Goal: Task Accomplishment & Management: Complete application form

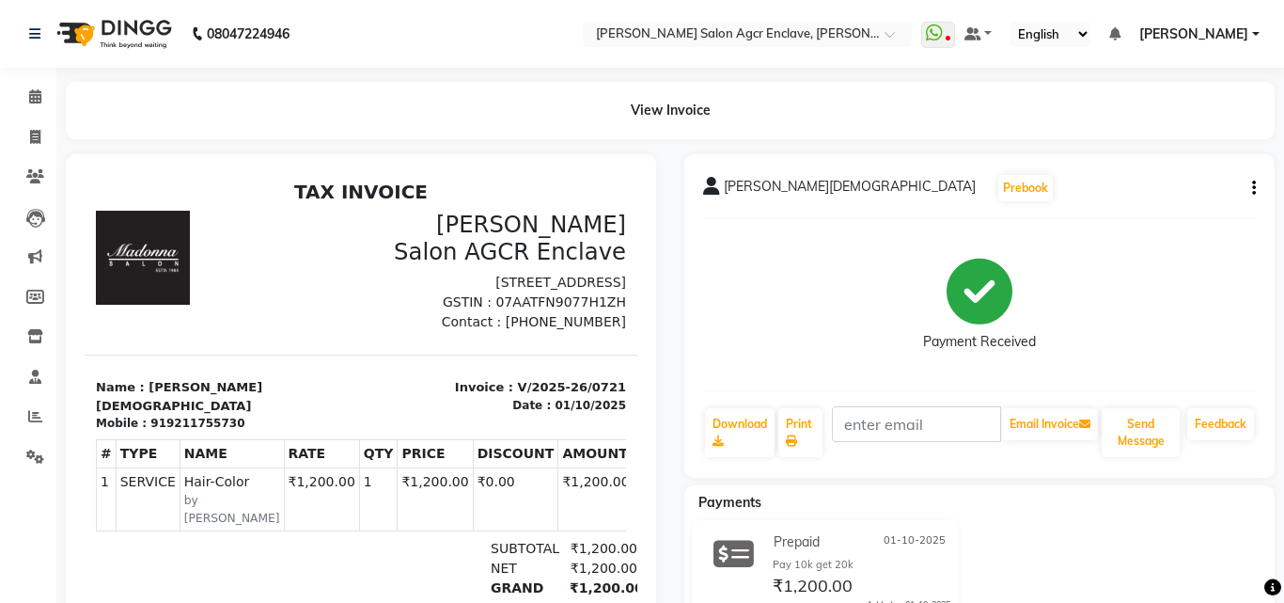
select select "service"
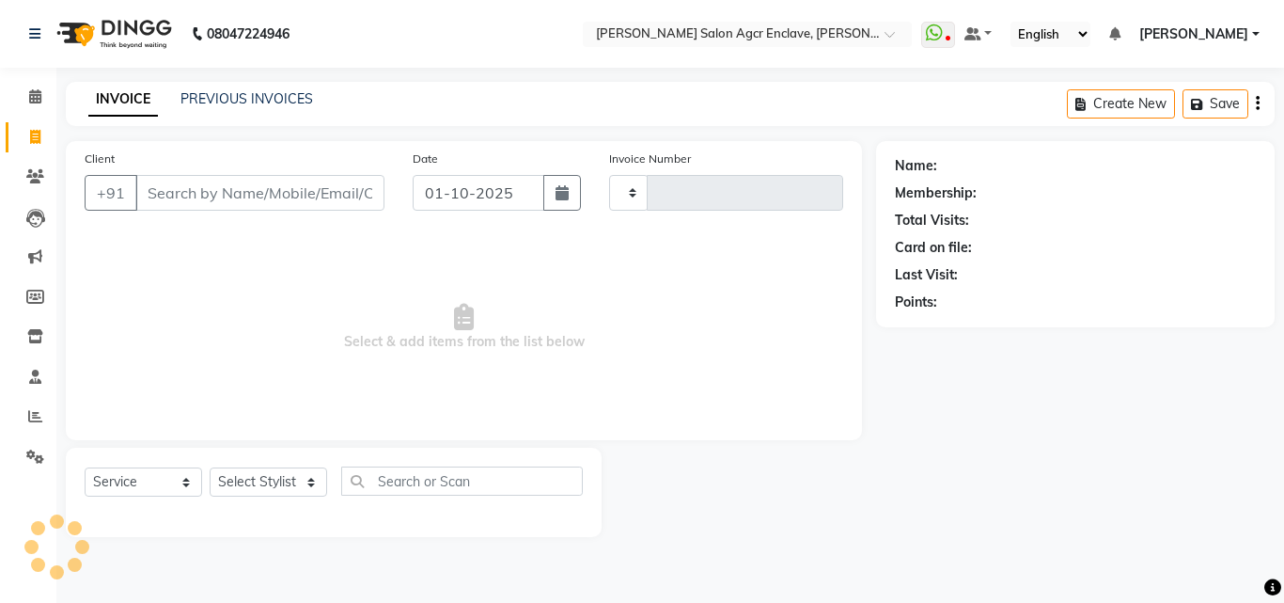
type input "0722"
select select "8560"
click at [250, 102] on link "PREVIOUS INVOICES" at bounding box center [247, 98] width 133 height 17
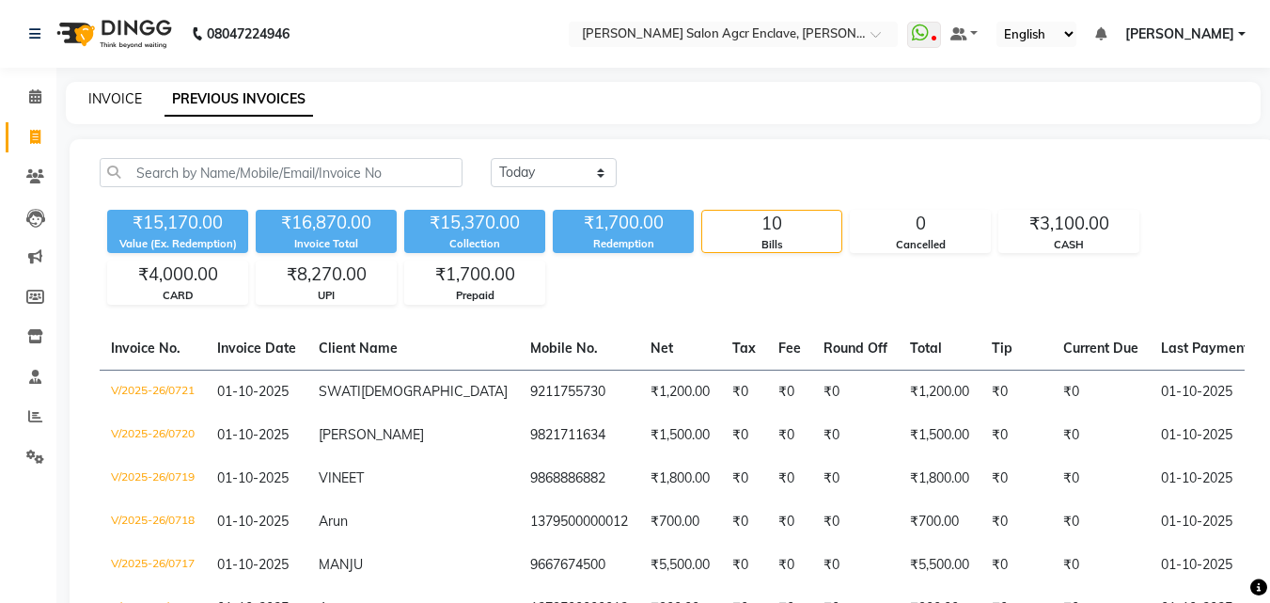
click at [137, 102] on link "INVOICE" at bounding box center [115, 98] width 54 height 17
select select "8560"
select select "service"
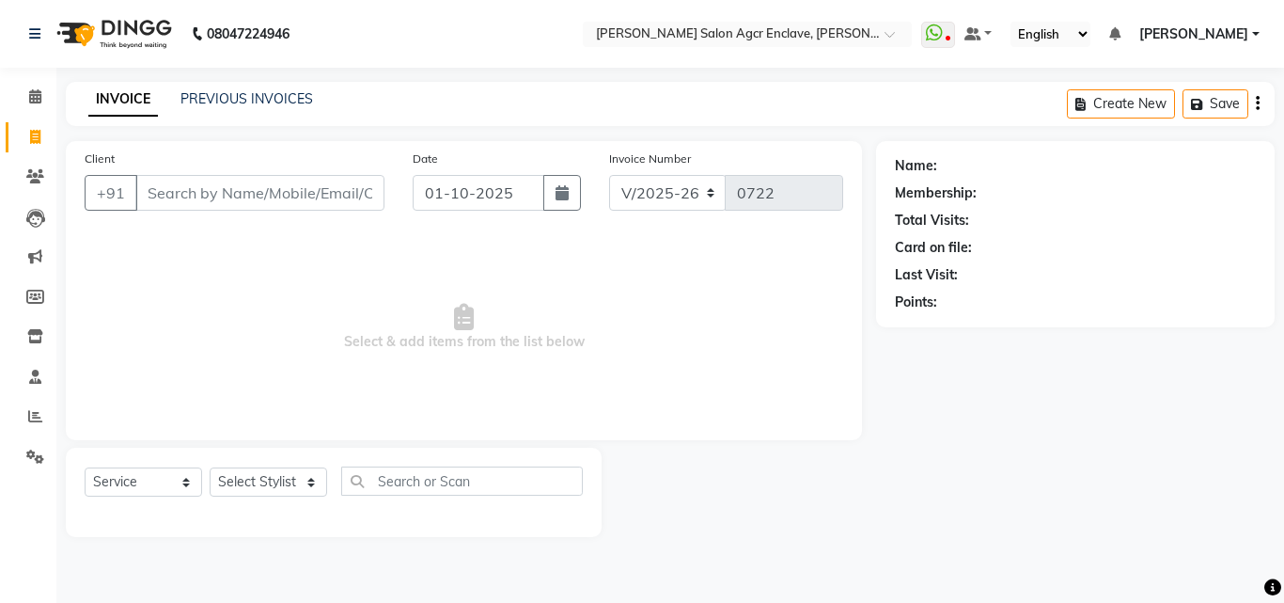
click at [231, 194] on input "Client" at bounding box center [259, 193] width 249 height 36
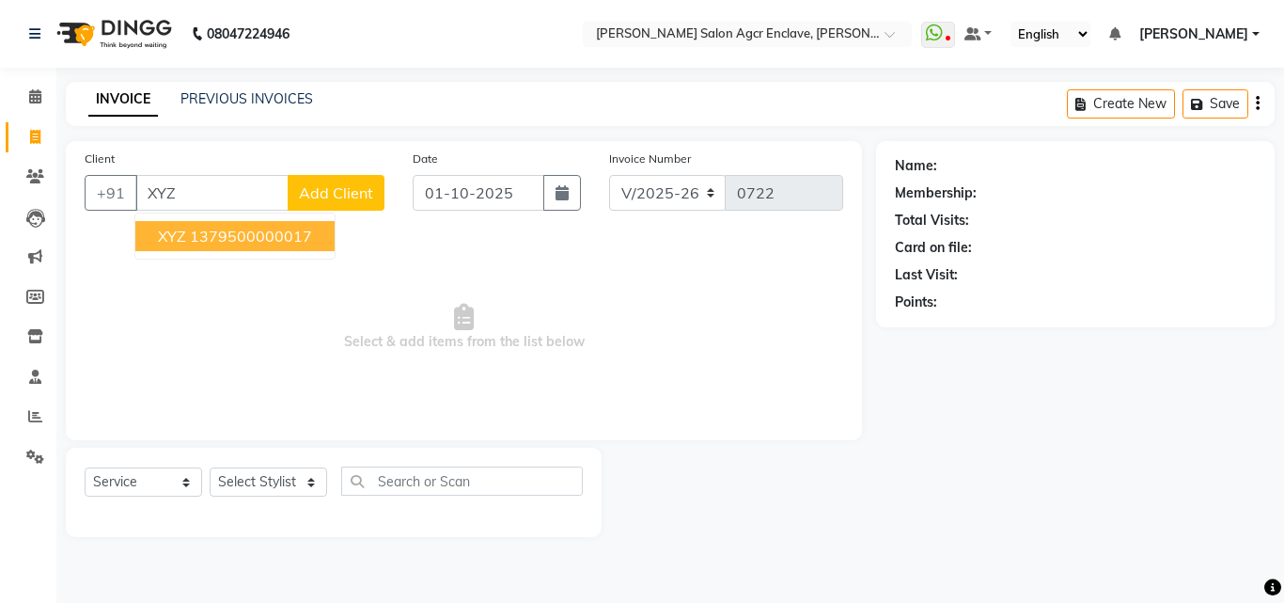
click at [229, 230] on ngb-highlight "1379500000017" at bounding box center [251, 236] width 122 height 19
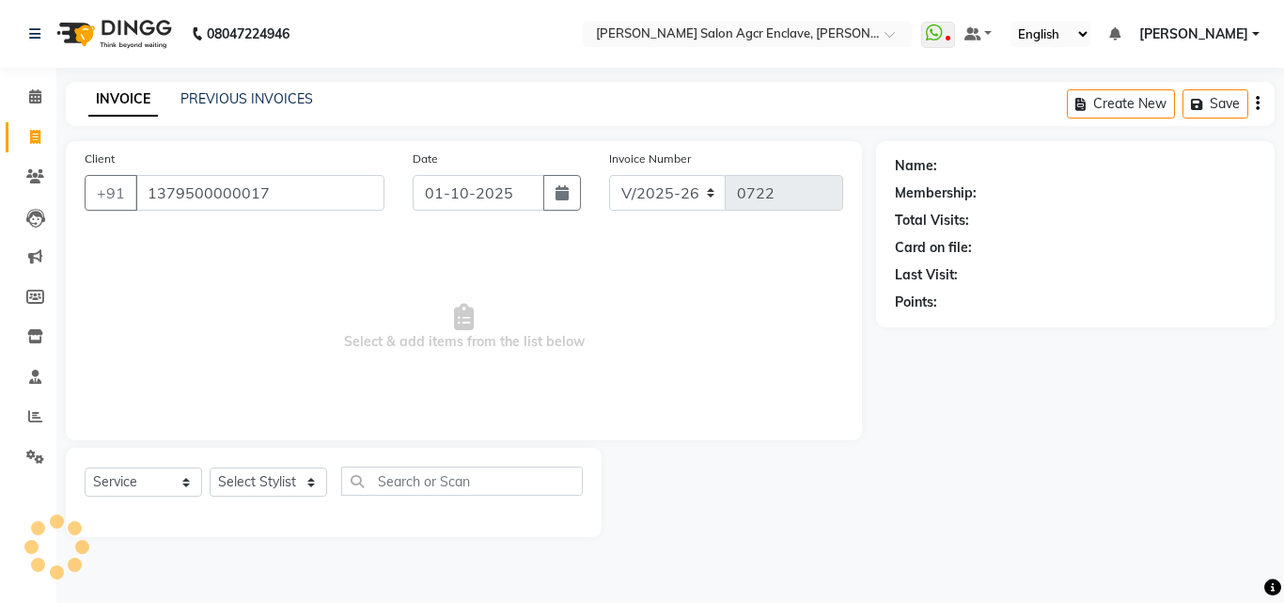
type input "1379500000017"
click at [294, 479] on select "Select Stylist Abhishek [PERSON_NAME] [PERSON_NAME] [PERSON_NAME] Lucky [PERSON…" at bounding box center [269, 481] width 118 height 29
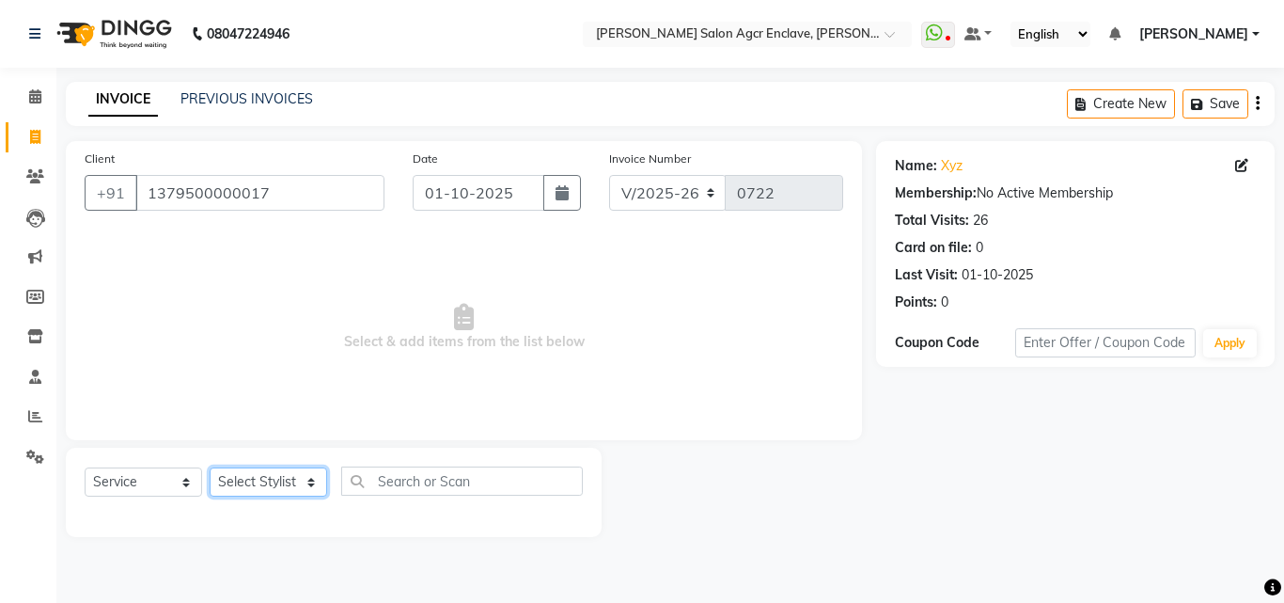
click at [290, 474] on select "Select Stylist Abhishek [PERSON_NAME] [PERSON_NAME] [PERSON_NAME] Lucky [PERSON…" at bounding box center [269, 481] width 118 height 29
select select "87656"
click at [210, 467] on select "Select Stylist Abhishek [PERSON_NAME] [PERSON_NAME] [PERSON_NAME] Lucky [PERSON…" at bounding box center [269, 481] width 118 height 29
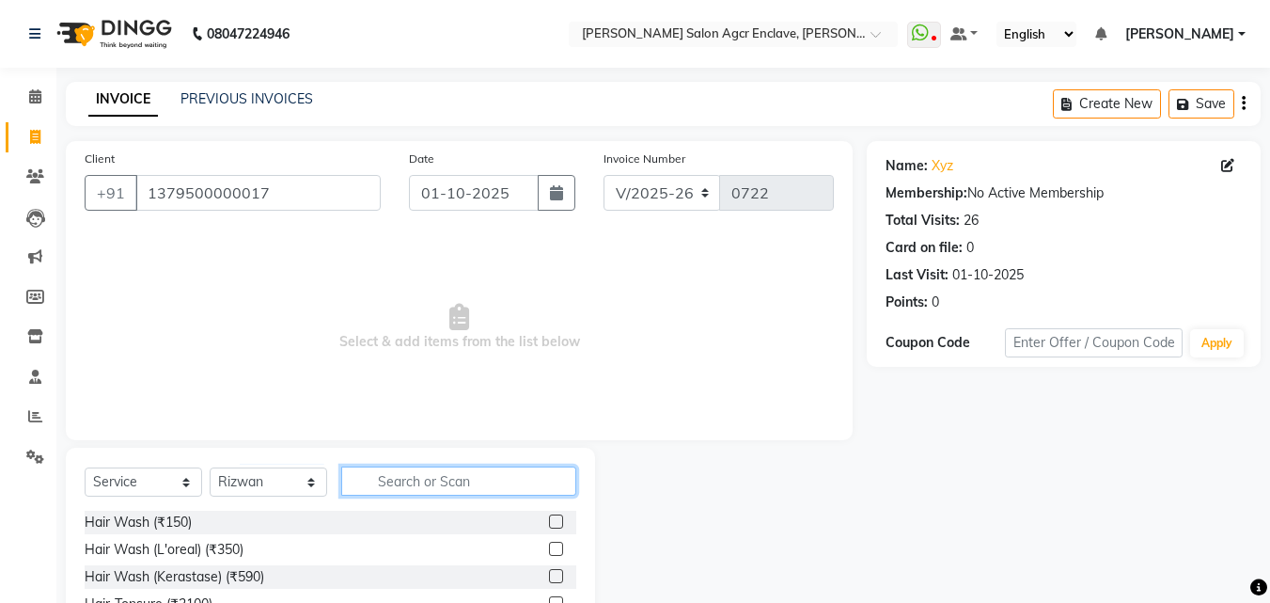
click at [425, 484] on input "text" at bounding box center [458, 480] width 235 height 29
type input "CUT"
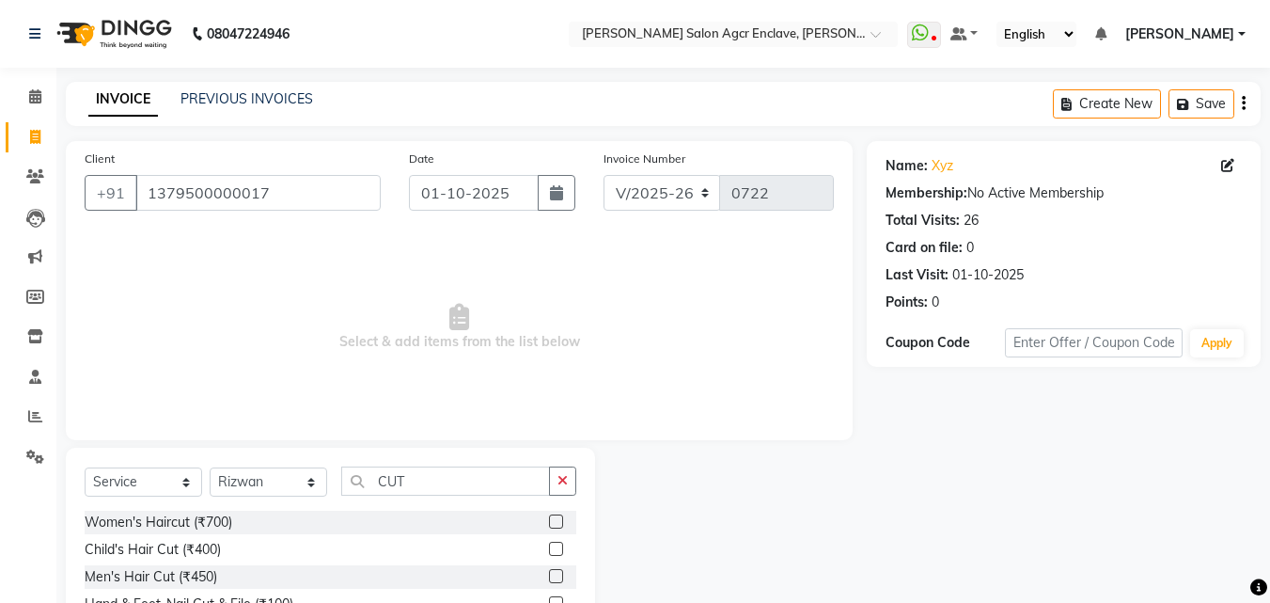
click at [565, 577] on div at bounding box center [562, 577] width 27 height 24
click at [564, 577] on div at bounding box center [562, 577] width 27 height 24
click at [559, 573] on label at bounding box center [556, 576] width 14 height 14
click at [559, 573] on input "checkbox" at bounding box center [555, 577] width 12 height 12
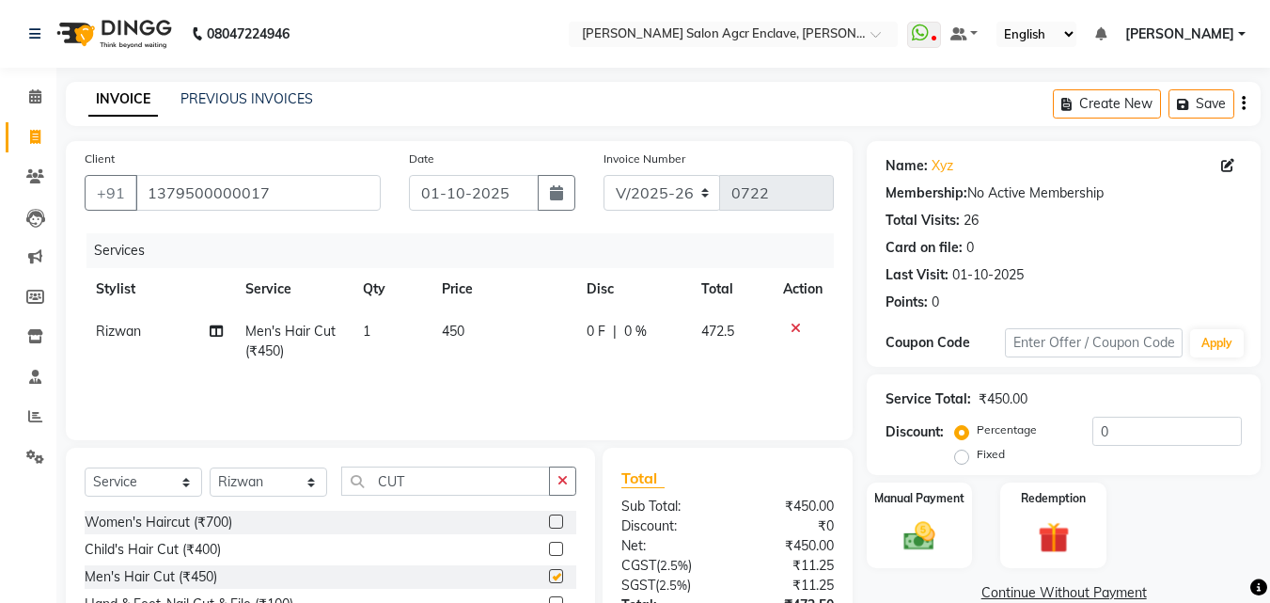
checkbox input "false"
click at [560, 490] on button "button" at bounding box center [562, 480] width 27 height 29
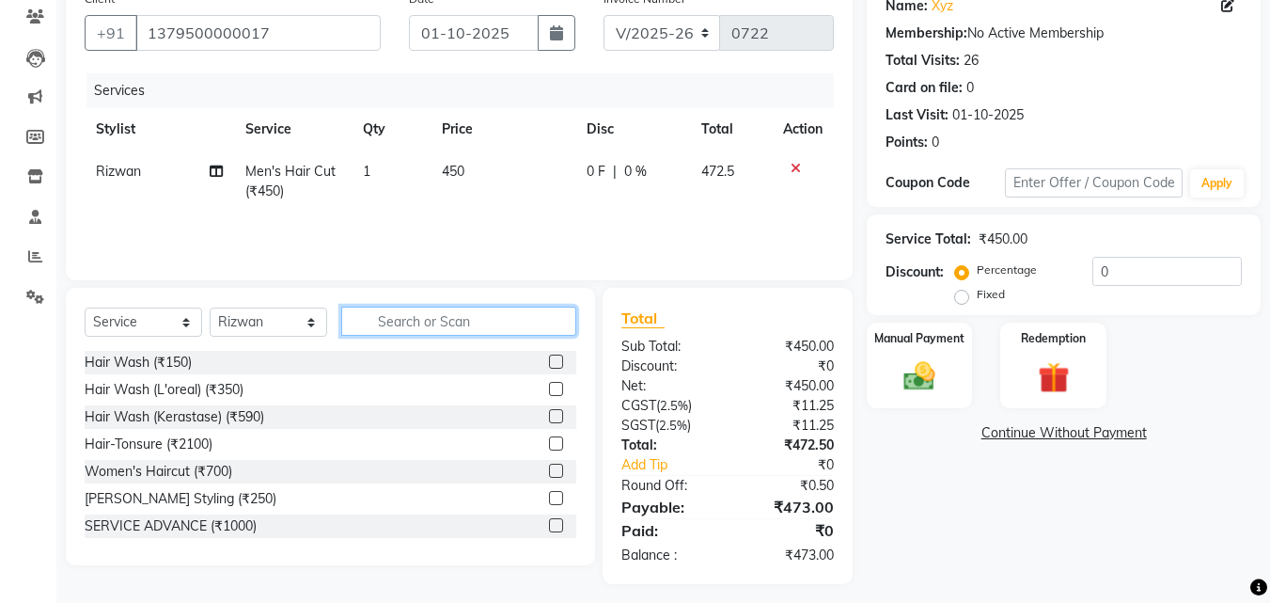
scroll to position [169, 0]
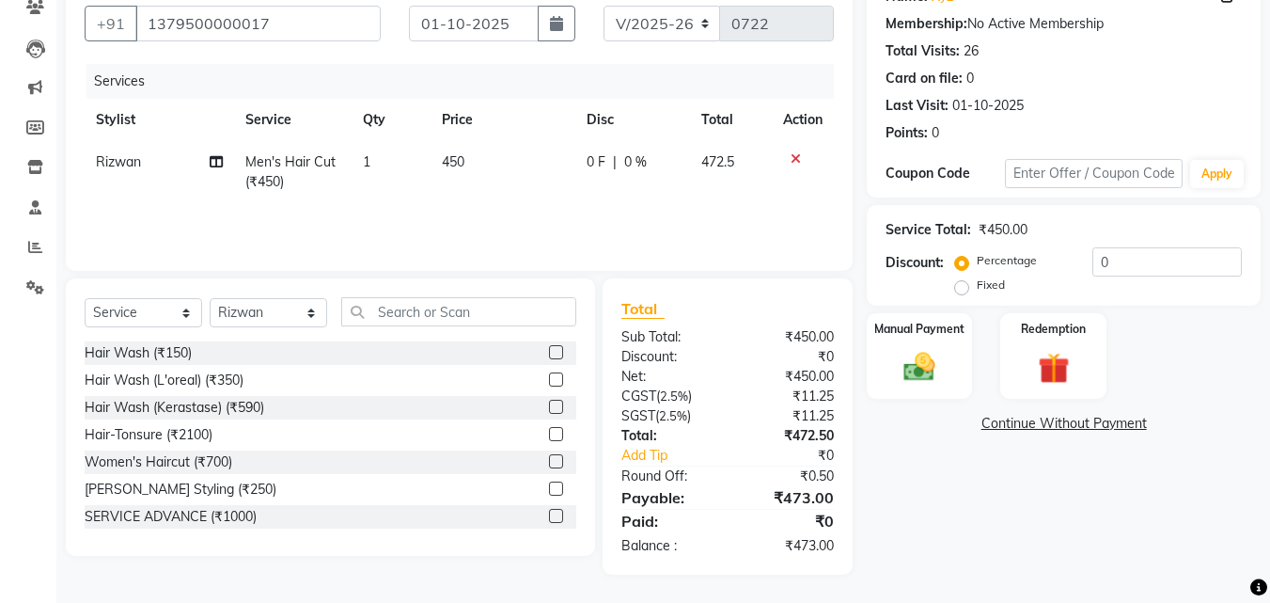
click at [549, 484] on label at bounding box center [556, 488] width 14 height 14
click at [549, 484] on input "checkbox" at bounding box center [555, 489] width 12 height 12
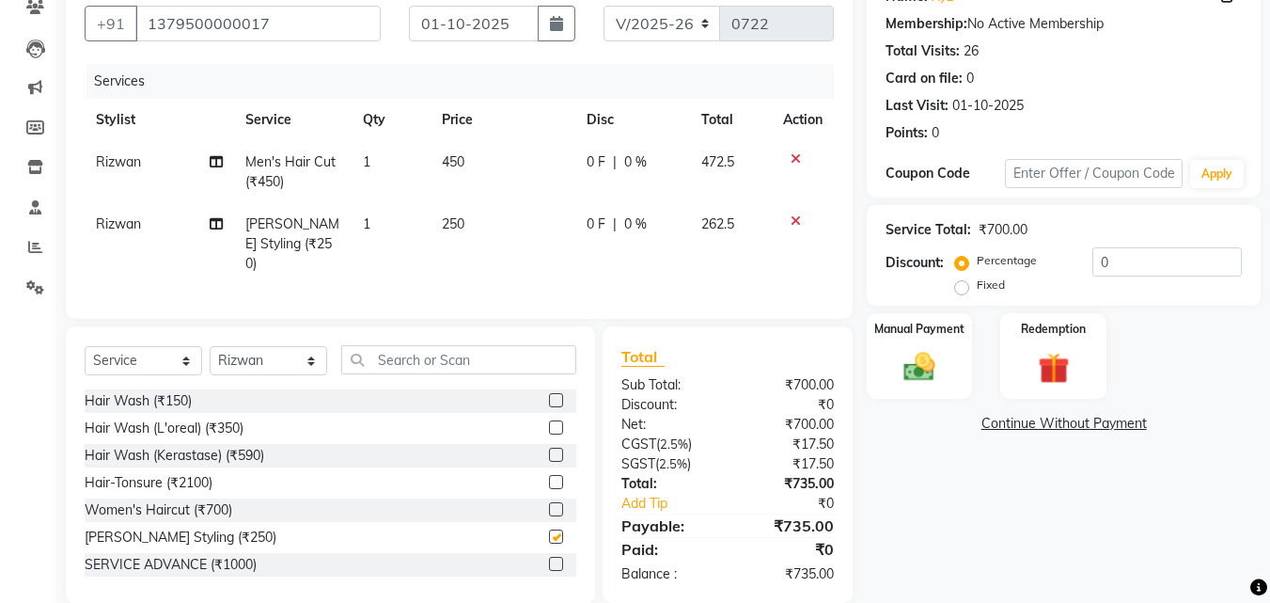
checkbox input "false"
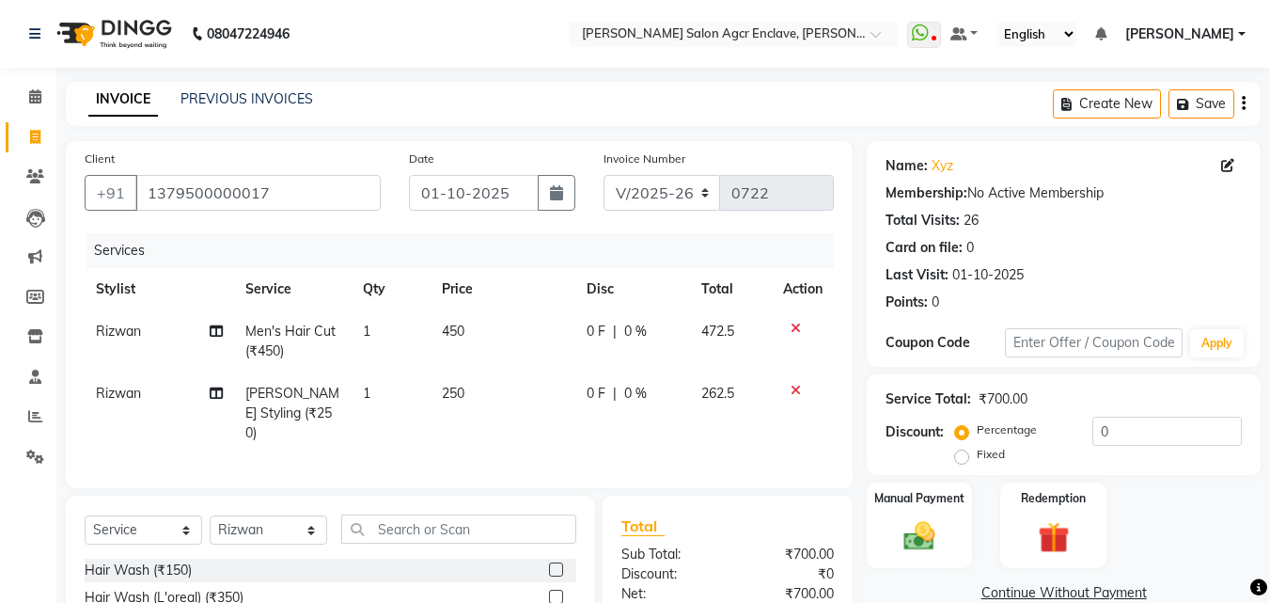
click at [1244, 103] on icon "button" at bounding box center [1244, 103] width 4 height 1
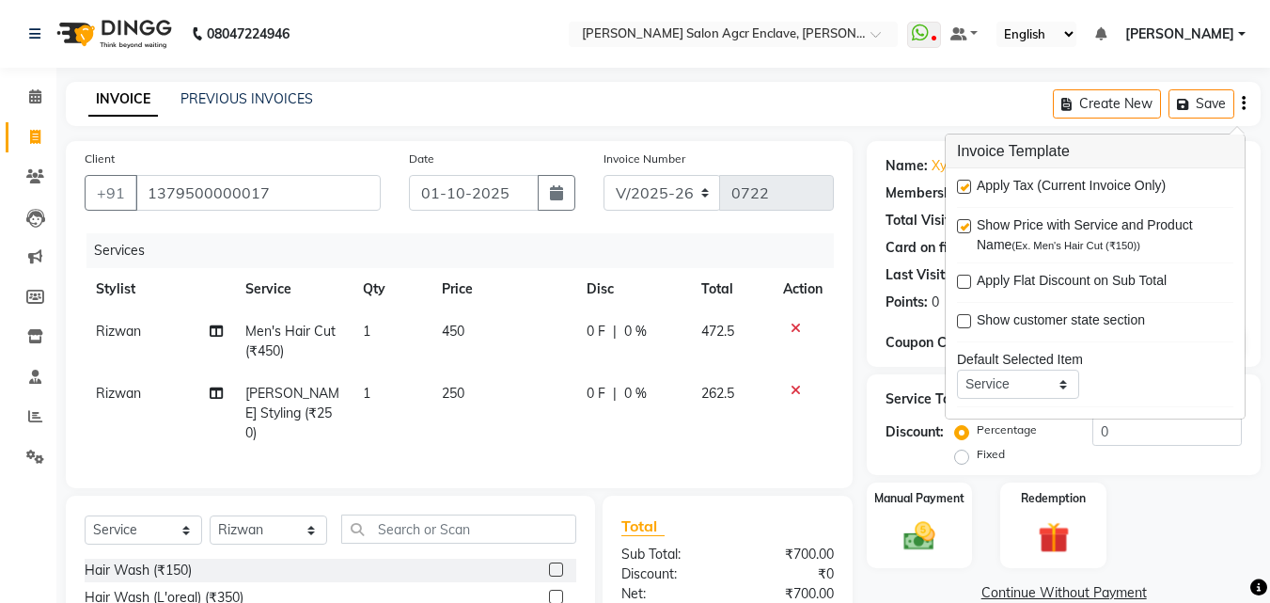
click at [964, 182] on label at bounding box center [964, 187] width 14 height 14
click at [964, 182] on input "checkbox" at bounding box center [963, 187] width 12 height 12
checkbox input "false"
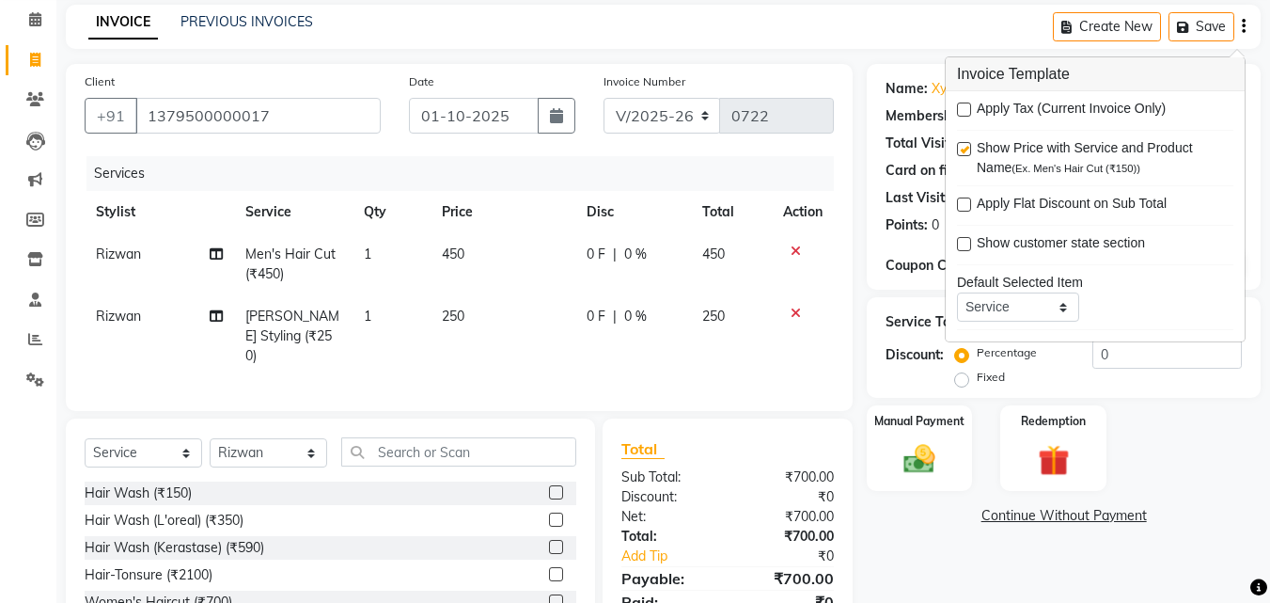
scroll to position [193, 0]
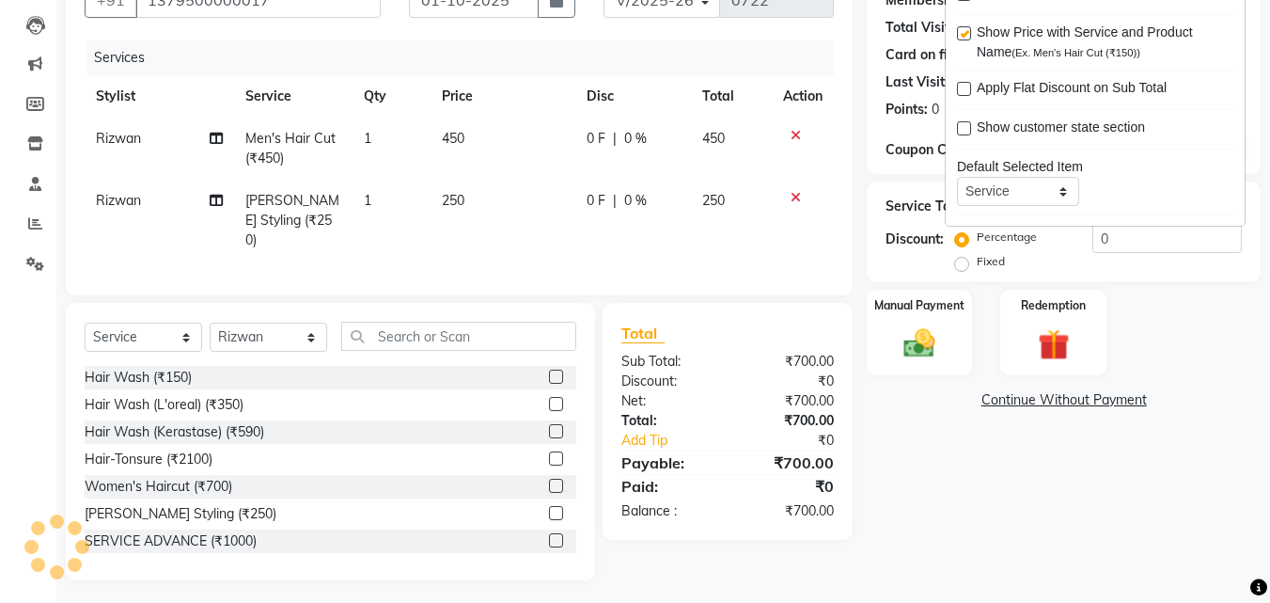
click at [448, 137] on span "450" at bounding box center [453, 138] width 23 height 17
select select "87656"
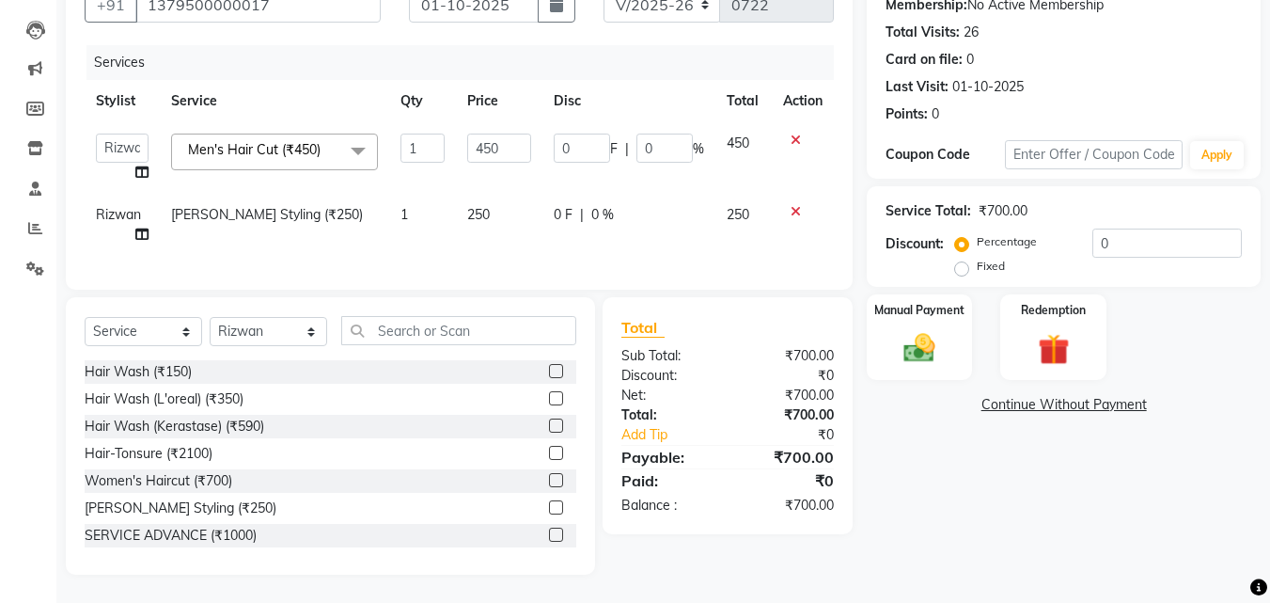
click at [448, 137] on td "1" at bounding box center [422, 157] width 67 height 71
click at [495, 136] on input "450" at bounding box center [498, 148] width 63 height 29
type input "400"
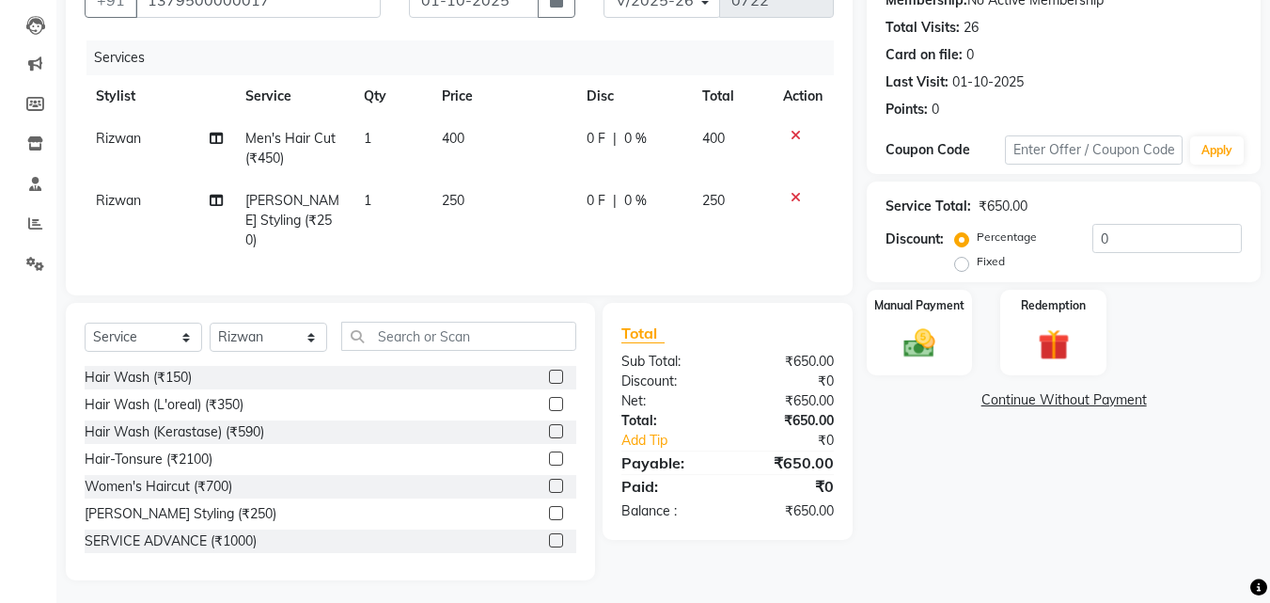
click at [486, 214] on td "250" at bounding box center [503, 221] width 145 height 82
select select "87656"
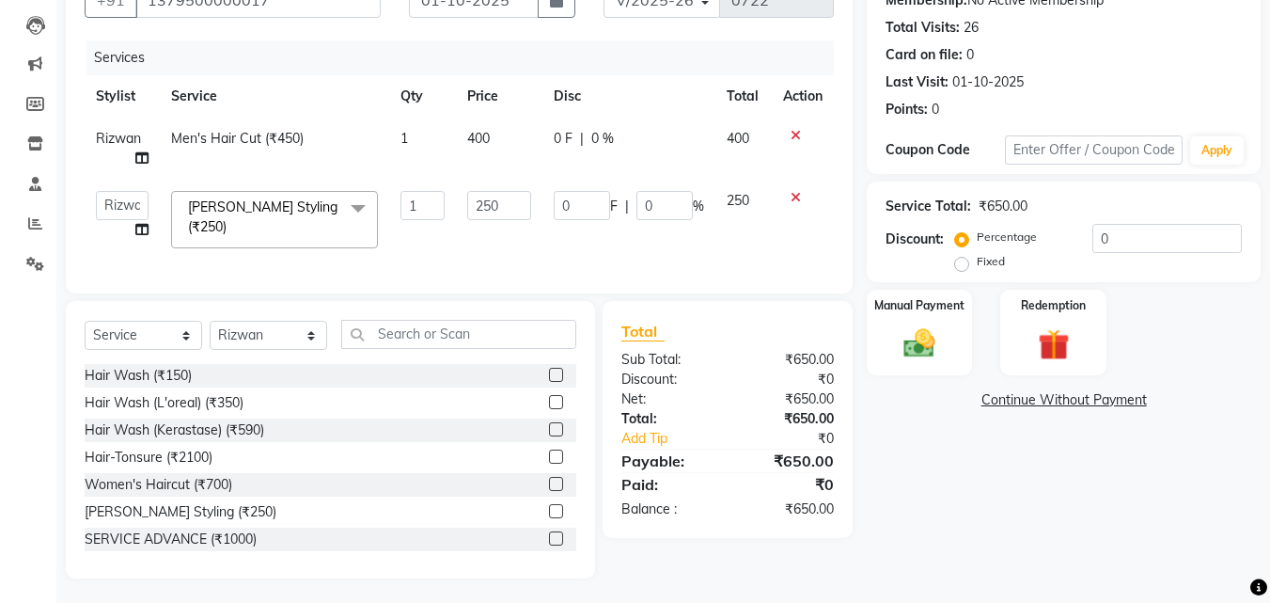
type input "4"
type input "200"
click at [841, 229] on div "Client [PHONE_NUMBER] Date [DATE] Invoice Number V/2025 V/[PHONE_NUMBER] Servic…" at bounding box center [459, 120] width 787 height 345
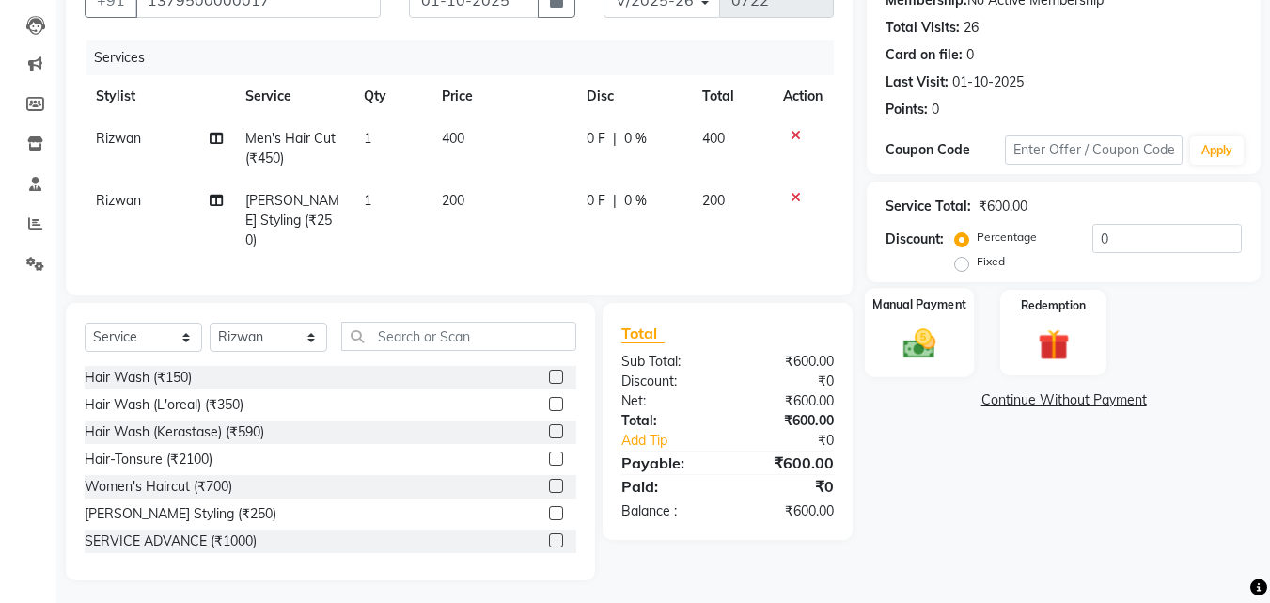
click at [912, 350] on img at bounding box center [919, 343] width 53 height 38
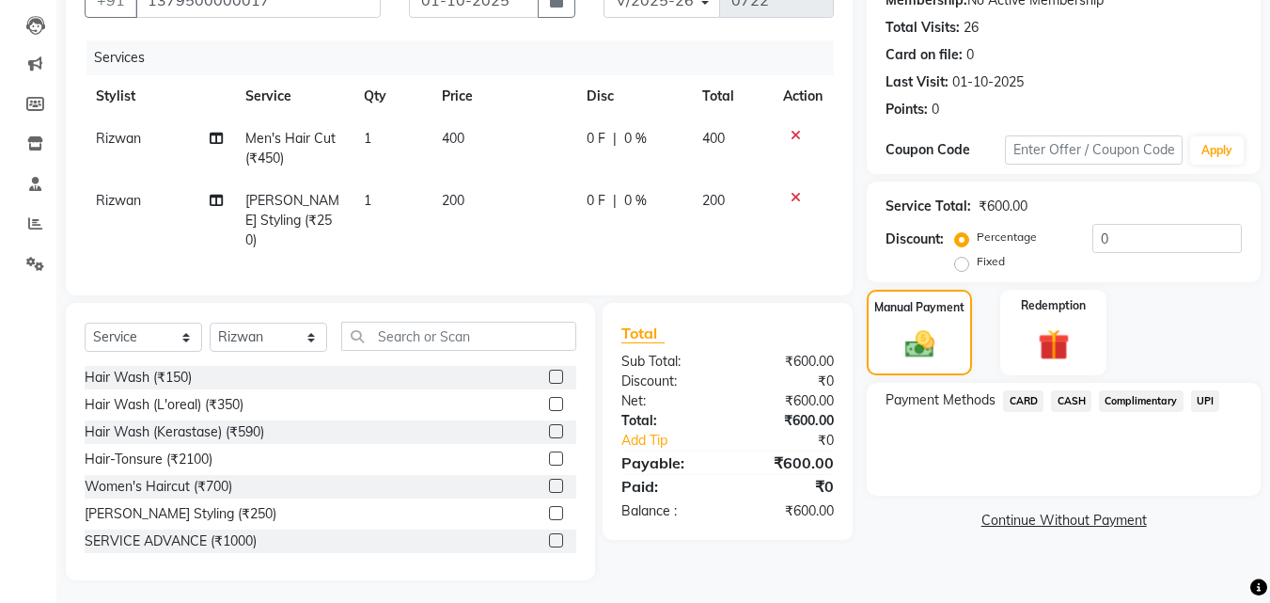
click at [1204, 399] on span "UPI" at bounding box center [1205, 401] width 29 height 22
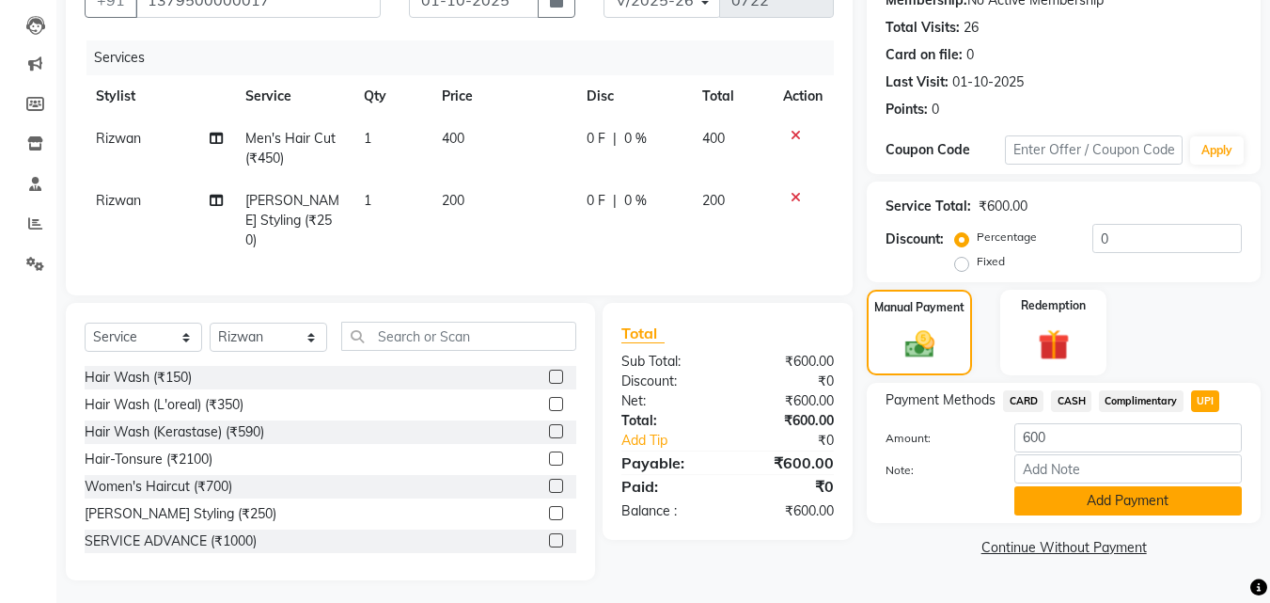
click at [1107, 504] on button "Add Payment" at bounding box center [1129, 500] width 228 height 29
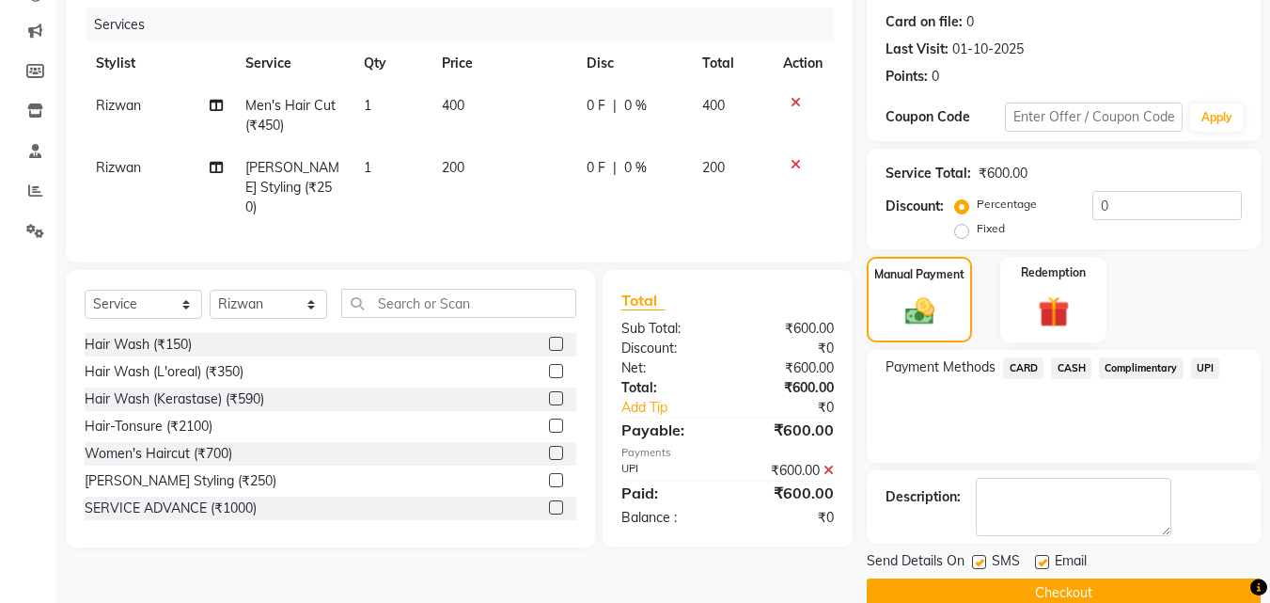
scroll to position [259, 0]
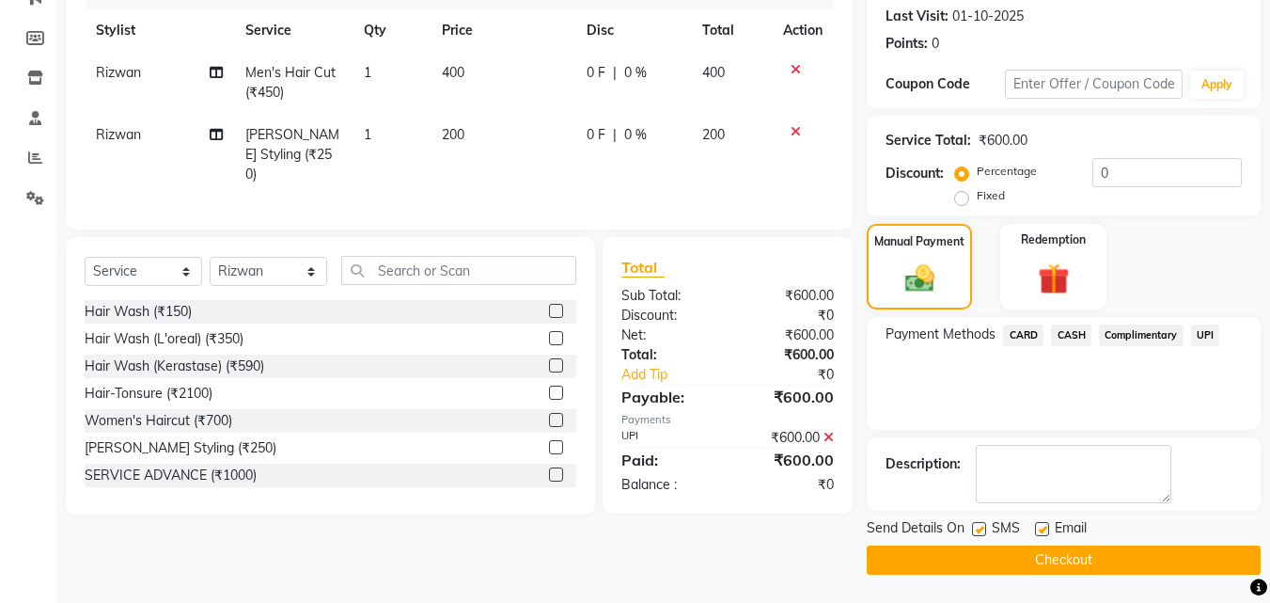
click at [1072, 553] on button "Checkout" at bounding box center [1064, 559] width 394 height 29
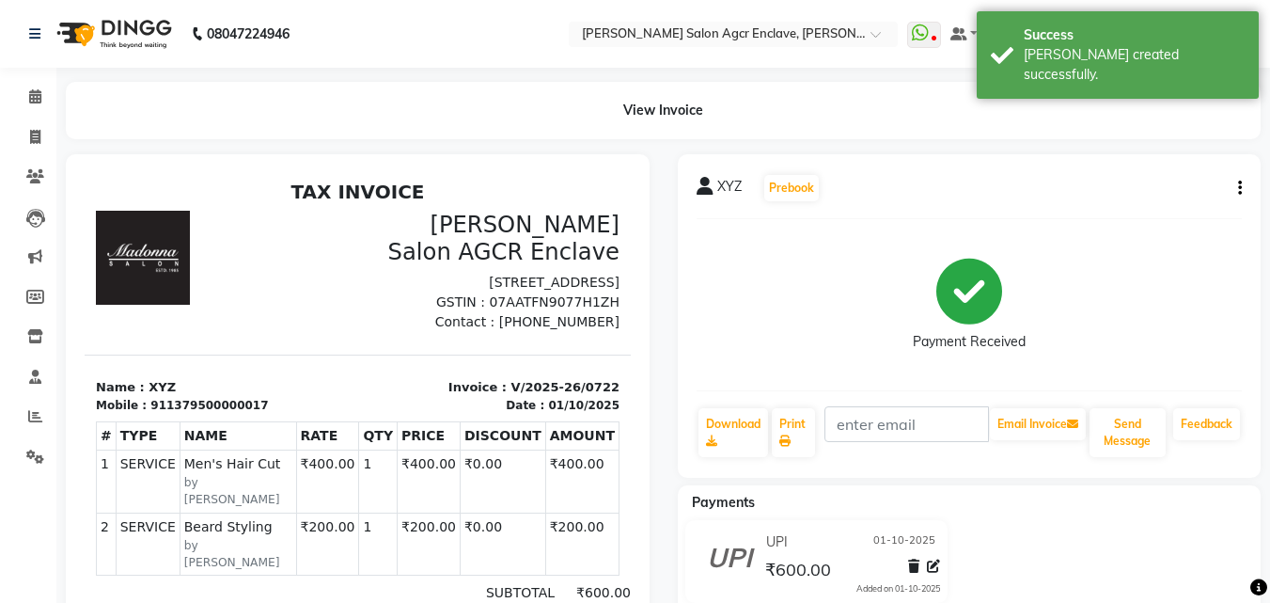
select select "service"
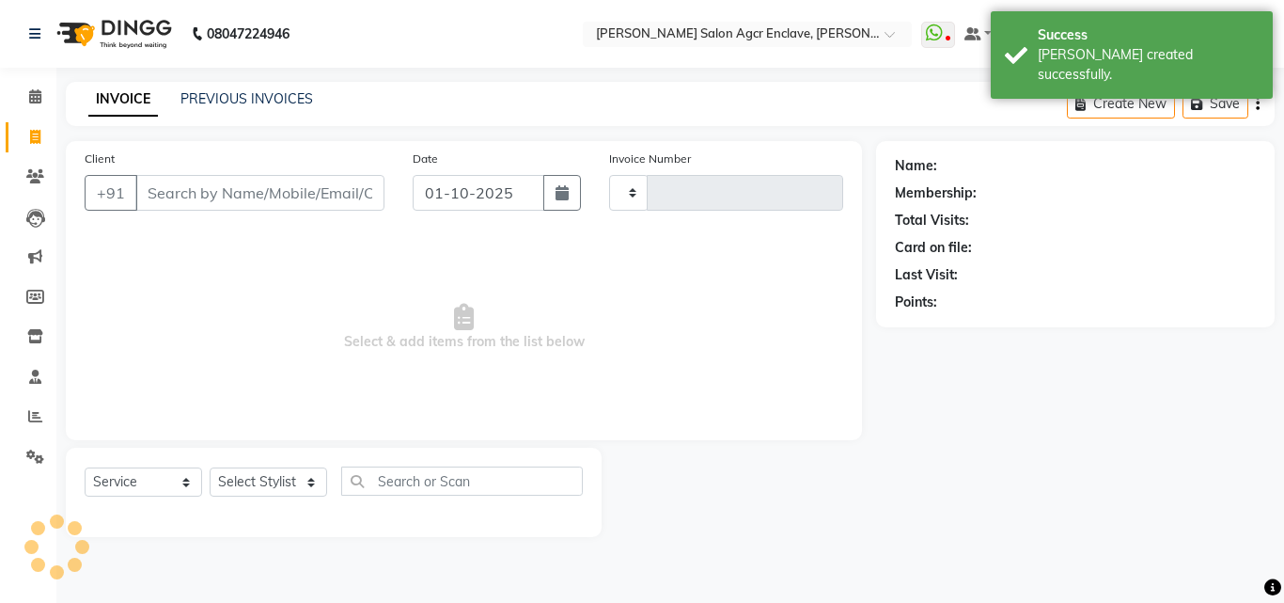
type input "0723"
select select "8560"
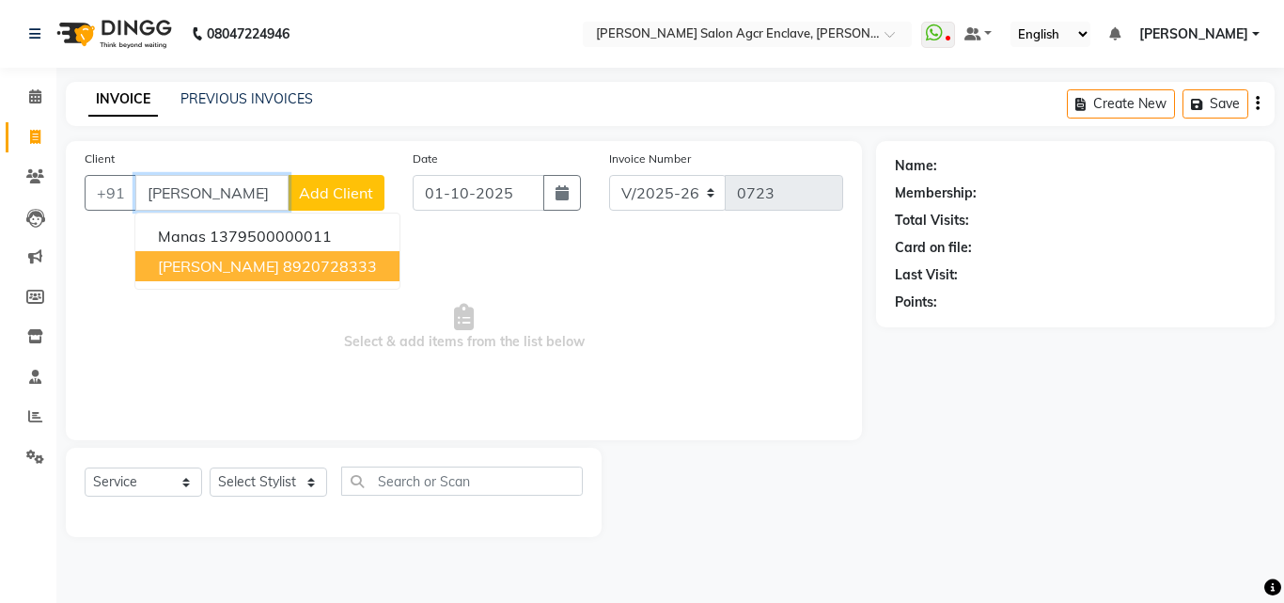
click at [283, 259] on ngb-highlight "8920728333" at bounding box center [330, 266] width 94 height 19
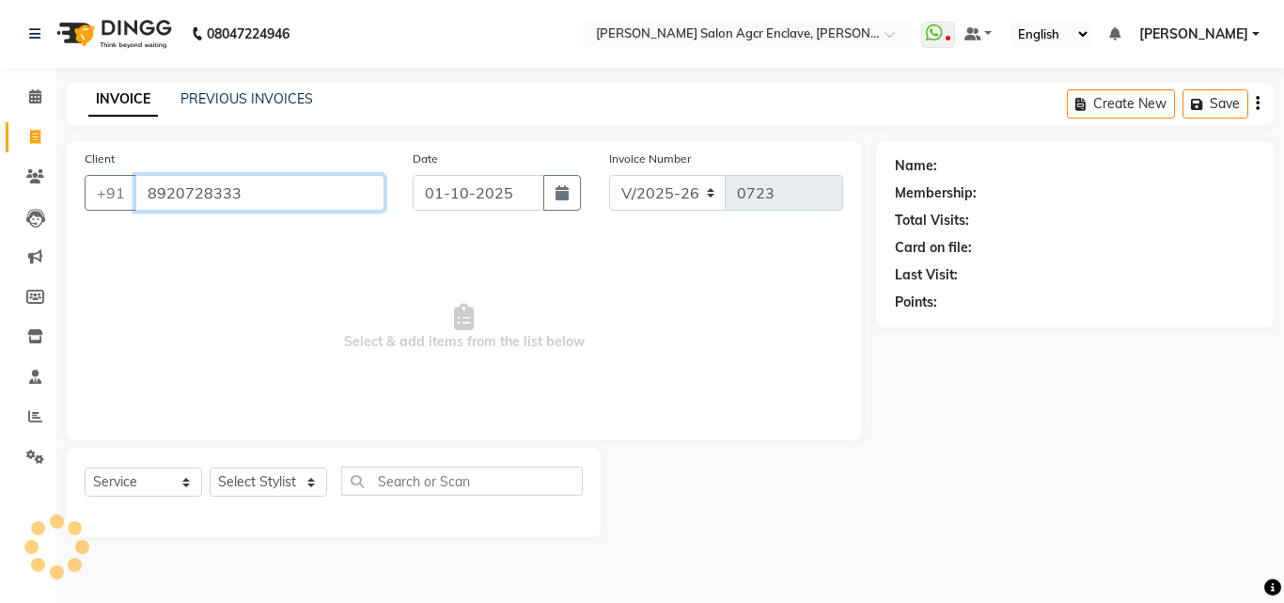
type input "8920728333"
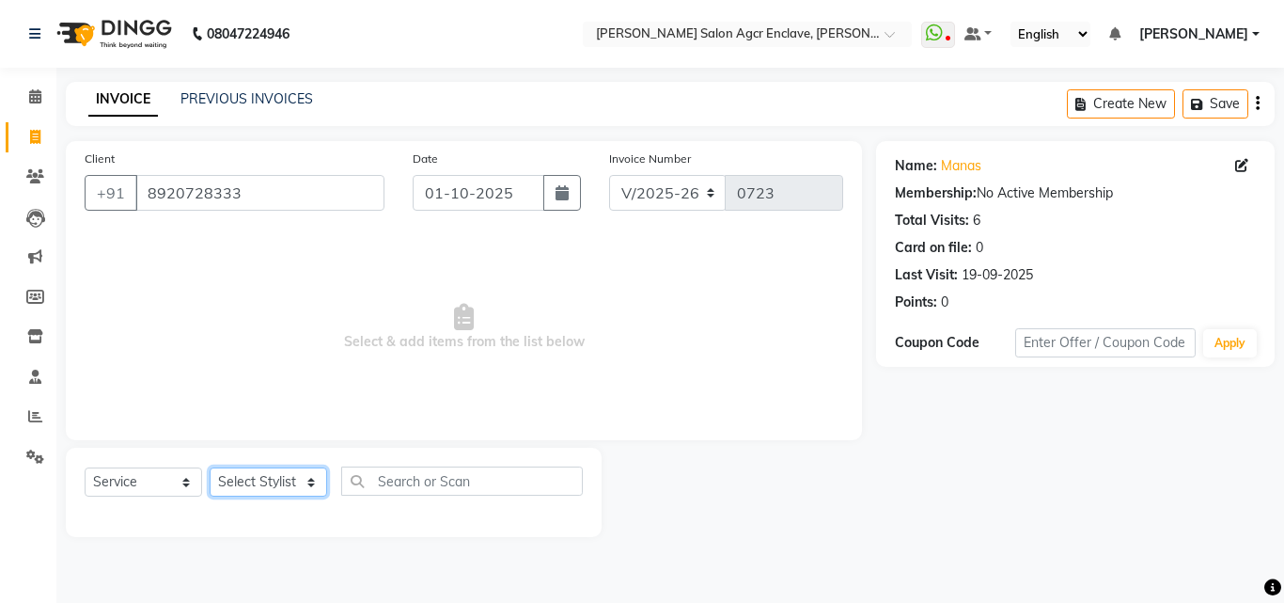
click at [298, 492] on select "Select Stylist Abhishek [PERSON_NAME] [PERSON_NAME] [PERSON_NAME] Lucky [PERSON…" at bounding box center [269, 481] width 118 height 29
select select "87658"
click at [210, 467] on select "Select Stylist Abhishek [PERSON_NAME] [PERSON_NAME] [PERSON_NAME] Lucky [PERSON…" at bounding box center [269, 481] width 118 height 29
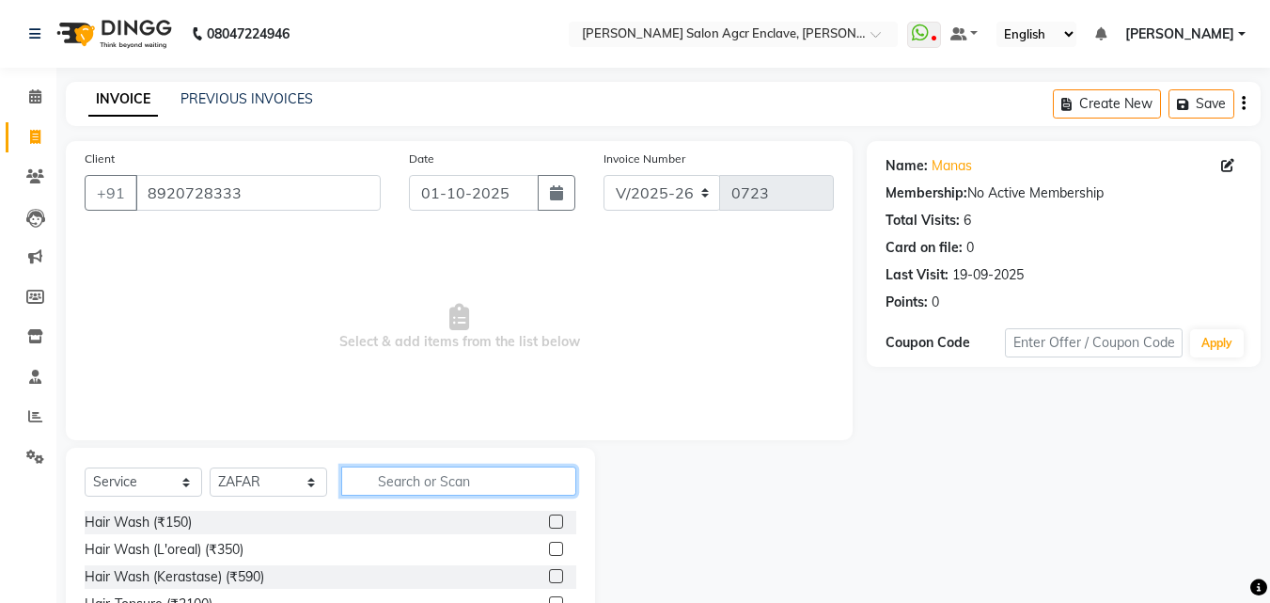
click at [366, 483] on input "text" at bounding box center [458, 480] width 235 height 29
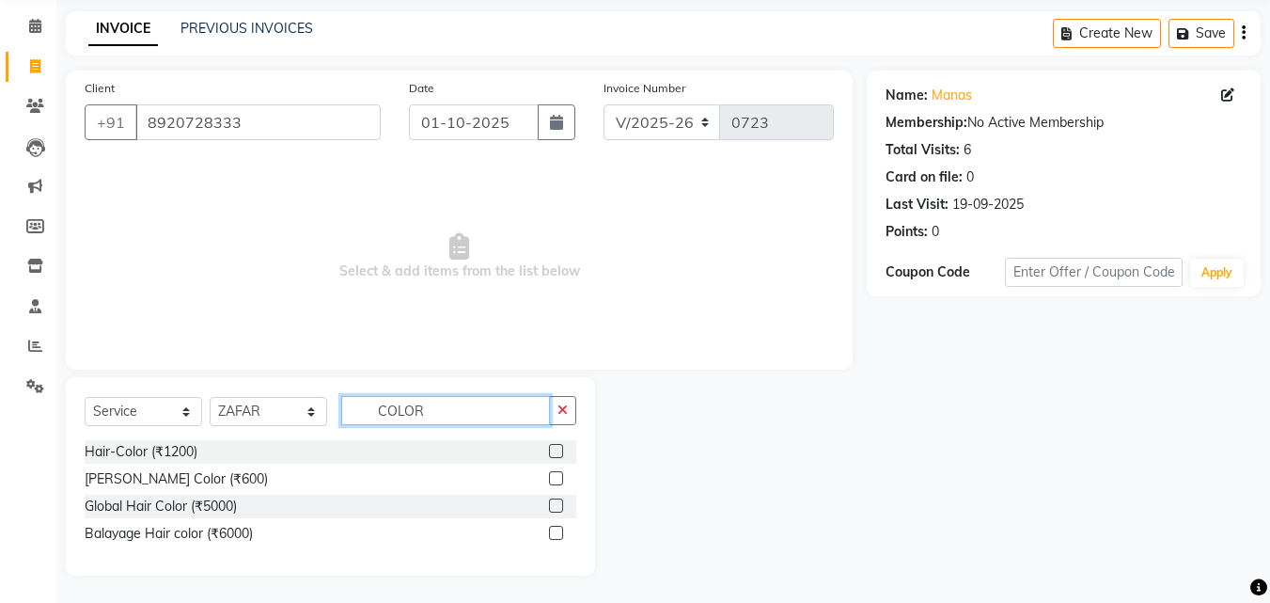
scroll to position [71, 0]
type input "COLOR"
click at [555, 448] on label at bounding box center [556, 450] width 14 height 14
click at [555, 448] on input "checkbox" at bounding box center [555, 451] width 12 height 12
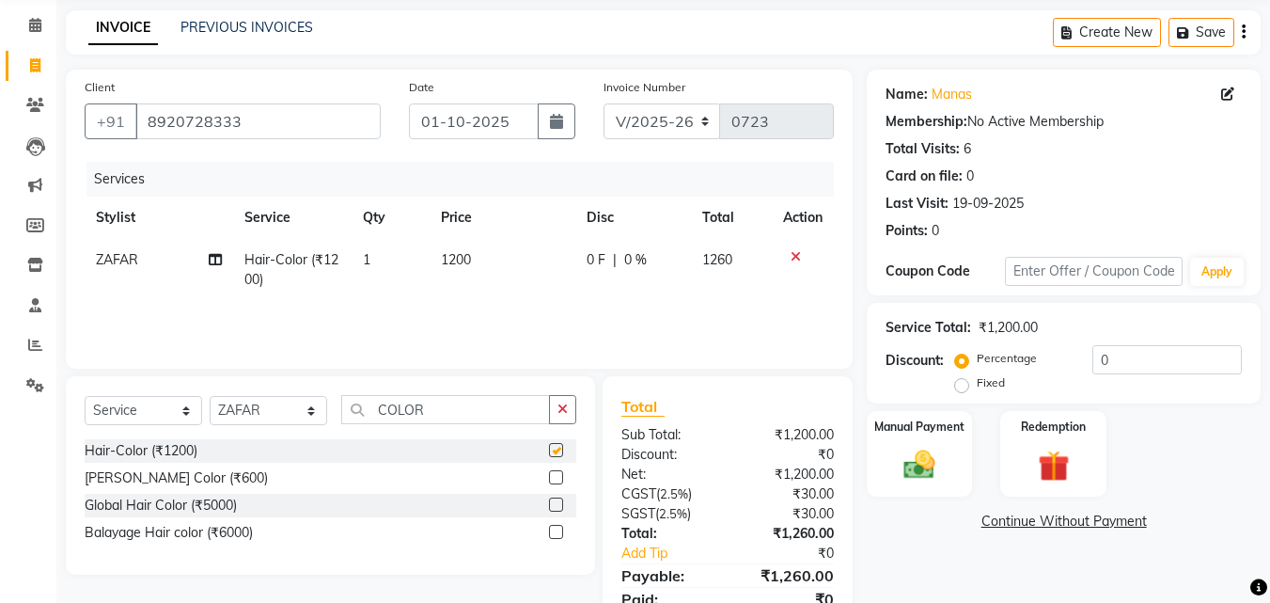
checkbox input "false"
click at [559, 408] on icon "button" at bounding box center [563, 408] width 10 height 13
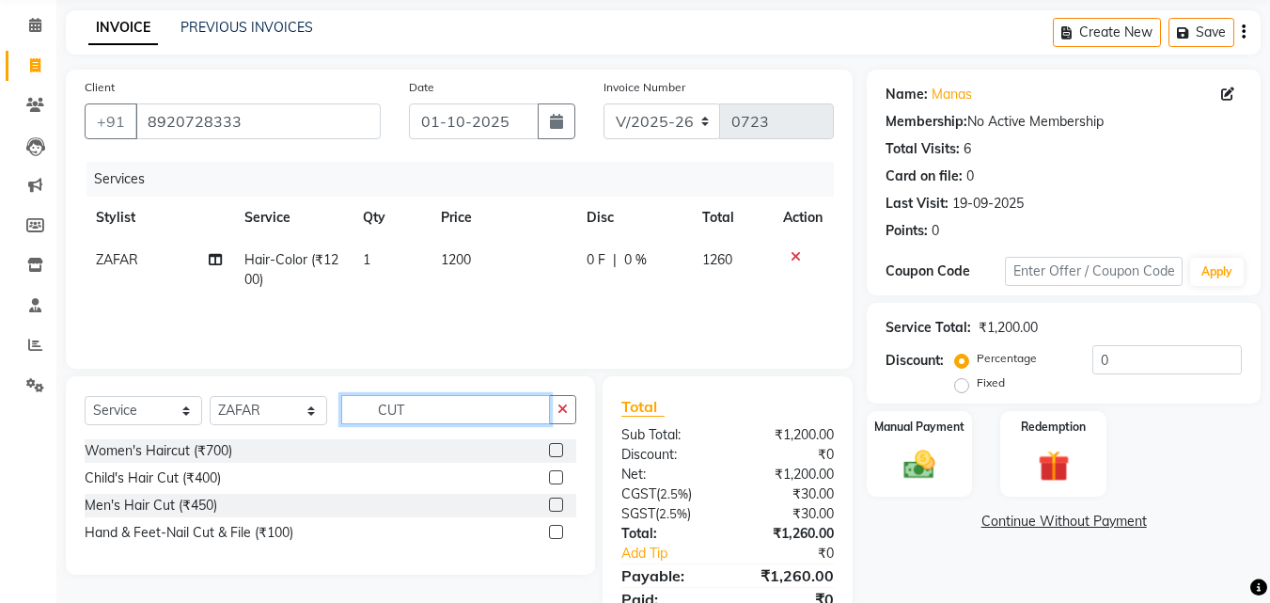
type input "CUT"
click at [556, 502] on label at bounding box center [556, 504] width 14 height 14
click at [556, 502] on input "checkbox" at bounding box center [555, 505] width 12 height 12
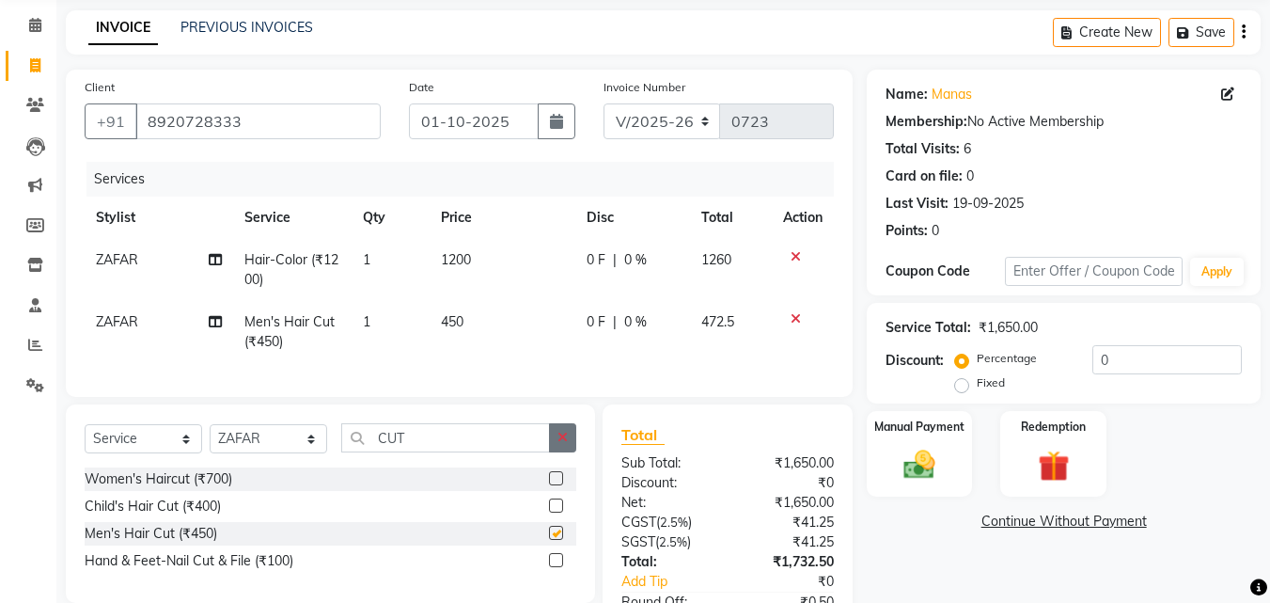
checkbox input "false"
click at [566, 444] on icon "button" at bounding box center [563, 437] width 10 height 13
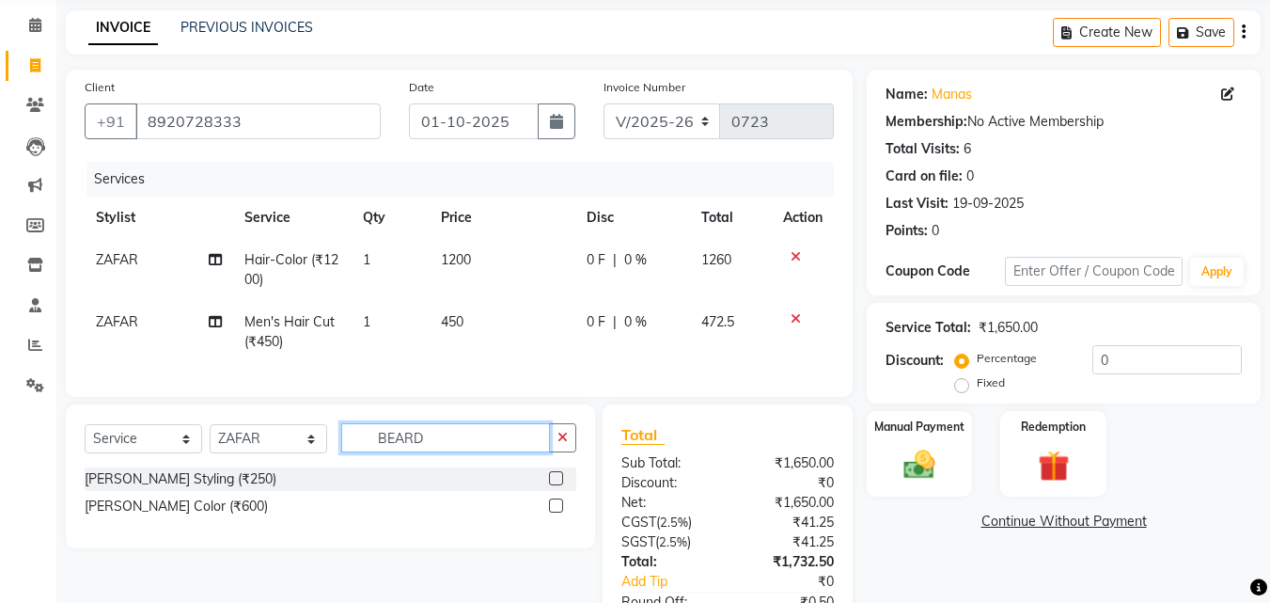
type input "BEARD"
click at [556, 485] on label at bounding box center [556, 478] width 14 height 14
click at [556, 485] on input "checkbox" at bounding box center [555, 479] width 12 height 12
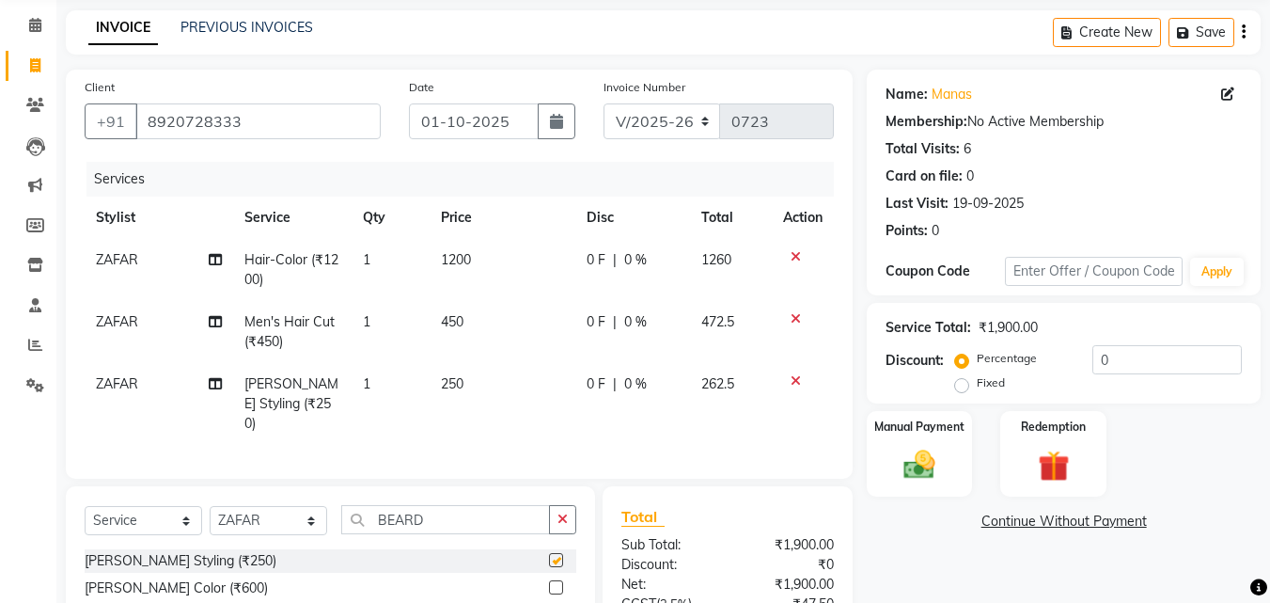
checkbox input "false"
click at [563, 505] on button "button" at bounding box center [562, 519] width 27 height 29
click at [1242, 33] on icon "button" at bounding box center [1244, 32] width 4 height 1
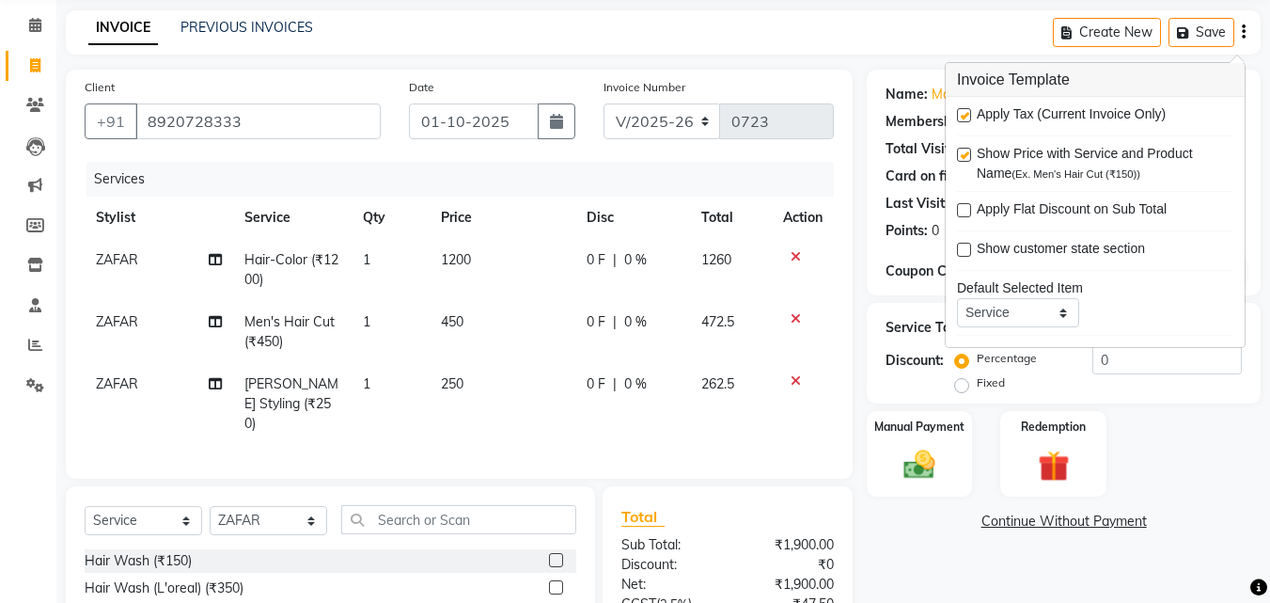
click at [964, 108] on label at bounding box center [964, 115] width 14 height 14
click at [964, 110] on input "checkbox" at bounding box center [963, 116] width 12 height 12
checkbox input "false"
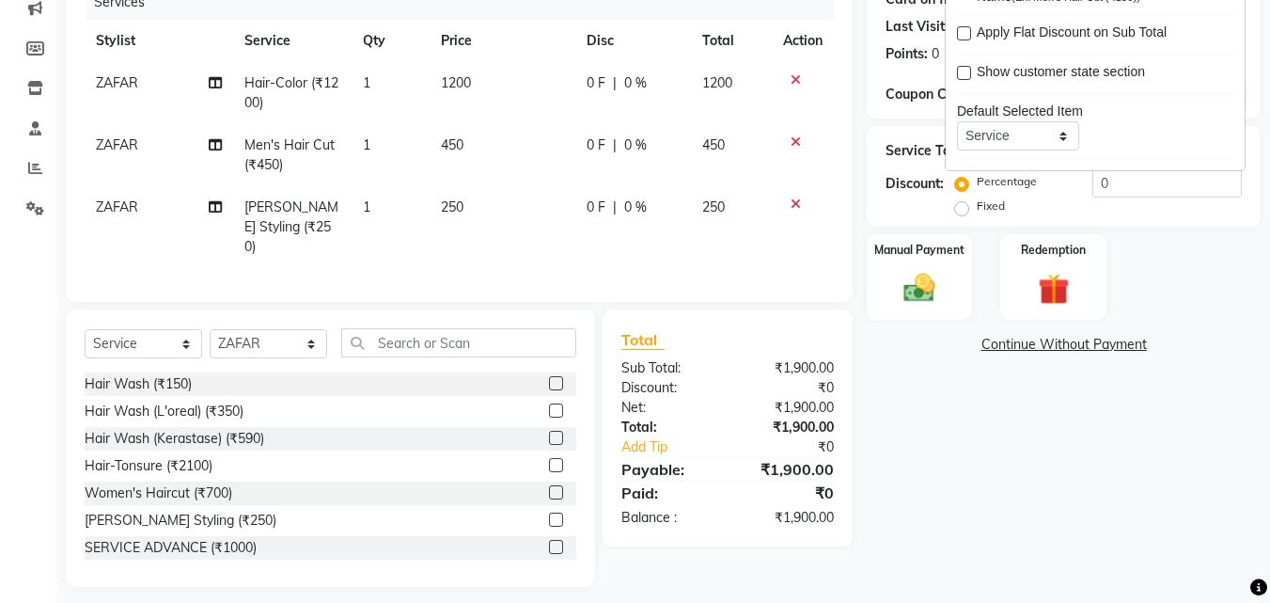
scroll to position [255, 0]
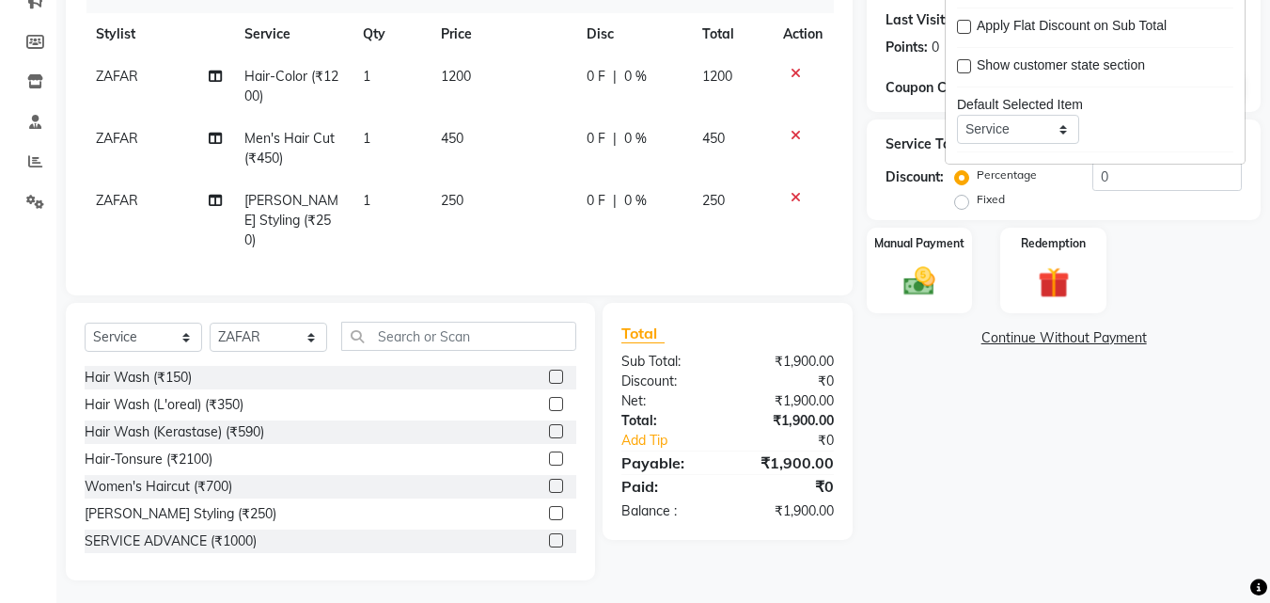
click at [450, 135] on span "450" at bounding box center [452, 138] width 23 height 17
select select "87658"
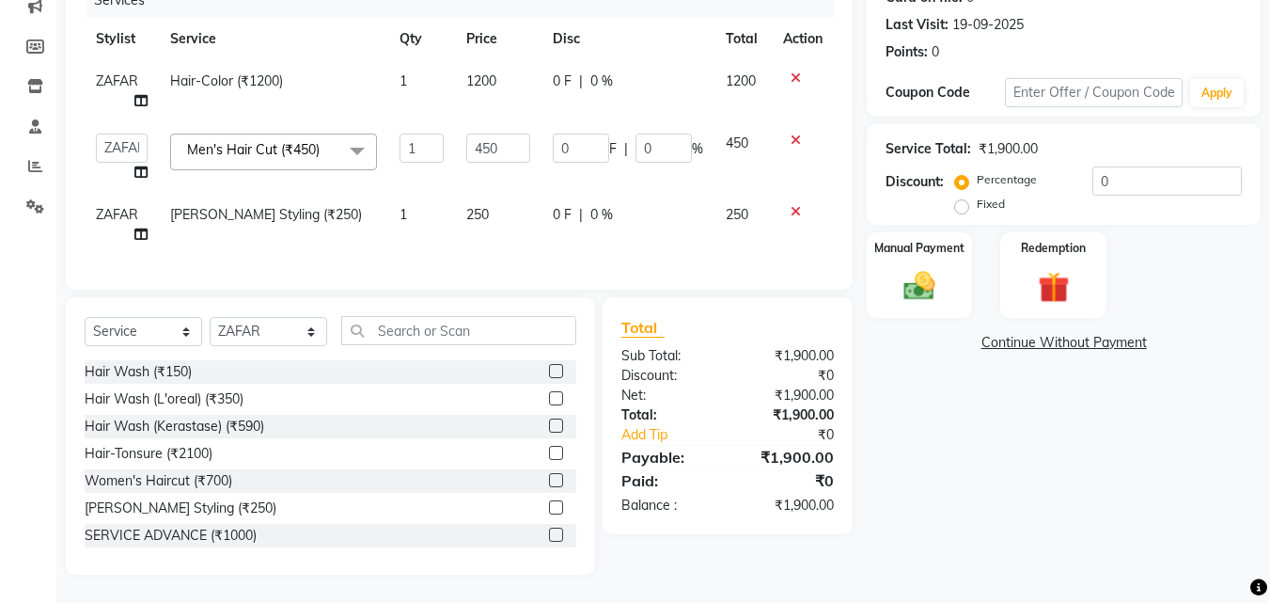
click at [450, 135] on td "1" at bounding box center [421, 157] width 67 height 71
click at [480, 73] on span "1200" at bounding box center [481, 80] width 30 height 17
select select "87658"
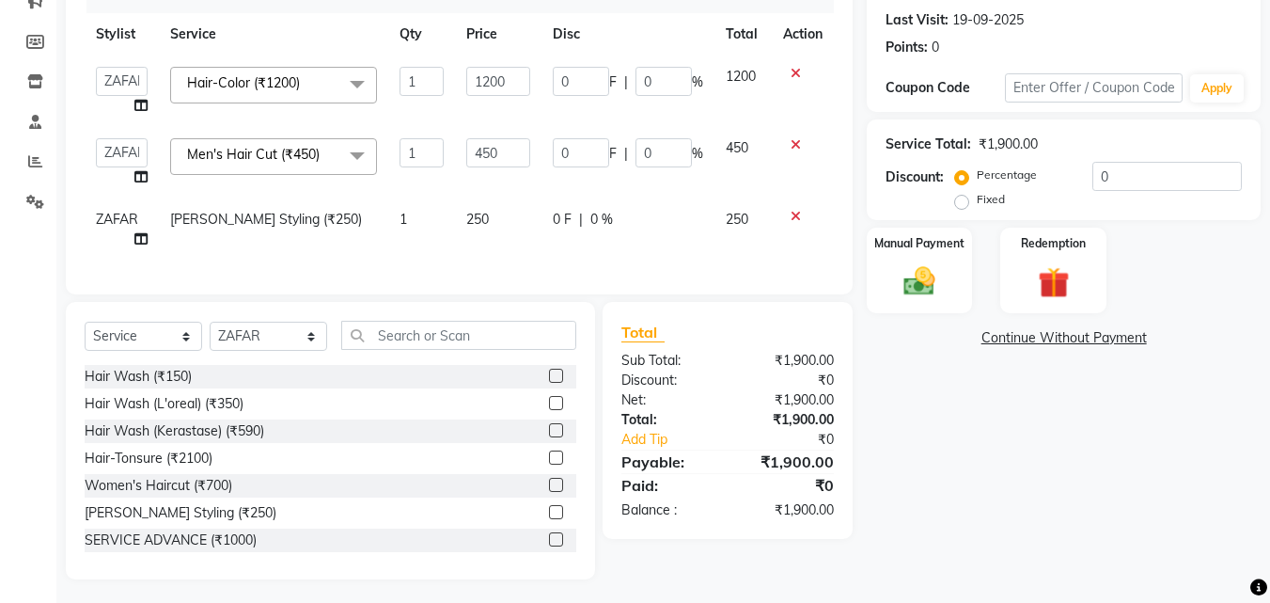
click at [480, 73] on input "1200" at bounding box center [498, 81] width 64 height 29
type input "1000"
click at [639, 244] on td "0 F | 0 %" at bounding box center [628, 229] width 173 height 62
select select "87658"
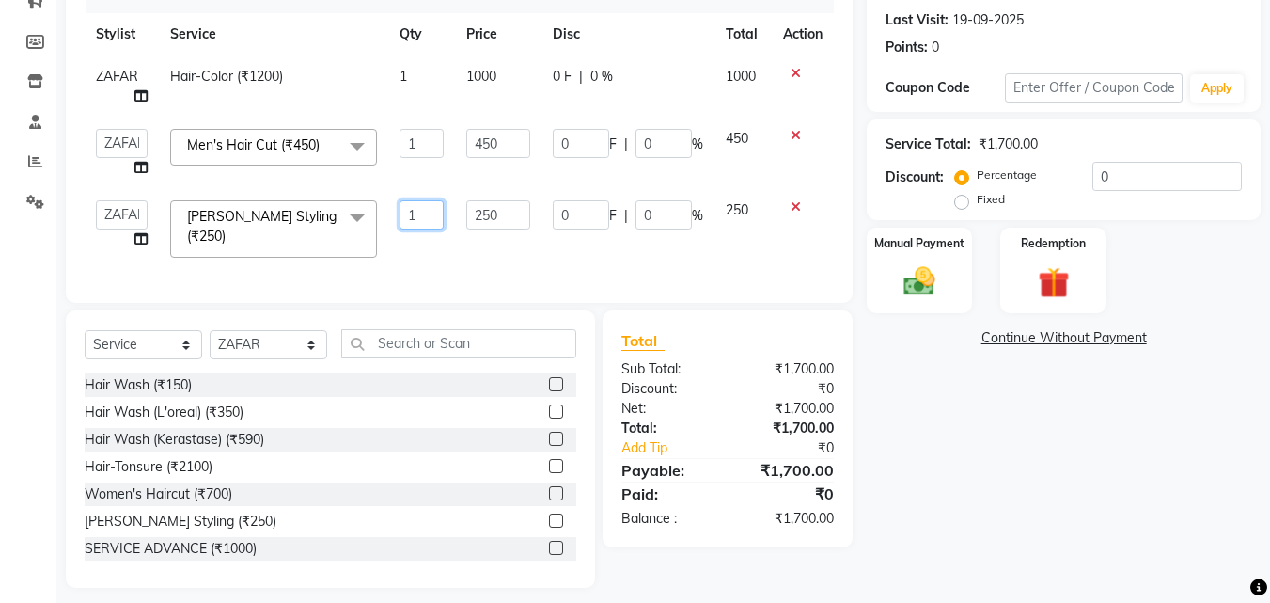
click at [422, 213] on input "1" at bounding box center [422, 214] width 44 height 29
click at [549, 527] on div at bounding box center [555, 523] width 12 height 20
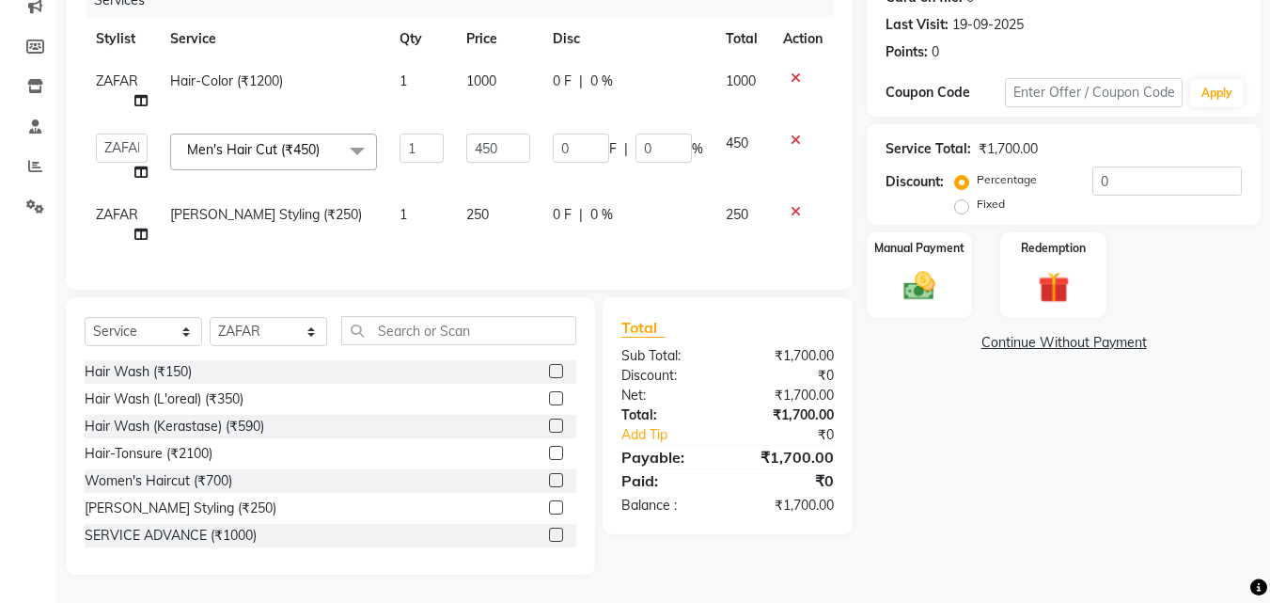
click at [549, 513] on label at bounding box center [556, 507] width 14 height 14
click at [549, 513] on input "checkbox" at bounding box center [555, 508] width 12 height 12
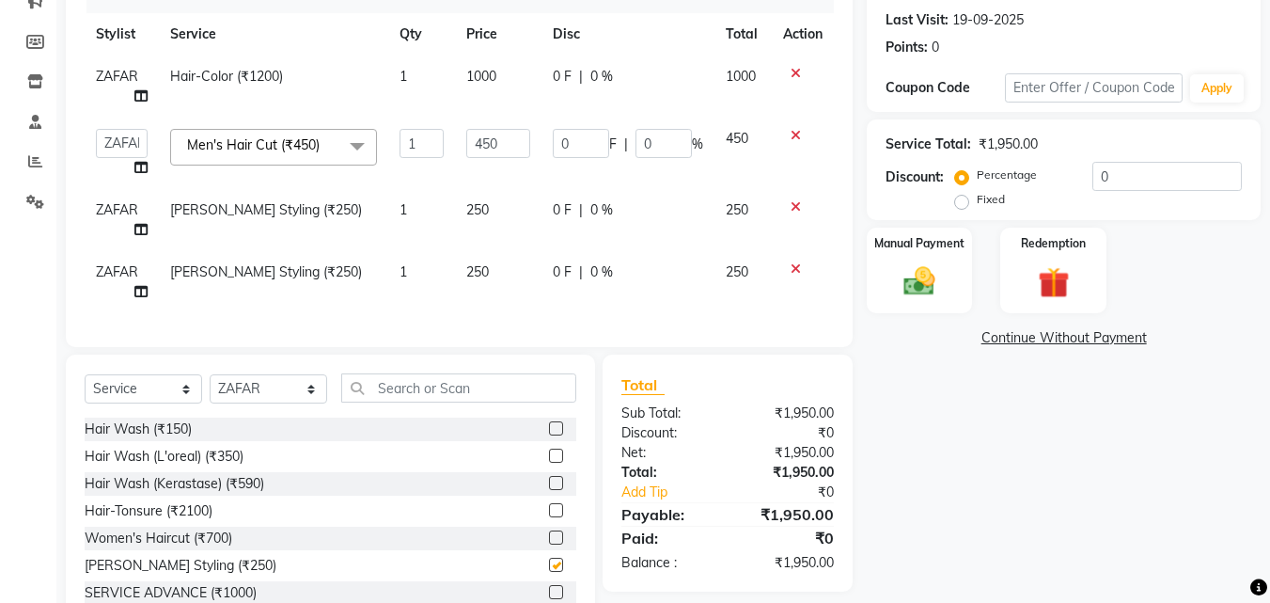
checkbox input "false"
click at [481, 277] on span "250" at bounding box center [477, 271] width 23 height 17
select select "87658"
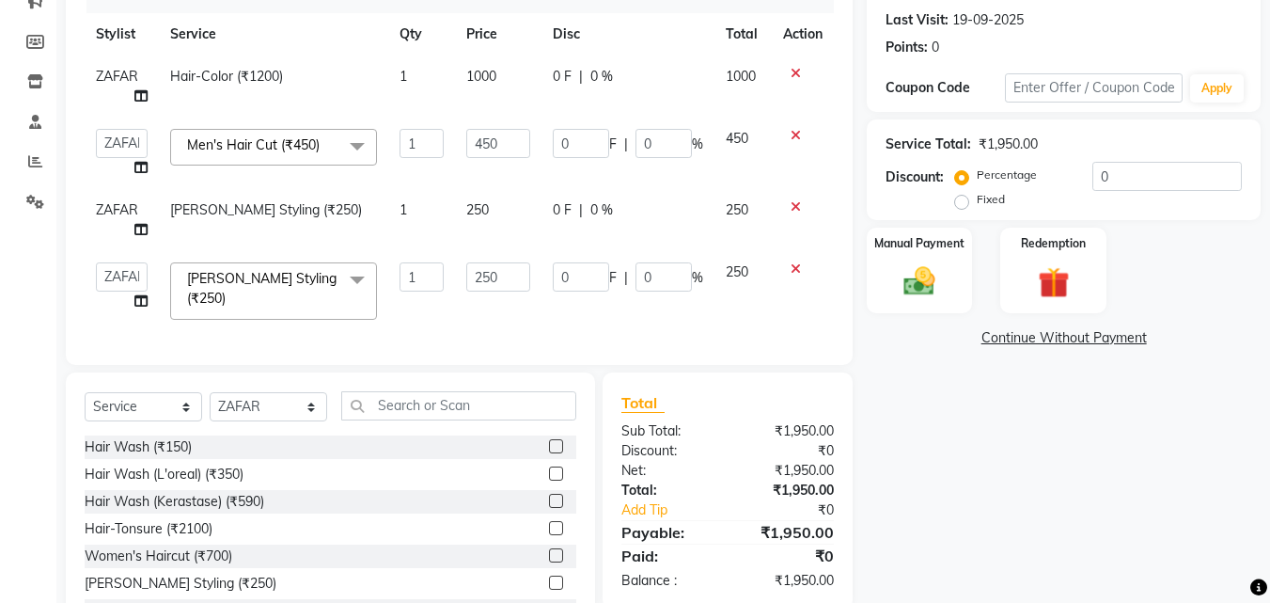
click at [481, 277] on input "250" at bounding box center [498, 276] width 64 height 29
type input "200"
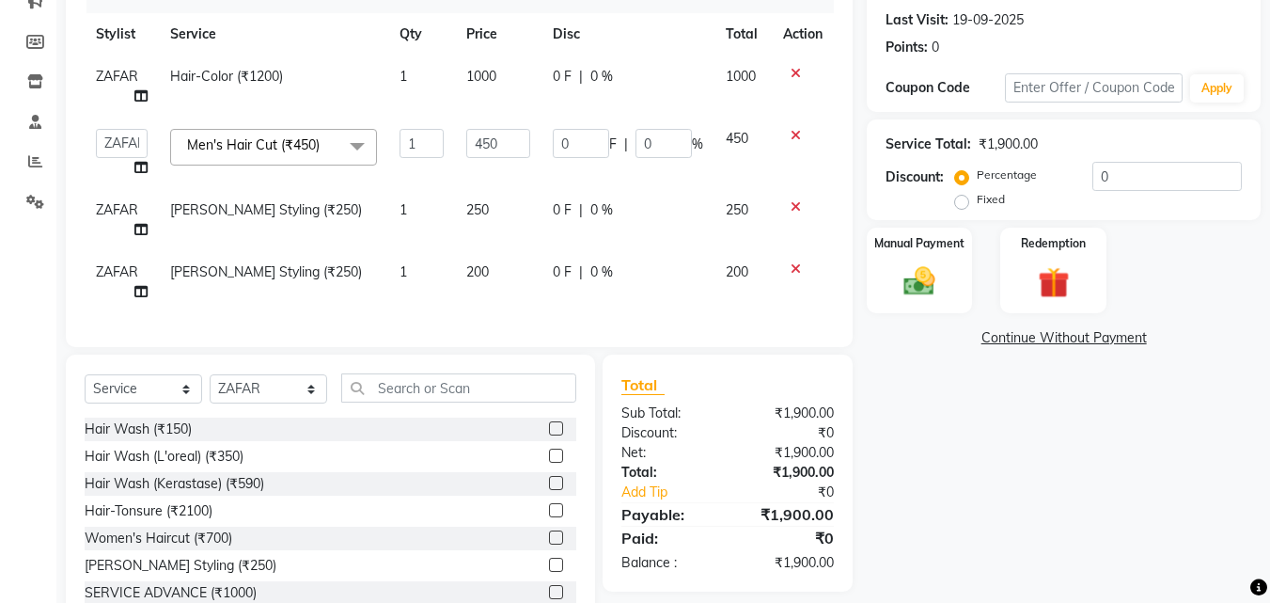
click at [482, 210] on span "250" at bounding box center [477, 209] width 23 height 17
select select "87658"
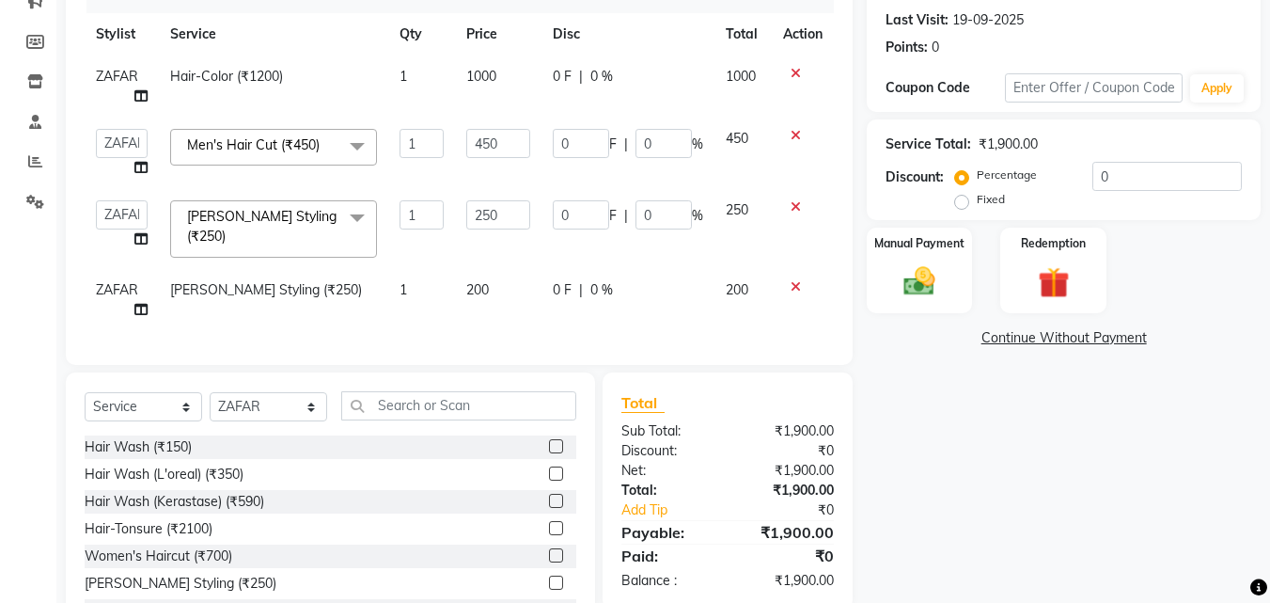
click at [482, 210] on input "250" at bounding box center [498, 214] width 64 height 29
type input "200"
click at [543, 274] on td "0 F | 0 %" at bounding box center [628, 300] width 173 height 62
select select "87658"
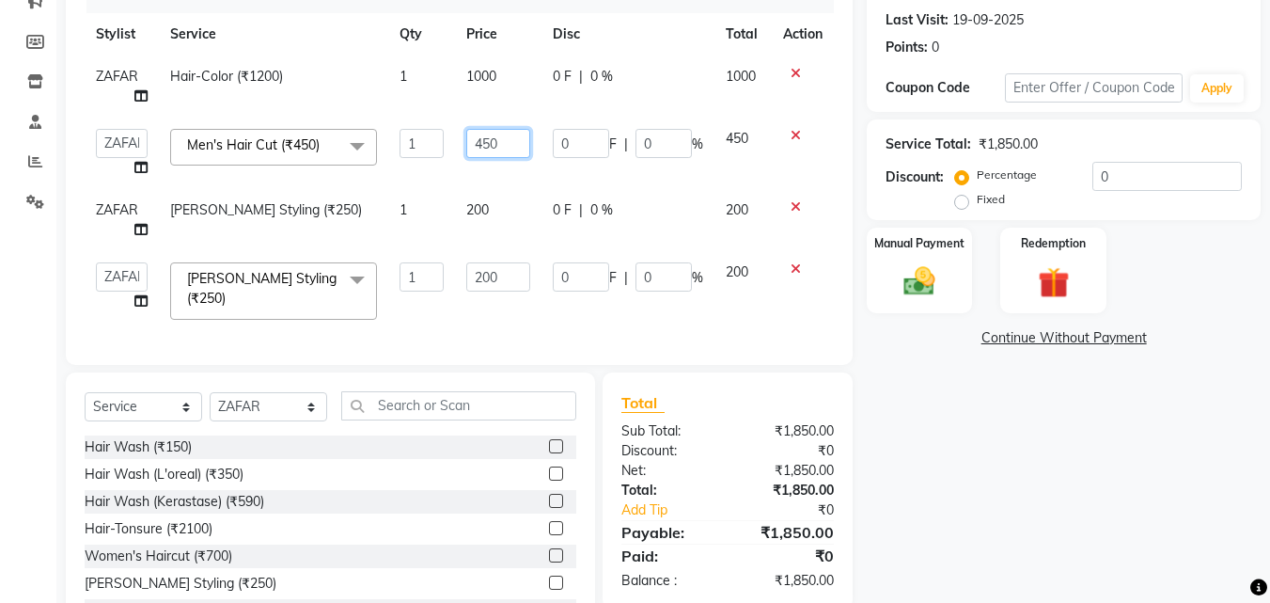
click at [500, 141] on input "450" at bounding box center [498, 143] width 64 height 29
type input "400"
click at [516, 188] on tbody "ZAFAR Hair-Color (₹1200) 1 1000 0 F | 0 % 1000 Abhishek [PERSON_NAME] [PERSON_N…" at bounding box center [459, 193] width 749 height 276
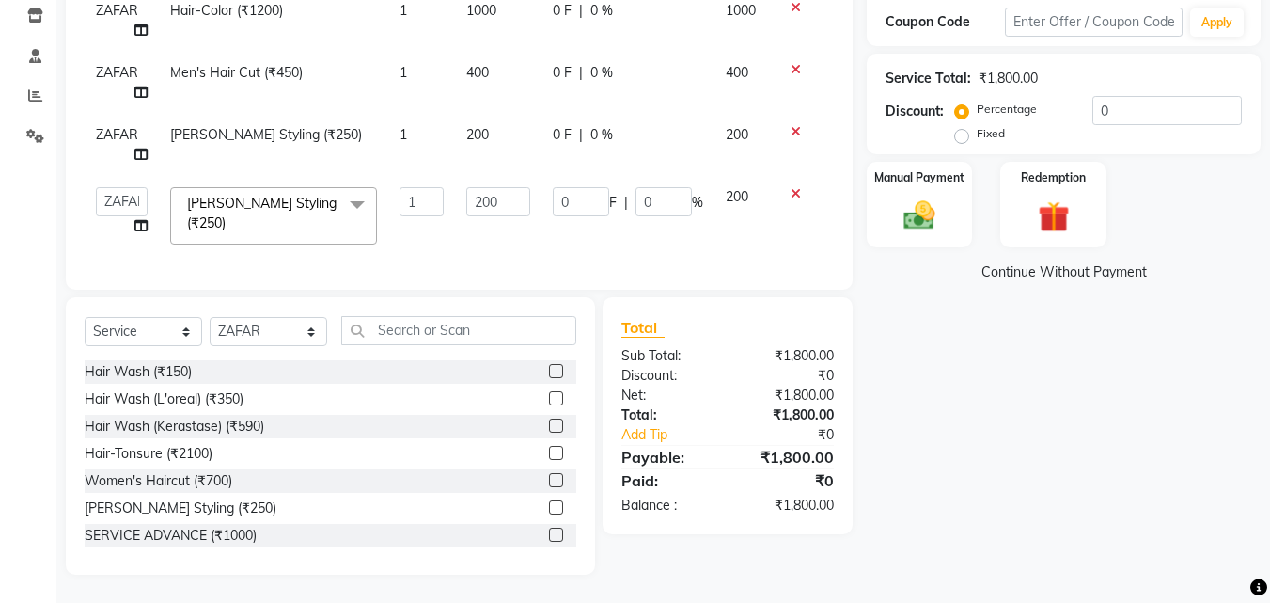
scroll to position [326, 0]
click at [761, 242] on div "Services Stylist Service Qty Price Disc Total Action ZAFAR Hair-Color (₹1200) 1…" at bounding box center [459, 92] width 749 height 358
click at [921, 197] on img at bounding box center [919, 216] width 53 height 38
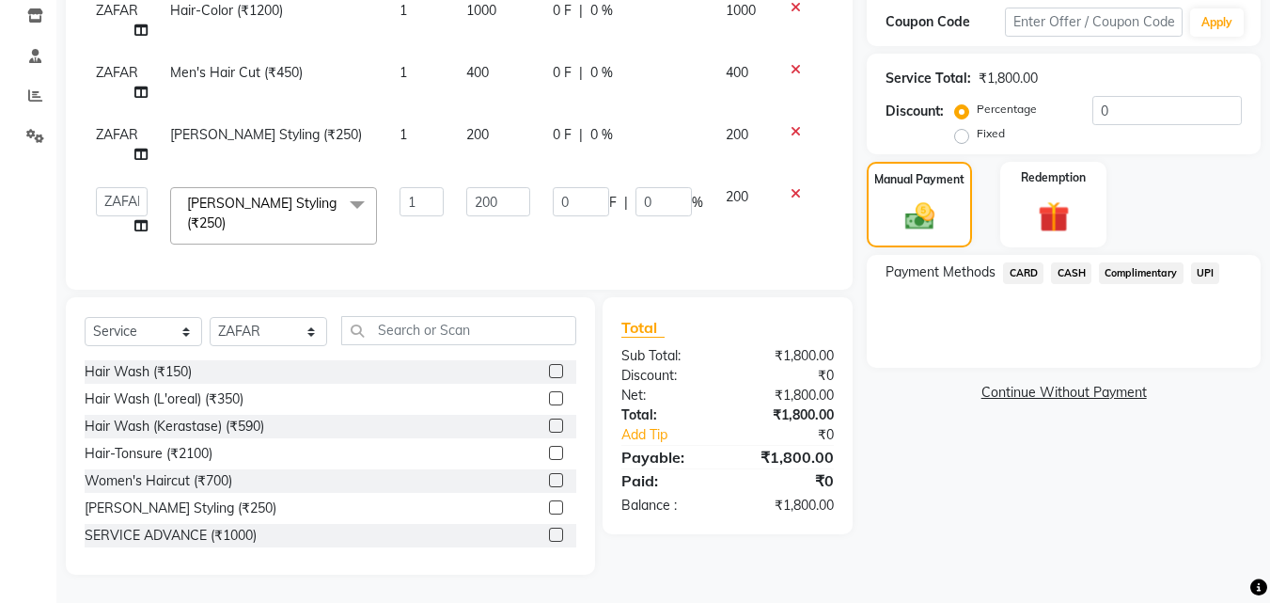
click at [1206, 264] on span "UPI" at bounding box center [1205, 273] width 29 height 22
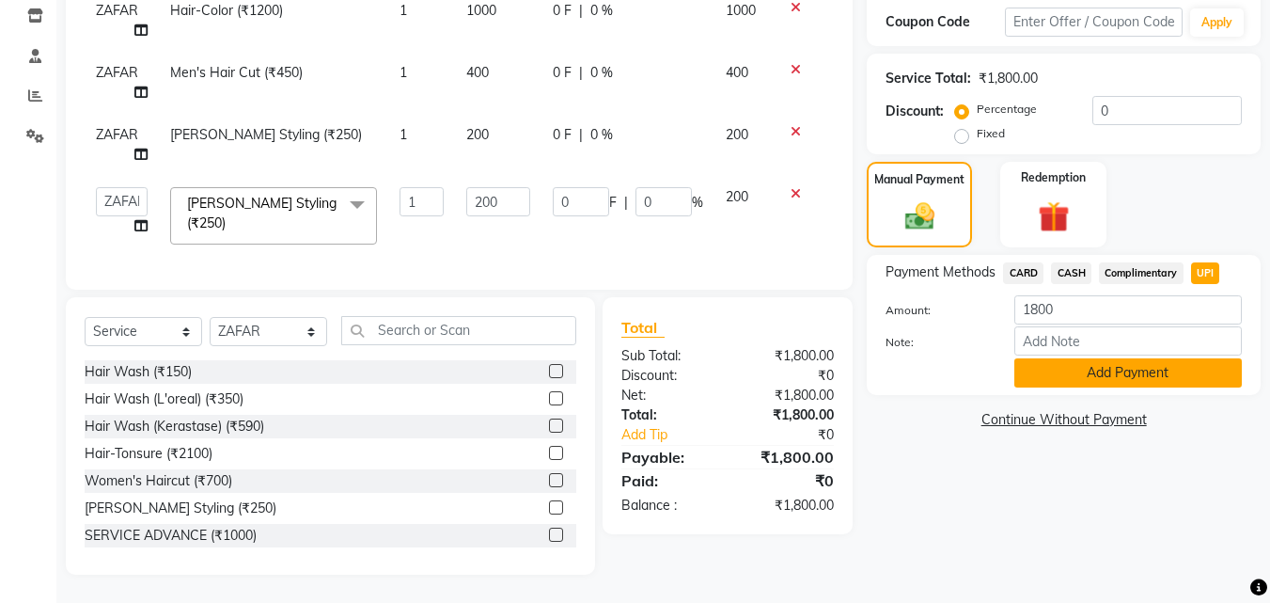
click at [1160, 358] on button "Add Payment" at bounding box center [1129, 372] width 228 height 29
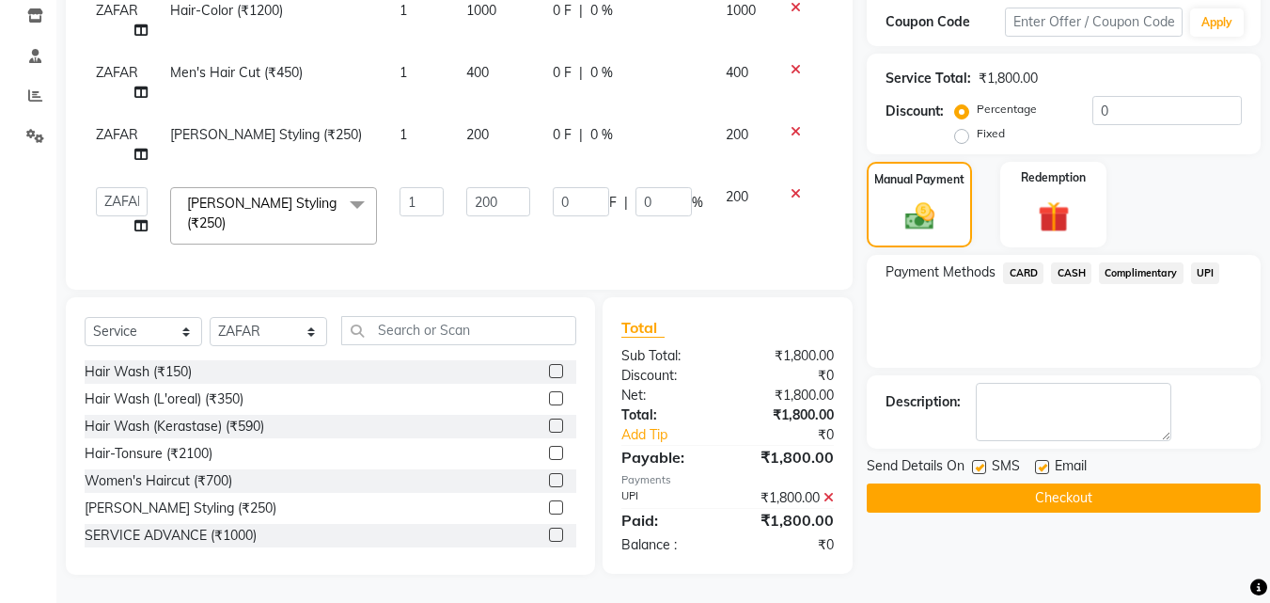
click at [1036, 487] on button "Checkout" at bounding box center [1064, 497] width 394 height 29
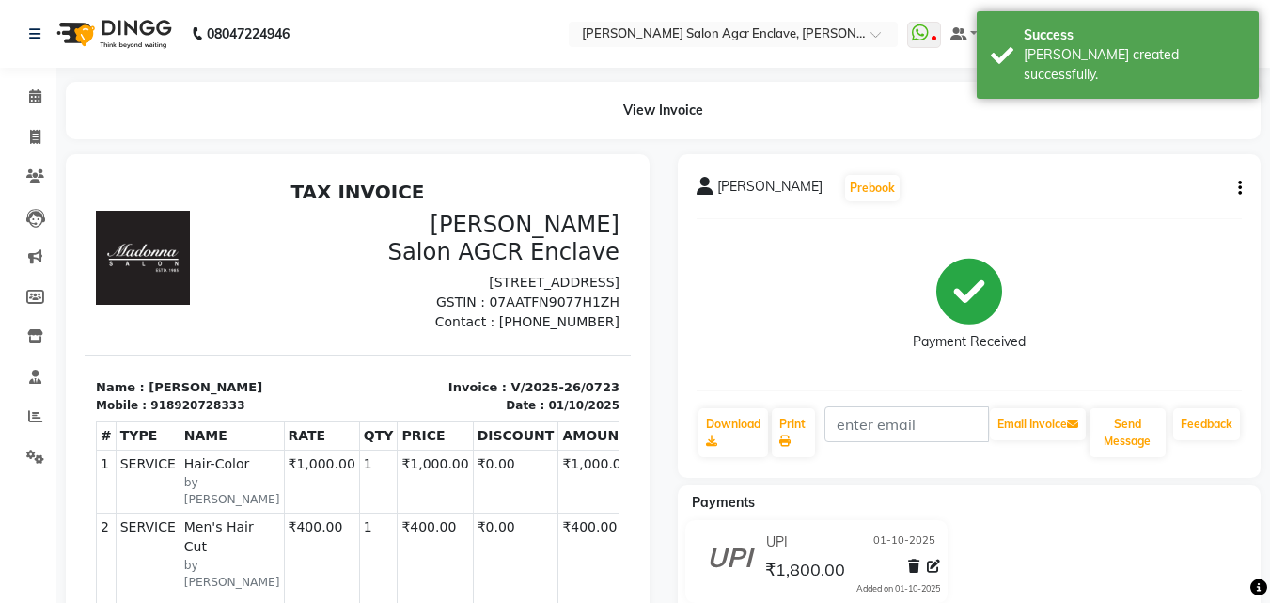
select select "service"
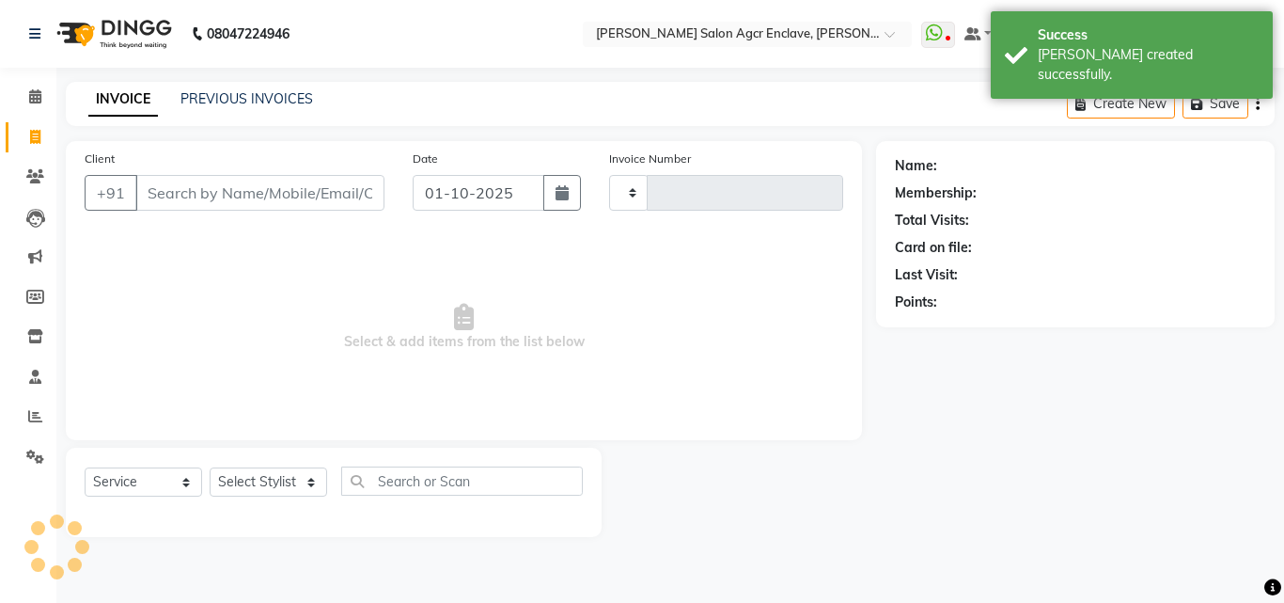
type input "0724"
select select "8560"
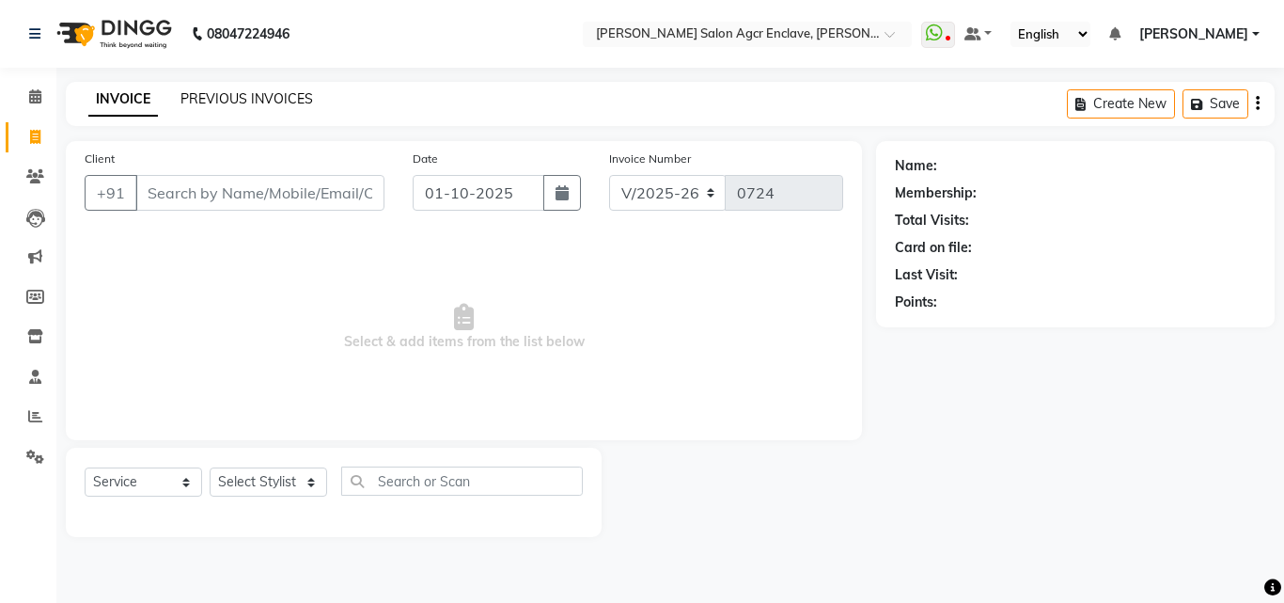
click at [258, 93] on link "PREVIOUS INVOICES" at bounding box center [247, 98] width 133 height 17
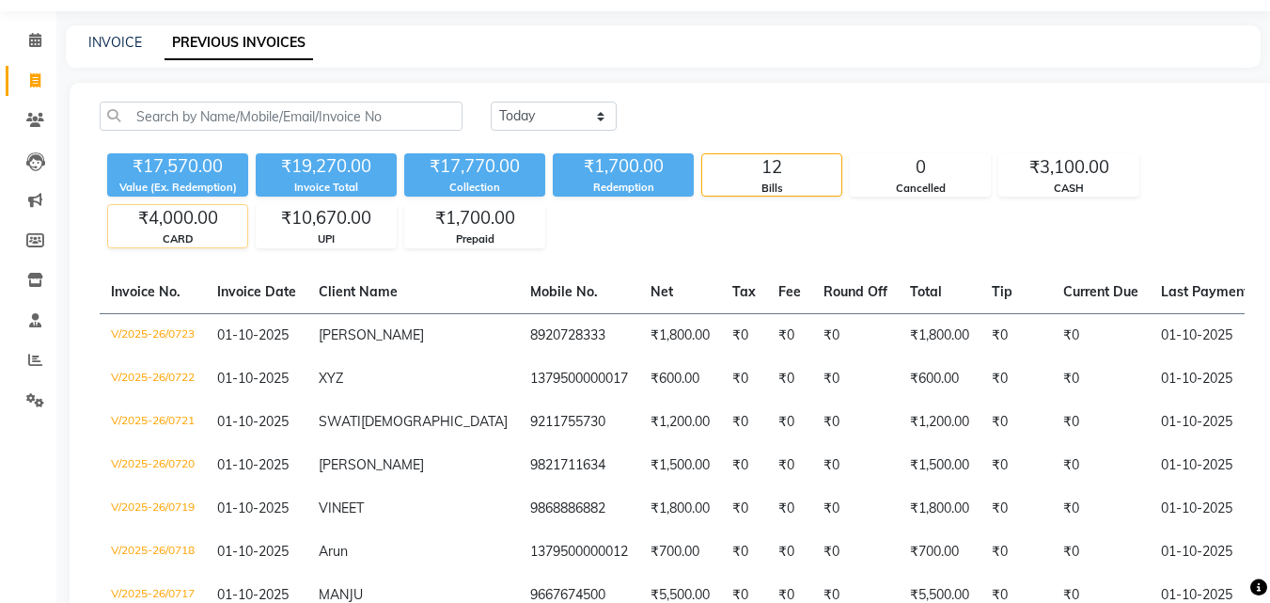
scroll to position [55, 0]
click at [113, 47] on link "INVOICE" at bounding box center [115, 43] width 54 height 17
select select "service"
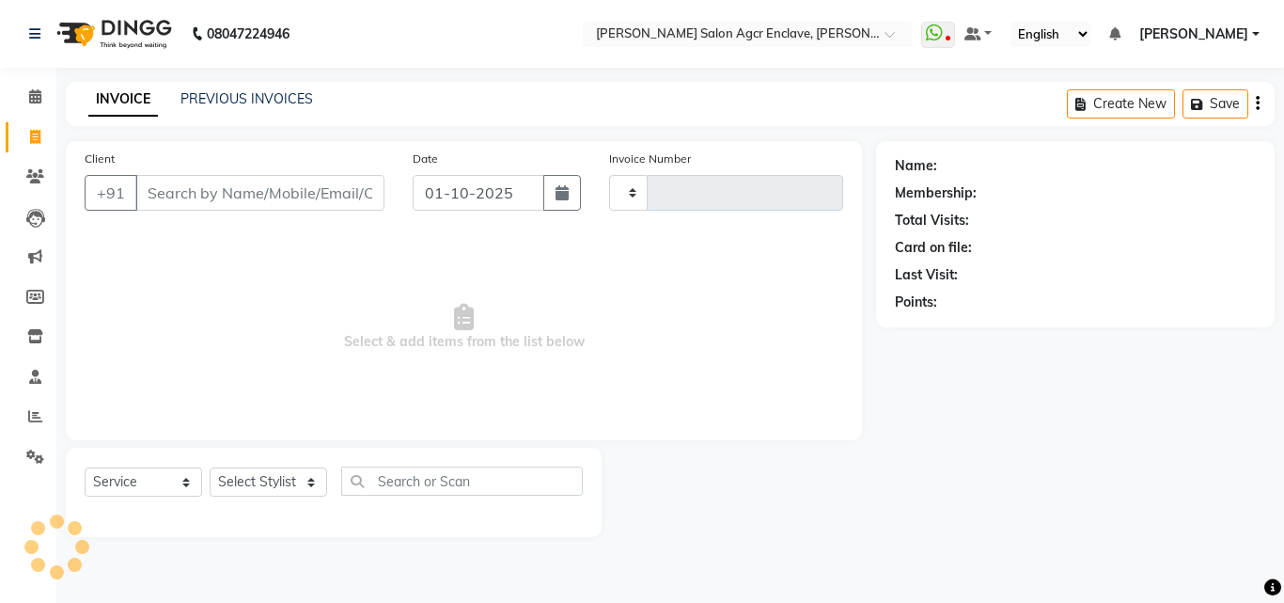
type input "0724"
select select "8560"
click at [269, 194] on input "Client" at bounding box center [259, 193] width 249 height 36
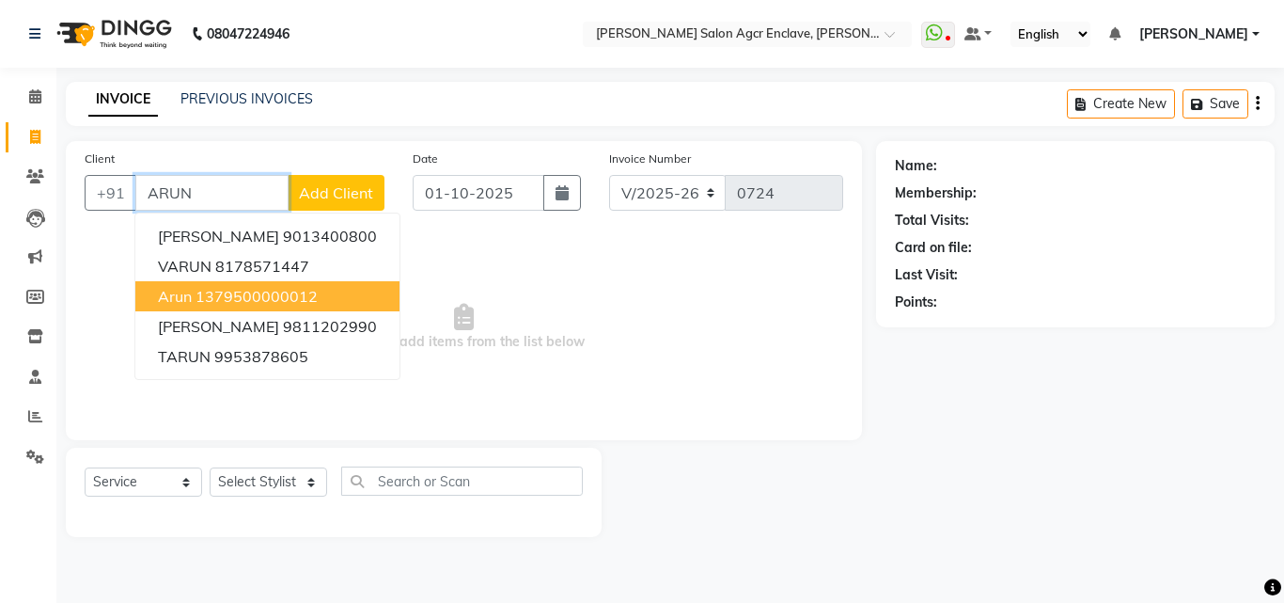
click at [243, 297] on ngb-highlight "1379500000012" at bounding box center [257, 296] width 122 height 19
type input "1379500000012"
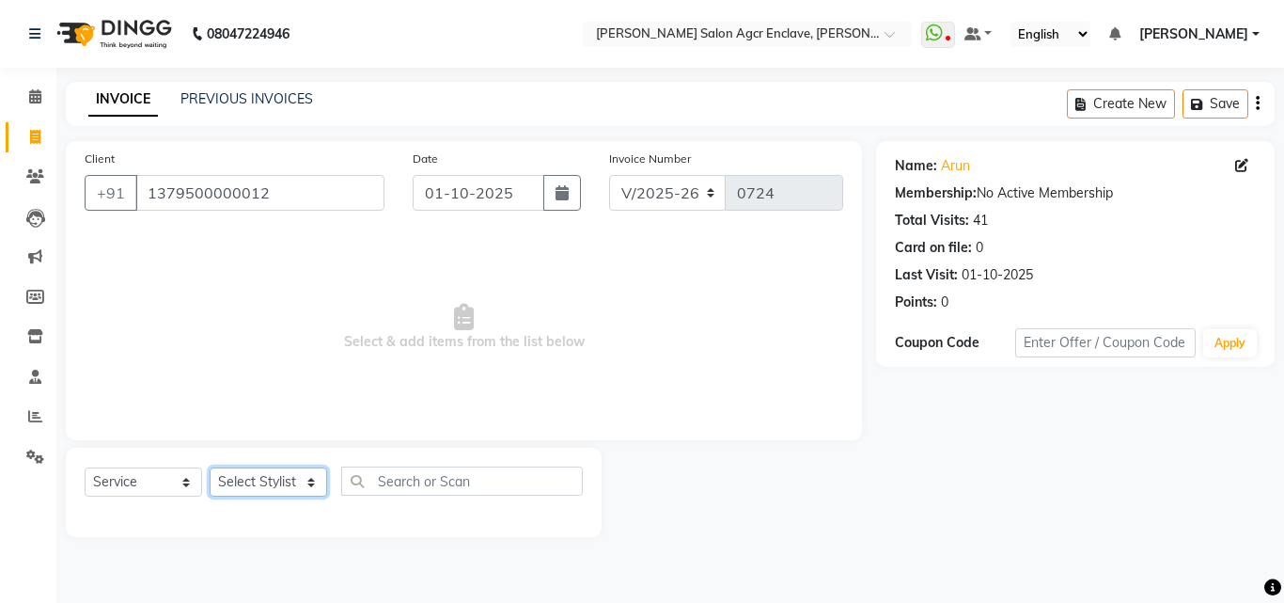
click at [281, 481] on select "Select Stylist Abhishek [PERSON_NAME] [PERSON_NAME] [PERSON_NAME] Lucky [PERSON…" at bounding box center [269, 481] width 118 height 29
select select "87658"
click at [210, 467] on select "Select Stylist Abhishek [PERSON_NAME] [PERSON_NAME] [PERSON_NAME] Lucky [PERSON…" at bounding box center [269, 481] width 118 height 29
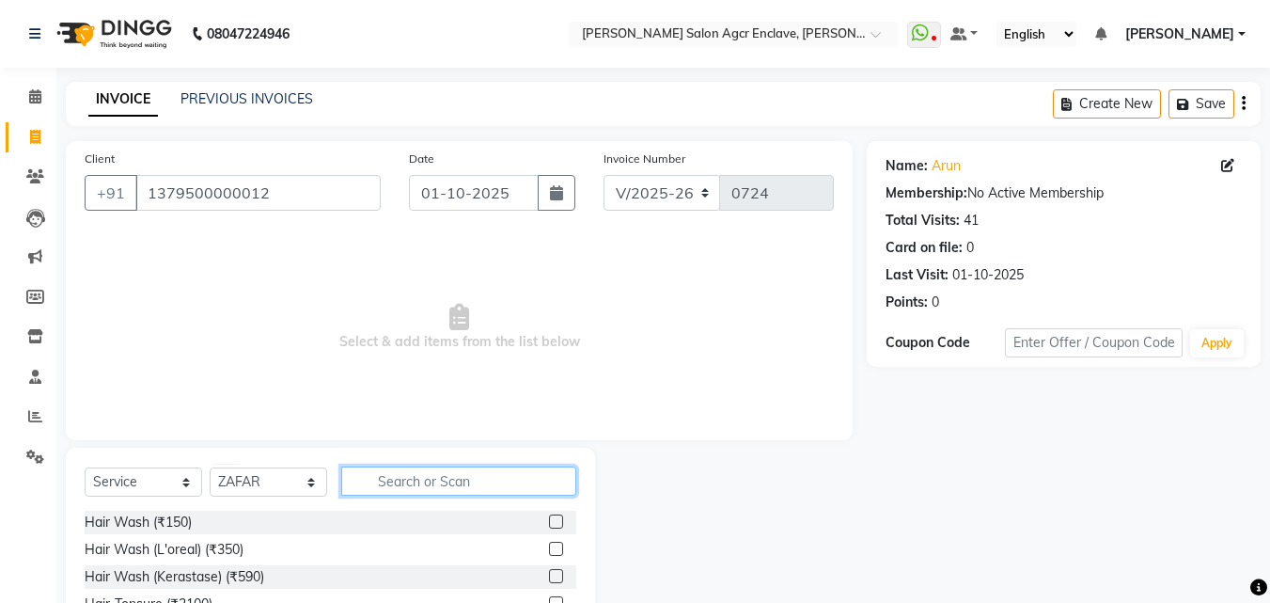
click at [386, 480] on input "text" at bounding box center [458, 480] width 235 height 29
type input "CUT"
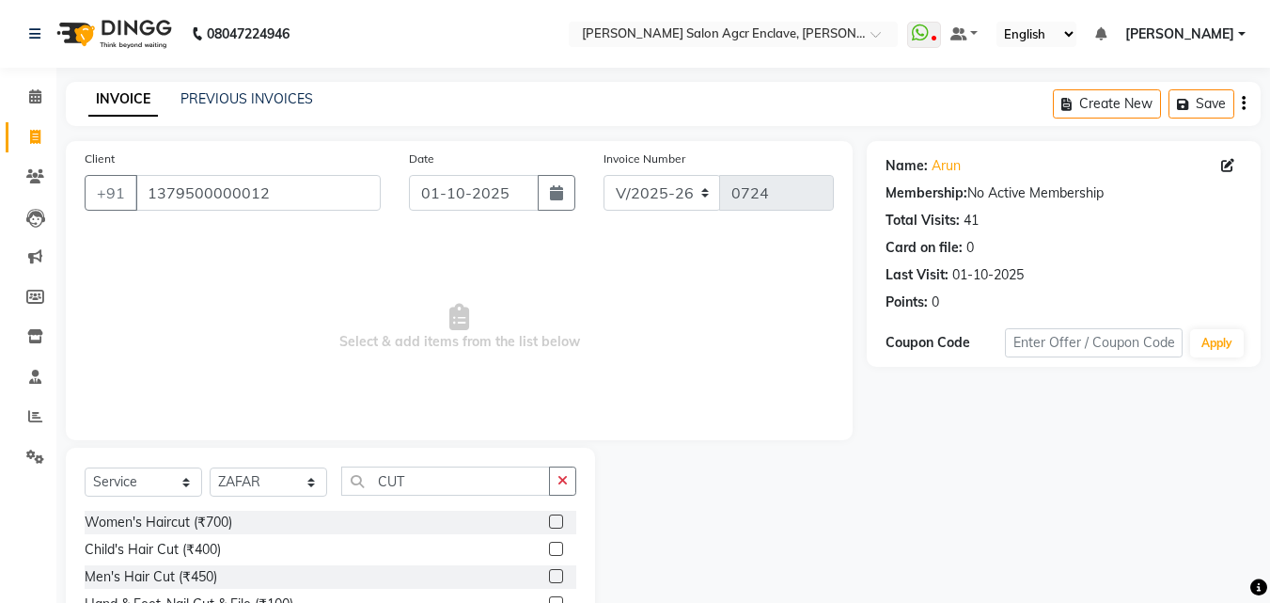
click at [554, 547] on label at bounding box center [556, 549] width 14 height 14
click at [554, 547] on input "checkbox" at bounding box center [555, 549] width 12 height 12
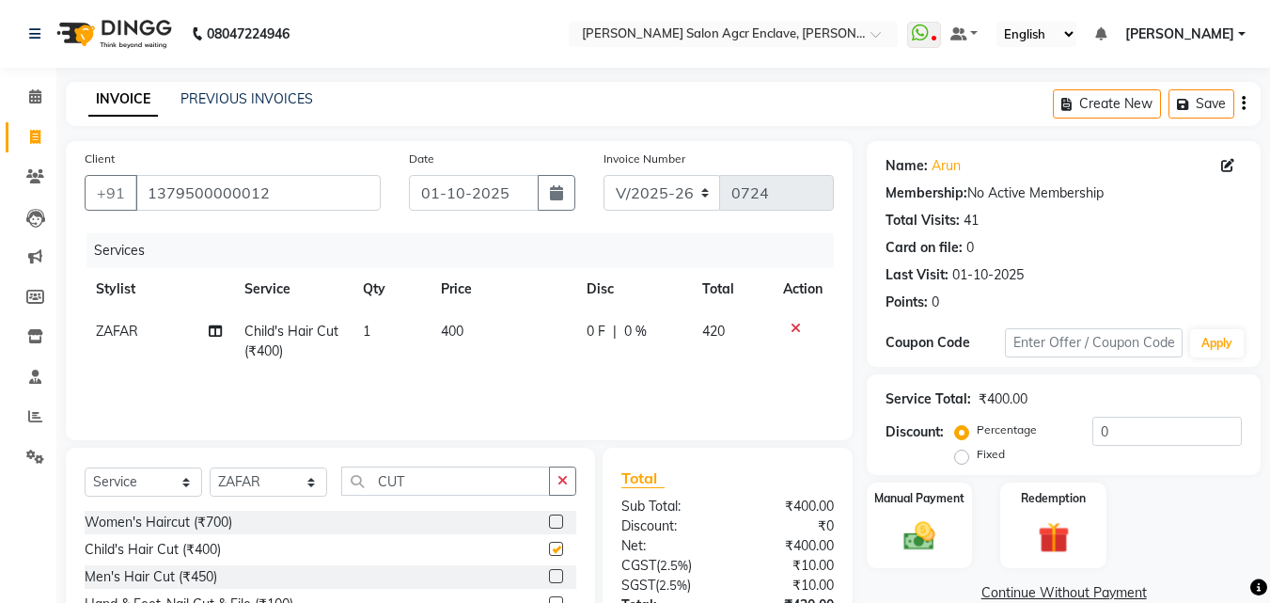
checkbox input "false"
click at [561, 482] on icon "button" at bounding box center [563, 480] width 10 height 13
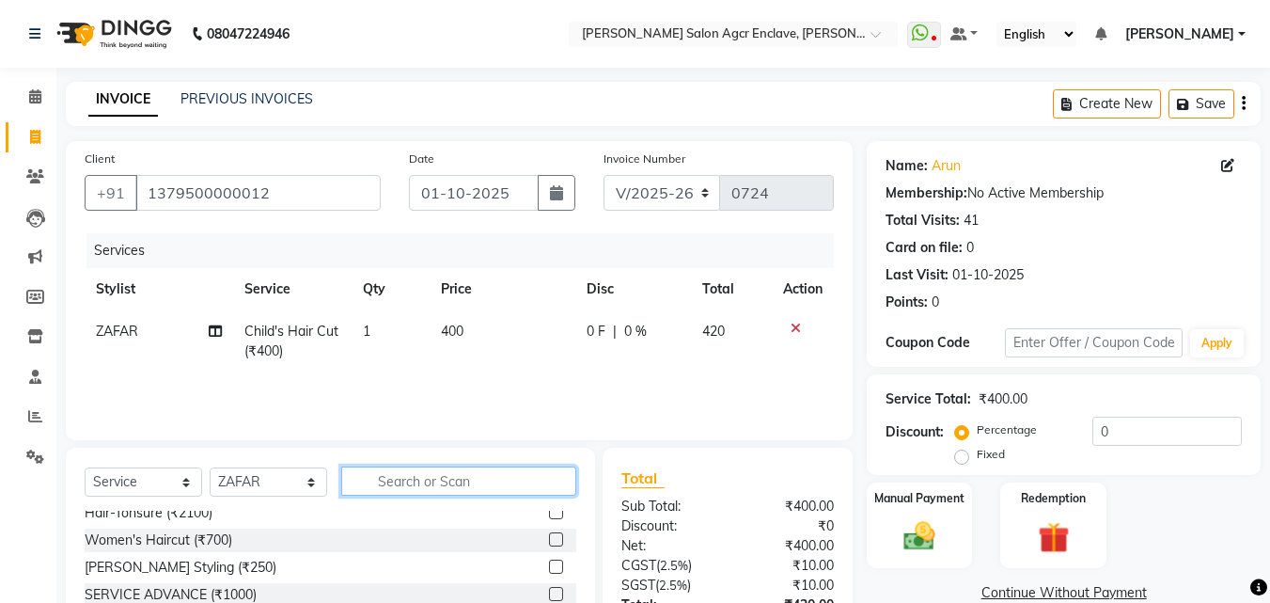
scroll to position [92, 0]
click at [549, 563] on label at bounding box center [556, 566] width 14 height 14
click at [549, 563] on input "checkbox" at bounding box center [555, 566] width 12 height 12
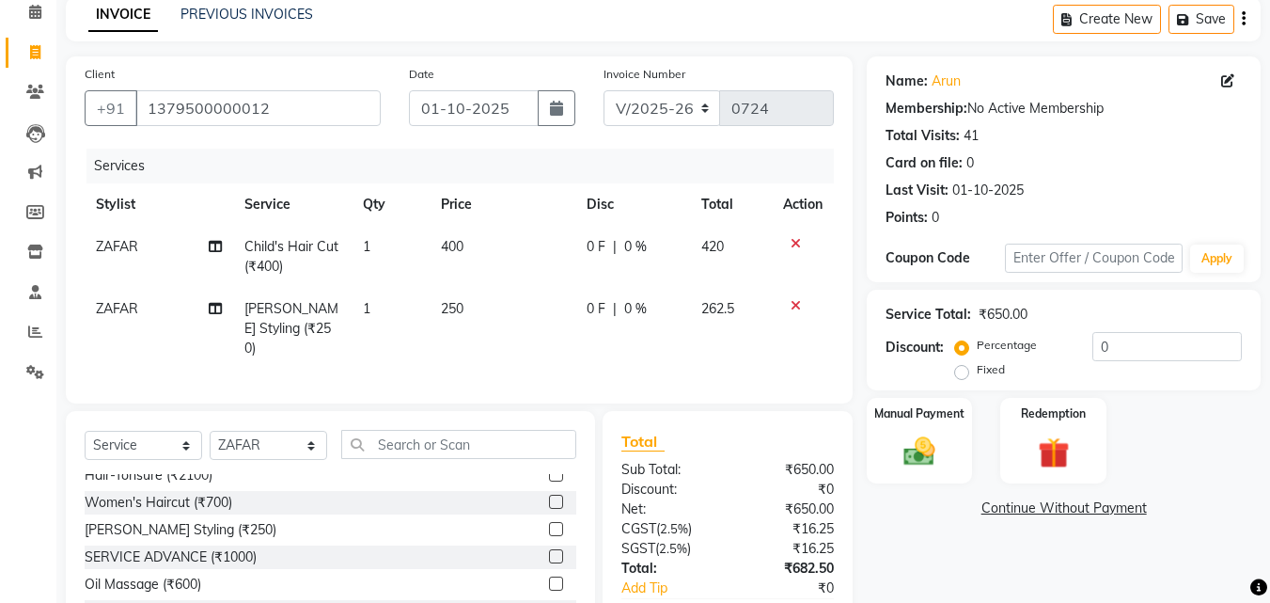
scroll to position [109, 0]
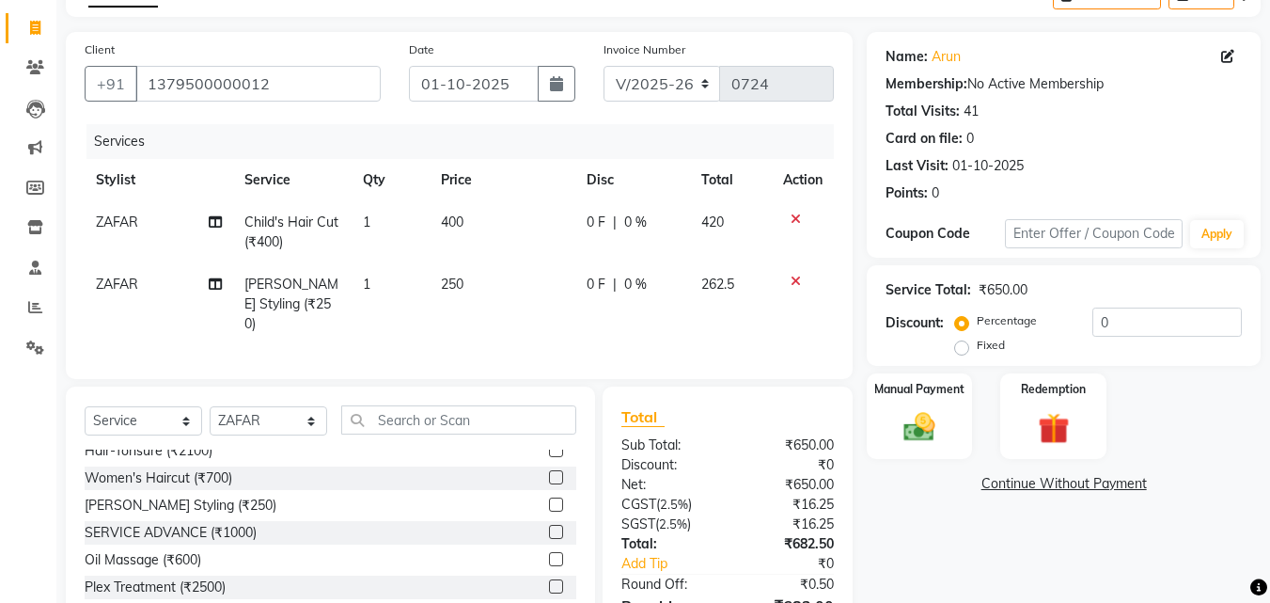
click at [549, 497] on label at bounding box center [556, 504] width 14 height 14
click at [549, 499] on input "checkbox" at bounding box center [555, 505] width 12 height 12
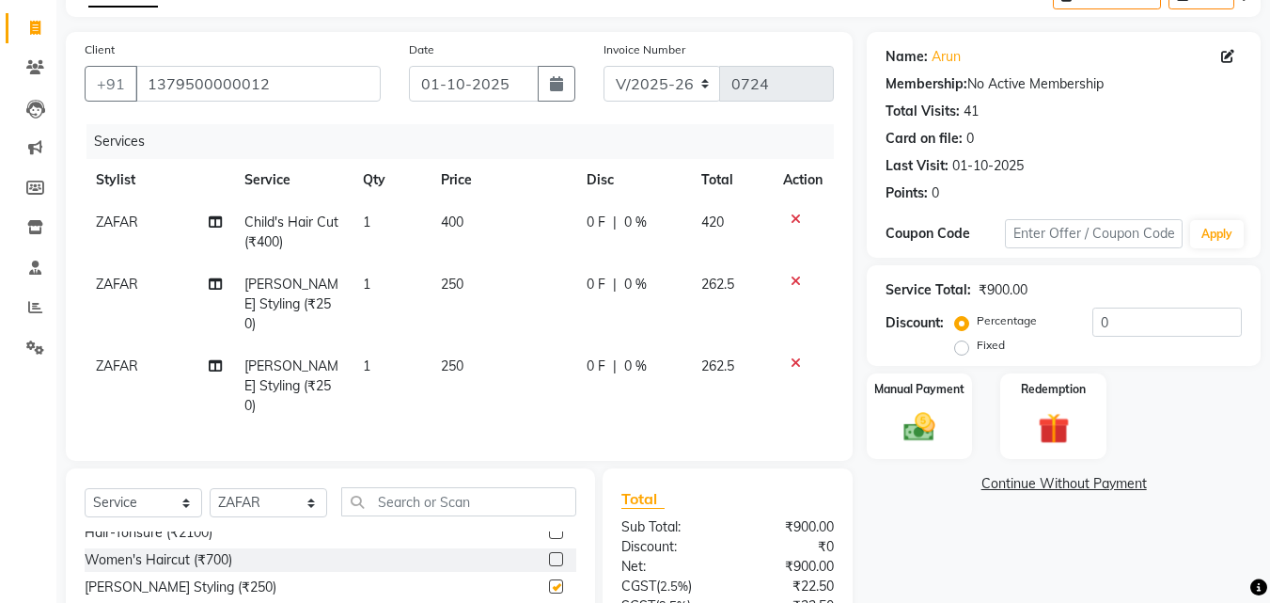
checkbox input "false"
click at [450, 357] on span "250" at bounding box center [452, 365] width 23 height 17
select select "87658"
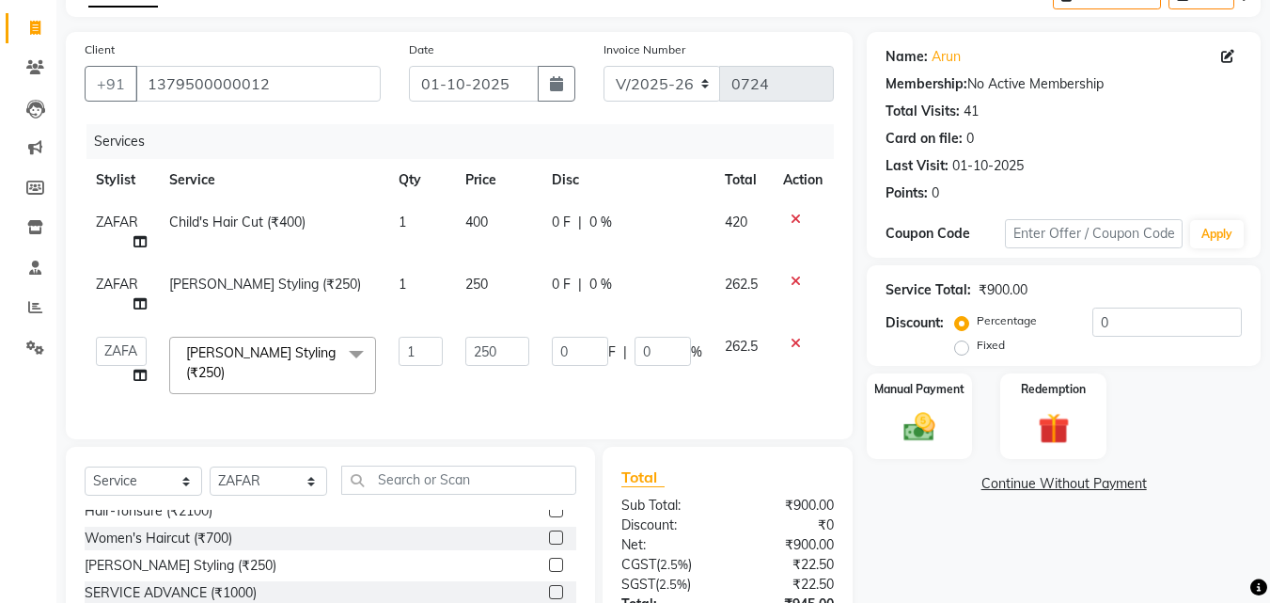
click at [450, 351] on td "1" at bounding box center [420, 365] width 67 height 80
click at [496, 350] on td "250" at bounding box center [497, 365] width 87 height 80
select select "87658"
click at [496, 350] on input "250" at bounding box center [497, 351] width 64 height 29
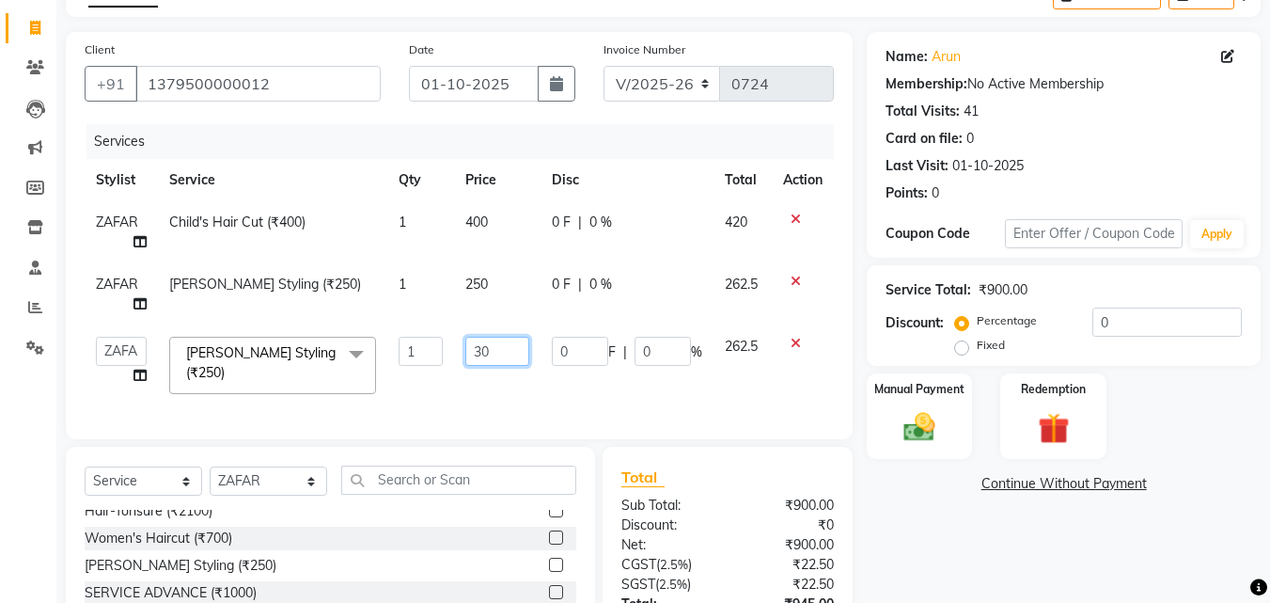
type input "300"
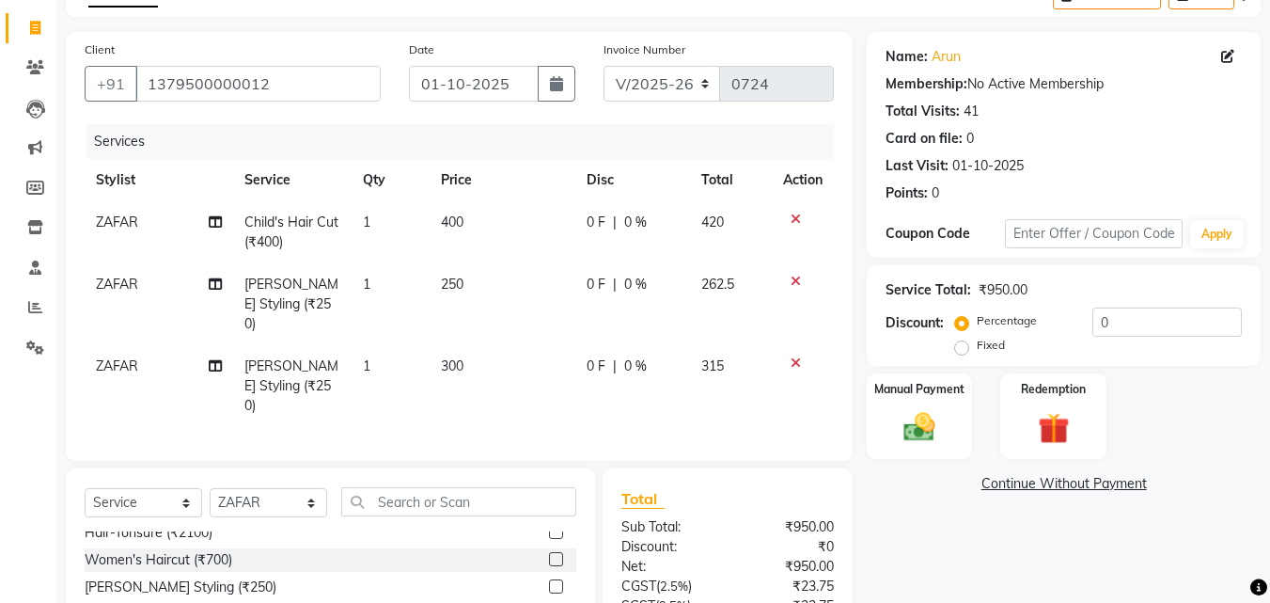
click at [450, 283] on span "250" at bounding box center [452, 284] width 23 height 17
click at [430, 283] on td "1" at bounding box center [391, 304] width 78 height 82
select select "87658"
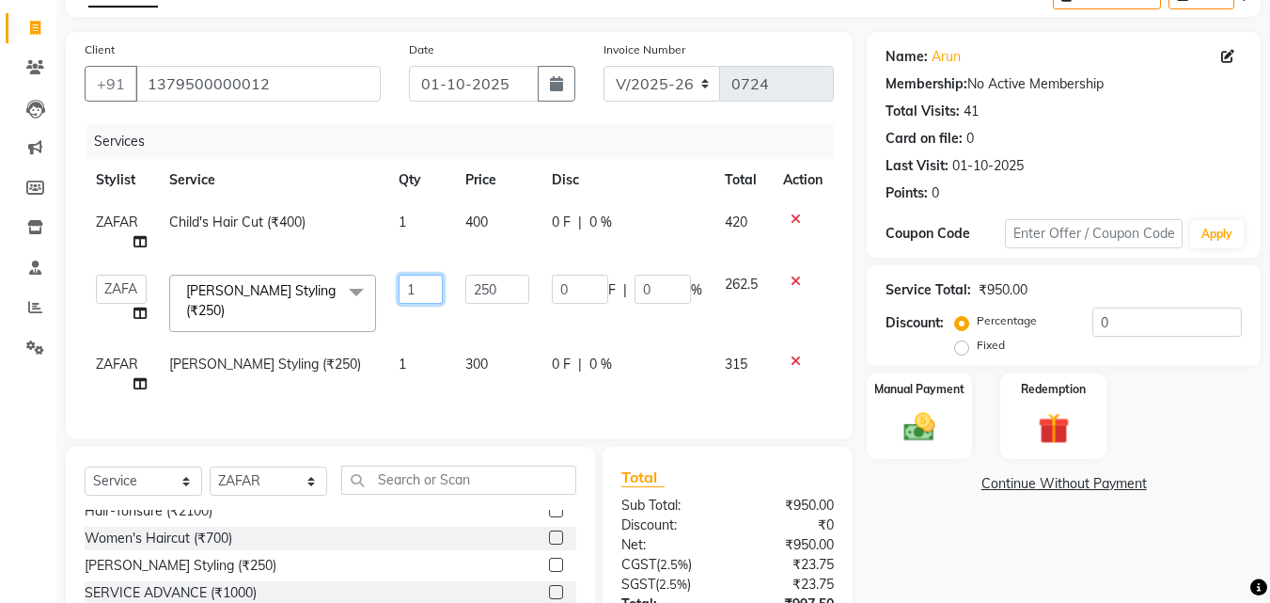
click at [450, 283] on td "1" at bounding box center [420, 303] width 67 height 80
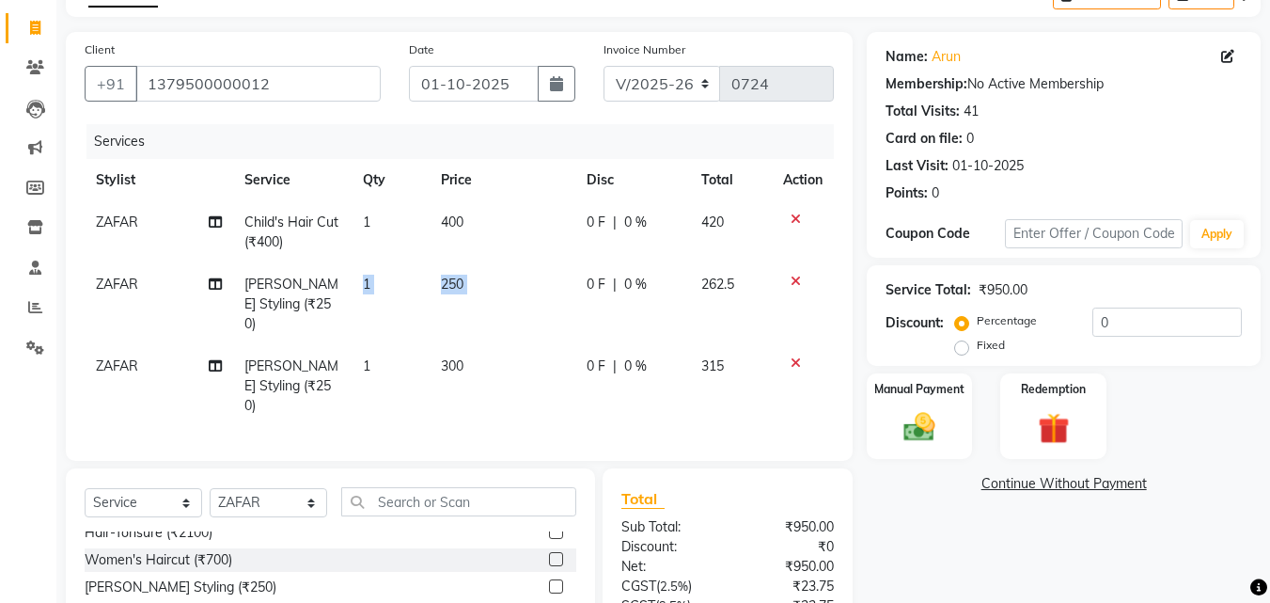
drag, startPoint x: 450, startPoint y: 283, endPoint x: 474, endPoint y: 292, distance: 25.3
click at [474, 292] on tr "[PERSON_NAME] Styling (₹250) 1 250 0 F | 0 % 262.5" at bounding box center [459, 304] width 749 height 82
click at [474, 292] on td "250" at bounding box center [502, 304] width 145 height 82
select select "87658"
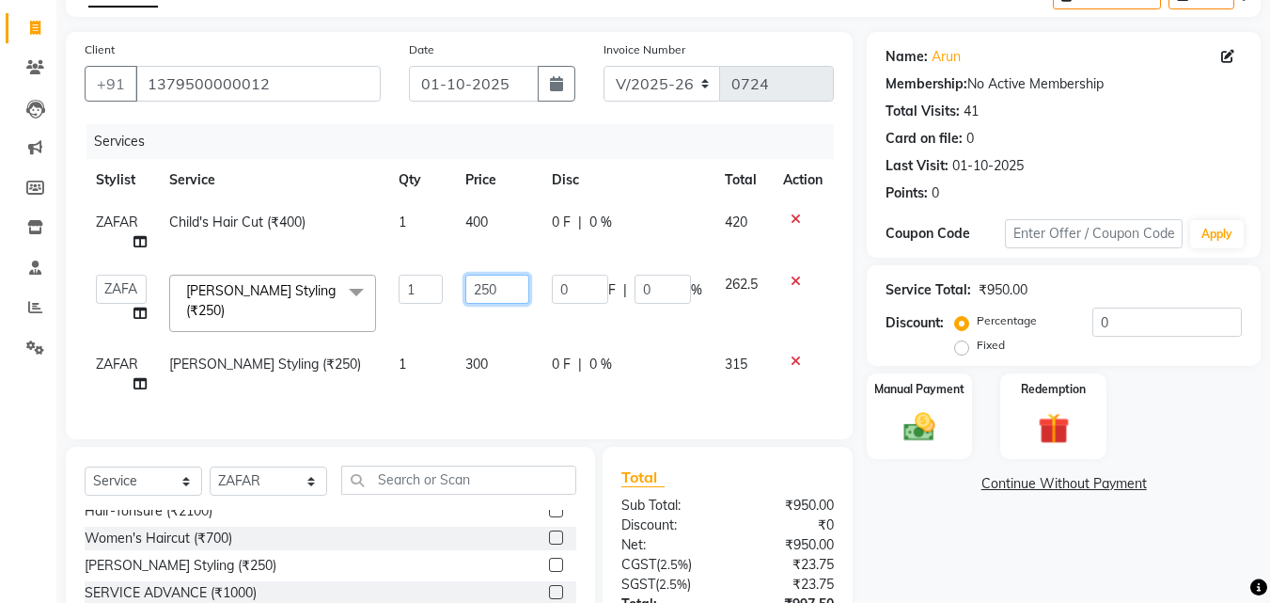
click at [485, 290] on input "250" at bounding box center [497, 289] width 64 height 29
type input "300"
click at [504, 314] on td "300" at bounding box center [497, 303] width 87 height 80
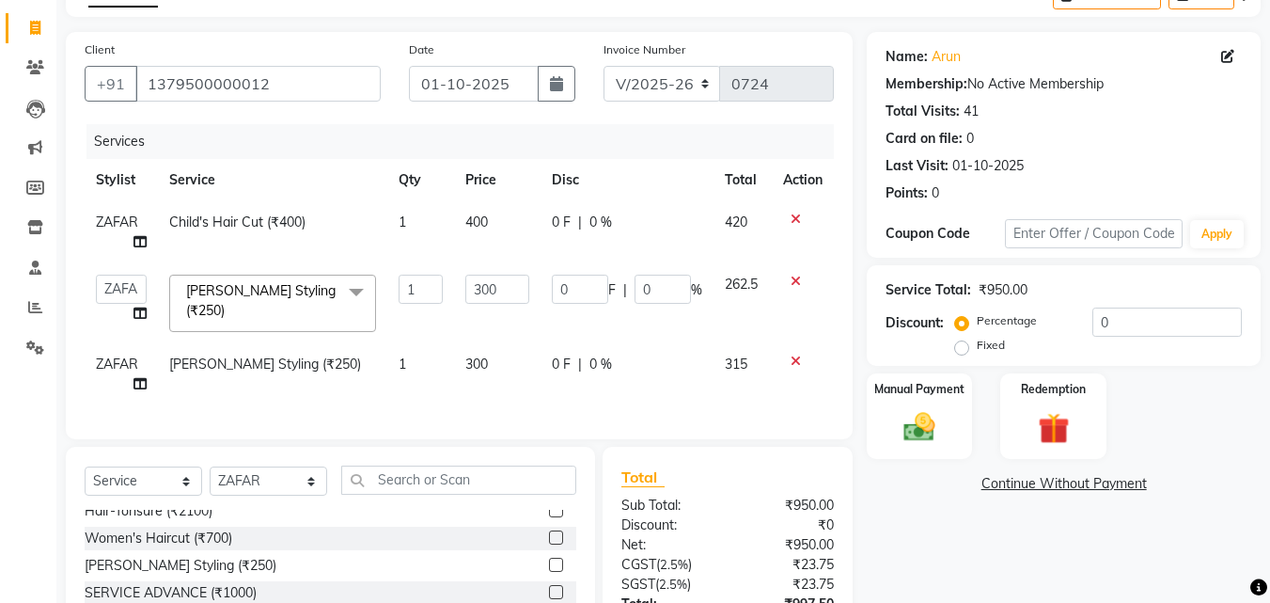
select select "87658"
click at [113, 355] on span "ZAFAR" at bounding box center [117, 363] width 42 height 17
select select "87658"
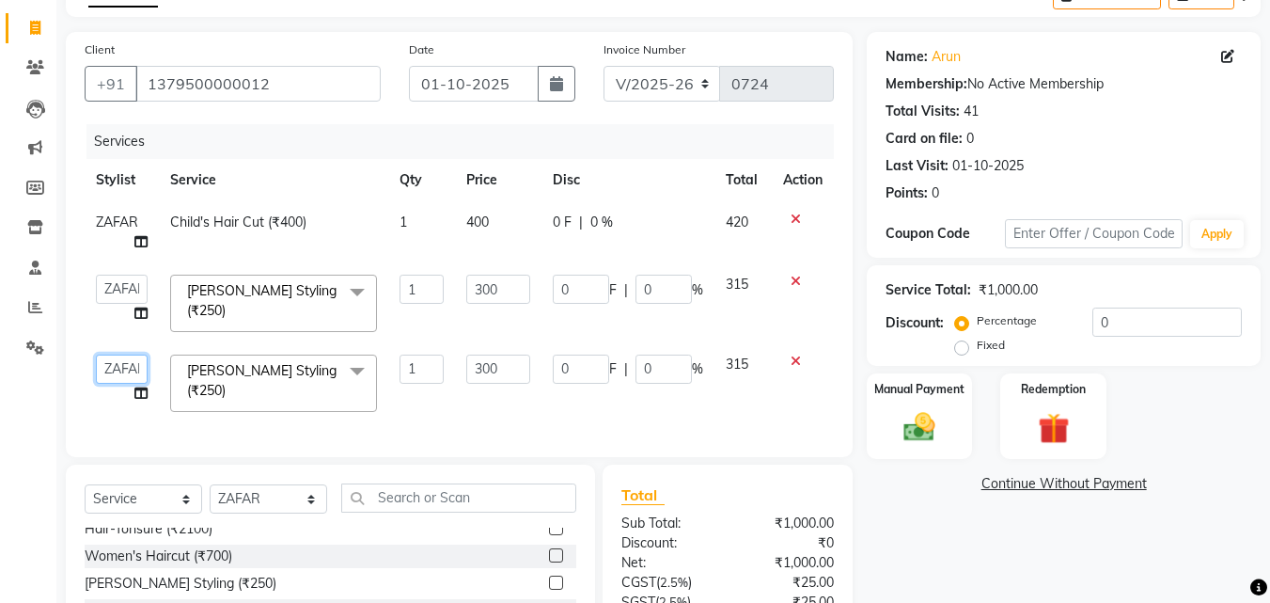
click at [113, 355] on select "Abhishek [PERSON_NAME] [PERSON_NAME] [PERSON_NAME] Lucky Naman [PERSON_NAME] [P…" at bounding box center [122, 368] width 52 height 29
select select "87656"
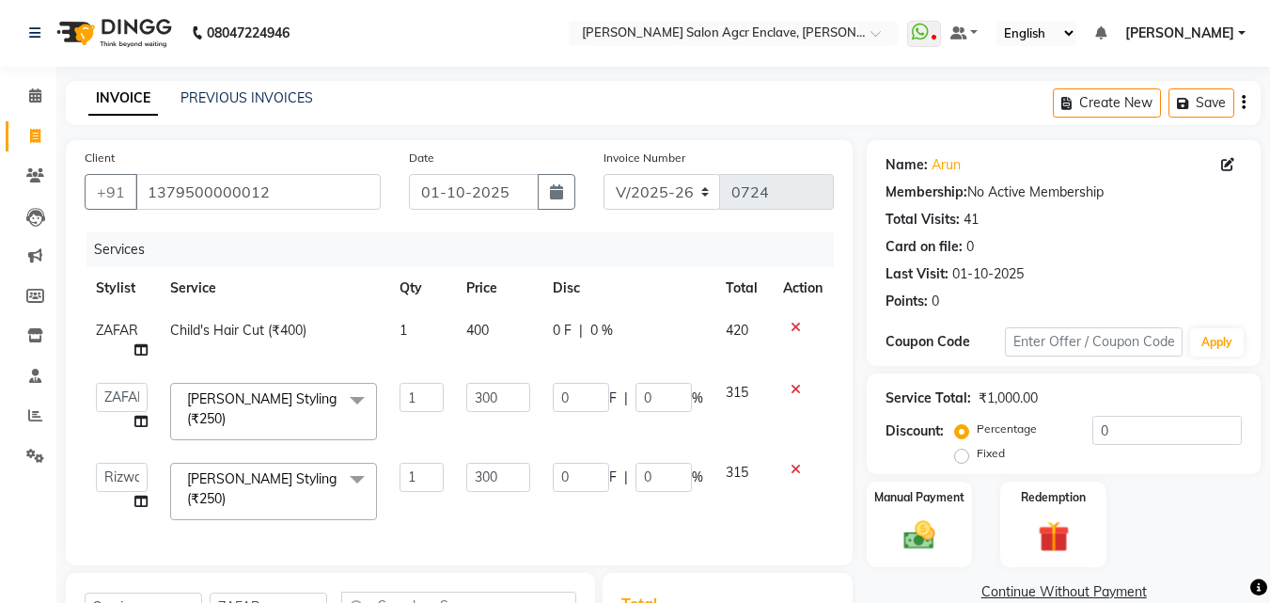
scroll to position [0, 0]
click at [1246, 105] on div "Create New Save" at bounding box center [1157, 104] width 208 height 44
click at [1242, 103] on icon "button" at bounding box center [1244, 103] width 4 height 1
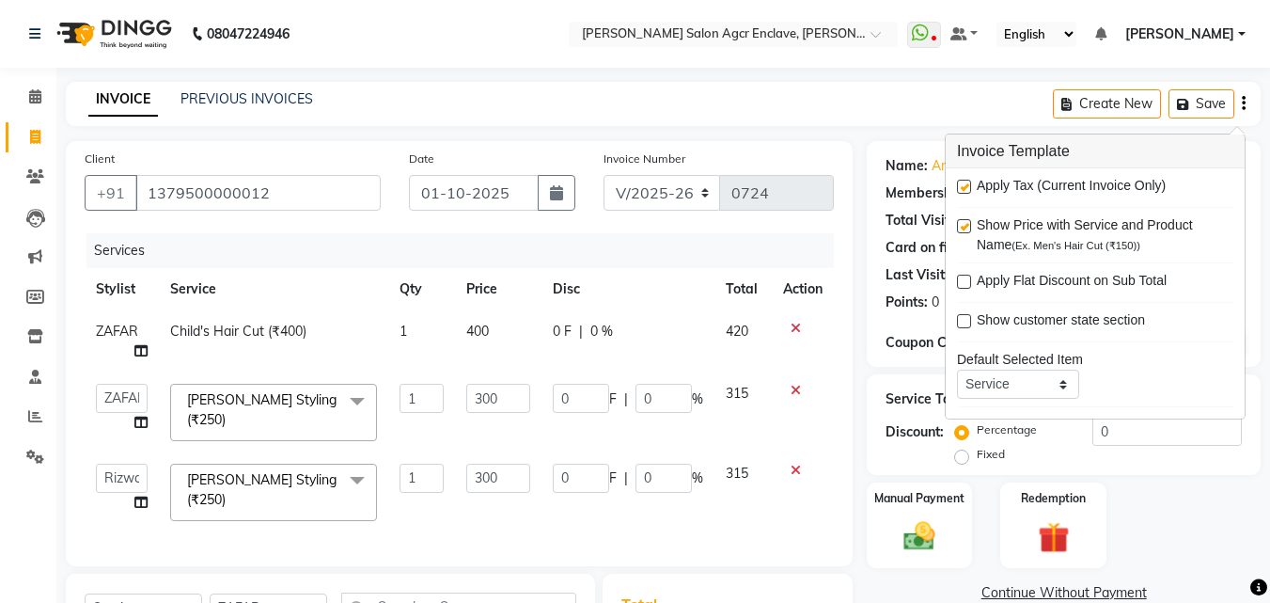
click at [968, 185] on label at bounding box center [964, 187] width 14 height 14
click at [968, 185] on input "checkbox" at bounding box center [963, 187] width 12 height 12
checkbox input "false"
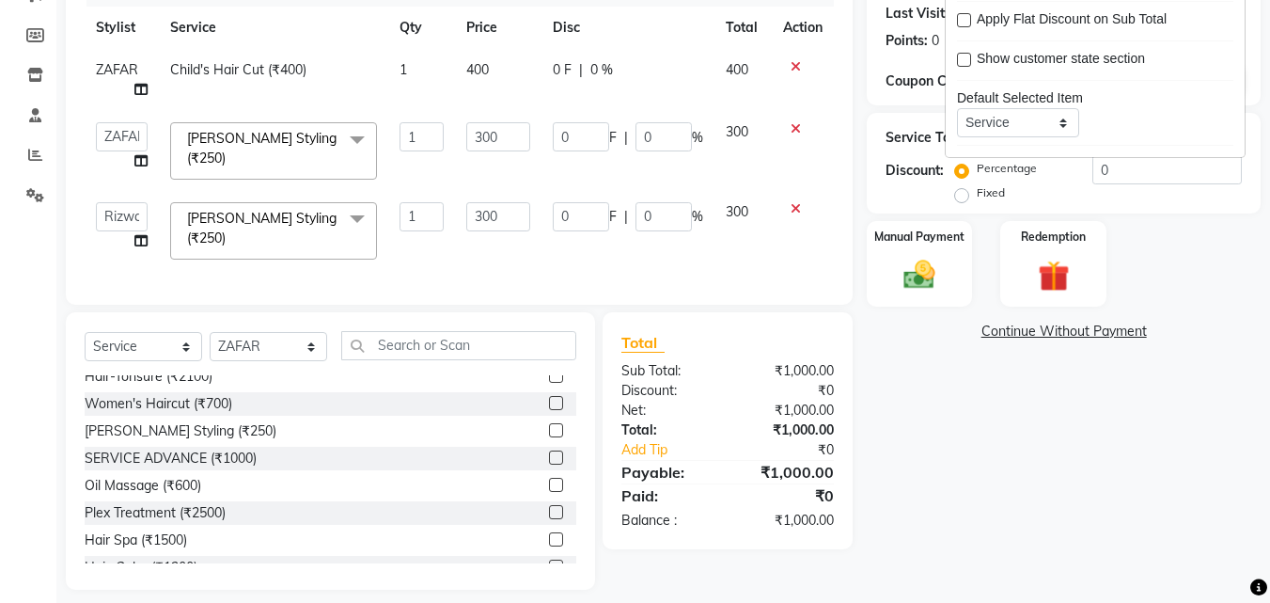
scroll to position [274, 0]
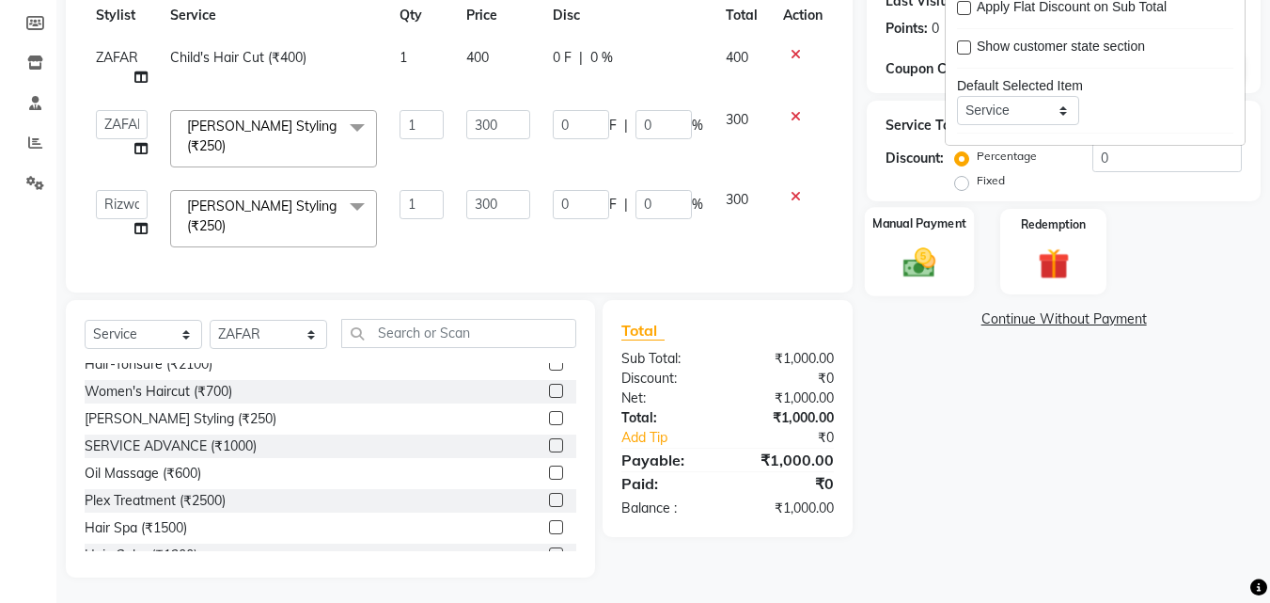
click at [911, 254] on img at bounding box center [919, 263] width 53 height 38
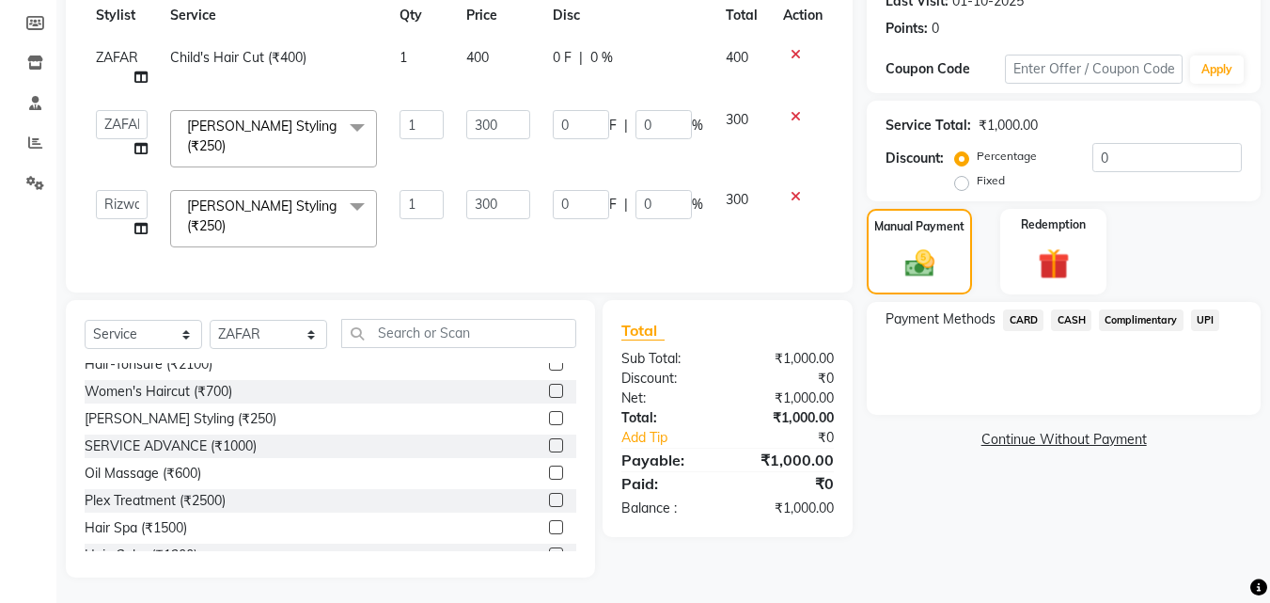
click at [1074, 316] on span "CASH" at bounding box center [1071, 320] width 40 height 22
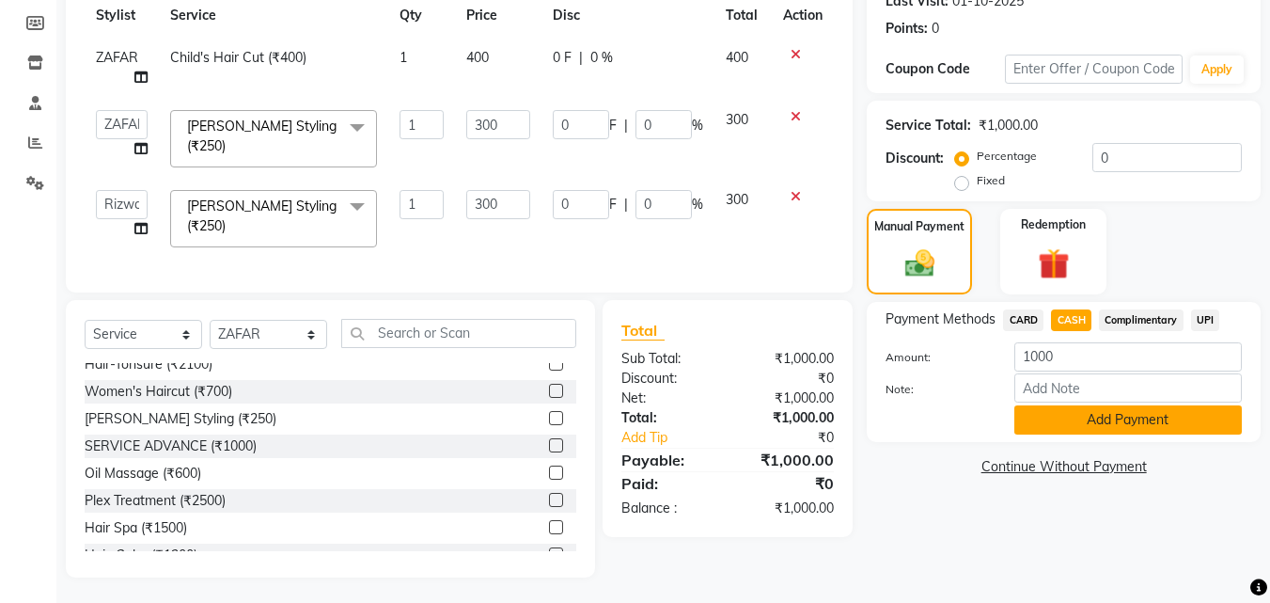
click at [1079, 423] on button "Add Payment" at bounding box center [1129, 419] width 228 height 29
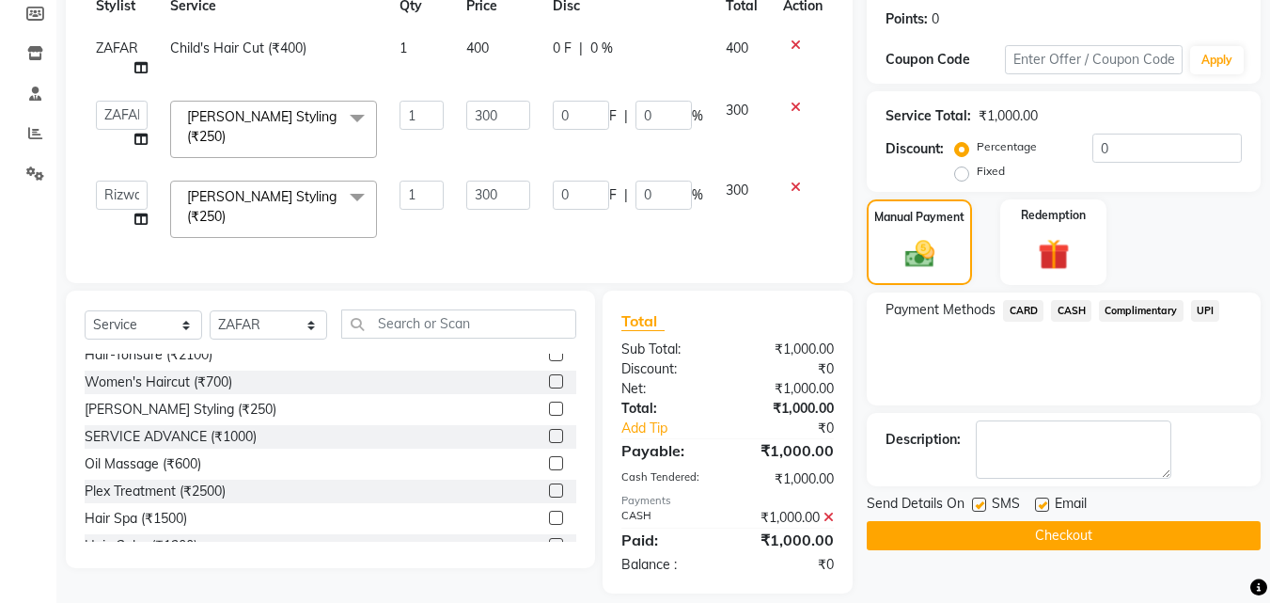
scroll to position [300, 0]
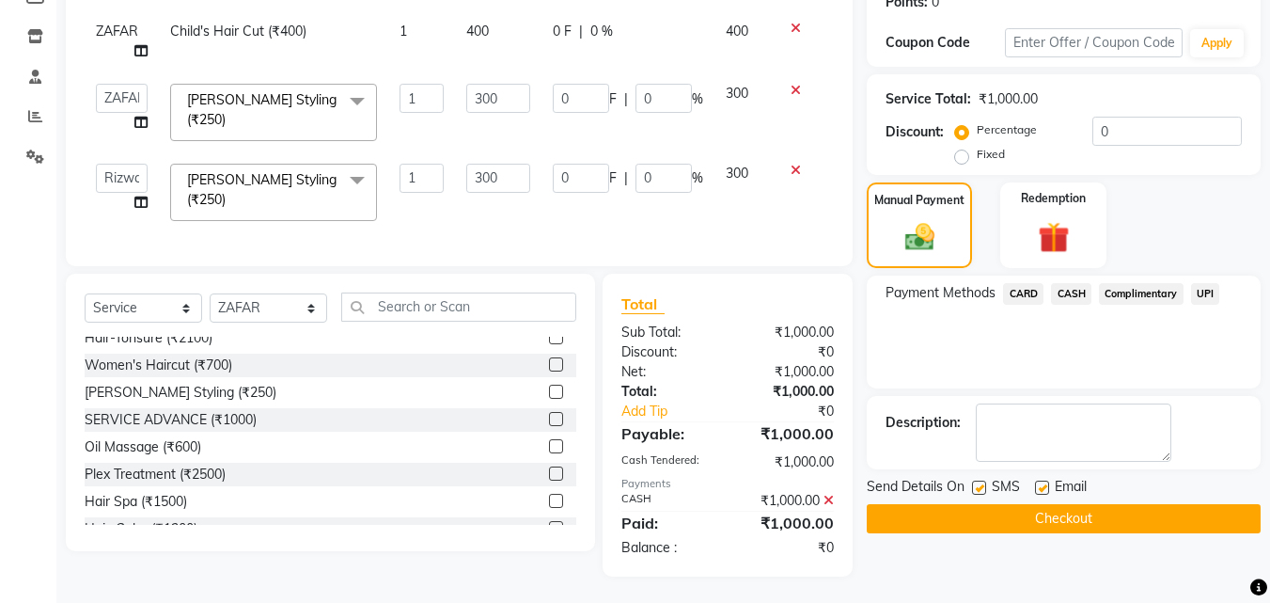
click at [1048, 515] on button "Checkout" at bounding box center [1064, 518] width 394 height 29
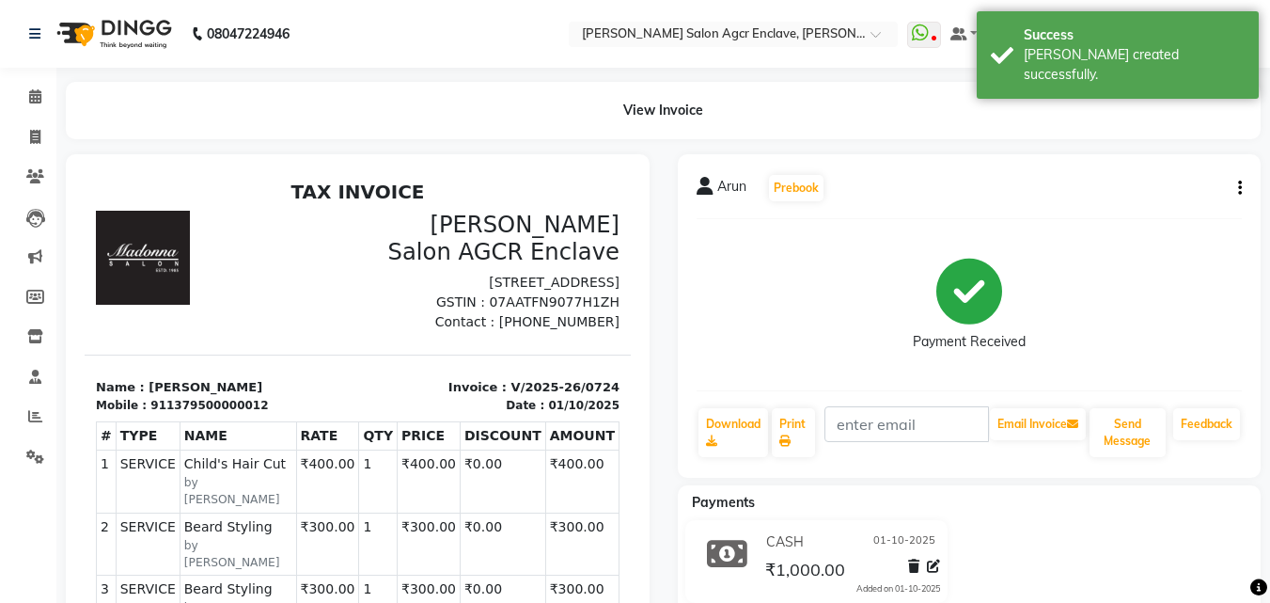
select select "service"
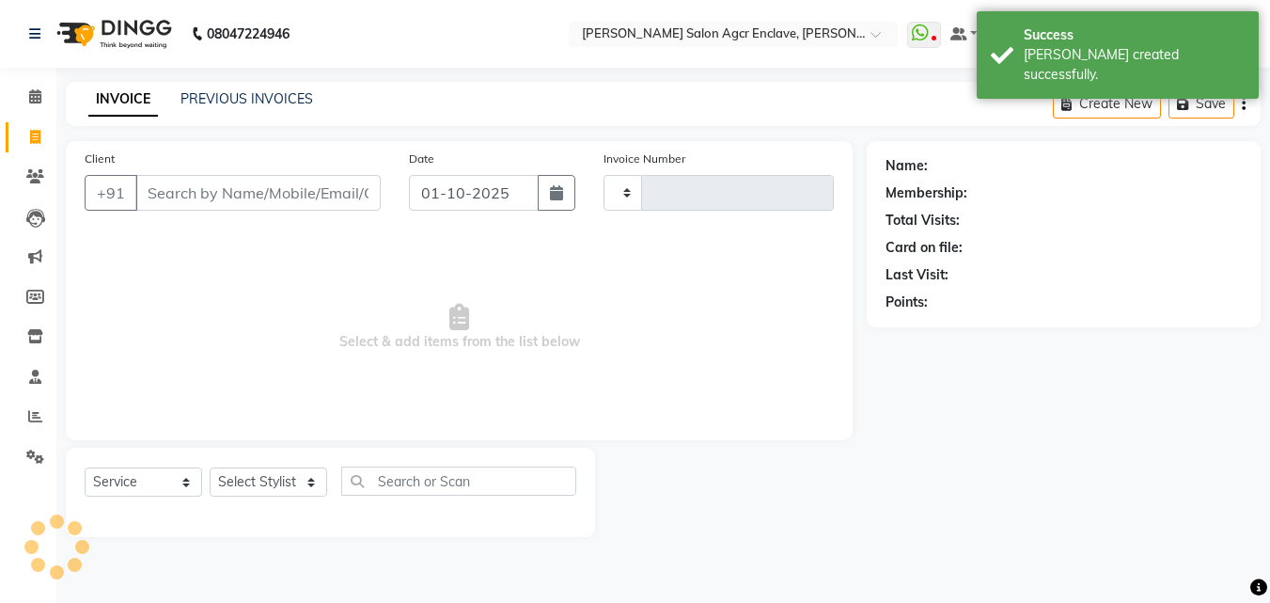
type input "0725"
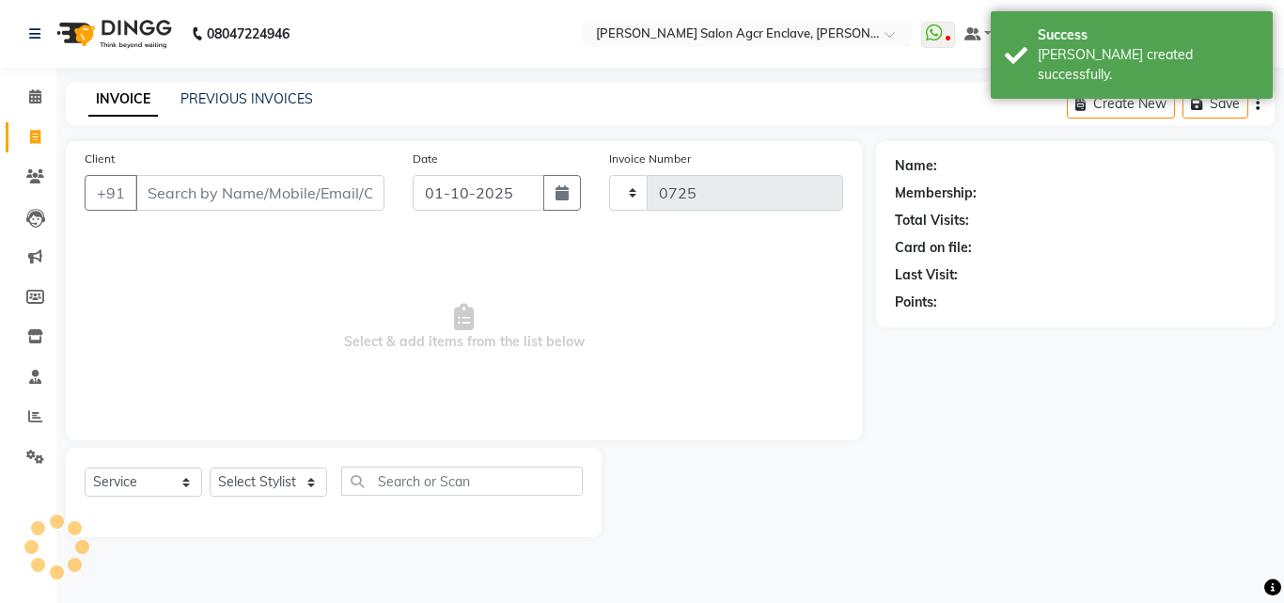
select select "8560"
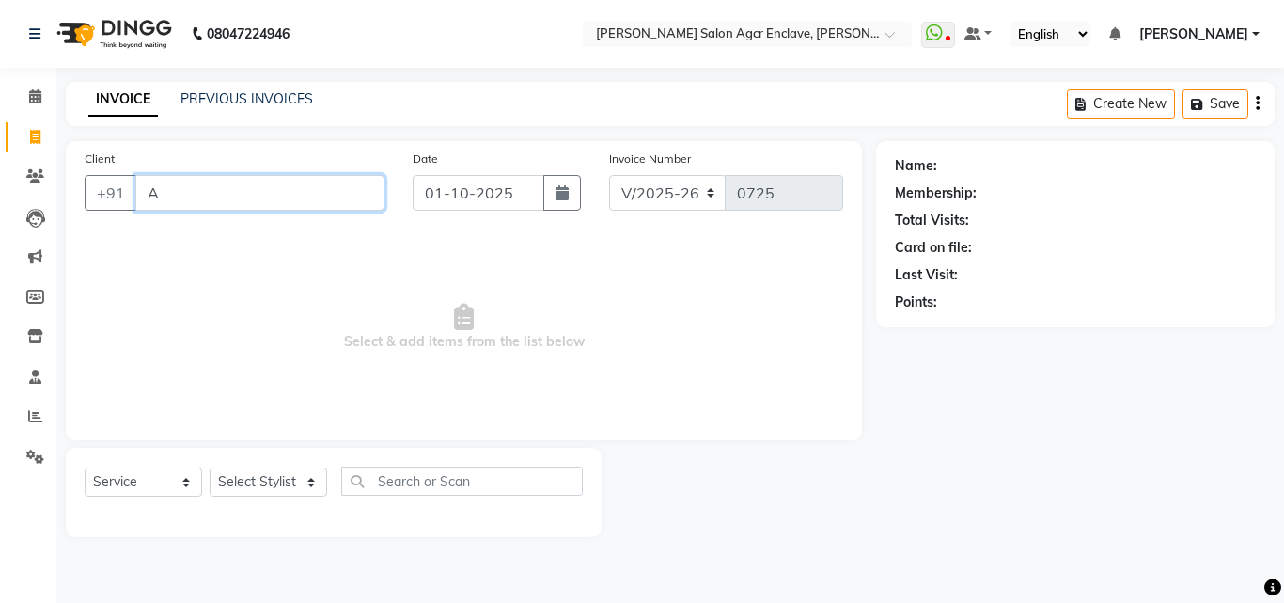
click at [225, 198] on input "A" at bounding box center [259, 193] width 249 height 36
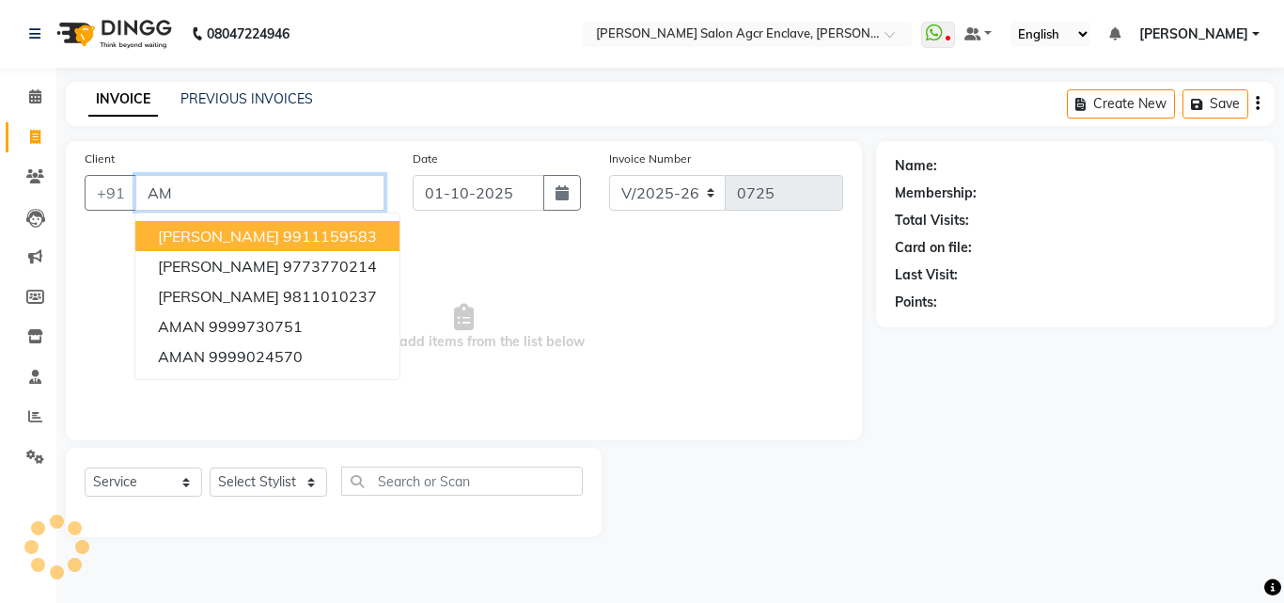
type input "A"
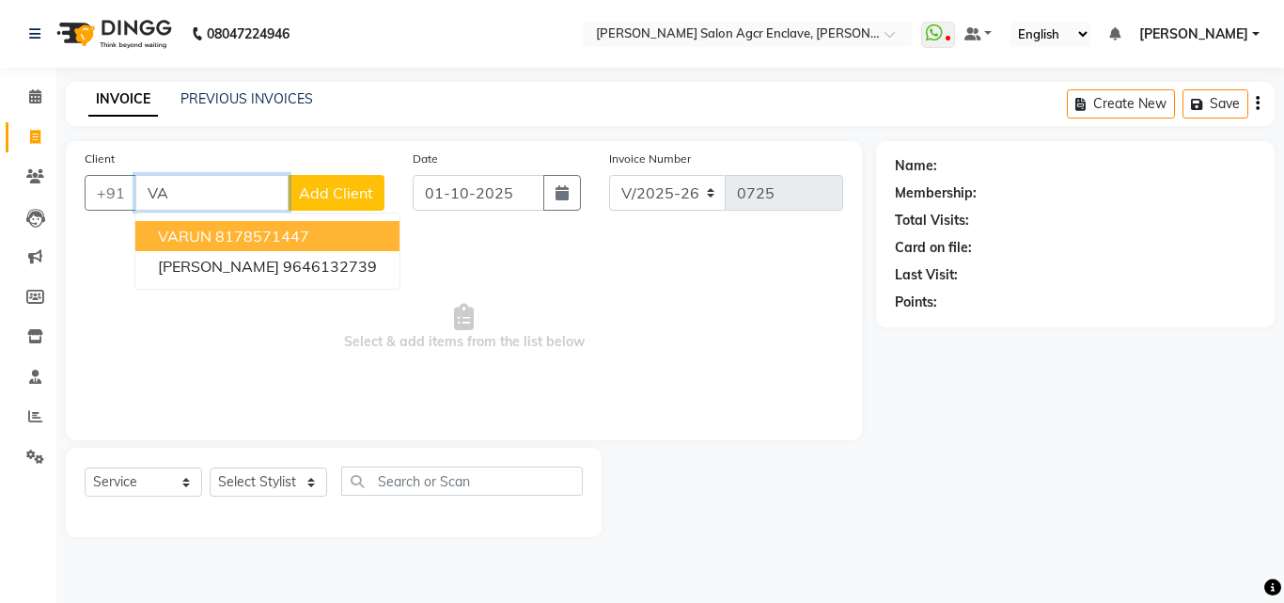
type input "V"
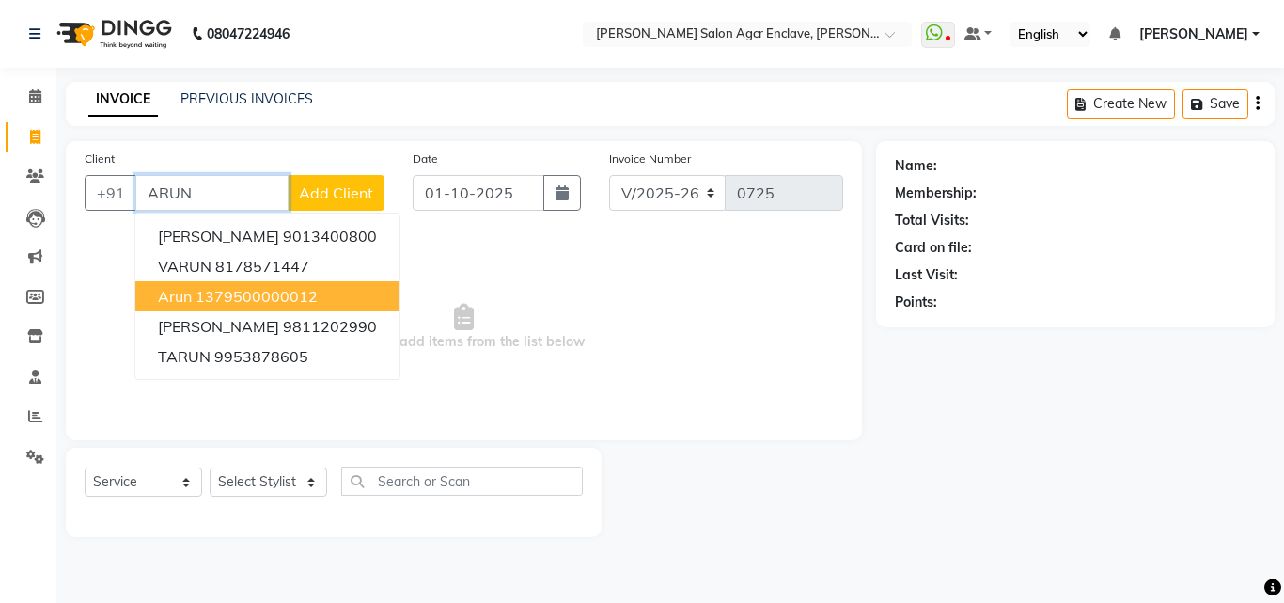
click at [253, 292] on ngb-highlight "1379500000012" at bounding box center [257, 296] width 122 height 19
type input "1379500000012"
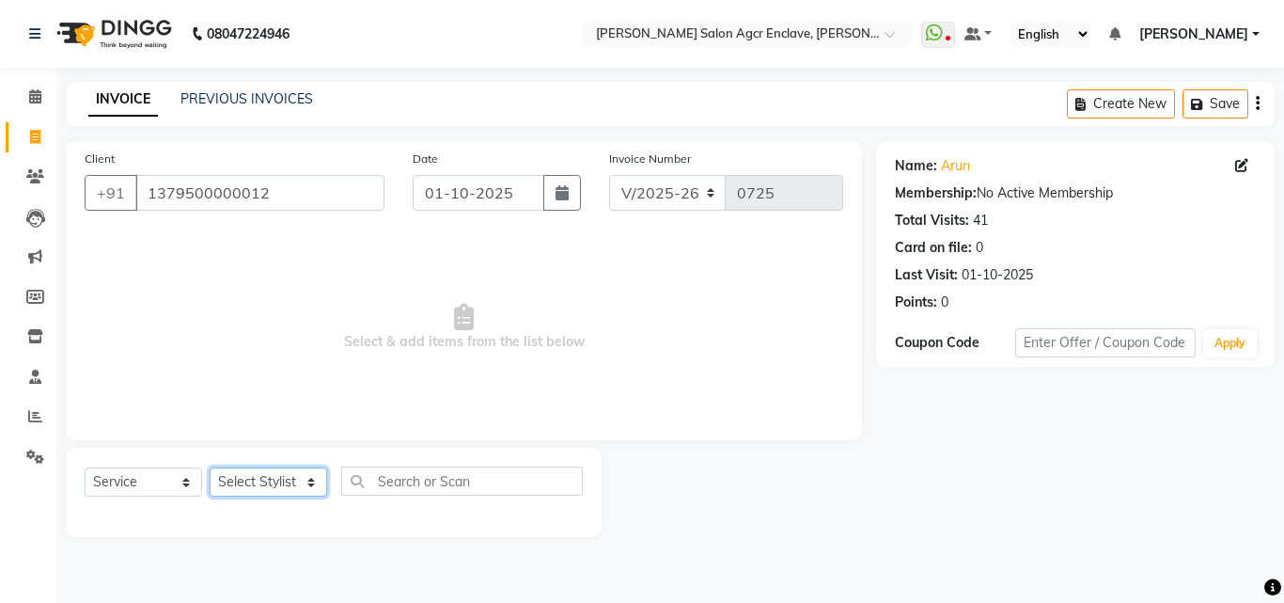
click at [303, 480] on select "Select Stylist Abhishek [PERSON_NAME] [PERSON_NAME] [PERSON_NAME] Lucky [PERSON…" at bounding box center [269, 481] width 118 height 29
select select "87658"
click at [210, 467] on select "Select Stylist Abhishek [PERSON_NAME] [PERSON_NAME] [PERSON_NAME] Lucky [PERSON…" at bounding box center [269, 481] width 118 height 29
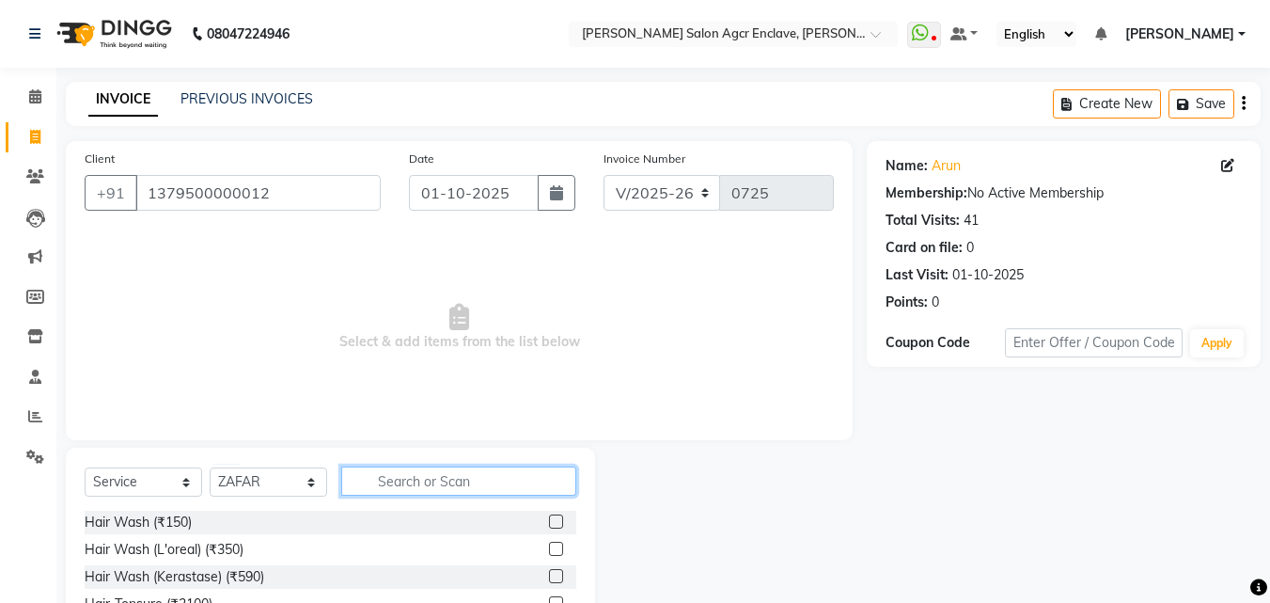
click at [370, 486] on input "text" at bounding box center [458, 480] width 235 height 29
type input "CUT"
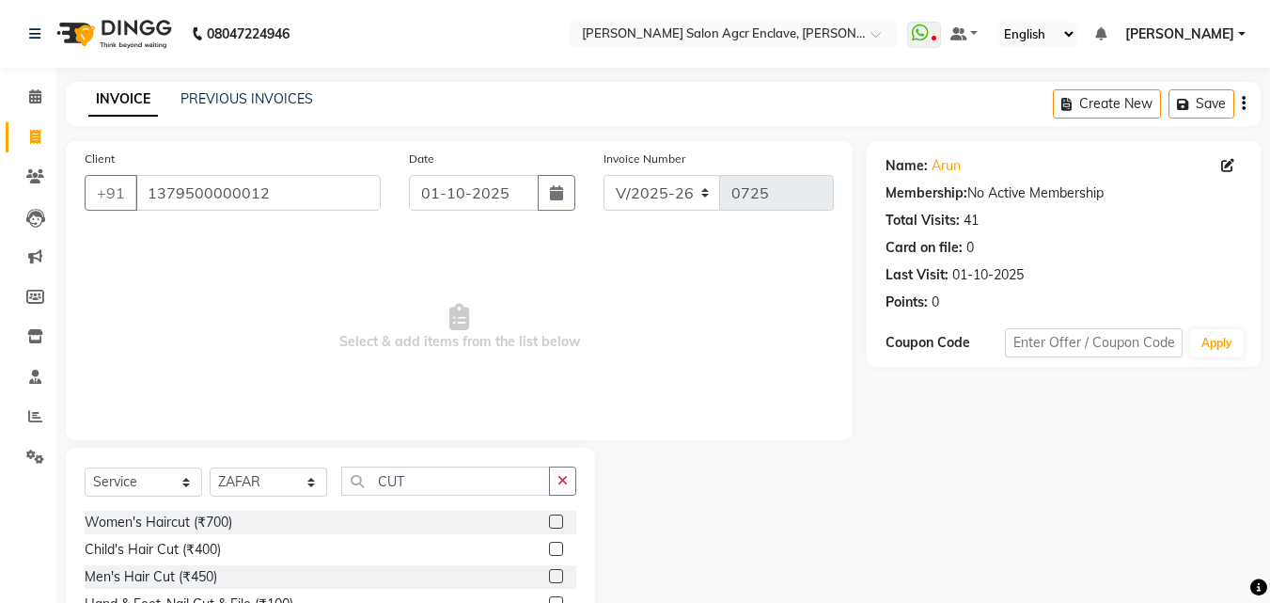
click at [559, 575] on label at bounding box center [556, 576] width 14 height 14
click at [559, 575] on input "checkbox" at bounding box center [555, 577] width 12 height 12
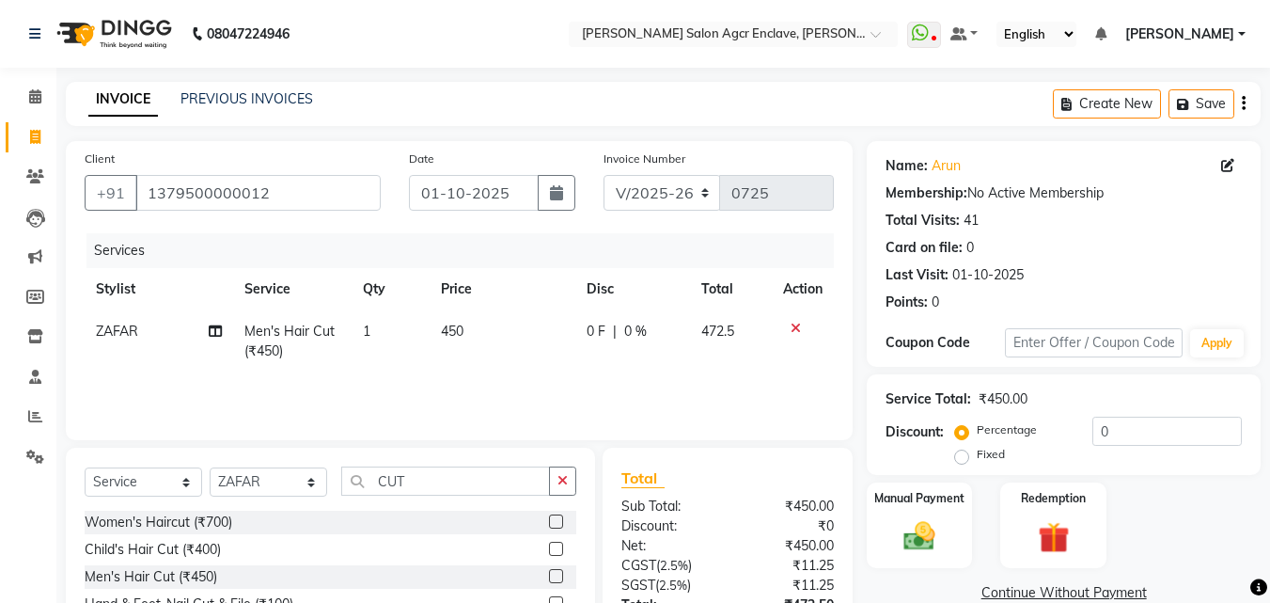
click at [557, 574] on label at bounding box center [556, 576] width 14 height 14
click at [557, 574] on input "checkbox" at bounding box center [555, 577] width 12 height 12
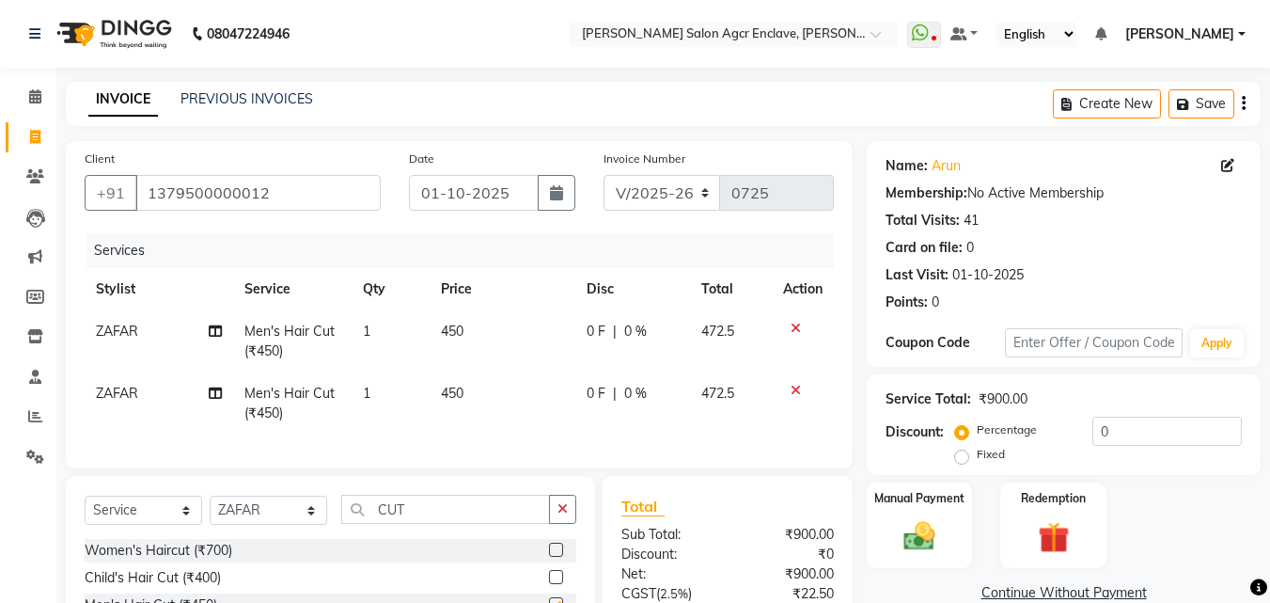
checkbox input "false"
click at [564, 512] on button "button" at bounding box center [562, 509] width 27 height 29
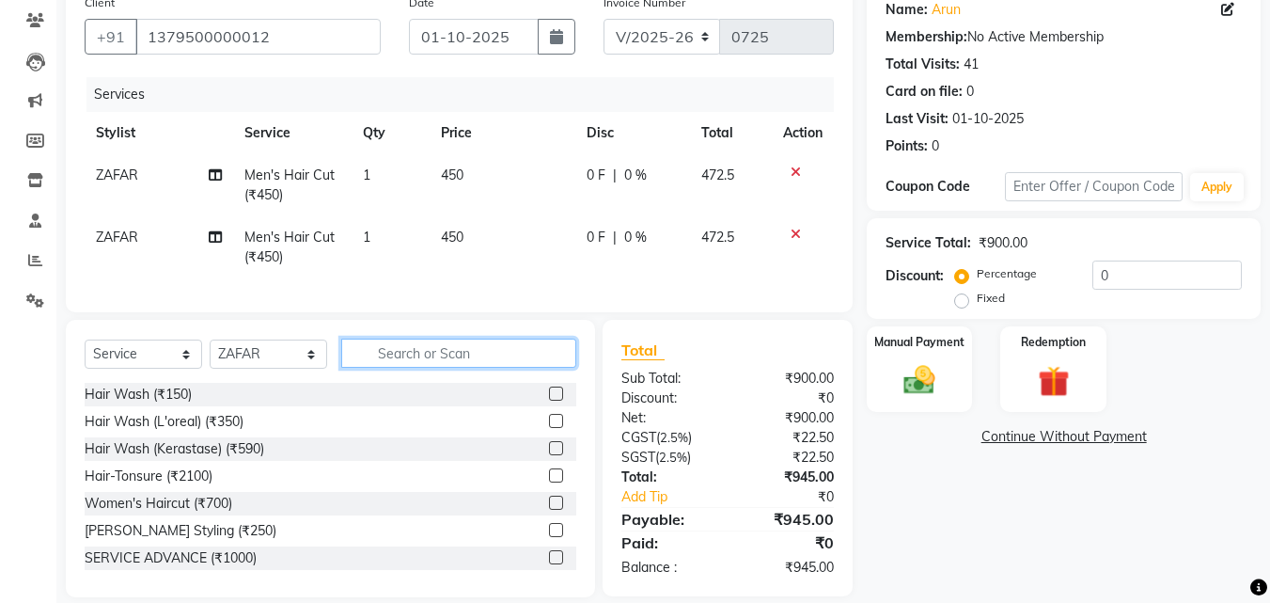
scroll to position [193, 0]
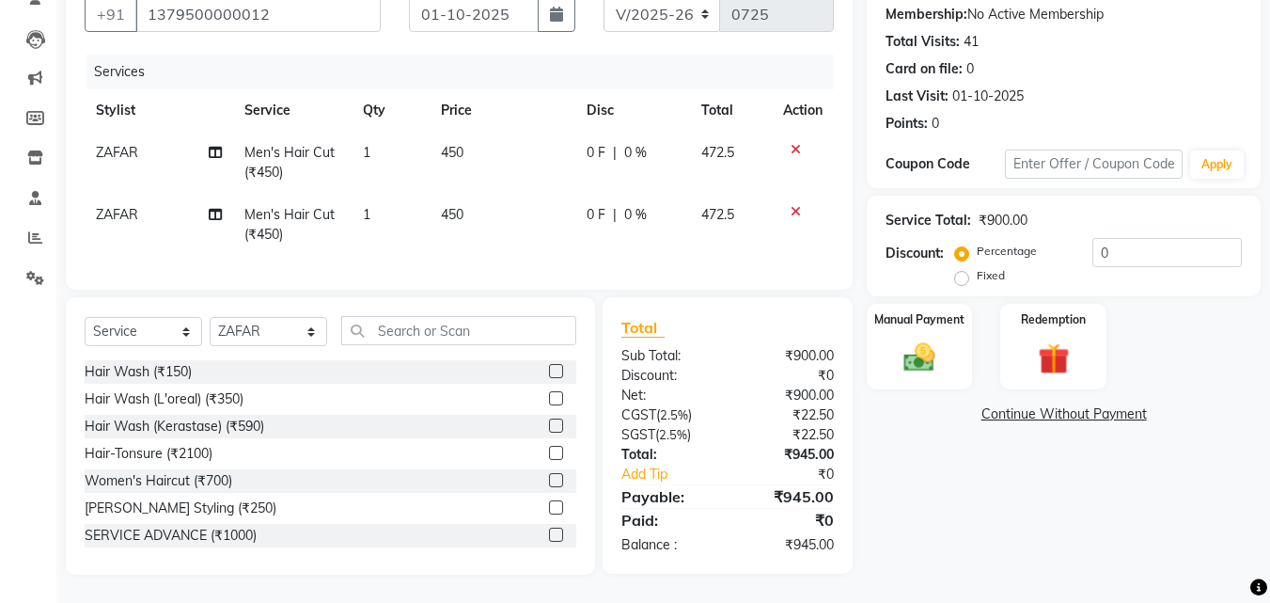
click at [549, 503] on label at bounding box center [556, 507] width 14 height 14
click at [549, 503] on input "checkbox" at bounding box center [555, 508] width 12 height 12
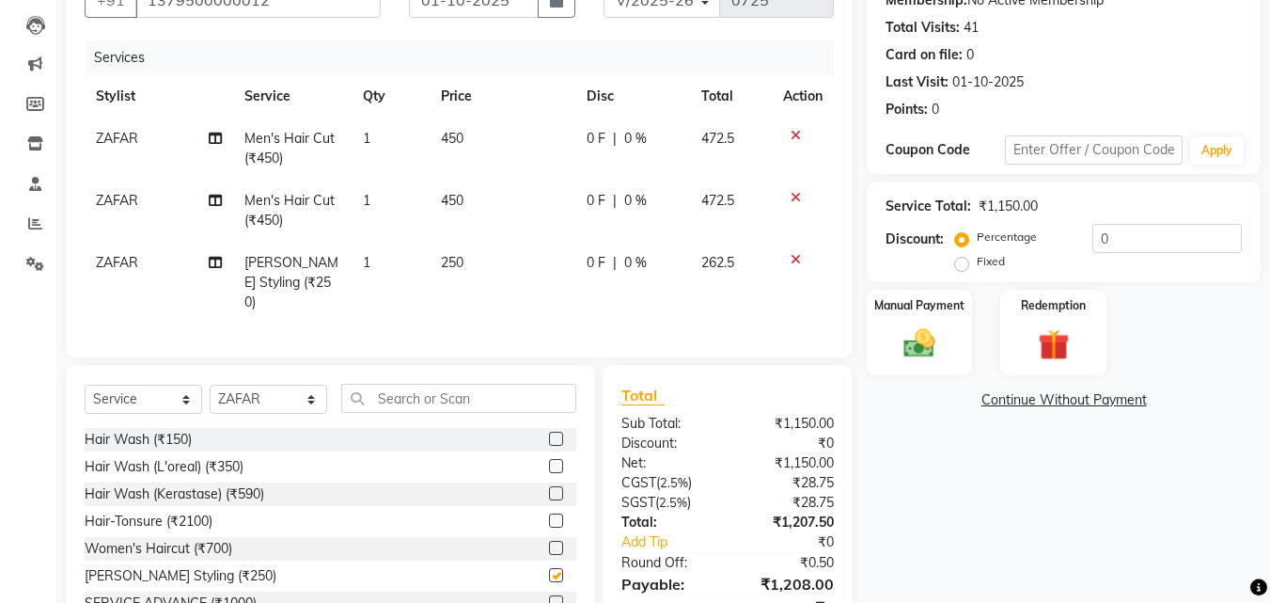
checkbox input "false"
click at [461, 384] on input "text" at bounding box center [458, 398] width 235 height 29
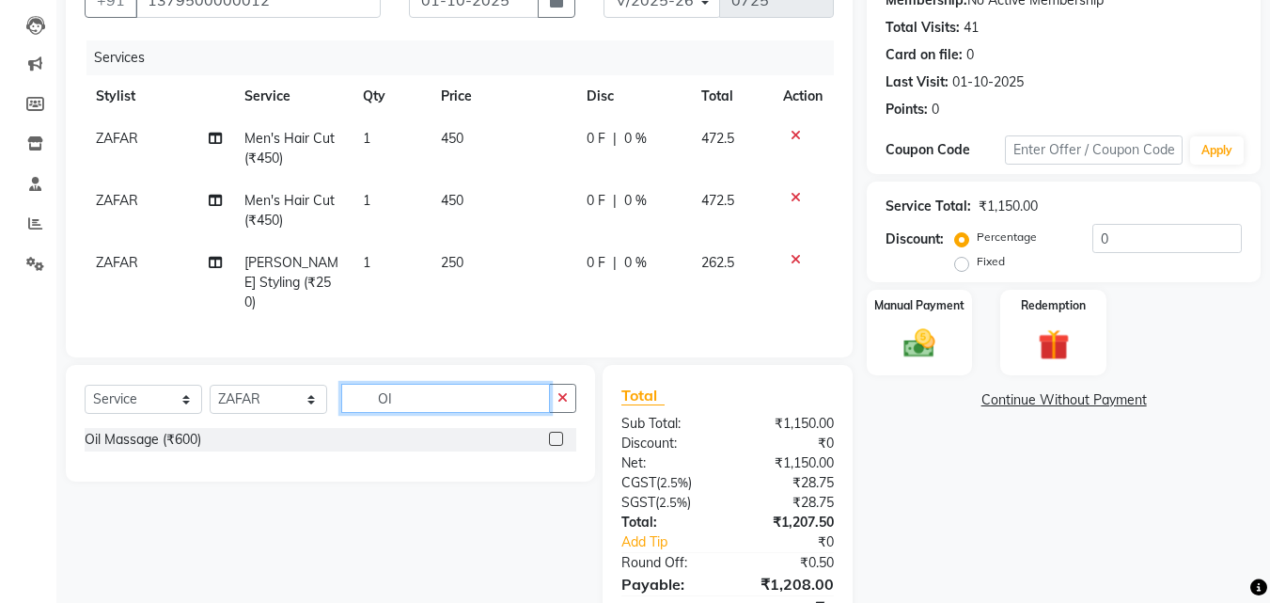
type input "O"
type input "OIL"
click at [556, 432] on label at bounding box center [556, 439] width 14 height 14
click at [556, 433] on input "checkbox" at bounding box center [555, 439] width 12 height 12
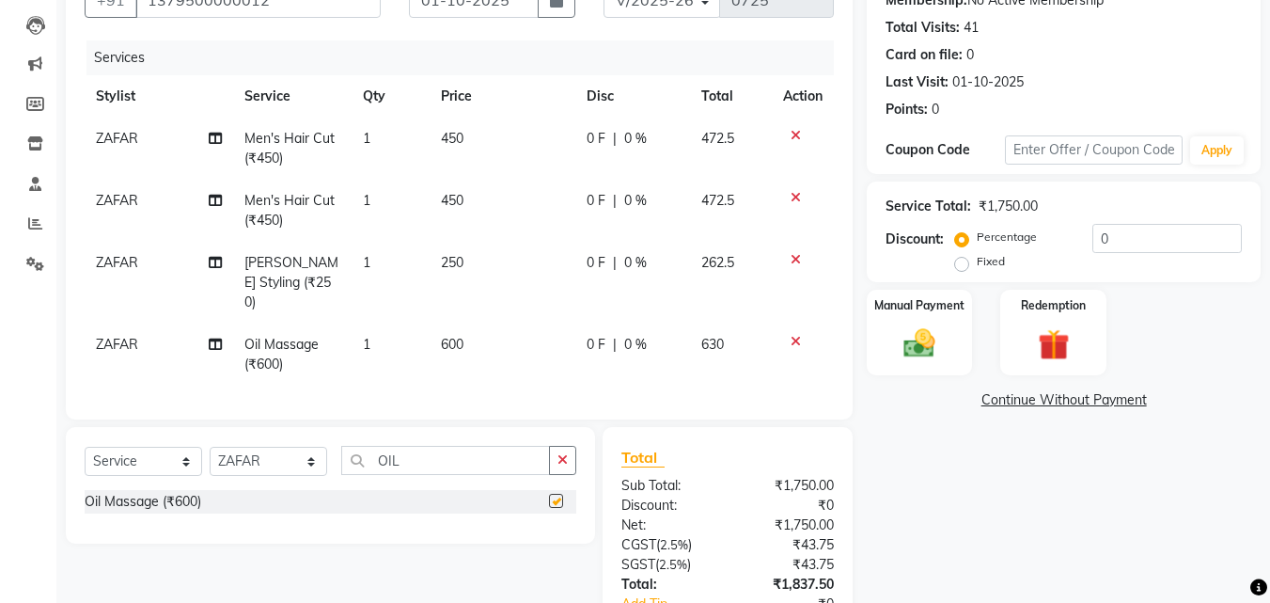
checkbox input "false"
click at [460, 336] on span "600" at bounding box center [452, 344] width 23 height 17
click at [460, 326] on td "600" at bounding box center [502, 354] width 145 height 62
select select "87658"
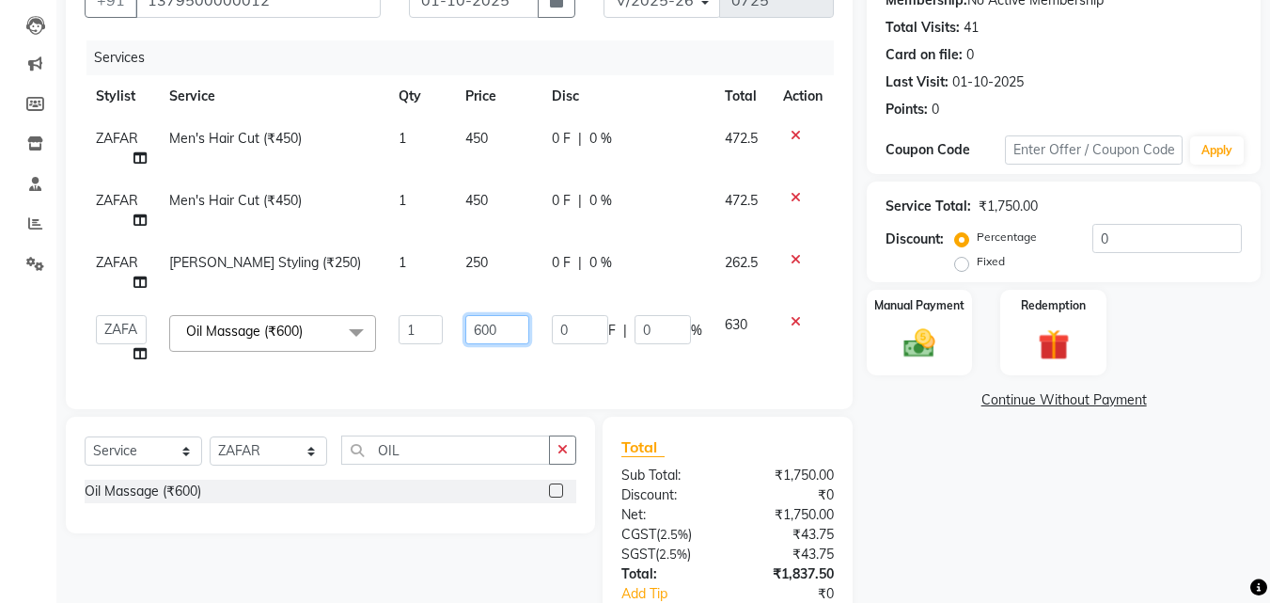
click at [480, 326] on input "600" at bounding box center [497, 329] width 64 height 29
type input "500"
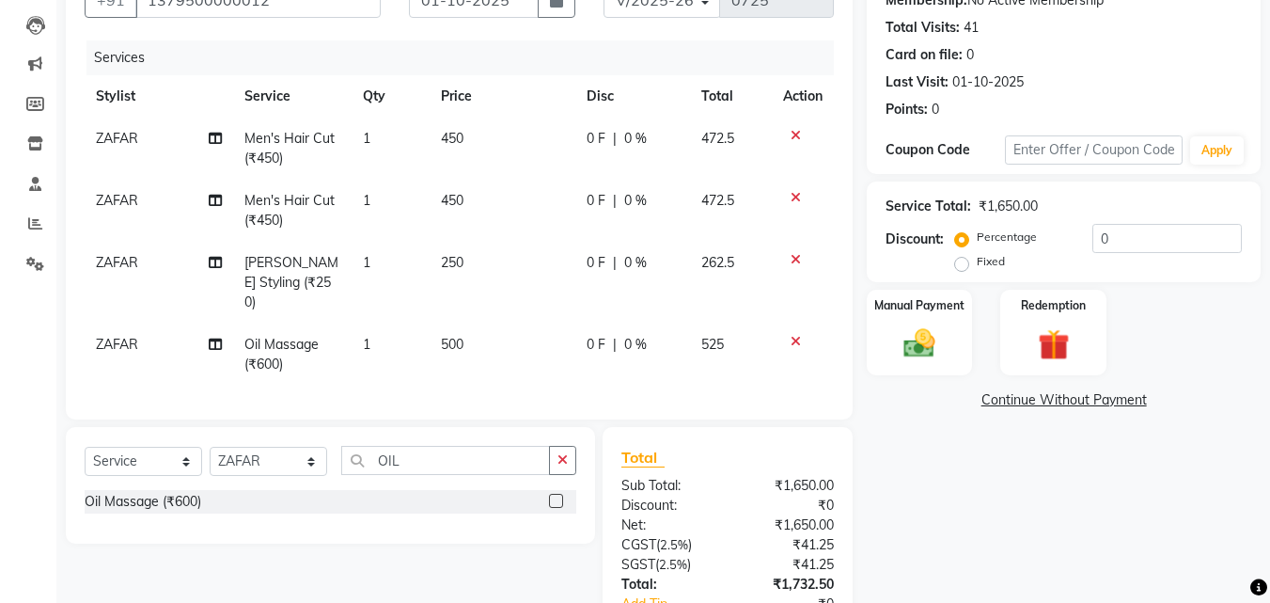
click at [127, 336] on span "ZAFAR" at bounding box center [117, 344] width 42 height 17
select select "87658"
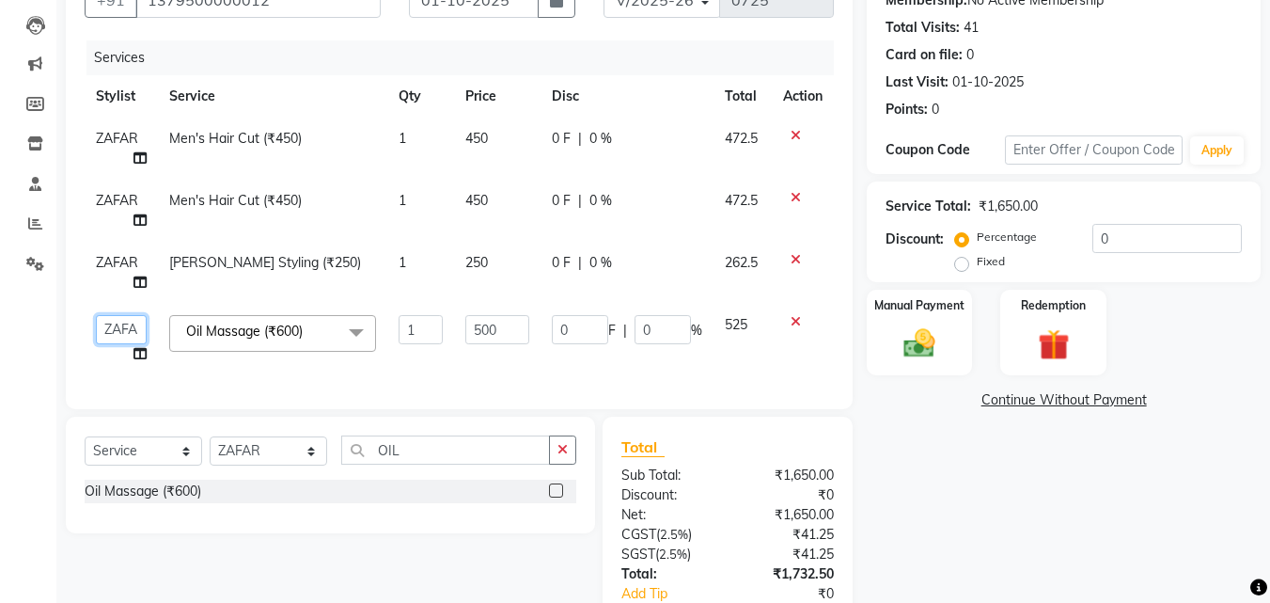
click at [127, 323] on select "Abhishek [PERSON_NAME] [PERSON_NAME] [PERSON_NAME] Lucky Naman [PERSON_NAME] [P…" at bounding box center [121, 329] width 51 height 29
select select "87665"
click at [391, 385] on div "Services Stylist Service Qty Price Disc Total Action ZAFAR Men's Hair Cut (₹450…" at bounding box center [459, 215] width 749 height 350
click at [402, 373] on td "1" at bounding box center [420, 339] width 67 height 71
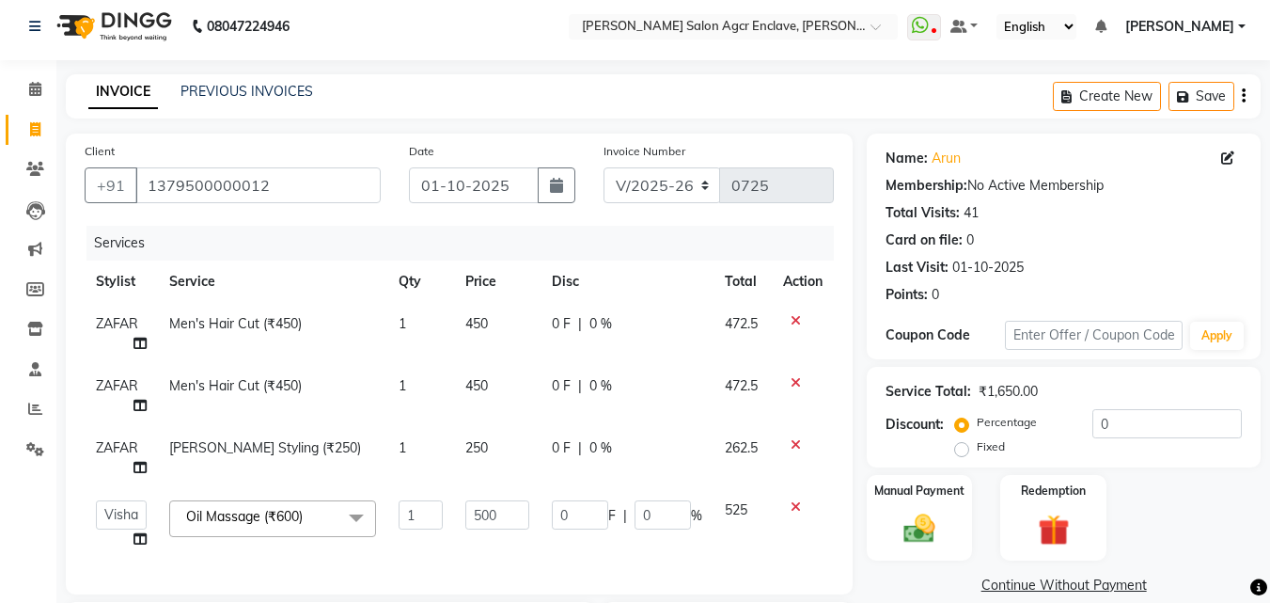
scroll to position [0, 0]
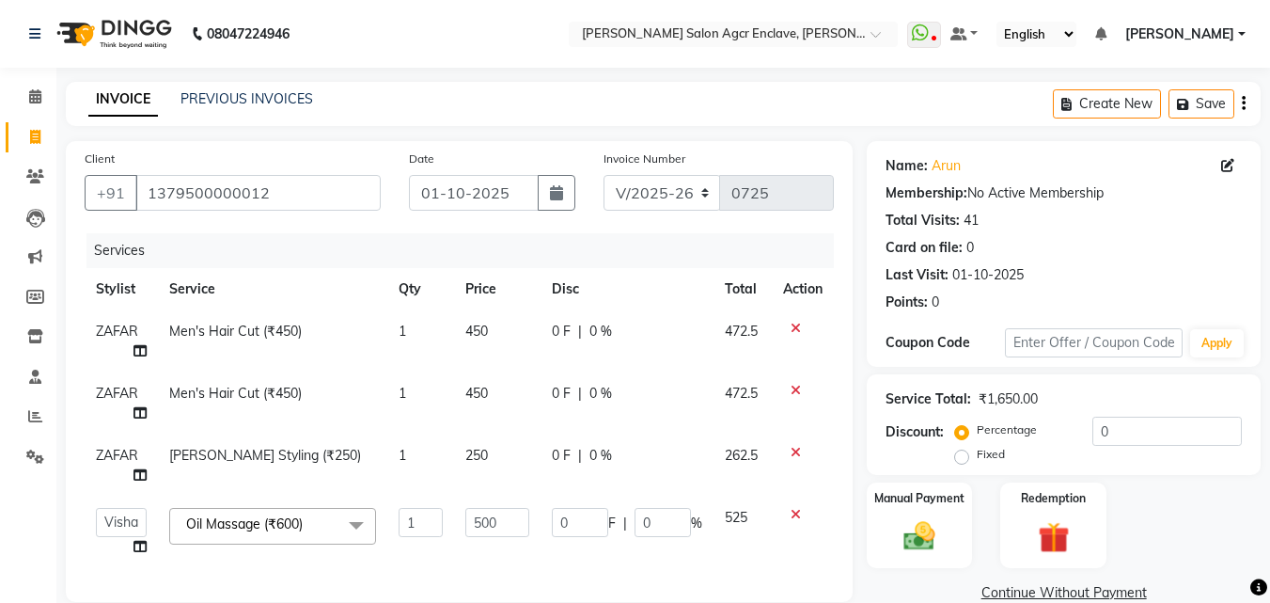
click at [1246, 102] on div "Create New Save" at bounding box center [1157, 104] width 208 height 44
click at [1242, 103] on icon "button" at bounding box center [1244, 103] width 4 height 1
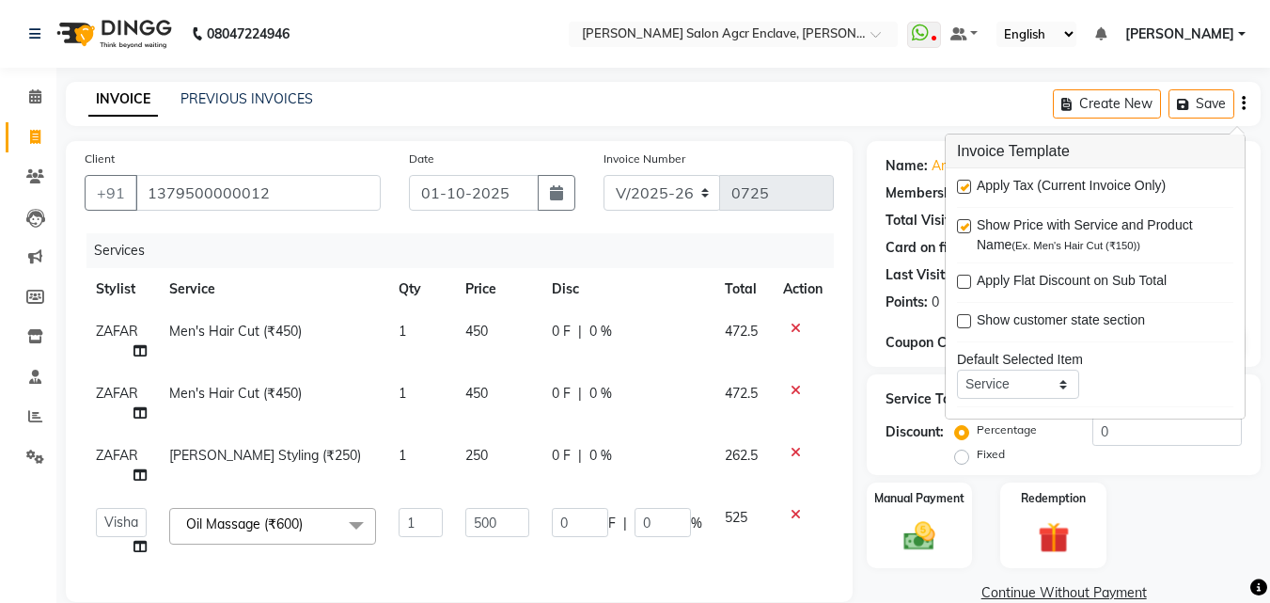
click at [965, 182] on label at bounding box center [964, 187] width 14 height 14
click at [965, 182] on input "checkbox" at bounding box center [963, 187] width 12 height 12
checkbox input "false"
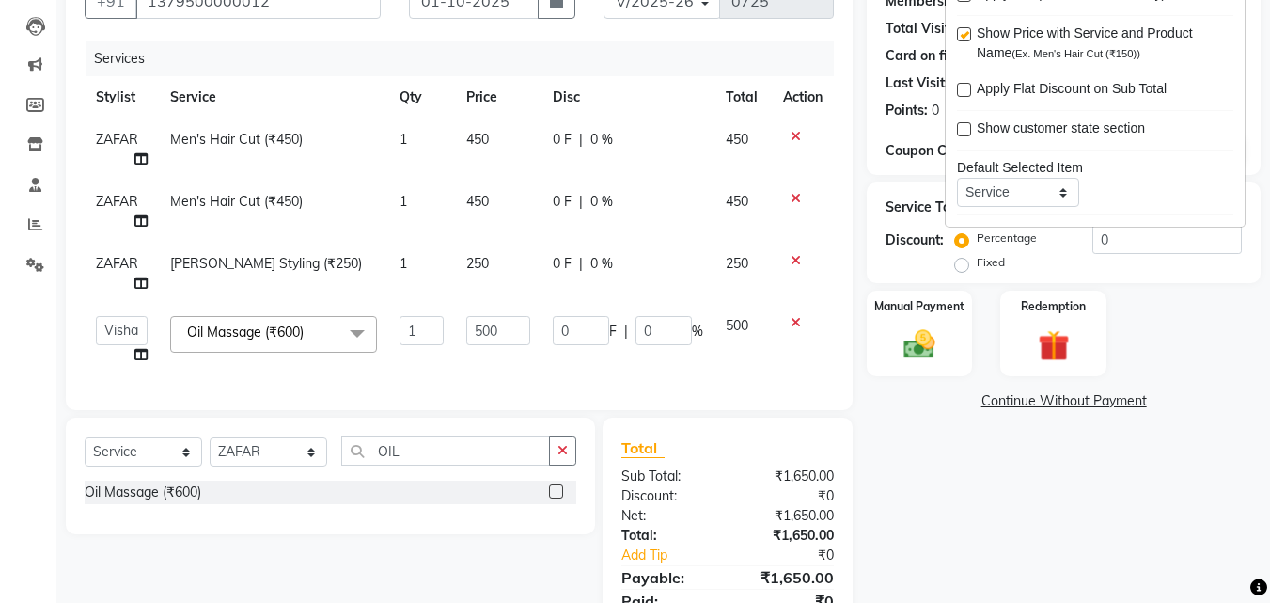
scroll to position [176, 0]
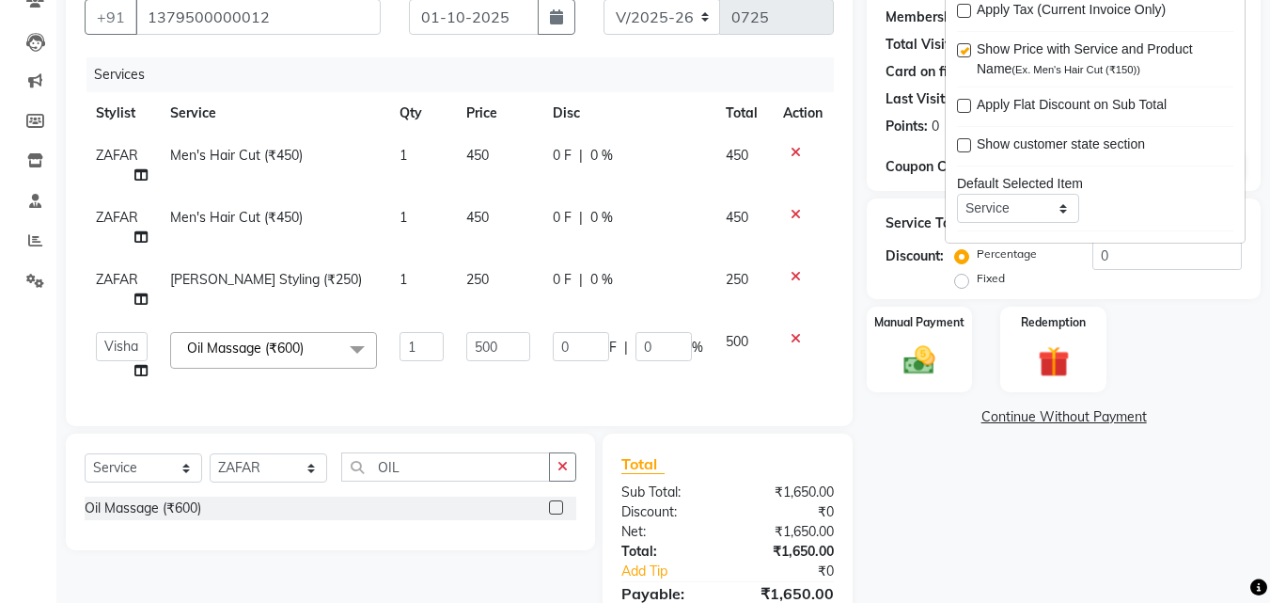
click at [404, 278] on span "1" at bounding box center [404, 279] width 8 height 17
select select "87658"
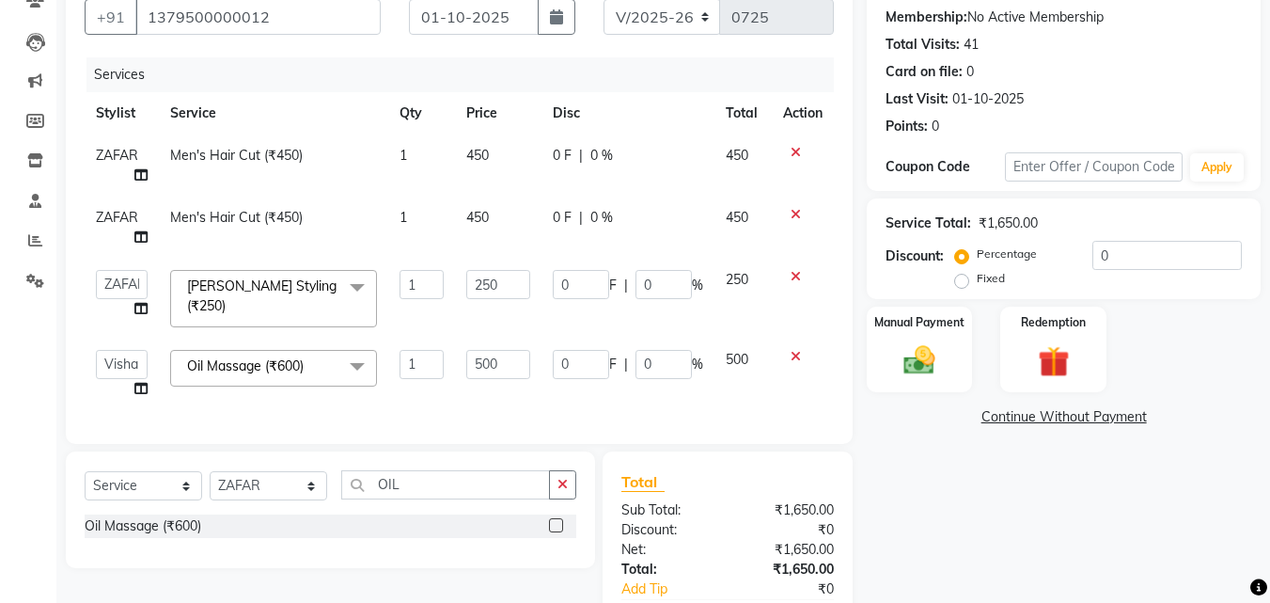
type input "2"
click at [422, 406] on div "Services Stylist Service Qty Price Disc Total Action ZAFAR Men's Hair Cut (₹450…" at bounding box center [459, 241] width 749 height 368
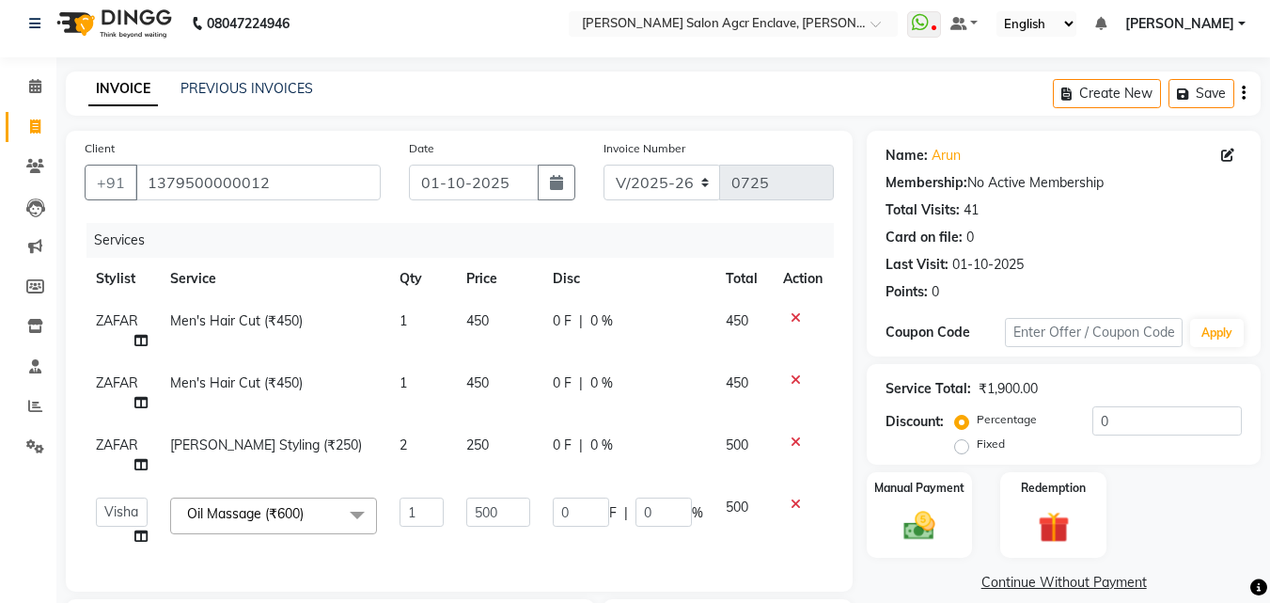
scroll to position [0, 0]
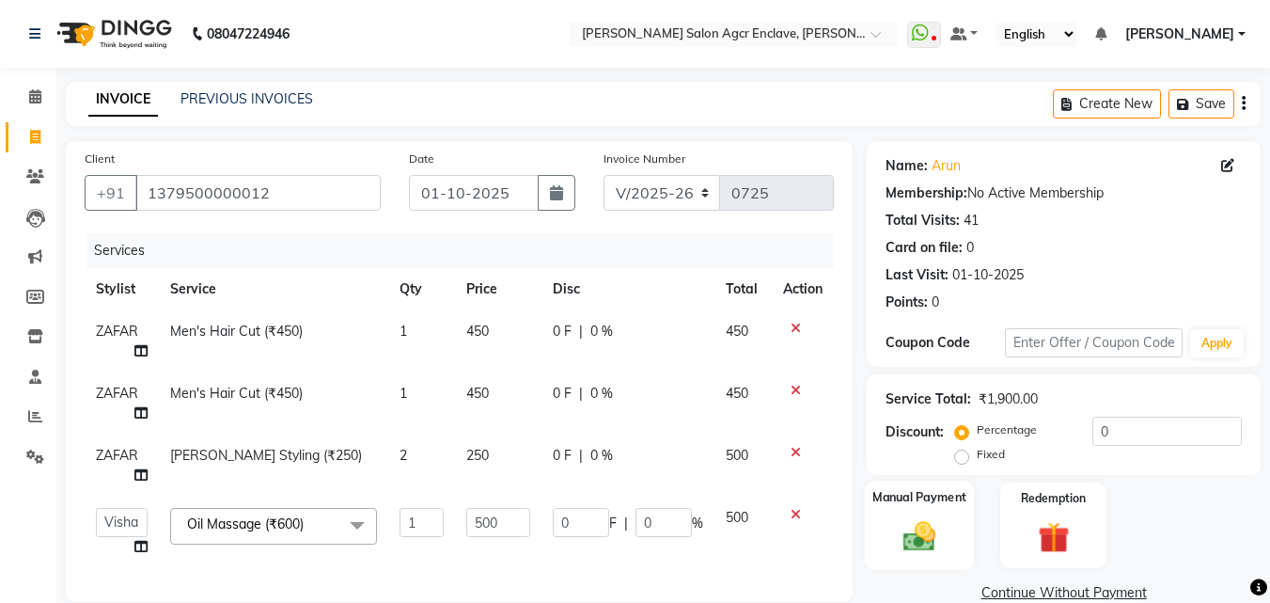
click at [919, 518] on img at bounding box center [919, 536] width 53 height 38
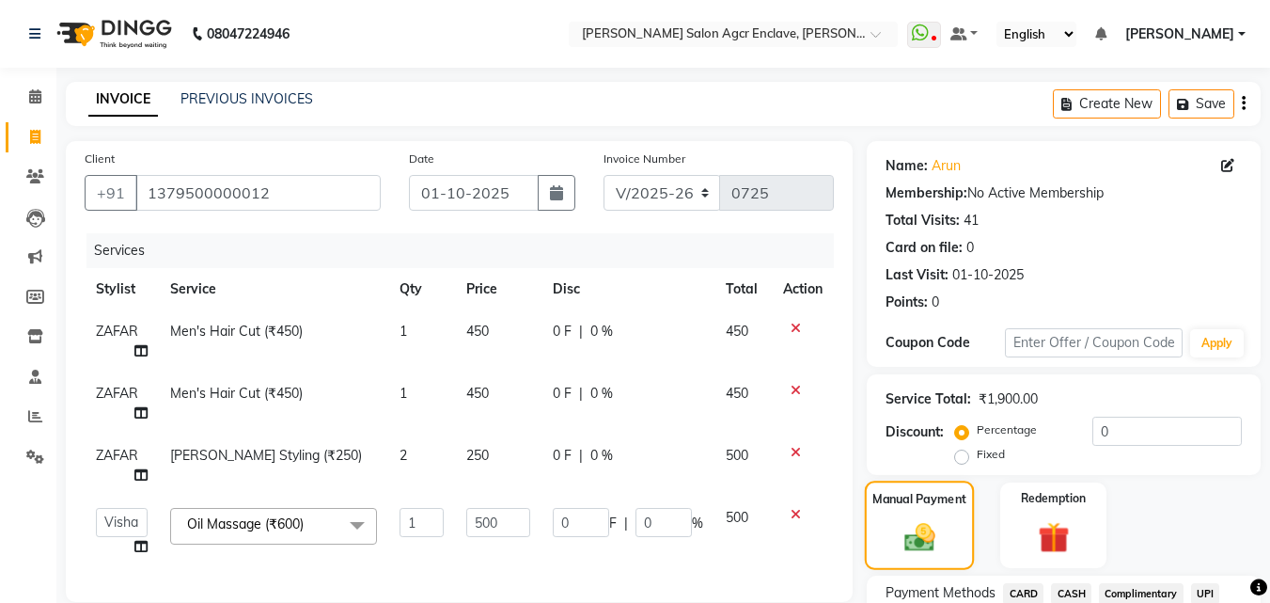
click at [919, 518] on div "Manual Payment" at bounding box center [920, 524] width 110 height 89
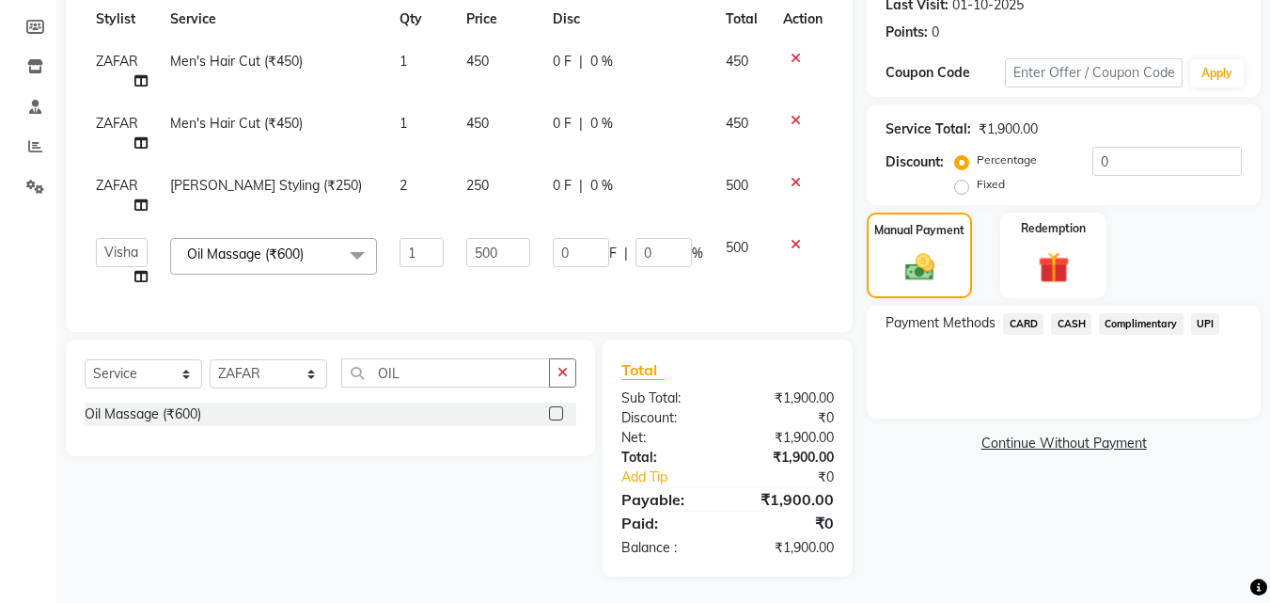
scroll to position [286, 0]
click at [1077, 311] on span "CASH" at bounding box center [1071, 322] width 40 height 22
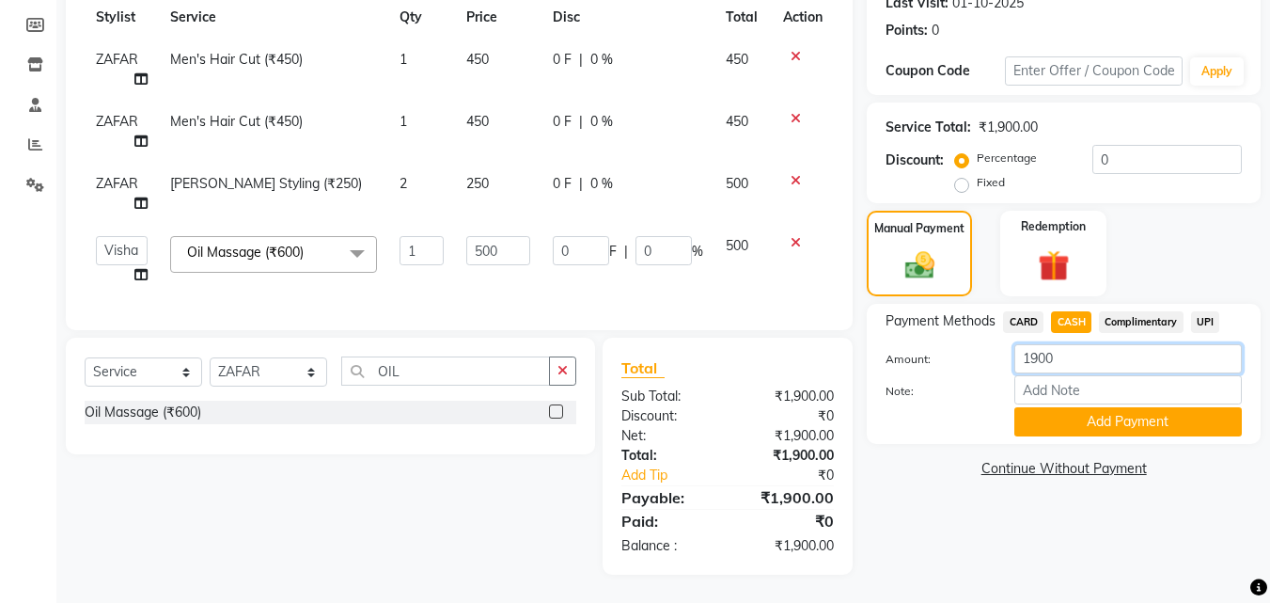
click at [1067, 347] on input "1900" at bounding box center [1129, 358] width 228 height 29
type input "1200"
click at [1082, 407] on button "Add Payment" at bounding box center [1129, 421] width 228 height 29
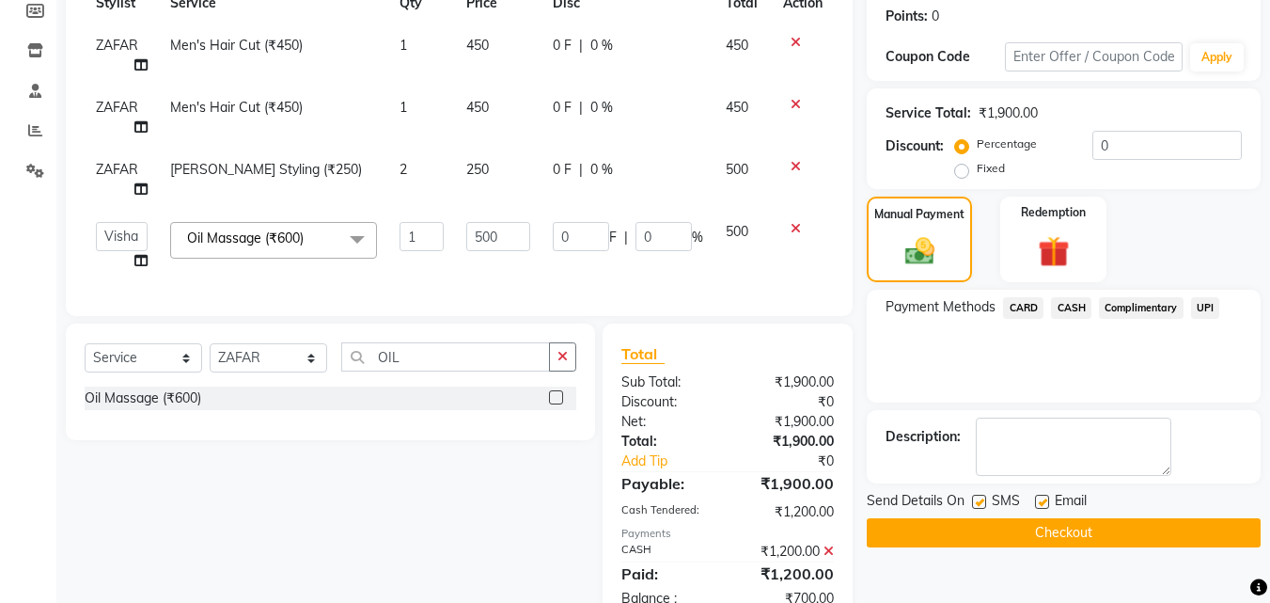
click at [1197, 305] on span "UPI" at bounding box center [1205, 308] width 29 height 22
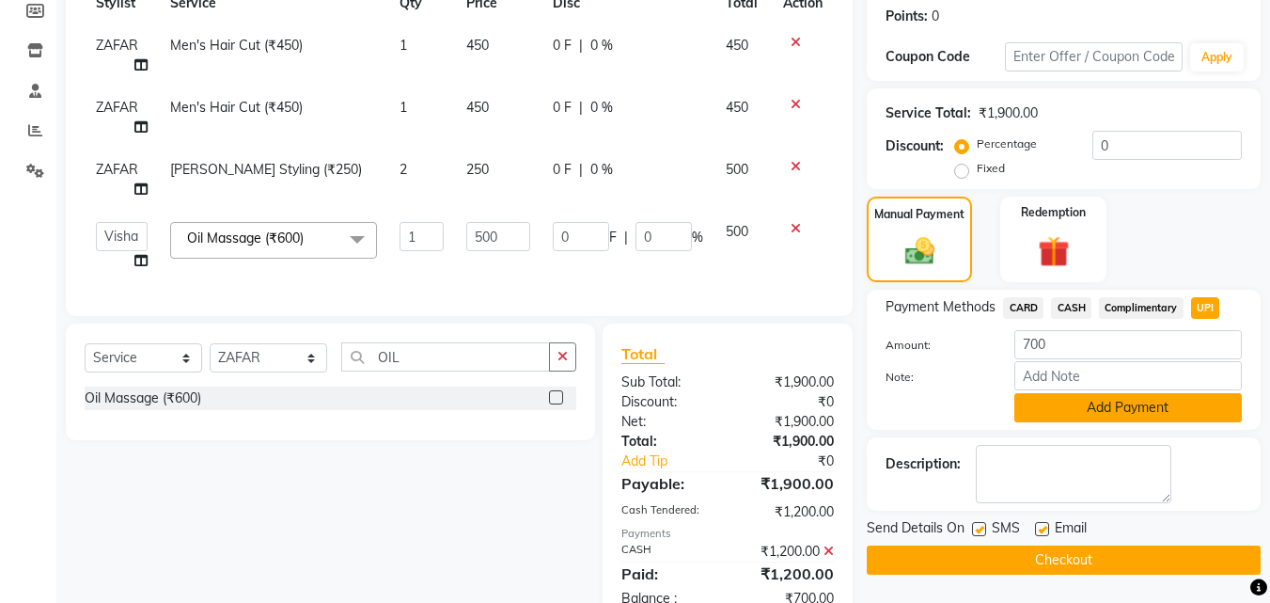
click at [1074, 400] on button "Add Payment" at bounding box center [1129, 407] width 228 height 29
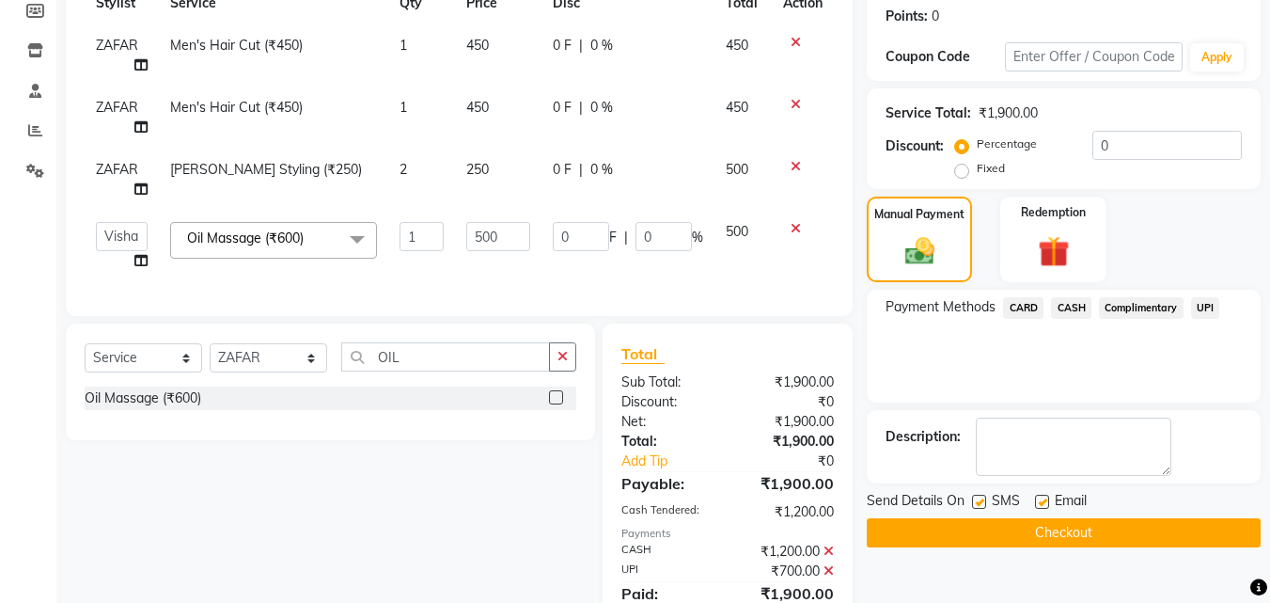
click at [1048, 536] on button "Checkout" at bounding box center [1064, 532] width 394 height 29
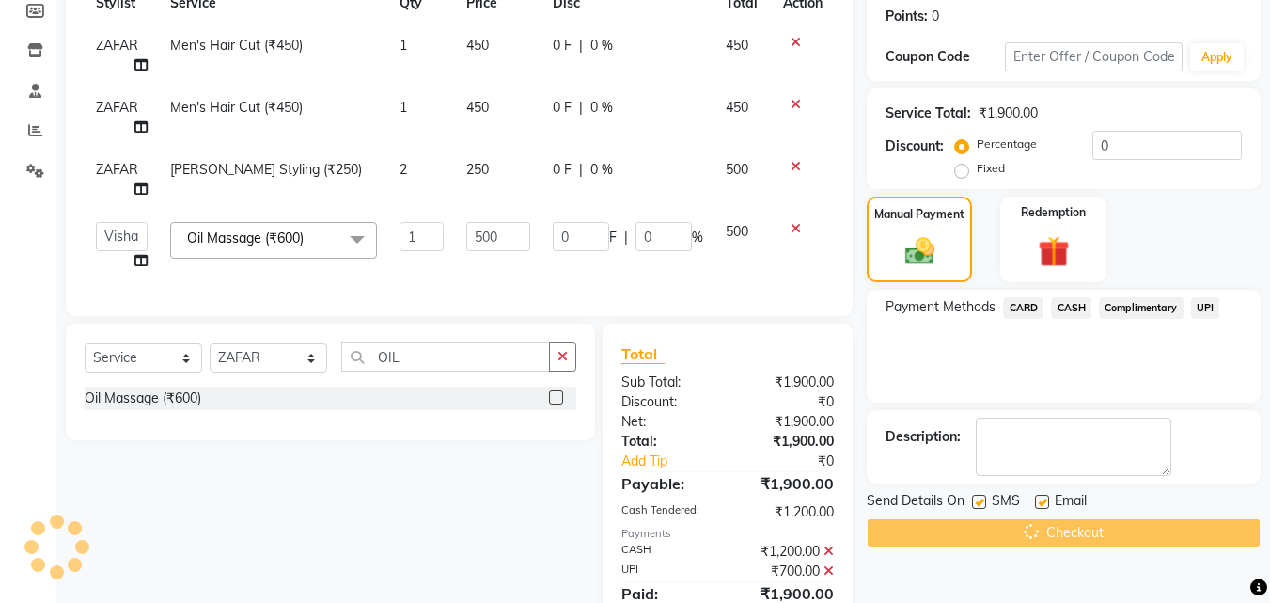
scroll to position [338, 0]
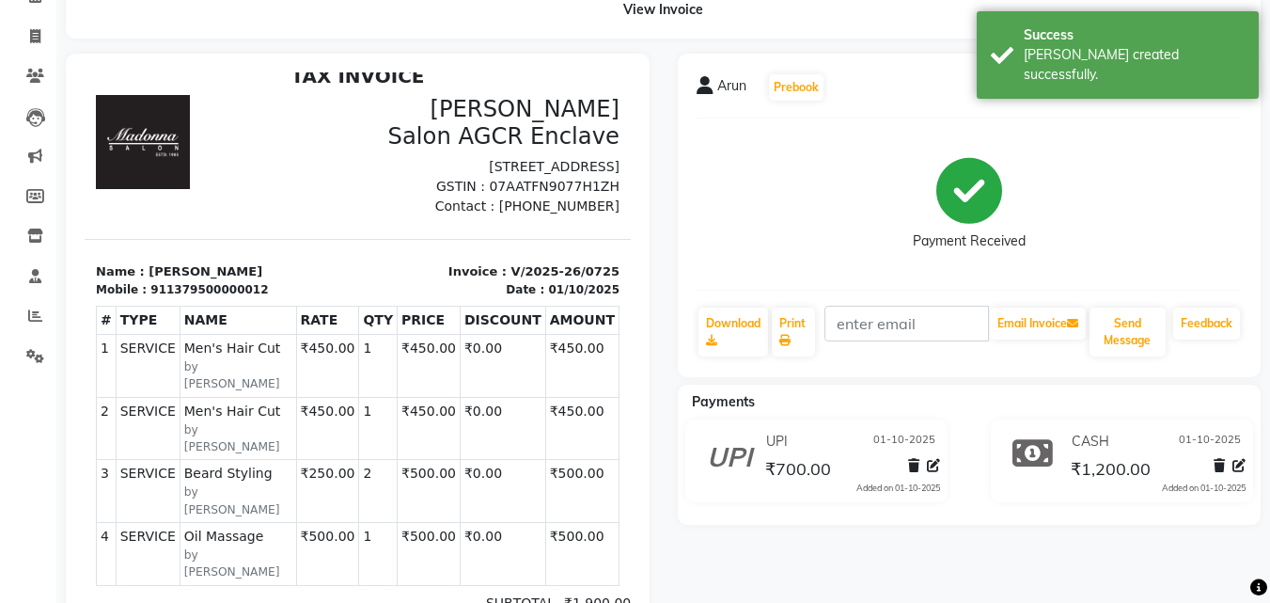
scroll to position [358, 0]
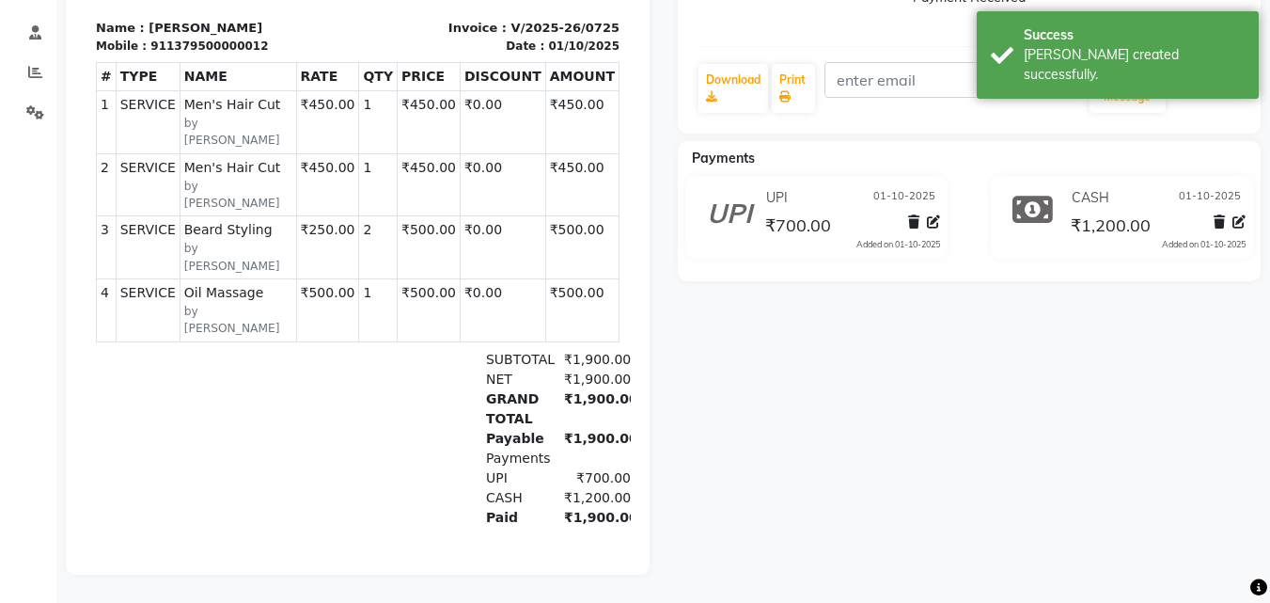
select select "service"
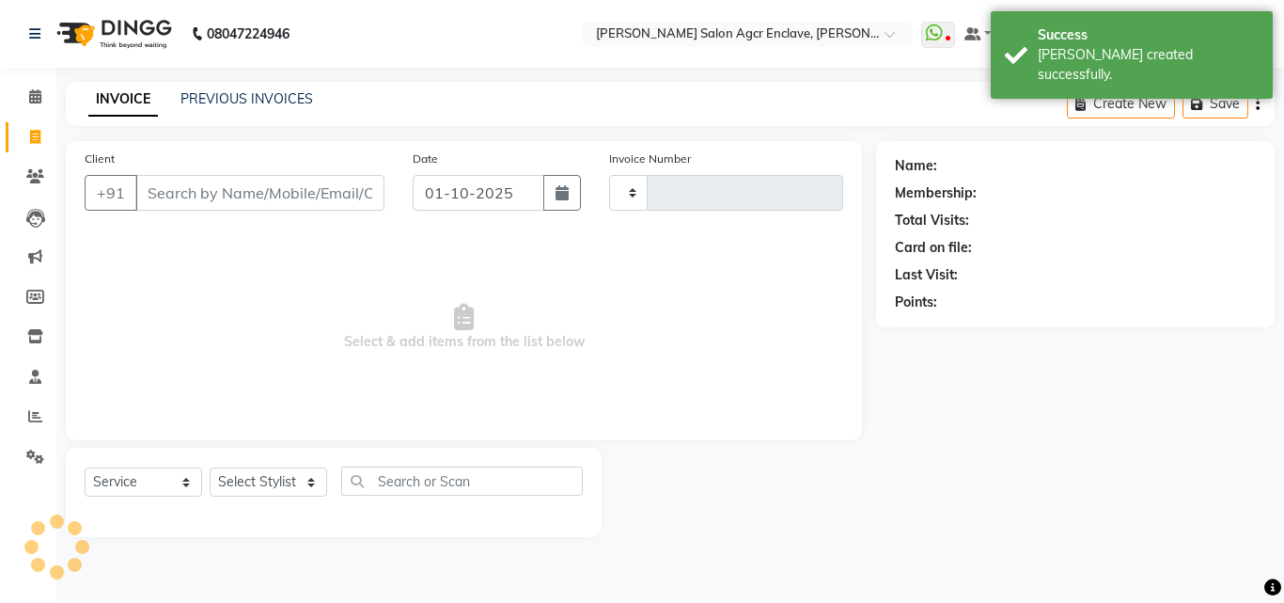
type input "0726"
select select "8560"
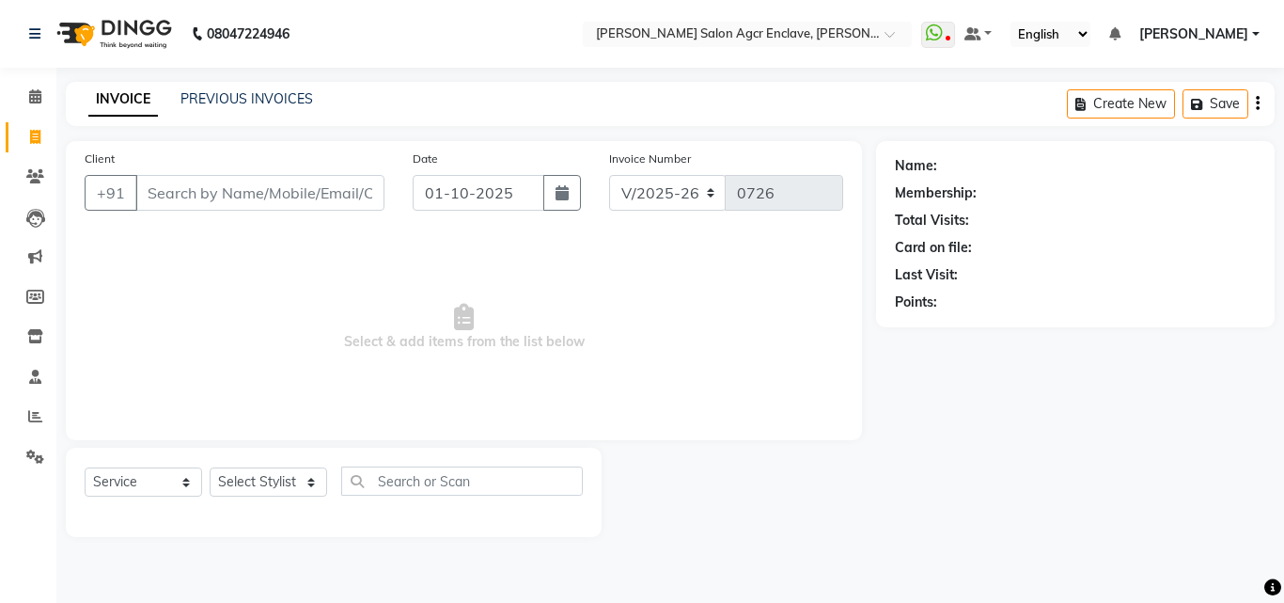
click at [468, 310] on icon at bounding box center [464, 317] width 20 height 26
click at [462, 312] on icon at bounding box center [464, 317] width 20 height 26
click at [260, 191] on input "Client" at bounding box center [259, 193] width 249 height 36
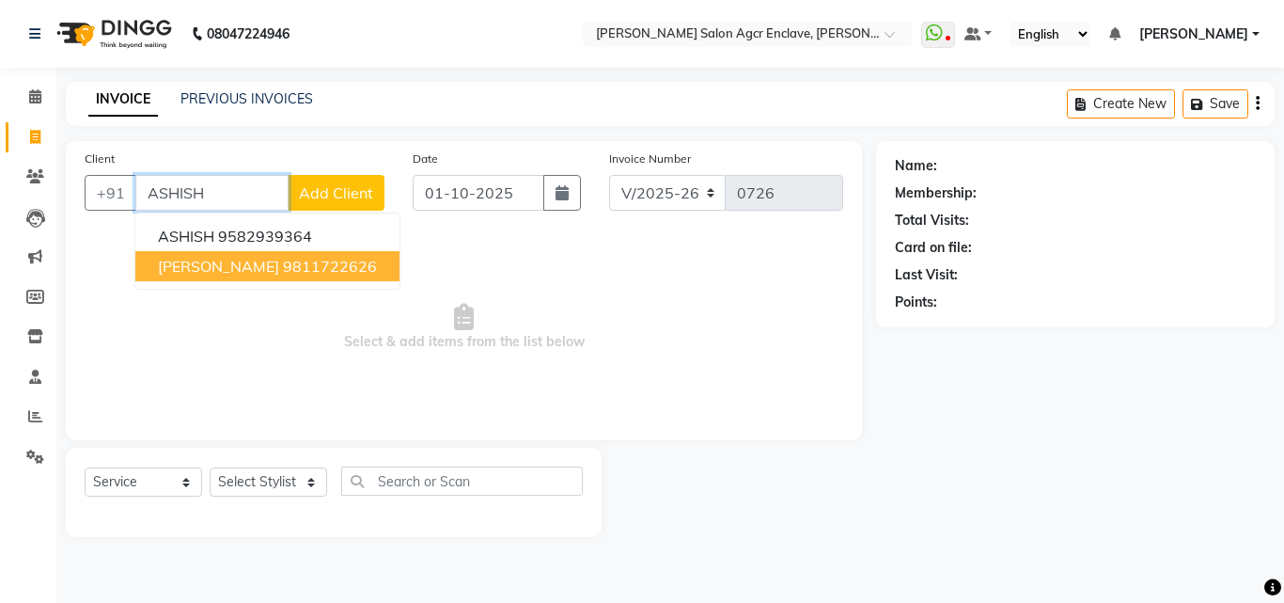
click at [297, 268] on ngb-highlight "9811722626" at bounding box center [330, 266] width 94 height 19
type input "9811722626"
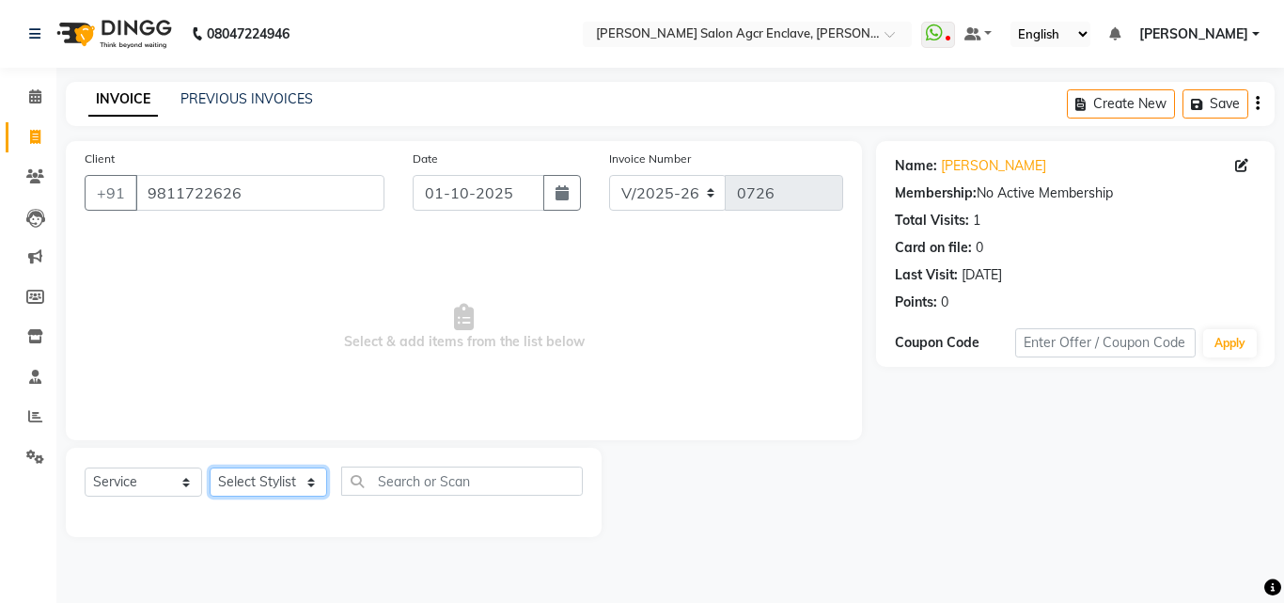
click at [275, 484] on select "Select Stylist Abhishek [PERSON_NAME] [PERSON_NAME] [PERSON_NAME] Lucky [PERSON…" at bounding box center [269, 481] width 118 height 29
select select "87650"
click at [210, 467] on select "Select Stylist Abhishek [PERSON_NAME] [PERSON_NAME] [PERSON_NAME] Lucky [PERSON…" at bounding box center [269, 481] width 118 height 29
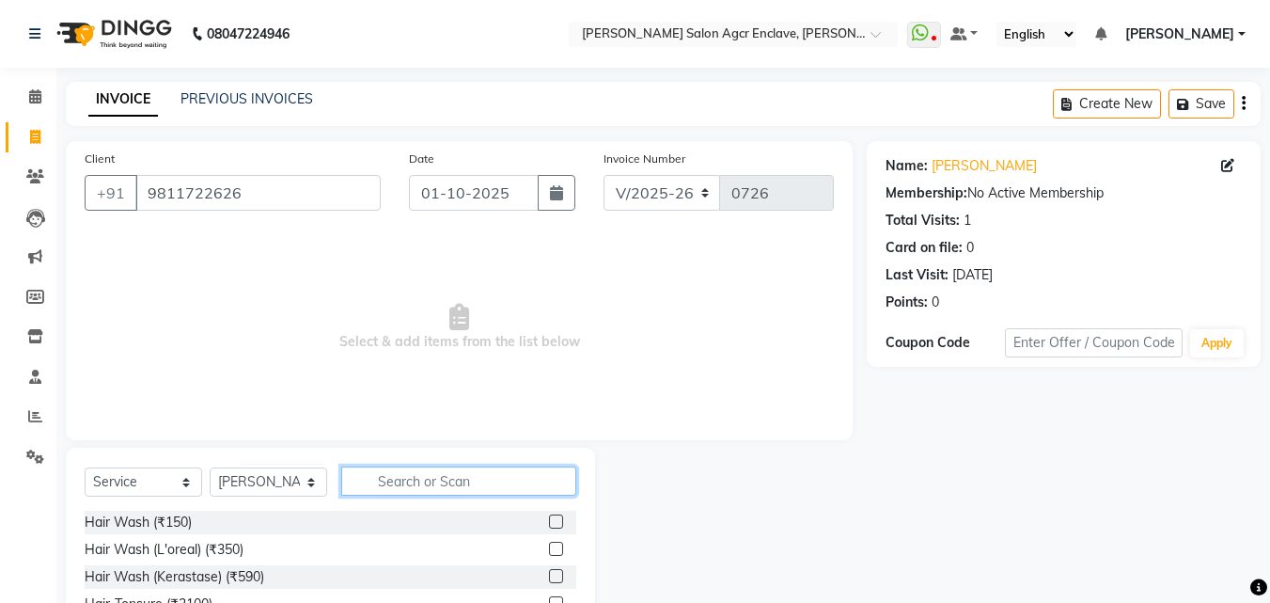
click at [401, 483] on input "text" at bounding box center [458, 480] width 235 height 29
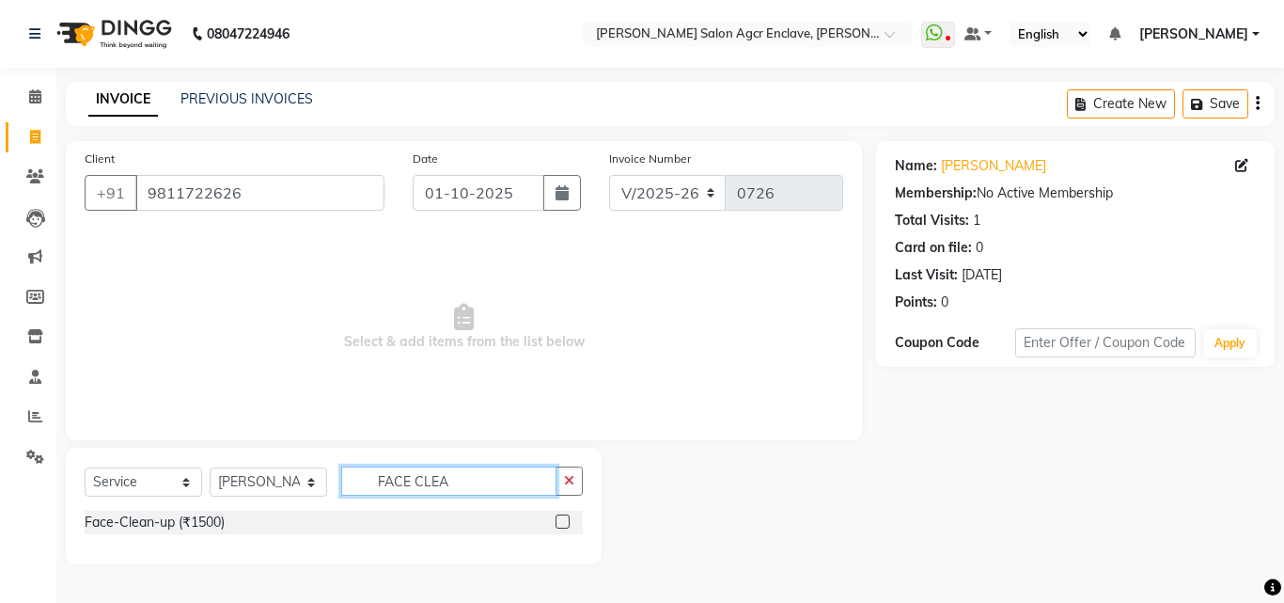
type input "FACE CLEA"
click at [559, 518] on label at bounding box center [563, 521] width 14 height 14
click at [559, 518] on input "checkbox" at bounding box center [562, 522] width 12 height 12
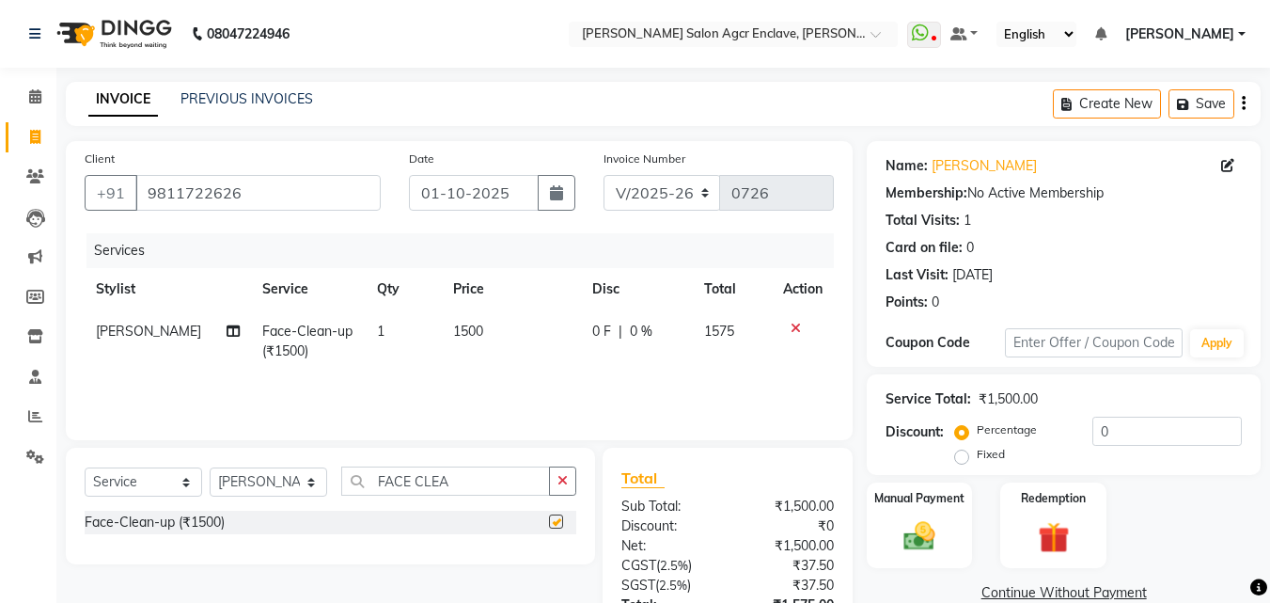
checkbox input "false"
click at [462, 326] on span "1500" at bounding box center [468, 331] width 30 height 17
click at [462, 326] on td "1500" at bounding box center [511, 341] width 139 height 62
select select "87650"
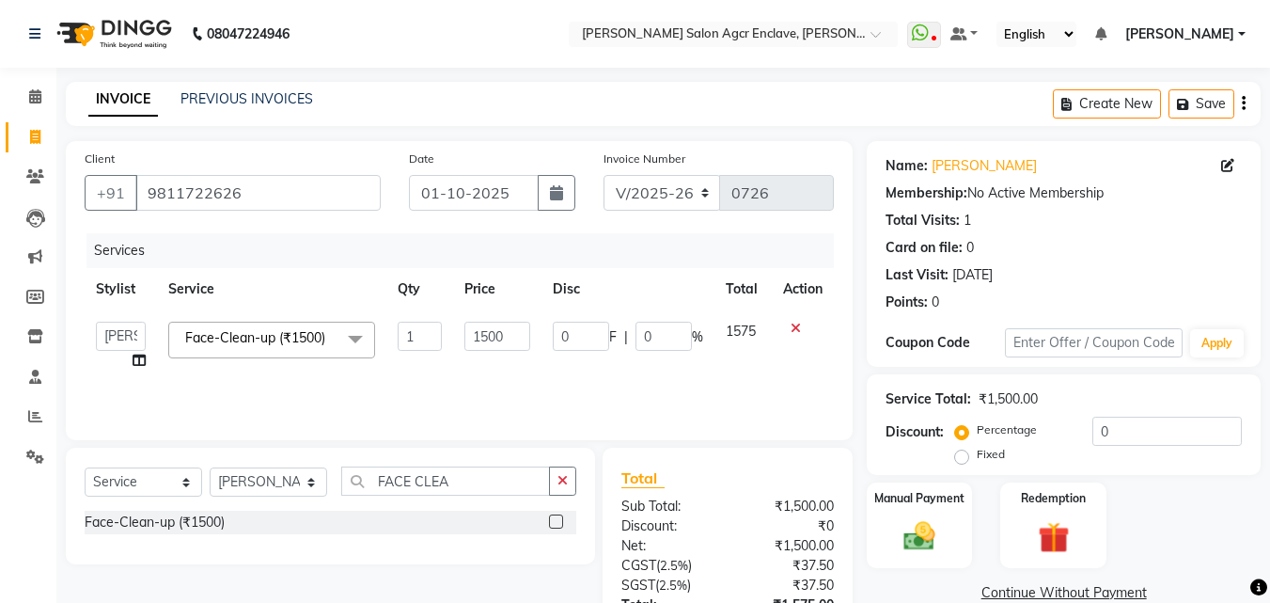
click at [462, 326] on td "1500" at bounding box center [496, 345] width 87 height 71
click at [489, 339] on input "1500" at bounding box center [497, 336] width 65 height 29
type input "2000"
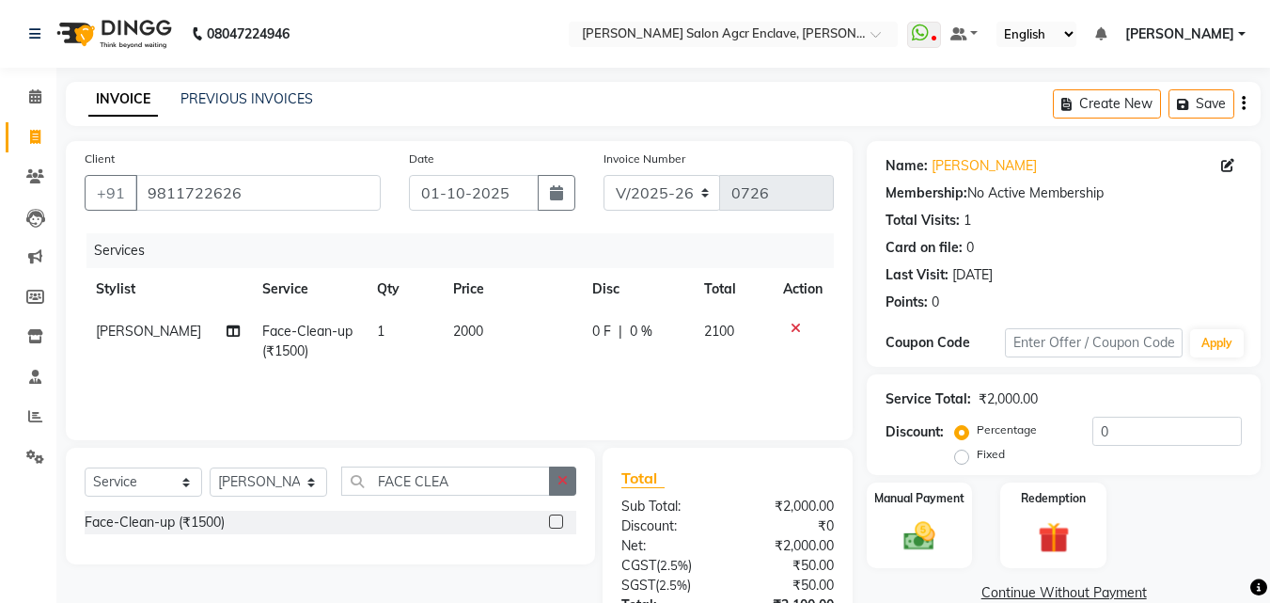
click at [554, 472] on button "button" at bounding box center [562, 480] width 27 height 29
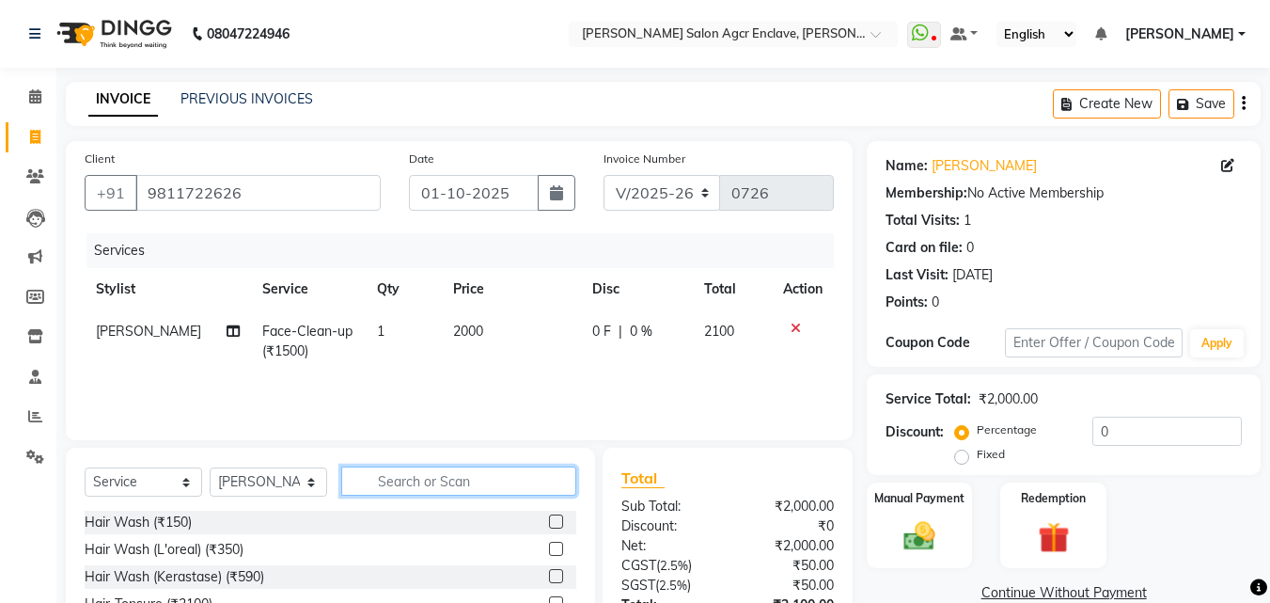
click at [450, 480] on input "text" at bounding box center [458, 480] width 235 height 29
click at [464, 477] on input "text" at bounding box center [458, 480] width 235 height 29
type input "D TAN"
click at [552, 524] on label at bounding box center [556, 521] width 14 height 14
click at [552, 524] on input "checkbox" at bounding box center [555, 522] width 12 height 12
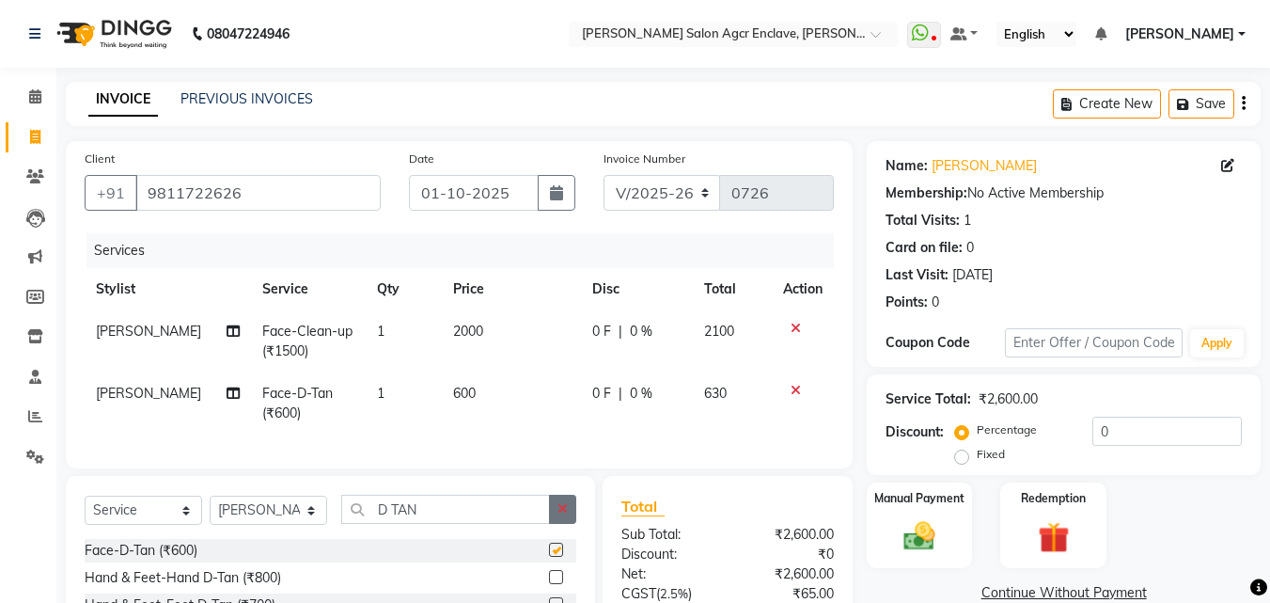
checkbox input "false"
click at [556, 520] on button "button" at bounding box center [562, 509] width 27 height 29
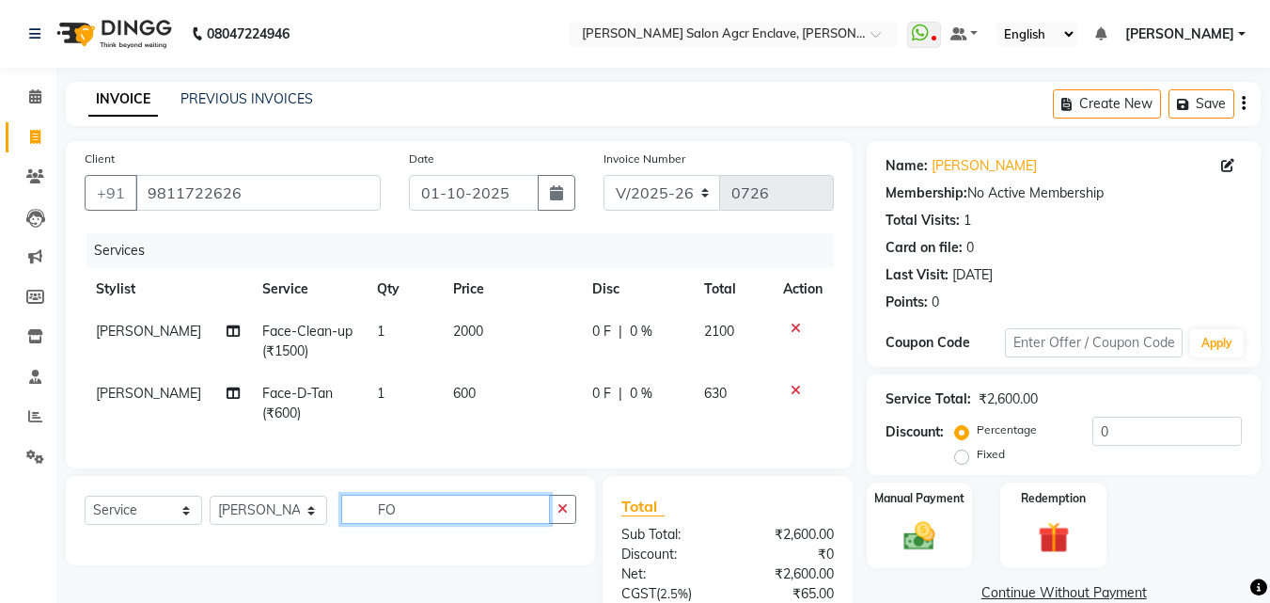
type input "F"
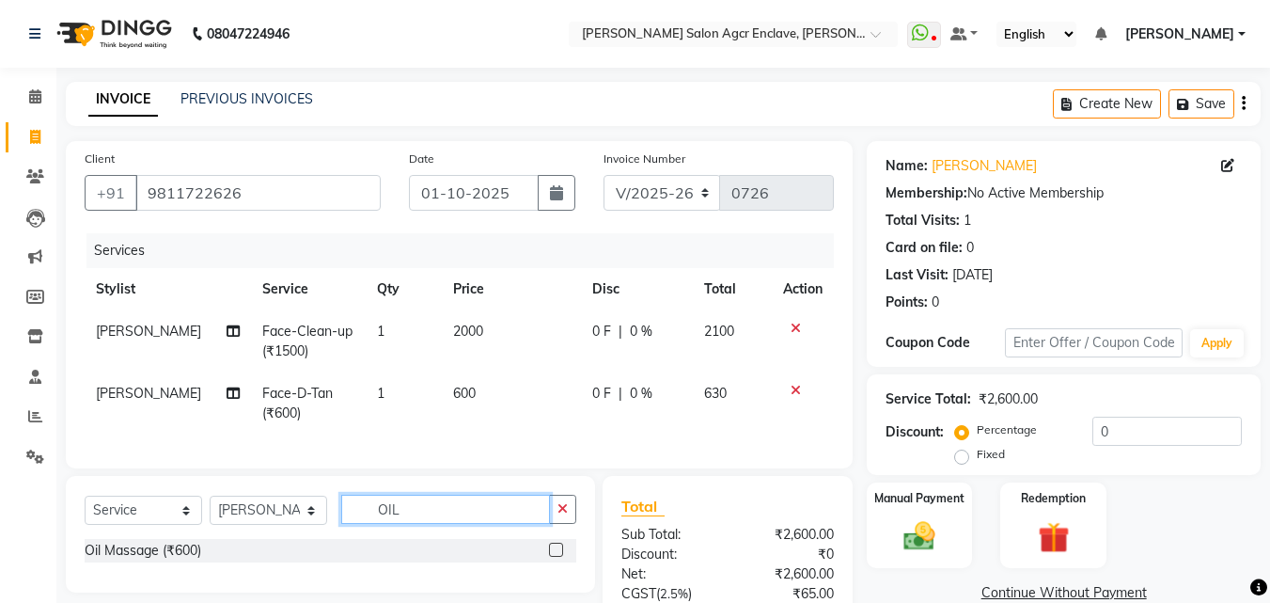
type input "OIL"
click at [551, 557] on label at bounding box center [556, 550] width 14 height 14
click at [551, 557] on input "checkbox" at bounding box center [555, 550] width 12 height 12
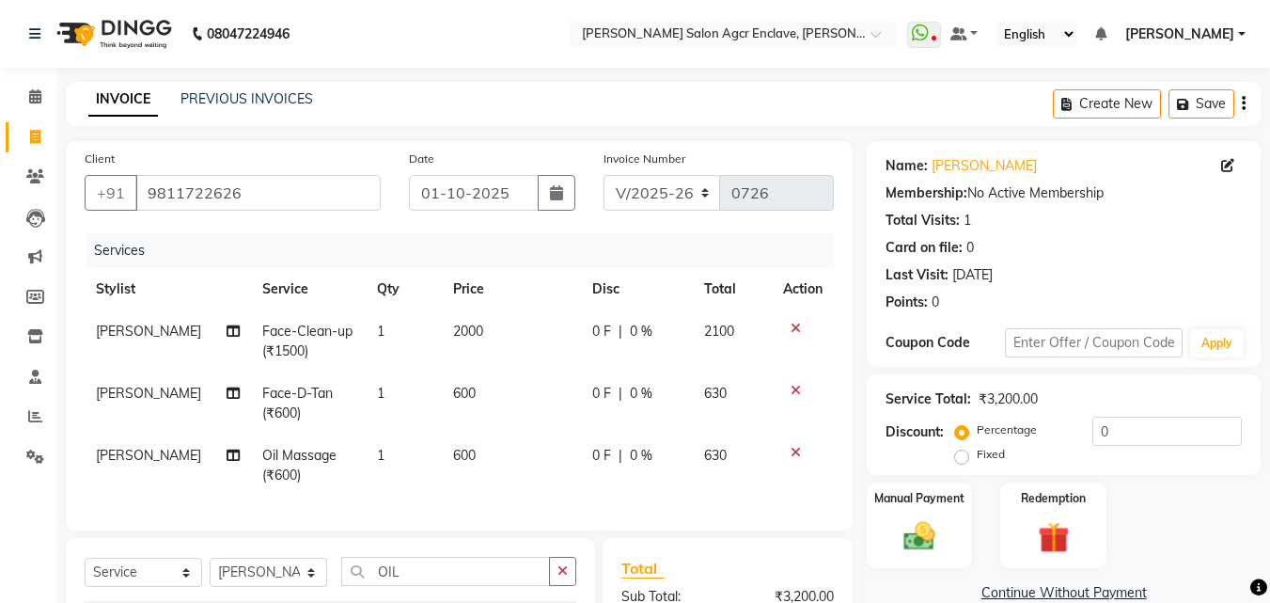
checkbox input "false"
click at [524, 530] on div "Client [PHONE_NUMBER] Date [DATE] Invoice Number V/2025 V/[PHONE_NUMBER] Servic…" at bounding box center [459, 335] width 787 height 389
click at [1243, 103] on icon "button" at bounding box center [1244, 103] width 4 height 1
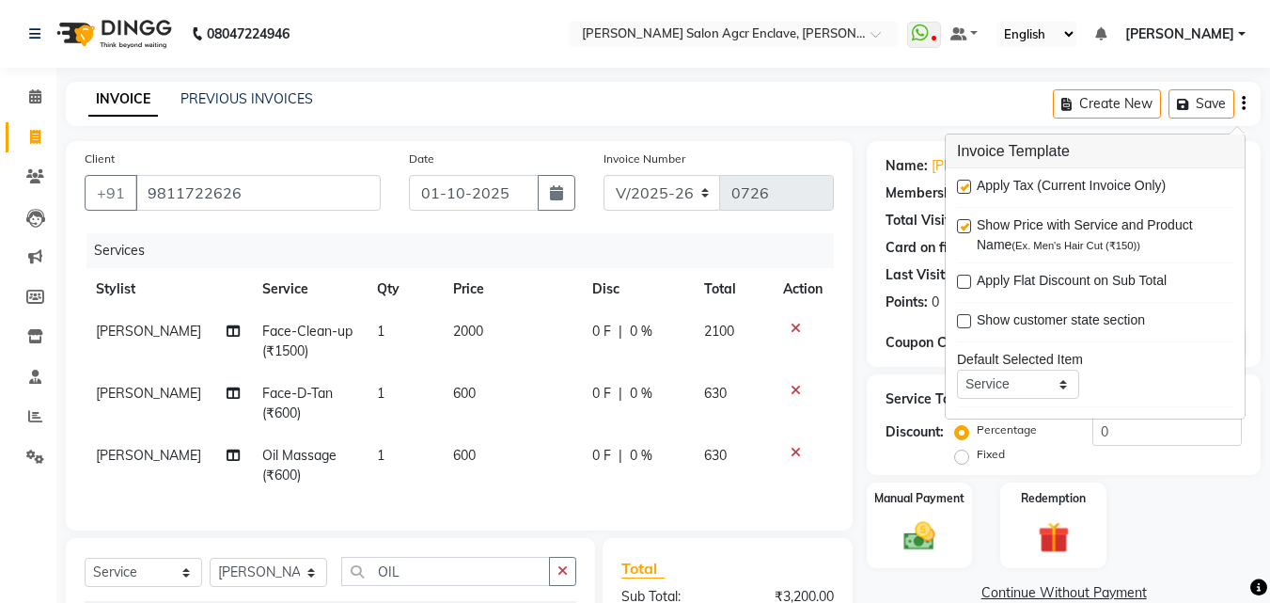
click at [964, 183] on label at bounding box center [964, 187] width 14 height 14
click at [964, 183] on input "checkbox" at bounding box center [963, 187] width 12 height 12
checkbox input "false"
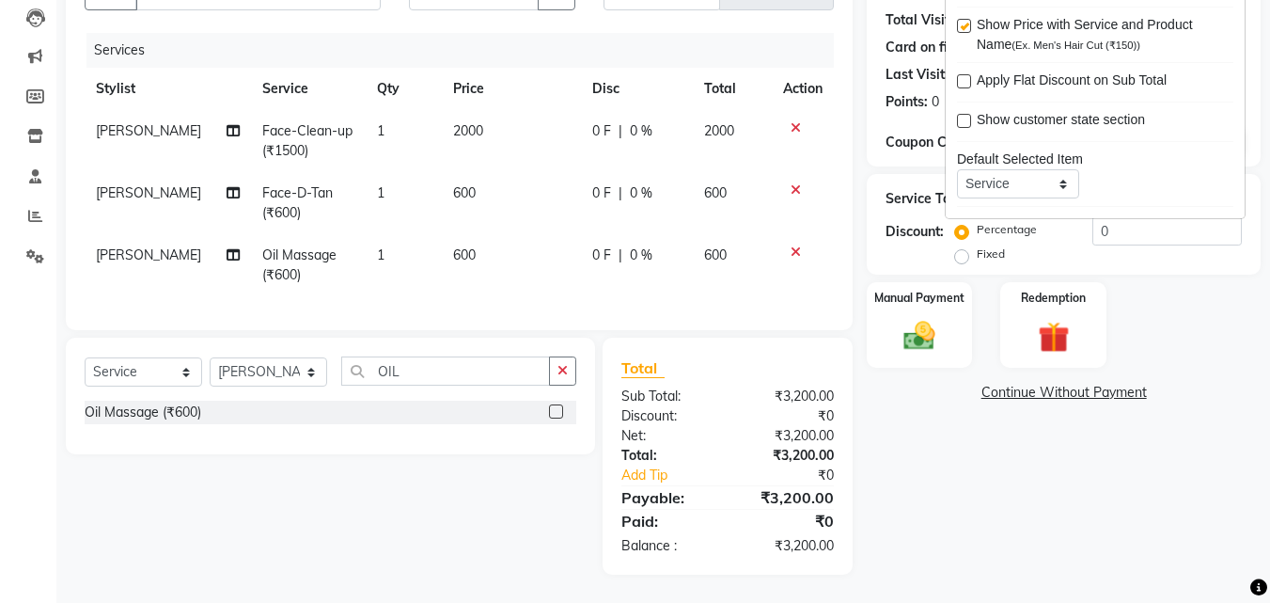
scroll to position [214, 0]
click at [460, 246] on span "600" at bounding box center [464, 254] width 23 height 17
select select "87650"
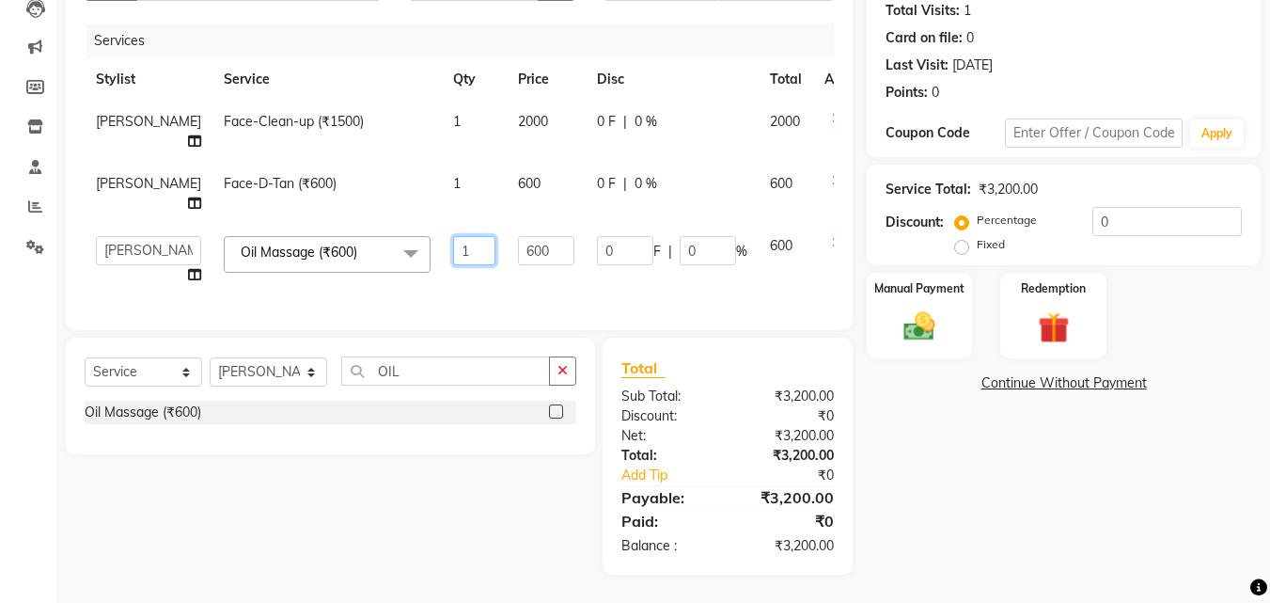
click at [460, 241] on input "1" at bounding box center [474, 250] width 42 height 29
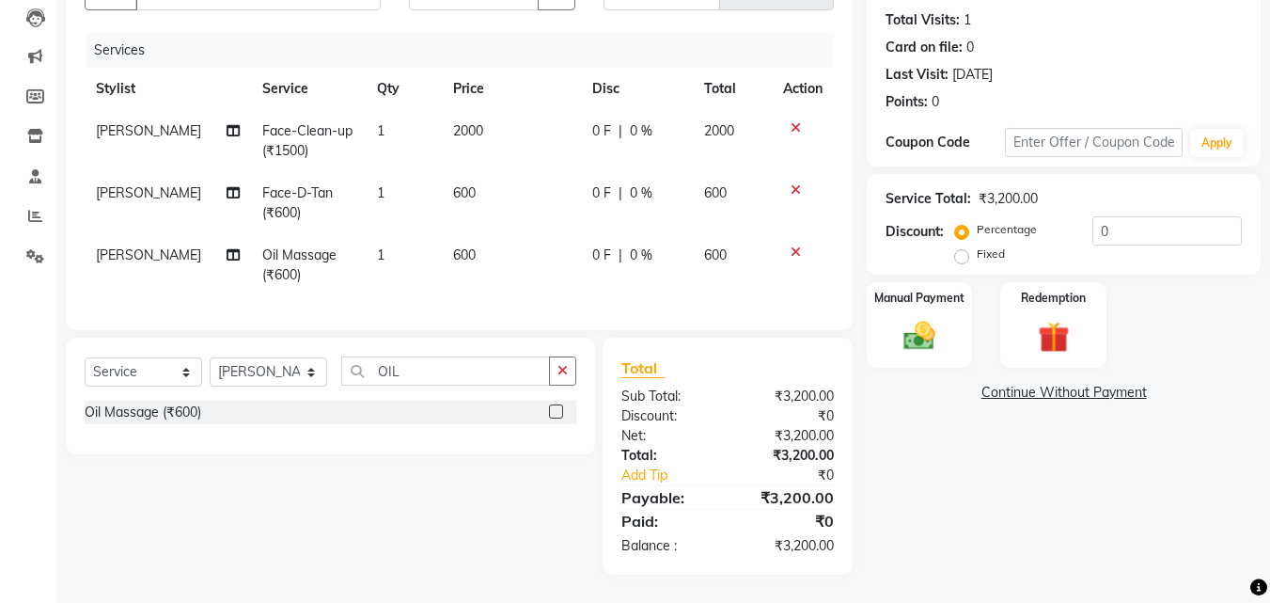
click at [517, 244] on td "600" at bounding box center [511, 265] width 139 height 62
select select "87650"
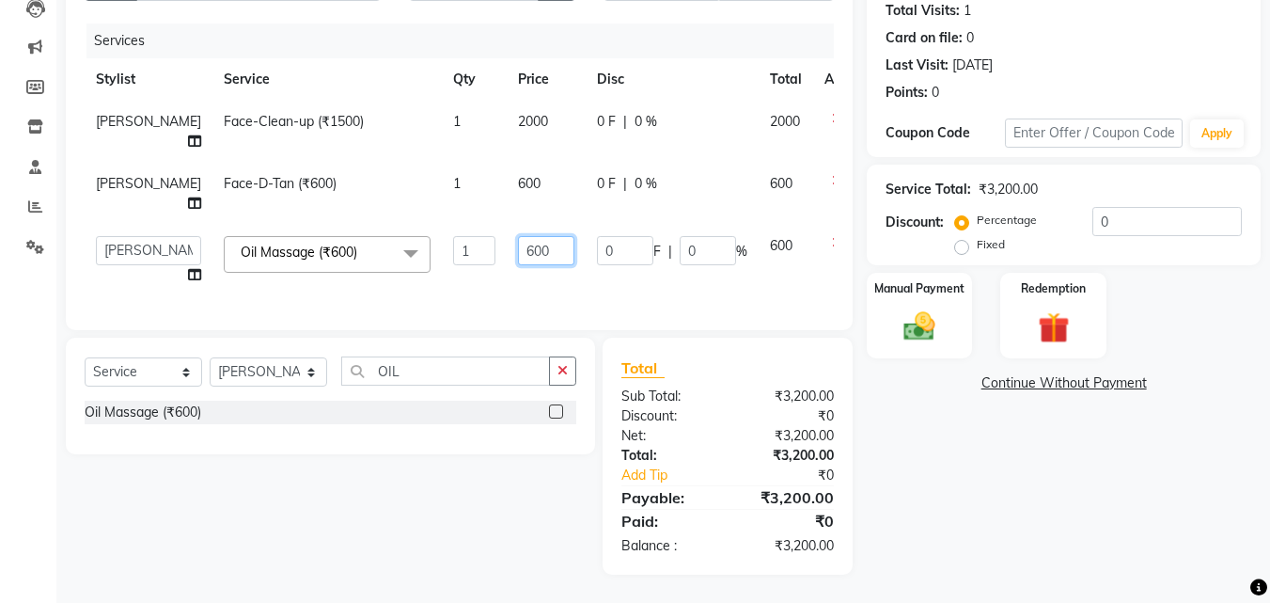
click at [518, 244] on input "600" at bounding box center [546, 250] width 56 height 29
type input "500"
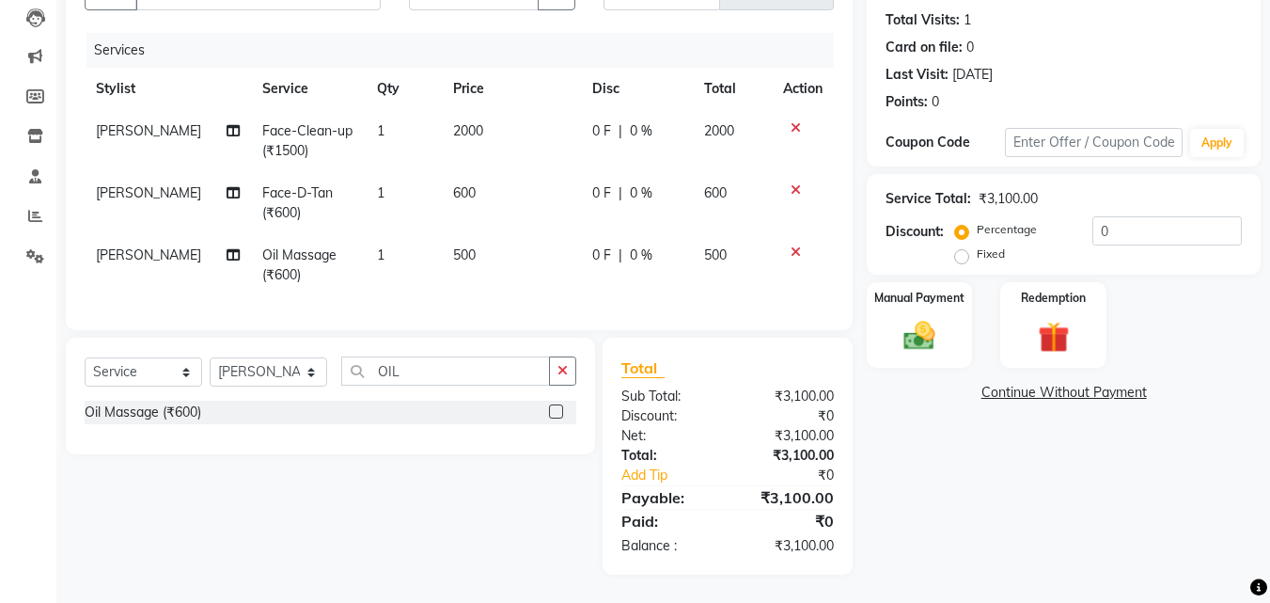
click at [122, 246] on span "[PERSON_NAME]" at bounding box center [148, 254] width 105 height 17
select select "87650"
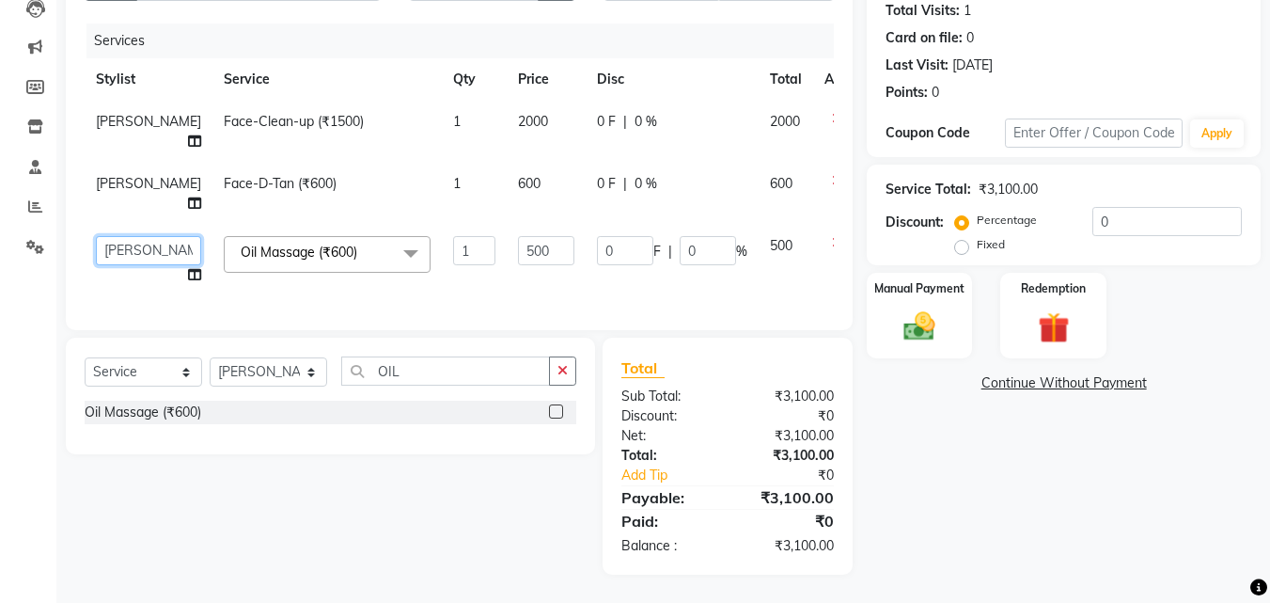
click at [122, 238] on select "Abhishek [PERSON_NAME] [PERSON_NAME] [PERSON_NAME] Lucky Naman [PERSON_NAME] [P…" at bounding box center [148, 250] width 105 height 29
select select "87665"
click at [251, 491] on div "Select Service Product Membership Package Voucher Prepaid Gift Card Select Styl…" at bounding box center [323, 456] width 543 height 237
click at [922, 307] on img at bounding box center [919, 326] width 53 height 38
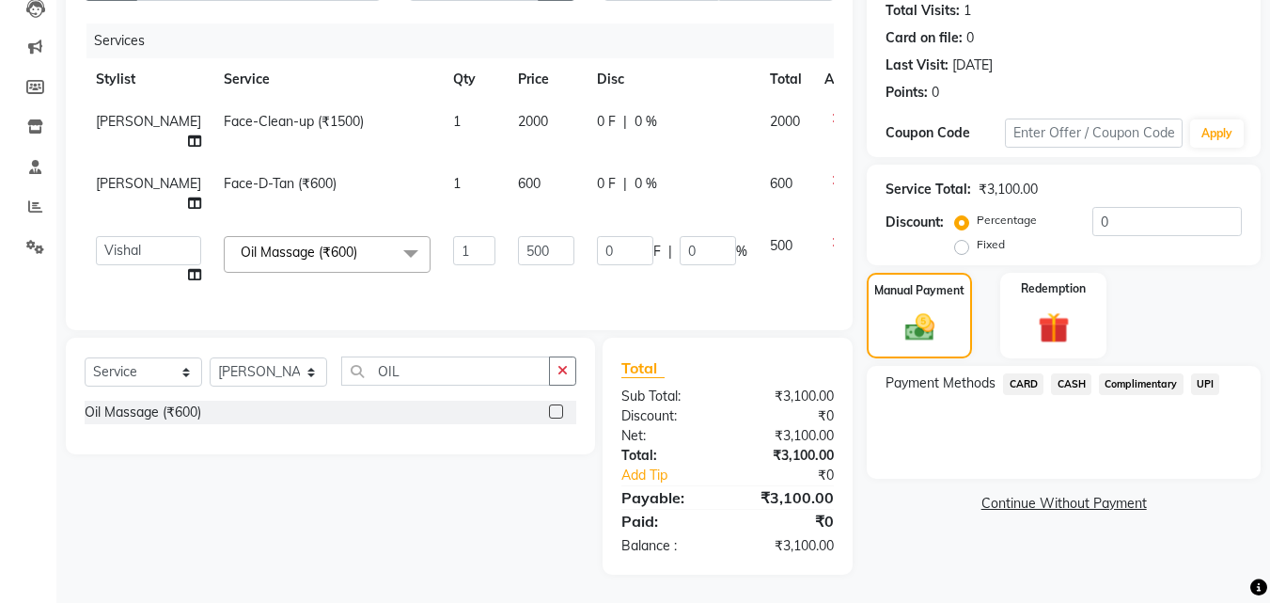
click at [1199, 373] on span "UPI" at bounding box center [1205, 384] width 29 height 22
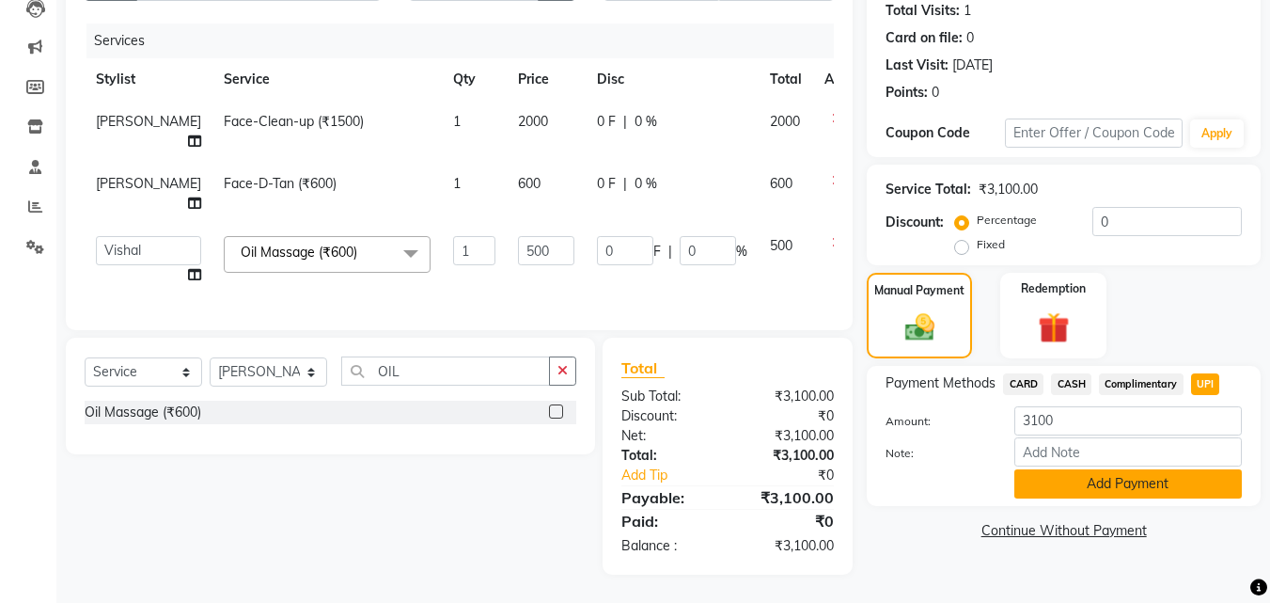
click at [1112, 469] on button "Add Payment" at bounding box center [1129, 483] width 228 height 29
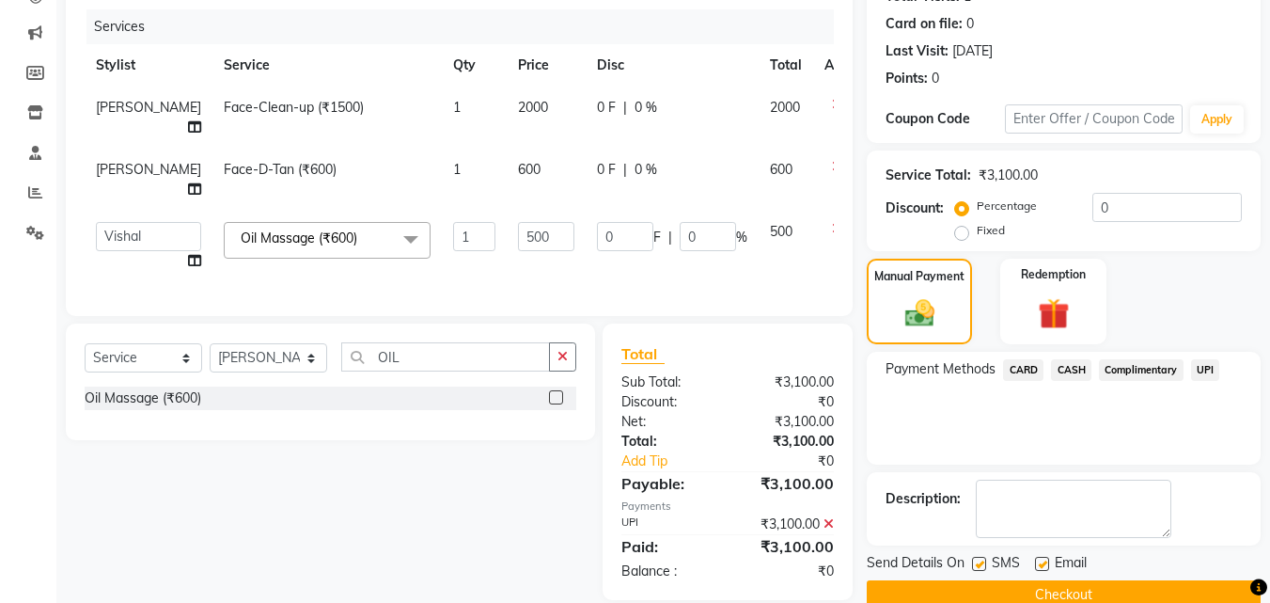
scroll to position [263, 0]
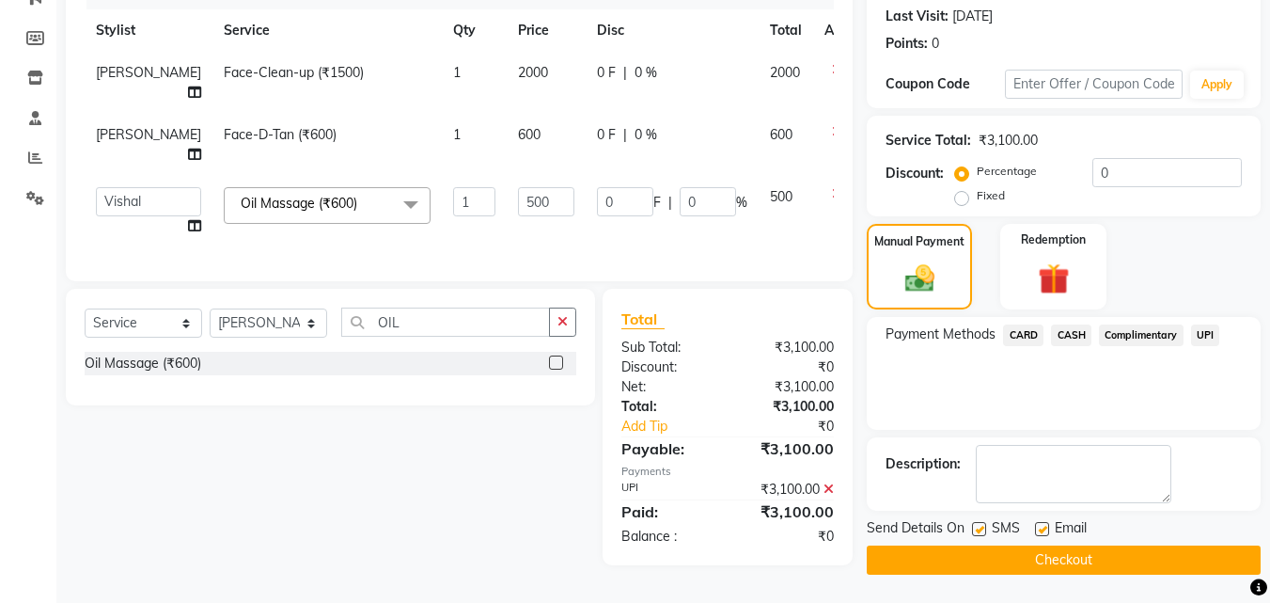
click at [1061, 556] on button "Checkout" at bounding box center [1064, 559] width 394 height 29
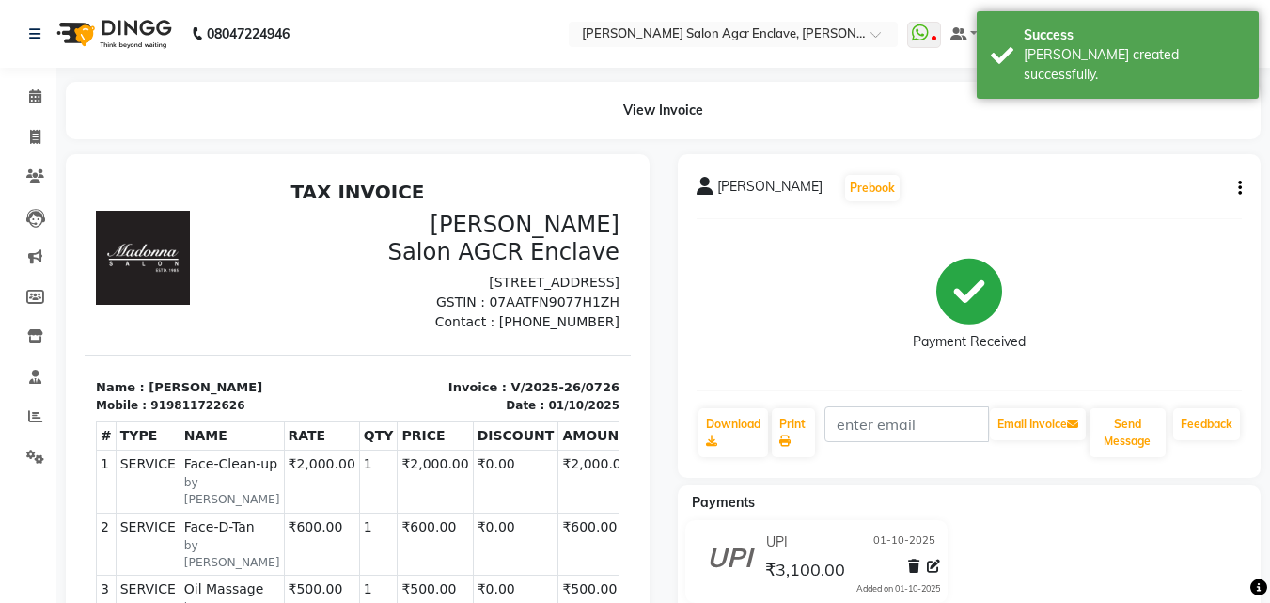
select select "service"
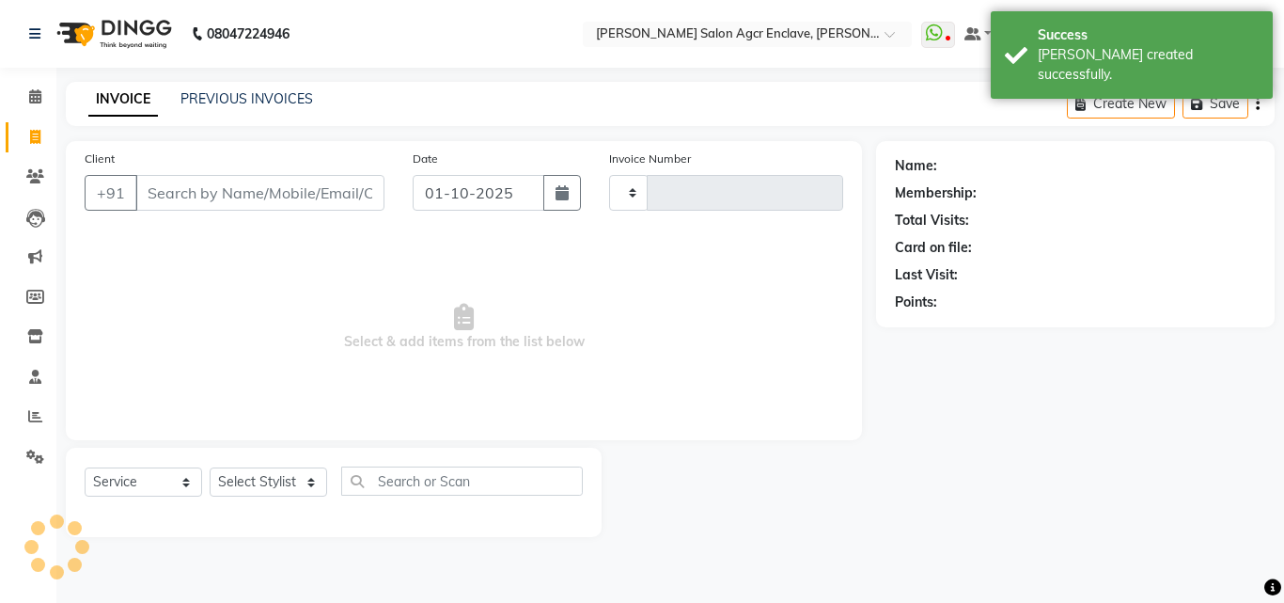
type input "0727"
select select "8560"
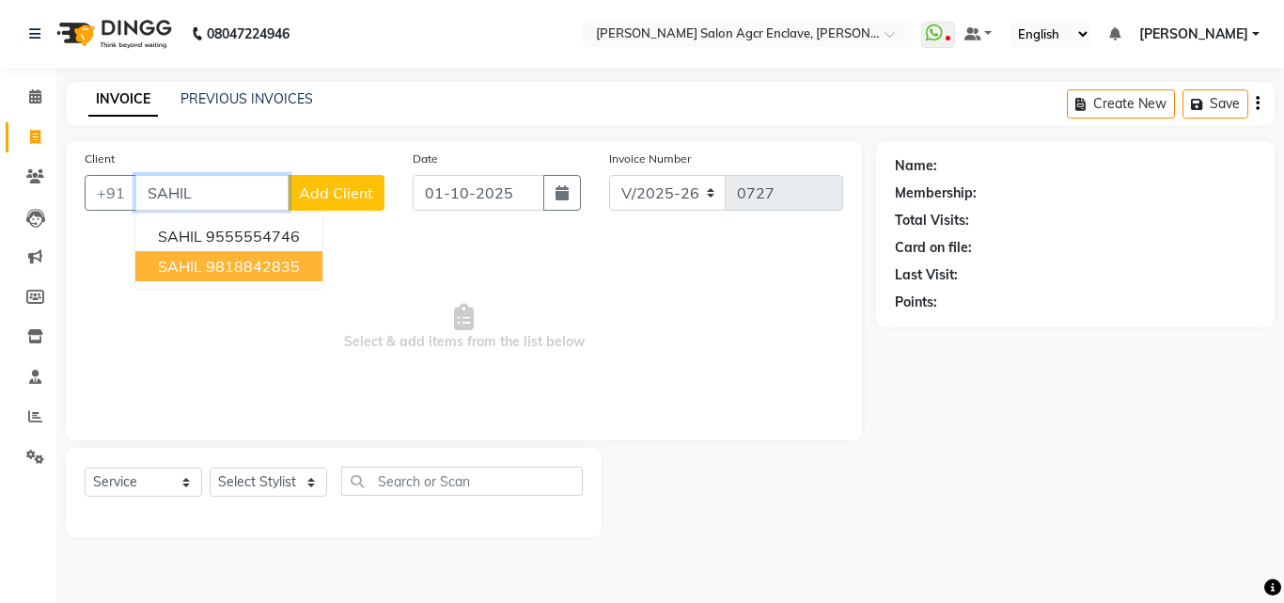
click at [265, 256] on button "[PERSON_NAME] 9818842835" at bounding box center [228, 266] width 187 height 30
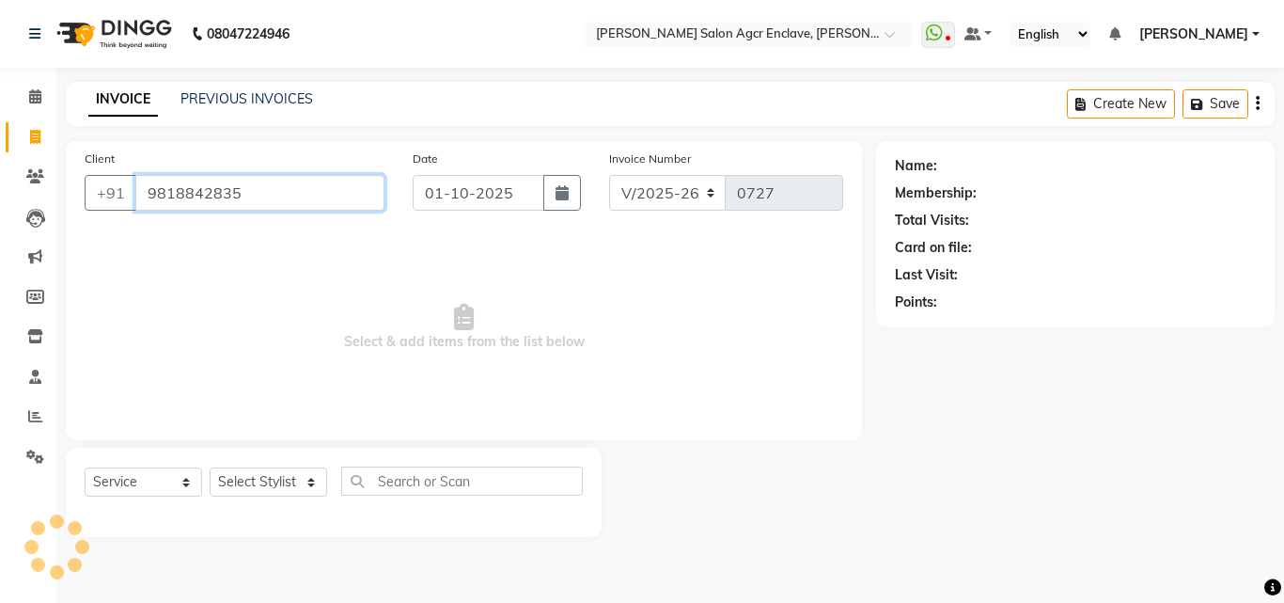
type input "9818842835"
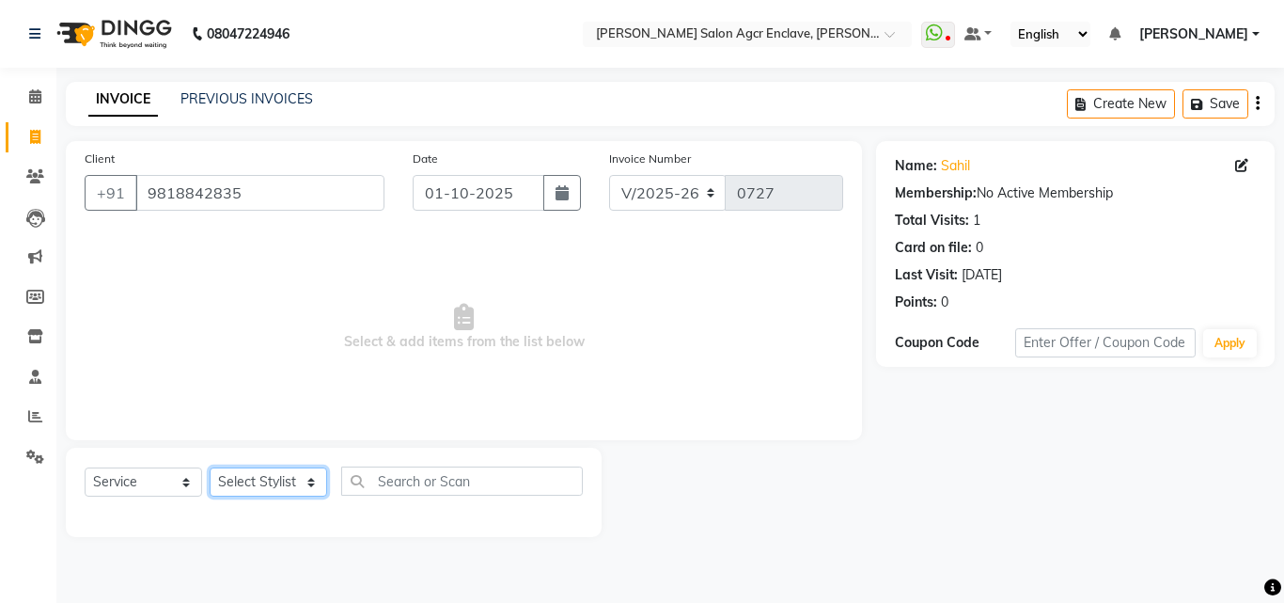
click at [265, 490] on select "Select Stylist Abhishek [PERSON_NAME] [PERSON_NAME] [PERSON_NAME] Lucky [PERSON…" at bounding box center [269, 481] width 118 height 29
click at [284, 480] on select "Select Stylist Abhishek [PERSON_NAME] [PERSON_NAME] [PERSON_NAME] Lucky [PERSON…" at bounding box center [269, 481] width 118 height 29
select select "87658"
click at [210, 467] on select "Select Stylist Abhishek [PERSON_NAME] [PERSON_NAME] [PERSON_NAME] Lucky [PERSON…" at bounding box center [269, 481] width 118 height 29
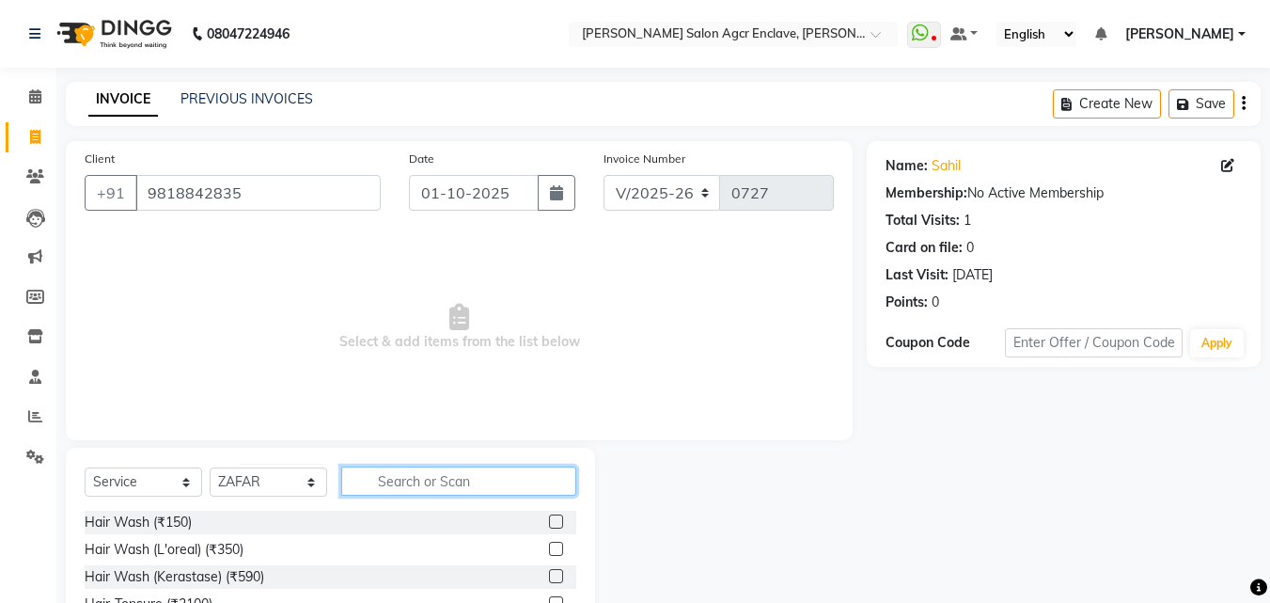
click at [378, 477] on input "text" at bounding box center [458, 480] width 235 height 29
type input "CUT"
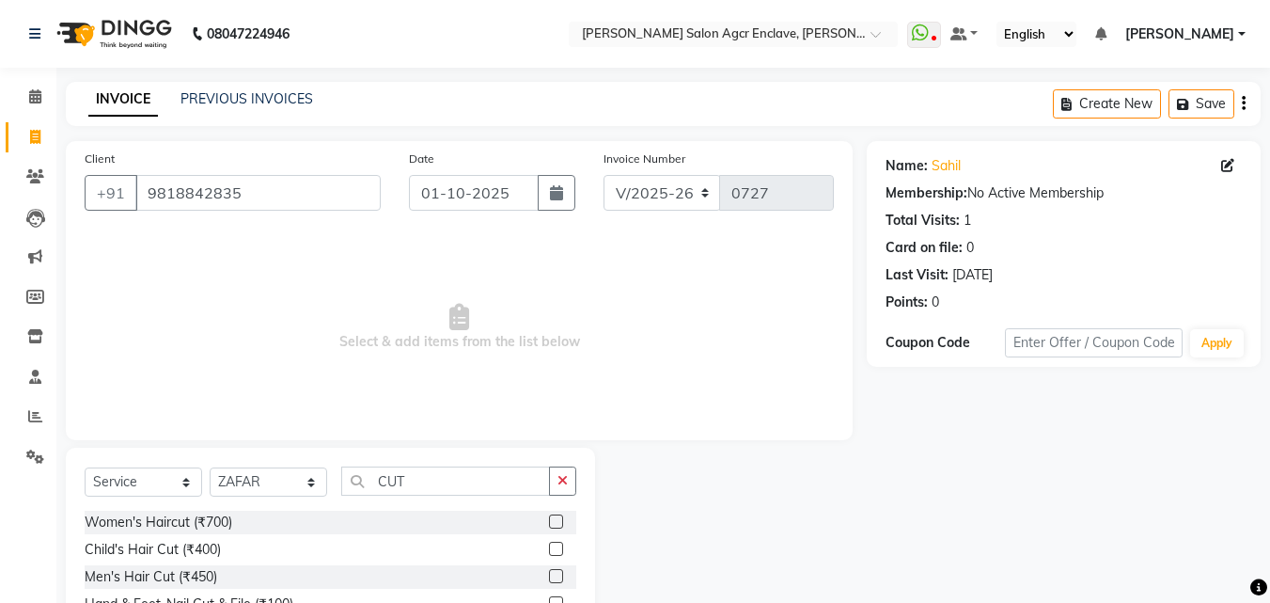
click at [555, 576] on label at bounding box center [556, 576] width 14 height 14
click at [555, 576] on input "checkbox" at bounding box center [555, 577] width 12 height 12
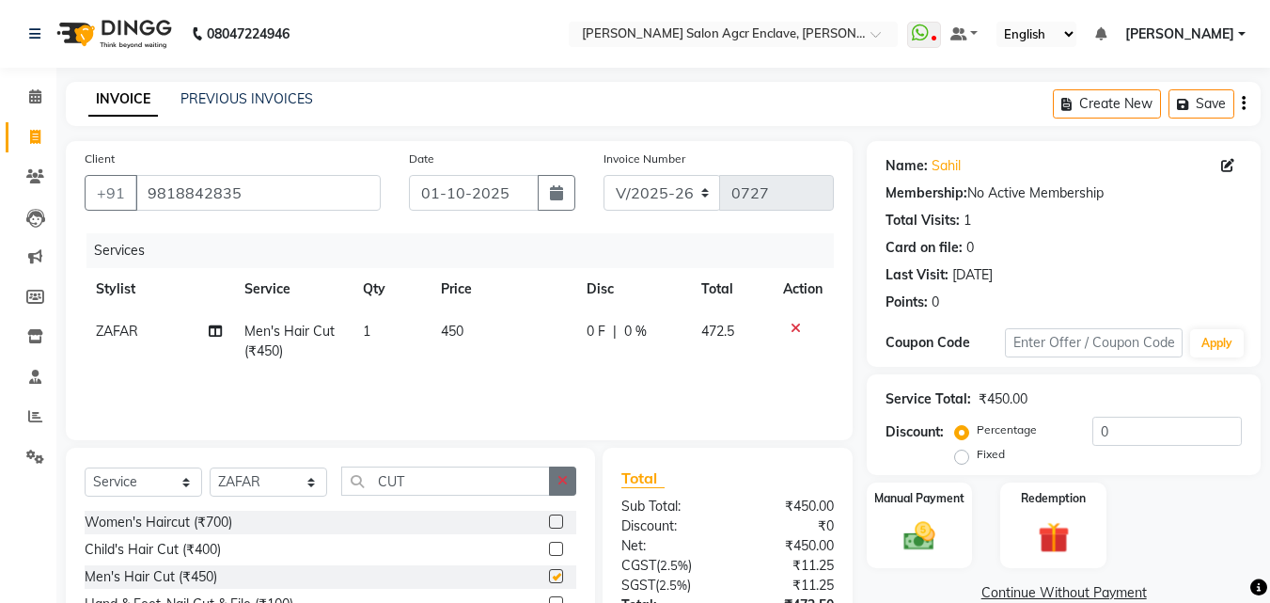
checkbox input "false"
click at [561, 484] on icon "button" at bounding box center [563, 480] width 10 height 13
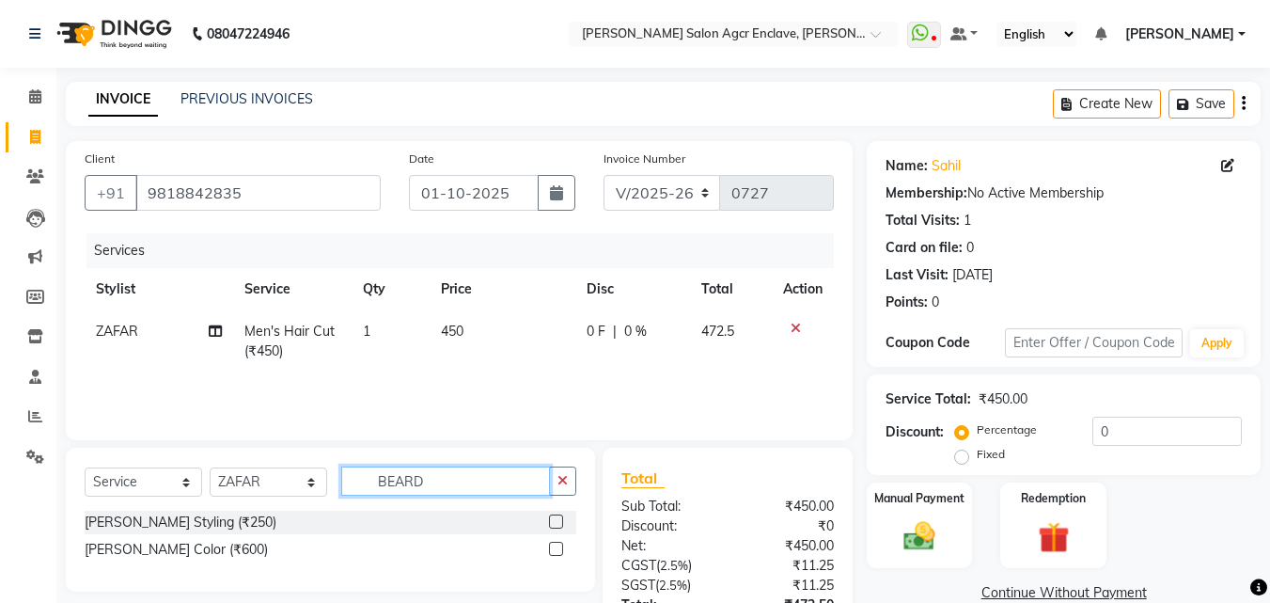
type input "BEARD"
click at [555, 522] on label at bounding box center [556, 521] width 14 height 14
click at [555, 522] on input "checkbox" at bounding box center [555, 522] width 12 height 12
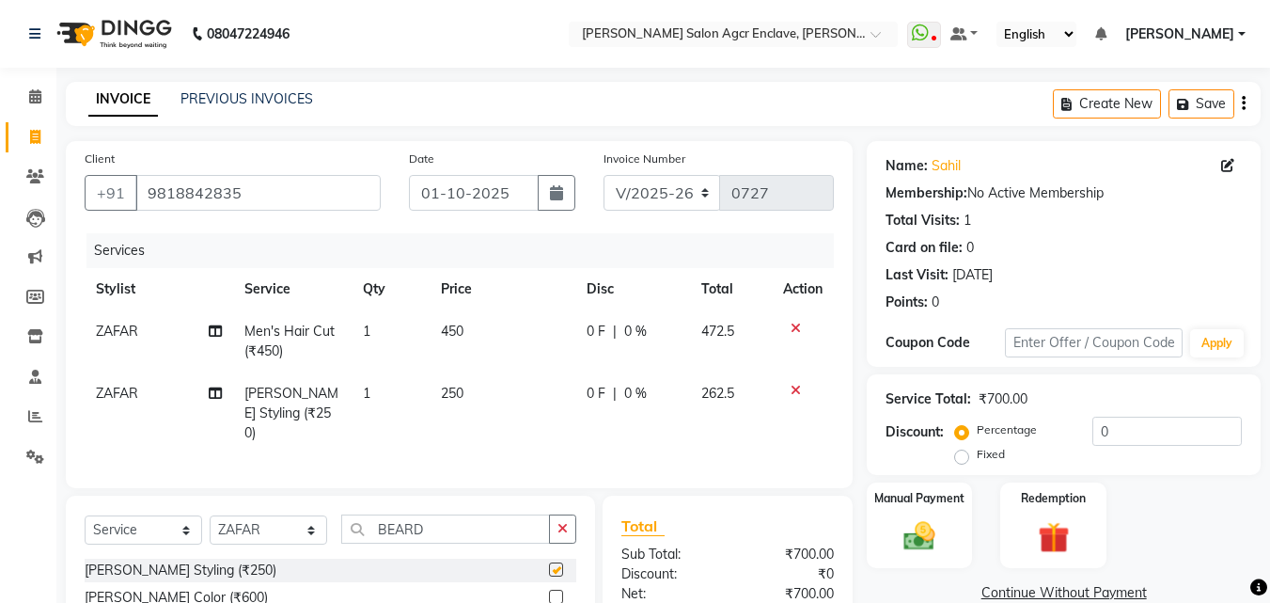
checkbox input "false"
click at [1240, 101] on div "Create New Save" at bounding box center [1157, 104] width 208 height 44
click at [1242, 103] on icon "button" at bounding box center [1244, 103] width 4 height 1
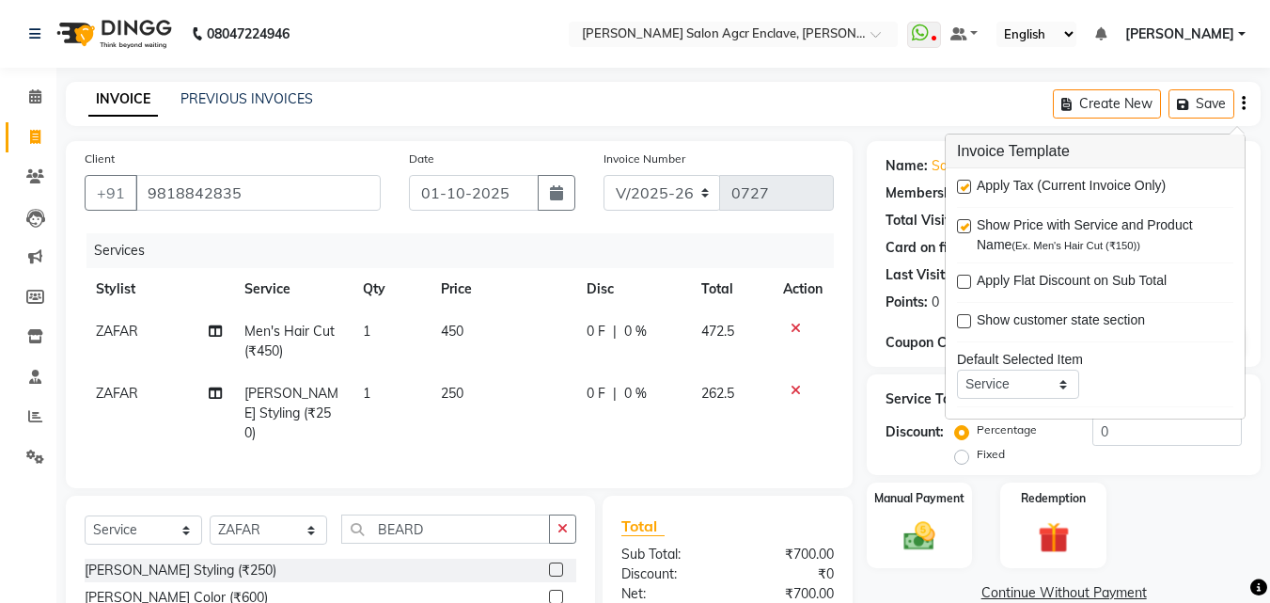
click at [966, 186] on label at bounding box center [964, 187] width 14 height 14
click at [966, 186] on input "checkbox" at bounding box center [963, 187] width 12 height 12
checkbox input "false"
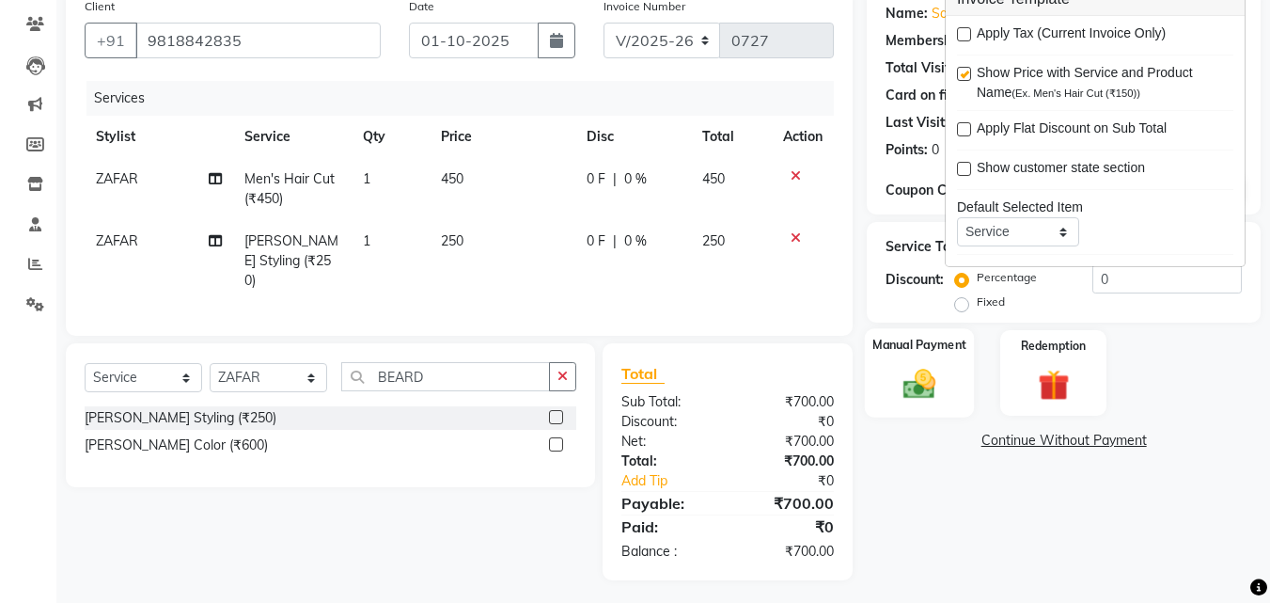
click at [915, 380] on img at bounding box center [919, 384] width 53 height 38
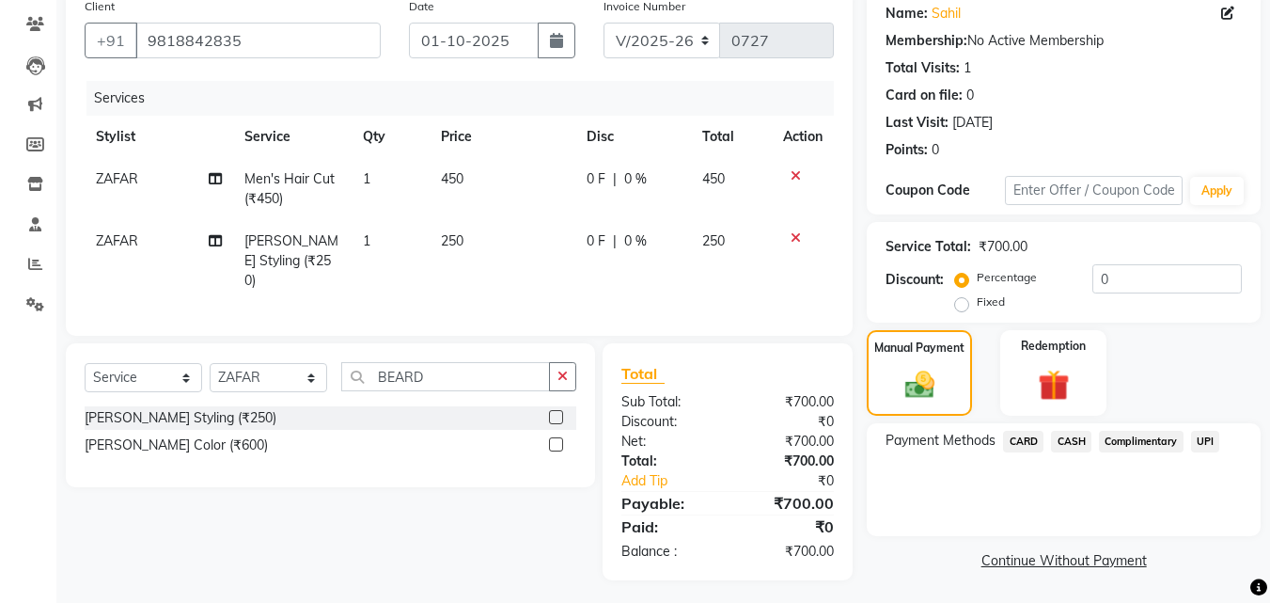
click at [1202, 439] on span "UPI" at bounding box center [1205, 442] width 29 height 22
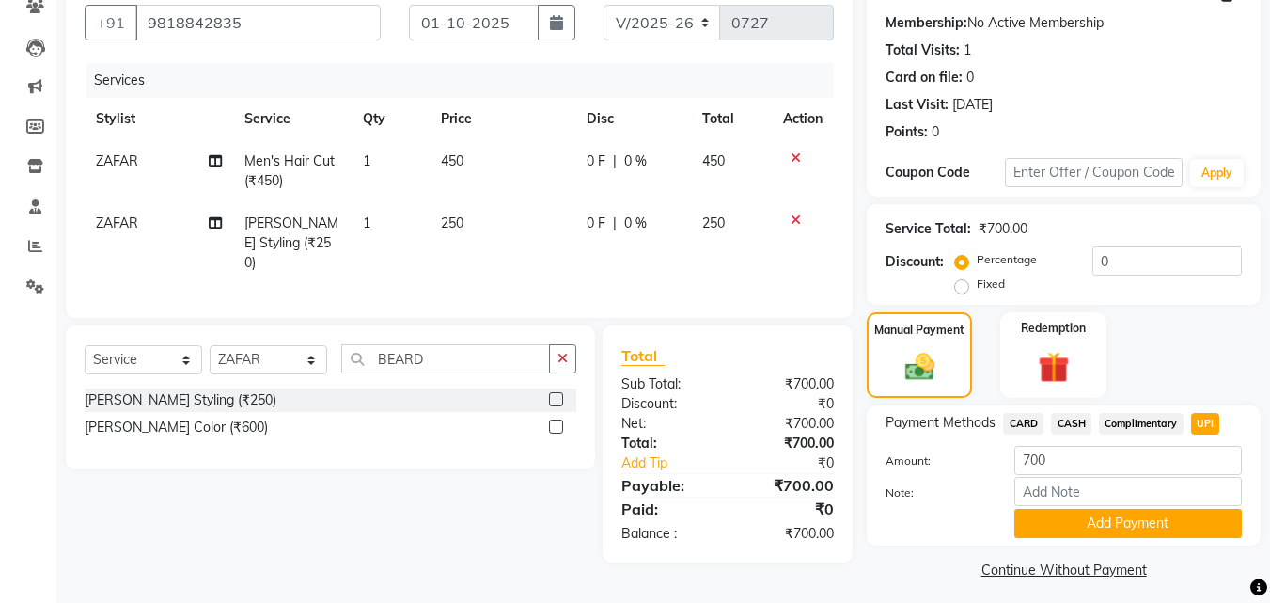
scroll to position [180, 0]
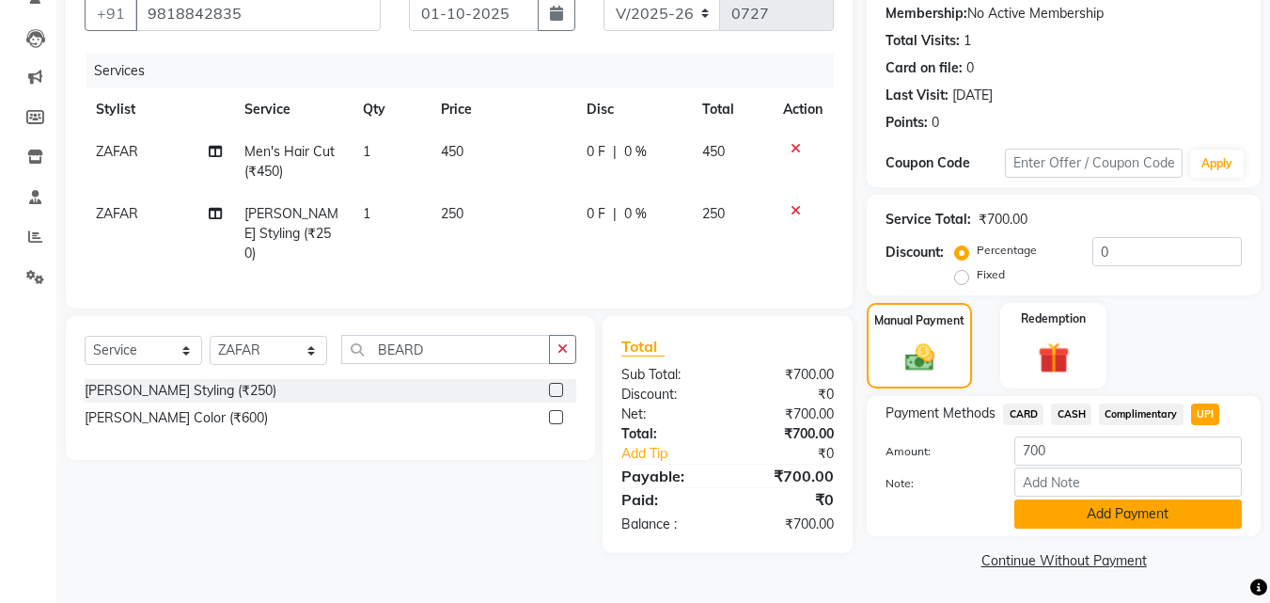
click at [1111, 500] on button "Add Payment" at bounding box center [1129, 513] width 228 height 29
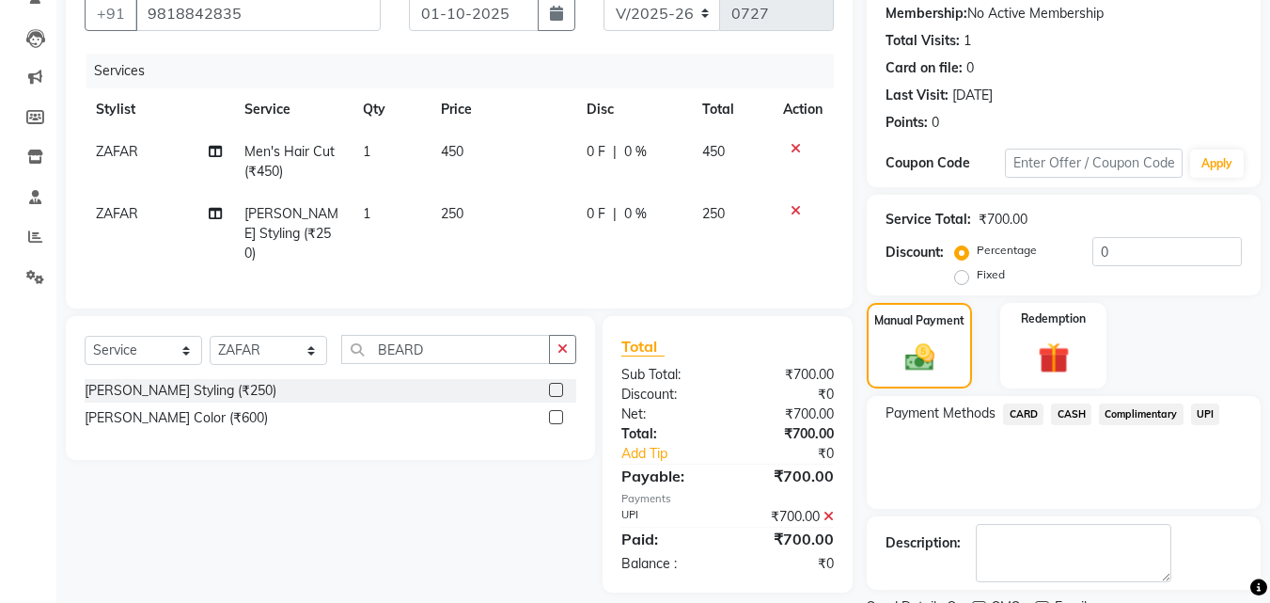
scroll to position [259, 0]
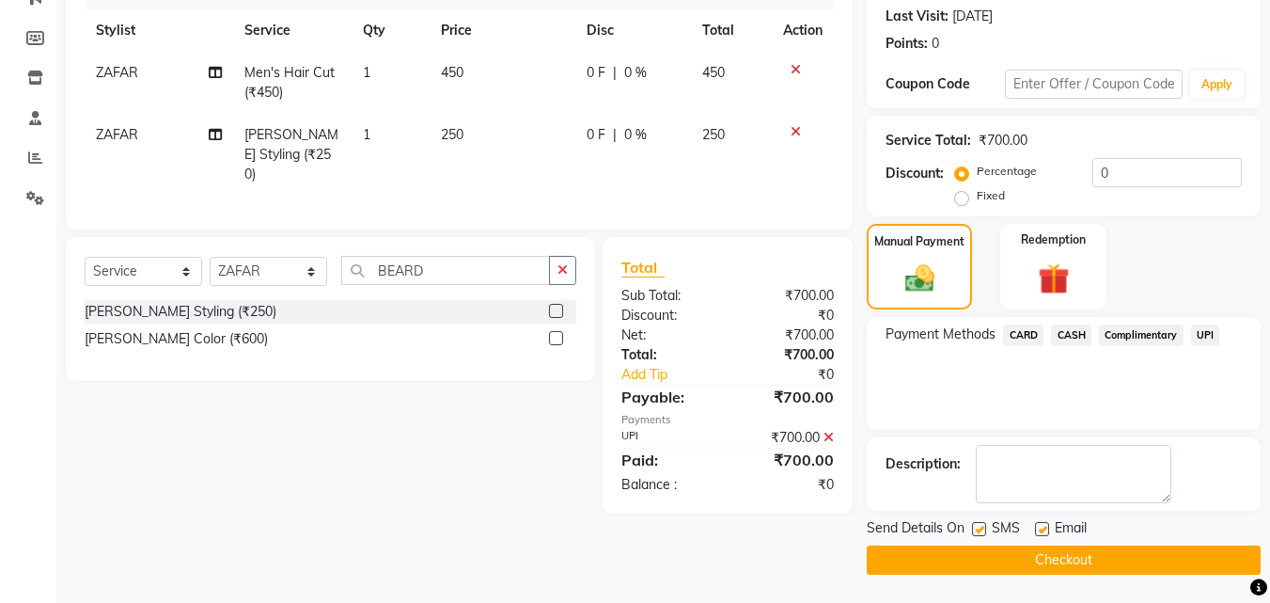
click at [983, 527] on label at bounding box center [979, 529] width 14 height 14
click at [983, 527] on input "checkbox" at bounding box center [978, 530] width 12 height 12
checkbox input "false"
click at [1044, 522] on label at bounding box center [1042, 529] width 14 height 14
click at [1044, 524] on input "checkbox" at bounding box center [1041, 530] width 12 height 12
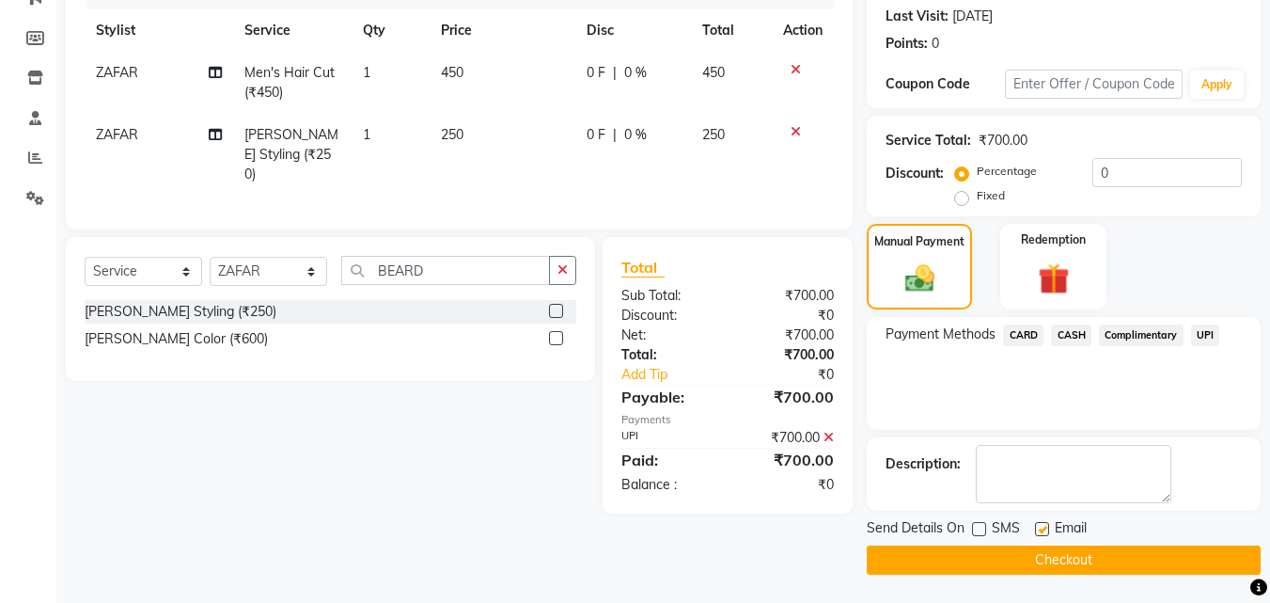
checkbox input "false"
click at [1043, 560] on button "Checkout" at bounding box center [1064, 559] width 394 height 29
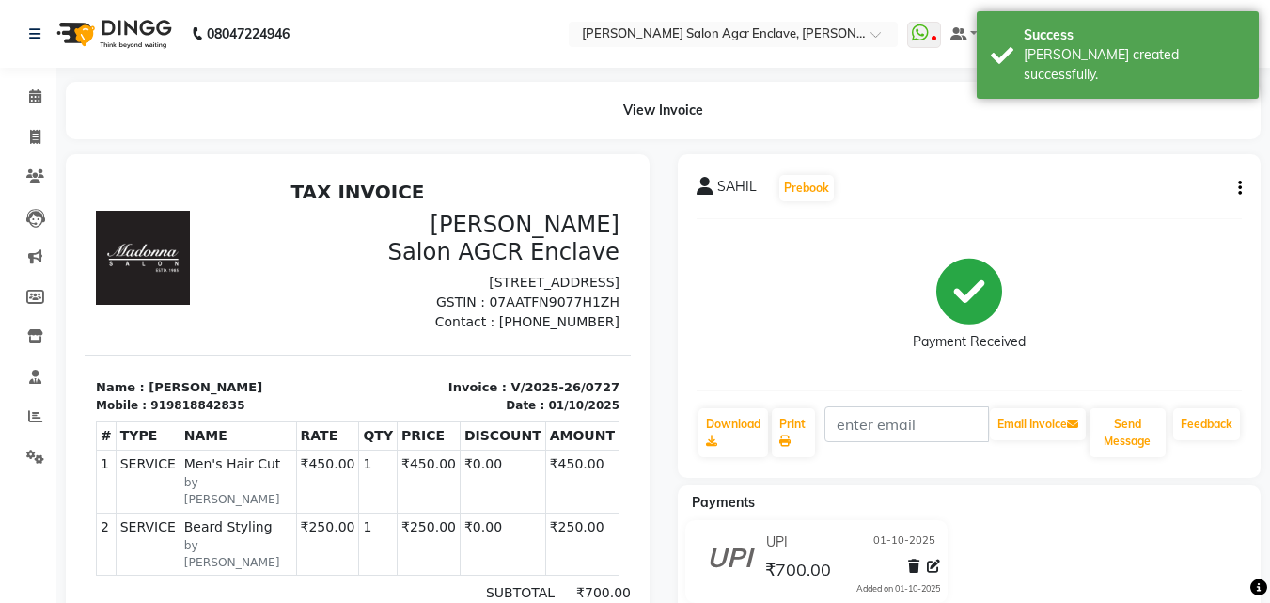
select select "service"
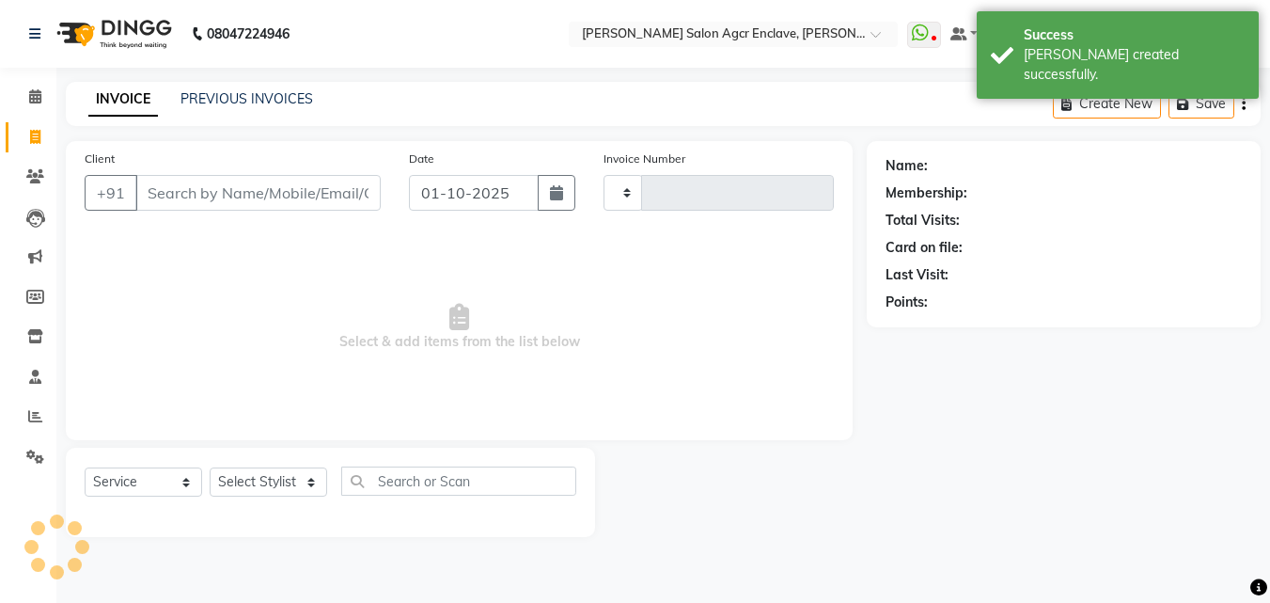
type input "0728"
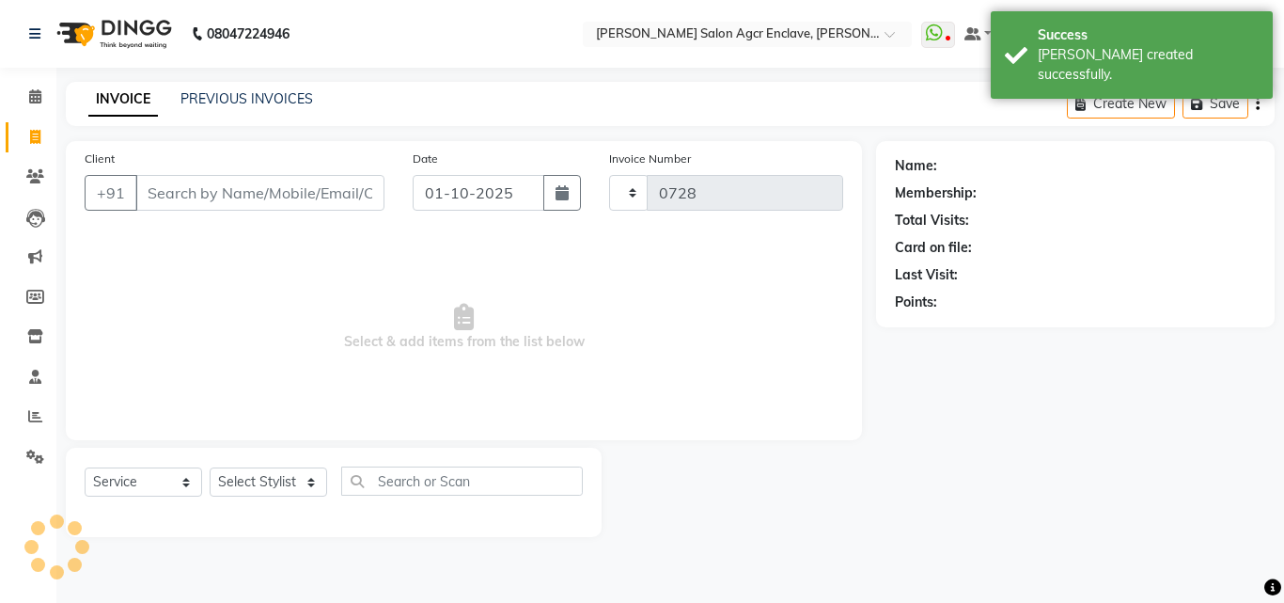
select select "8560"
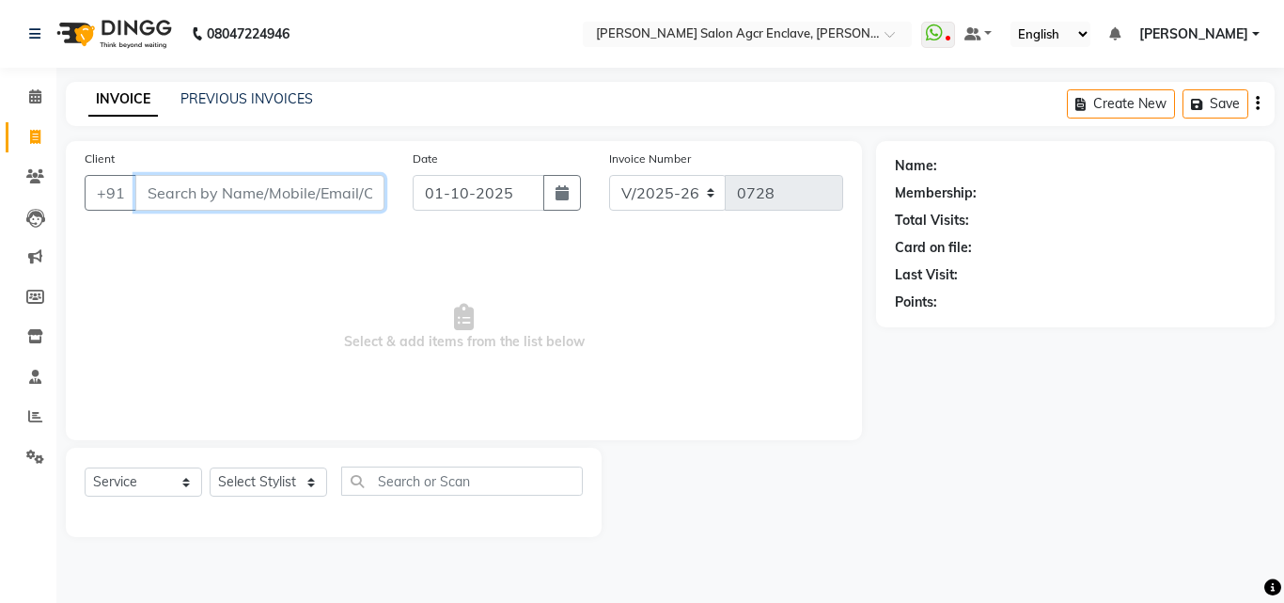
click at [274, 204] on input "Client" at bounding box center [259, 193] width 249 height 36
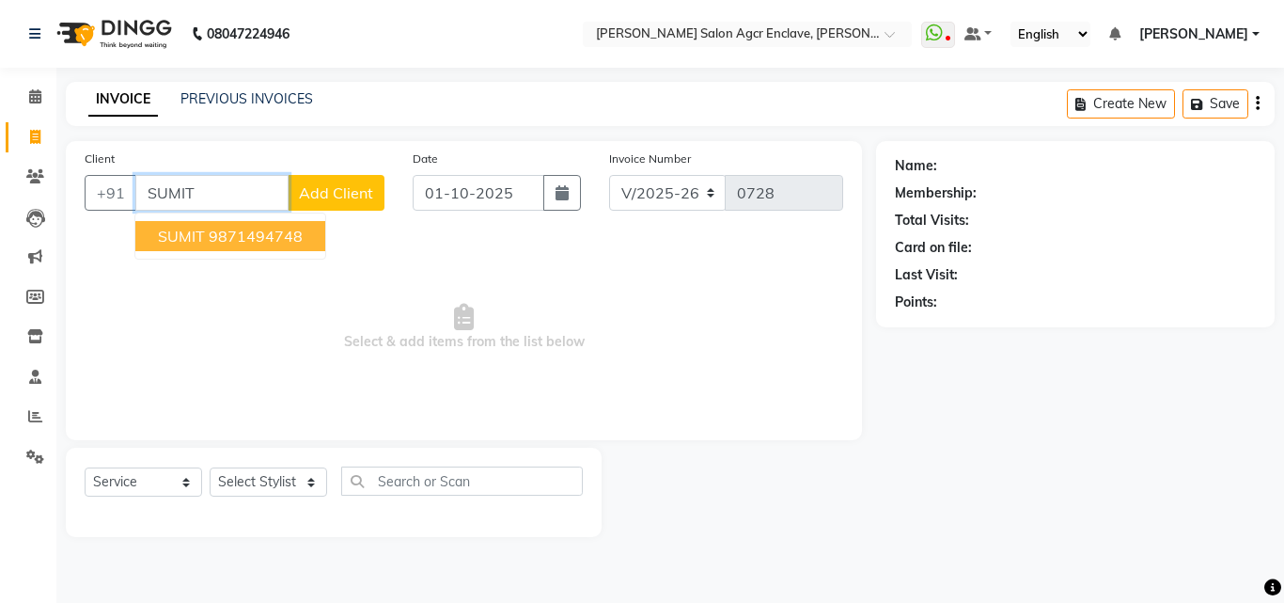
click at [261, 235] on ngb-highlight "9871494748" at bounding box center [256, 236] width 94 height 19
type input "9871494748"
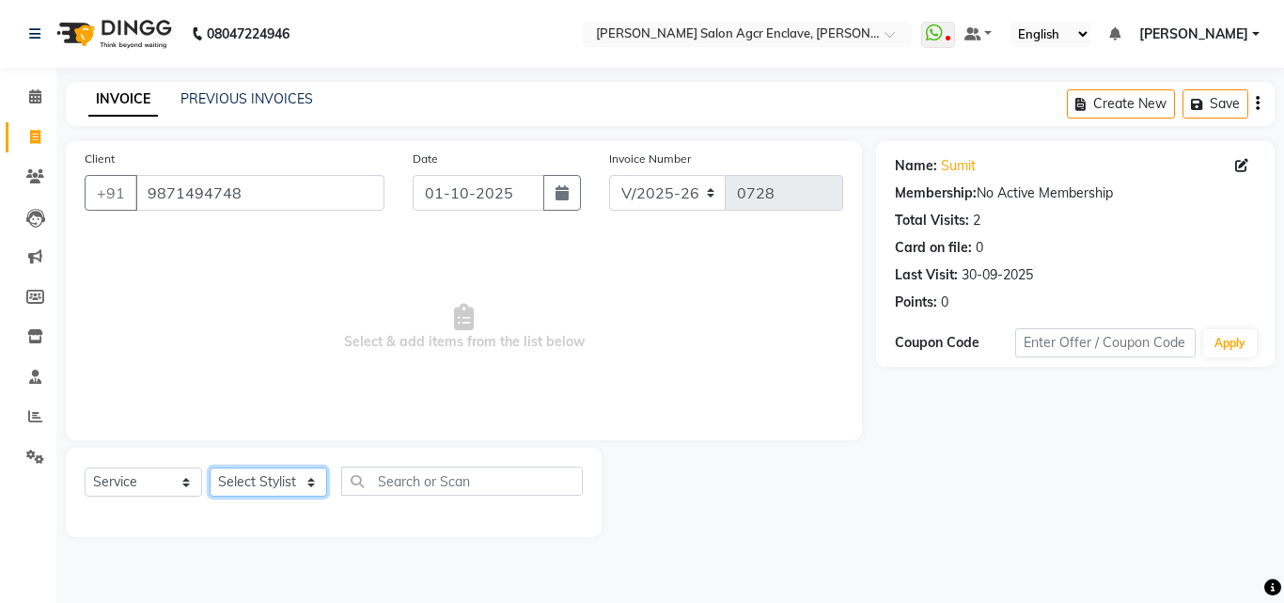
click at [260, 478] on select "Select Stylist Abhishek [PERSON_NAME] [PERSON_NAME] [PERSON_NAME] Lucky [PERSON…" at bounding box center [269, 481] width 118 height 29
select select "87650"
click at [210, 467] on select "Select Stylist Abhishek [PERSON_NAME] [PERSON_NAME] [PERSON_NAME] Lucky [PERSON…" at bounding box center [269, 481] width 118 height 29
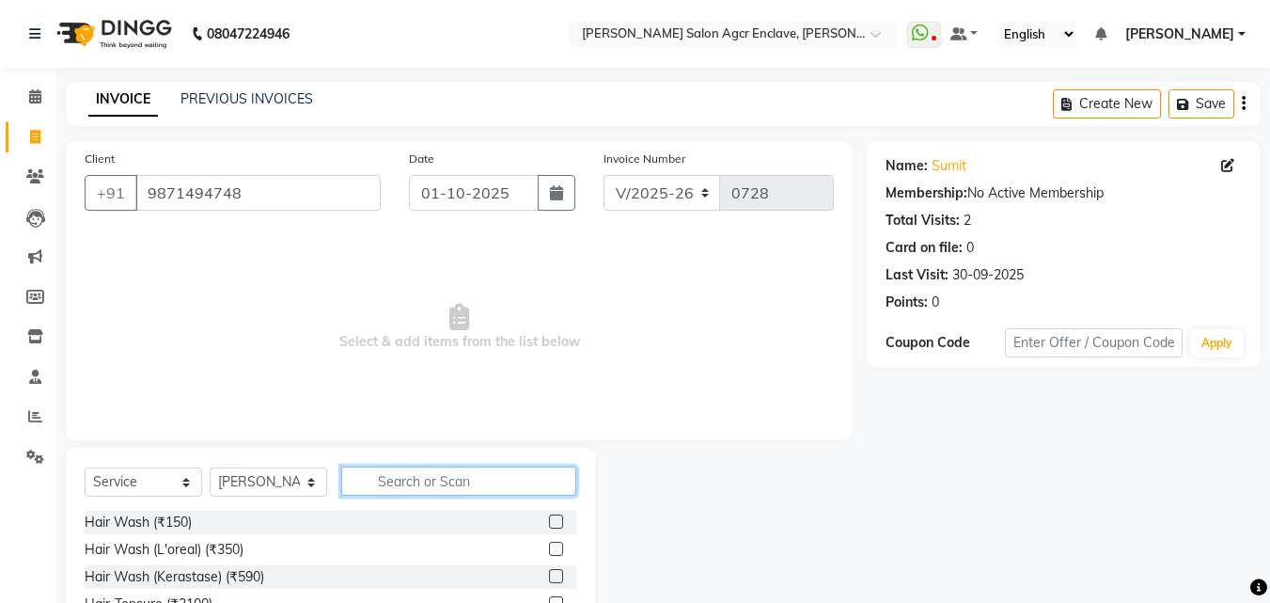
click at [386, 479] on input "text" at bounding box center [458, 480] width 235 height 29
type input "COLOR"
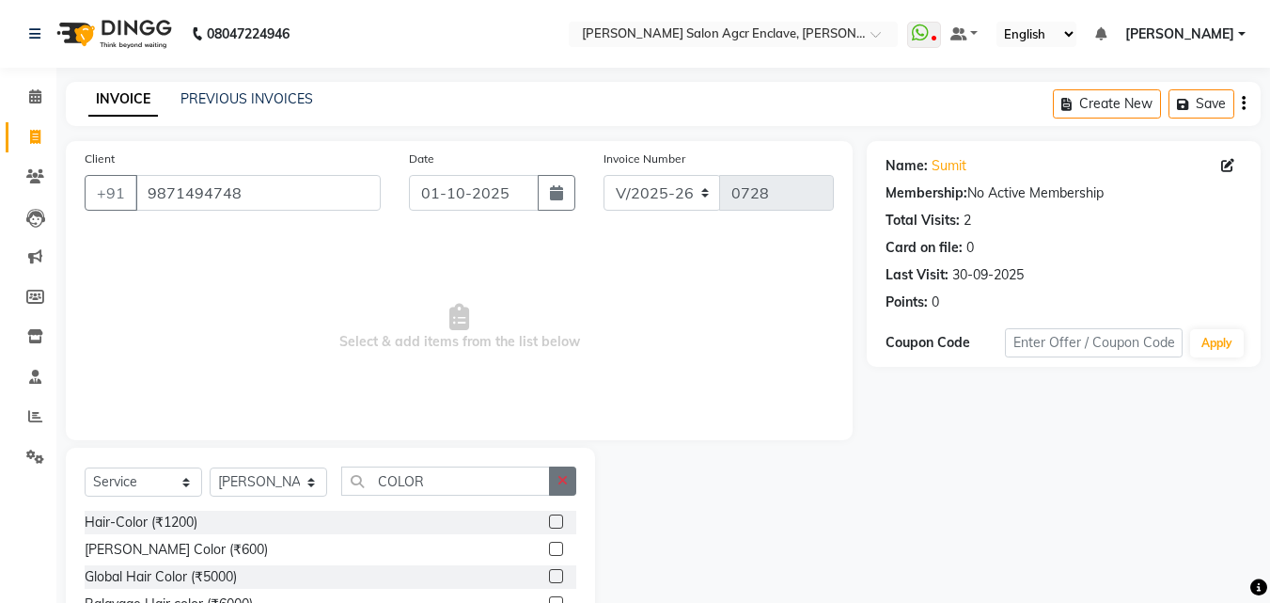
click at [574, 474] on button "button" at bounding box center [562, 480] width 27 height 29
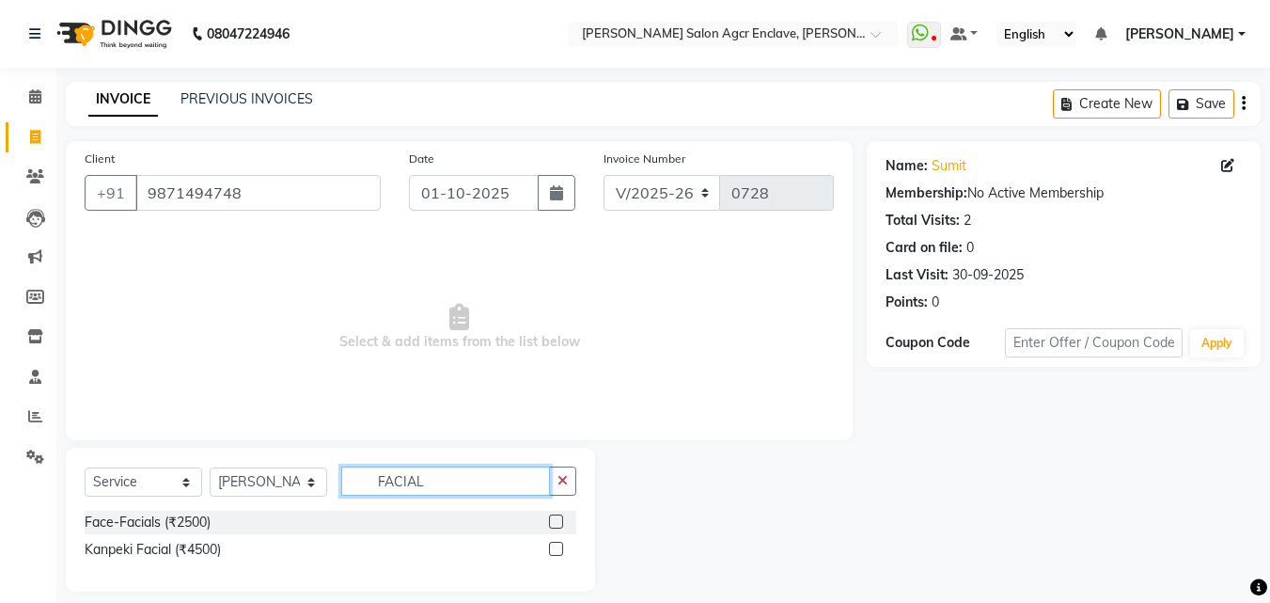
type input "FACIAL"
click at [558, 546] on label at bounding box center [556, 549] width 14 height 14
click at [558, 546] on input "checkbox" at bounding box center [555, 549] width 12 height 12
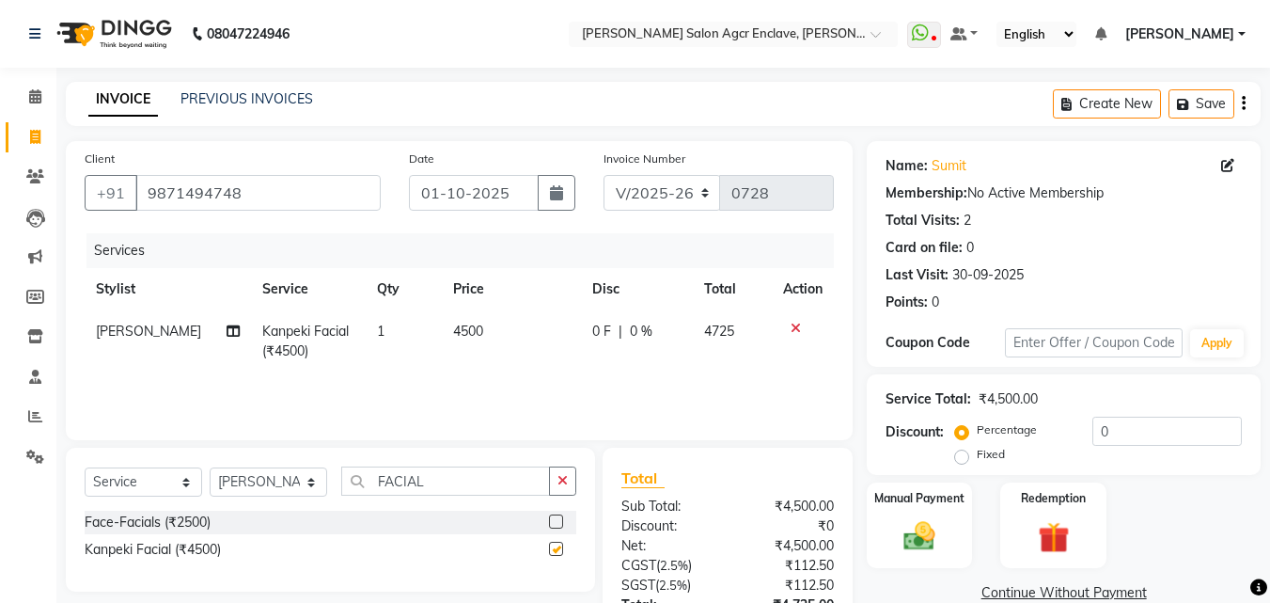
checkbox input "false"
click at [465, 335] on span "4500" at bounding box center [468, 331] width 30 height 17
select select "87650"
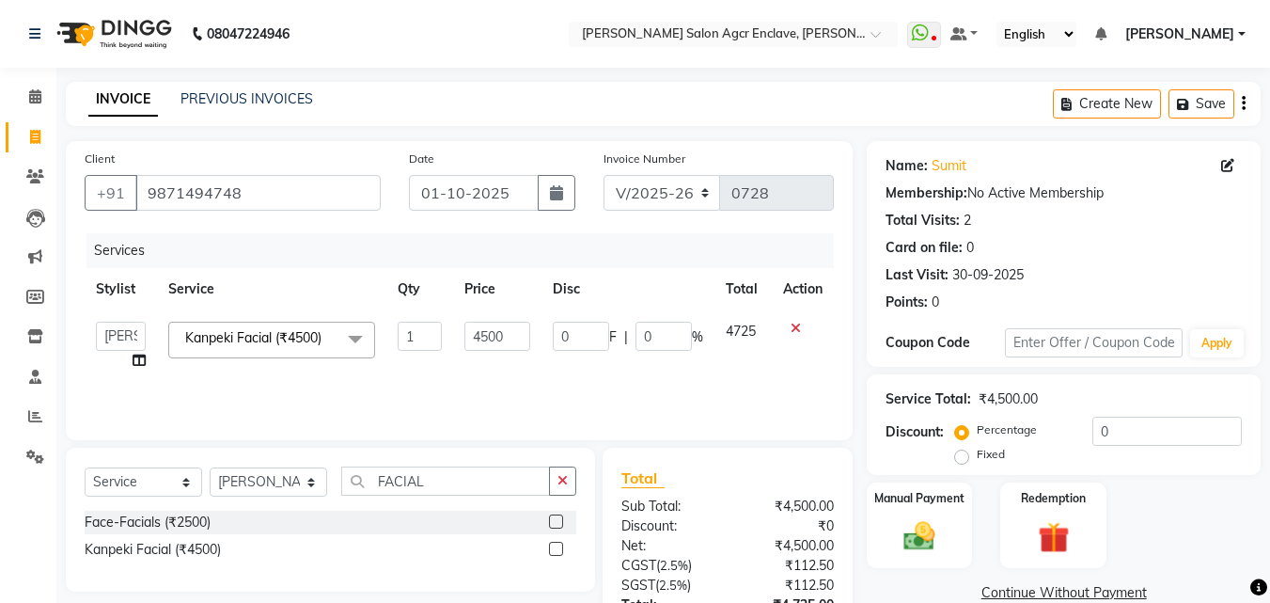
click at [465, 335] on input "4500" at bounding box center [497, 336] width 65 height 29
type input "3500"
click at [556, 498] on div "Select Service Product Membership Package Voucher Prepaid Gift Card Select Styl…" at bounding box center [331, 488] width 492 height 44
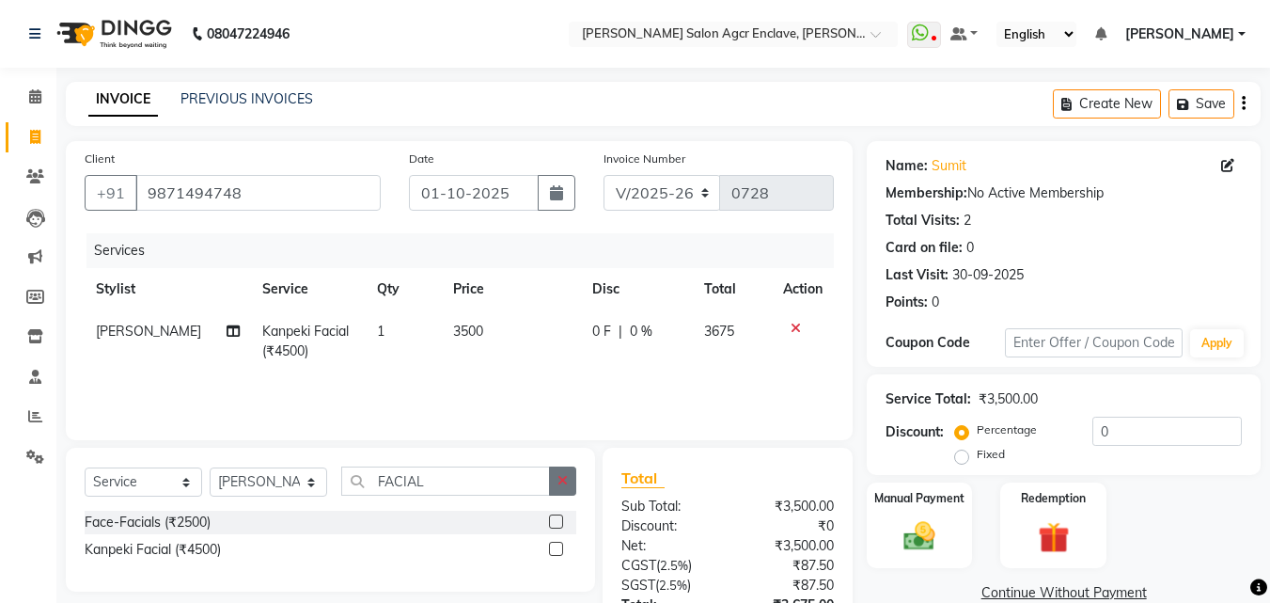
click at [560, 484] on icon "button" at bounding box center [563, 480] width 10 height 13
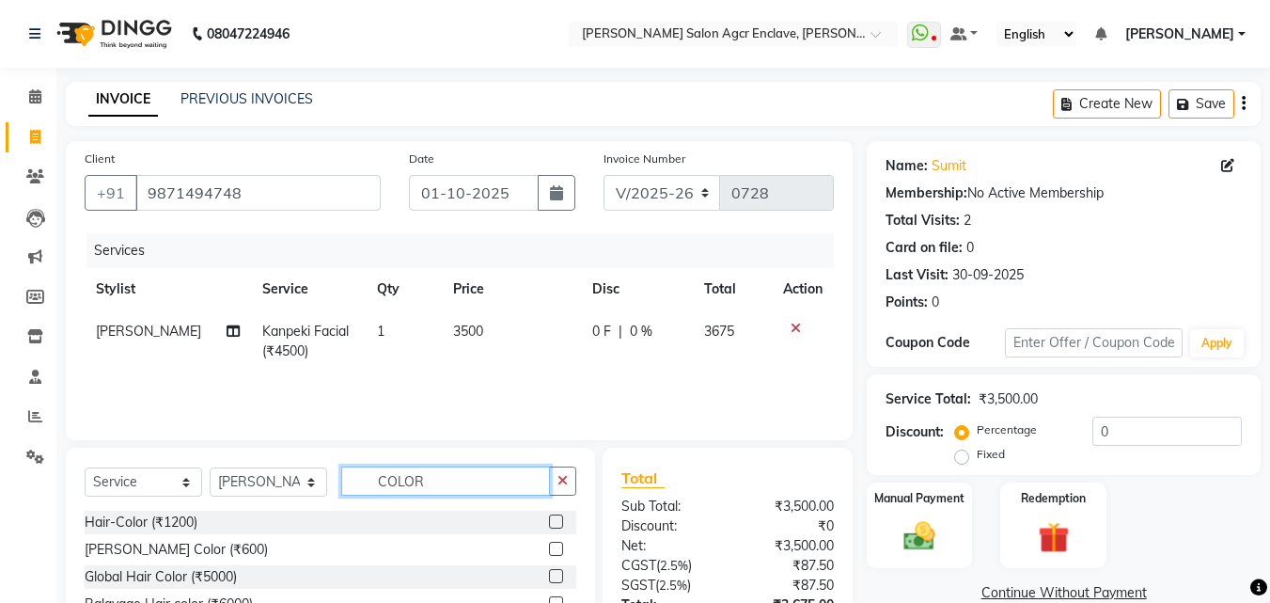
type input "COLOR"
click at [554, 571] on label at bounding box center [556, 576] width 14 height 14
click at [554, 571] on input "checkbox" at bounding box center [555, 577] width 12 height 12
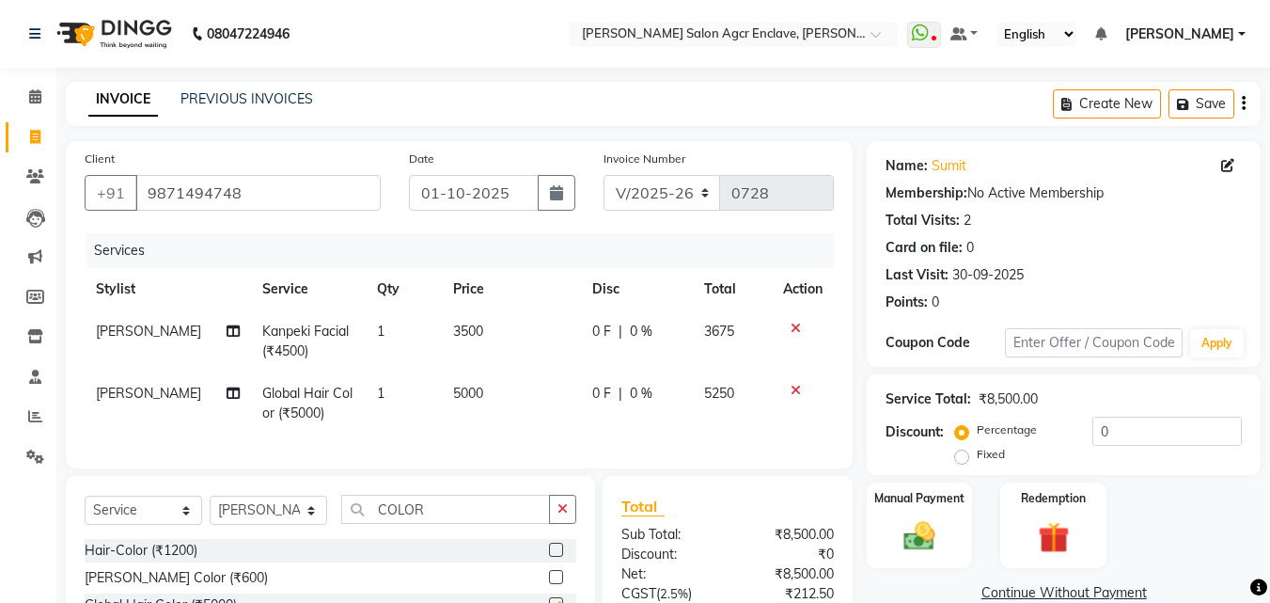
checkbox input "false"
click at [460, 395] on span "5000" at bounding box center [468, 393] width 30 height 17
select select "87650"
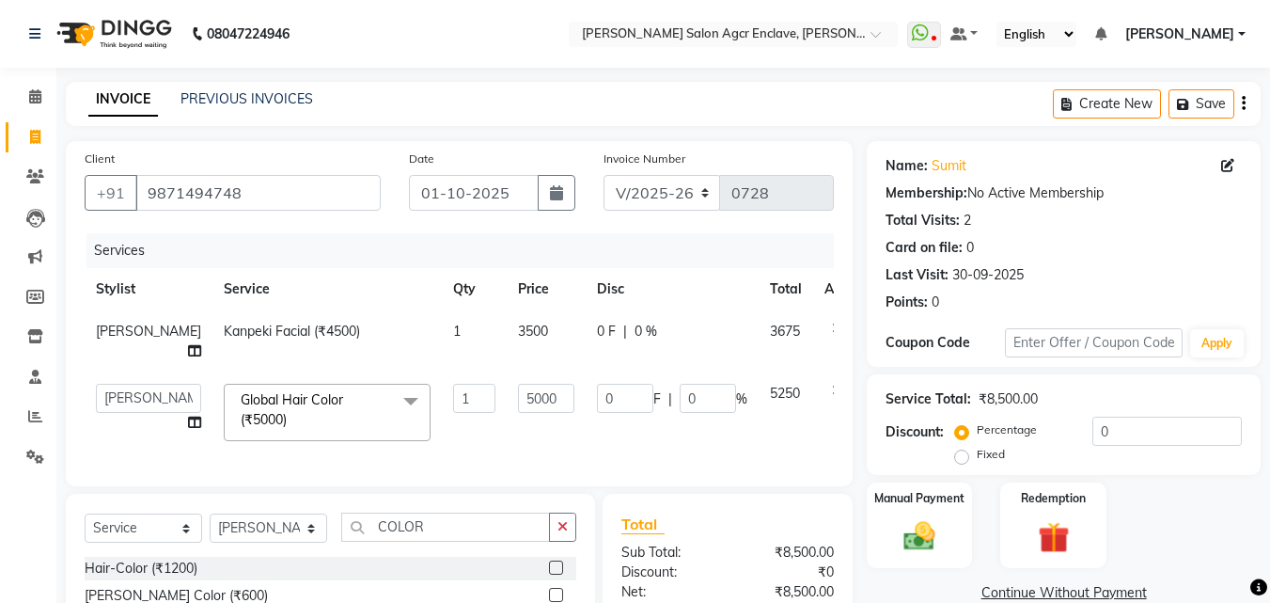
click at [460, 395] on input "1" at bounding box center [474, 398] width 42 height 29
click at [520, 403] on td "5000" at bounding box center [546, 412] width 79 height 80
select select "87650"
click at [520, 403] on input "5000" at bounding box center [546, 398] width 56 height 29
type input "2000"
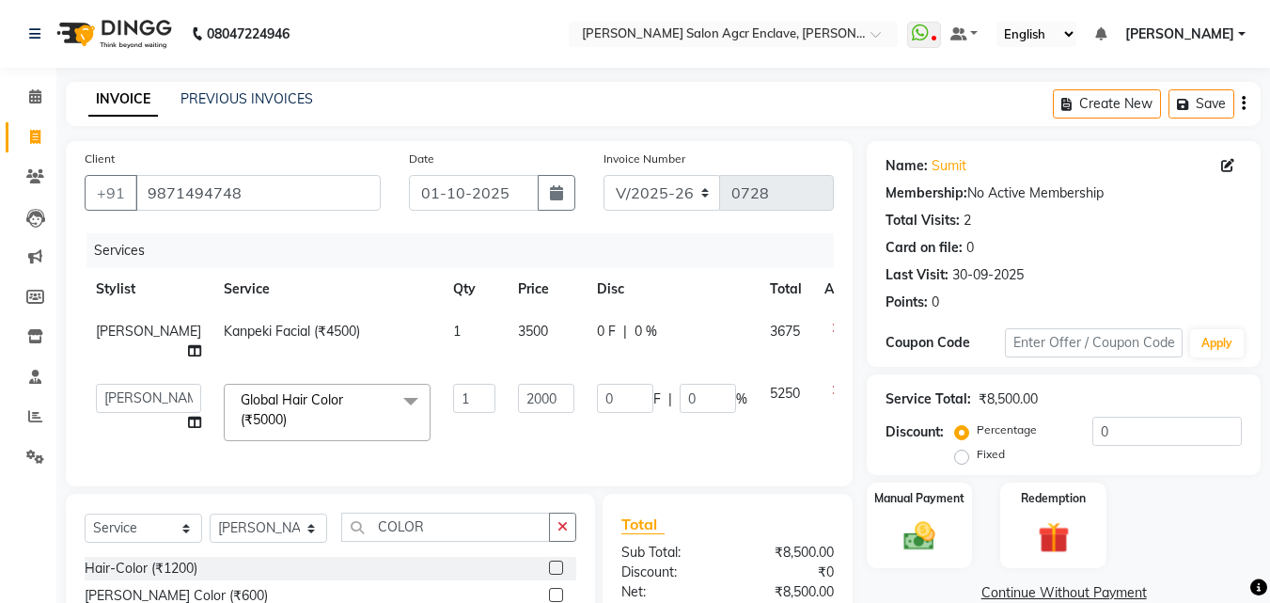
click at [1242, 105] on button "button" at bounding box center [1244, 104] width 4 height 44
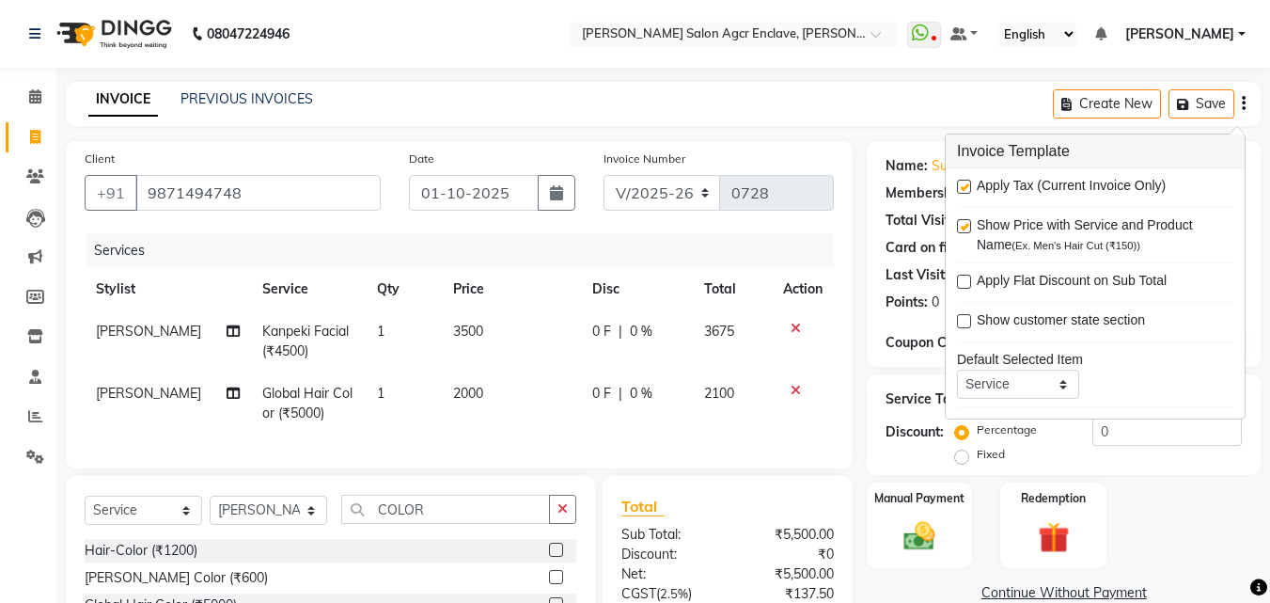
click at [960, 188] on label at bounding box center [964, 187] width 14 height 14
click at [960, 188] on input "checkbox" at bounding box center [963, 187] width 12 height 12
checkbox input "false"
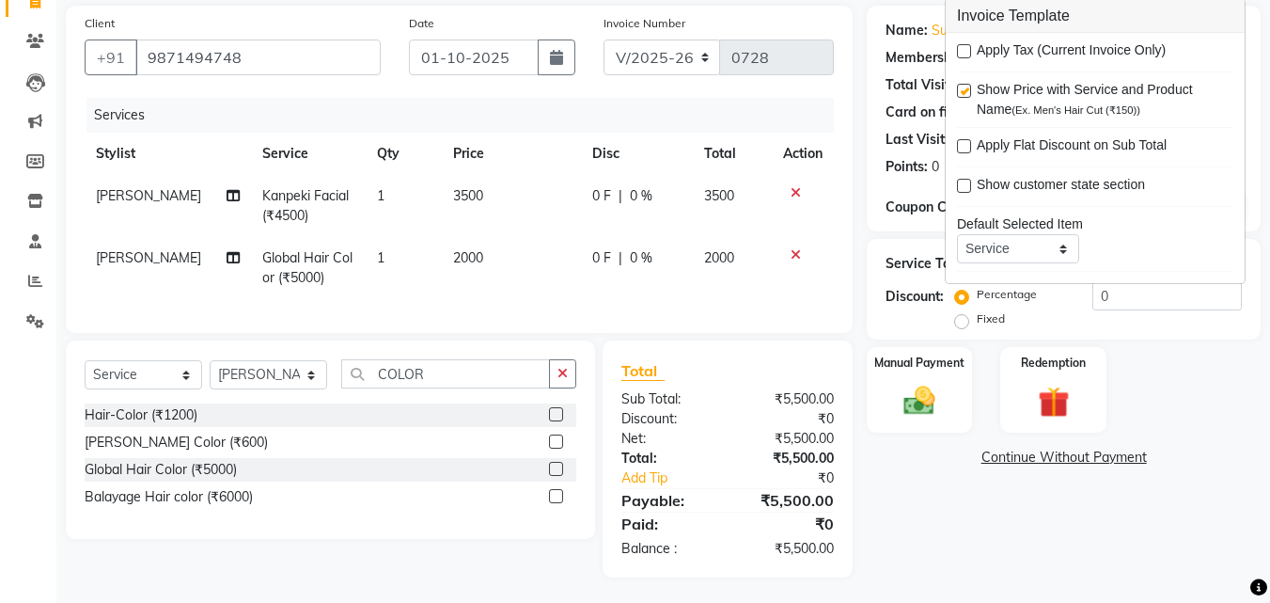
scroll to position [152, 0]
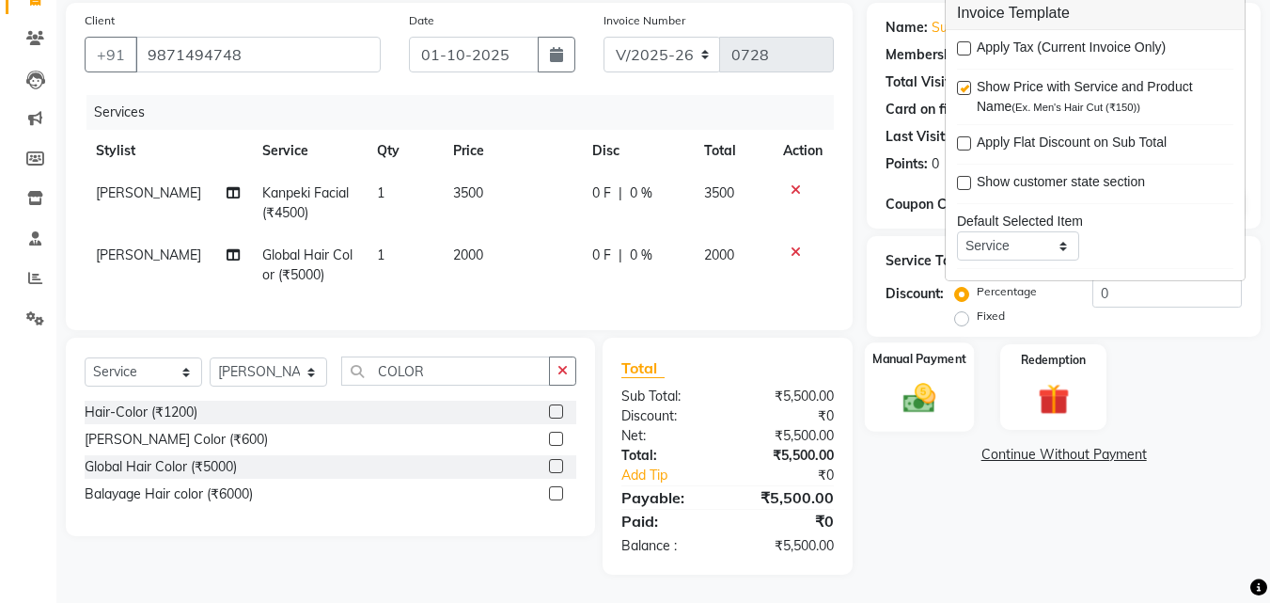
click at [934, 388] on img at bounding box center [919, 398] width 53 height 38
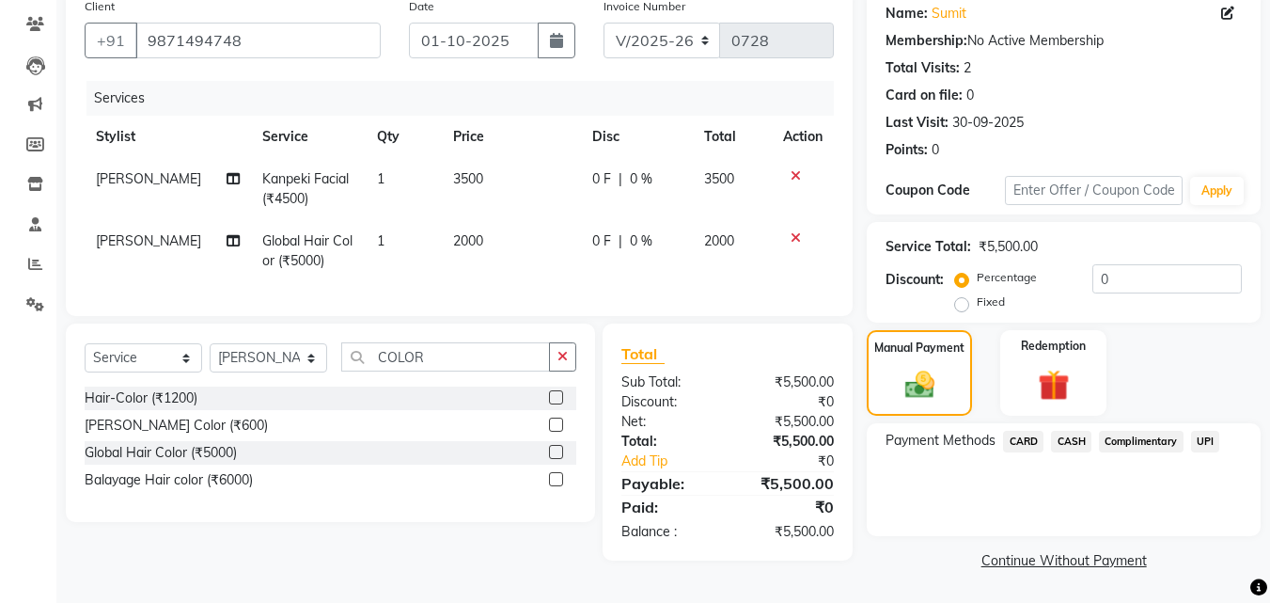
click at [1209, 437] on span "UPI" at bounding box center [1205, 442] width 29 height 22
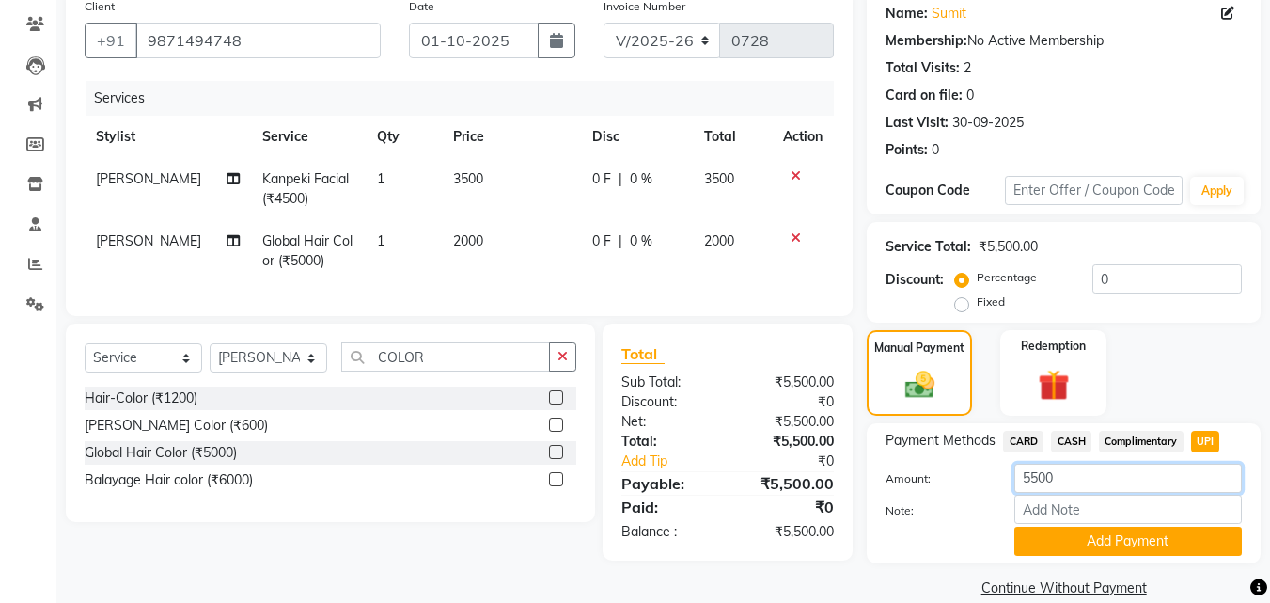
click at [1070, 483] on input "5500" at bounding box center [1129, 478] width 228 height 29
type input "5000"
click at [1072, 537] on button "Add Payment" at bounding box center [1129, 541] width 228 height 29
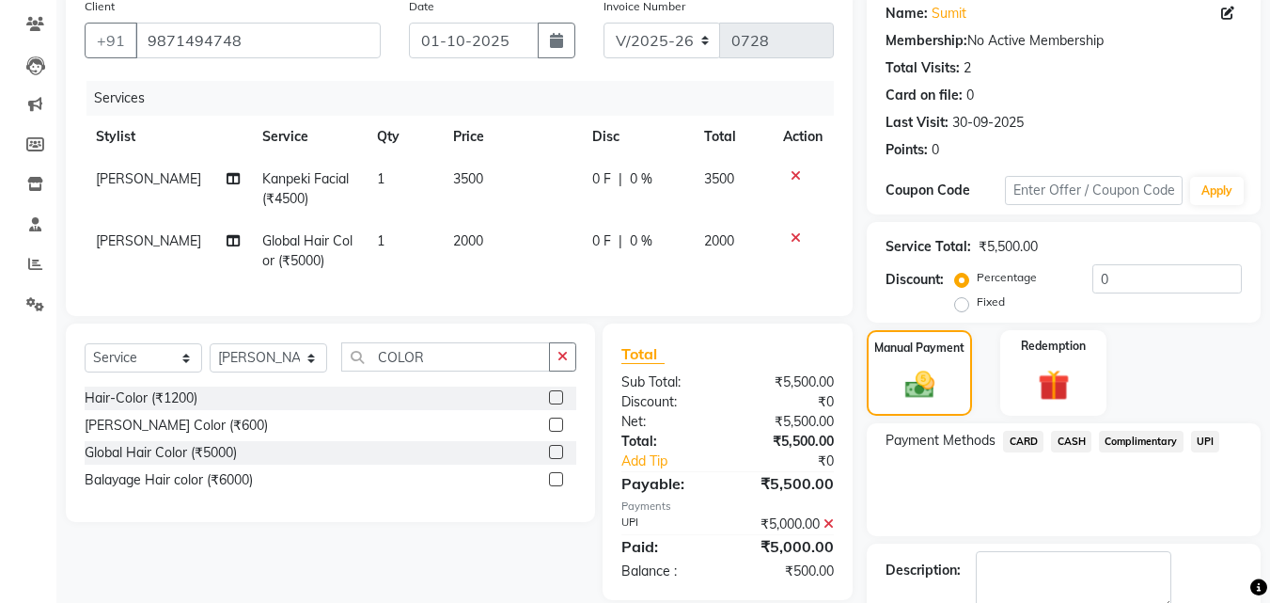
click at [1070, 436] on span "CASH" at bounding box center [1071, 442] width 40 height 22
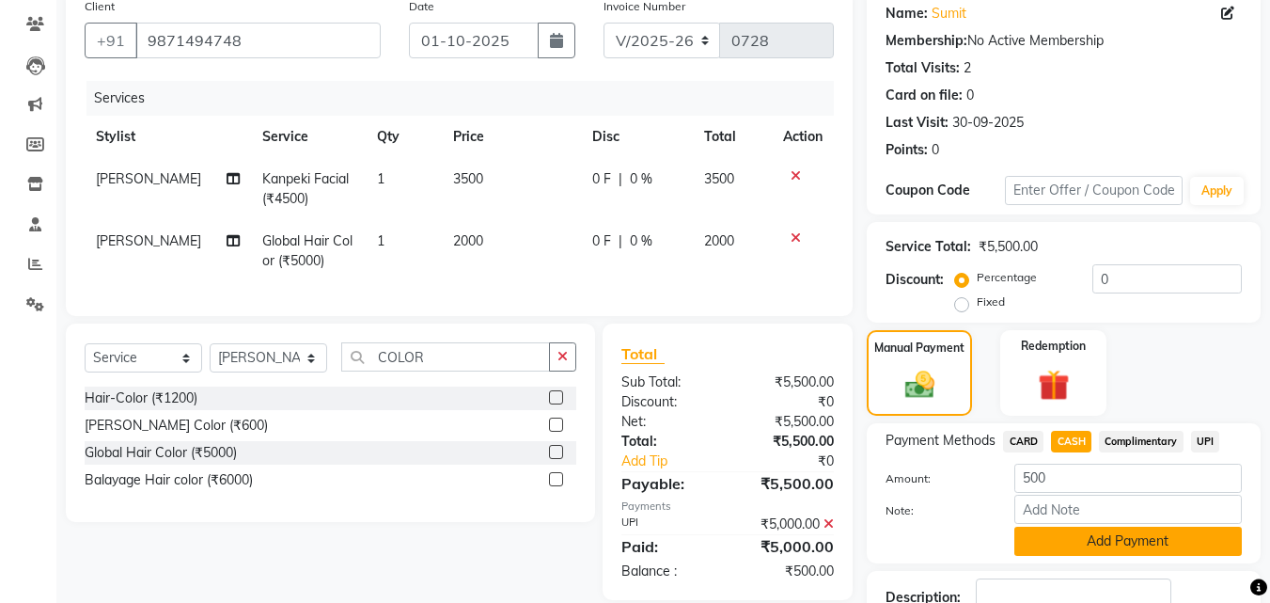
click at [1079, 532] on button "Add Payment" at bounding box center [1129, 541] width 228 height 29
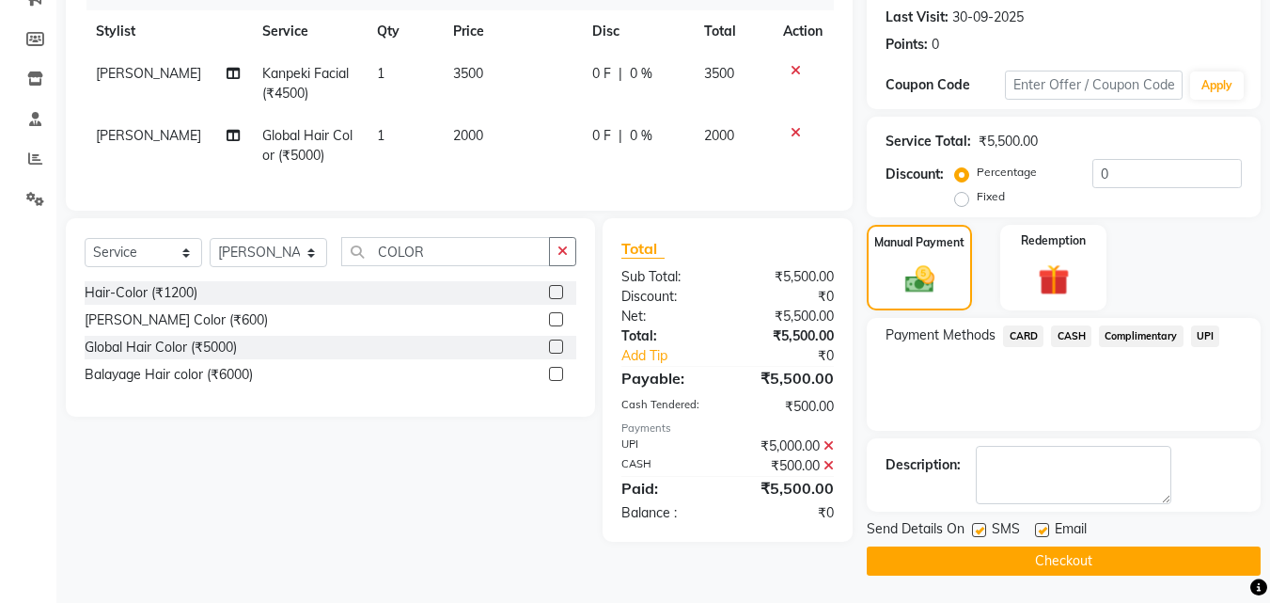
scroll to position [259, 0]
click at [984, 527] on label at bounding box center [979, 529] width 14 height 14
click at [984, 527] on input "checkbox" at bounding box center [978, 530] width 12 height 12
checkbox input "false"
click at [1044, 531] on label at bounding box center [1042, 529] width 14 height 14
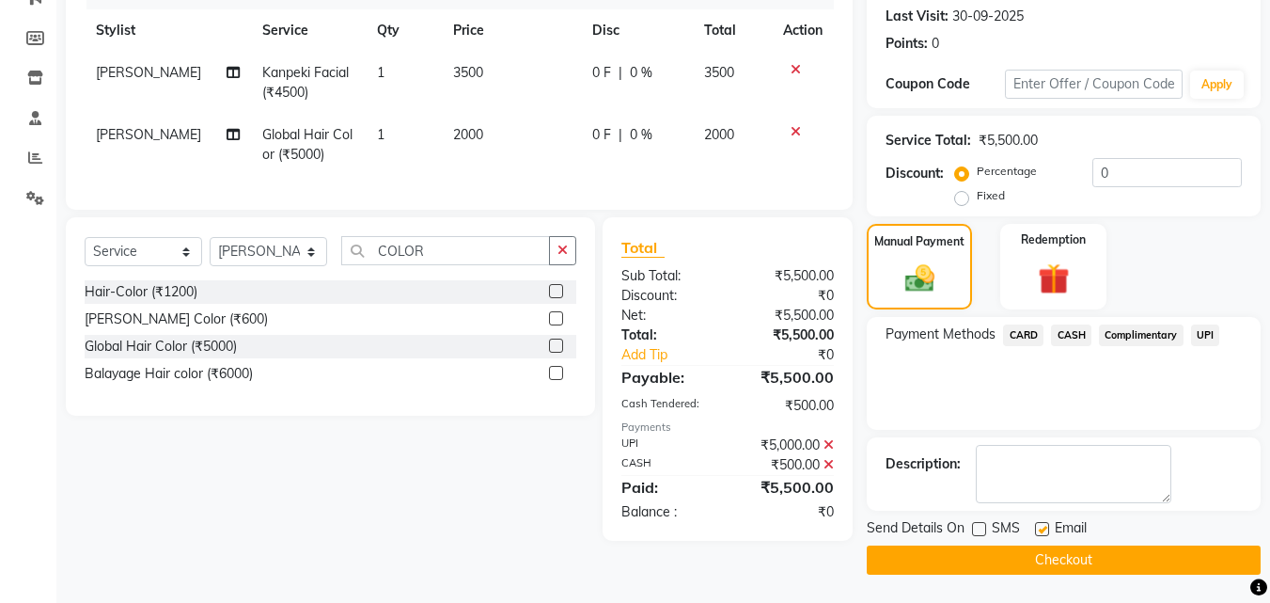
click at [1044, 531] on input "checkbox" at bounding box center [1041, 530] width 12 height 12
checkbox input "false"
click at [1044, 557] on button "Checkout" at bounding box center [1064, 559] width 394 height 29
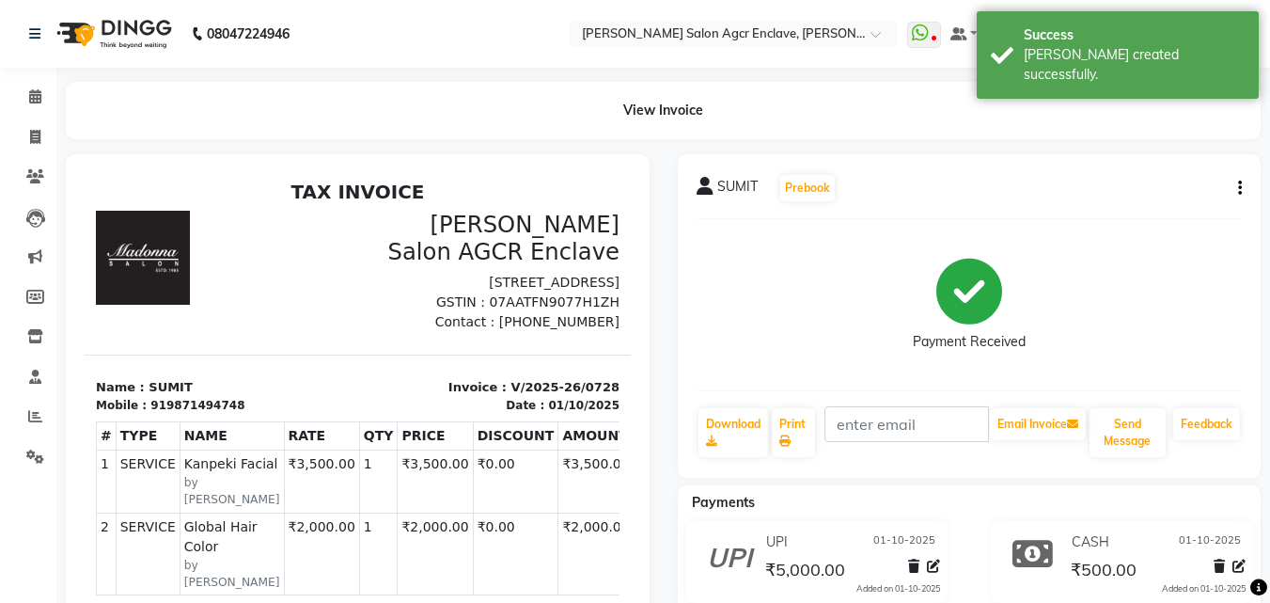
select select "8560"
select select "service"
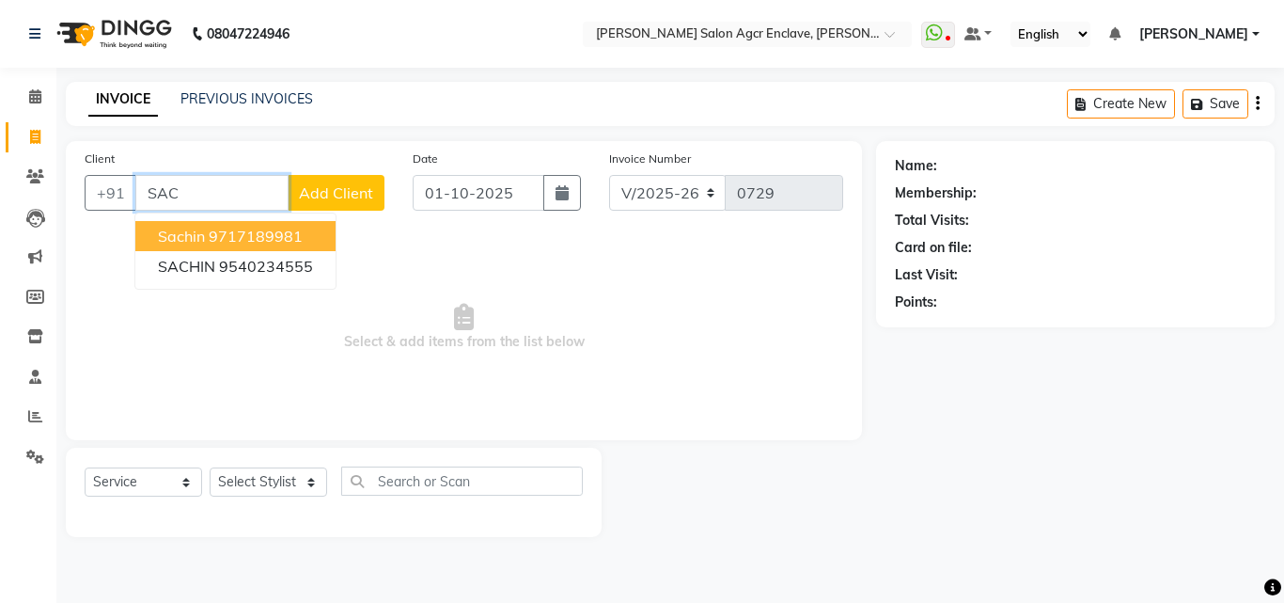
click at [272, 231] on ngb-highlight "9717189981" at bounding box center [256, 236] width 94 height 19
type input "9717189981"
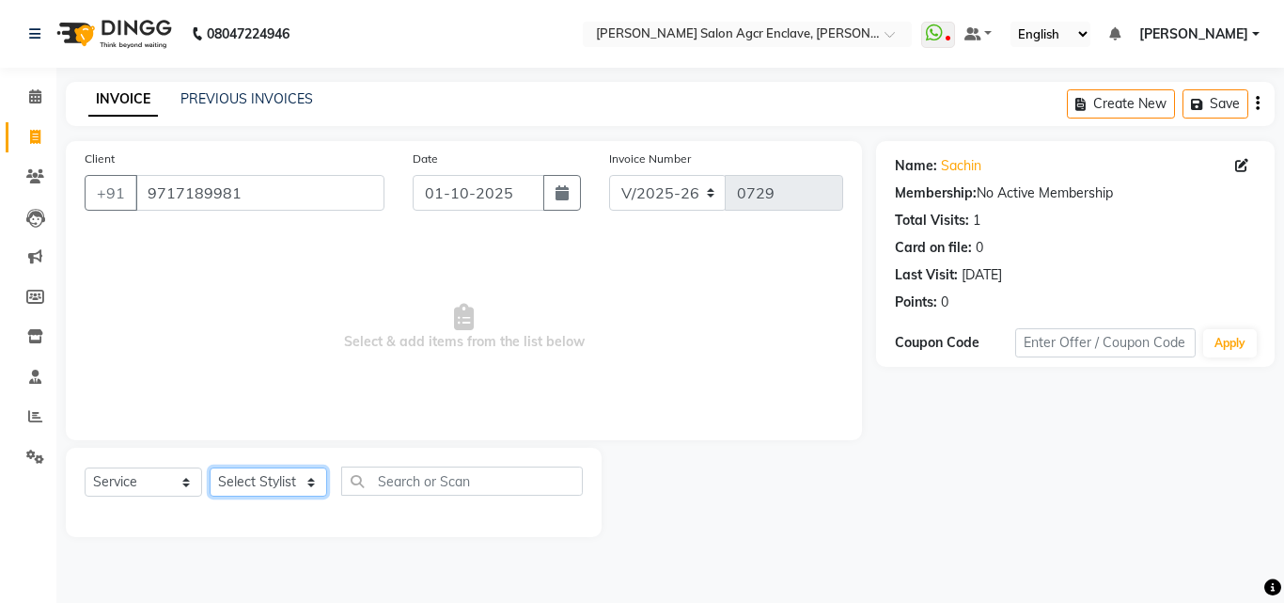
click at [276, 480] on select "Select Stylist Abhishek [PERSON_NAME] [PERSON_NAME] [PERSON_NAME] Lucky [PERSON…" at bounding box center [269, 481] width 118 height 29
select select "87656"
click at [210, 467] on select "Select Stylist Abhishek [PERSON_NAME] [PERSON_NAME] [PERSON_NAME] Lucky [PERSON…" at bounding box center [269, 481] width 118 height 29
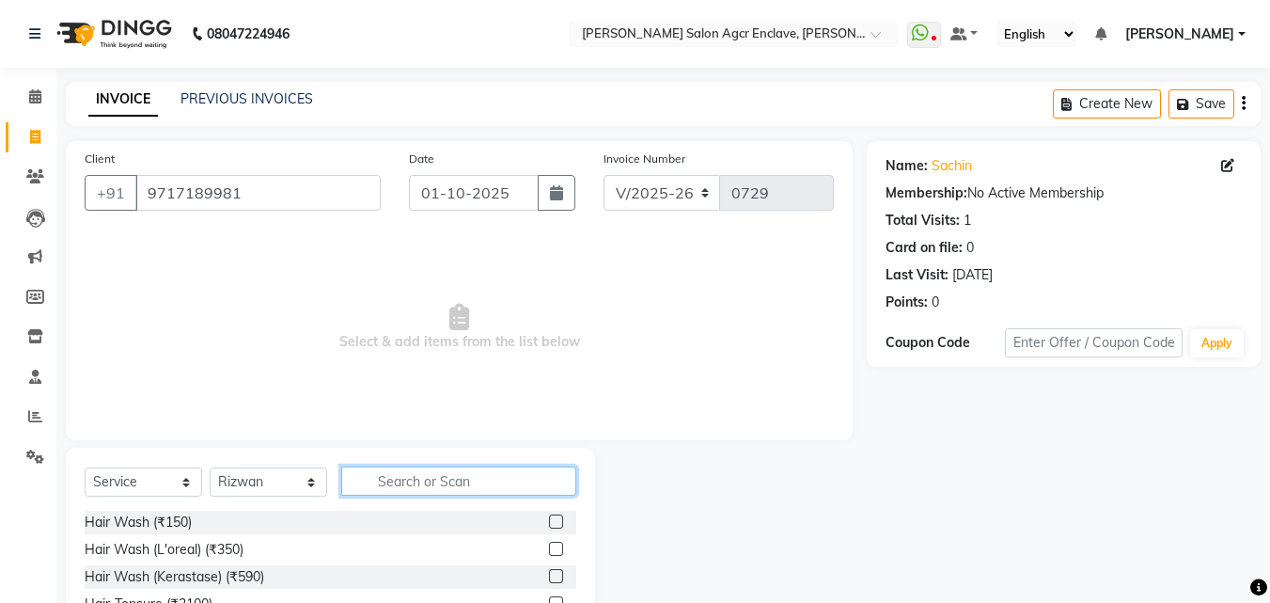
click at [398, 477] on input "text" at bounding box center [458, 480] width 235 height 29
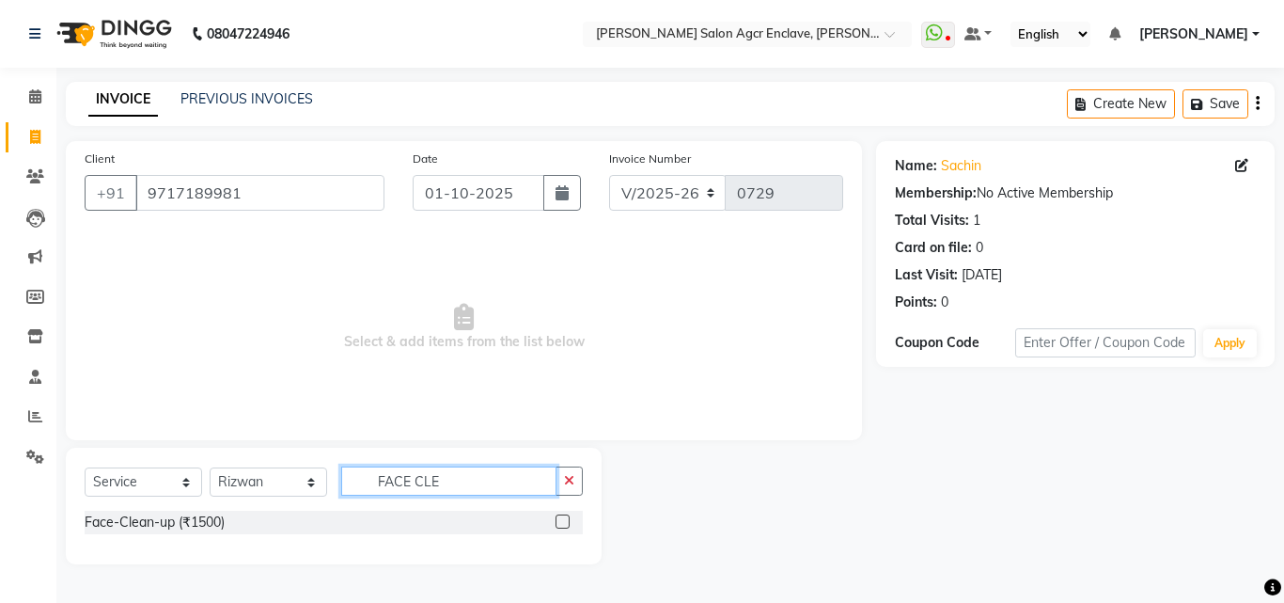
type input "FACE CLE"
click at [559, 513] on div at bounding box center [569, 523] width 27 height 24
click at [562, 520] on label at bounding box center [563, 521] width 14 height 14
click at [562, 520] on input "checkbox" at bounding box center [562, 522] width 12 height 12
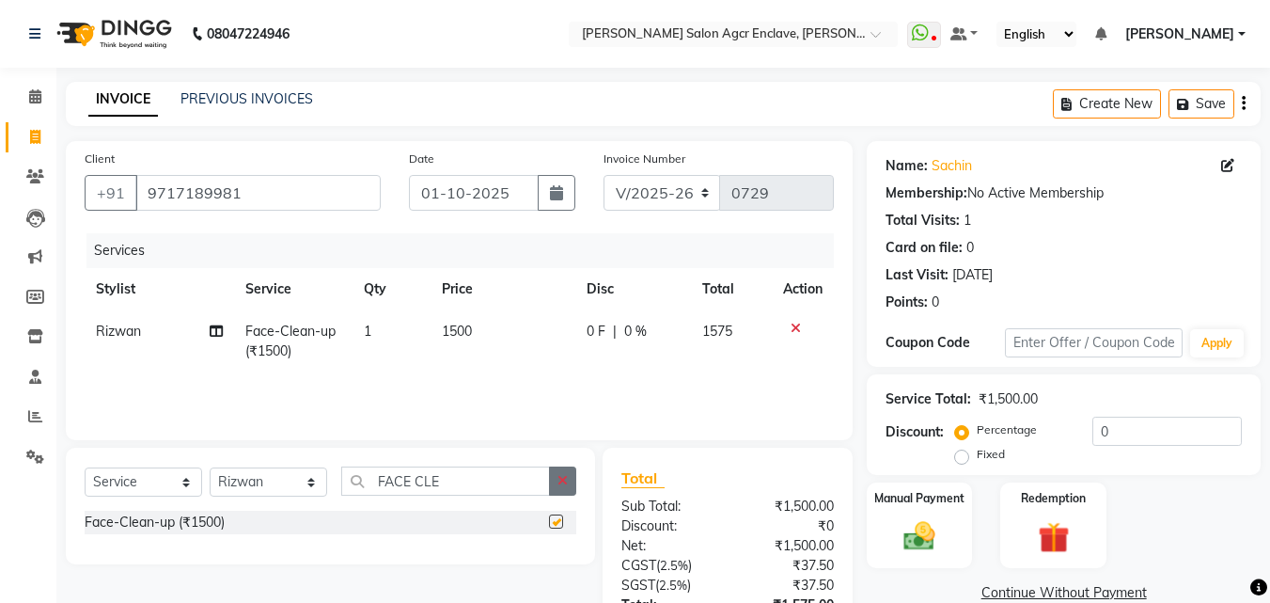
checkbox input "false"
click at [570, 483] on button "button" at bounding box center [562, 480] width 27 height 29
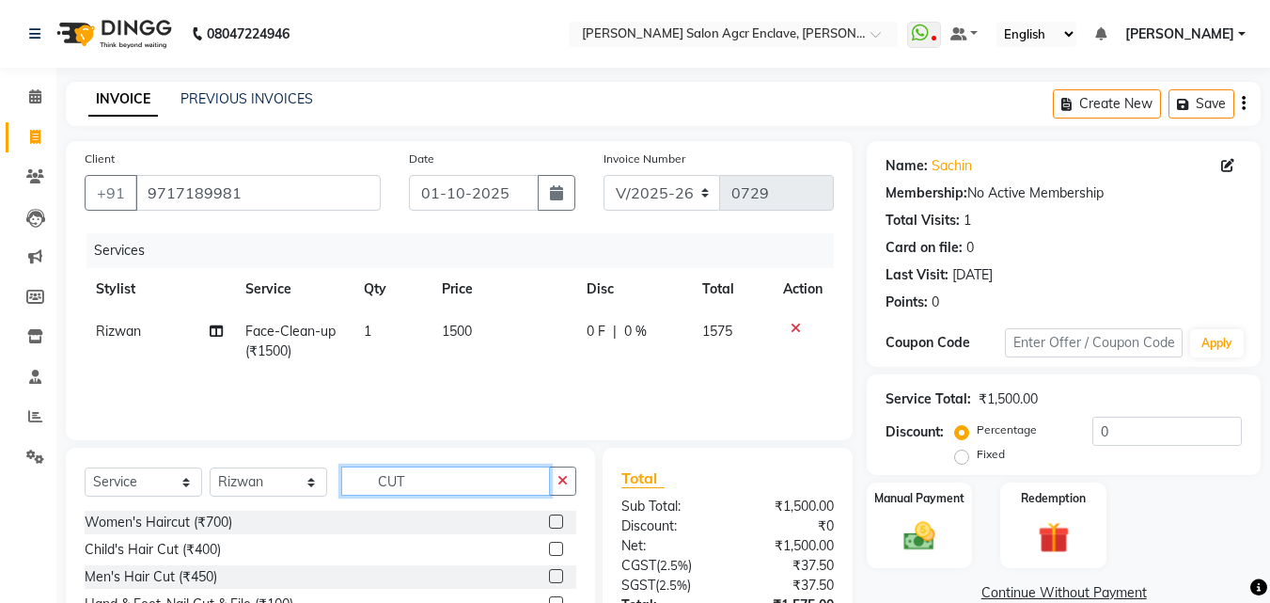
type input "CUT"
click at [553, 574] on label at bounding box center [556, 576] width 14 height 14
click at [553, 574] on input "checkbox" at bounding box center [555, 577] width 12 height 12
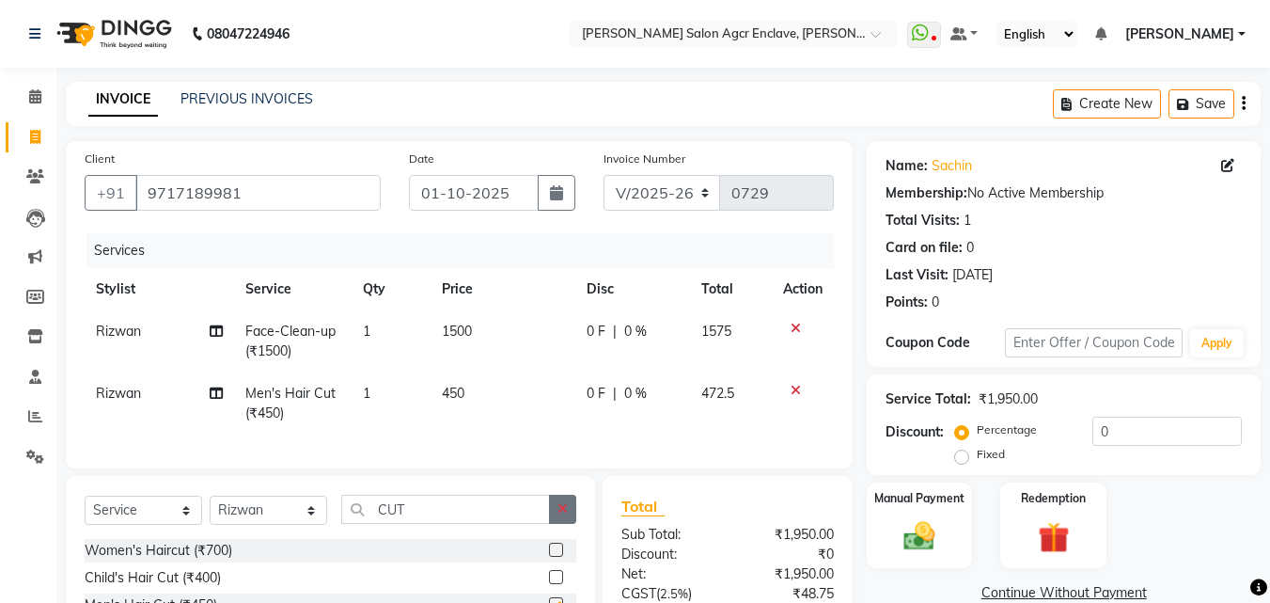
checkbox input "false"
click at [556, 524] on button "button" at bounding box center [562, 509] width 27 height 29
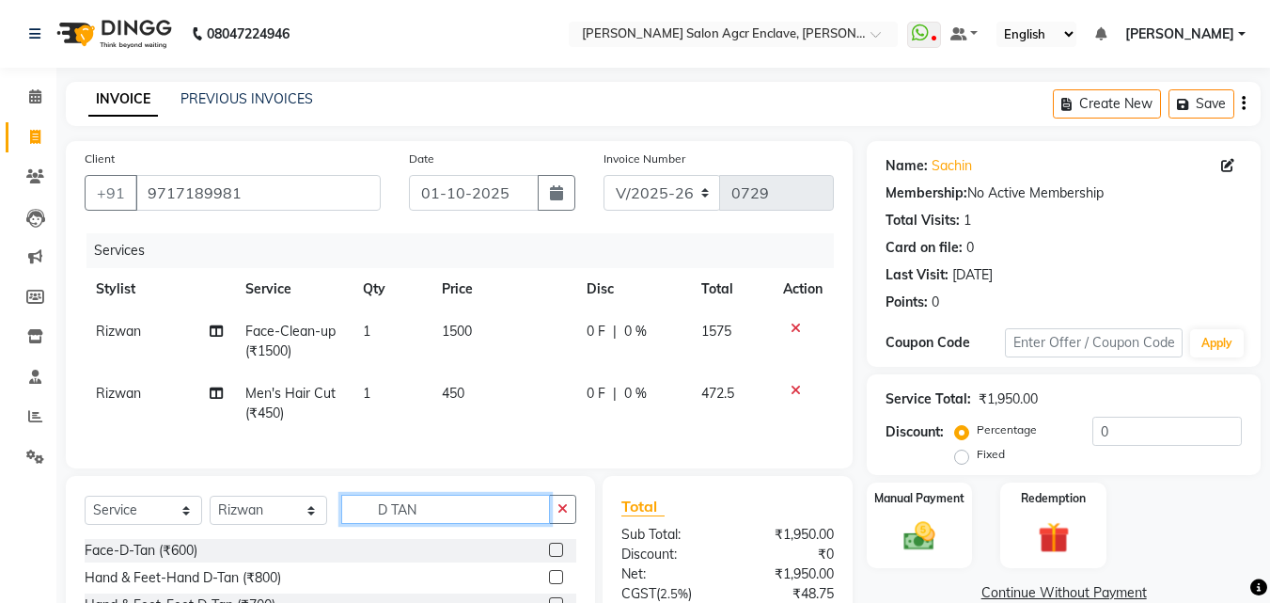
type input "D TAN"
click at [555, 557] on label at bounding box center [556, 550] width 14 height 14
click at [555, 557] on input "checkbox" at bounding box center [555, 550] width 12 height 12
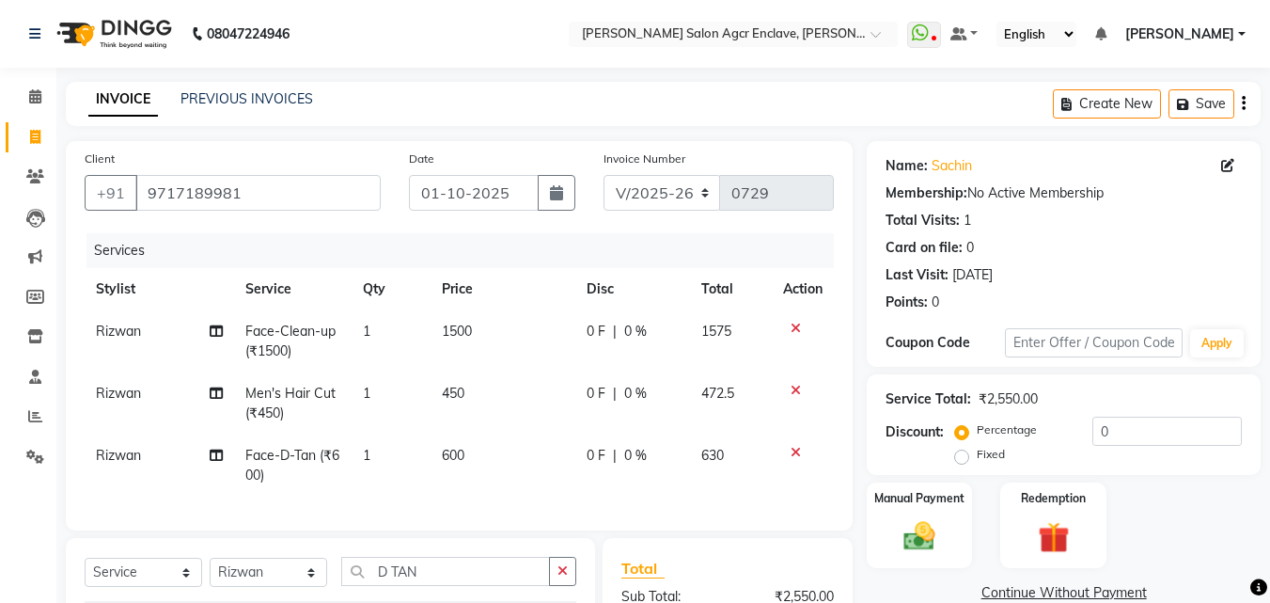
checkbox input "false"
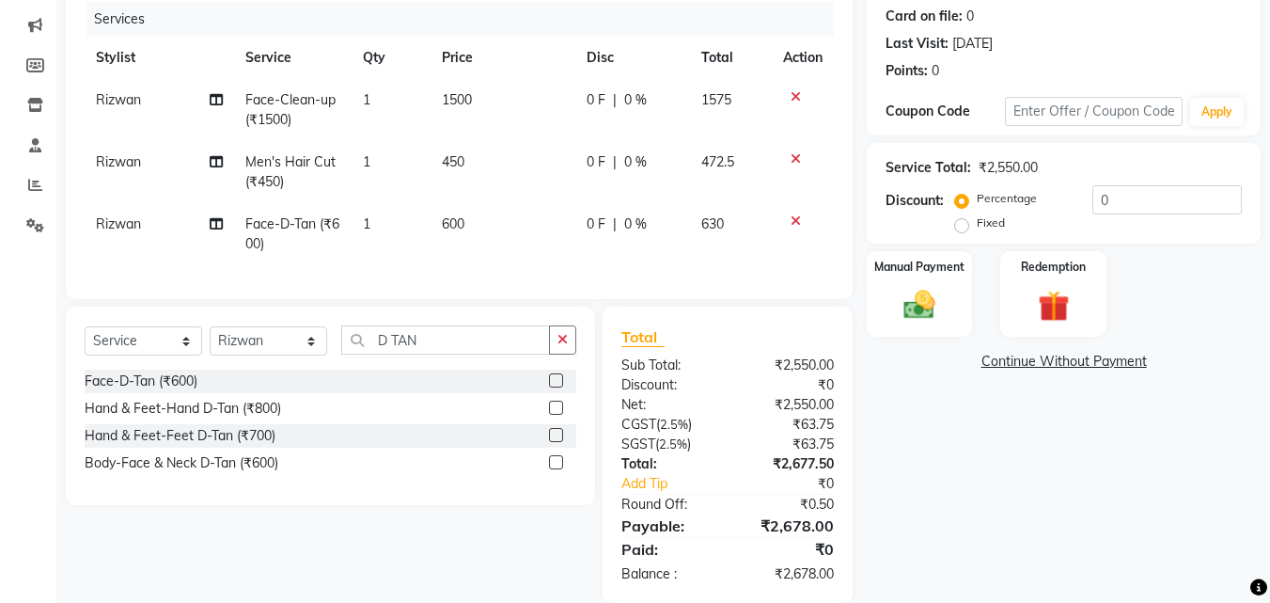
scroll to position [274, 0]
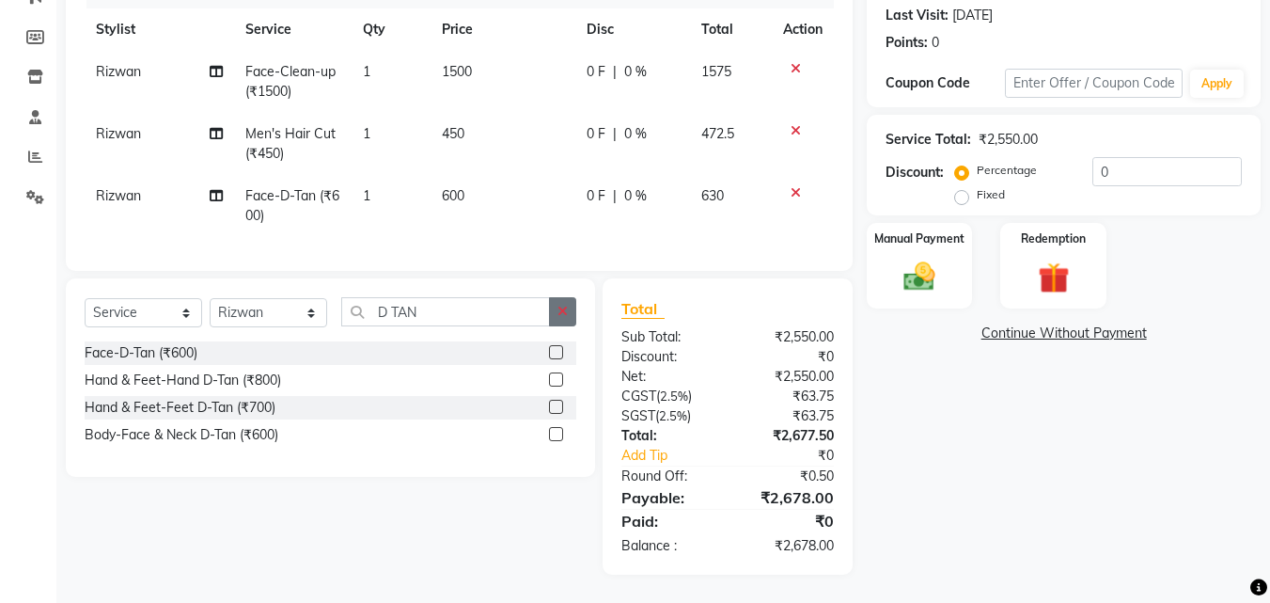
click at [553, 300] on button "button" at bounding box center [562, 311] width 27 height 29
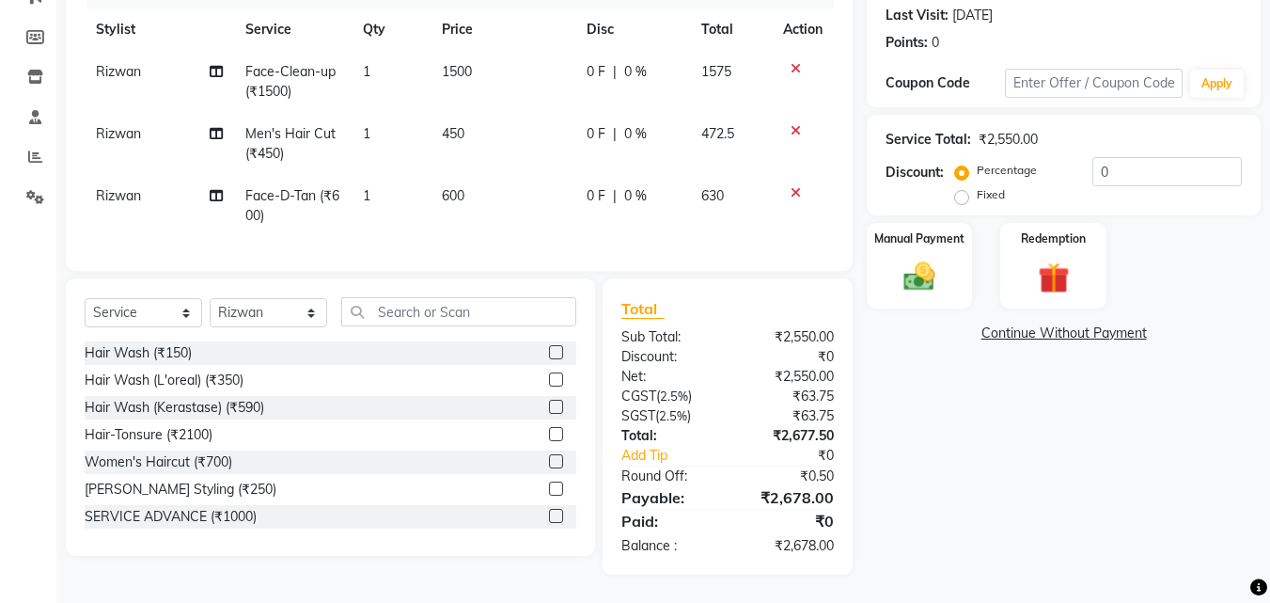
click at [549, 482] on label at bounding box center [556, 488] width 14 height 14
click at [549, 483] on input "checkbox" at bounding box center [555, 489] width 12 height 12
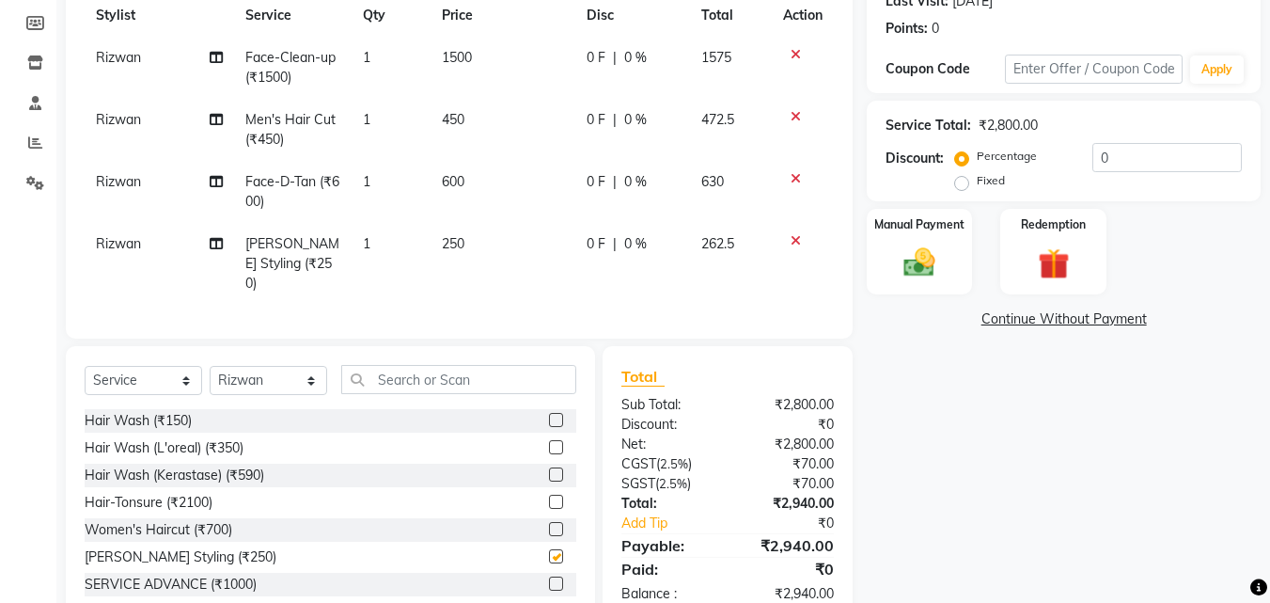
checkbox input "false"
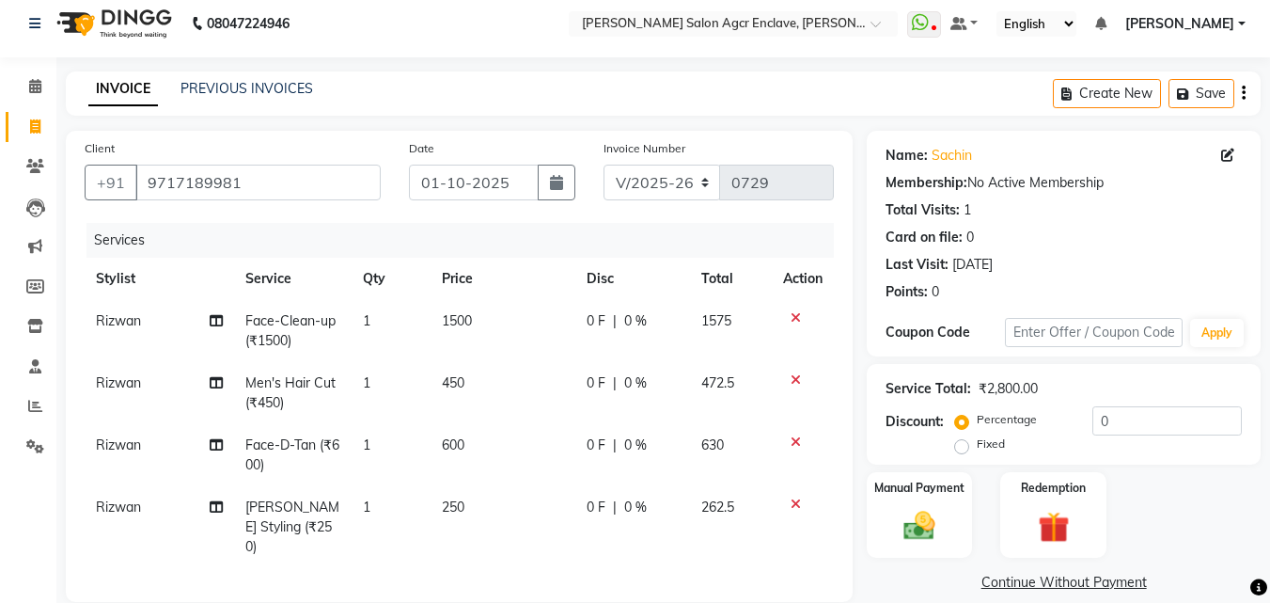
scroll to position [0, 0]
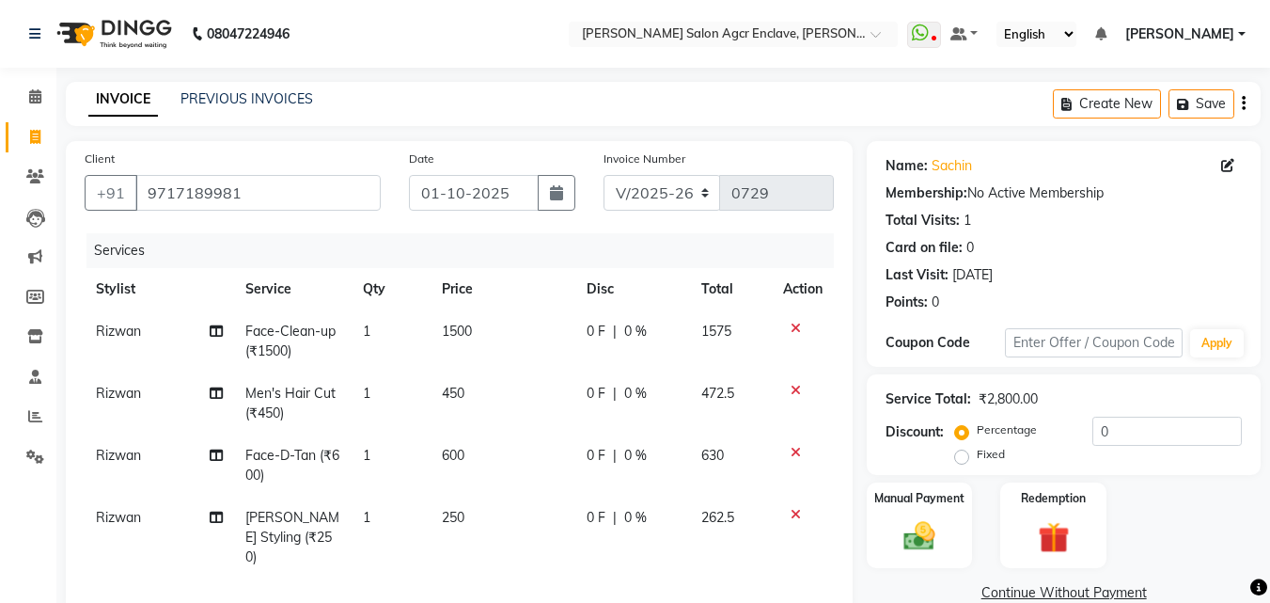
click at [1244, 104] on icon "button" at bounding box center [1244, 103] width 4 height 1
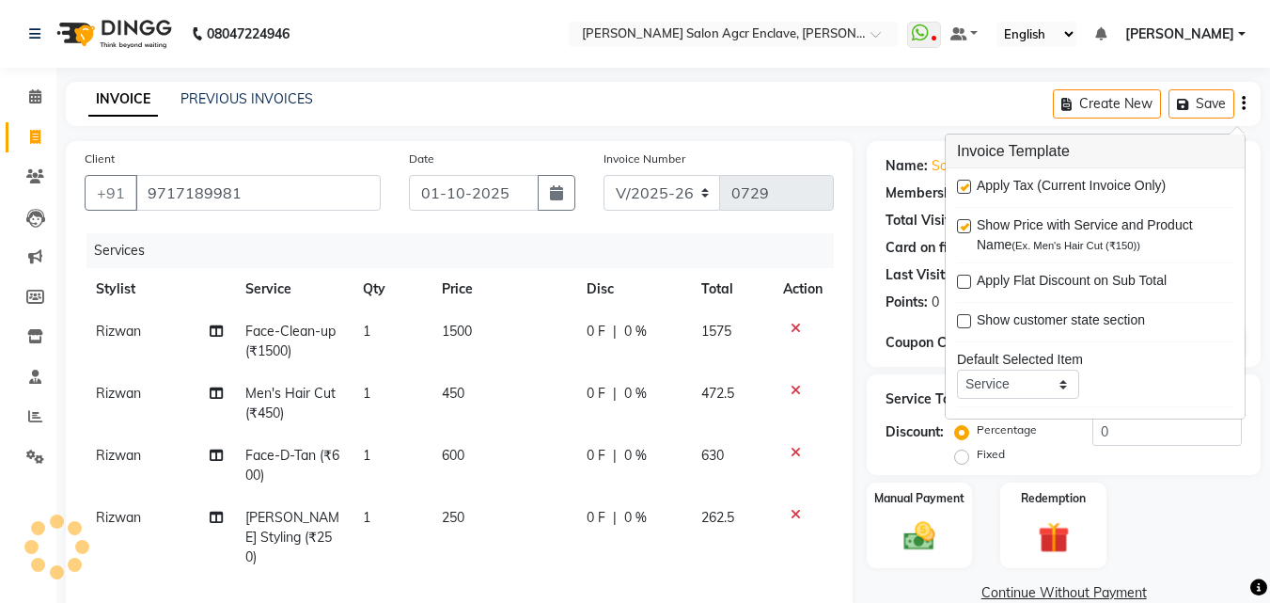
click at [969, 184] on label at bounding box center [964, 187] width 14 height 14
click at [969, 184] on input "checkbox" at bounding box center [963, 187] width 12 height 12
checkbox input "false"
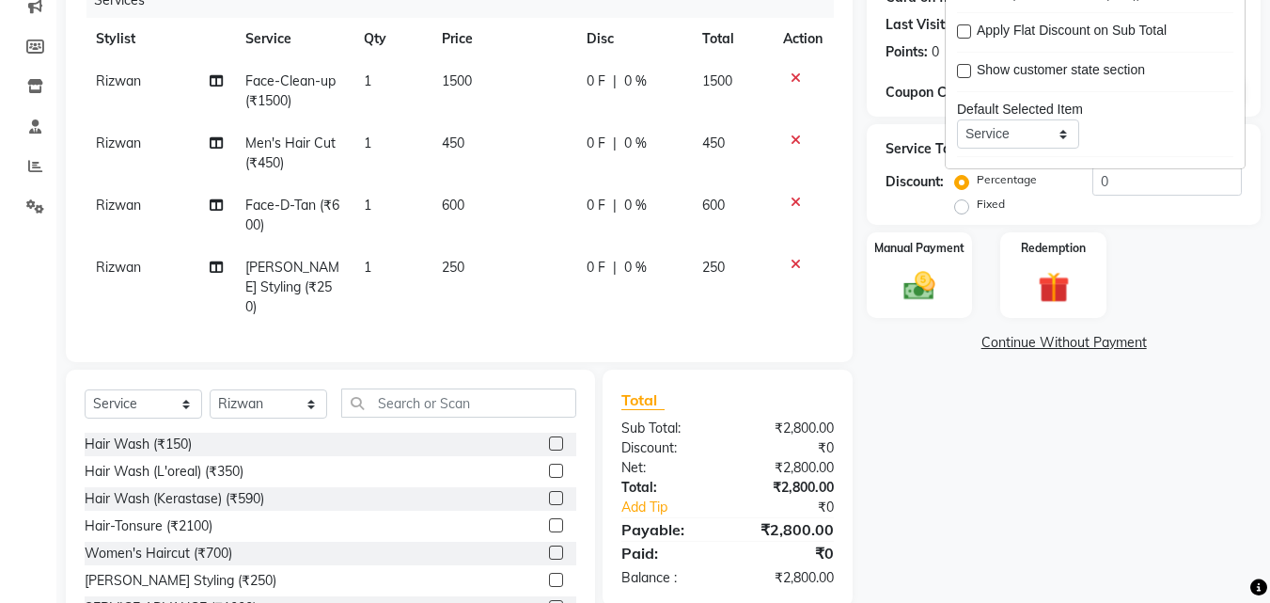
scroll to position [231, 0]
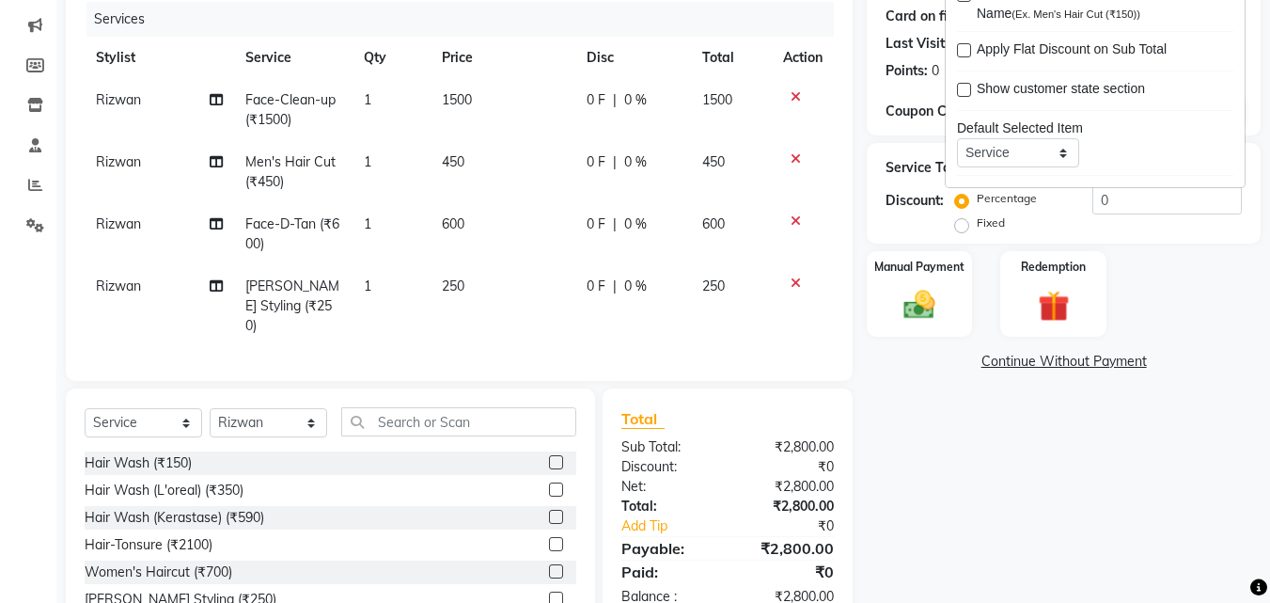
click at [453, 219] on span "600" at bounding box center [453, 223] width 23 height 17
click at [431, 219] on td "1" at bounding box center [392, 234] width 78 height 62
select select "87656"
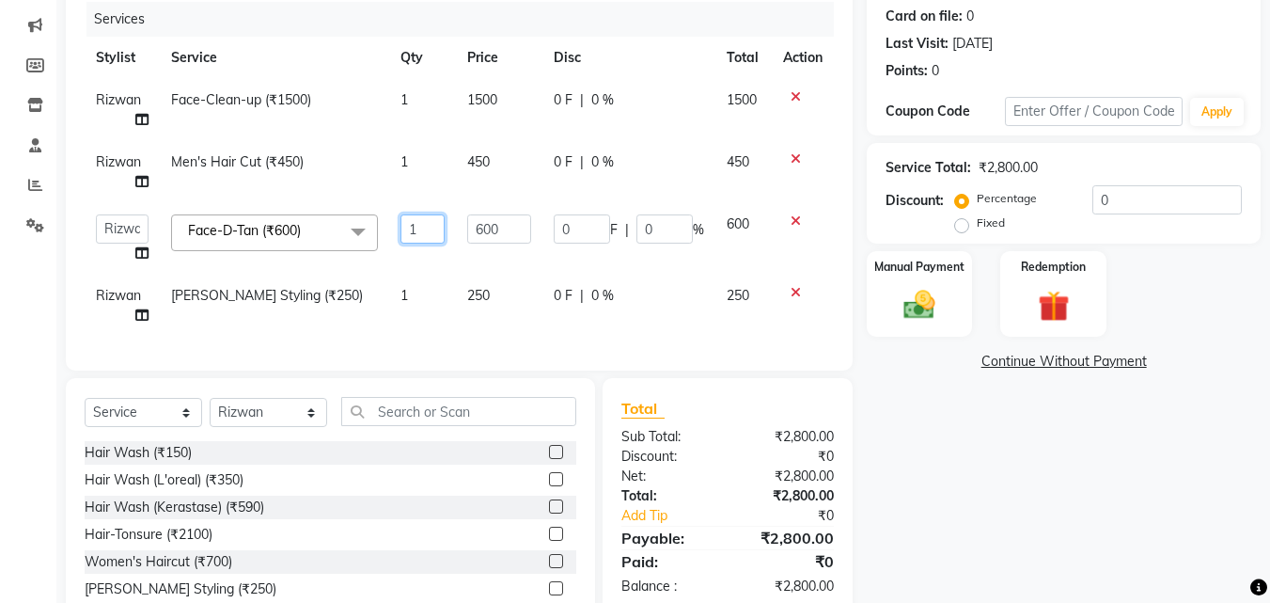
click at [453, 219] on td "1" at bounding box center [422, 238] width 67 height 71
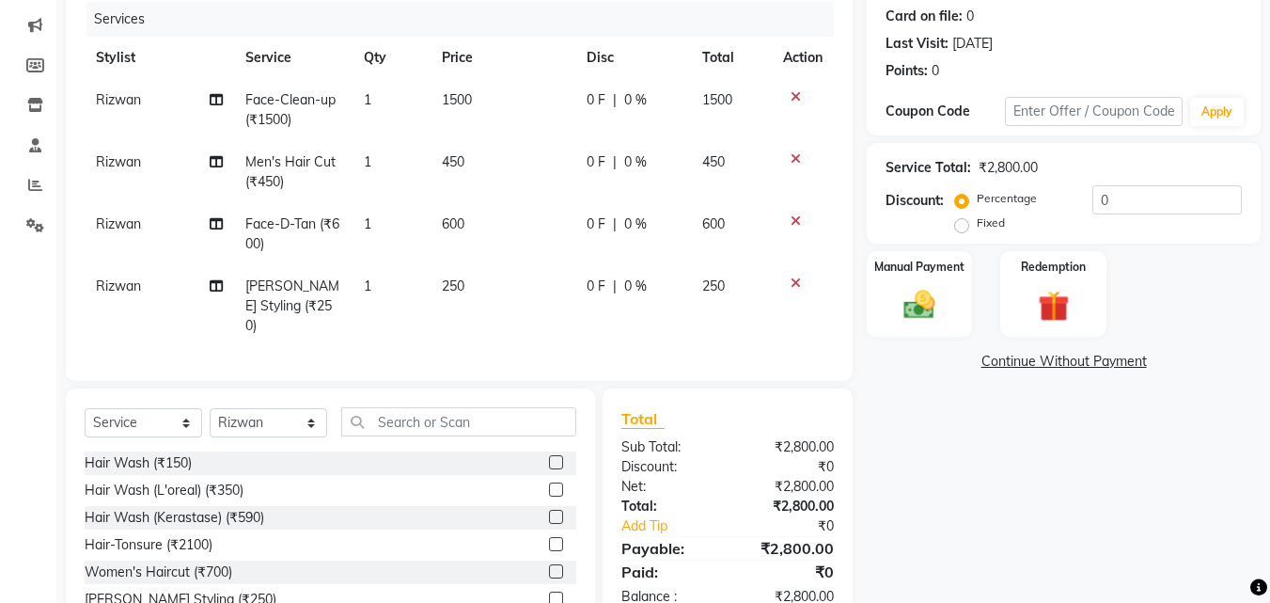
click at [498, 224] on td "600" at bounding box center [503, 234] width 145 height 62
select select "87656"
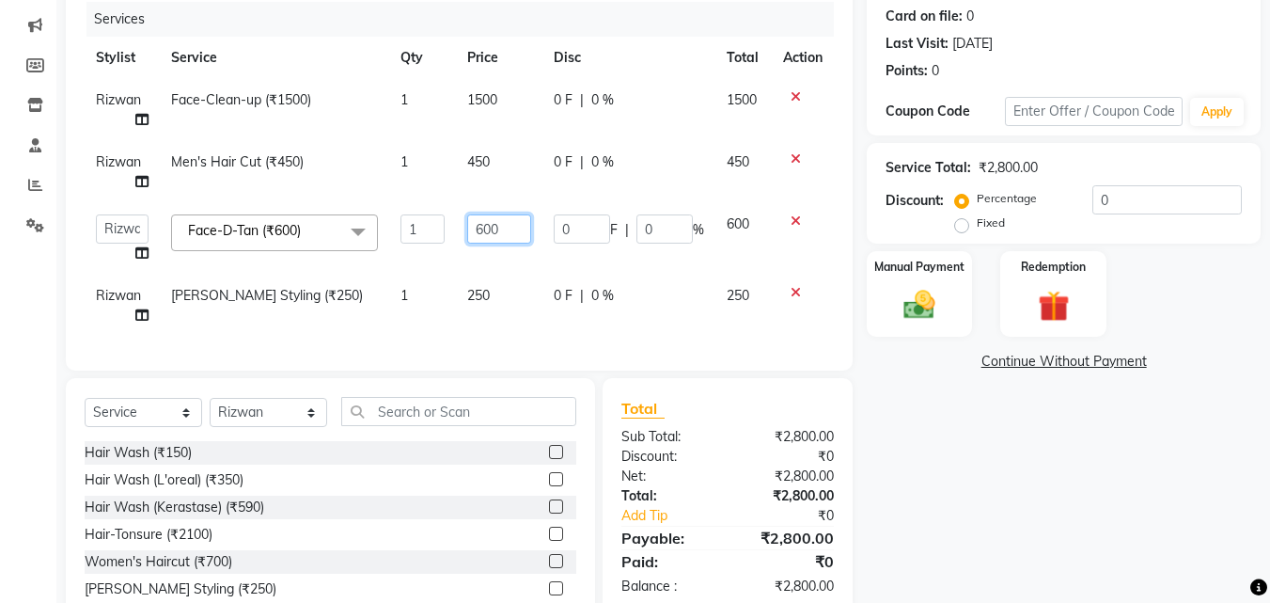
click at [498, 224] on input "600" at bounding box center [498, 228] width 63 height 29
type input "700"
click at [517, 331] on div "Services Stylist Service Qty Price Disc Total Action [PERSON_NAME] Face-Clean-u…" at bounding box center [459, 177] width 749 height 350
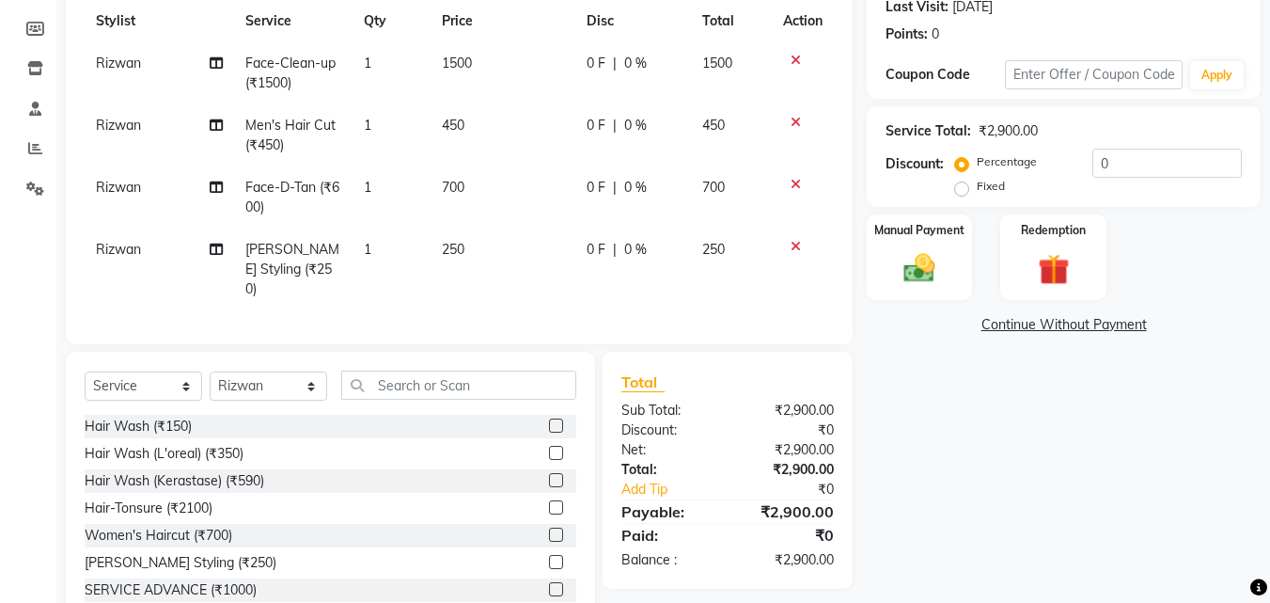
scroll to position [317, 0]
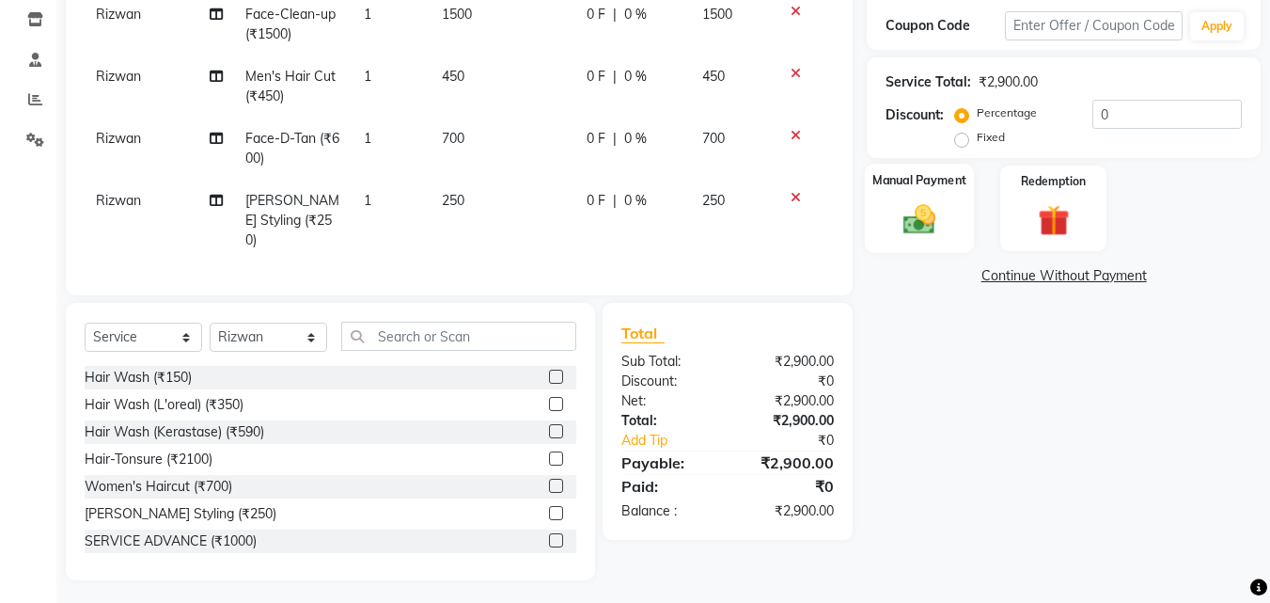
click at [896, 213] on img at bounding box center [919, 219] width 53 height 38
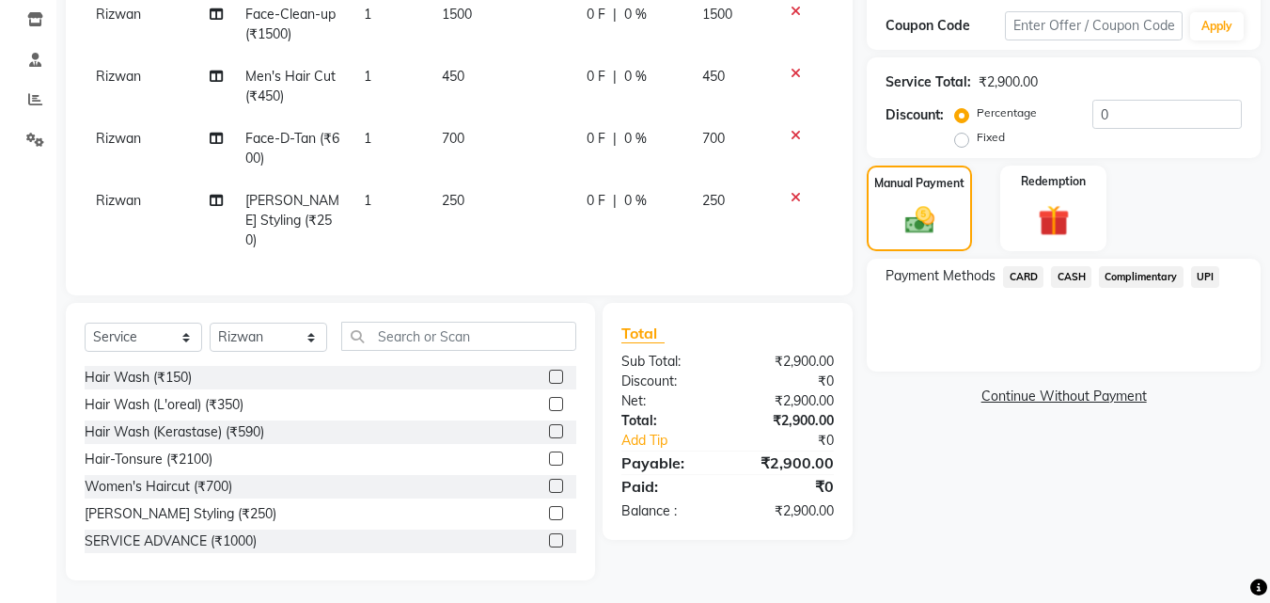
click at [1070, 273] on span "CASH" at bounding box center [1071, 277] width 40 height 22
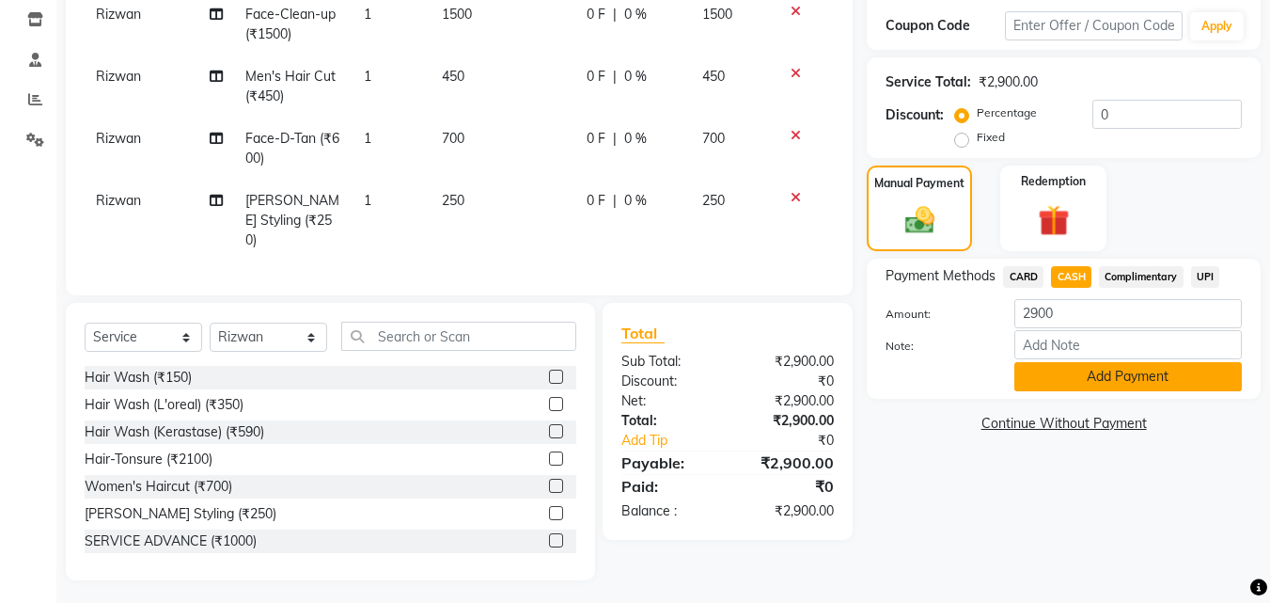
click at [1126, 373] on button "Add Payment" at bounding box center [1129, 376] width 228 height 29
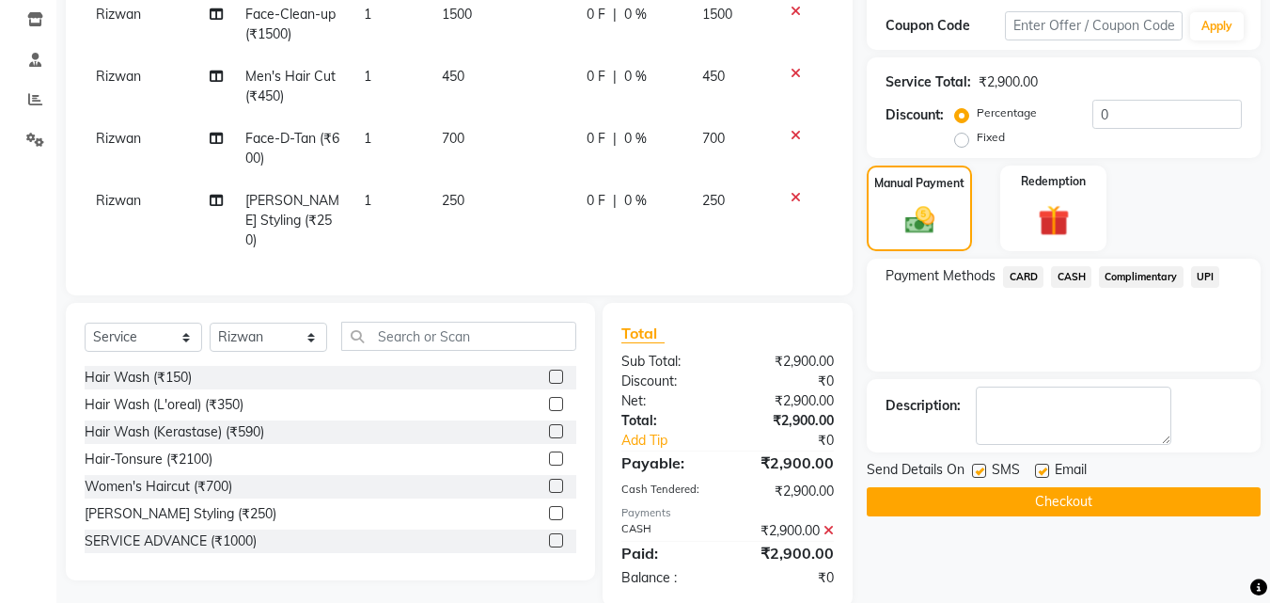
scroll to position [343, 0]
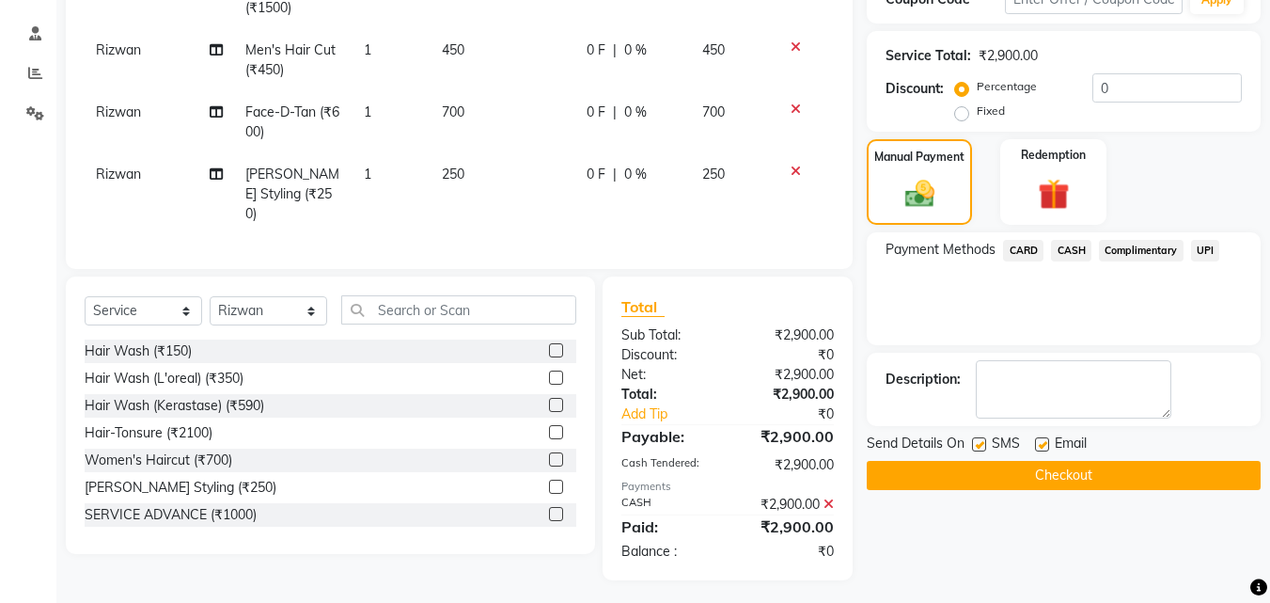
click at [1054, 482] on button "Checkout" at bounding box center [1064, 475] width 394 height 29
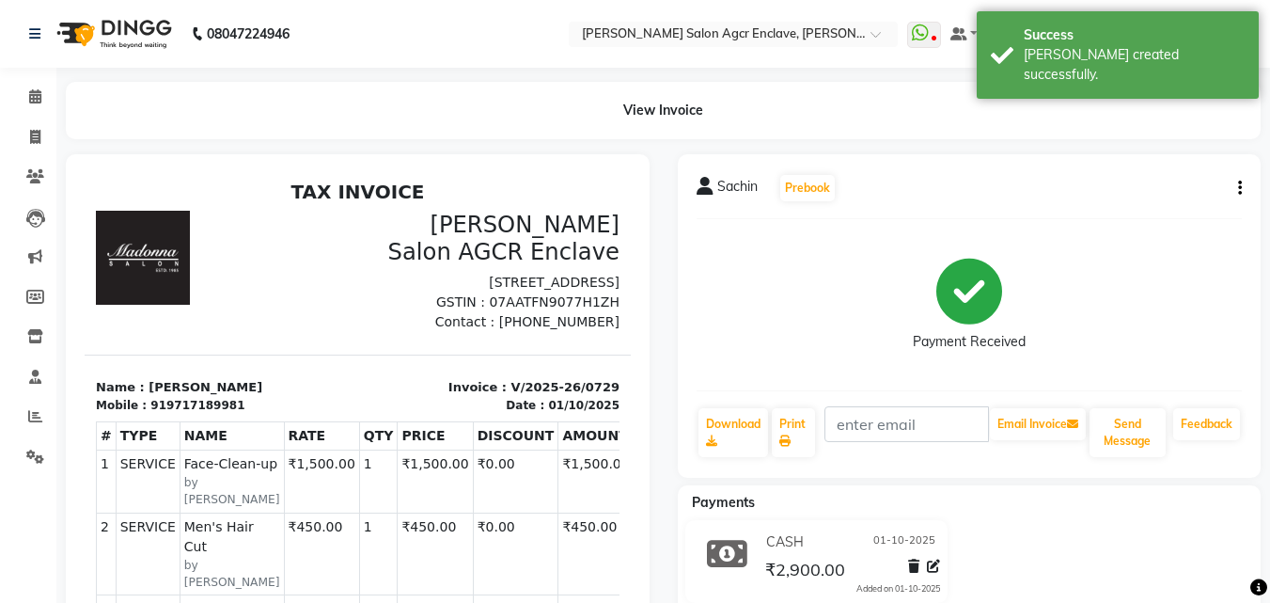
select select "service"
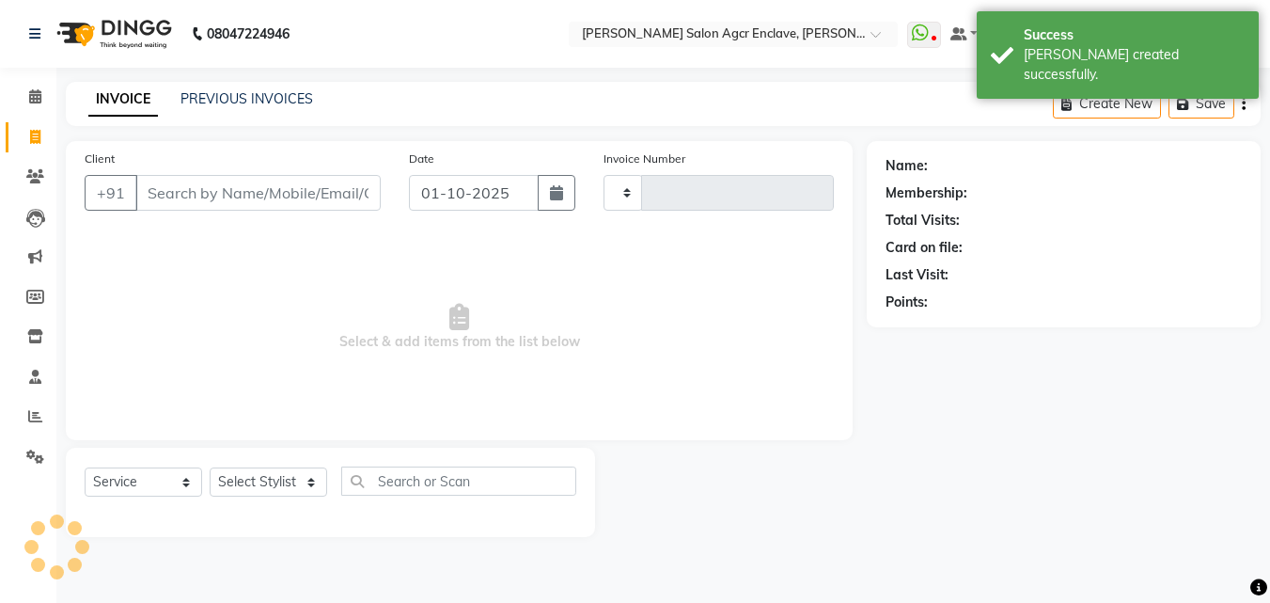
type input "0730"
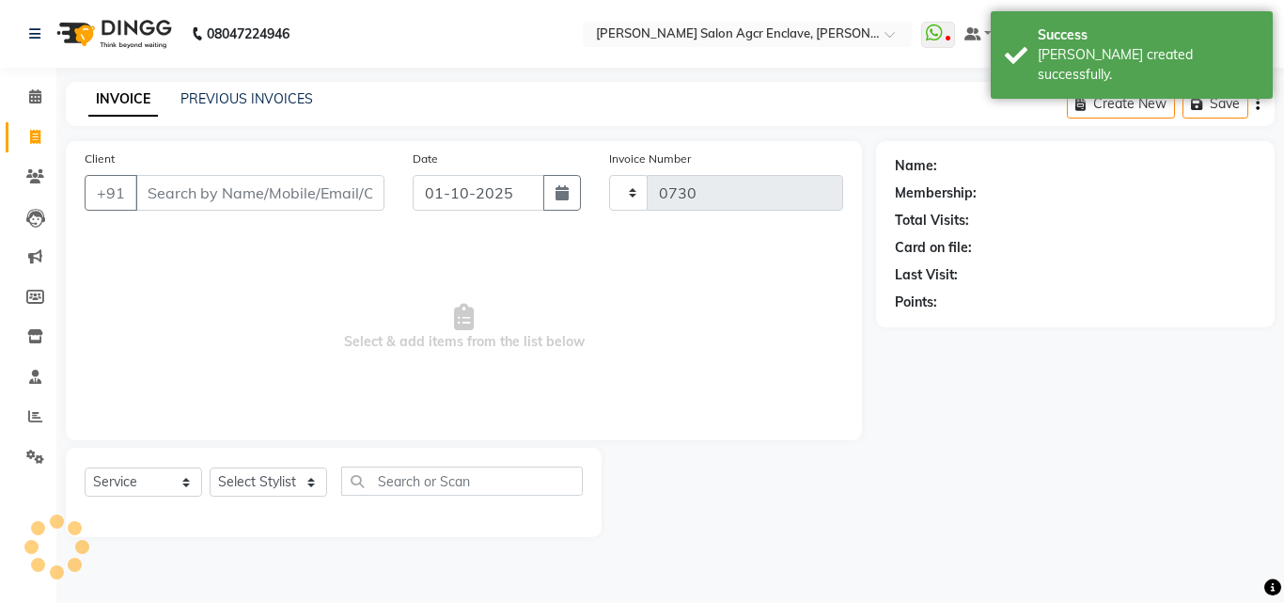
select select "8560"
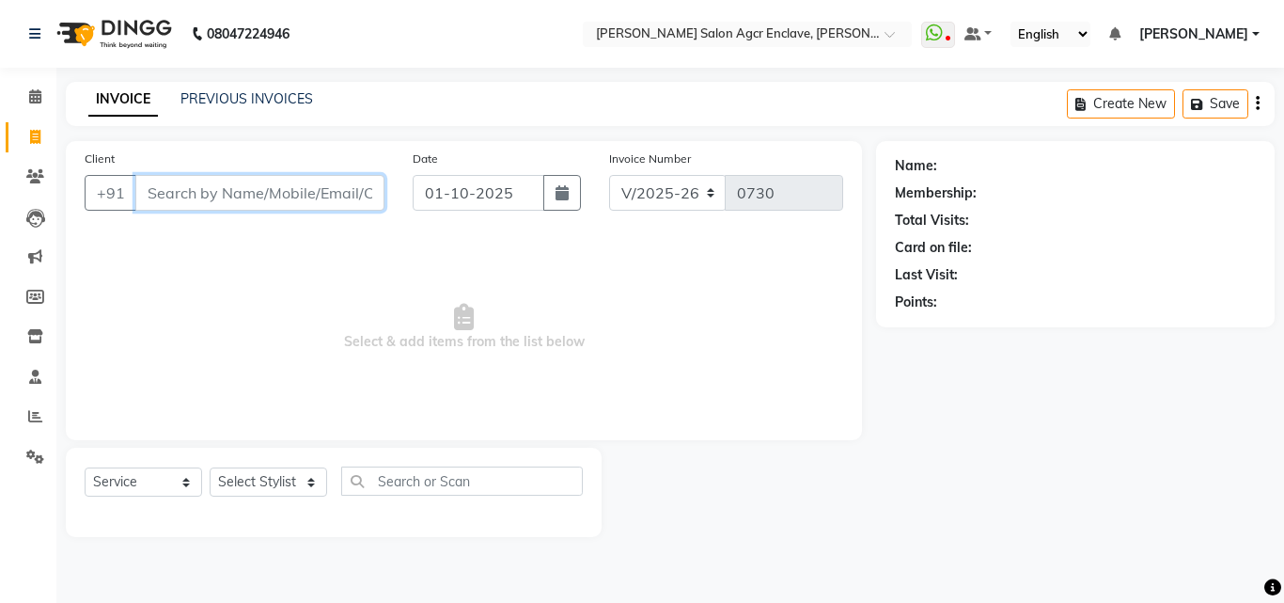
click at [309, 197] on input "Client" at bounding box center [259, 193] width 249 height 36
type input "A"
type input "B"
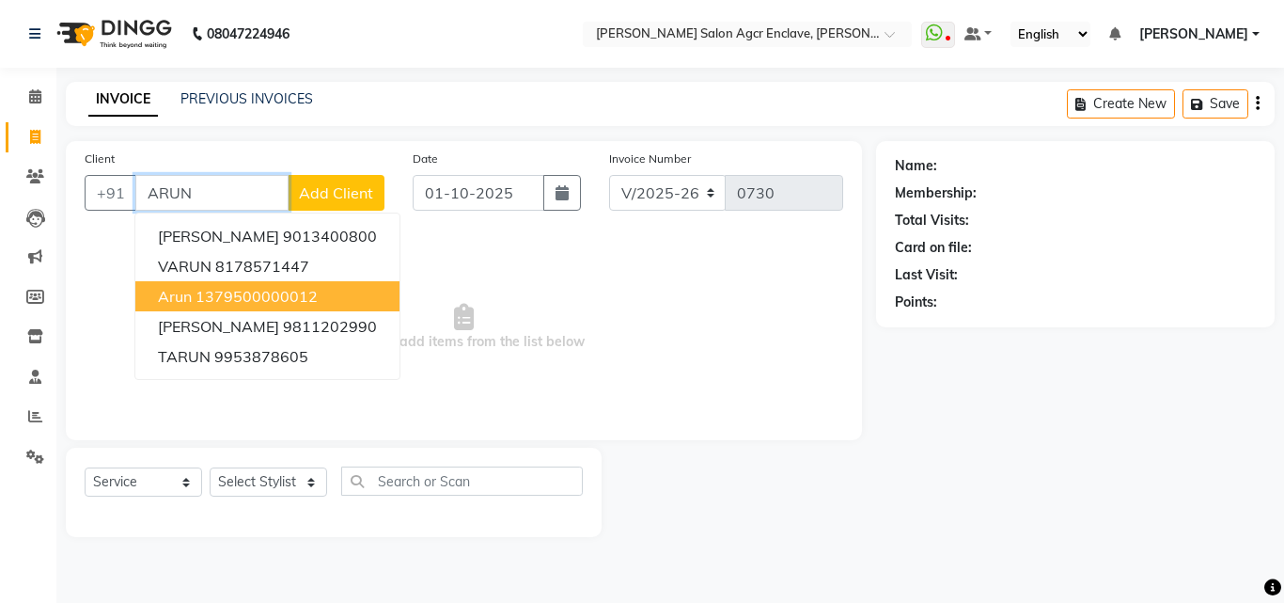
click at [261, 292] on ngb-highlight "1379500000012" at bounding box center [257, 296] width 122 height 19
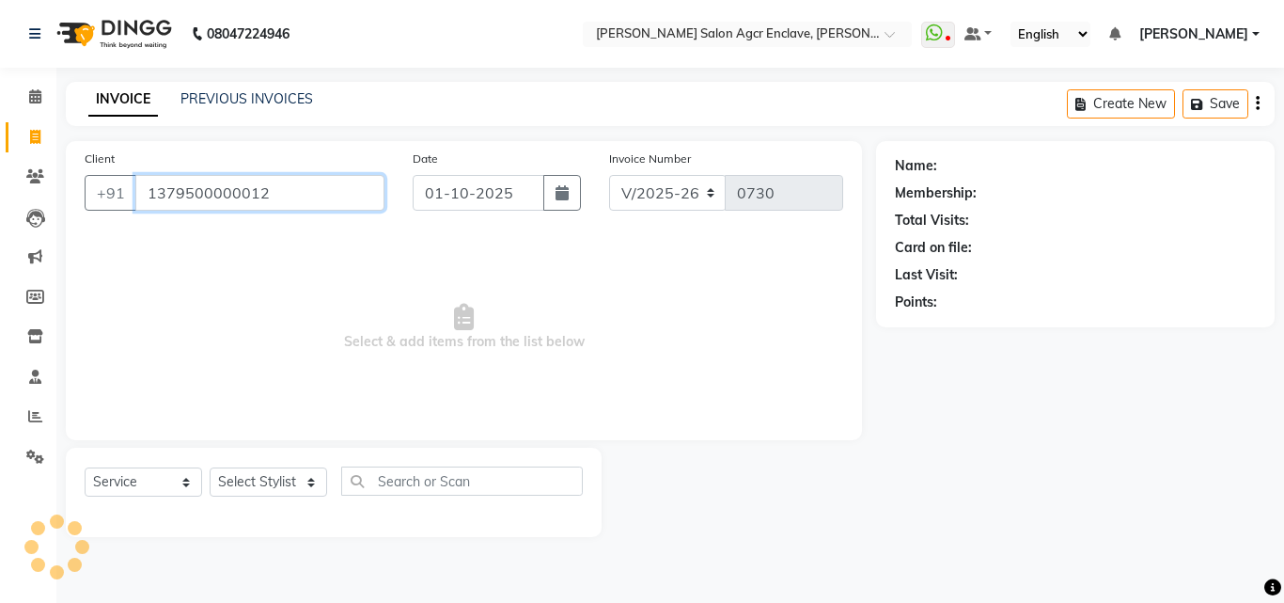
type input "1379500000012"
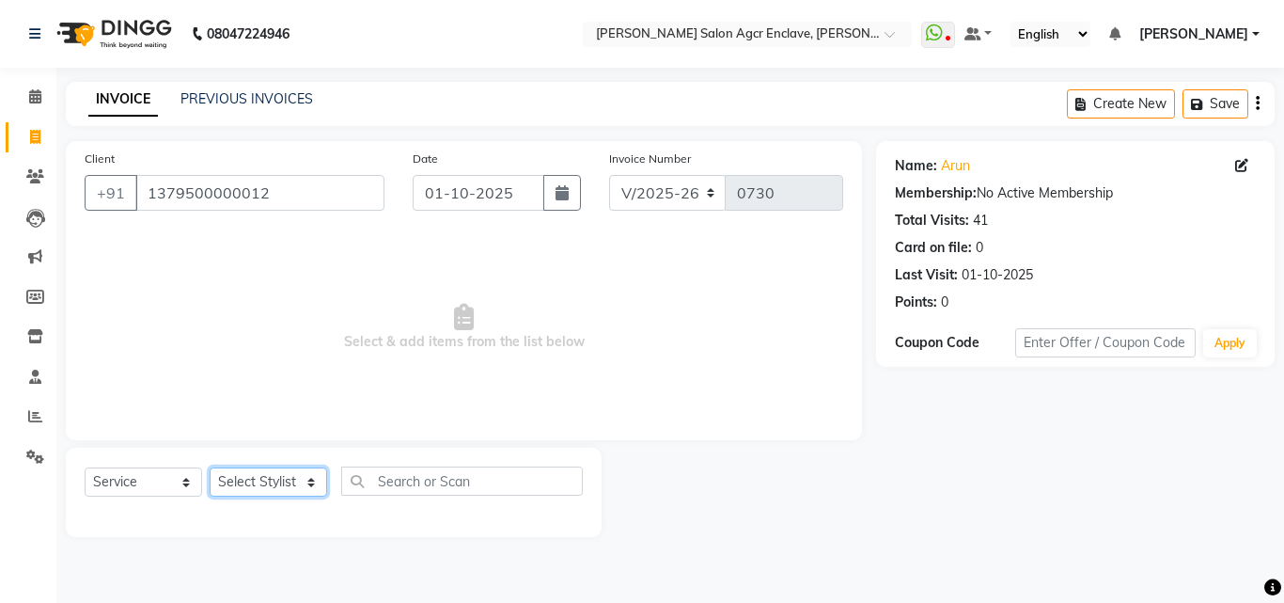
click at [285, 479] on select "Select Stylist Abhishek [PERSON_NAME] [PERSON_NAME] [PERSON_NAME] Lucky [PERSON…" at bounding box center [269, 481] width 118 height 29
click at [210, 467] on select "Select Stylist Abhishek [PERSON_NAME] [PERSON_NAME] [PERSON_NAME] Lucky [PERSON…" at bounding box center [269, 481] width 118 height 29
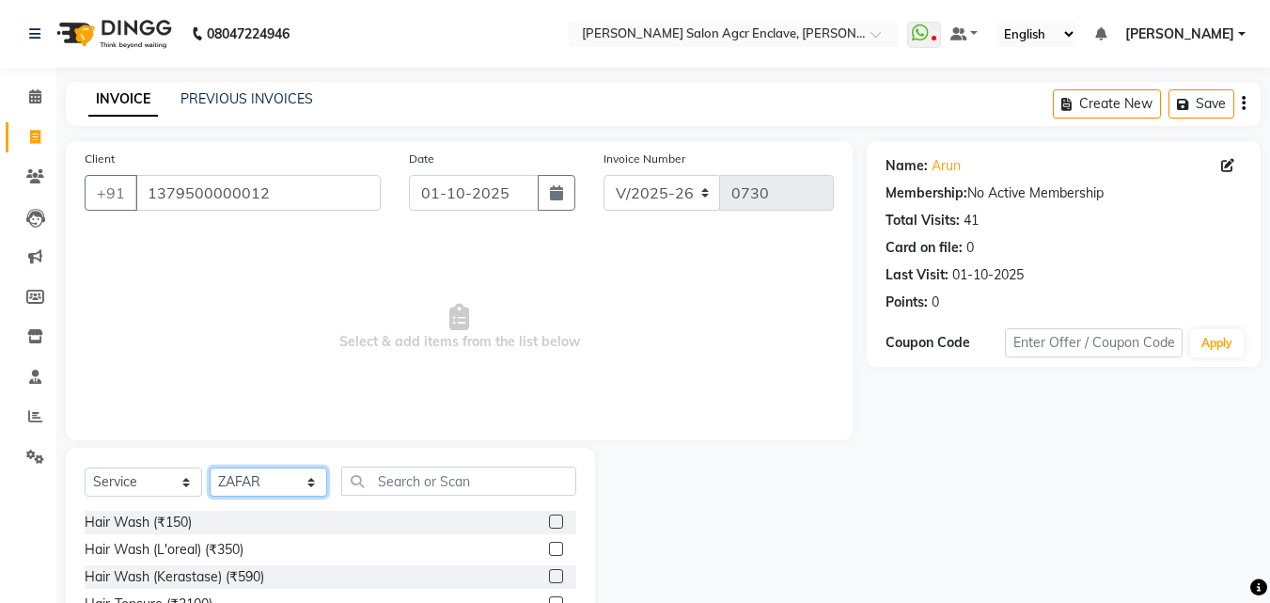
click at [271, 483] on select "Select Stylist Abhishek [PERSON_NAME] [PERSON_NAME] [PERSON_NAME] Lucky [PERSON…" at bounding box center [269, 481] width 118 height 29
select select "87656"
click at [210, 467] on select "Select Stylist Abhishek [PERSON_NAME] [PERSON_NAME] [PERSON_NAME] Lucky [PERSON…" at bounding box center [269, 481] width 118 height 29
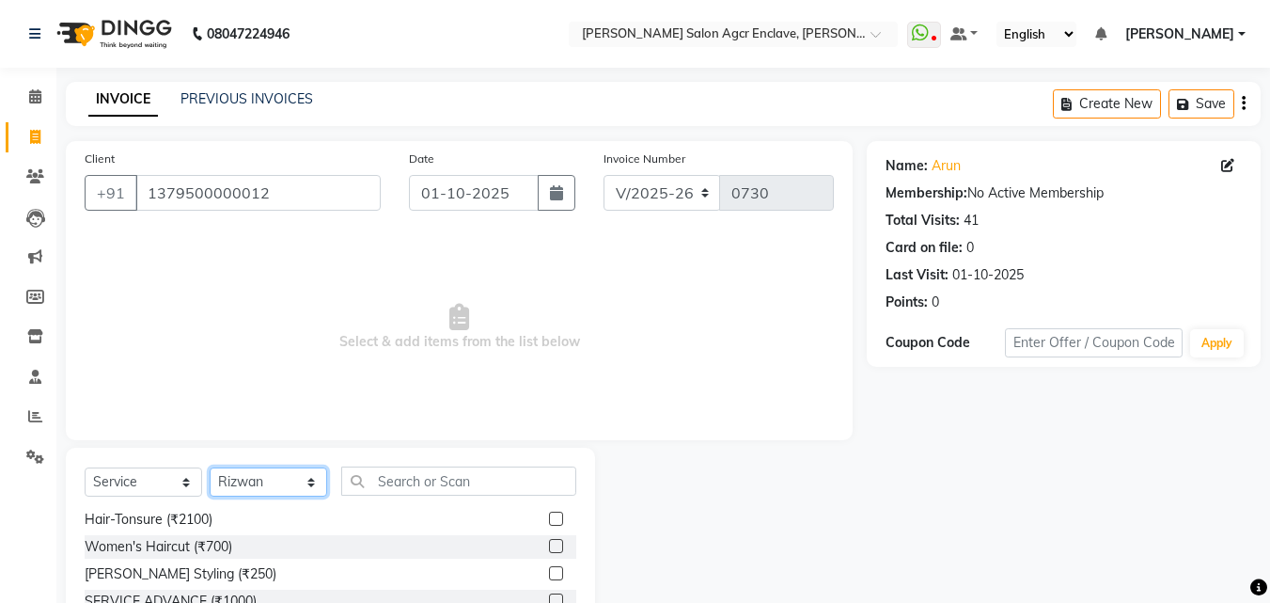
scroll to position [112, 0]
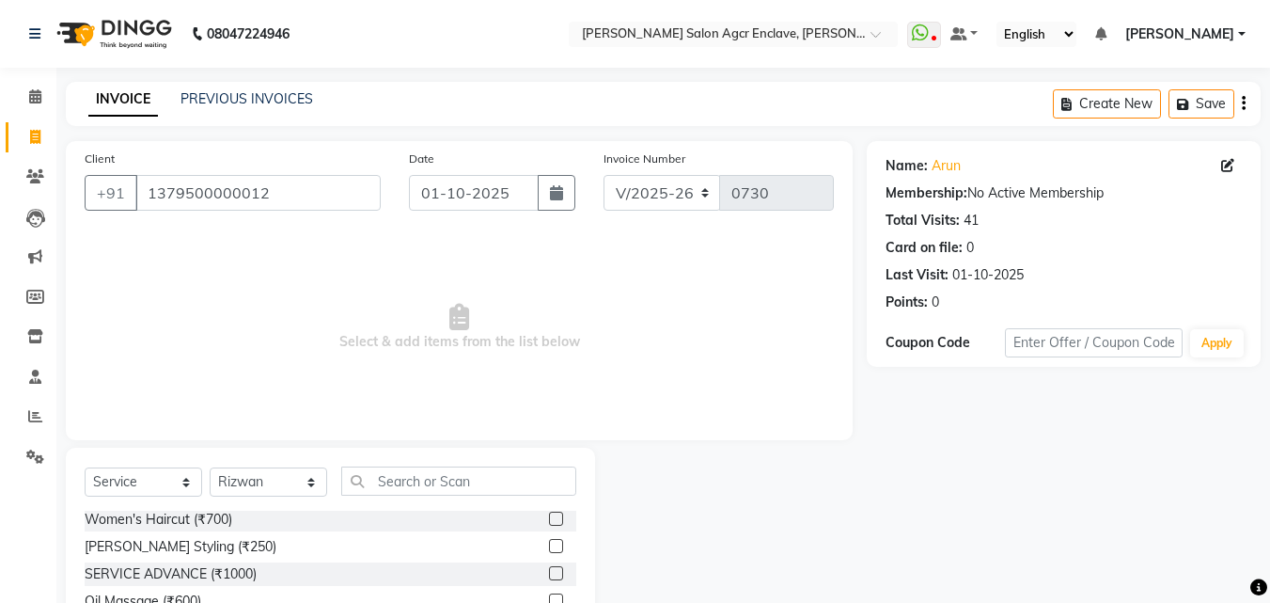
click at [549, 543] on label at bounding box center [556, 546] width 14 height 14
click at [549, 543] on input "checkbox" at bounding box center [555, 547] width 12 height 12
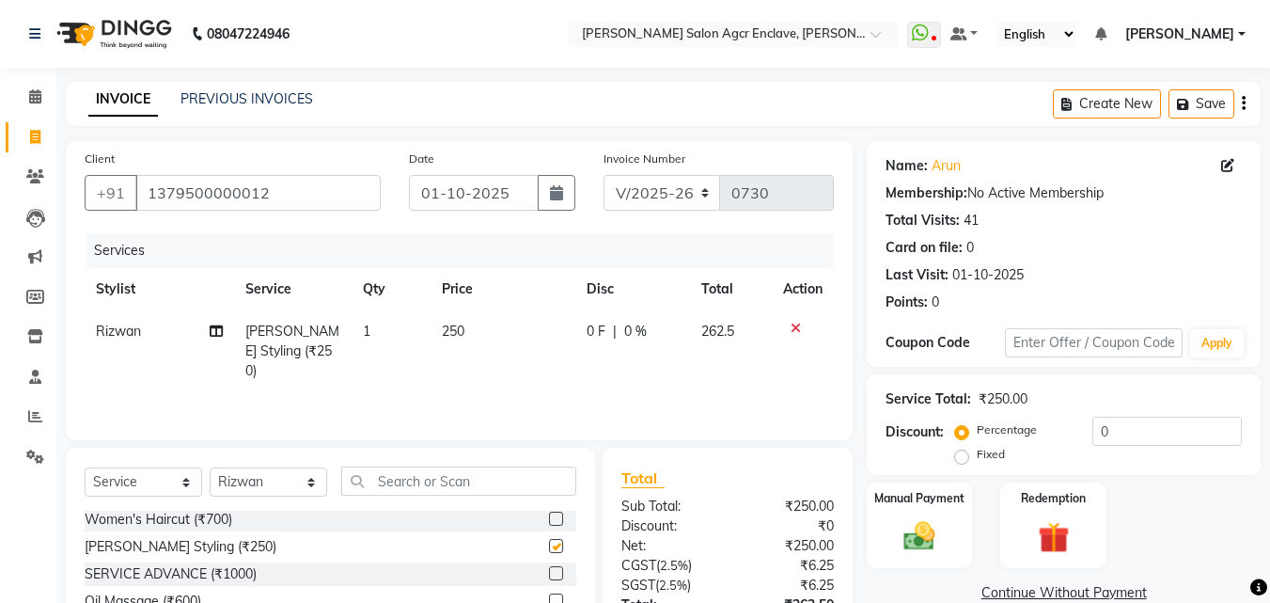
checkbox input "false"
click at [453, 333] on span "250" at bounding box center [453, 331] width 23 height 17
click at [453, 333] on td "250" at bounding box center [503, 351] width 145 height 82
select select "87656"
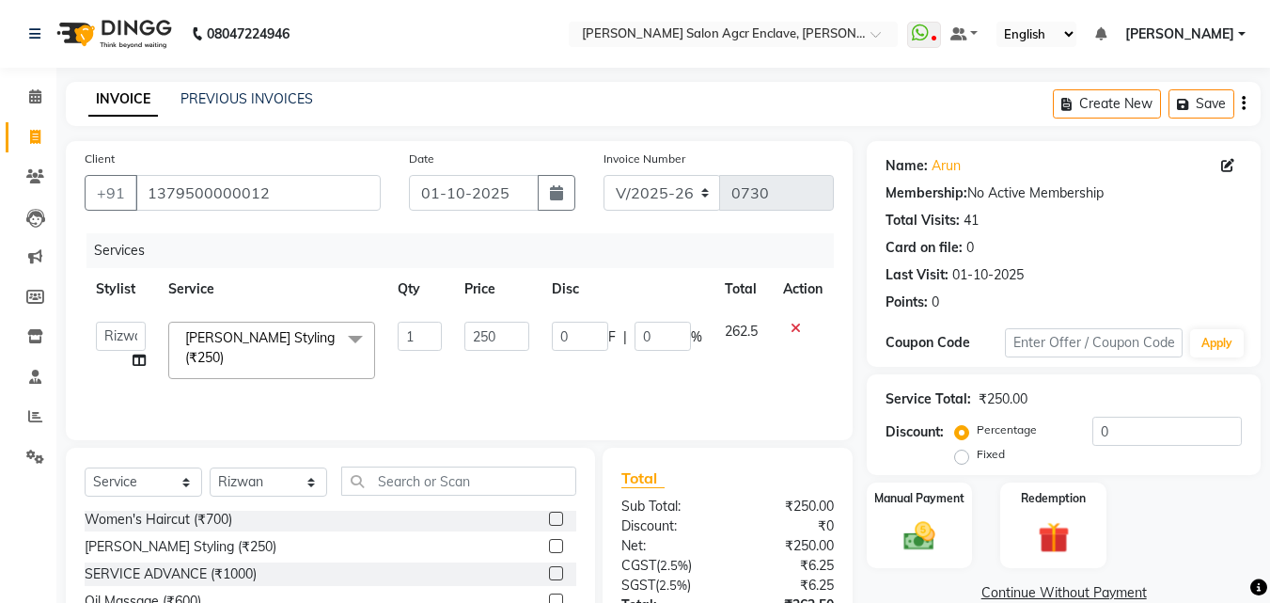
click at [453, 333] on td "250" at bounding box center [496, 350] width 87 height 80
click at [492, 337] on input "250" at bounding box center [497, 336] width 65 height 29
type input "200"
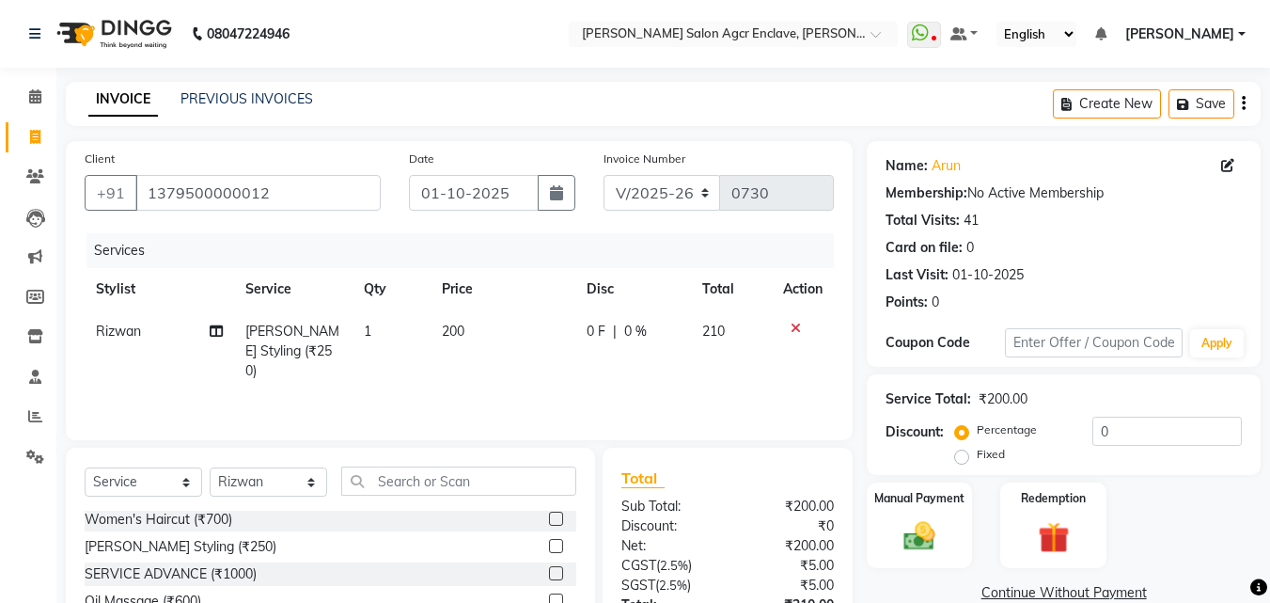
click at [1238, 106] on div "Create New Save" at bounding box center [1157, 104] width 208 height 44
click at [1244, 103] on icon "button" at bounding box center [1244, 103] width 4 height 1
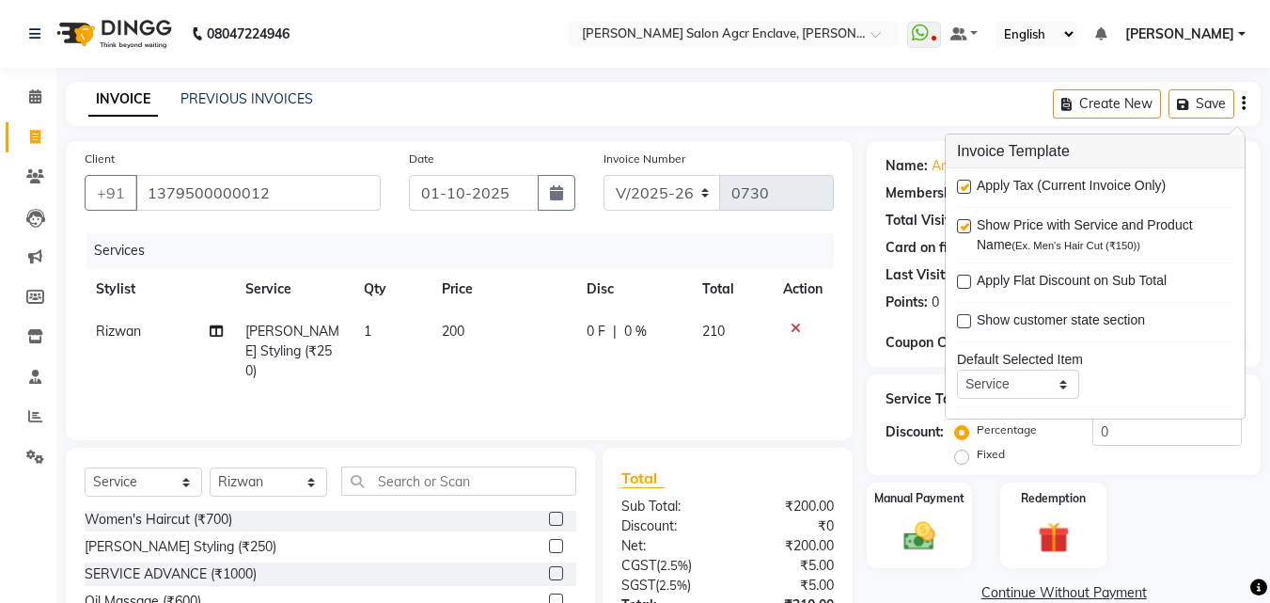
click at [962, 183] on label at bounding box center [964, 187] width 14 height 14
click at [962, 183] on input "checkbox" at bounding box center [963, 187] width 12 height 12
checkbox input "false"
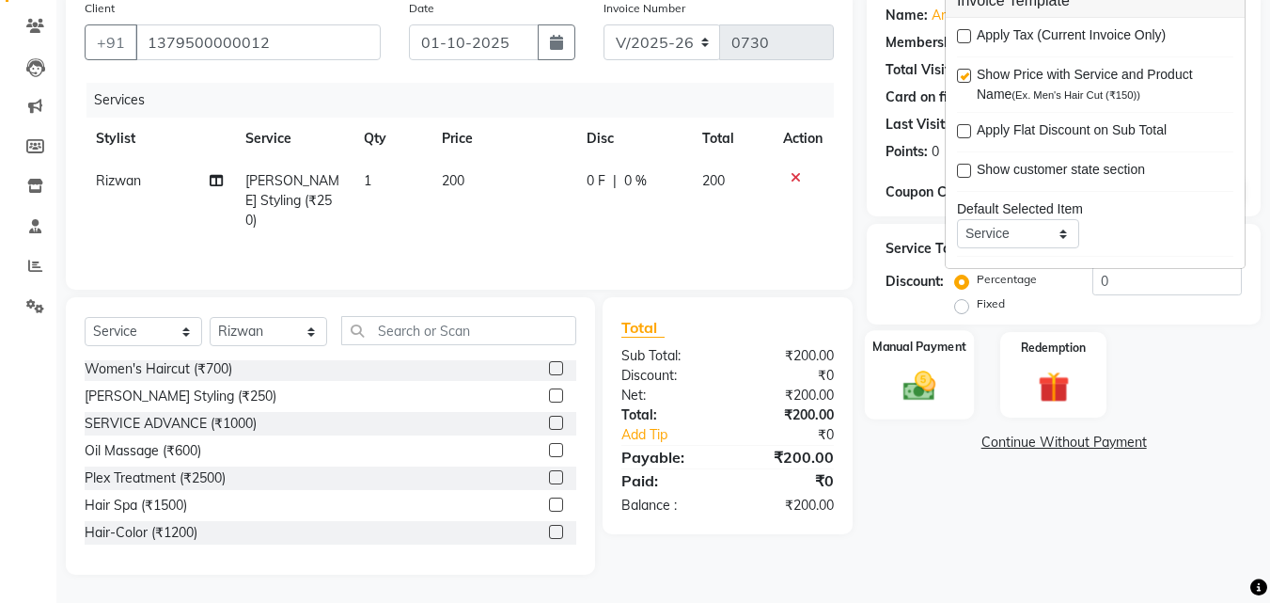
click at [908, 390] on img at bounding box center [919, 386] width 53 height 38
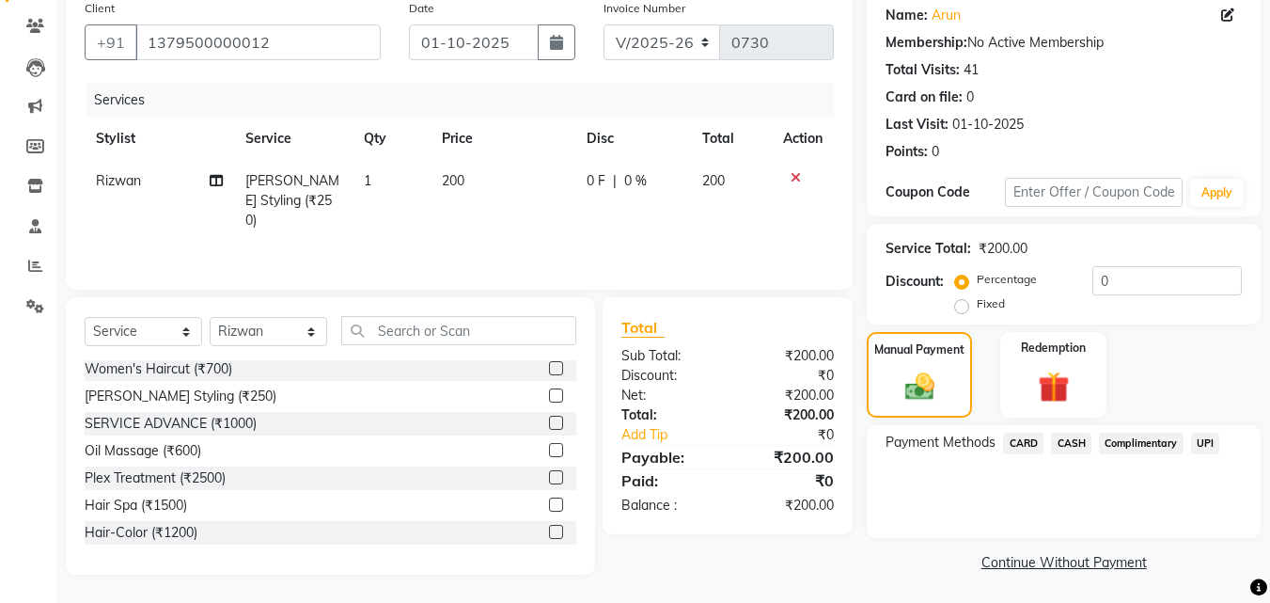
click at [1081, 437] on span "CASH" at bounding box center [1071, 444] width 40 height 22
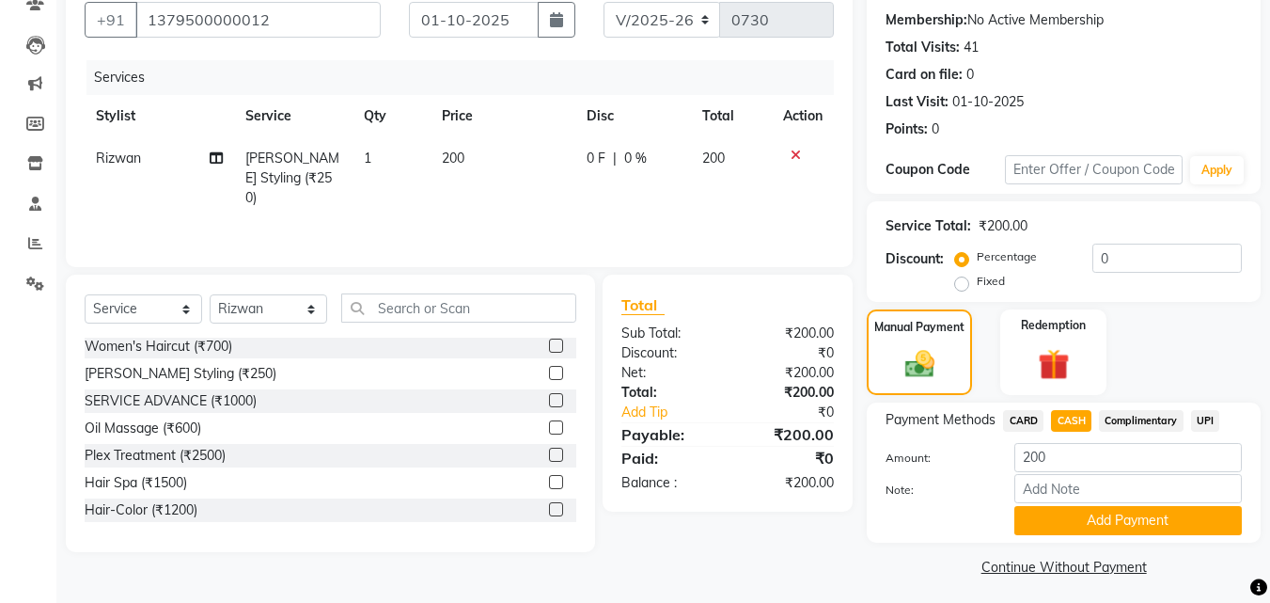
scroll to position [180, 0]
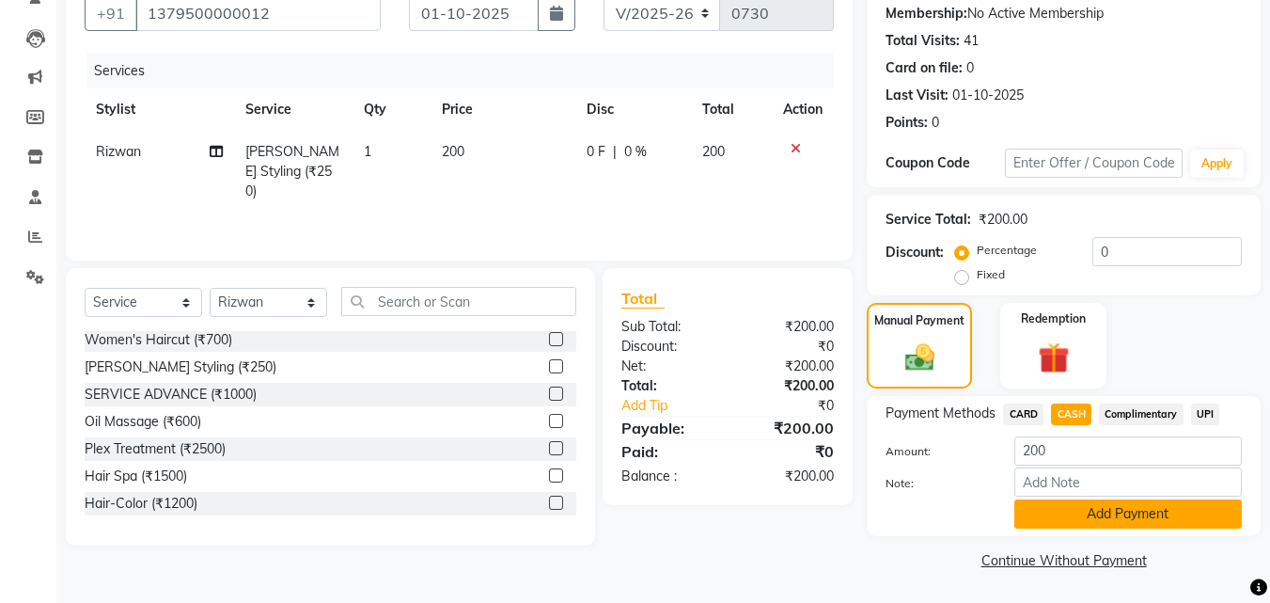
click at [1099, 512] on button "Add Payment" at bounding box center [1129, 513] width 228 height 29
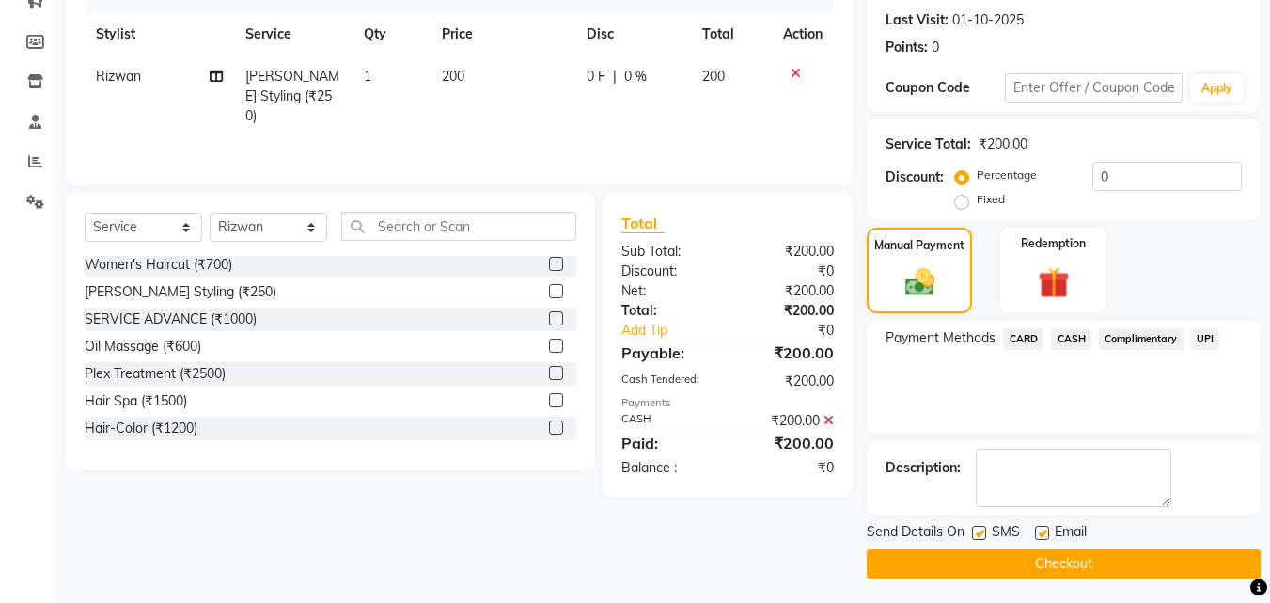
scroll to position [259, 0]
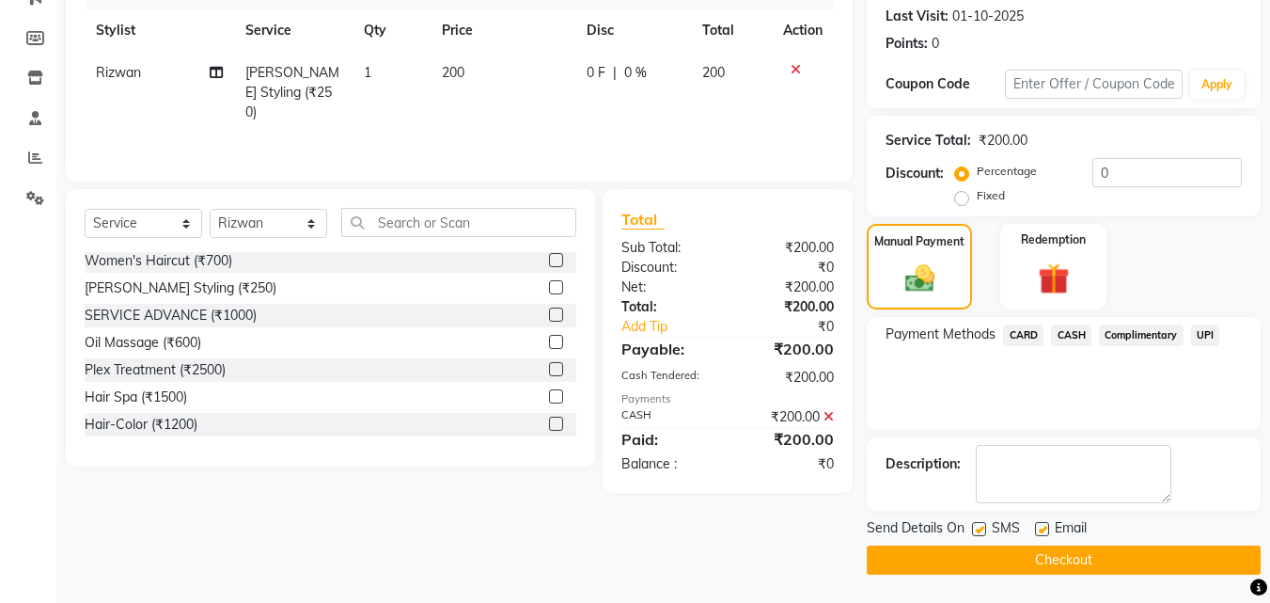
click at [991, 551] on button "Checkout" at bounding box center [1064, 559] width 394 height 29
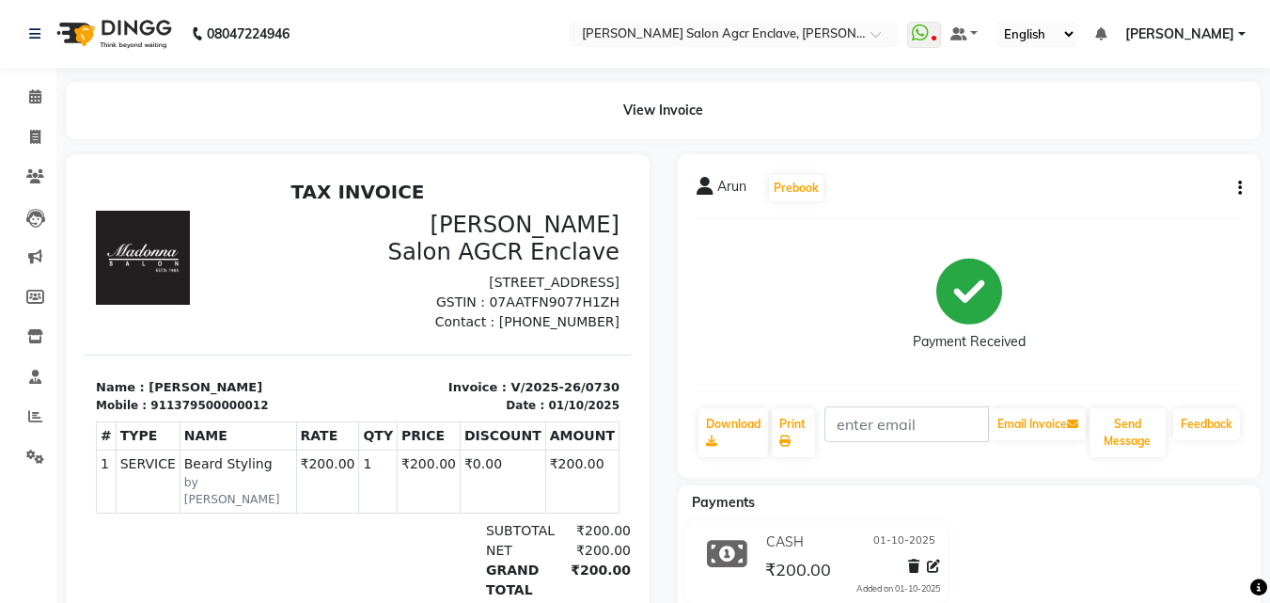
select select "service"
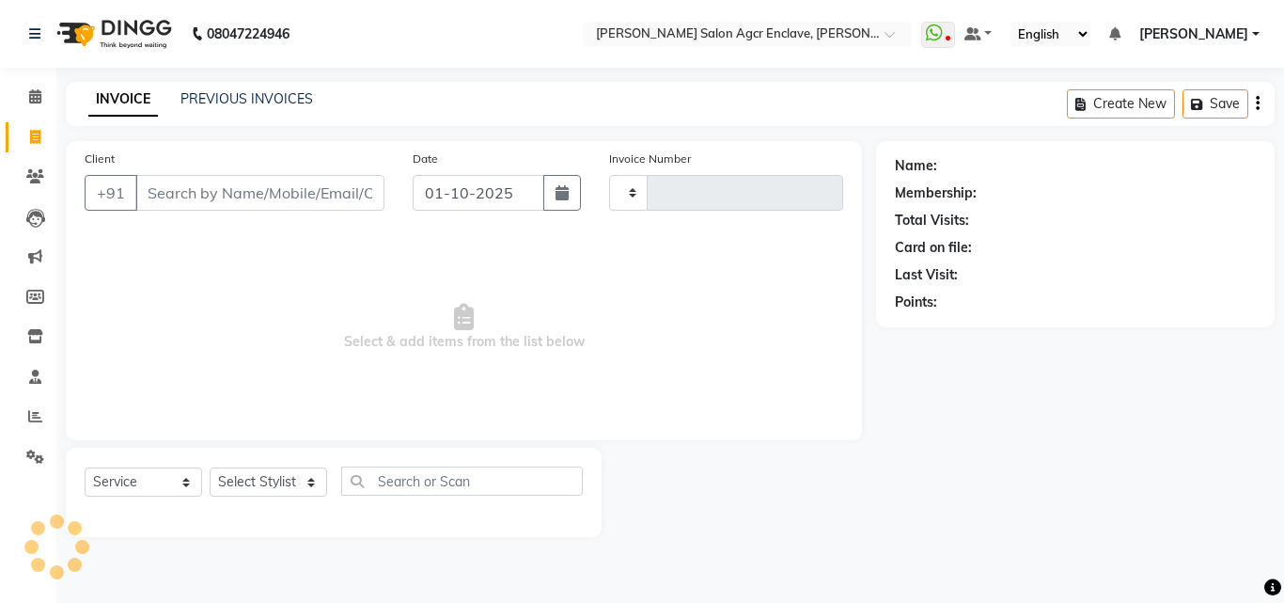
type input "0731"
select select "8560"
click at [302, 176] on input "Client" at bounding box center [259, 193] width 249 height 36
type input "K"
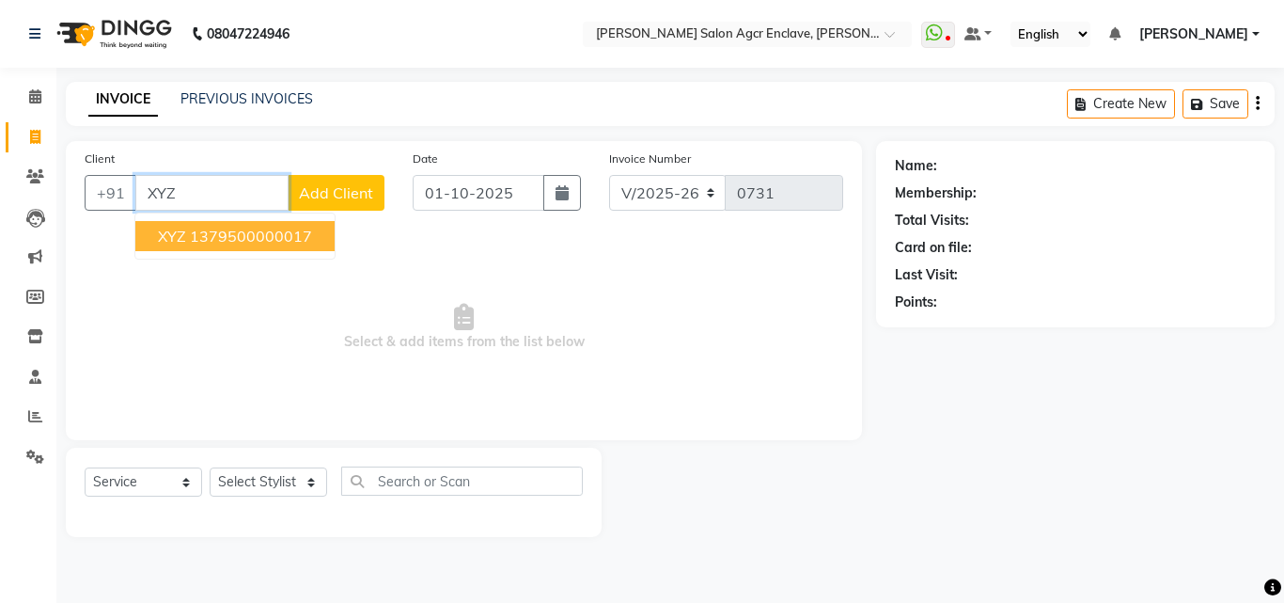
click at [268, 236] on ngb-highlight "1379500000017" at bounding box center [251, 236] width 122 height 19
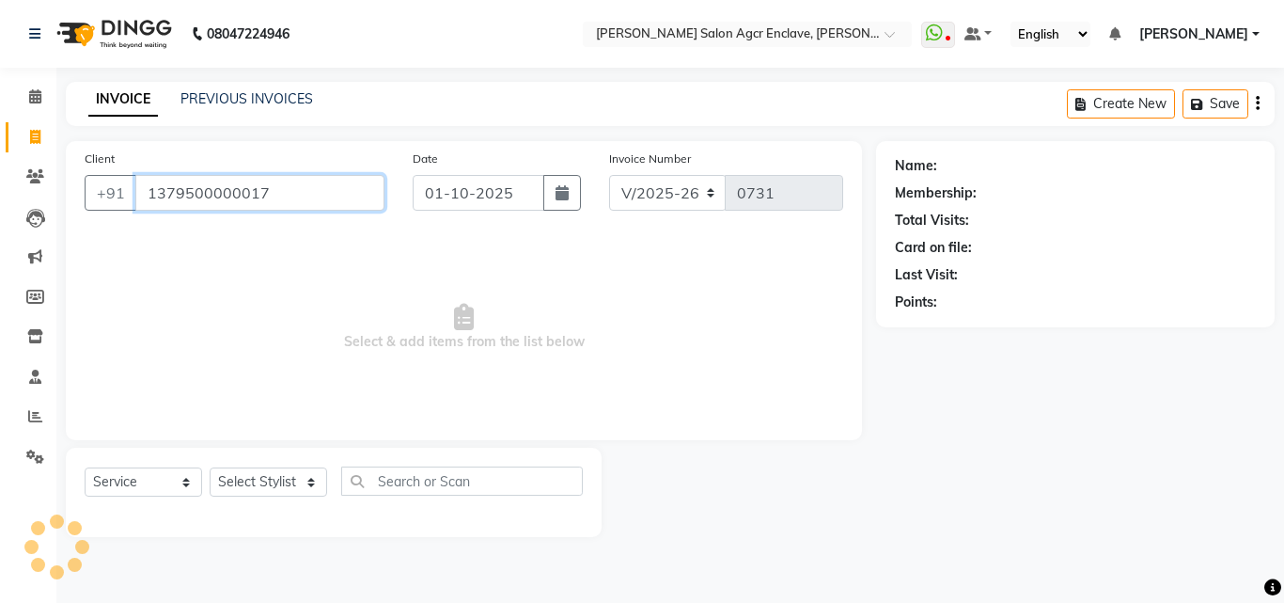
type input "1379500000017"
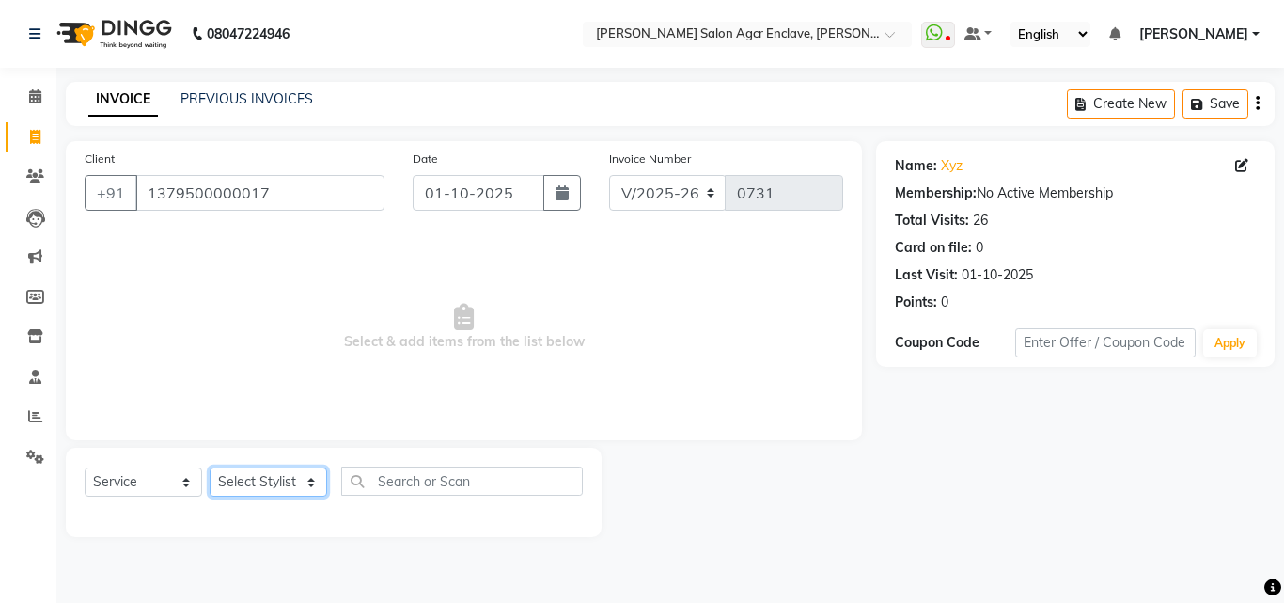
click at [271, 478] on select "Select Stylist Abhishek [PERSON_NAME] [PERSON_NAME] [PERSON_NAME] Lucky [PERSON…" at bounding box center [269, 481] width 118 height 29
select select "87667"
click at [210, 467] on select "Select Stylist Abhishek [PERSON_NAME] [PERSON_NAME] [PERSON_NAME] Lucky [PERSON…" at bounding box center [269, 481] width 118 height 29
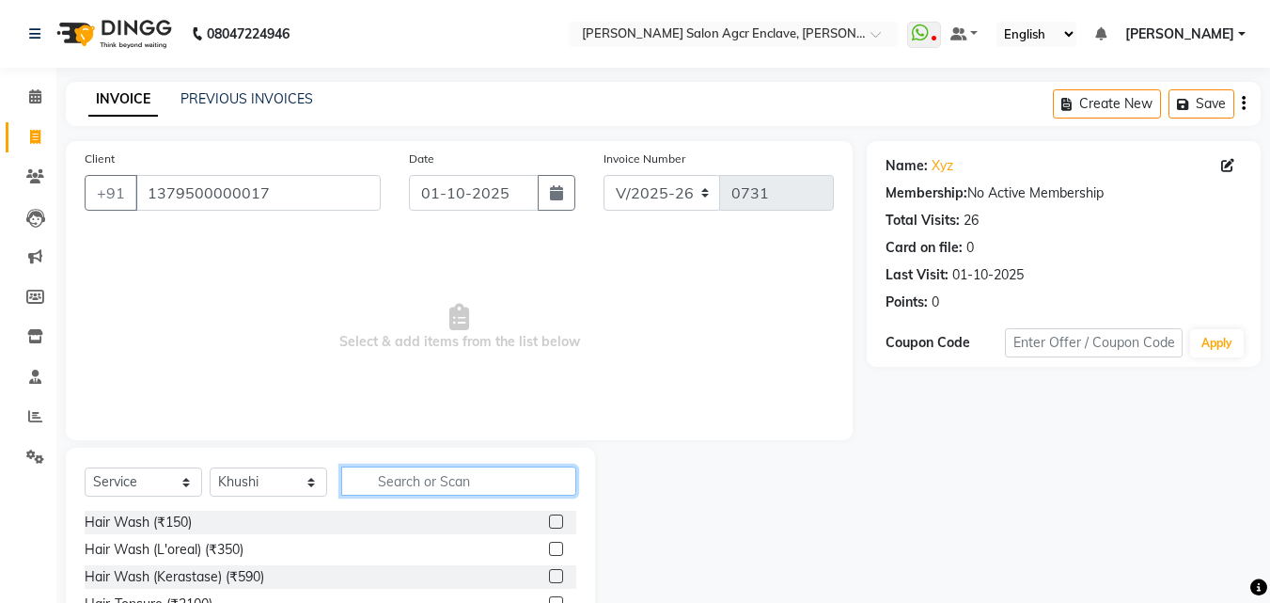
click at [417, 489] on input "text" at bounding box center [458, 480] width 235 height 29
type input "THREA"
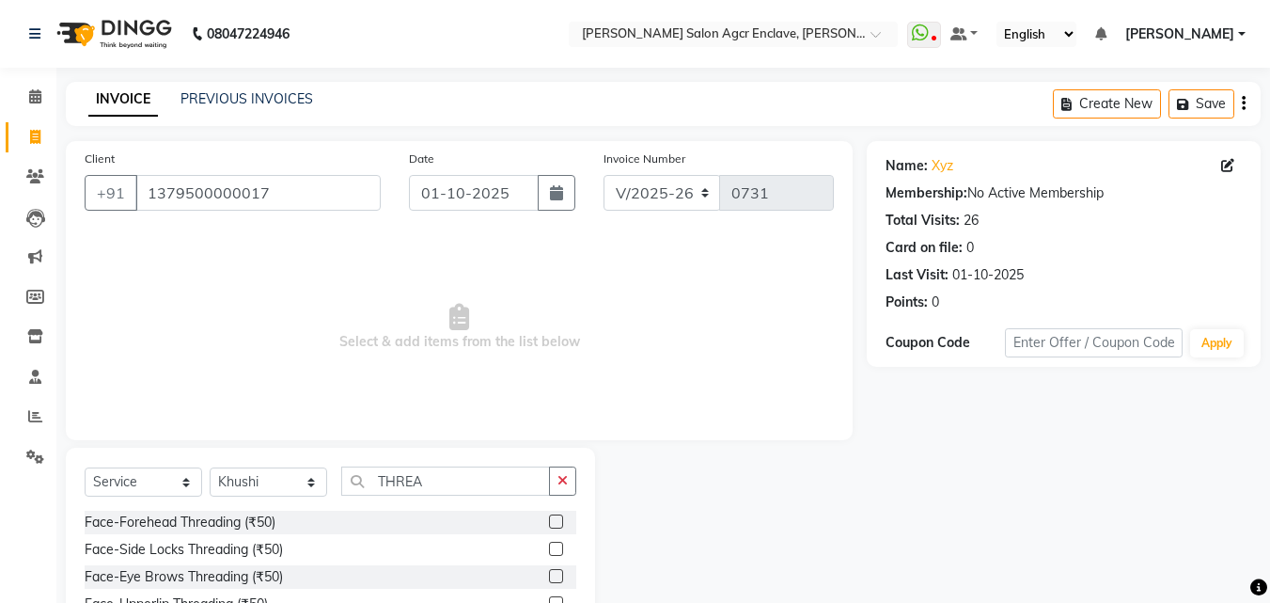
click at [555, 548] on label at bounding box center [556, 549] width 14 height 14
click at [555, 548] on input "checkbox" at bounding box center [555, 549] width 12 height 12
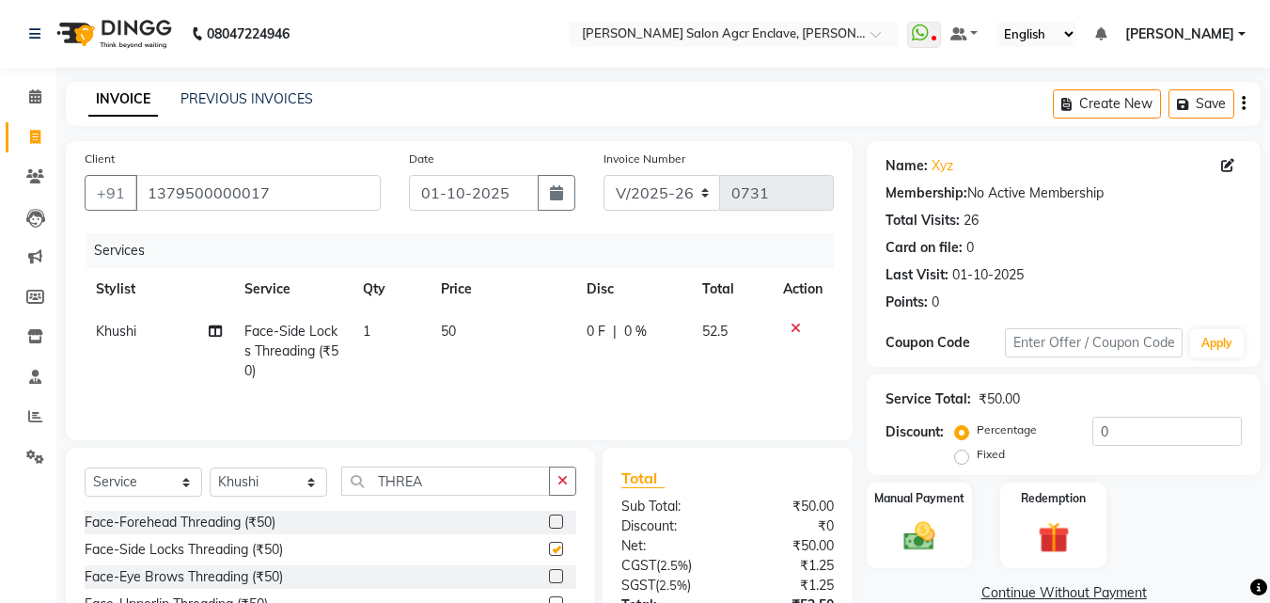
checkbox input "false"
click at [556, 573] on label at bounding box center [556, 576] width 14 height 14
click at [556, 573] on input "checkbox" at bounding box center [555, 577] width 12 height 12
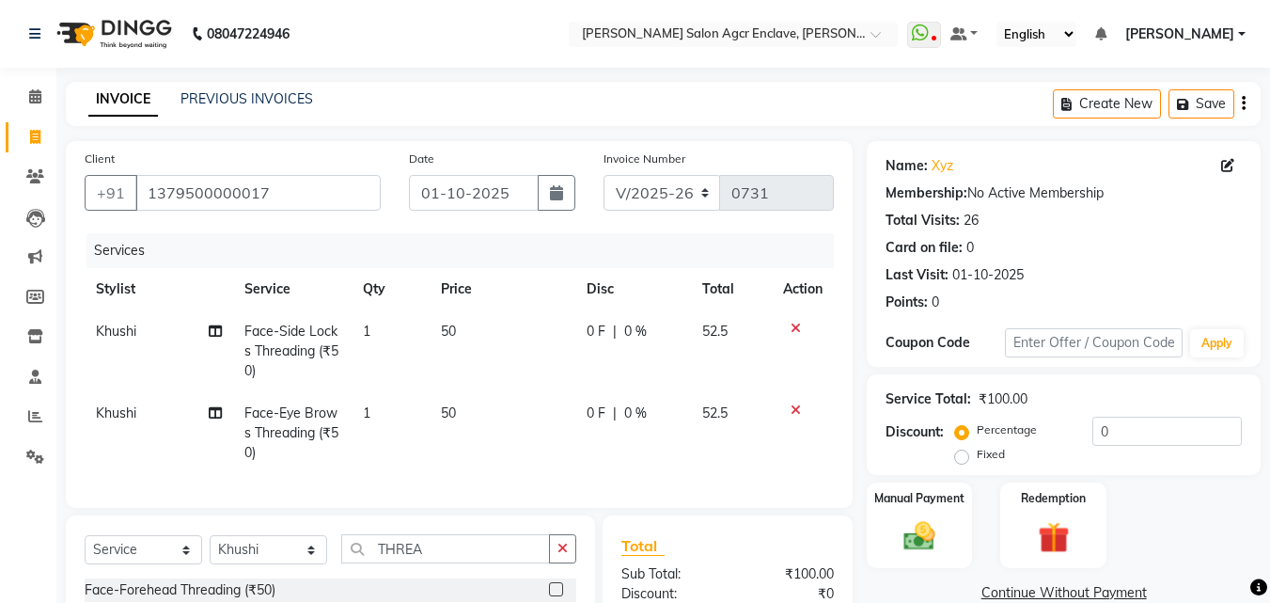
checkbox input "false"
click at [1242, 103] on icon "button" at bounding box center [1244, 103] width 4 height 1
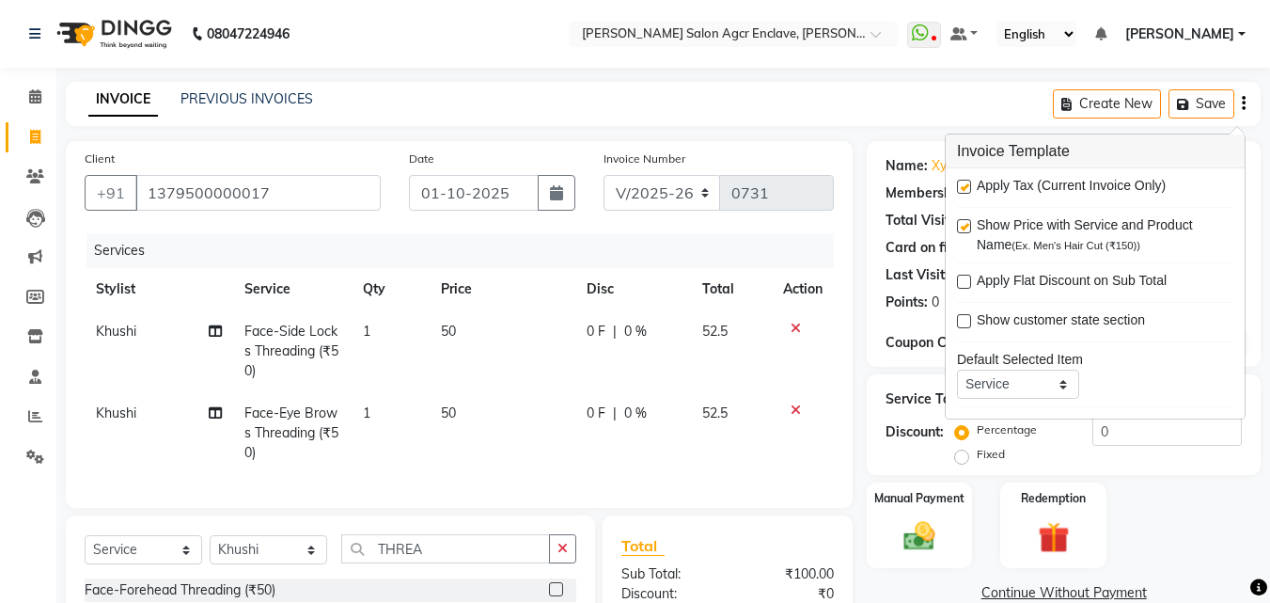
click at [964, 187] on label at bounding box center [964, 187] width 14 height 14
click at [964, 187] on input "checkbox" at bounding box center [963, 187] width 12 height 12
checkbox input "false"
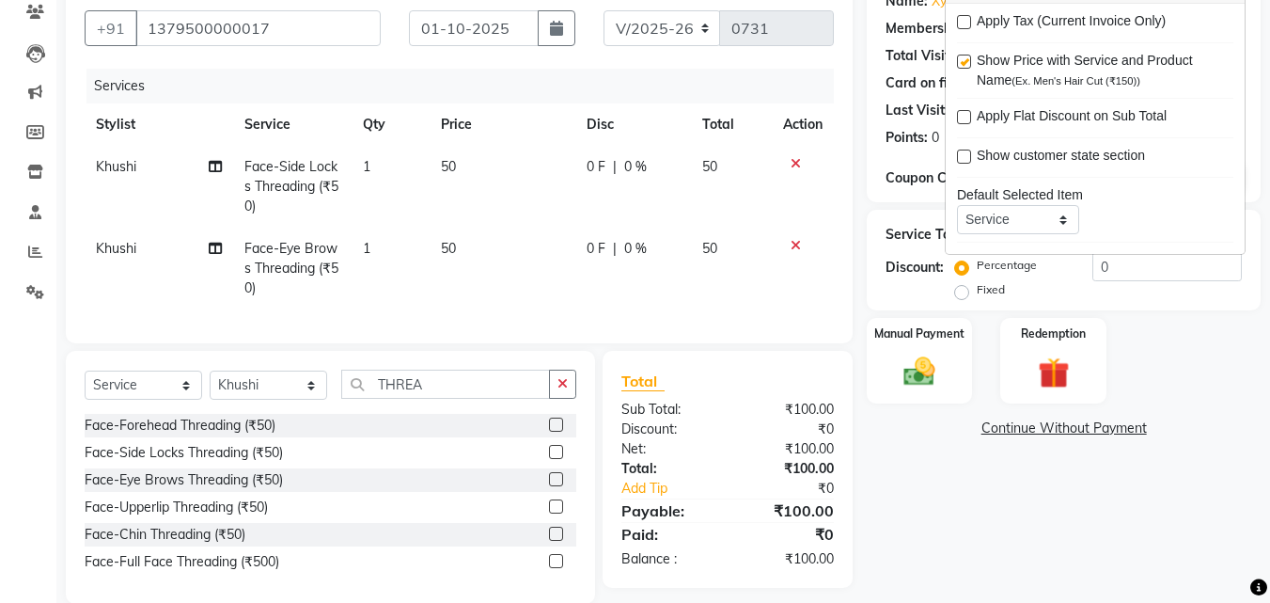
scroll to position [208, 0]
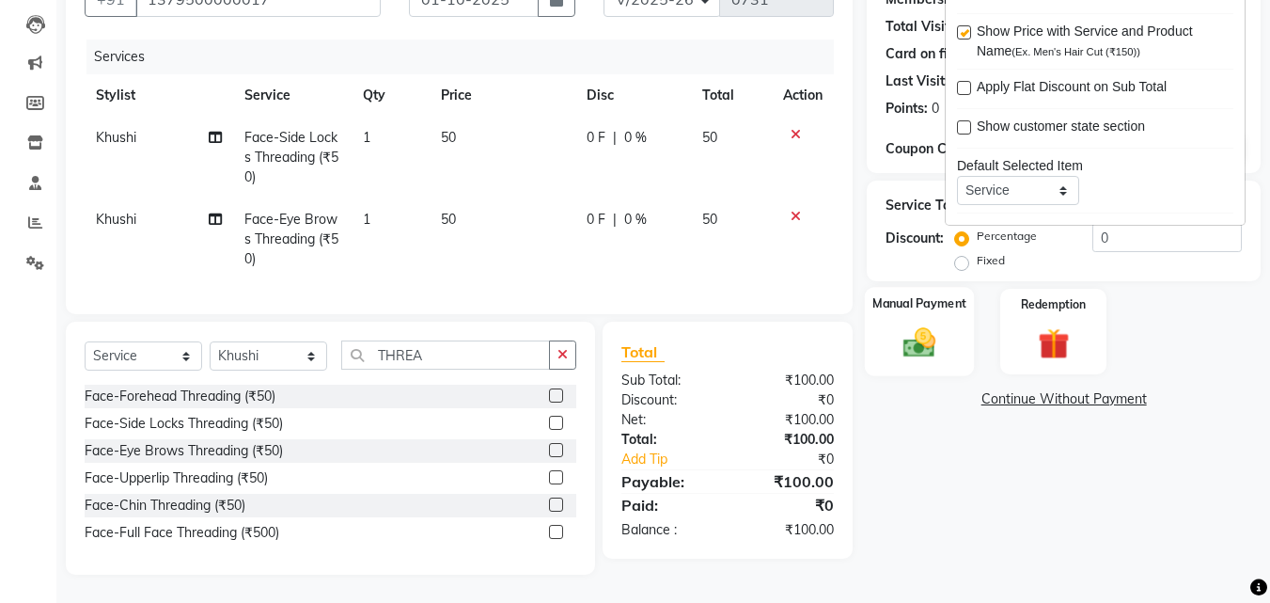
click at [899, 325] on img at bounding box center [919, 342] width 53 height 38
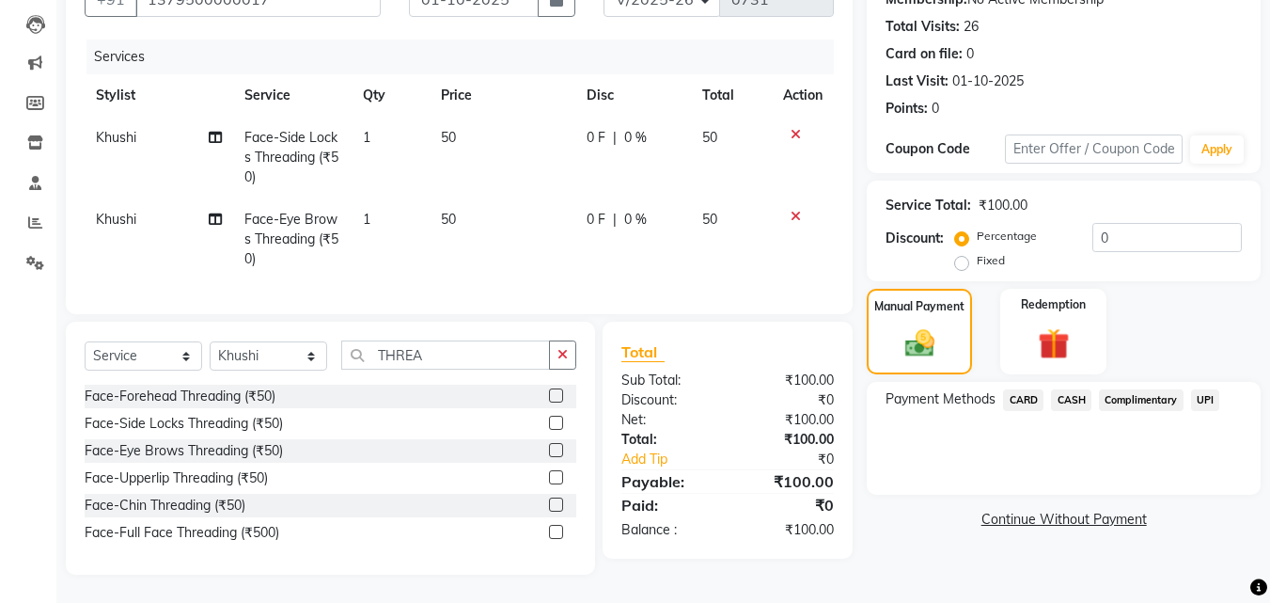
click at [1082, 389] on span "CASH" at bounding box center [1071, 400] width 40 height 22
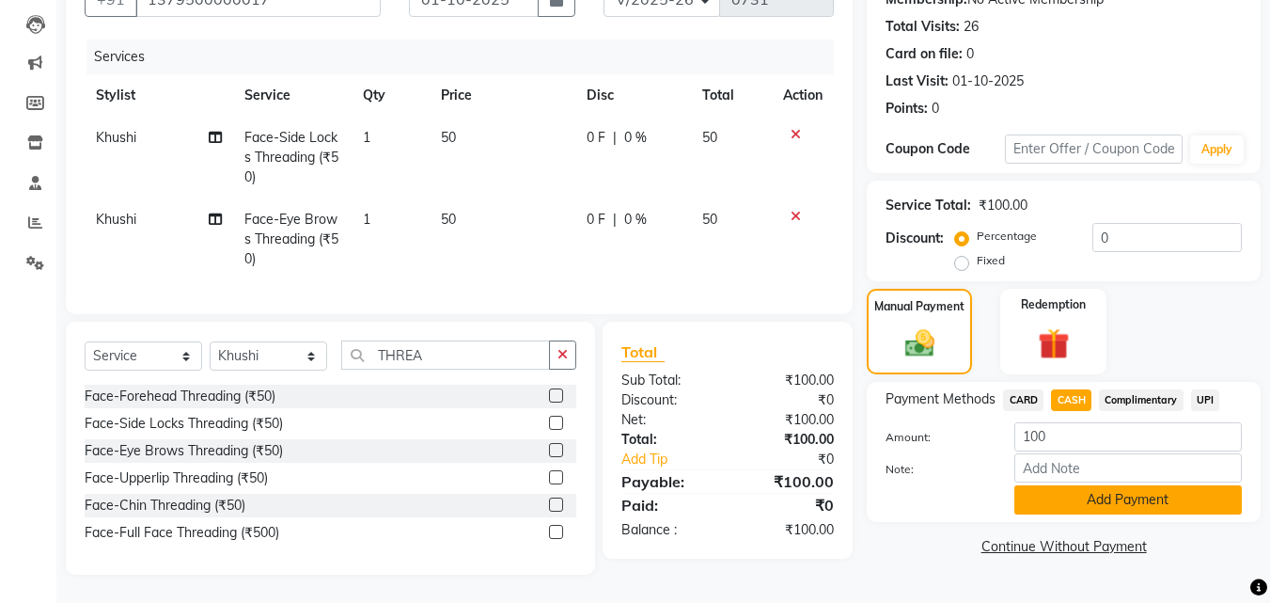
click at [1102, 496] on button "Add Payment" at bounding box center [1129, 499] width 228 height 29
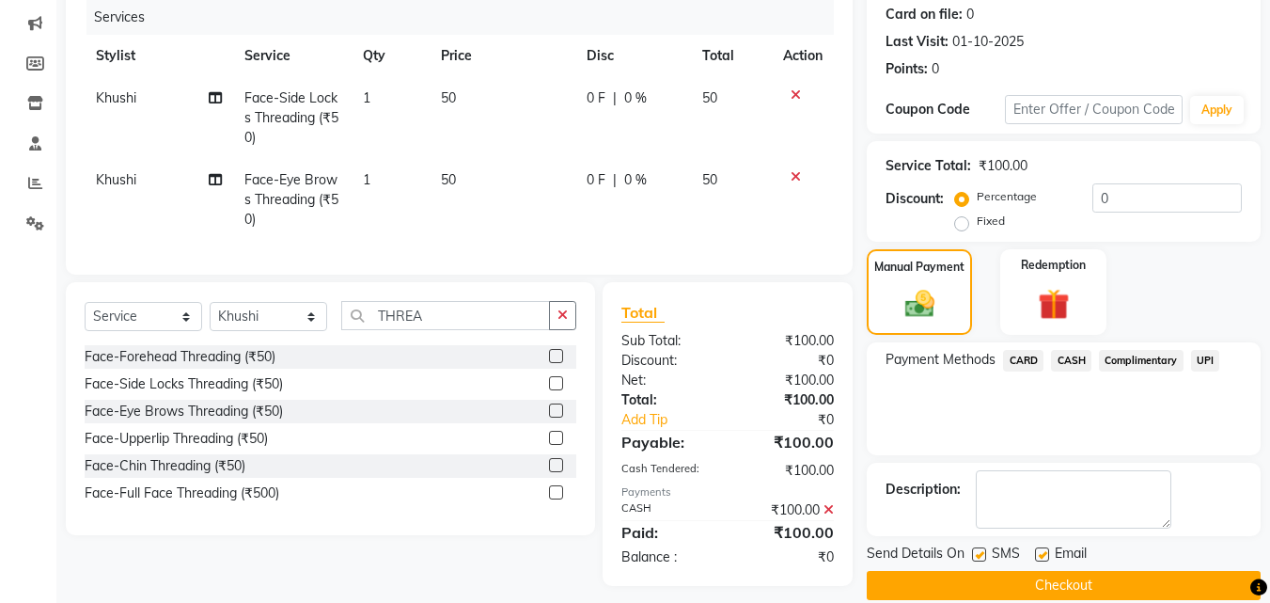
scroll to position [259, 0]
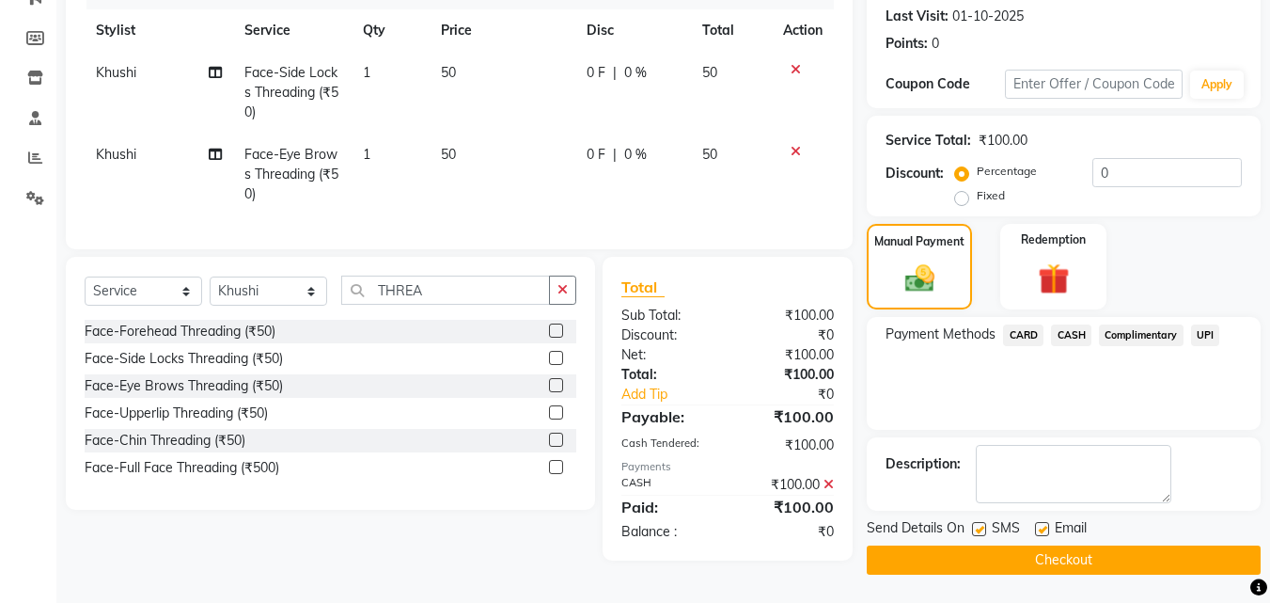
click at [1065, 561] on button "Checkout" at bounding box center [1064, 559] width 394 height 29
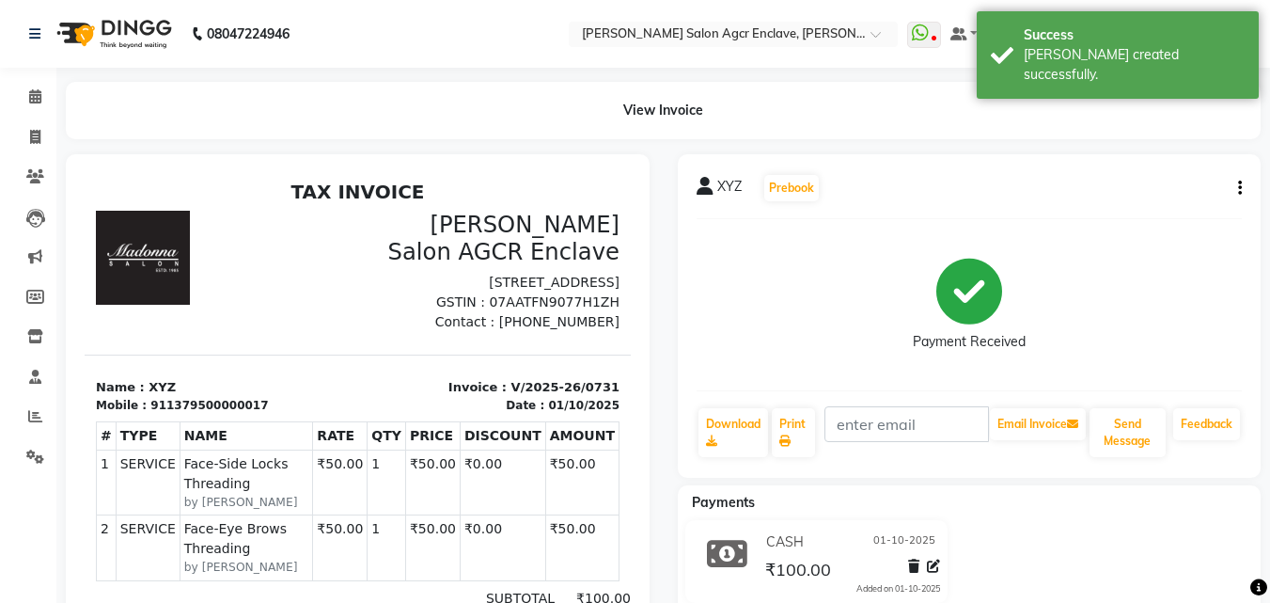
select select "service"
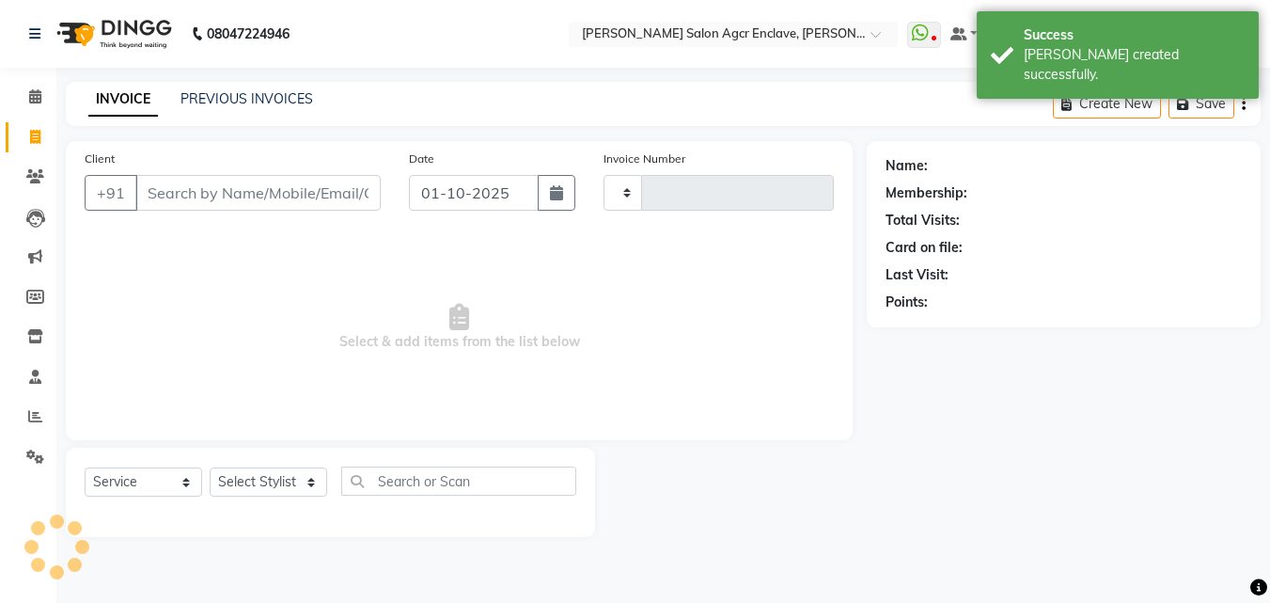
type input "0732"
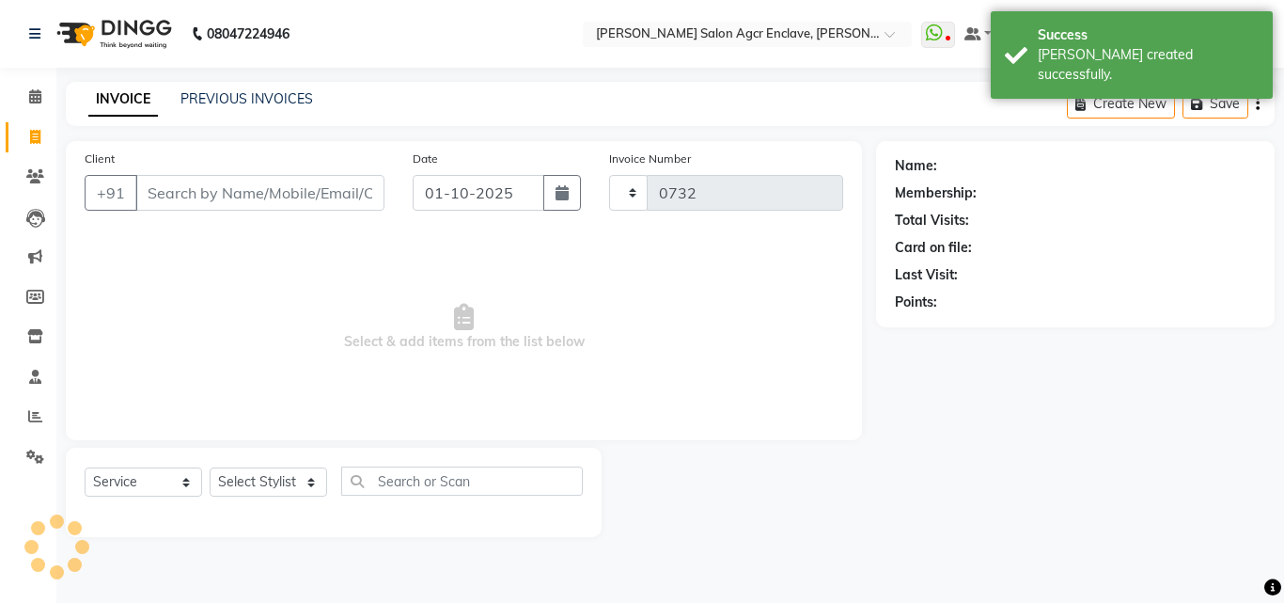
select select "8560"
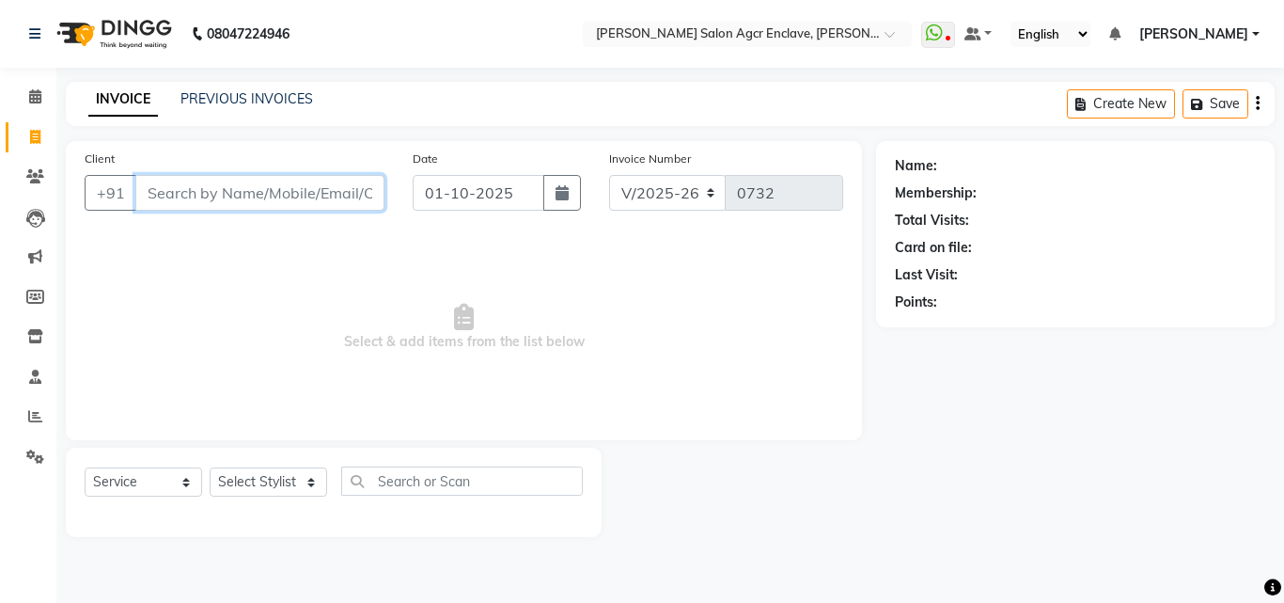
click at [258, 209] on input "Client" at bounding box center [259, 193] width 249 height 36
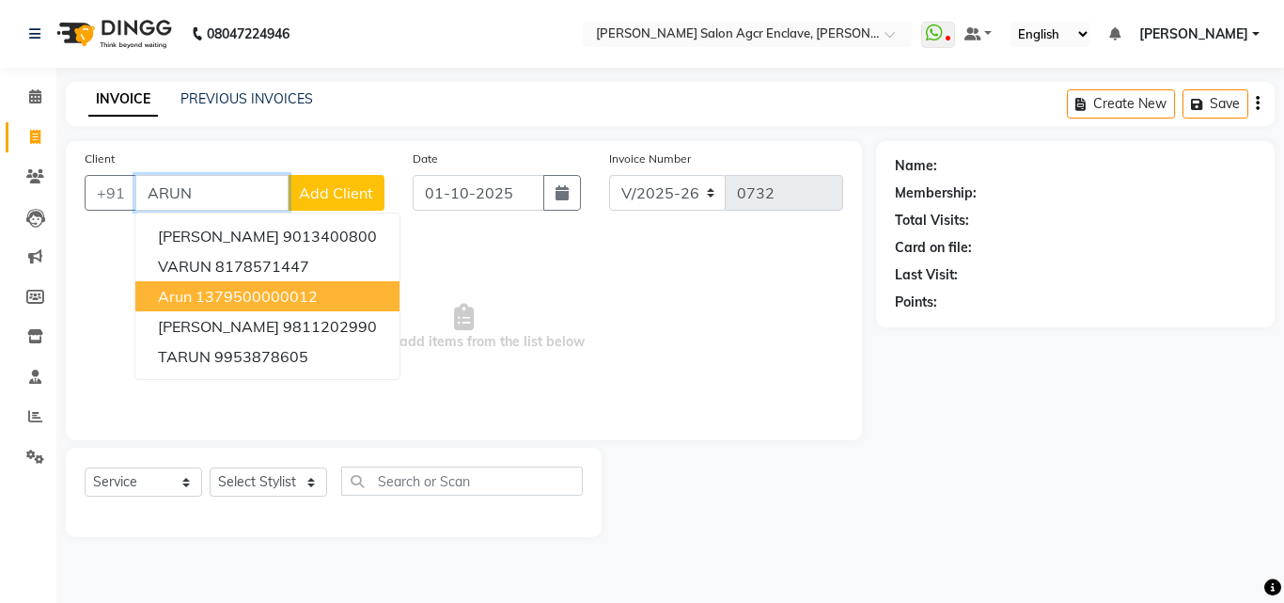
click at [243, 292] on ngb-highlight "1379500000012" at bounding box center [257, 296] width 122 height 19
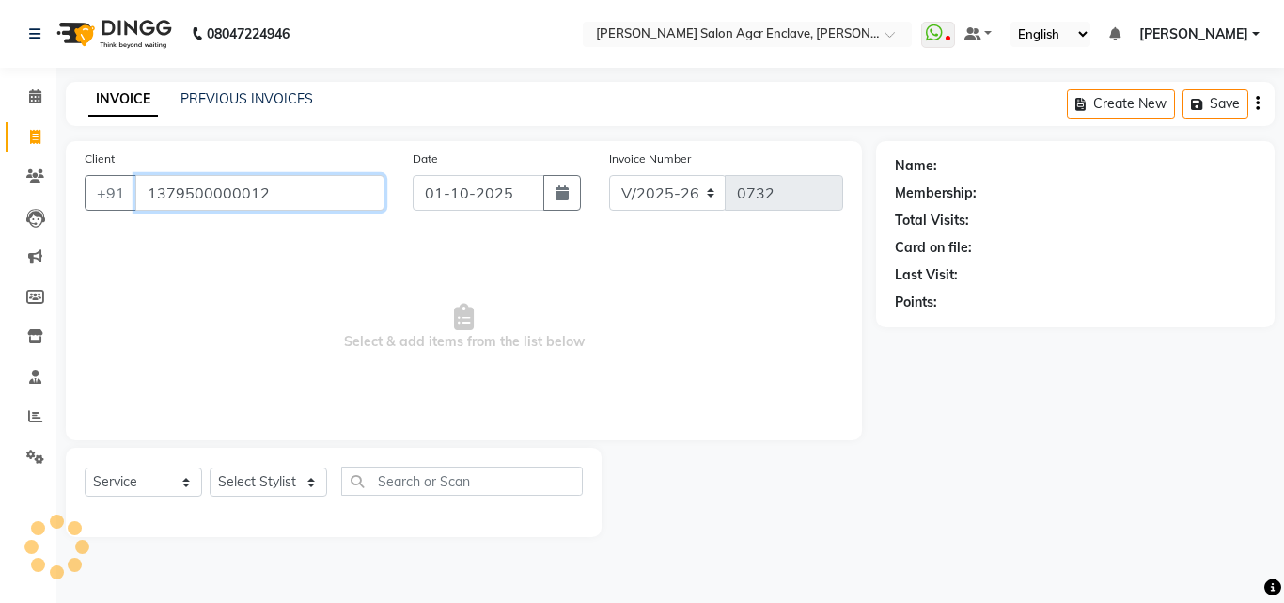
type input "1379500000012"
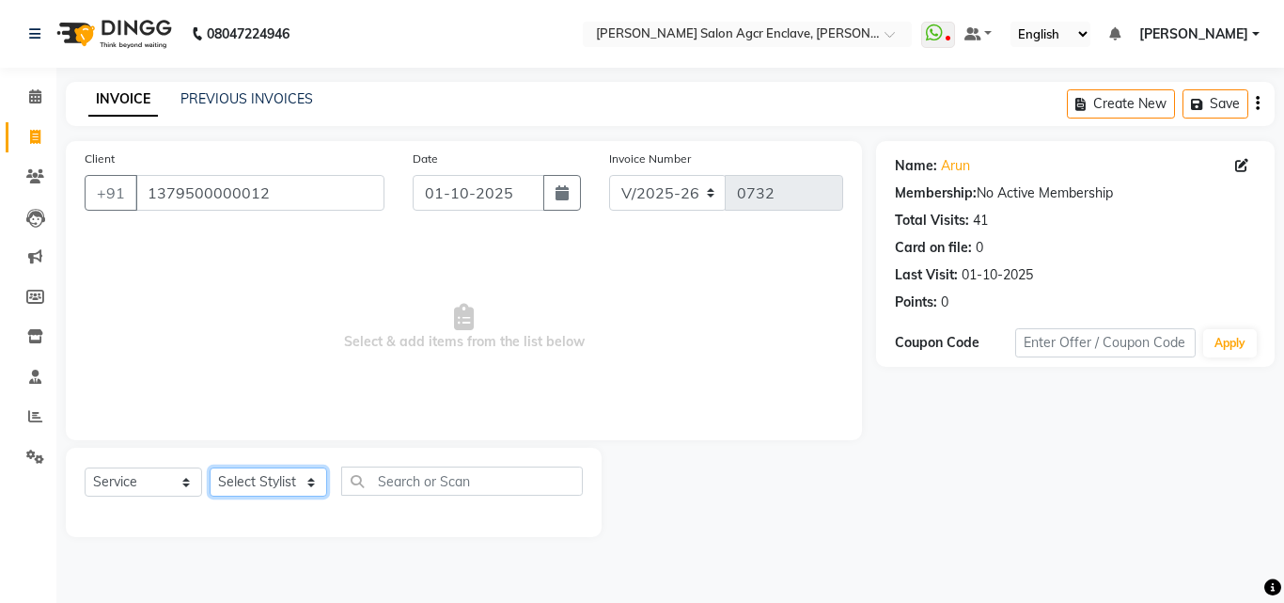
click at [279, 487] on select "Select Stylist Abhishek [PERSON_NAME] [PERSON_NAME] [PERSON_NAME] Lucky [PERSON…" at bounding box center [269, 481] width 118 height 29
select select "87658"
click at [210, 467] on select "Select Stylist Abhishek [PERSON_NAME] [PERSON_NAME] [PERSON_NAME] Lucky [PERSON…" at bounding box center [269, 481] width 118 height 29
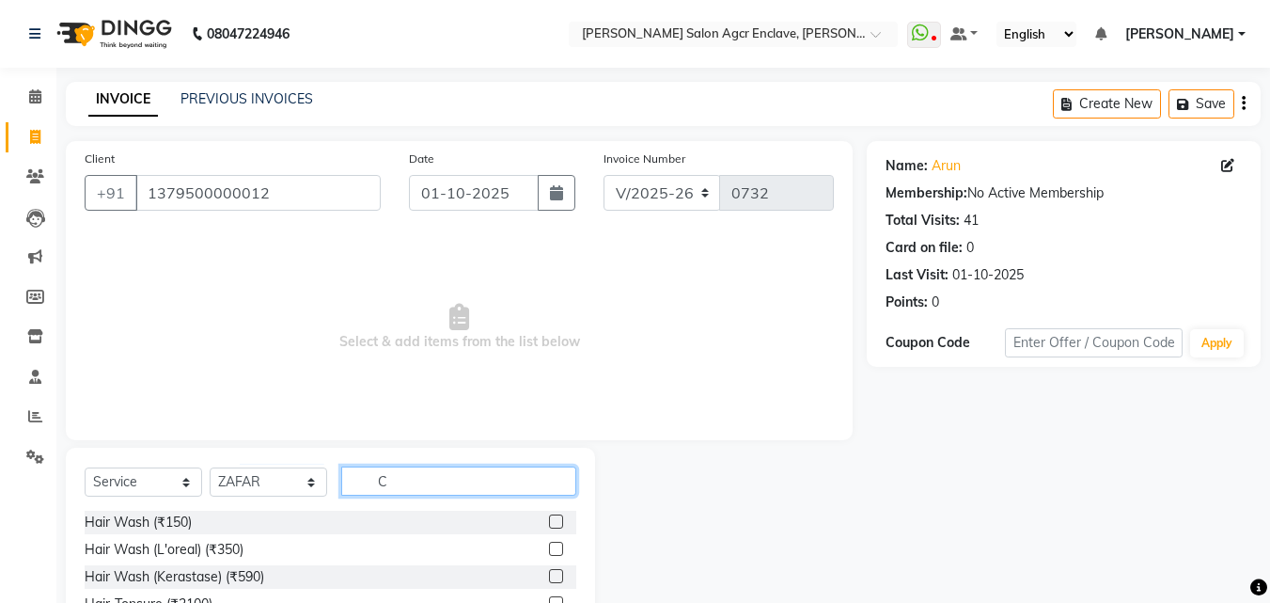
click at [386, 483] on input "C" at bounding box center [458, 480] width 235 height 29
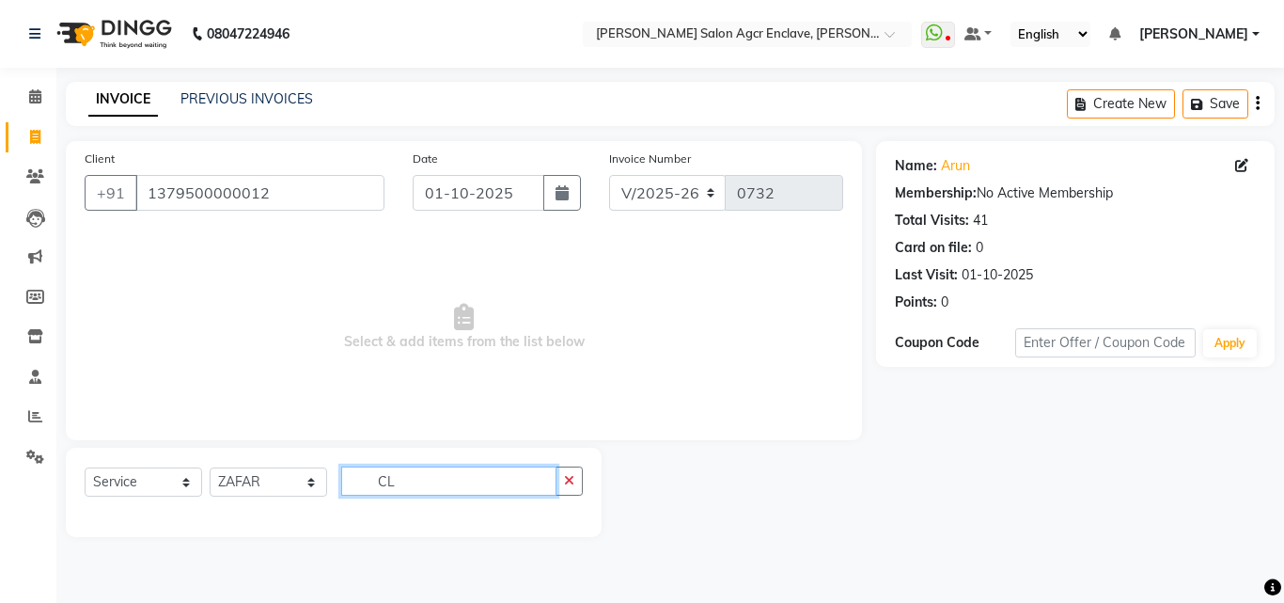
type input "C"
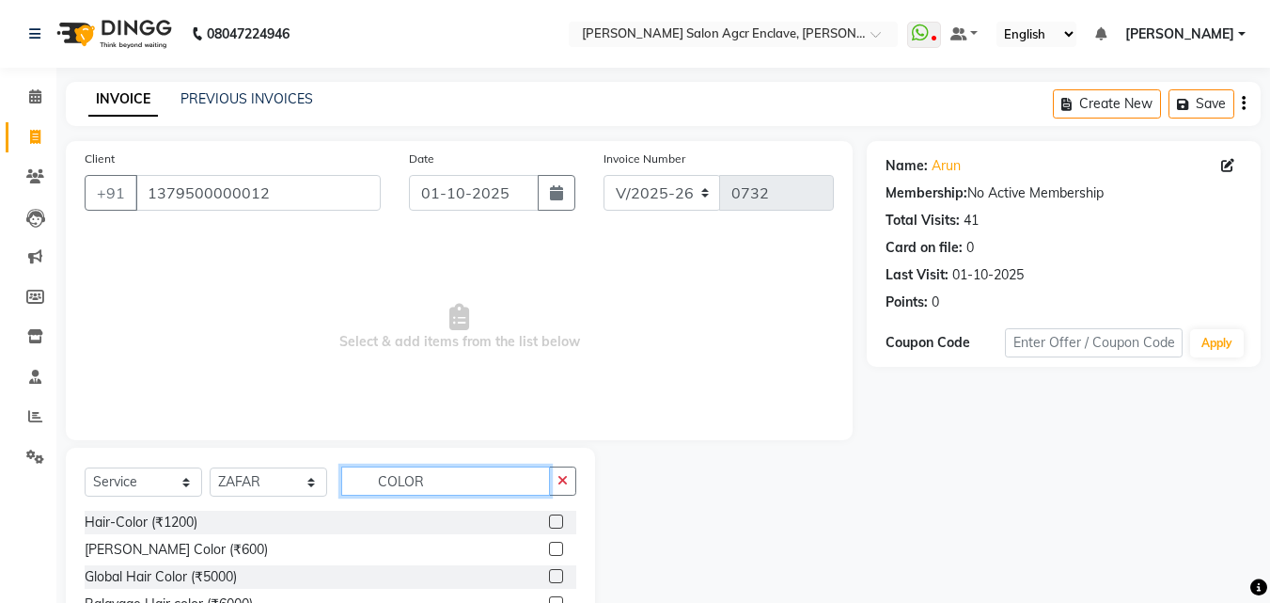
type input "COLOR"
click at [559, 518] on label at bounding box center [556, 521] width 14 height 14
click at [559, 518] on input "checkbox" at bounding box center [555, 522] width 12 height 12
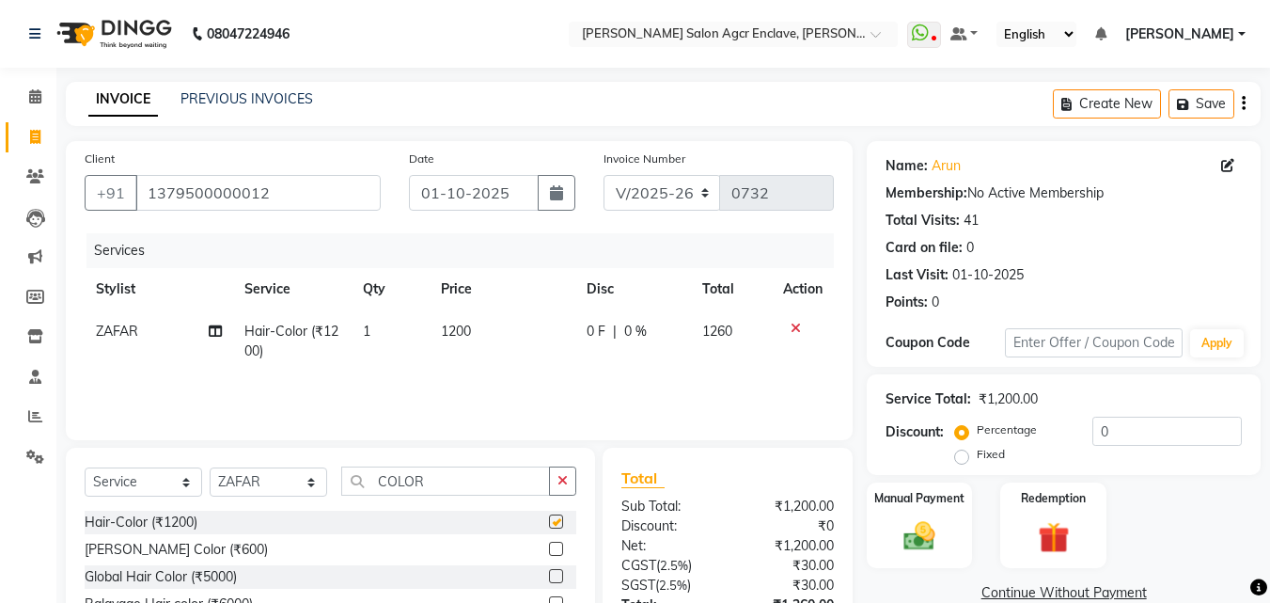
checkbox input "false"
click at [562, 479] on icon "button" at bounding box center [563, 480] width 10 height 13
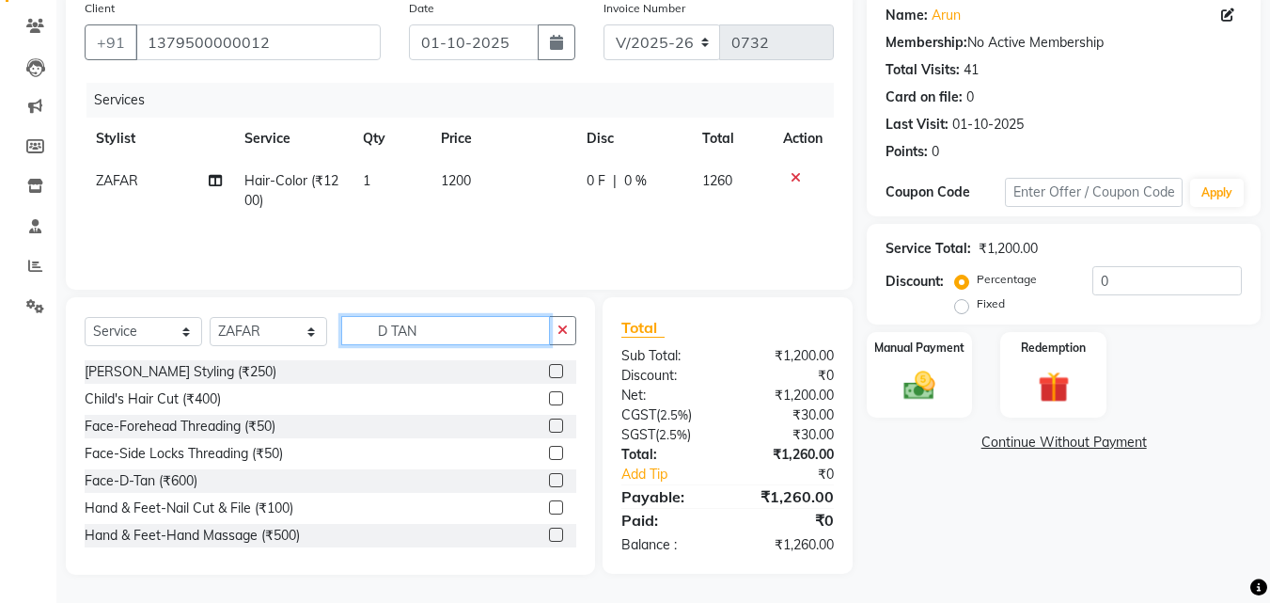
scroll to position [150, 0]
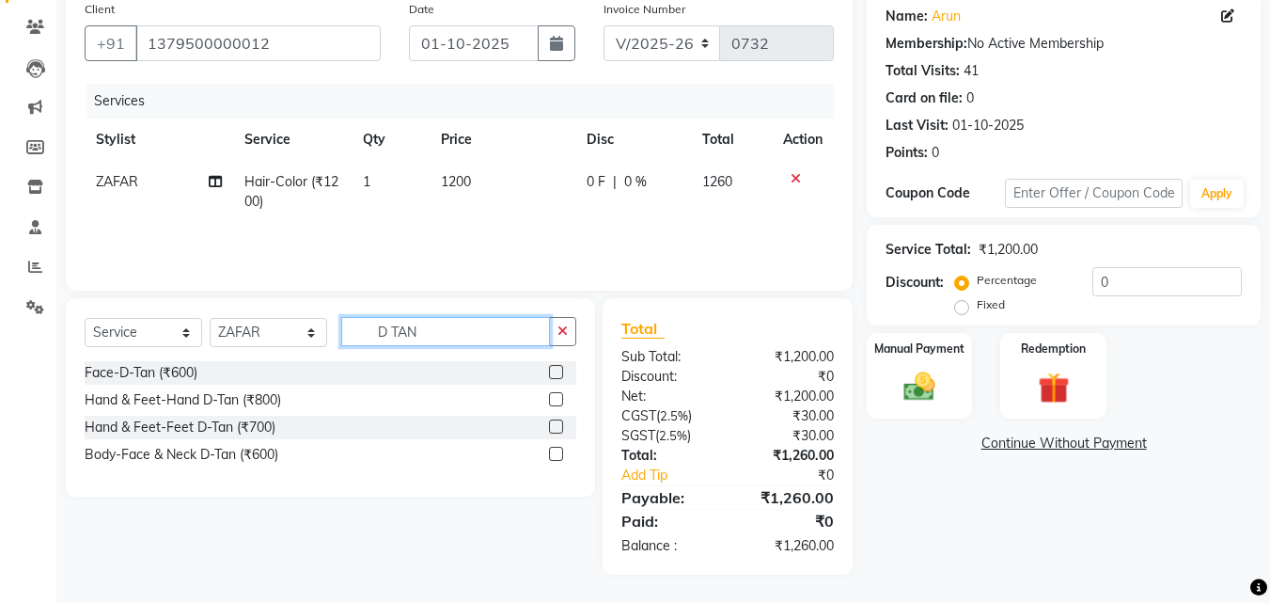
type input "D TAN"
click at [556, 370] on label at bounding box center [556, 372] width 14 height 14
click at [556, 370] on input "checkbox" at bounding box center [555, 373] width 12 height 12
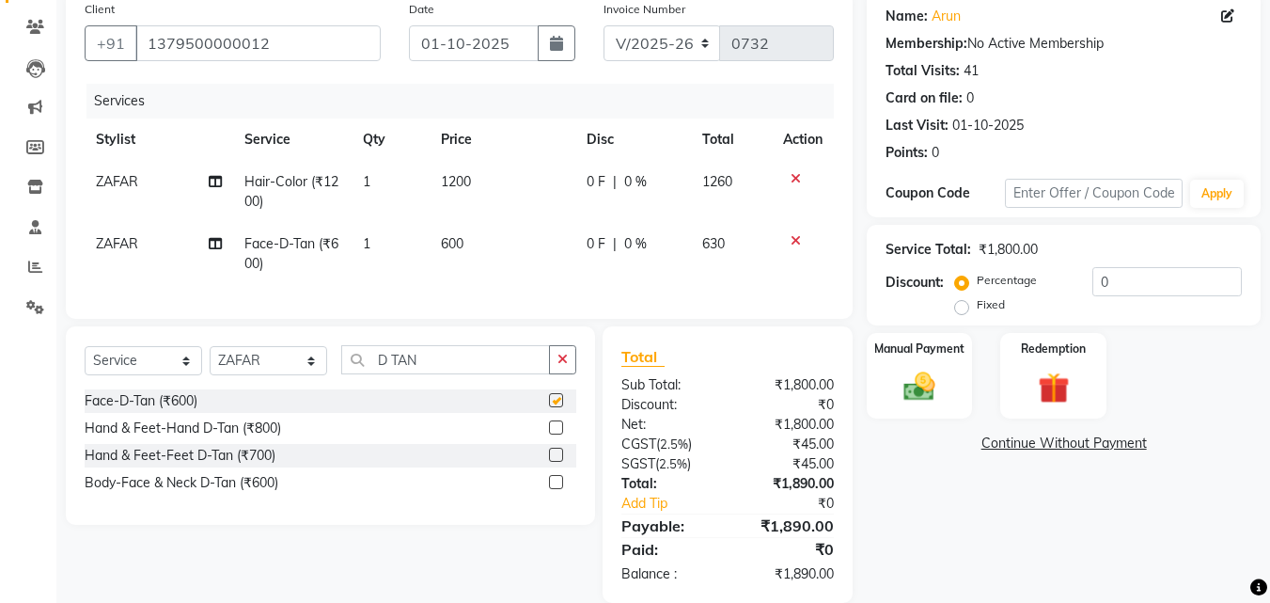
checkbox input "false"
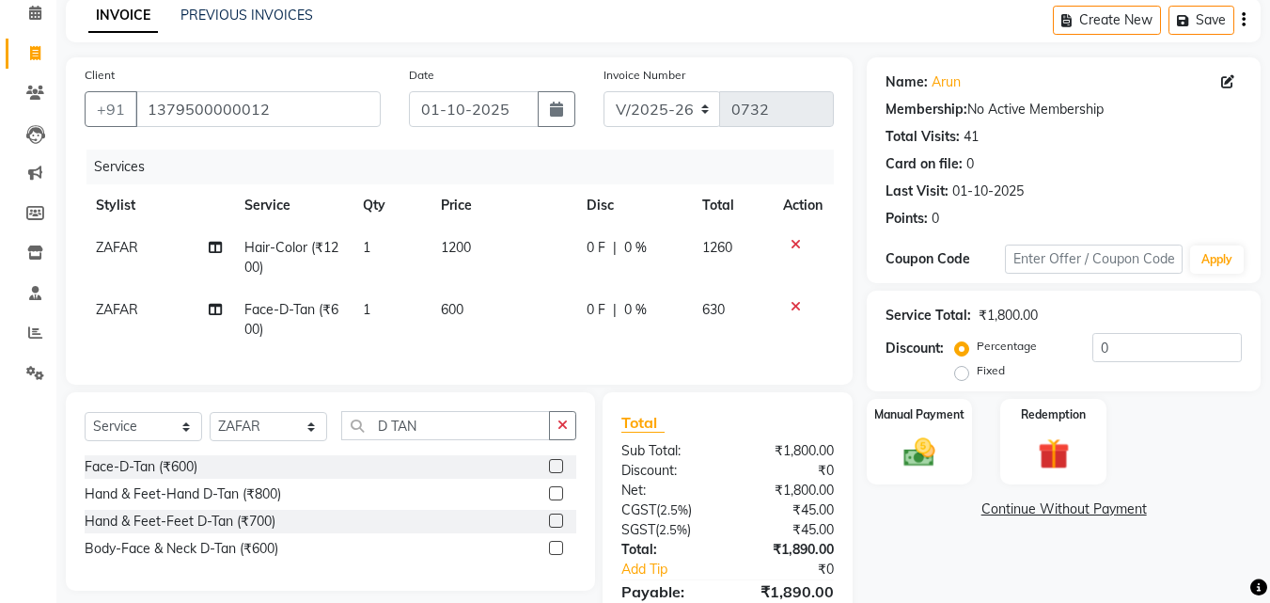
scroll to position [0, 0]
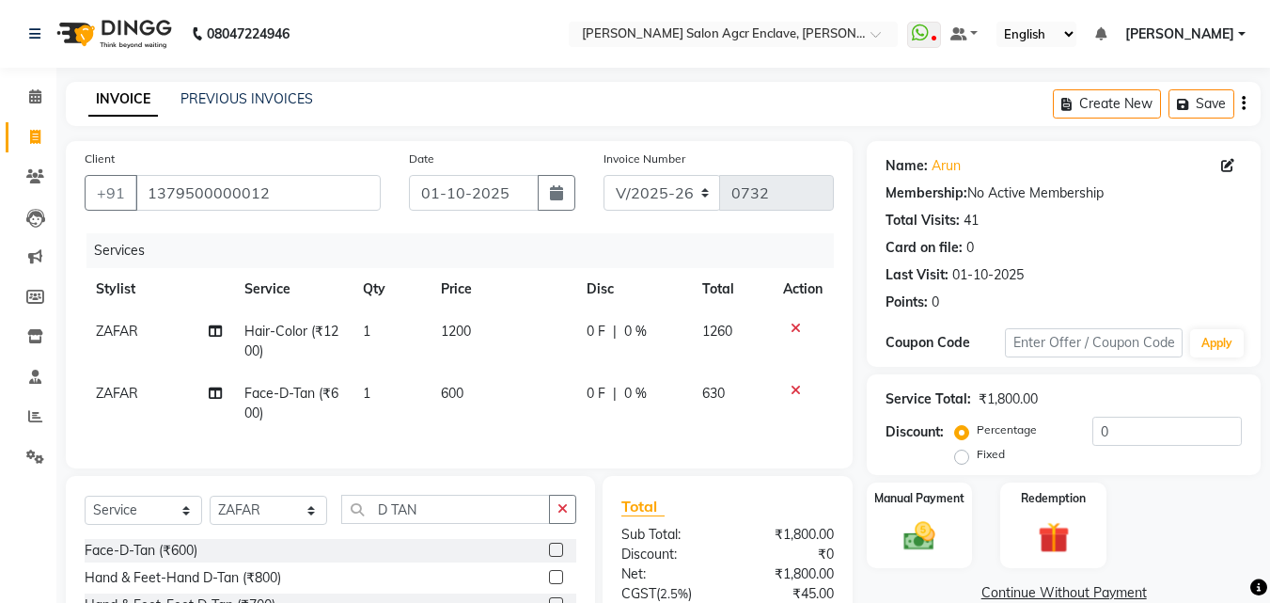
click at [1243, 103] on icon "button" at bounding box center [1244, 103] width 4 height 1
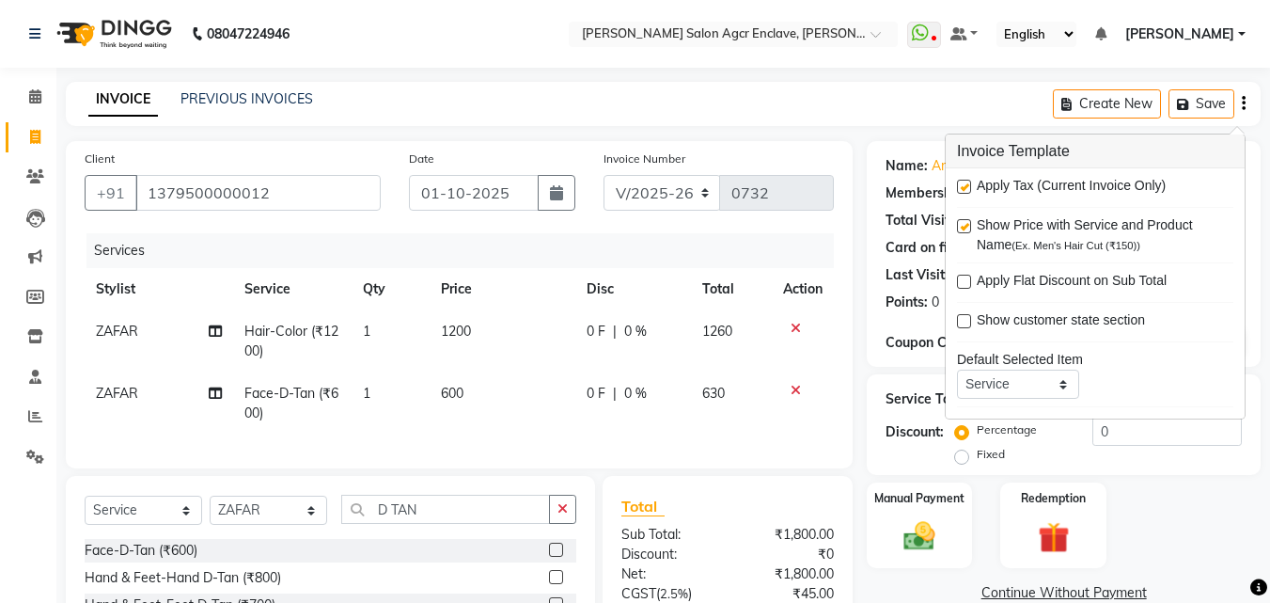
click at [966, 188] on label at bounding box center [964, 187] width 14 height 14
click at [966, 188] on input "checkbox" at bounding box center [963, 187] width 12 height 12
checkbox input "false"
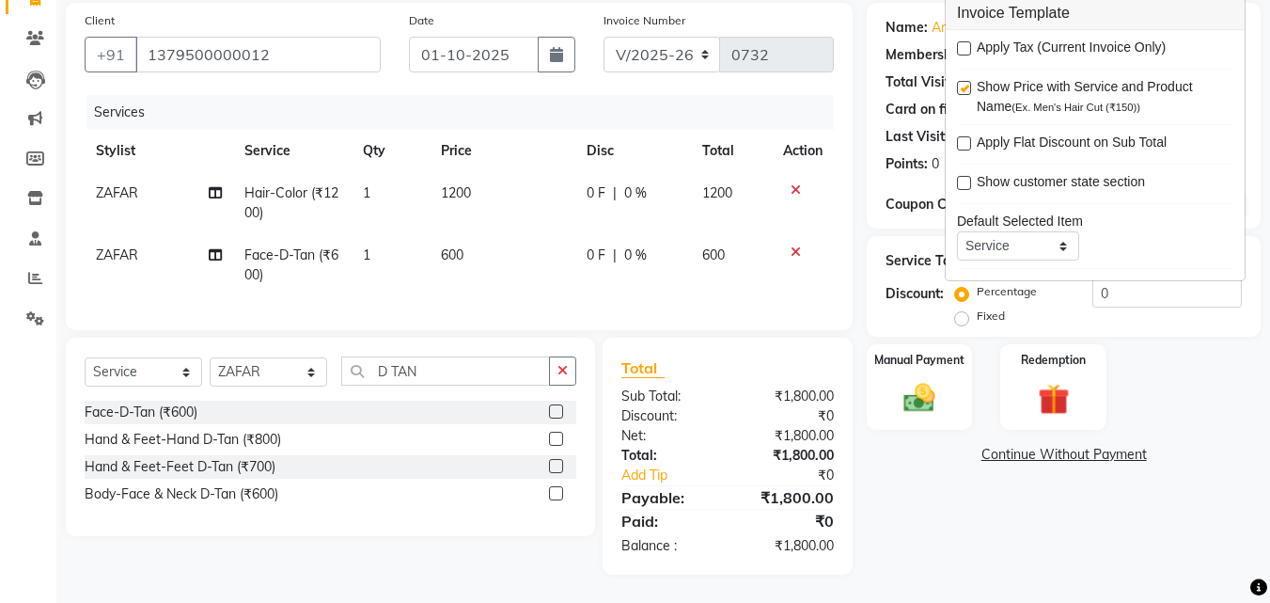
click at [454, 246] on span "600" at bounding box center [452, 254] width 23 height 17
click at [454, 238] on td "600" at bounding box center [503, 265] width 146 height 62
select select "87658"
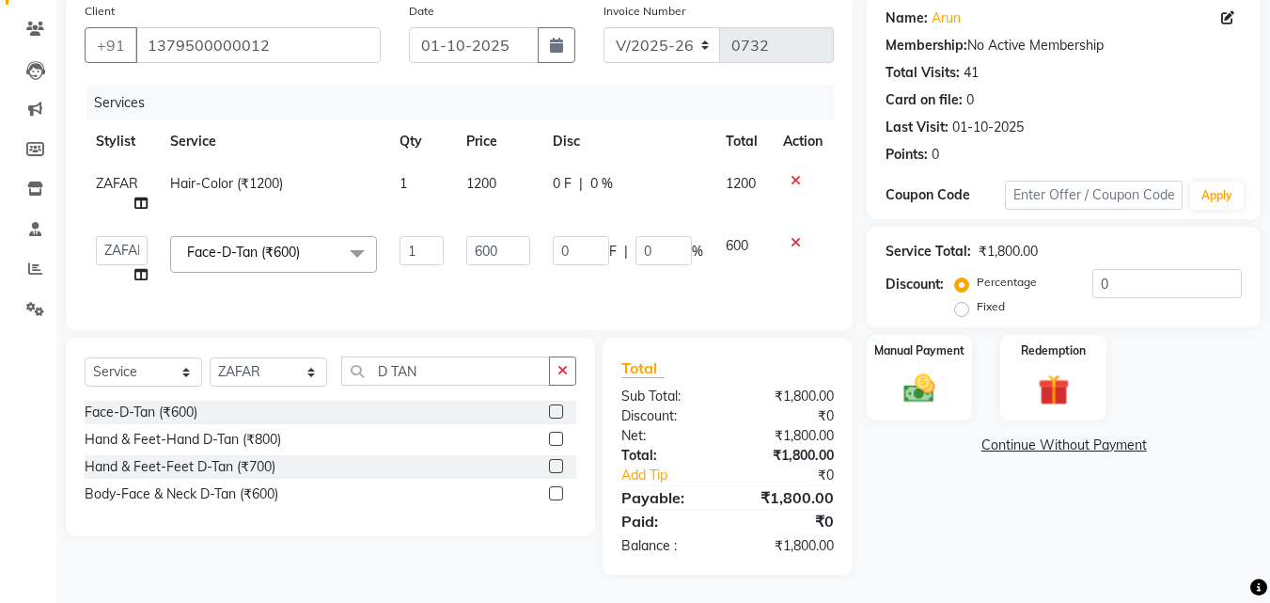
click at [455, 238] on td "600" at bounding box center [498, 260] width 87 height 71
click at [488, 241] on input "600" at bounding box center [498, 250] width 64 height 29
type input "500"
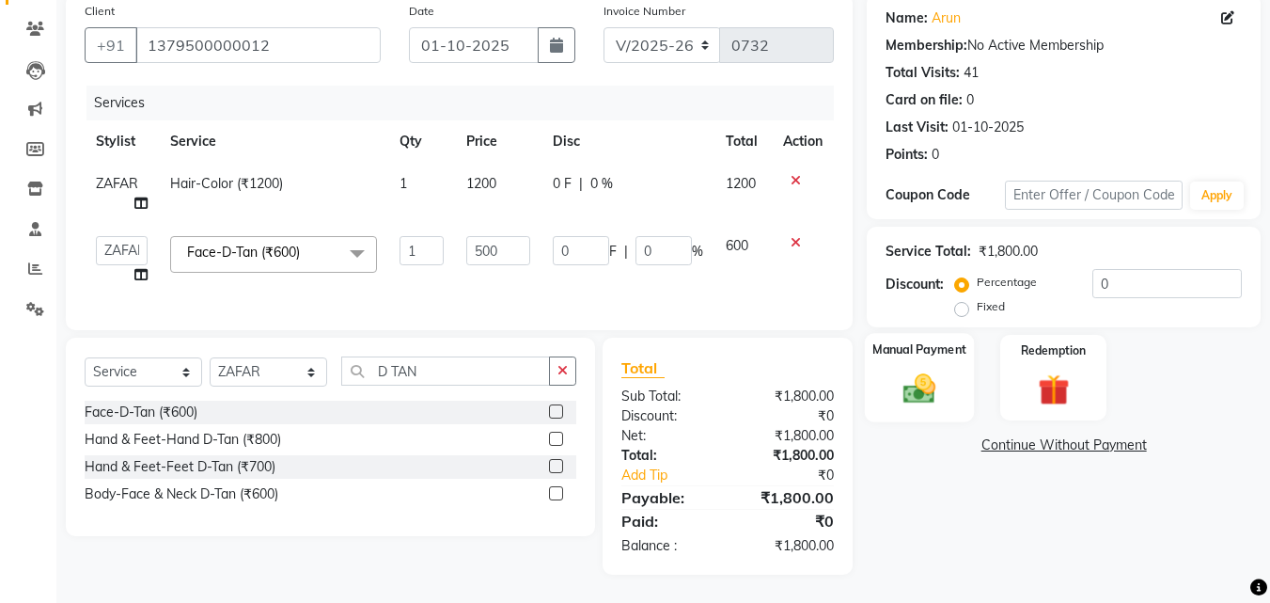
click at [921, 384] on img at bounding box center [919, 389] width 53 height 38
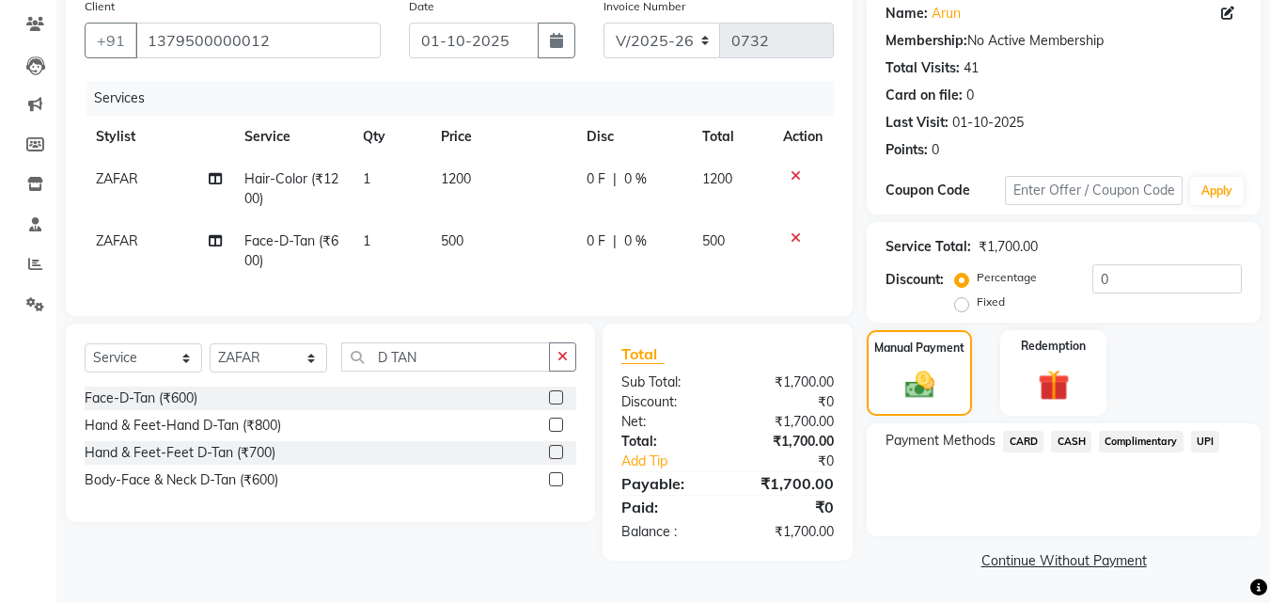
click at [1075, 434] on span "CASH" at bounding box center [1071, 442] width 40 height 22
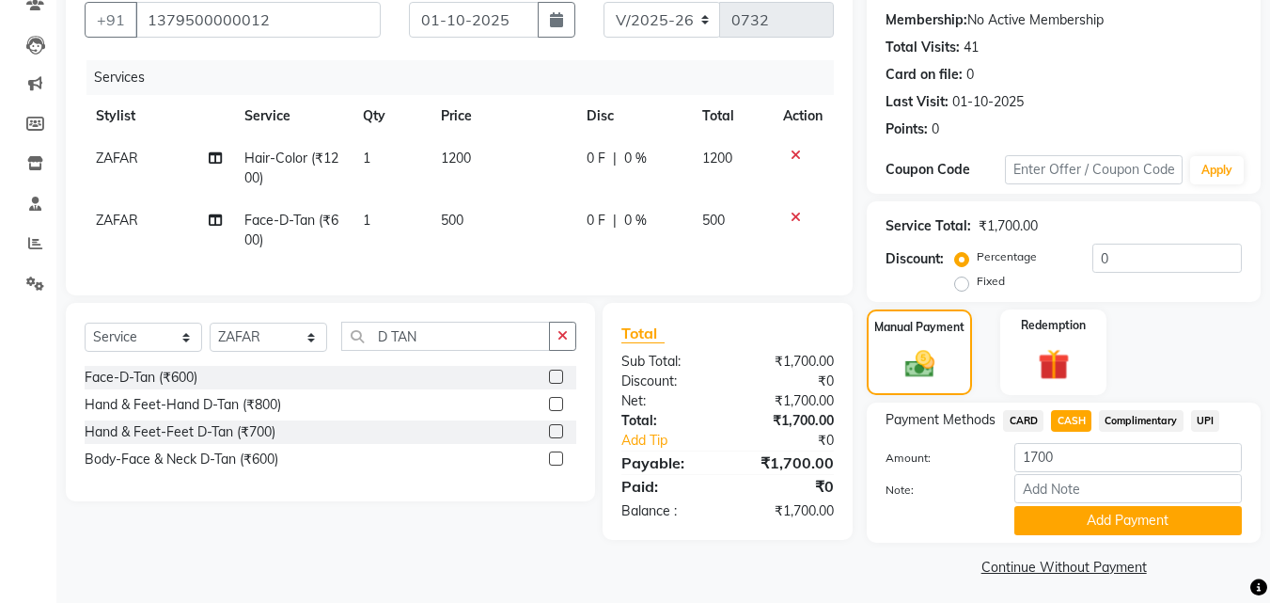
scroll to position [180, 0]
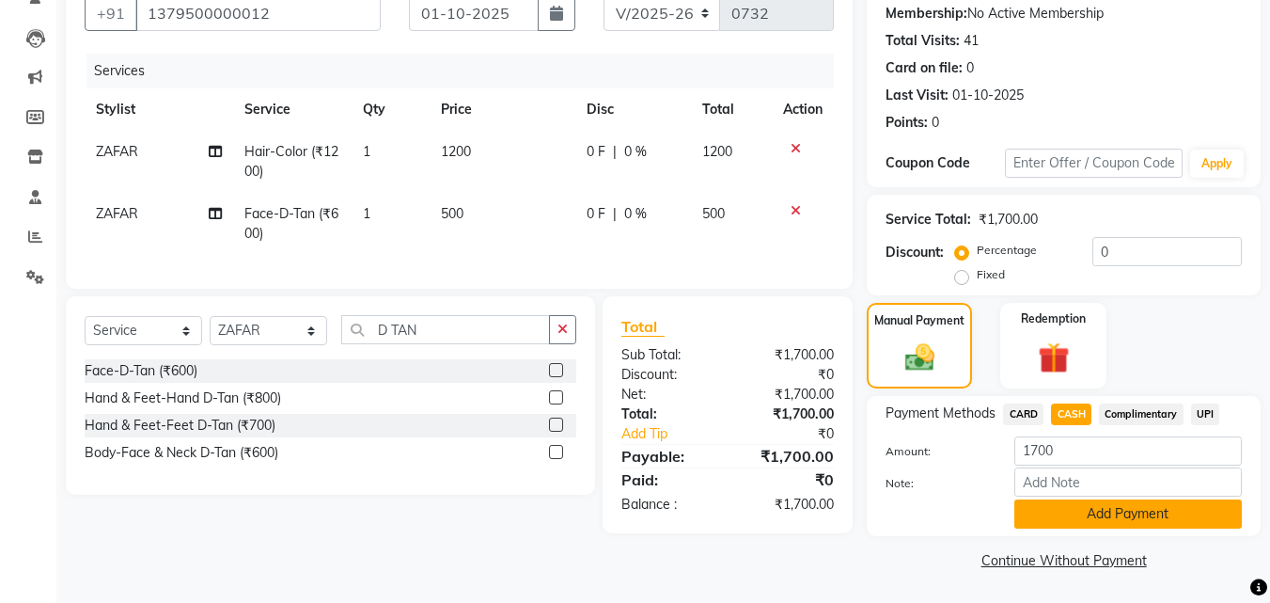
click at [1091, 525] on button "Add Payment" at bounding box center [1129, 513] width 228 height 29
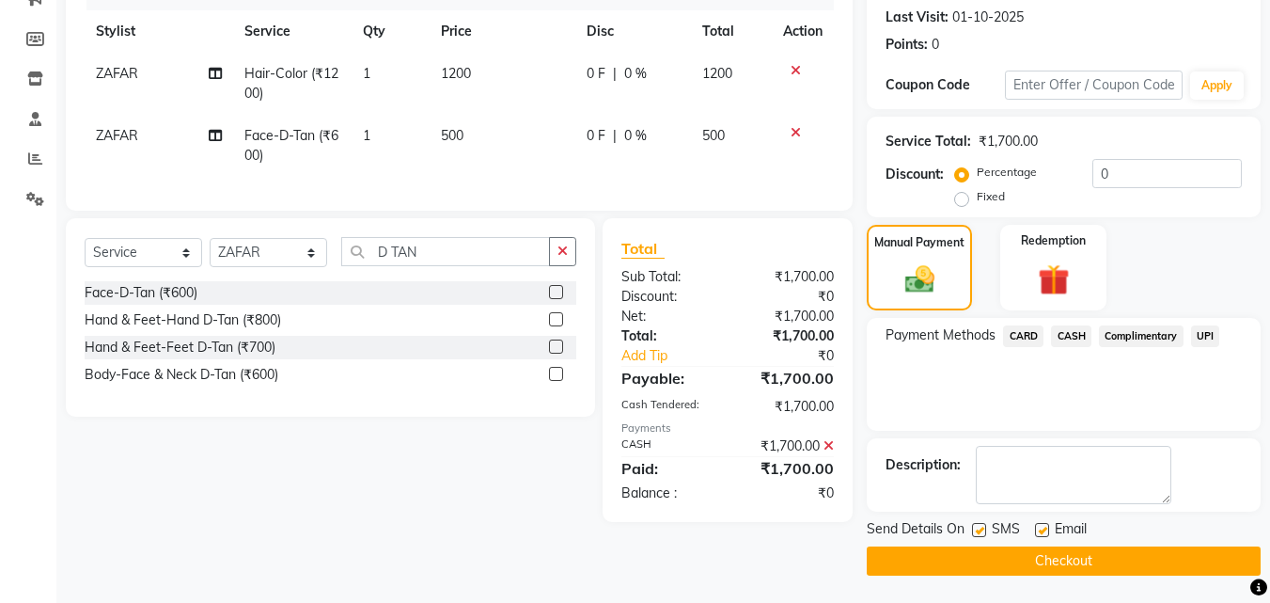
scroll to position [259, 0]
click at [1069, 557] on button "Checkout" at bounding box center [1064, 559] width 394 height 29
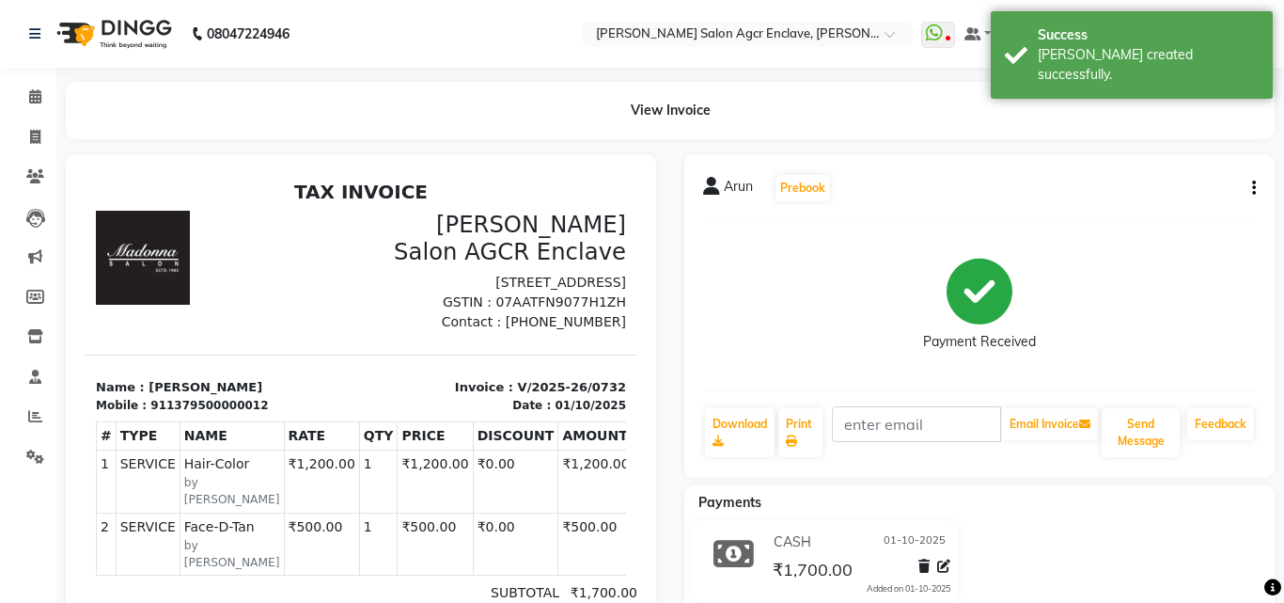
select select "service"
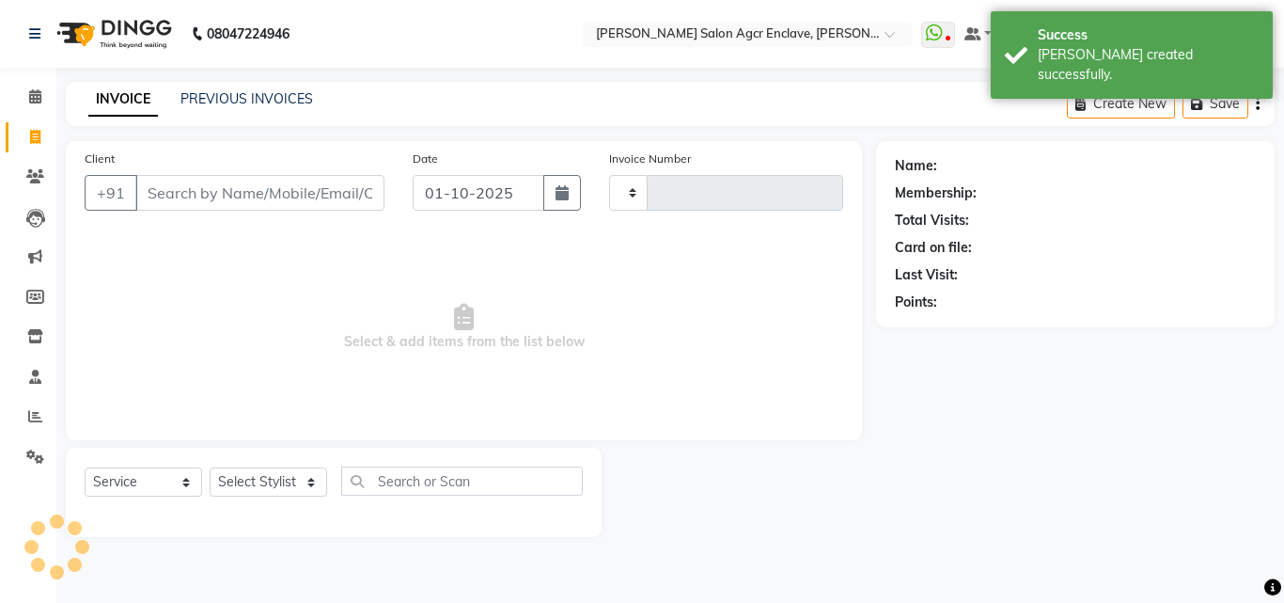
type input "0733"
select select "8560"
click at [246, 183] on input "Client" at bounding box center [259, 193] width 249 height 36
paste input "7011760697"
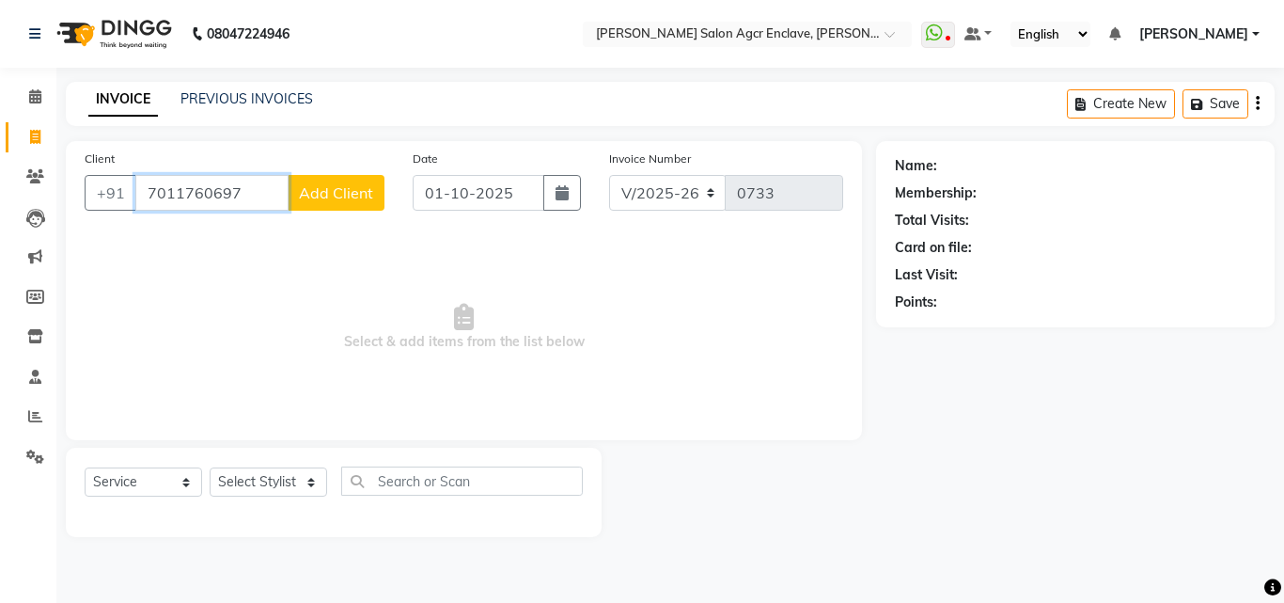
type input "7011760697"
click at [328, 183] on span "Add Client" at bounding box center [336, 192] width 74 height 19
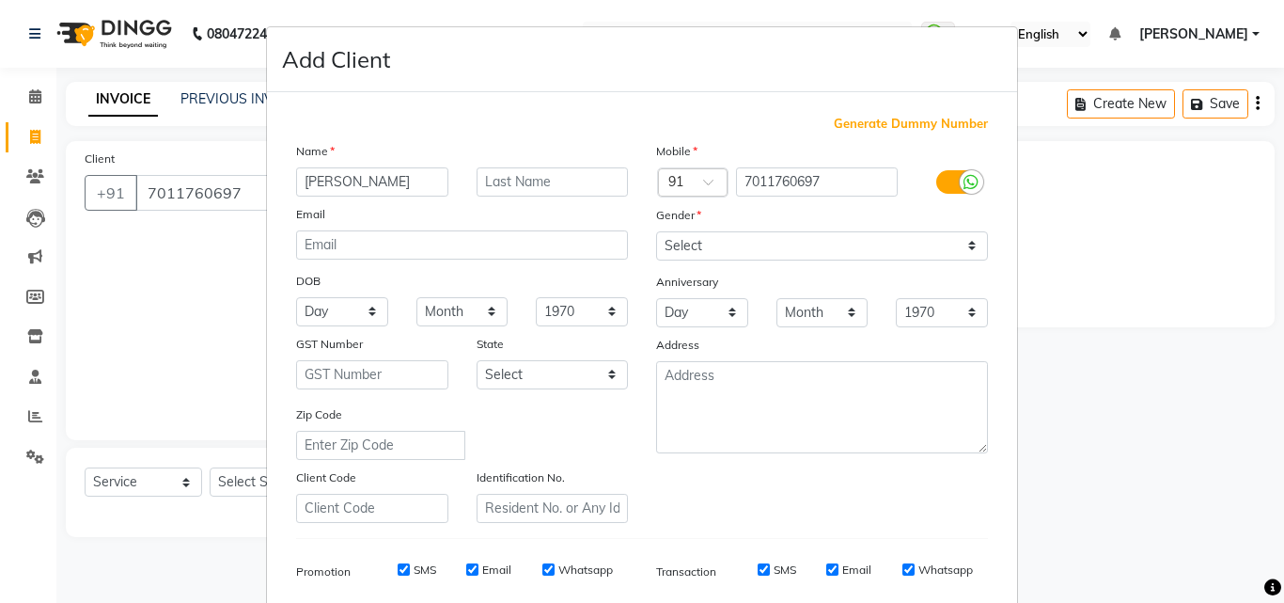
type input "[PERSON_NAME]"
click at [706, 247] on select "Select [DEMOGRAPHIC_DATA] [DEMOGRAPHIC_DATA] Other Prefer Not To Say" at bounding box center [822, 245] width 332 height 29
select select "[DEMOGRAPHIC_DATA]"
click at [656, 231] on select "Select [DEMOGRAPHIC_DATA] [DEMOGRAPHIC_DATA] Other Prefer Not To Say" at bounding box center [822, 245] width 332 height 29
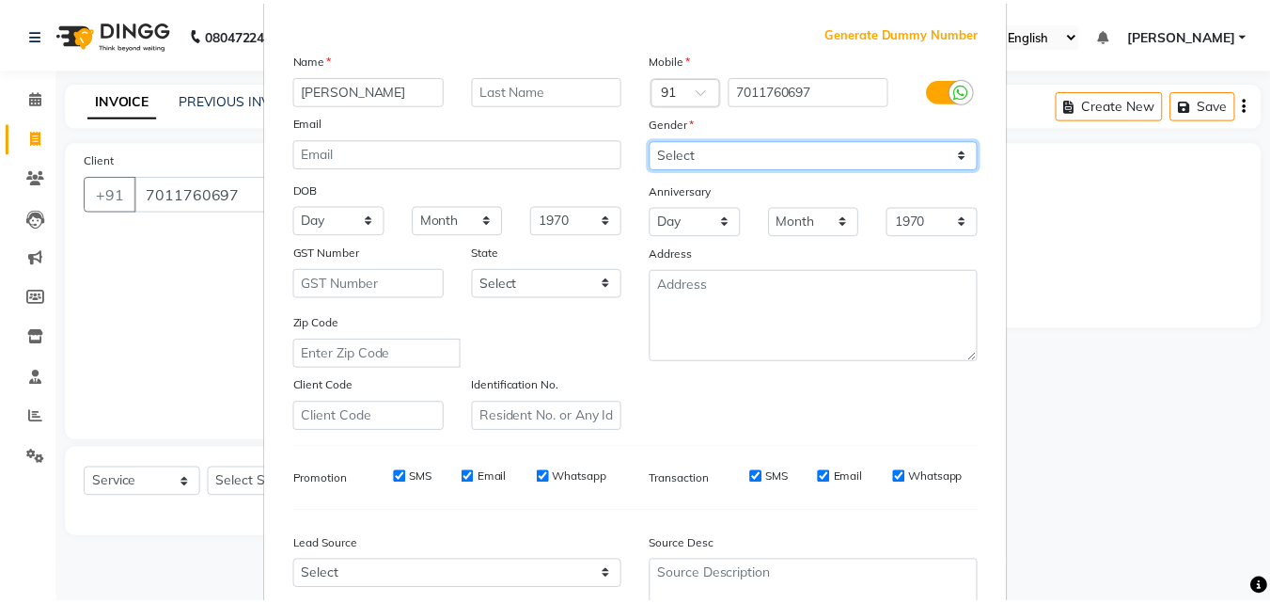
scroll to position [265, 0]
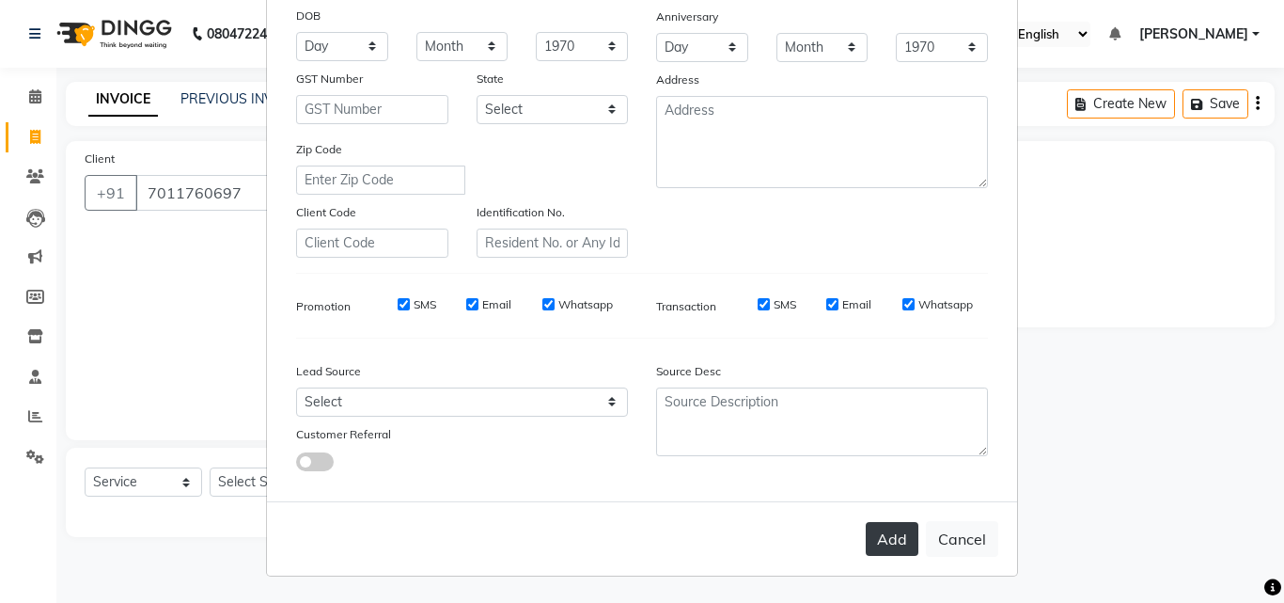
click at [884, 531] on button "Add" at bounding box center [892, 539] width 53 height 34
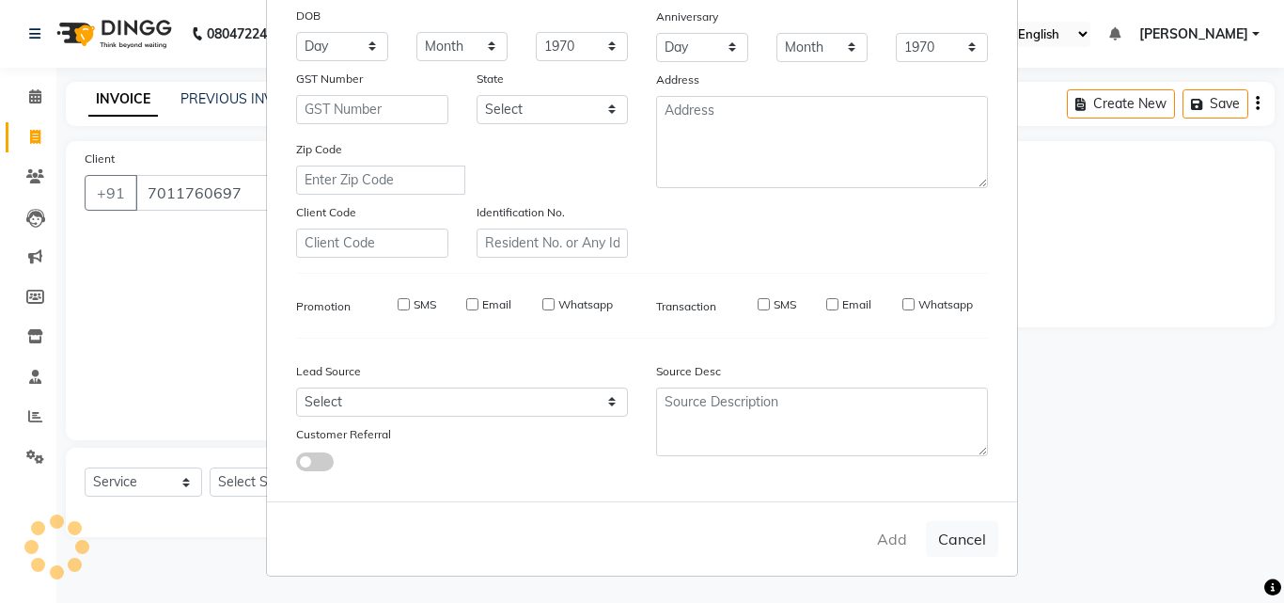
select select
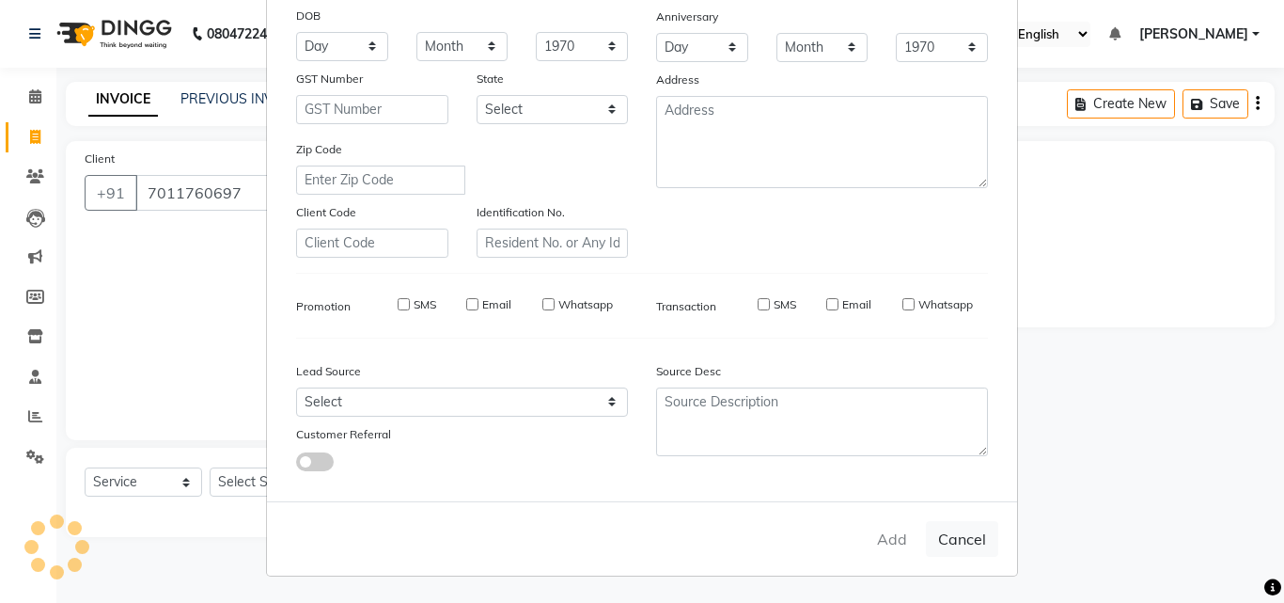
select select
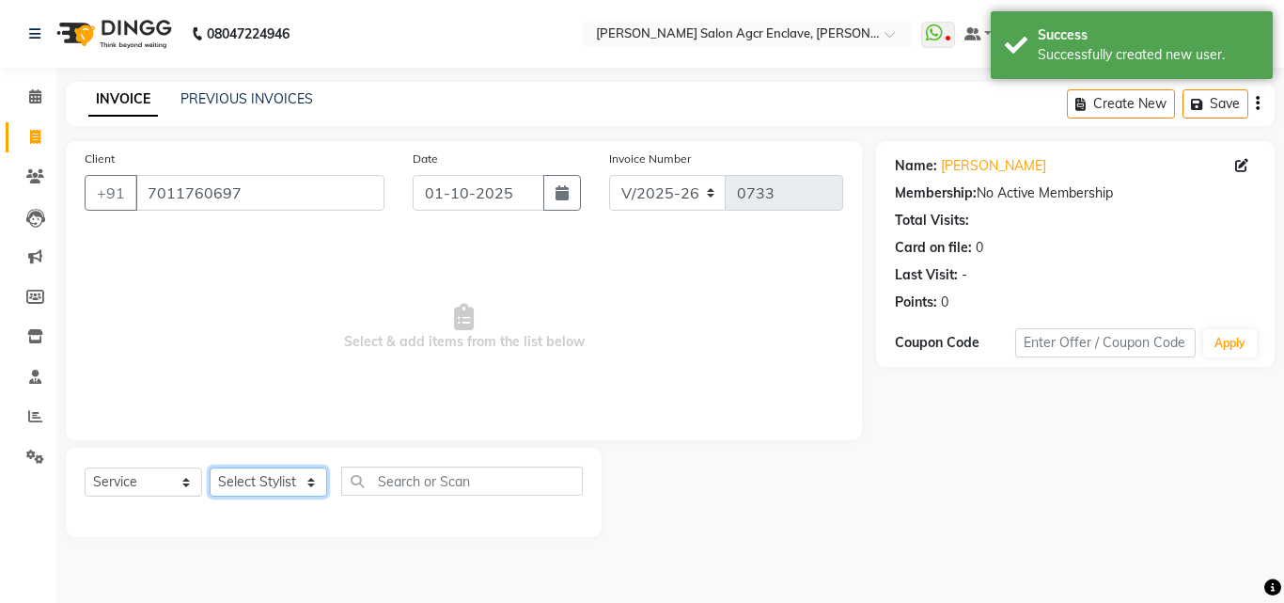
click at [262, 489] on select "Select Stylist Abhishek [PERSON_NAME] [PERSON_NAME] [PERSON_NAME] Lucky [PERSON…" at bounding box center [269, 481] width 118 height 29
click at [210, 467] on select "Select Stylist Abhishek [PERSON_NAME] [PERSON_NAME] [PERSON_NAME] Lucky [PERSON…" at bounding box center [269, 481] width 118 height 29
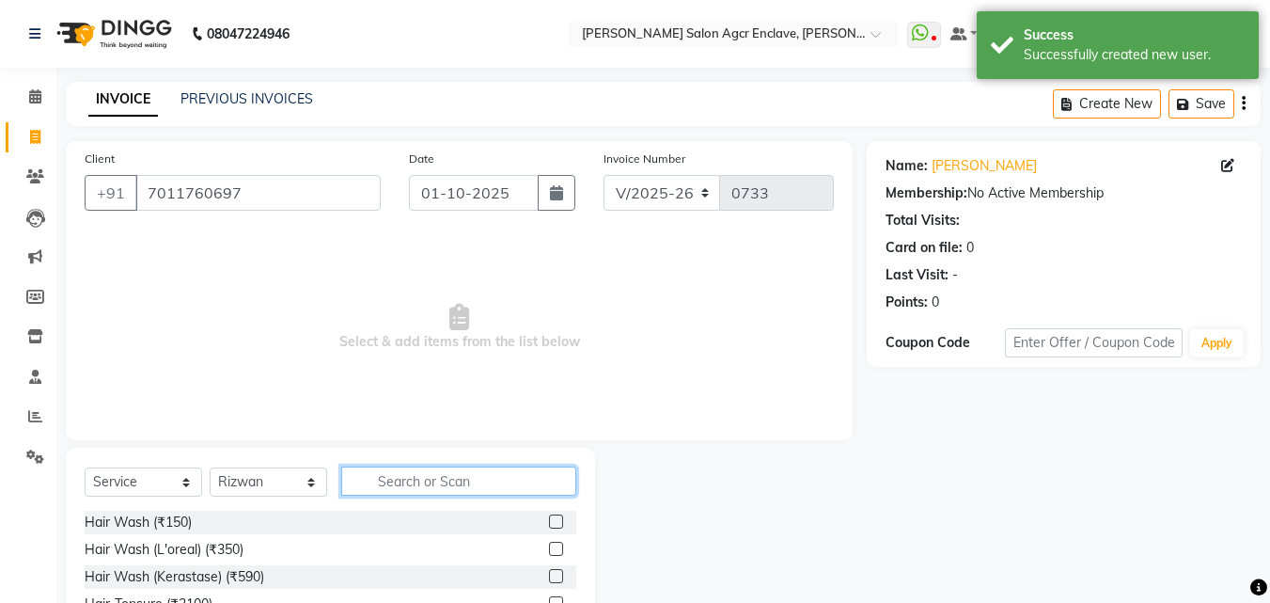
click at [412, 482] on input "text" at bounding box center [458, 480] width 235 height 29
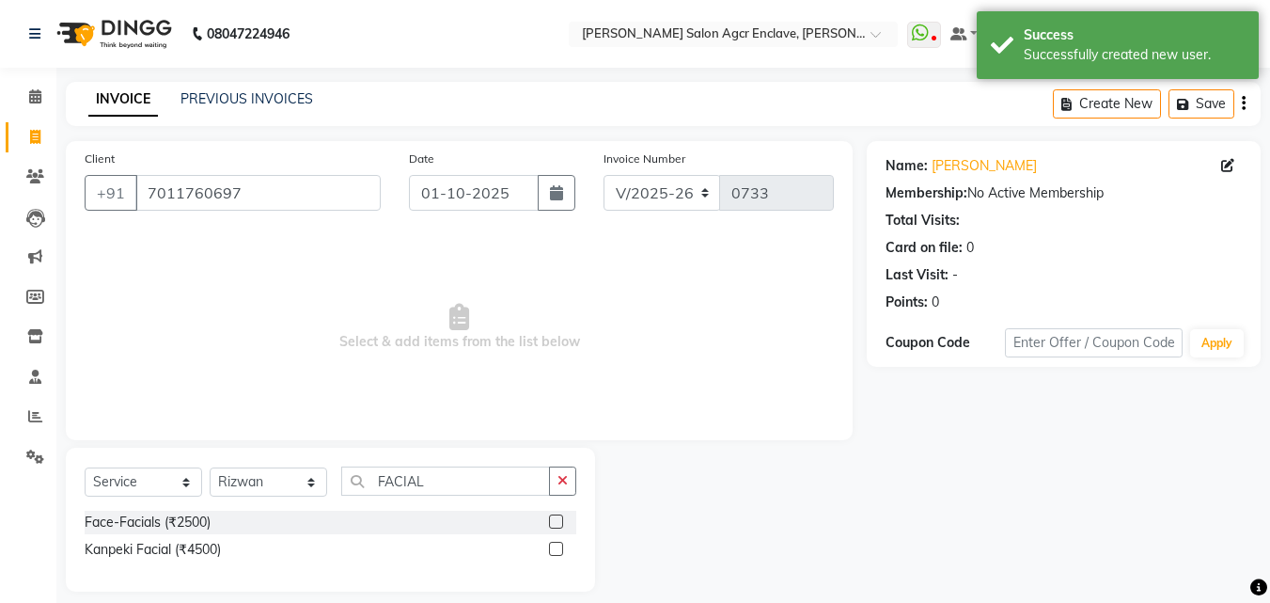
click at [555, 520] on label at bounding box center [556, 521] width 14 height 14
click at [555, 520] on input "checkbox" at bounding box center [555, 522] width 12 height 12
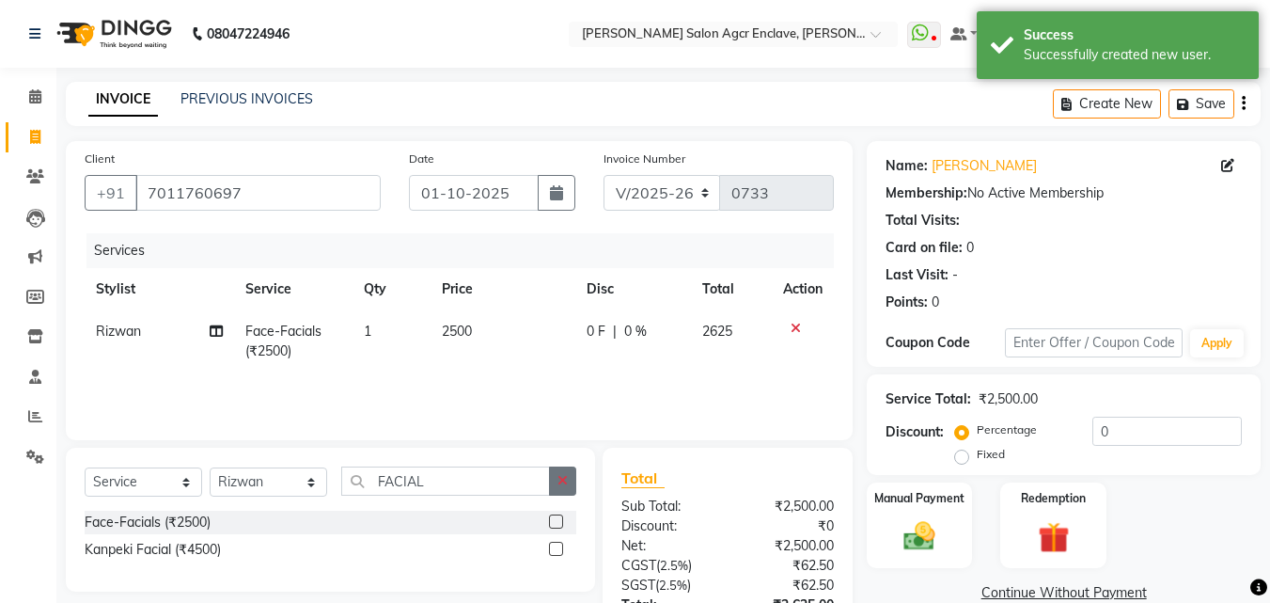
click at [563, 483] on icon "button" at bounding box center [563, 480] width 10 height 13
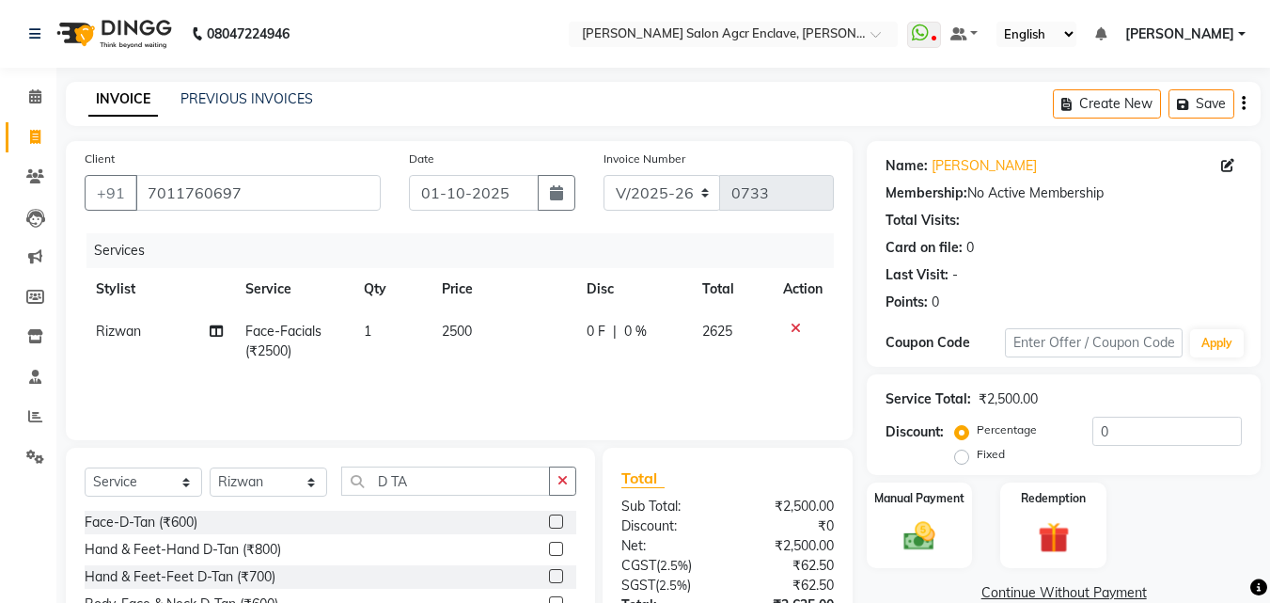
click at [551, 517] on label at bounding box center [556, 521] width 14 height 14
click at [551, 517] on input "checkbox" at bounding box center [555, 522] width 12 height 12
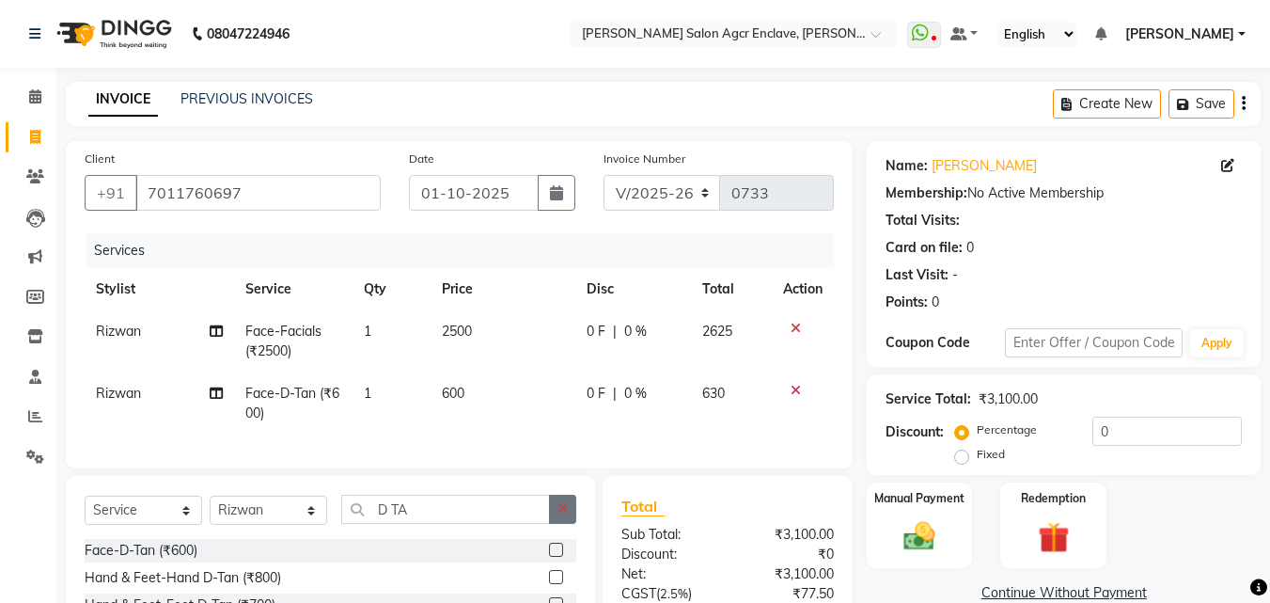
click at [563, 515] on icon "button" at bounding box center [563, 508] width 10 height 13
click at [557, 557] on label at bounding box center [556, 550] width 14 height 14
click at [557, 557] on input "checkbox" at bounding box center [555, 550] width 12 height 12
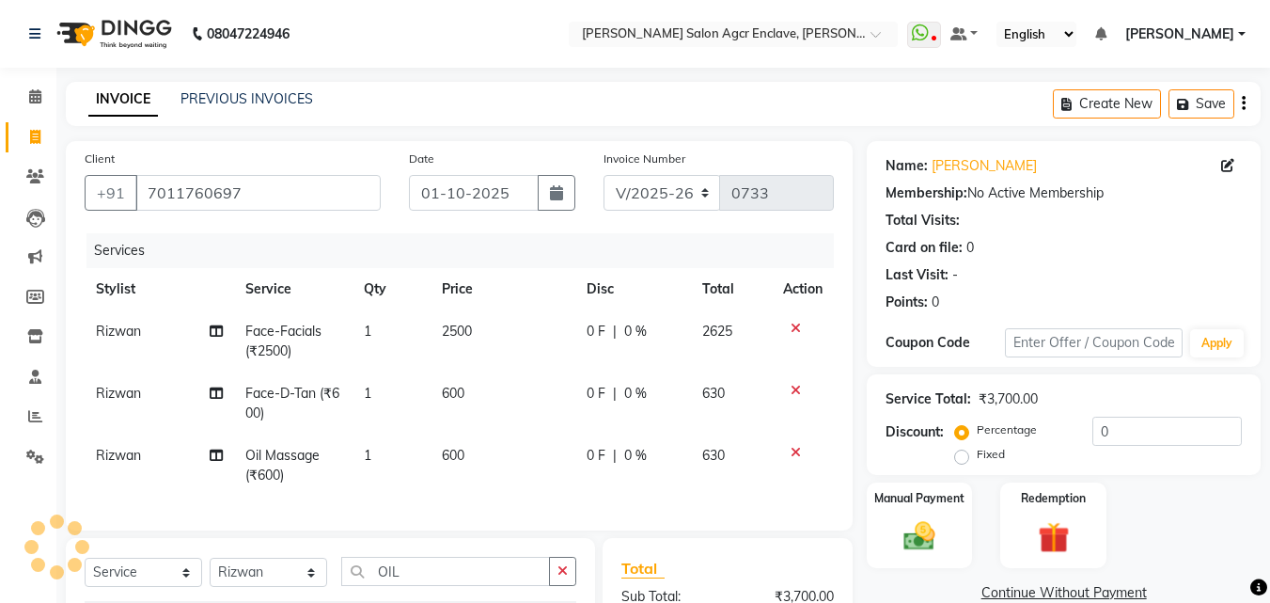
click at [105, 456] on span "Rizwan" at bounding box center [118, 455] width 45 height 17
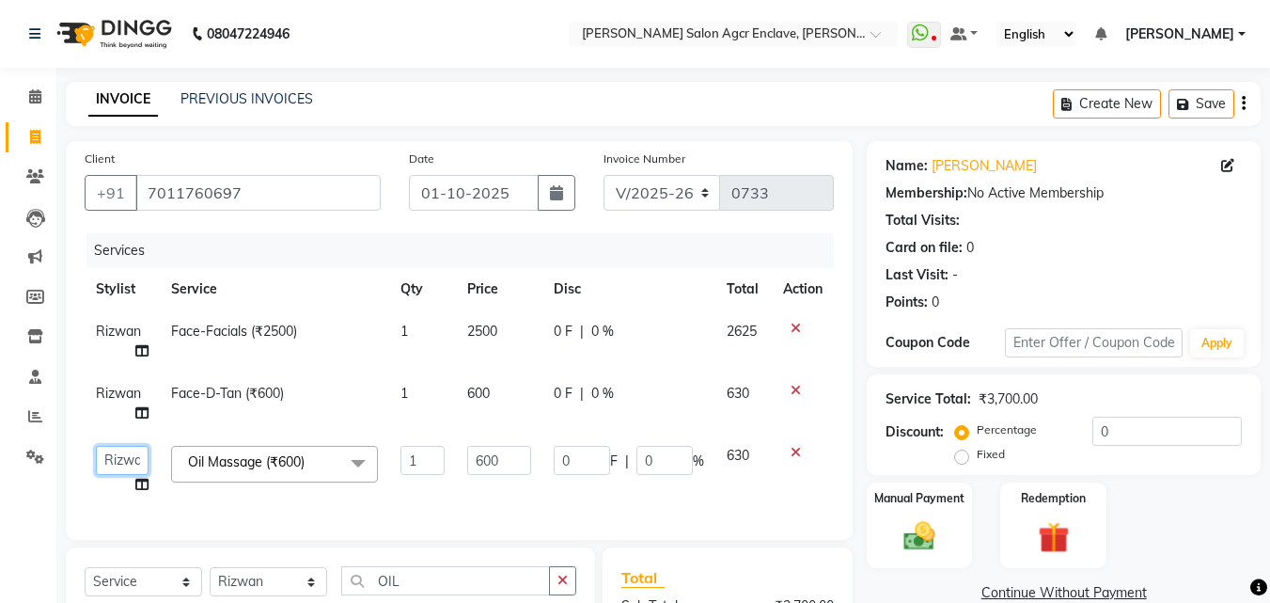
click at [105, 456] on select "Abhishek [PERSON_NAME] [PERSON_NAME] [PERSON_NAME] Lucky Naman [PERSON_NAME] [P…" at bounding box center [122, 460] width 53 height 29
click at [1243, 103] on icon "button" at bounding box center [1244, 103] width 4 height 1
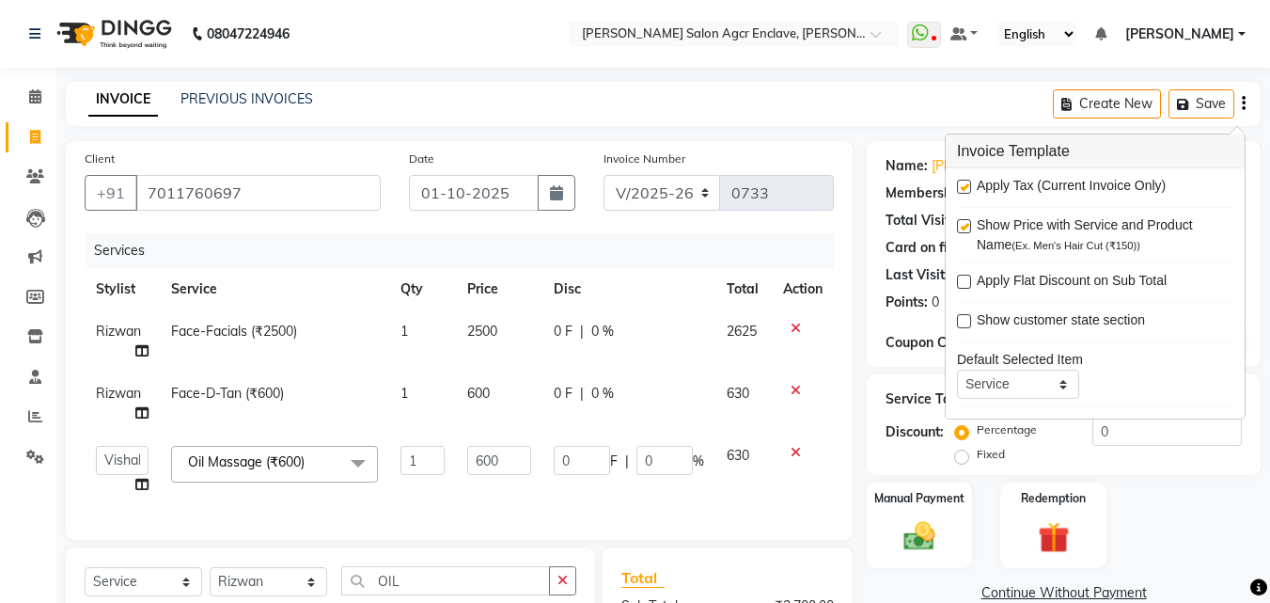
click at [958, 181] on label at bounding box center [964, 187] width 14 height 14
click at [958, 181] on input "checkbox" at bounding box center [963, 187] width 12 height 12
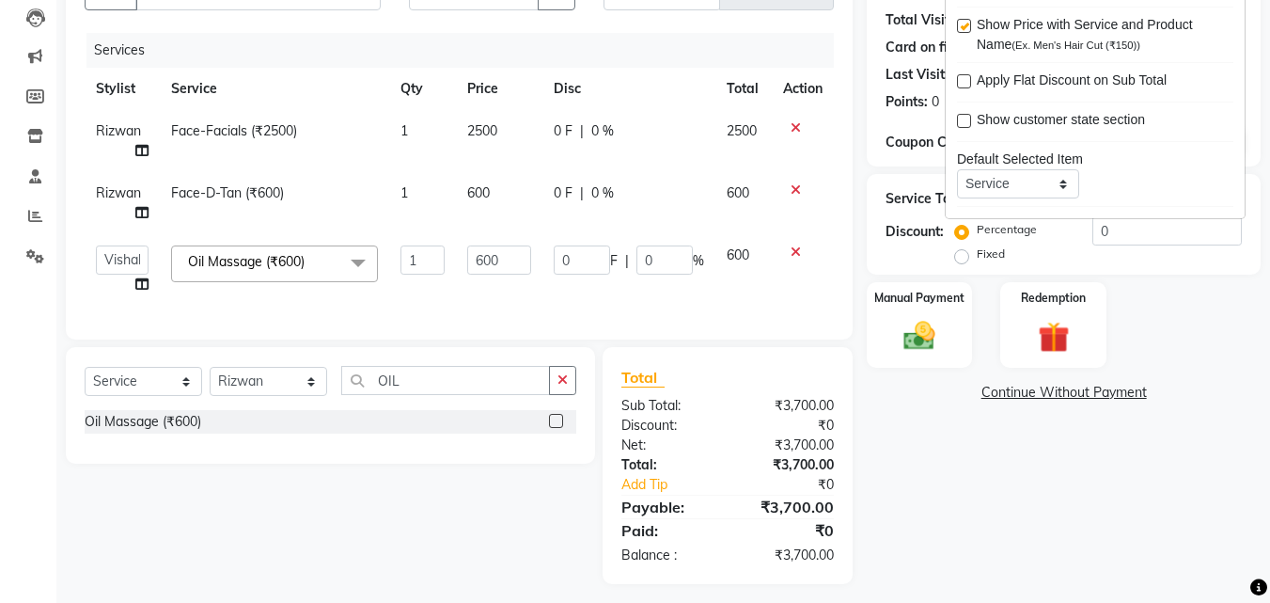
scroll to position [224, 0]
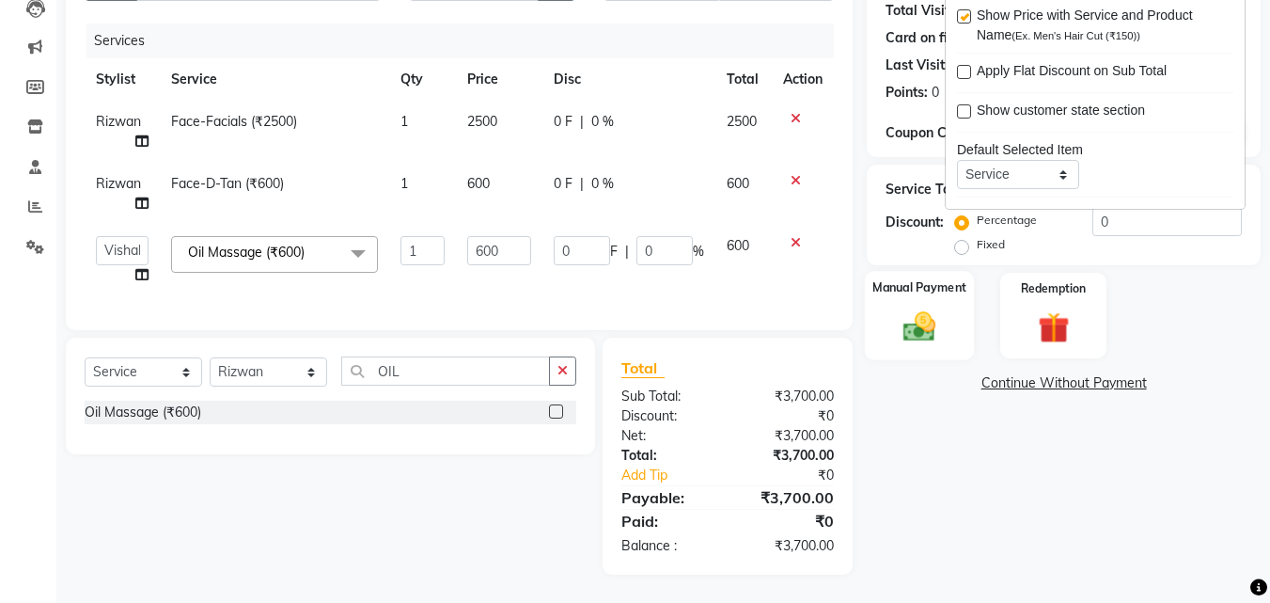
click at [948, 298] on div "Manual Payment" at bounding box center [920, 315] width 110 height 89
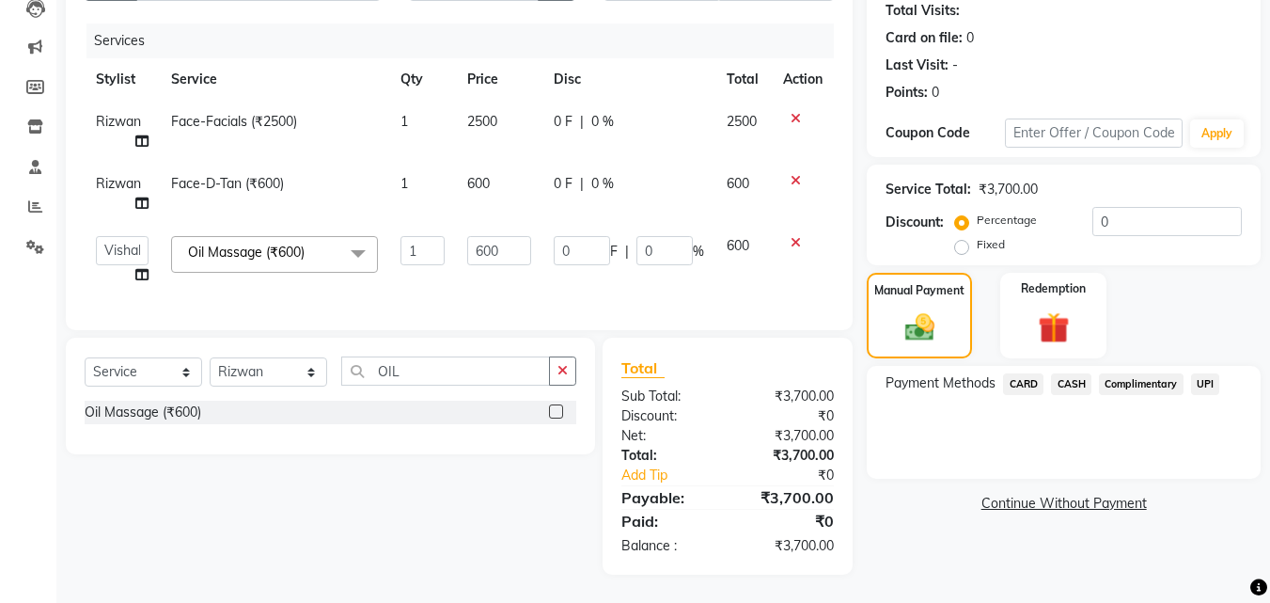
click at [1206, 373] on span "UPI" at bounding box center [1205, 384] width 29 height 22
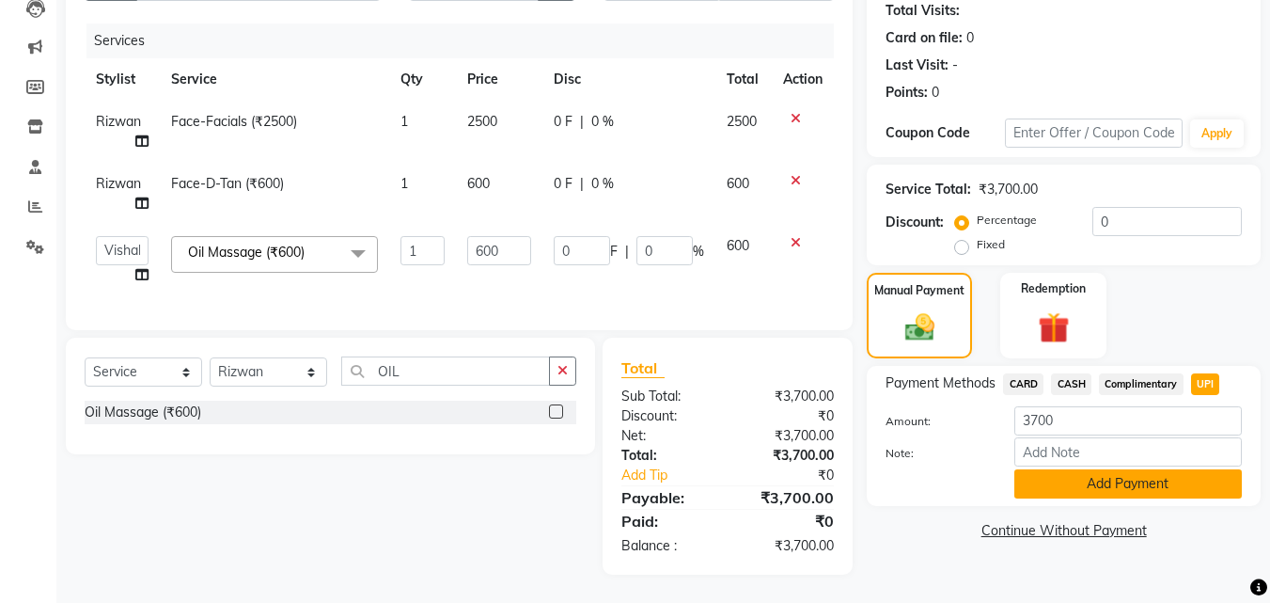
click at [1133, 475] on button "Add Payment" at bounding box center [1129, 483] width 228 height 29
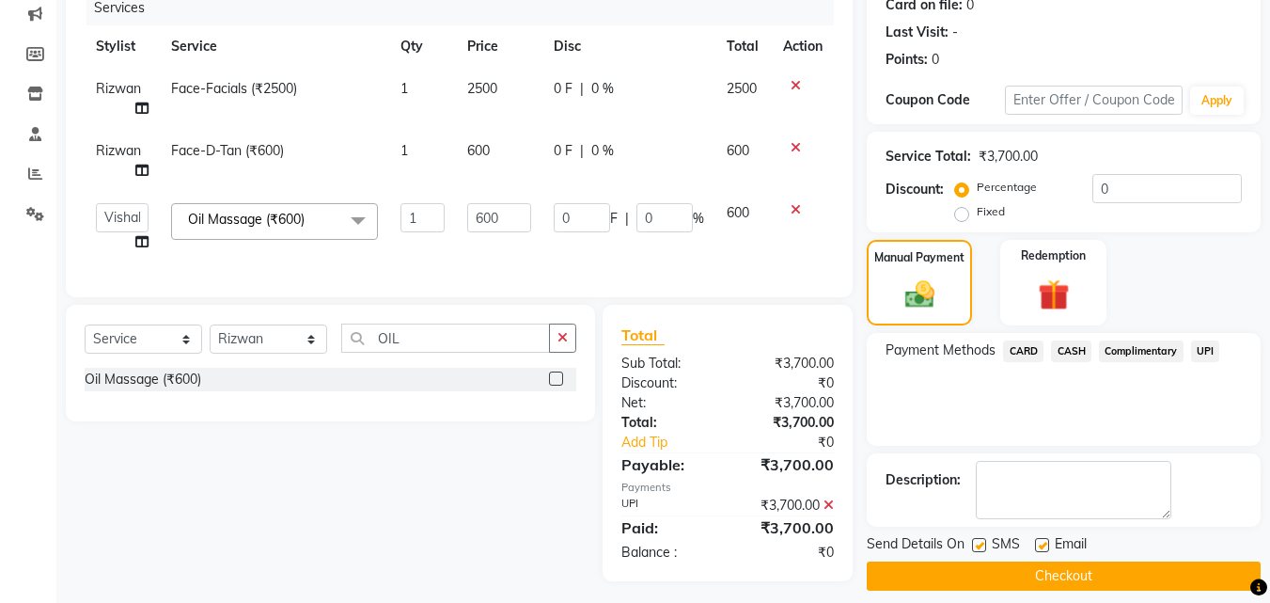
scroll to position [263, 0]
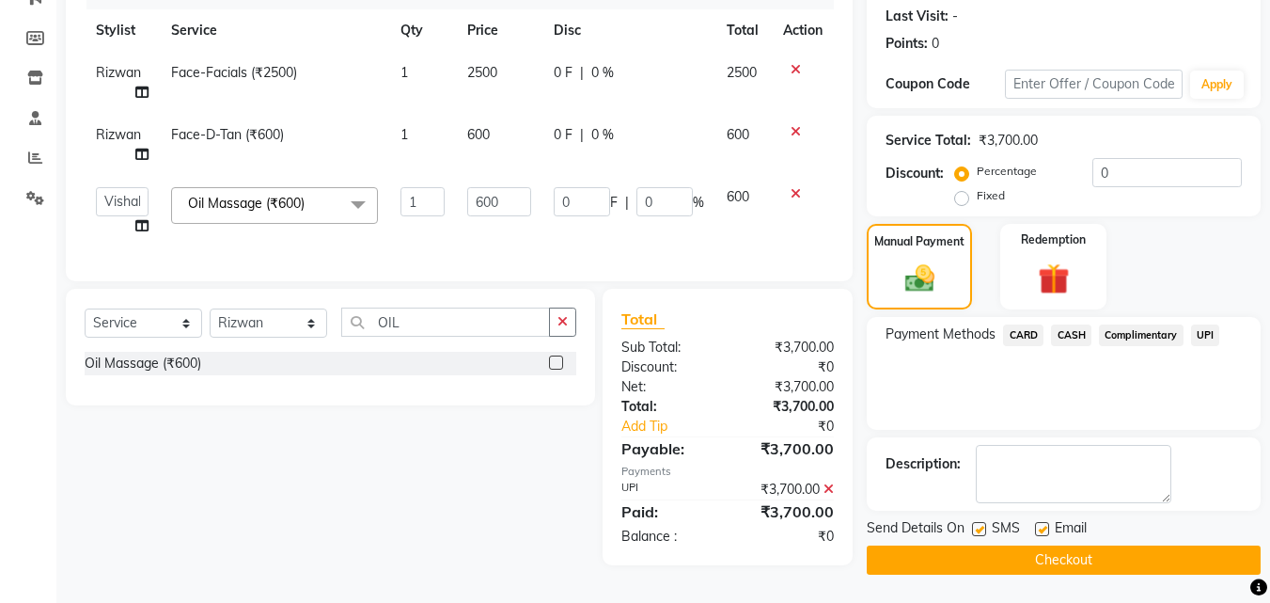
click at [1078, 555] on button "Checkout" at bounding box center [1064, 559] width 394 height 29
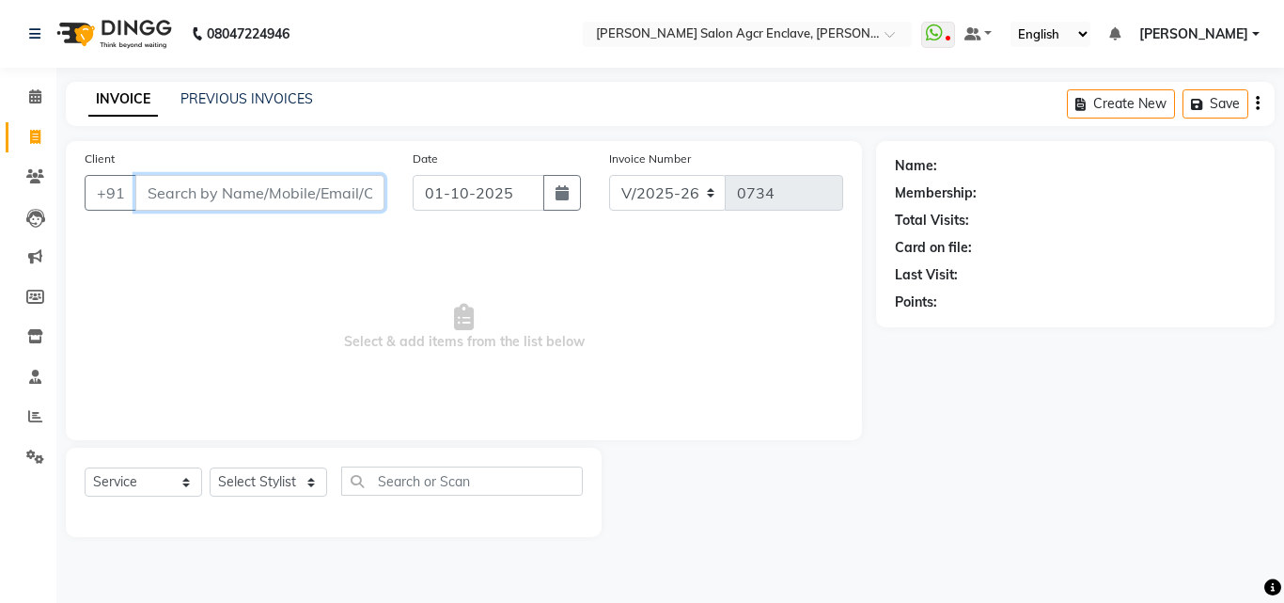
click at [307, 183] on input "Client" at bounding box center [259, 193] width 249 height 36
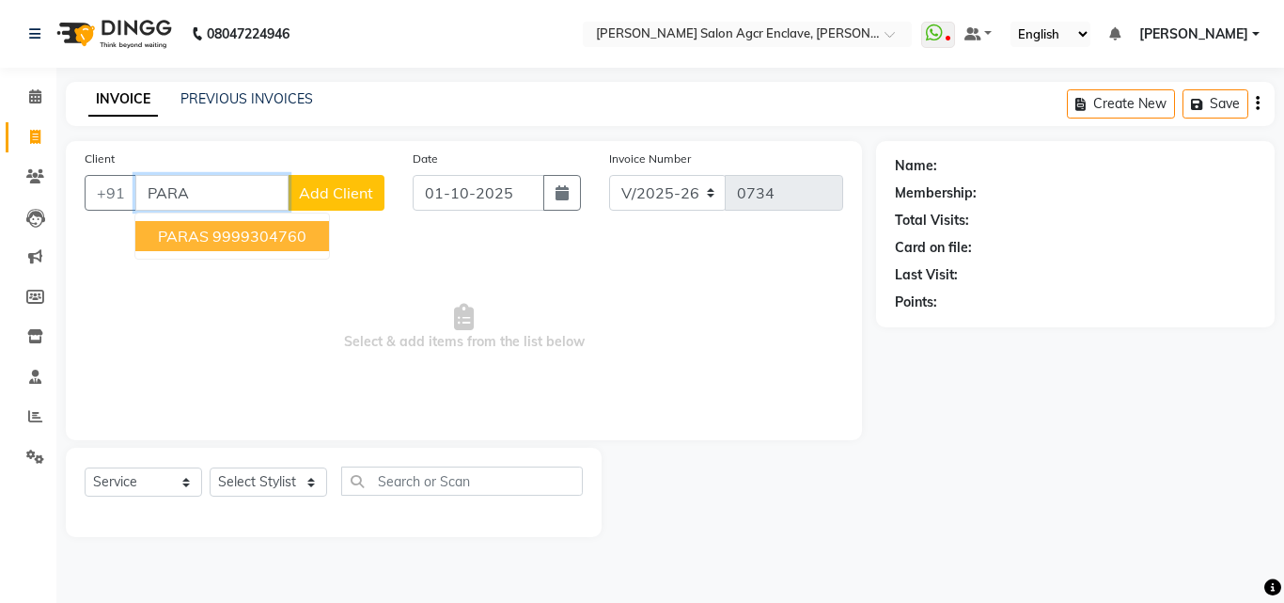
click at [232, 246] on button "PARAS 9999304760" at bounding box center [232, 236] width 194 height 30
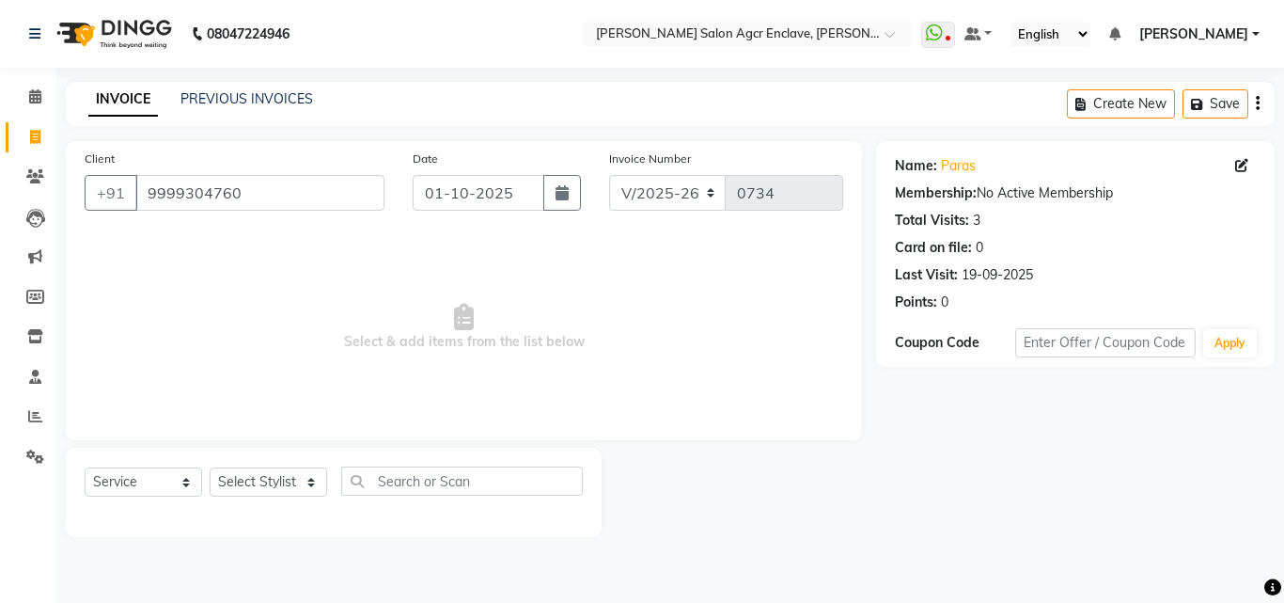
click at [266, 497] on div "Select Service Product Membership Package Voucher Prepaid Gift Card Select Styl…" at bounding box center [334, 488] width 498 height 44
click at [268, 483] on select "Select Stylist Abhishek [PERSON_NAME] [PERSON_NAME] [PERSON_NAME] Lucky [PERSON…" at bounding box center [269, 481] width 118 height 29
click at [210, 467] on select "Select Stylist Abhishek [PERSON_NAME] [PERSON_NAME] [PERSON_NAME] Lucky [PERSON…" at bounding box center [269, 481] width 118 height 29
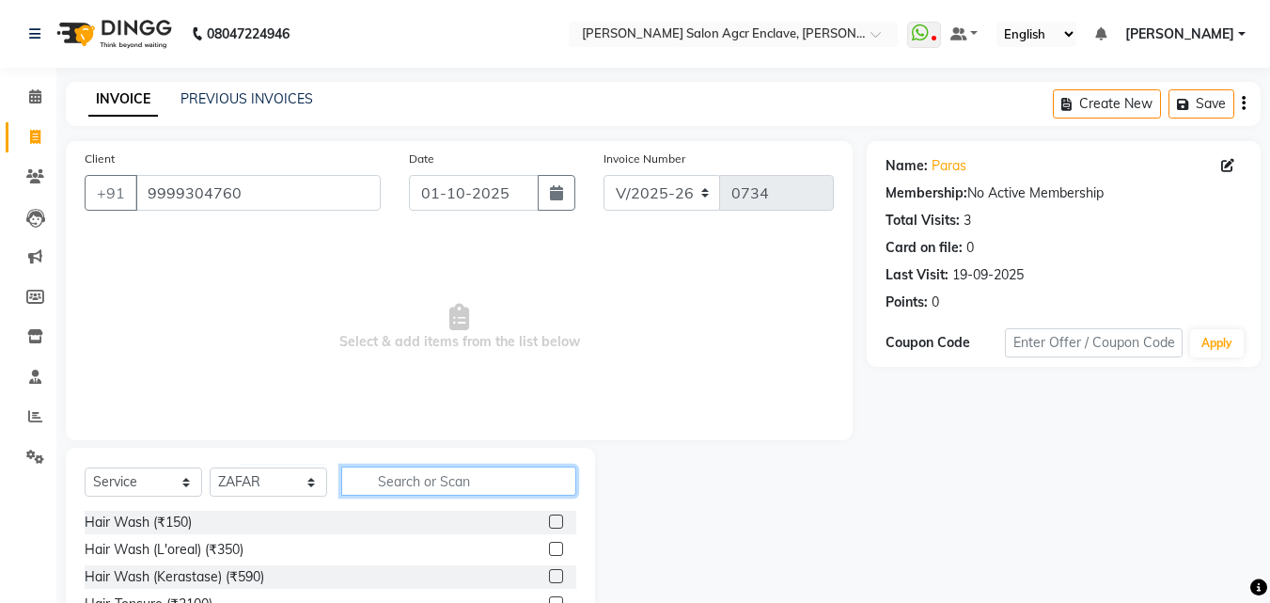
click at [393, 485] on input "text" at bounding box center [458, 480] width 235 height 29
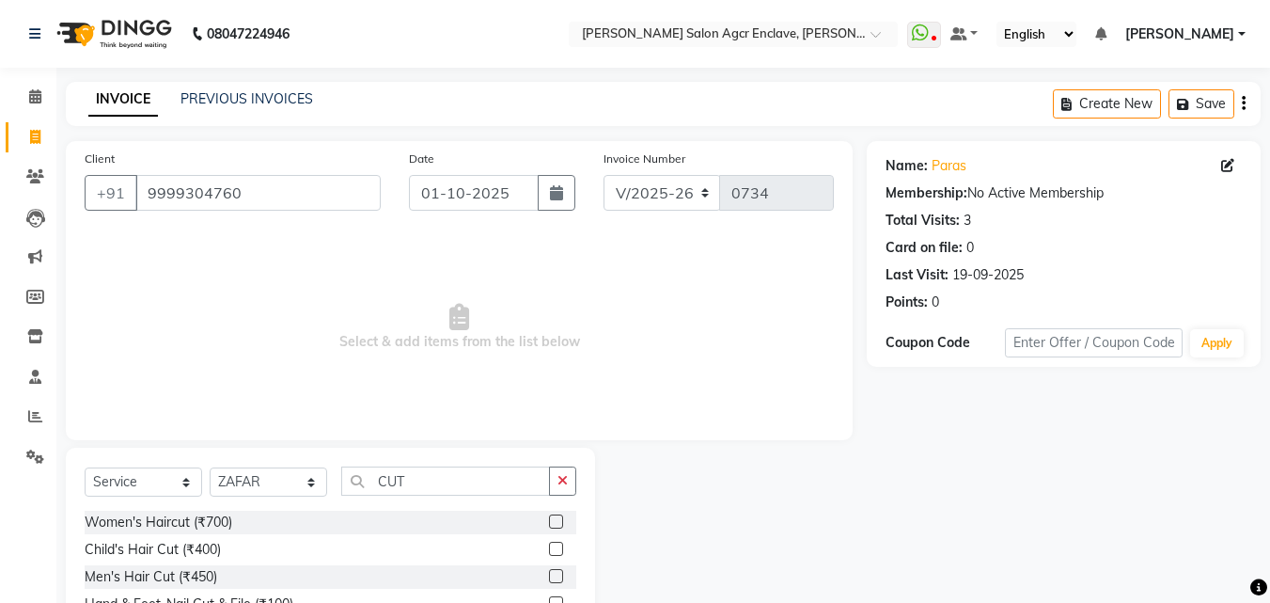
click at [554, 572] on label at bounding box center [556, 576] width 14 height 14
click at [554, 572] on input "checkbox" at bounding box center [555, 577] width 12 height 12
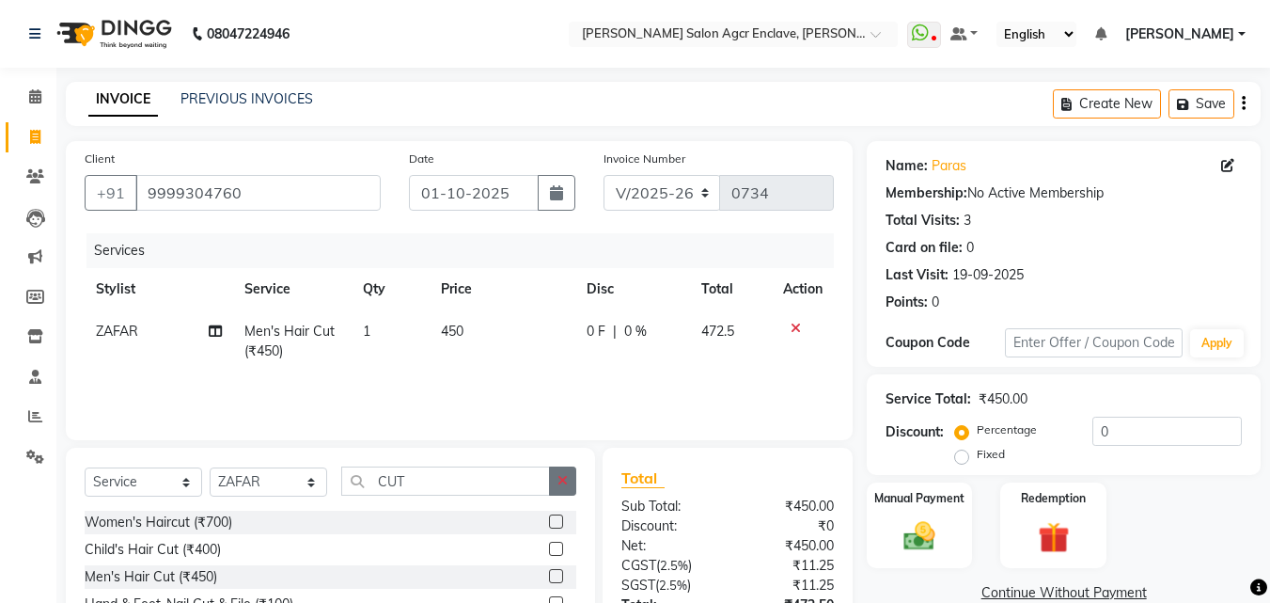
click at [564, 477] on icon "button" at bounding box center [563, 480] width 10 height 13
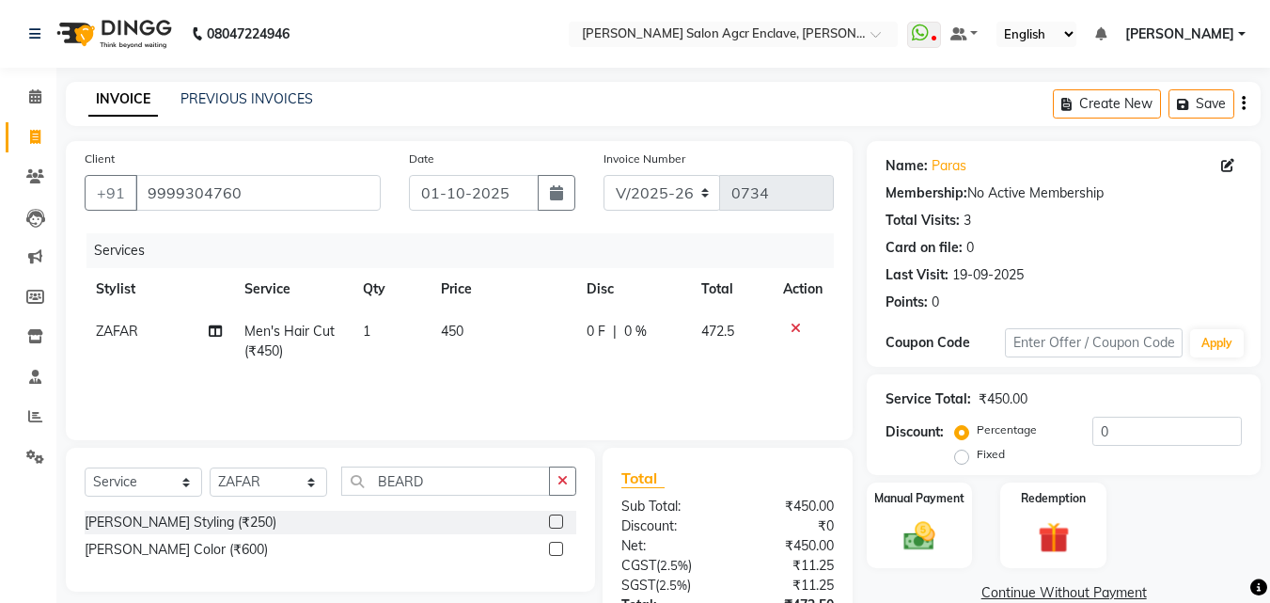
click at [556, 523] on label at bounding box center [556, 521] width 14 height 14
click at [556, 523] on input "checkbox" at bounding box center [555, 522] width 12 height 12
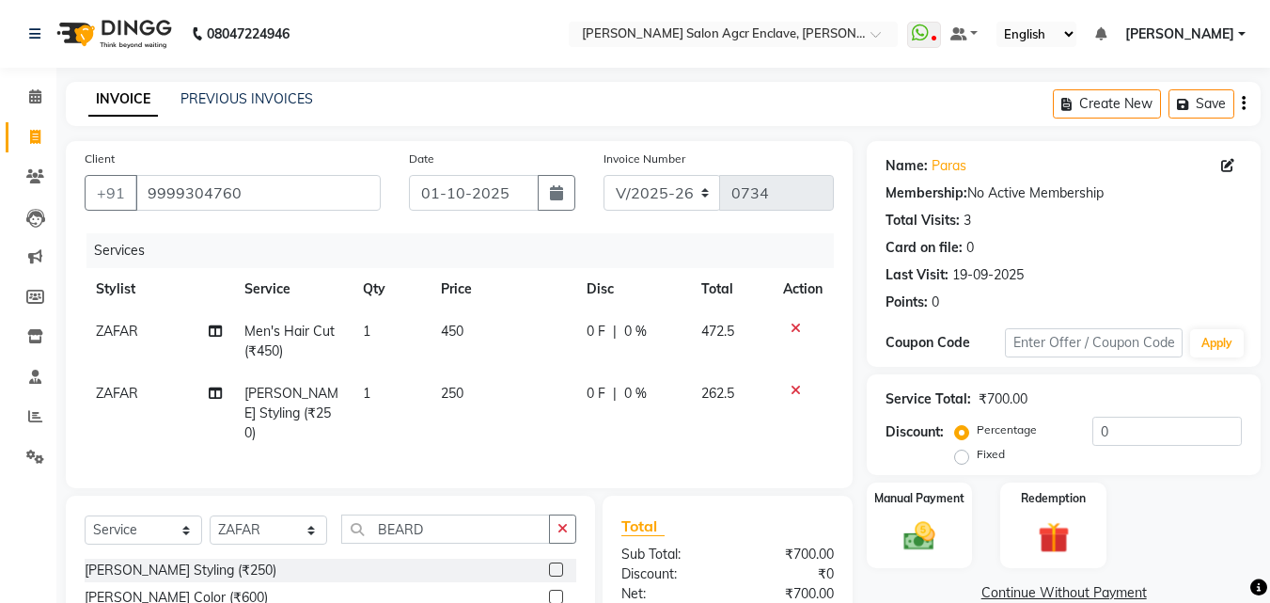
click at [450, 335] on span "450" at bounding box center [452, 331] width 23 height 17
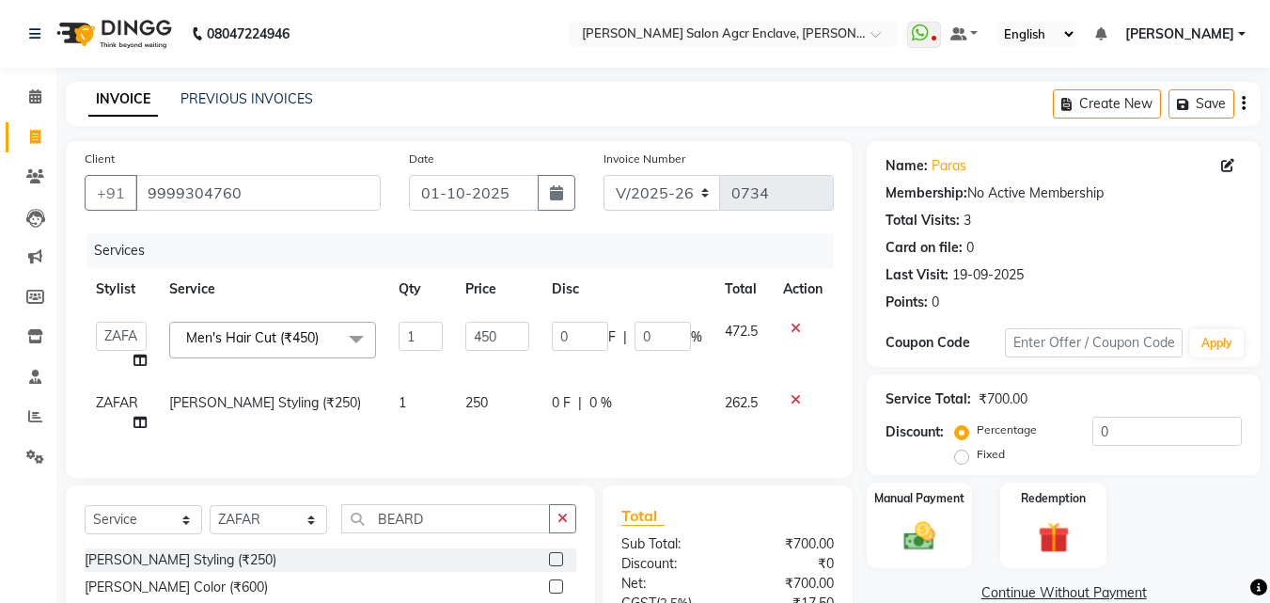
click at [450, 335] on td "1" at bounding box center [420, 345] width 67 height 71
click at [485, 335] on input "450" at bounding box center [497, 336] width 64 height 29
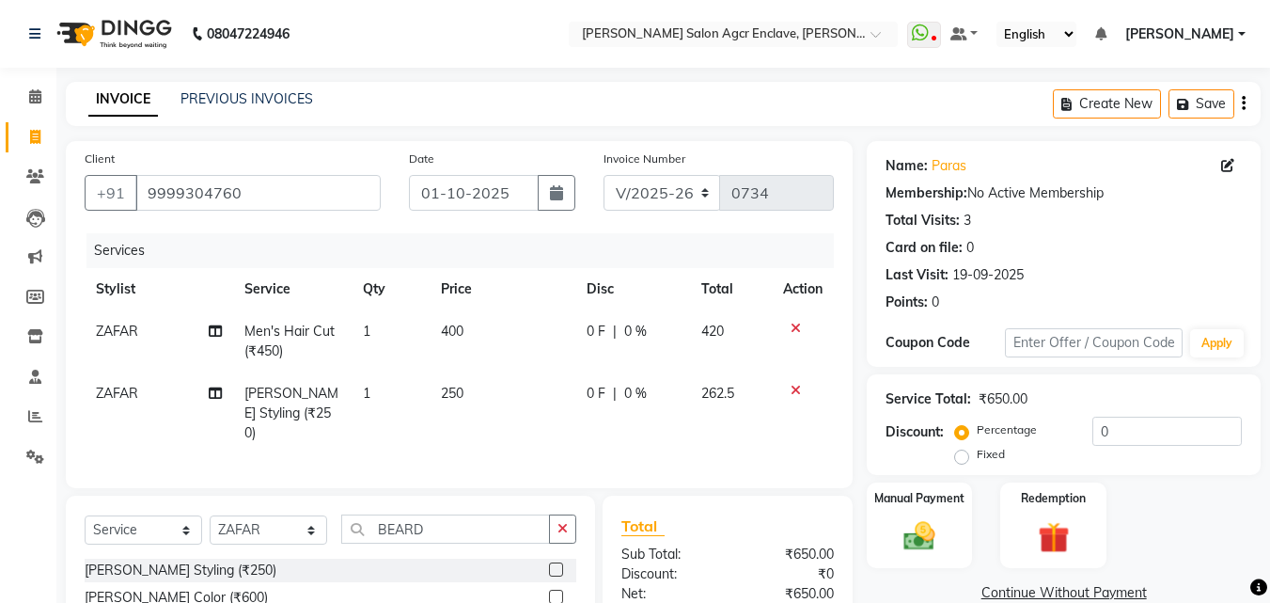
click at [478, 394] on td "250" at bounding box center [502, 413] width 145 height 82
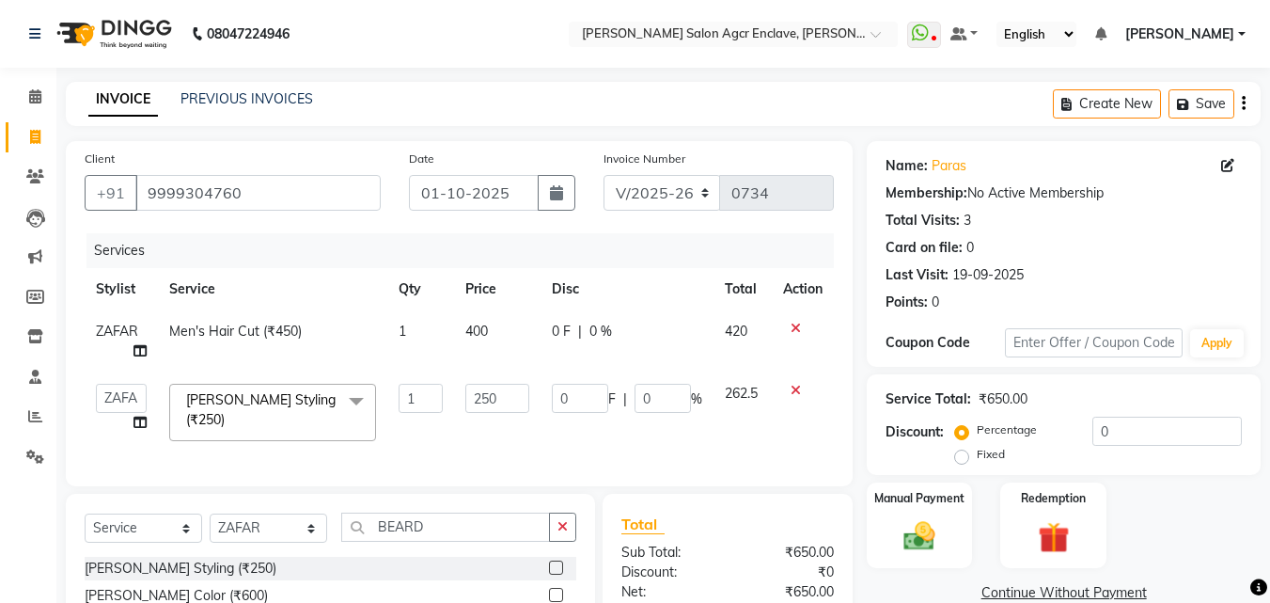
click at [478, 394] on input "250" at bounding box center [497, 398] width 64 height 29
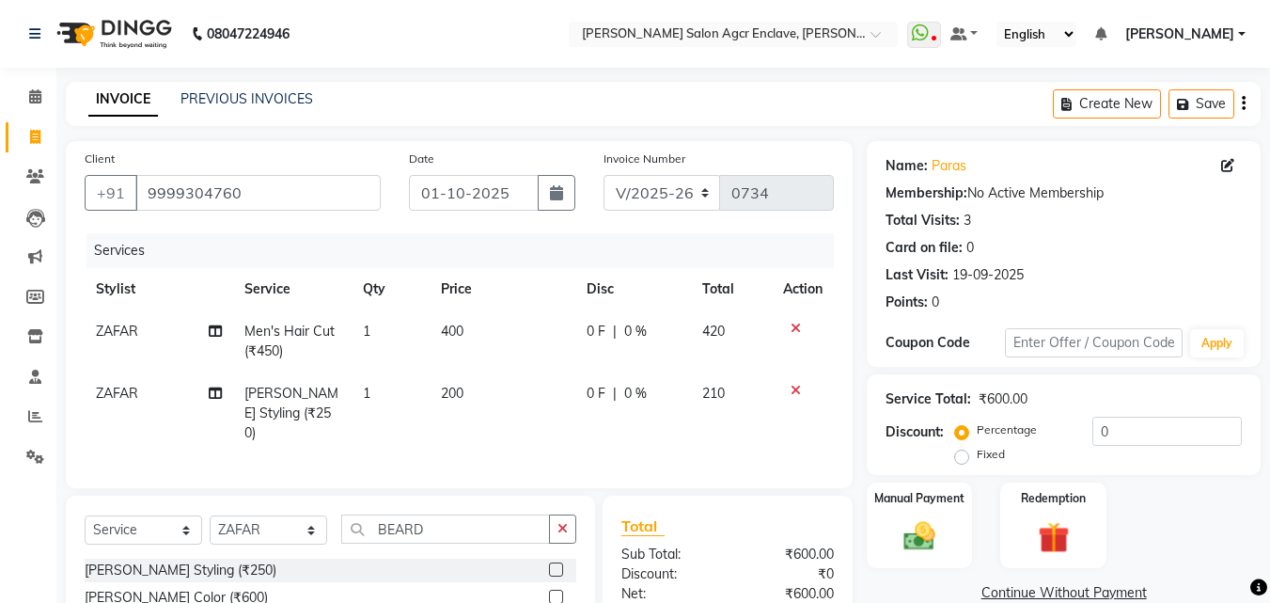
click at [1243, 103] on icon "button" at bounding box center [1244, 103] width 4 height 1
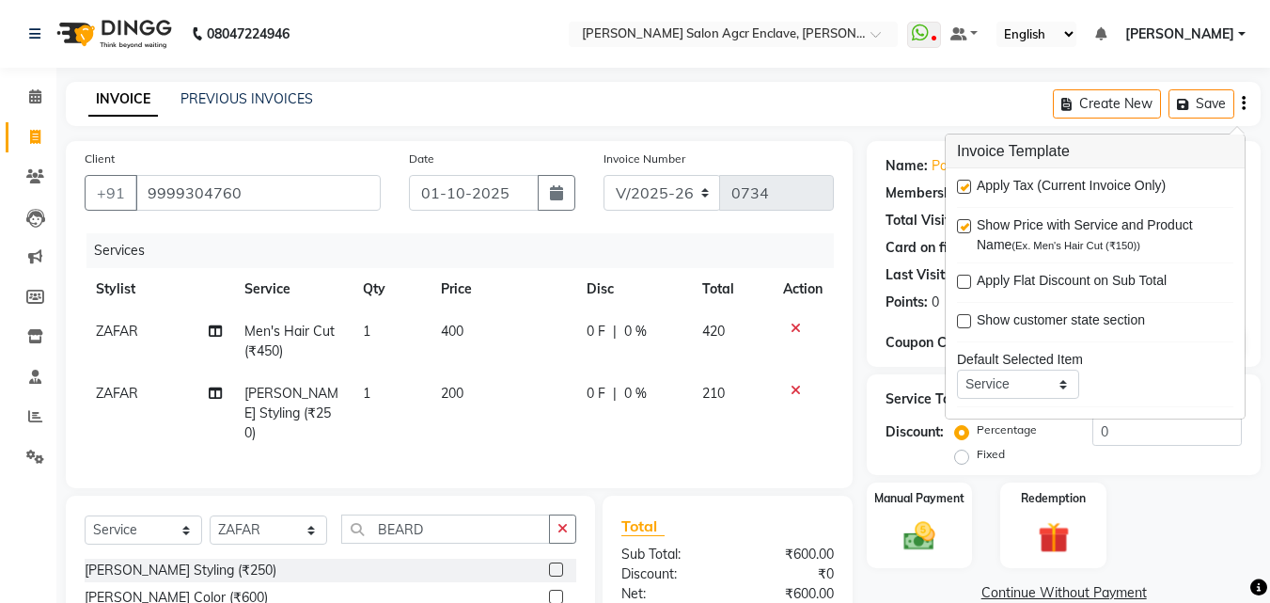
click at [965, 183] on label at bounding box center [964, 187] width 14 height 14
click at [965, 183] on input "checkbox" at bounding box center [963, 187] width 12 height 12
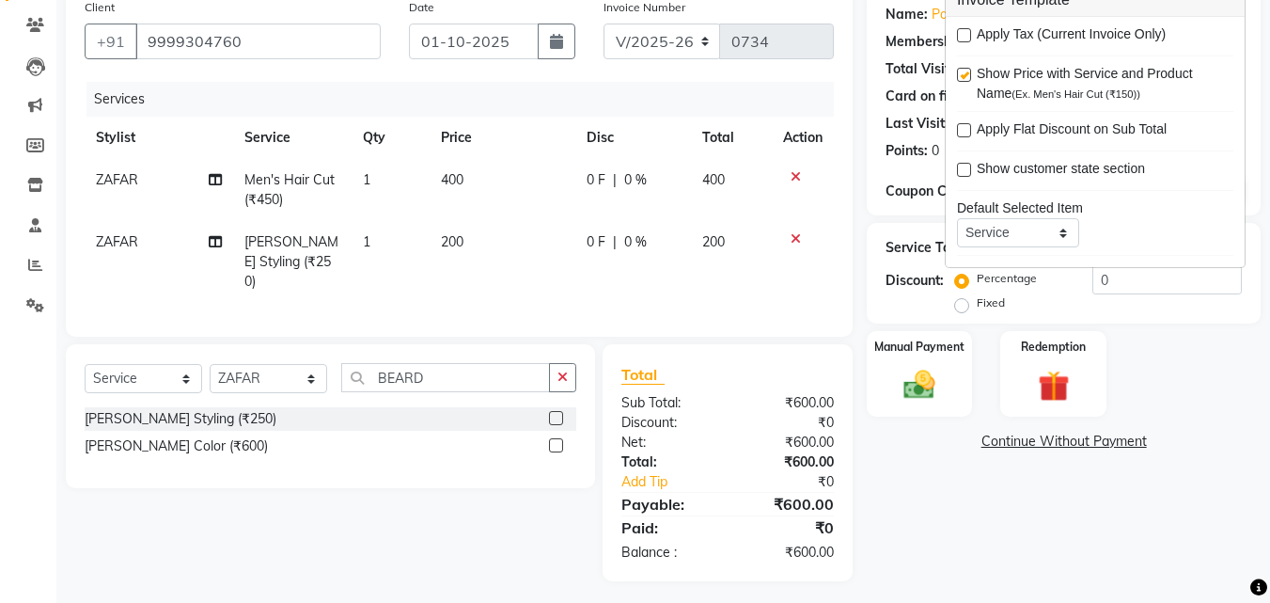
scroll to position [152, 0]
click at [909, 395] on img at bounding box center [919, 384] width 53 height 38
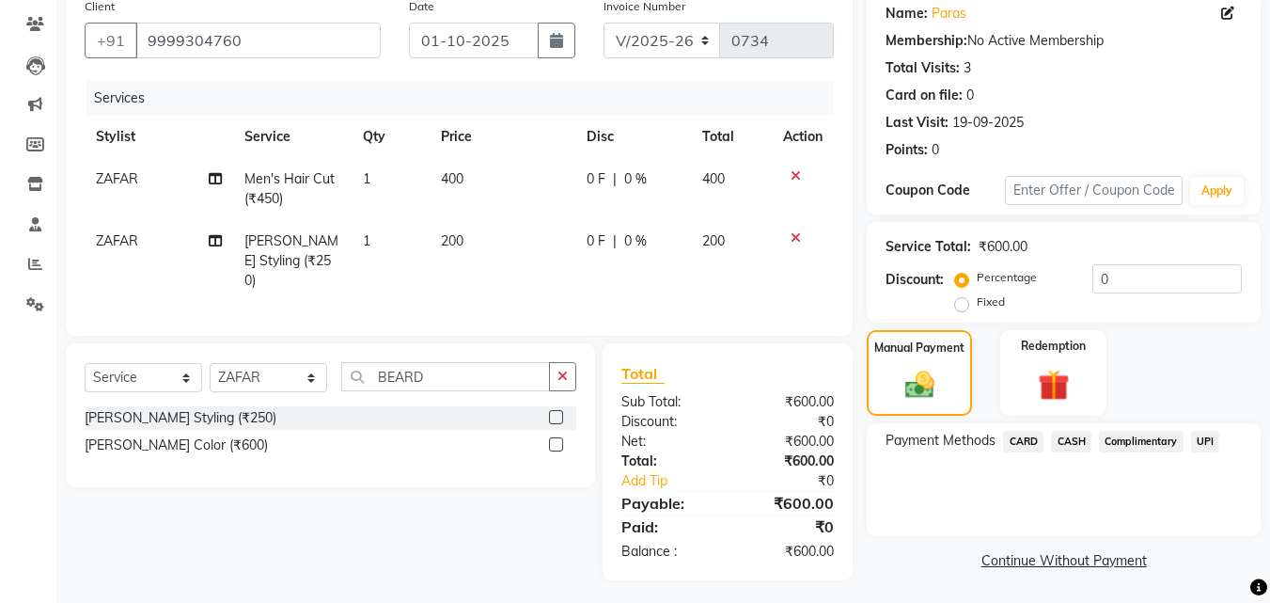
click at [1078, 441] on span "CASH" at bounding box center [1071, 442] width 40 height 22
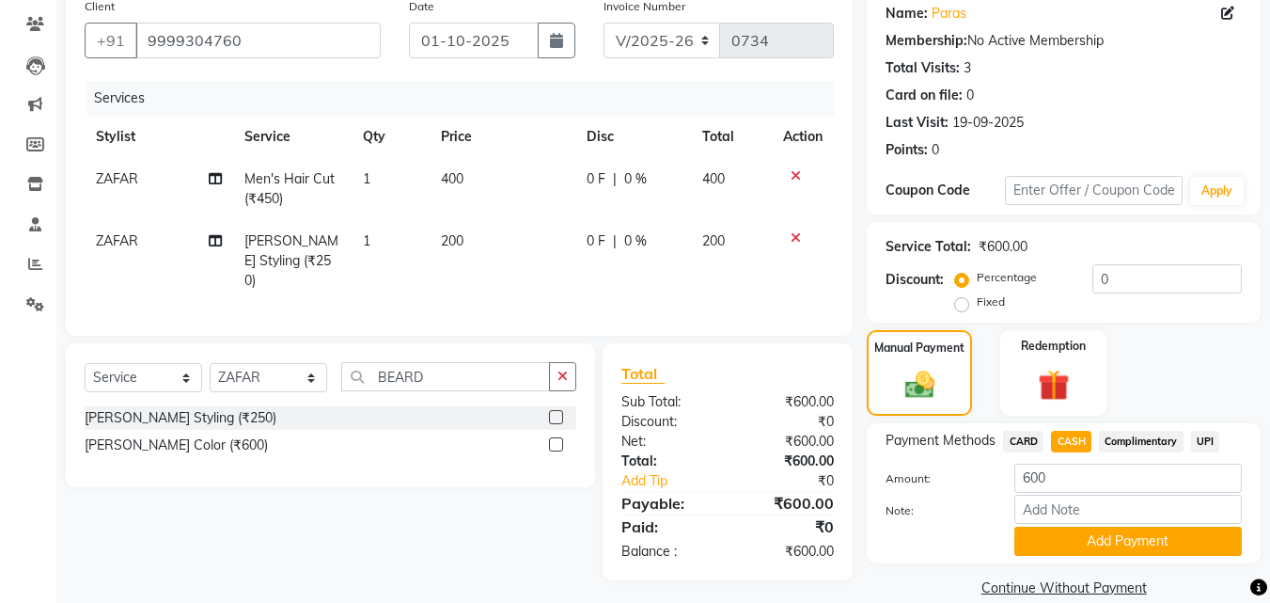
scroll to position [180, 0]
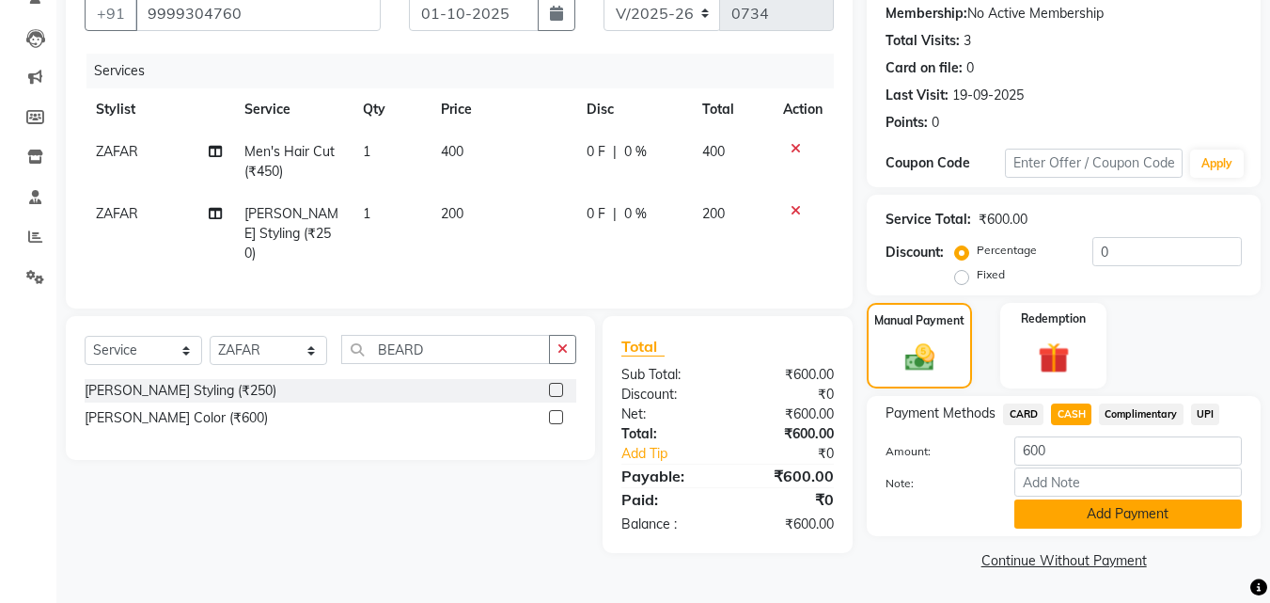
click at [1083, 508] on button "Add Payment" at bounding box center [1129, 513] width 228 height 29
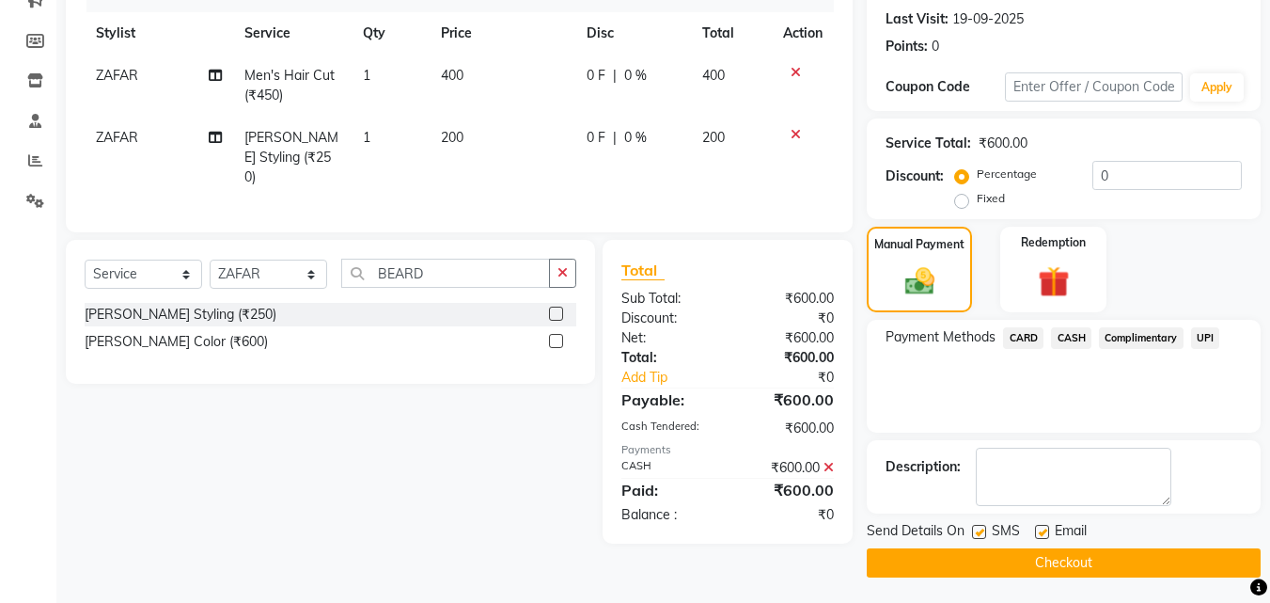
scroll to position [259, 0]
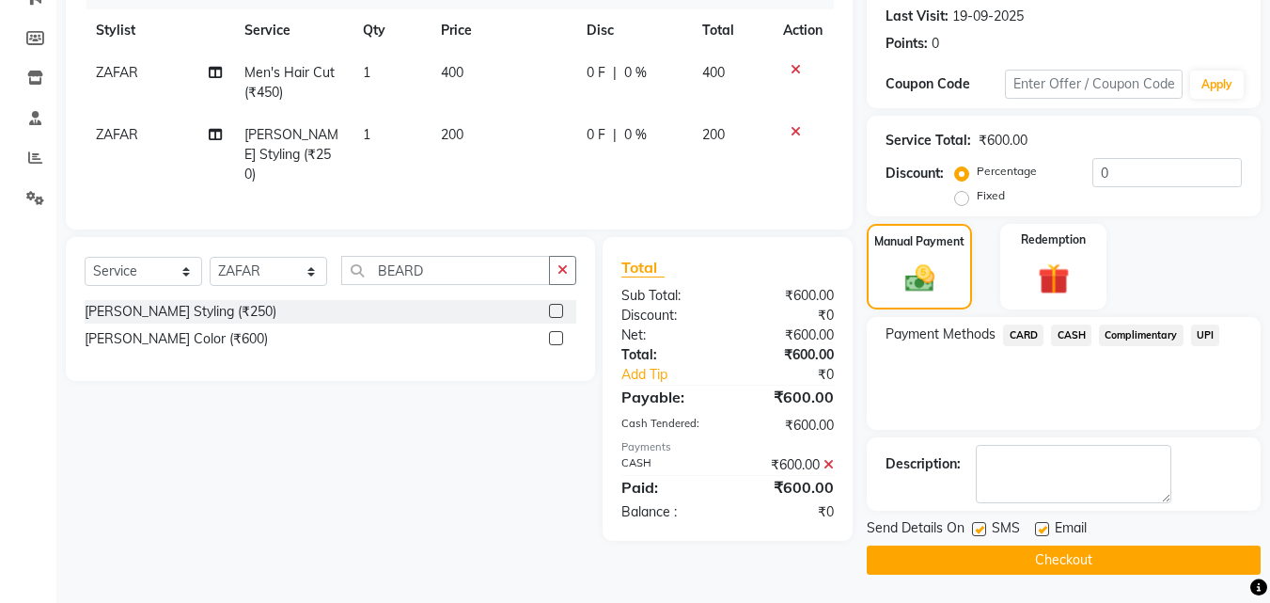
click at [984, 524] on label at bounding box center [979, 529] width 14 height 14
click at [984, 524] on input "checkbox" at bounding box center [978, 530] width 12 height 12
click at [1018, 555] on button "Checkout" at bounding box center [1064, 559] width 394 height 29
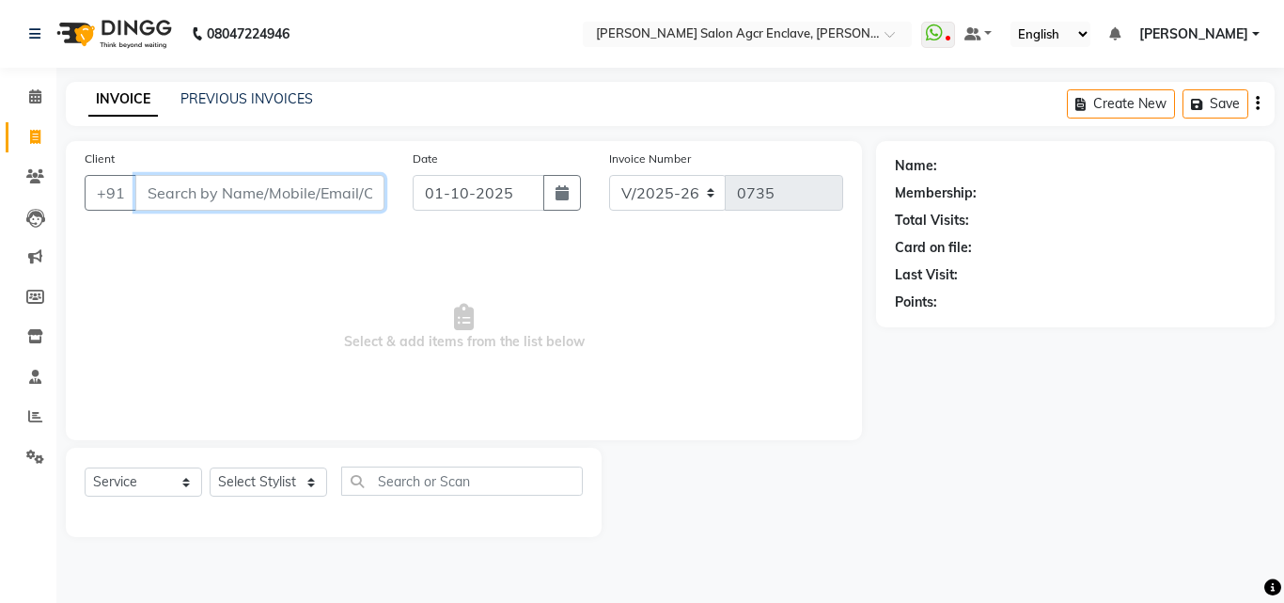
click at [287, 193] on input "Client" at bounding box center [259, 193] width 249 height 36
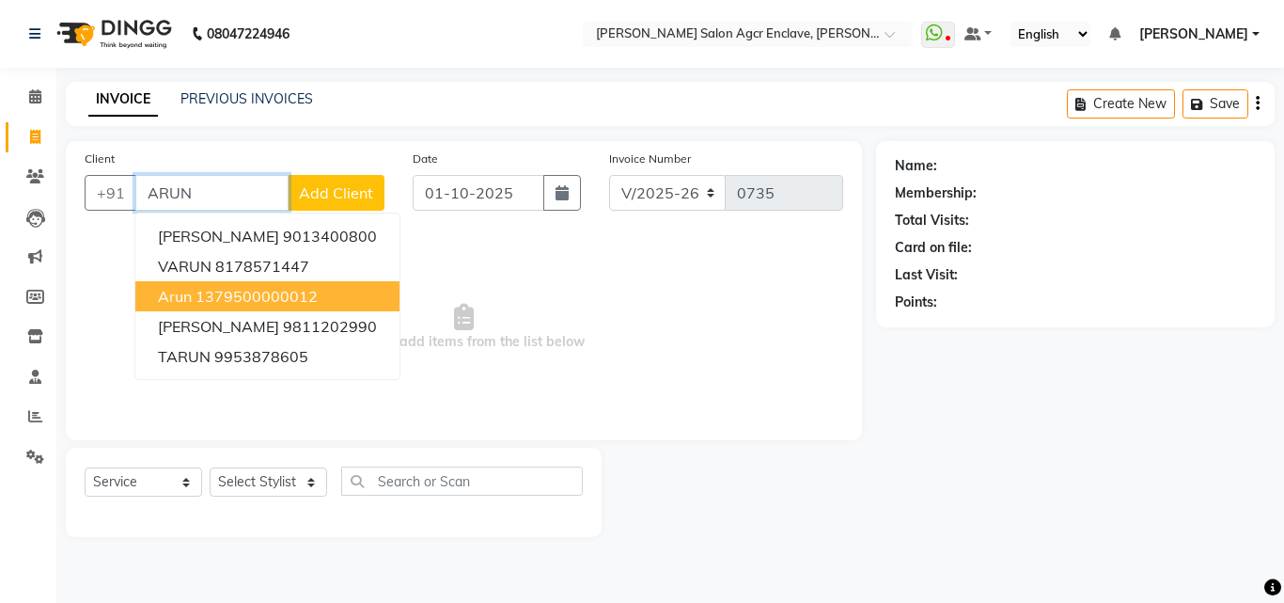
click at [258, 291] on ngb-highlight "1379500000012" at bounding box center [257, 296] width 122 height 19
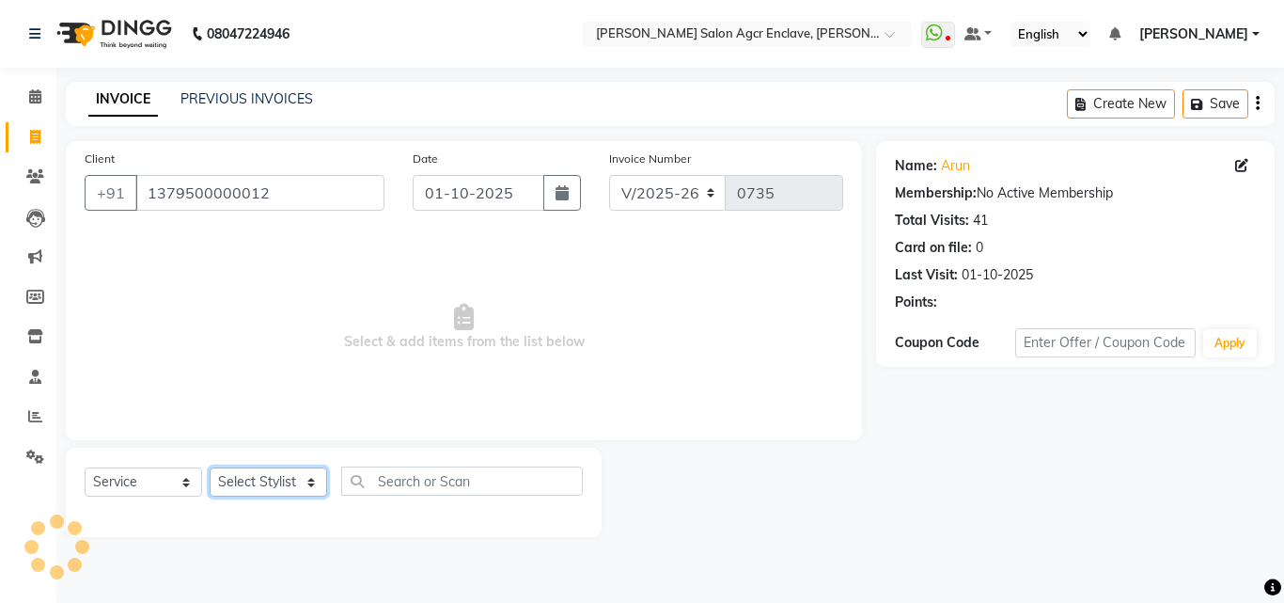
click at [268, 474] on select "Select Stylist Abhishek [PERSON_NAME] [PERSON_NAME] [PERSON_NAME] Lucky [PERSON…" at bounding box center [269, 481] width 118 height 29
click at [210, 467] on select "Select Stylist Abhishek [PERSON_NAME] [PERSON_NAME] [PERSON_NAME] Lucky [PERSON…" at bounding box center [269, 481] width 118 height 29
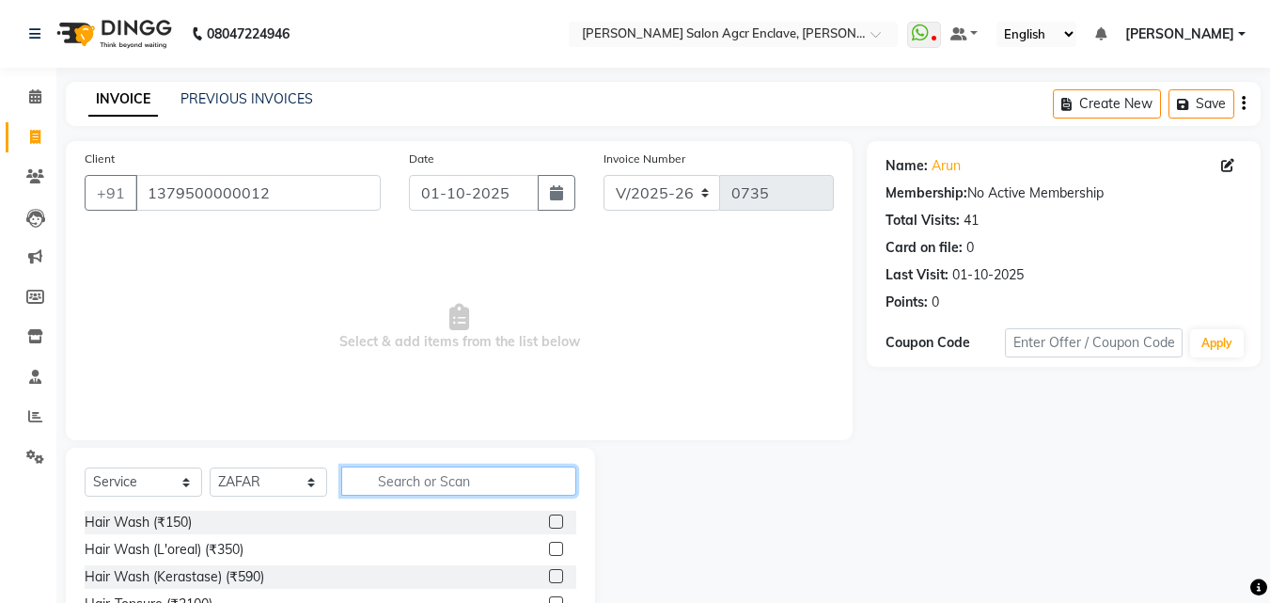
click at [372, 480] on input "text" at bounding box center [458, 480] width 235 height 29
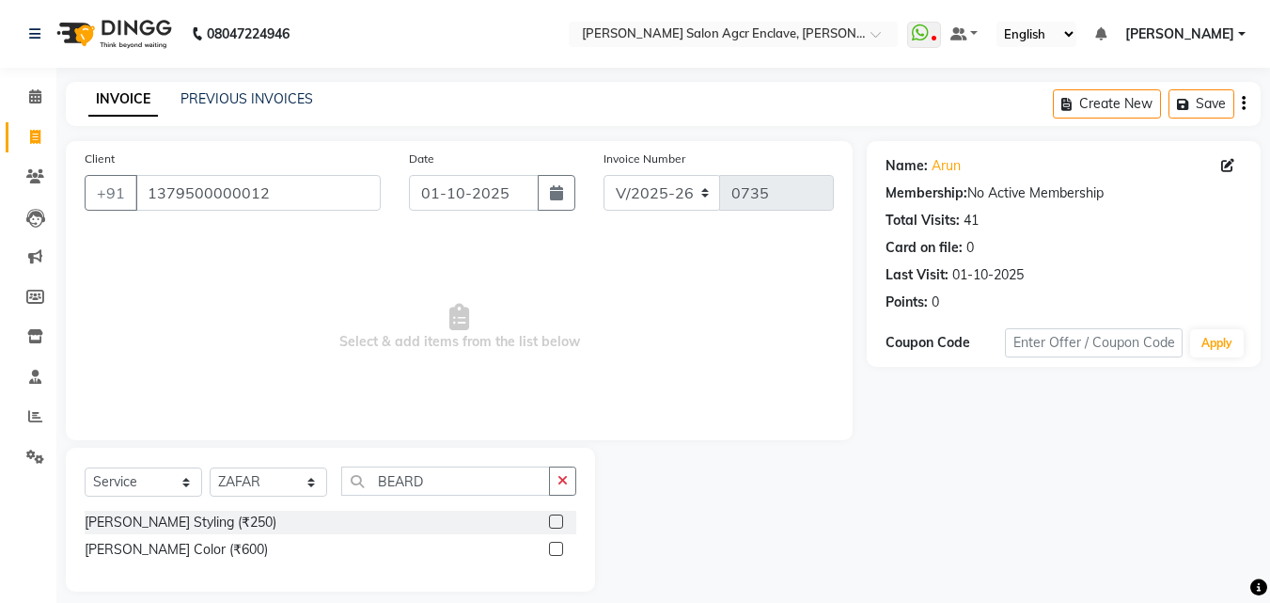
click at [557, 520] on label at bounding box center [556, 521] width 14 height 14
click at [557, 520] on input "checkbox" at bounding box center [555, 522] width 12 height 12
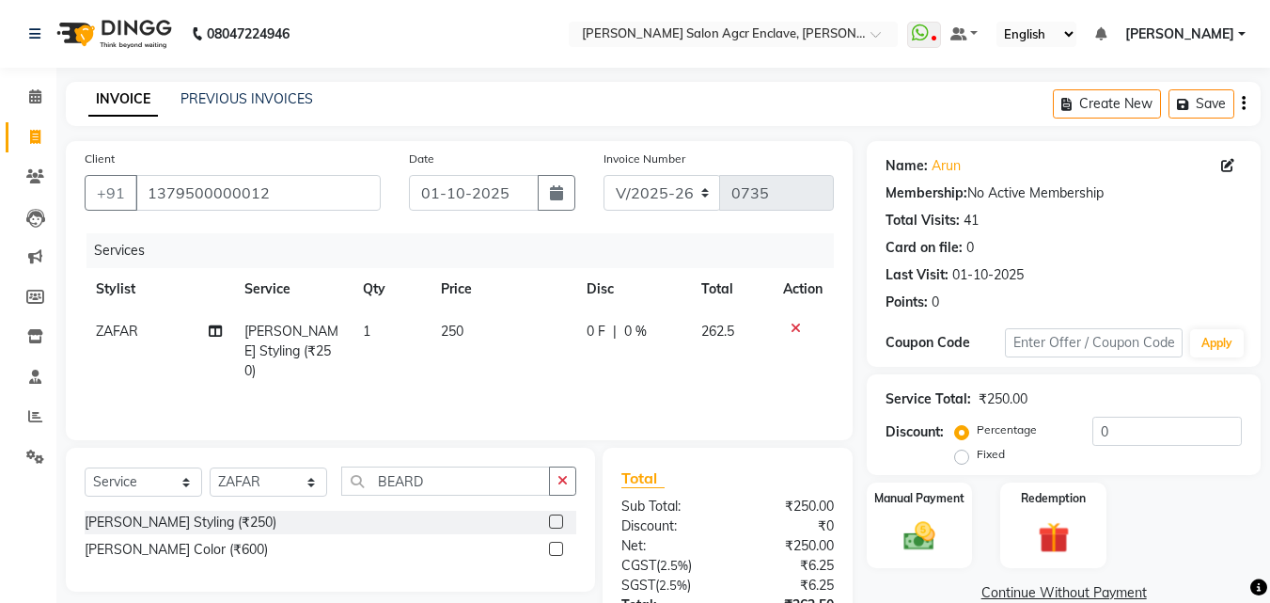
click at [1245, 103] on icon "button" at bounding box center [1244, 103] width 4 height 1
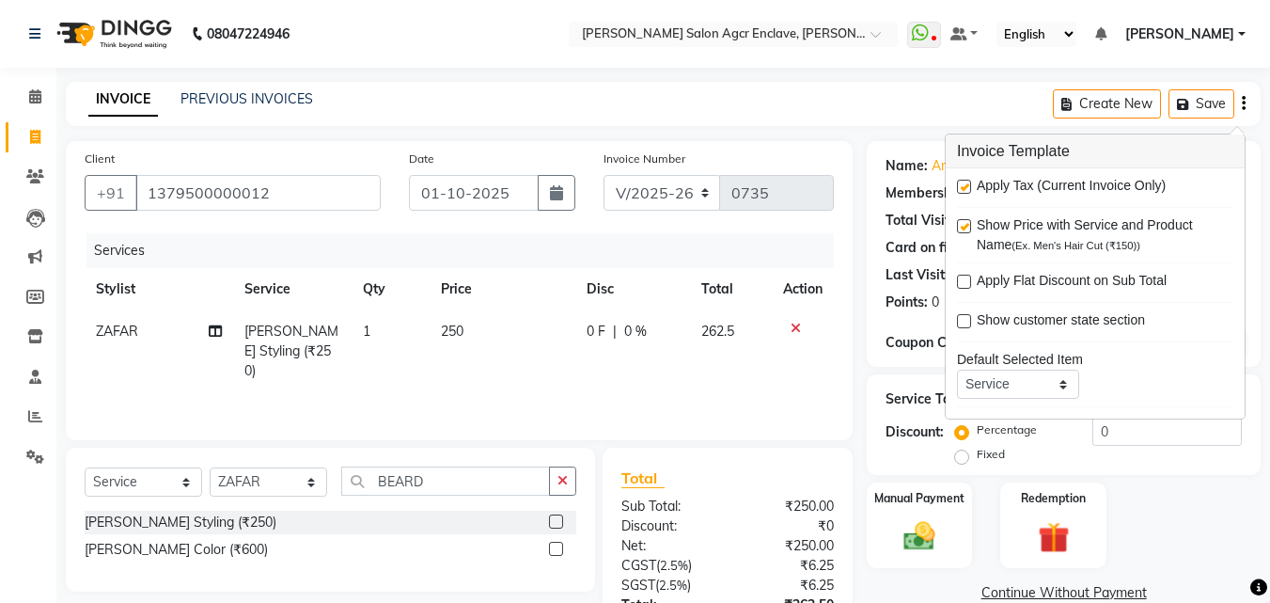
click at [963, 186] on label at bounding box center [964, 187] width 14 height 14
click at [963, 186] on input "checkbox" at bounding box center [963, 187] width 12 height 12
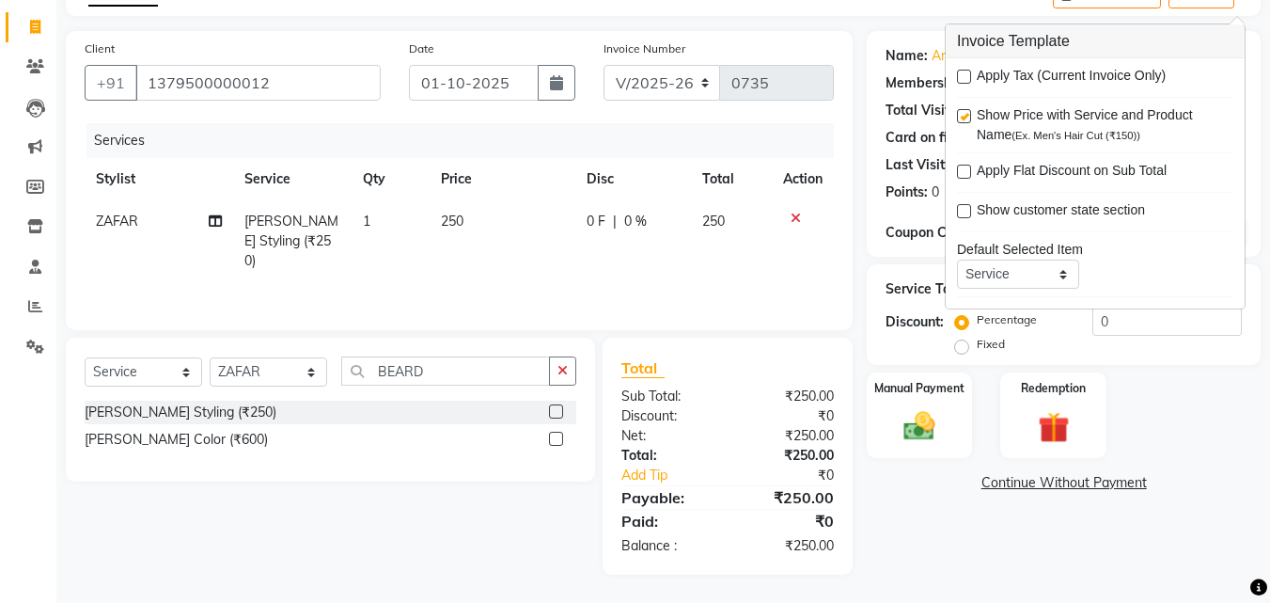
click at [862, 528] on div "Total Sub Total: ₹250.00 Discount: ₹0 Net: ₹250.00 Total: ₹250.00 Add Tip ₹0 Pa…" at bounding box center [731, 456] width 272 height 237
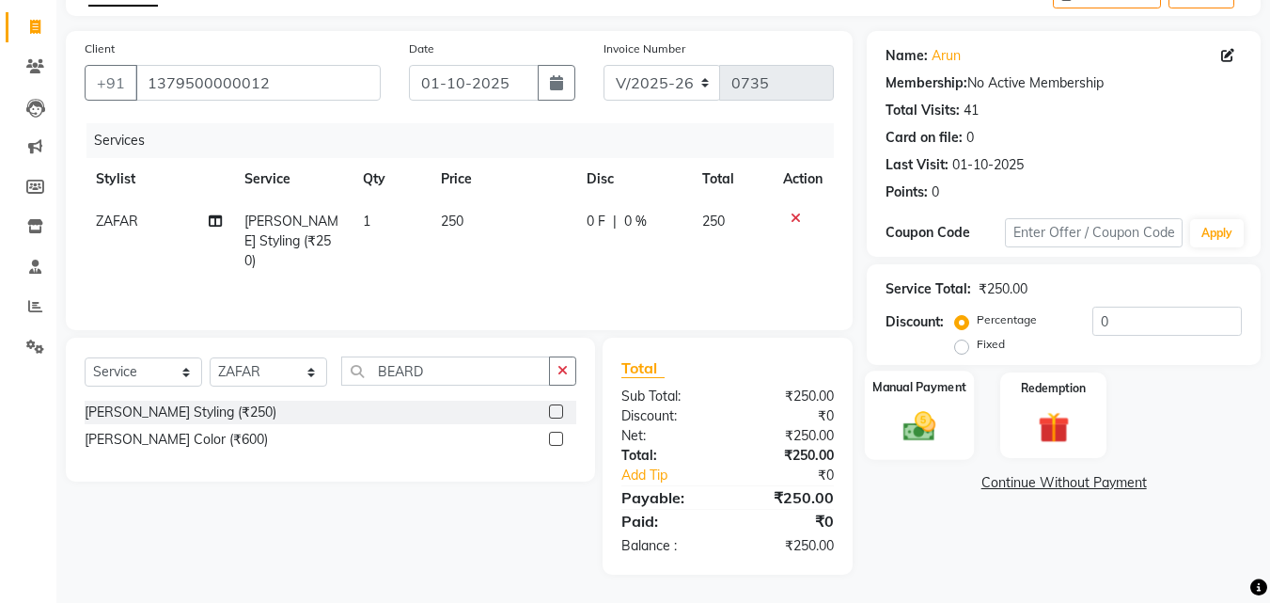
click at [913, 425] on img at bounding box center [919, 426] width 53 height 38
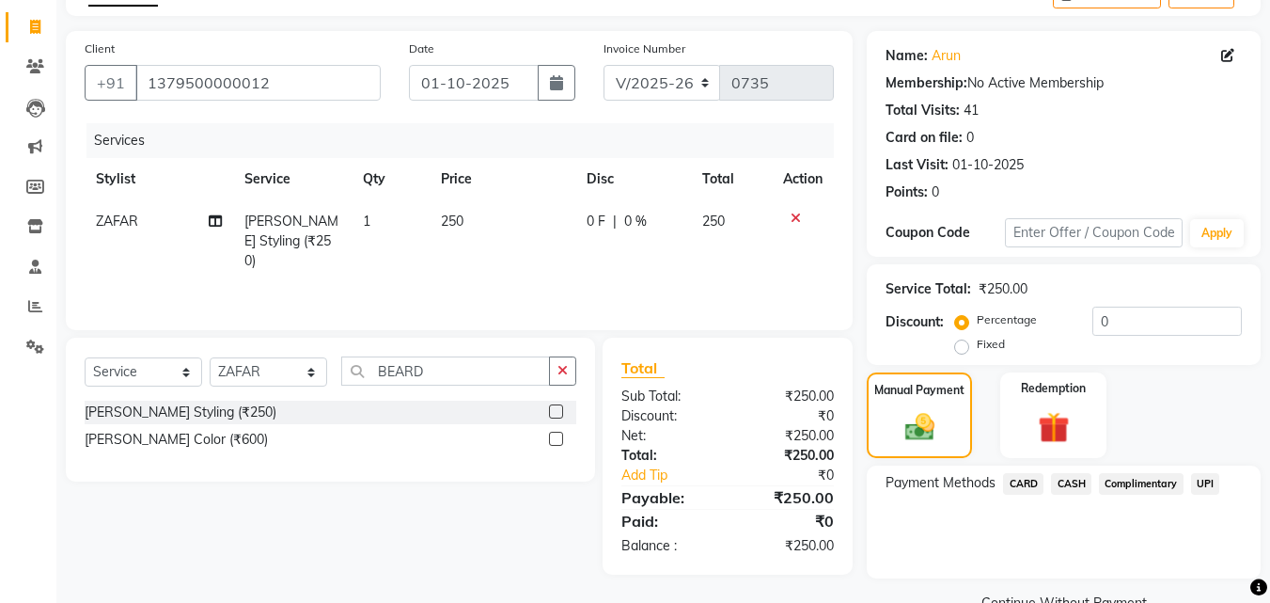
click at [1204, 478] on span "UPI" at bounding box center [1205, 484] width 29 height 22
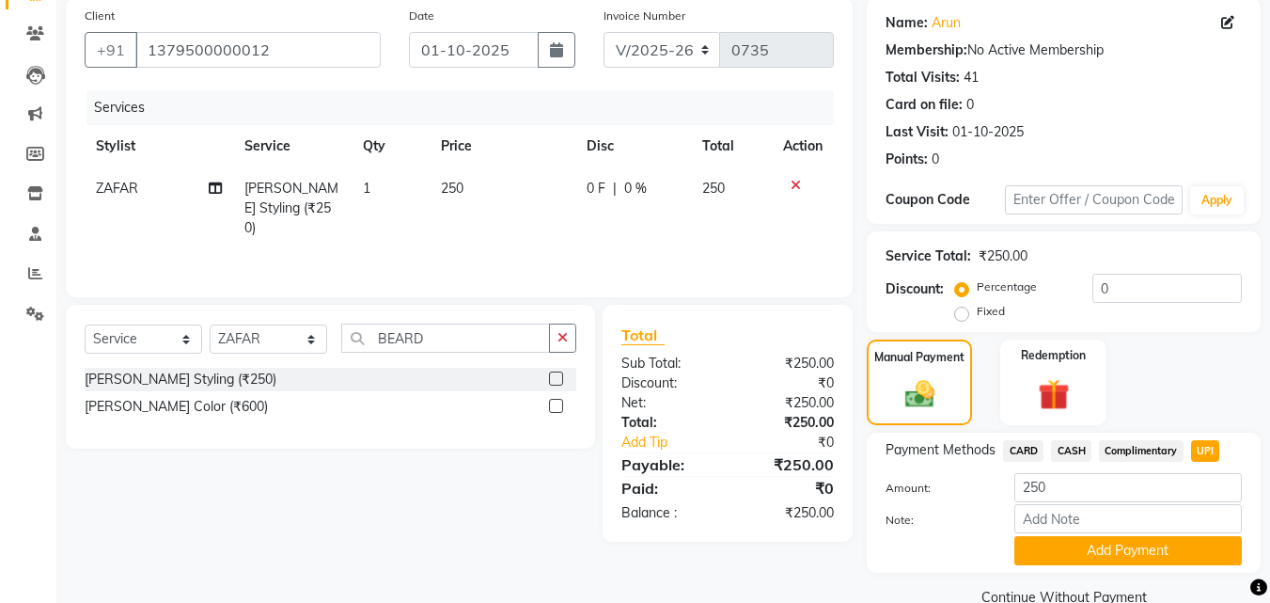
scroll to position [180, 0]
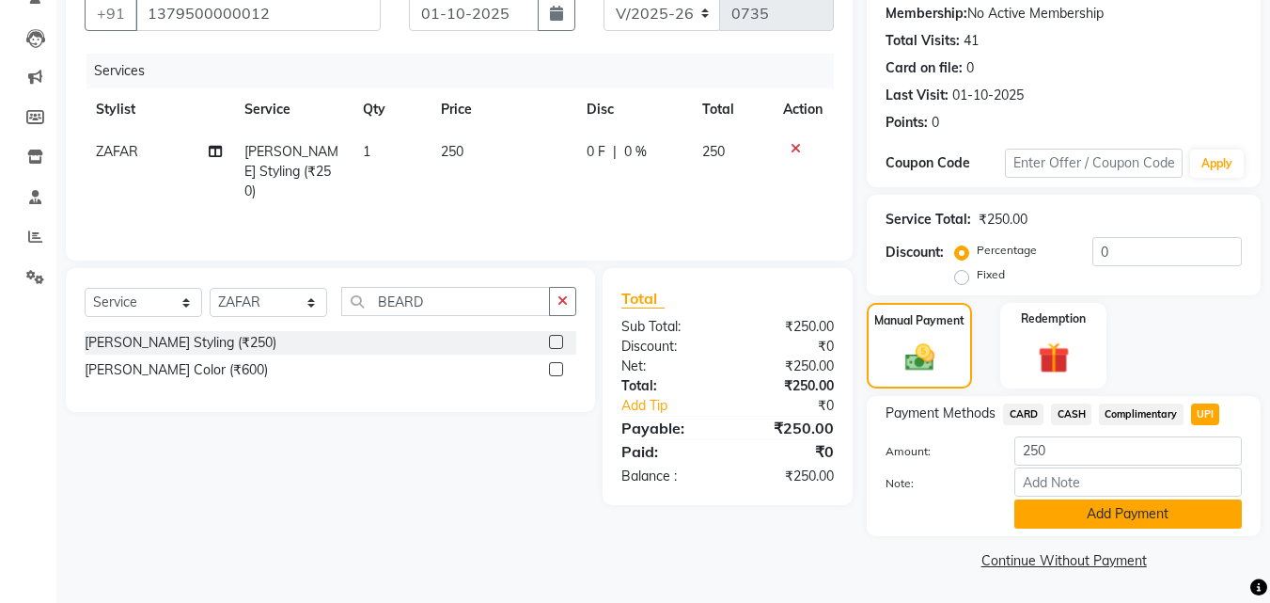
click at [1087, 512] on button "Add Payment" at bounding box center [1129, 513] width 228 height 29
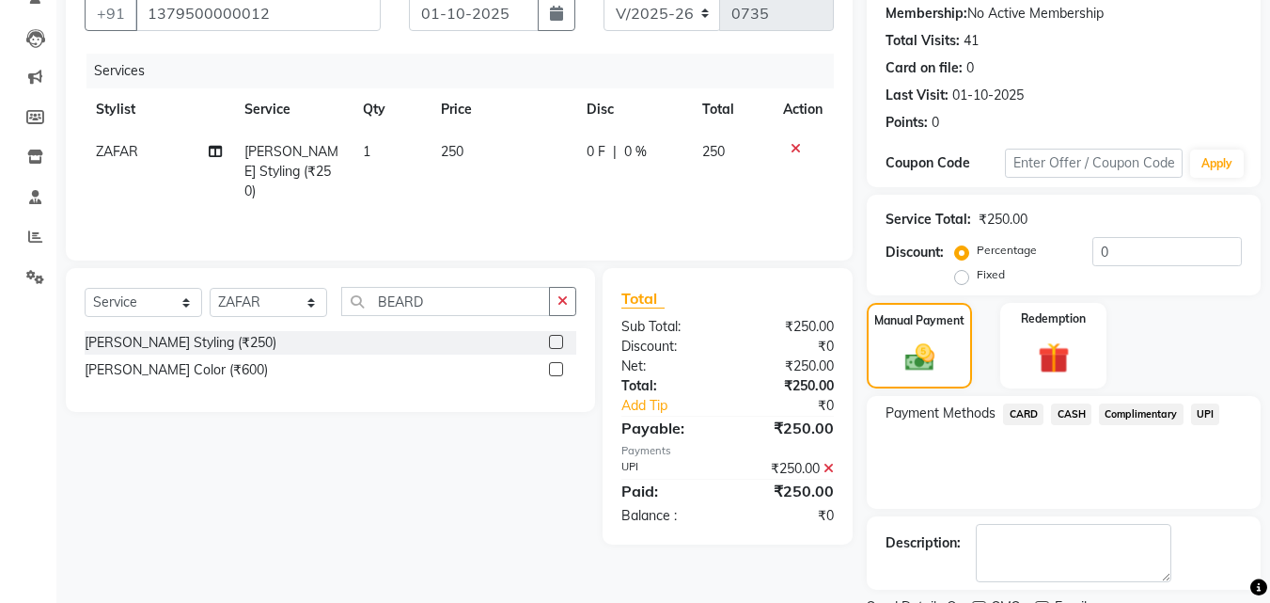
scroll to position [259, 0]
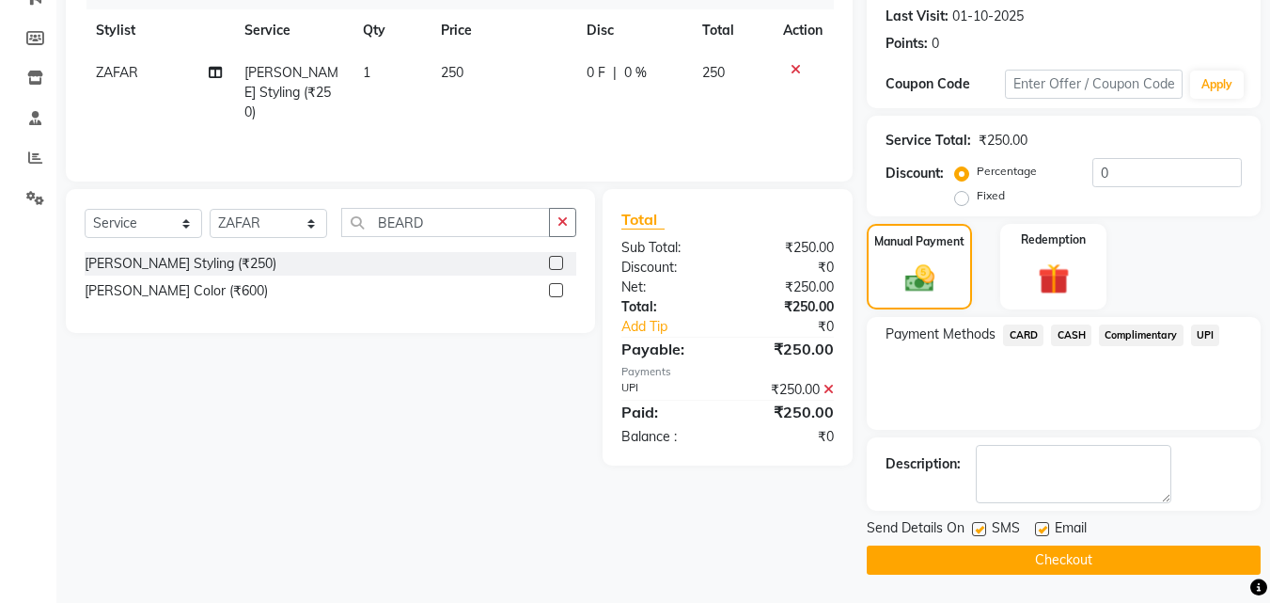
click at [978, 526] on label at bounding box center [979, 529] width 14 height 14
click at [978, 526] on input "checkbox" at bounding box center [978, 530] width 12 height 12
click at [989, 545] on button "Checkout" at bounding box center [1064, 559] width 394 height 29
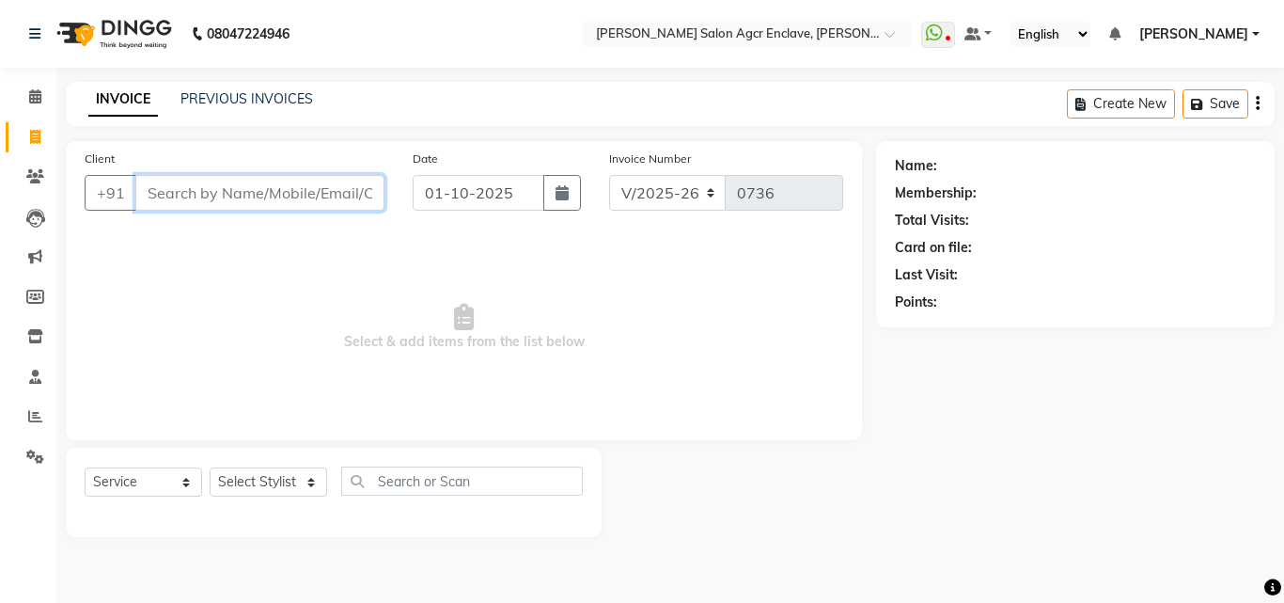
click at [271, 193] on input "Client" at bounding box center [259, 193] width 249 height 36
click at [268, 193] on input "Client" at bounding box center [259, 193] width 249 height 36
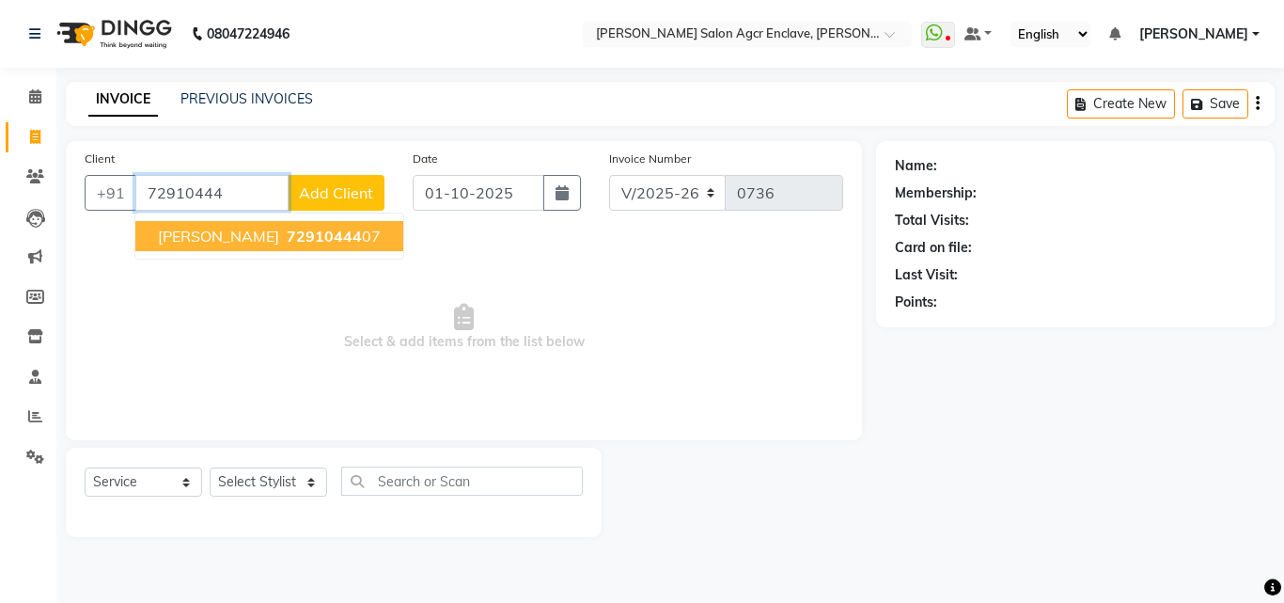
click at [270, 230] on span "[PERSON_NAME]" at bounding box center [218, 236] width 121 height 19
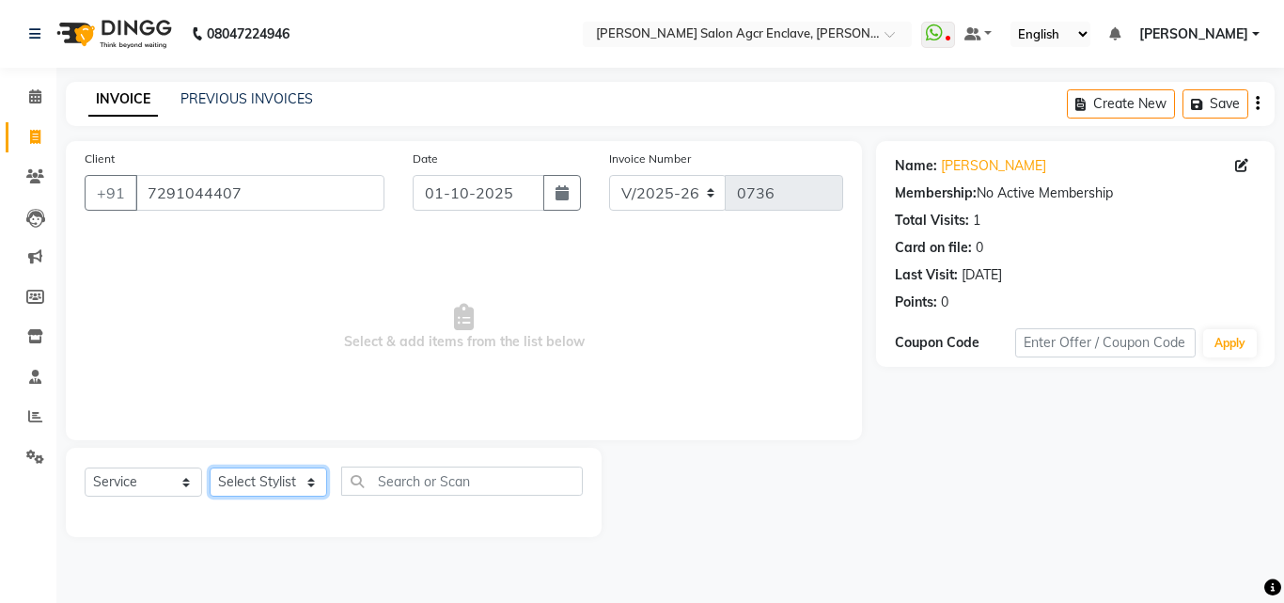
click at [297, 485] on select "Select Stylist Abhishek [PERSON_NAME] [PERSON_NAME] [PERSON_NAME] Lucky [PERSON…" at bounding box center [269, 481] width 118 height 29
click at [210, 467] on select "Select Stylist Abhishek [PERSON_NAME] [PERSON_NAME] [PERSON_NAME] Lucky [PERSON…" at bounding box center [269, 481] width 118 height 29
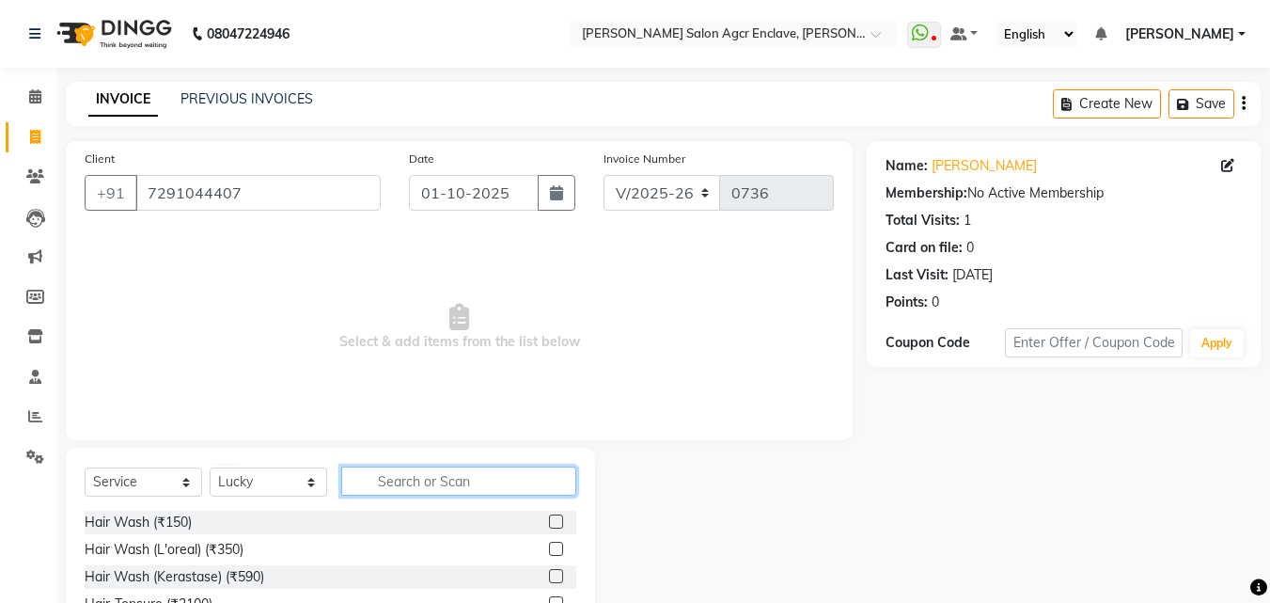
click at [402, 483] on input "text" at bounding box center [458, 480] width 235 height 29
click at [413, 475] on input "text" at bounding box center [458, 480] width 235 height 29
click at [455, 480] on input "text" at bounding box center [458, 480] width 235 height 29
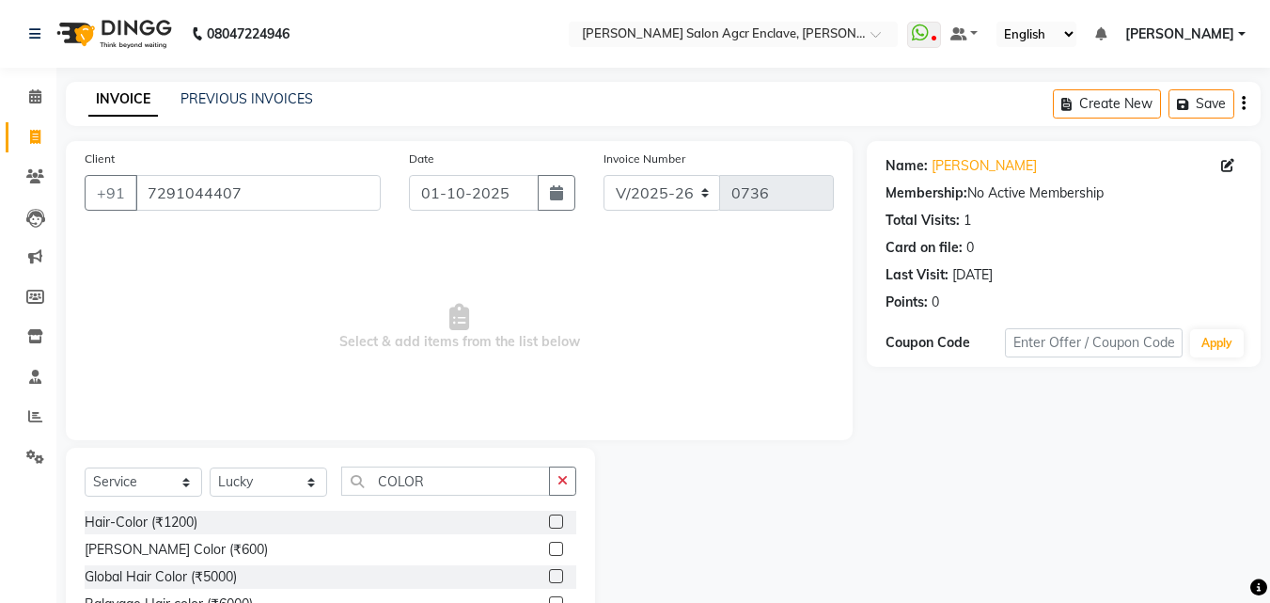
click at [560, 520] on label at bounding box center [556, 521] width 14 height 14
click at [560, 520] on input "checkbox" at bounding box center [555, 522] width 12 height 12
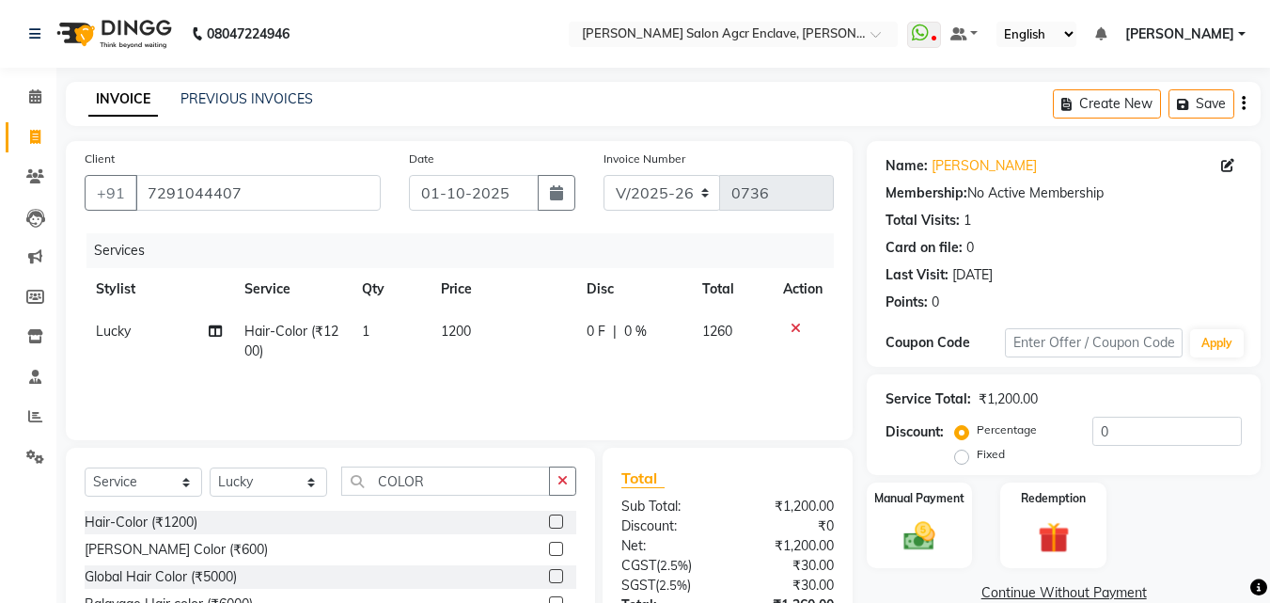
click at [1244, 103] on icon "button" at bounding box center [1244, 103] width 4 height 1
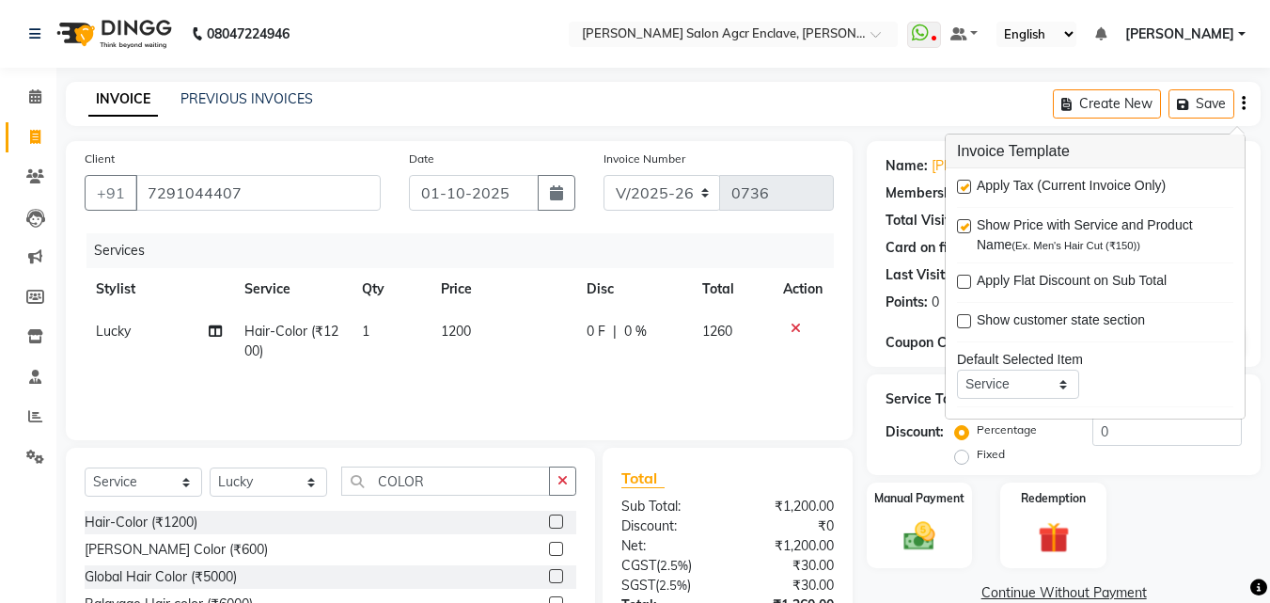
click at [962, 195] on div at bounding box center [963, 190] width 12 height 20
click at [963, 182] on label at bounding box center [964, 187] width 14 height 14
click at [963, 182] on input "checkbox" at bounding box center [963, 187] width 12 height 12
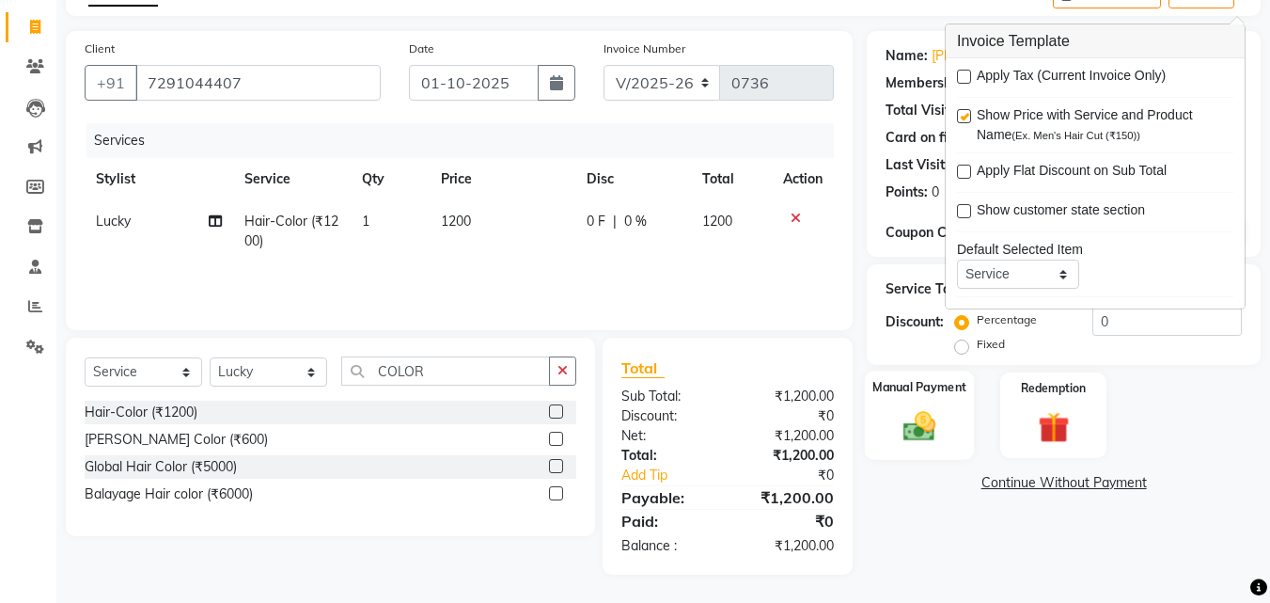
click at [917, 426] on img at bounding box center [919, 426] width 53 height 38
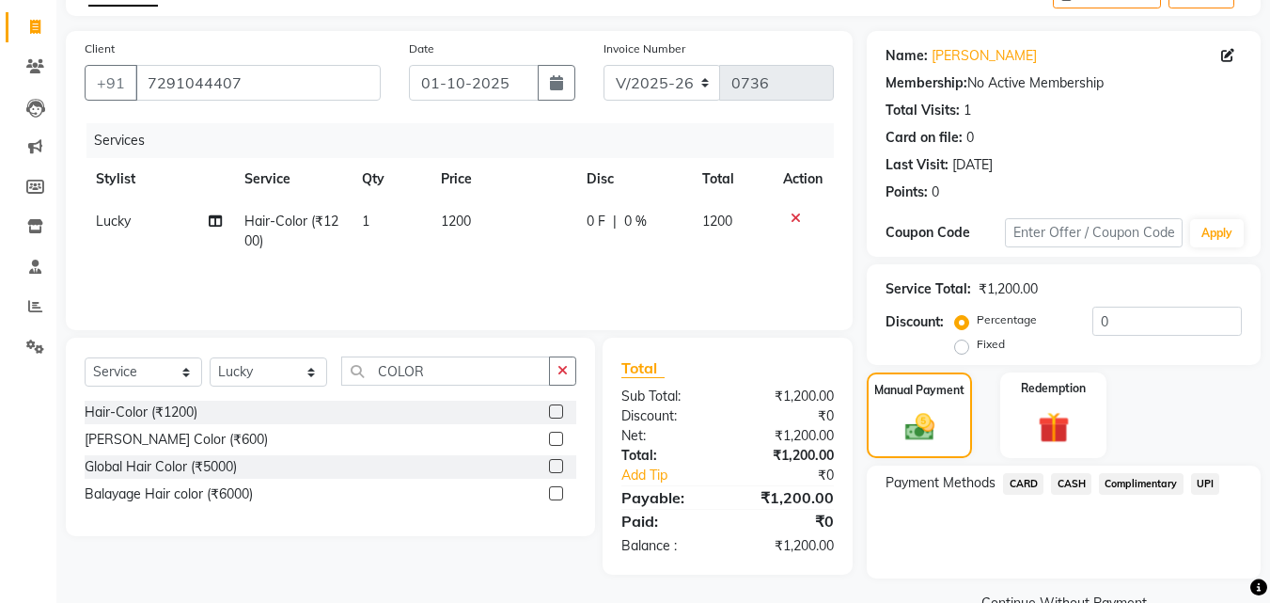
click at [1201, 480] on span "UPI" at bounding box center [1205, 484] width 29 height 22
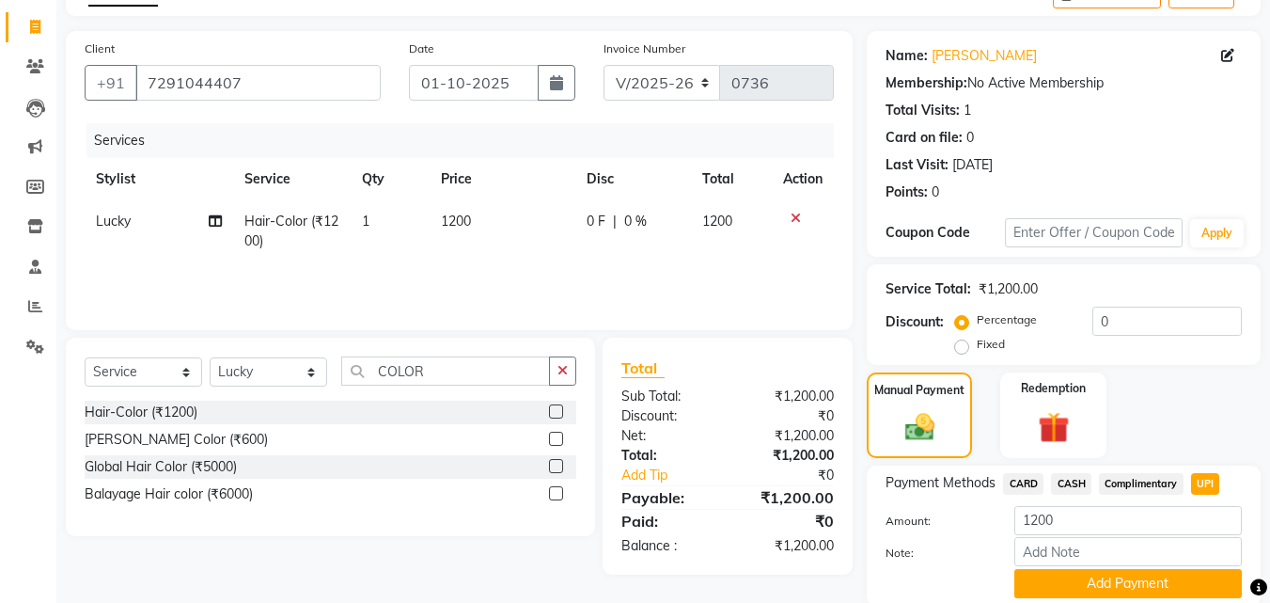
click at [1024, 478] on span "CARD" at bounding box center [1023, 484] width 40 height 22
click at [1099, 575] on button "Add Payment" at bounding box center [1129, 583] width 228 height 29
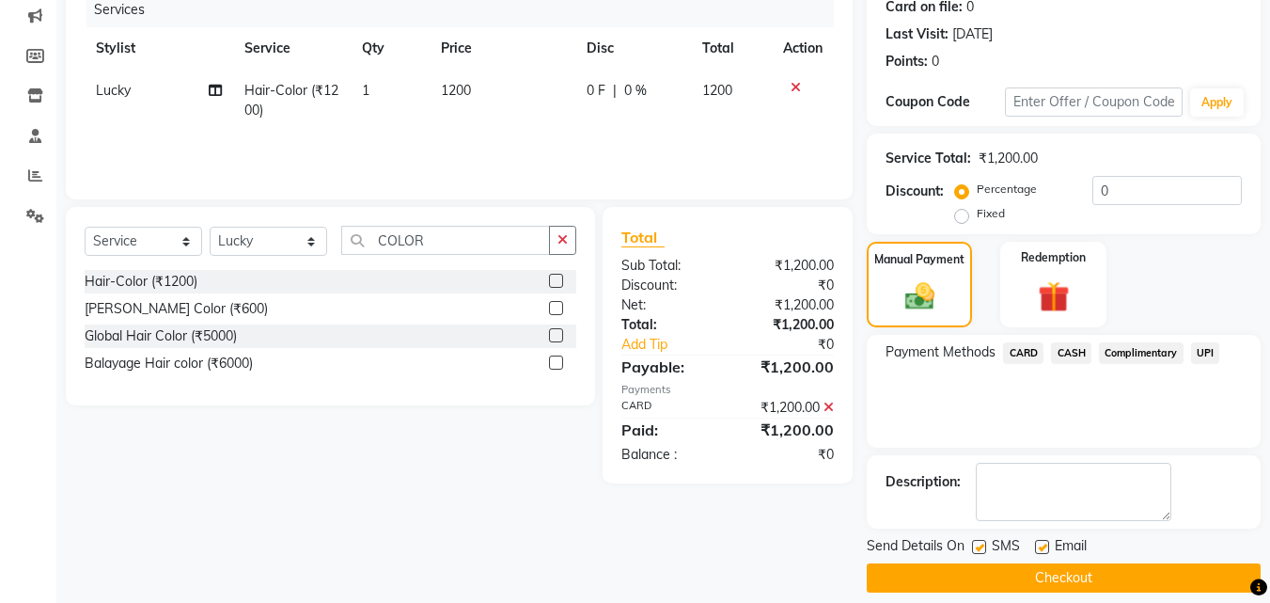
scroll to position [259, 0]
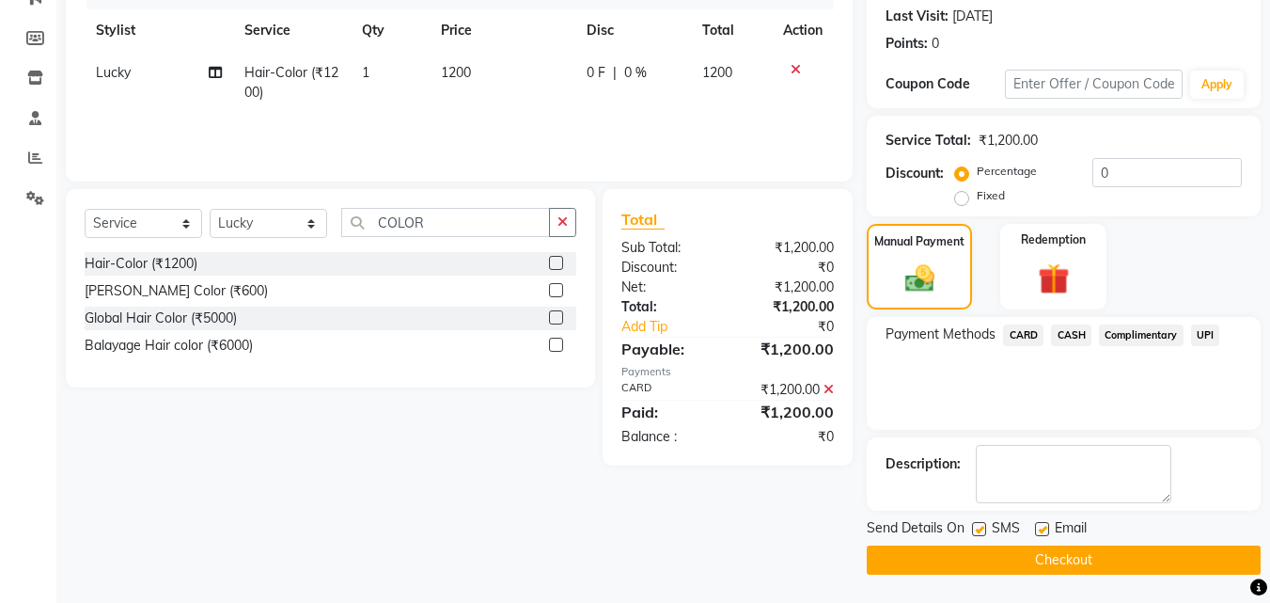
click at [1063, 552] on button "Checkout" at bounding box center [1064, 559] width 394 height 29
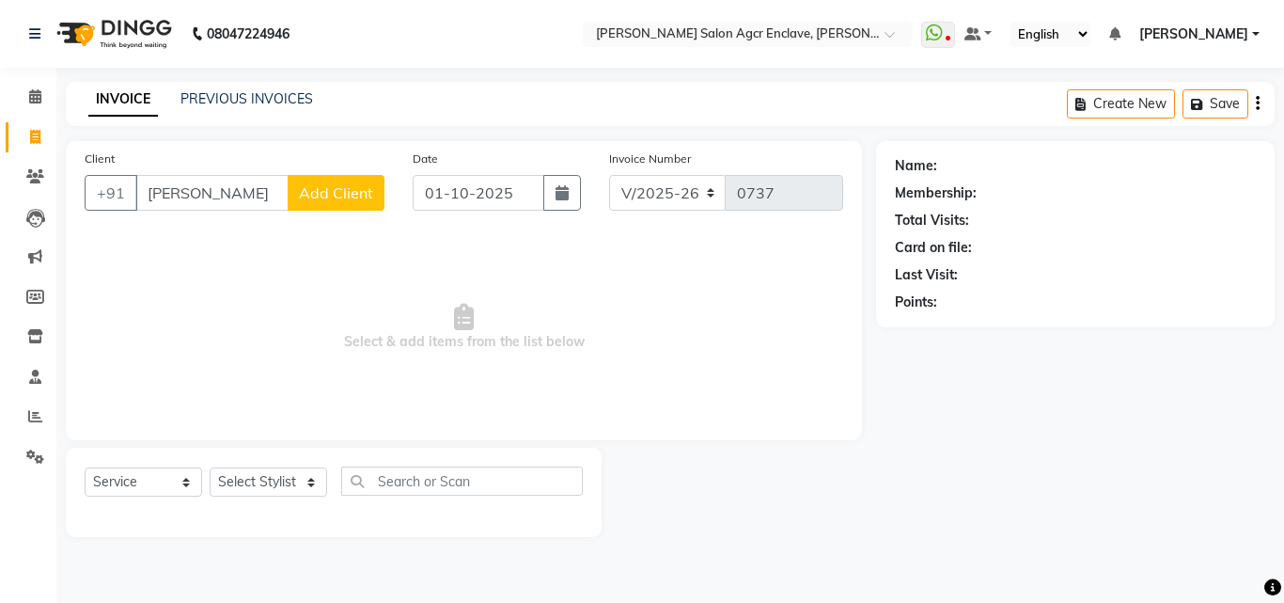
click at [311, 188] on span "Add Client" at bounding box center [336, 192] width 74 height 19
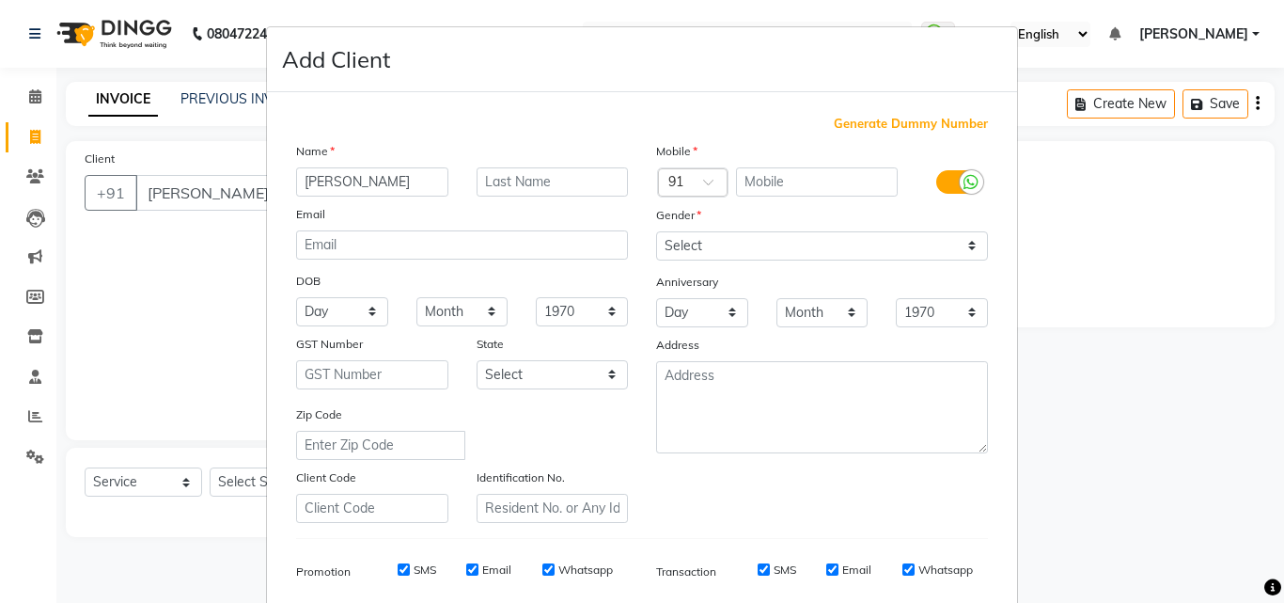
click at [1080, 312] on ngb-modal-window "Add Client Generate Dummy Number Name [PERSON_NAME] Email DOB Day 01 02 03 04 0…" at bounding box center [642, 301] width 1284 height 603
click at [180, 281] on ngb-modal-window "Add Client Generate Dummy Number Name [PERSON_NAME] Email DOB Day 01 02 03 04 0…" at bounding box center [642, 301] width 1284 height 603
click at [756, 179] on input "text" at bounding box center [817, 181] width 163 height 29
click at [751, 231] on select "Select [DEMOGRAPHIC_DATA] [DEMOGRAPHIC_DATA] Other Prefer Not To Say" at bounding box center [822, 245] width 332 height 29
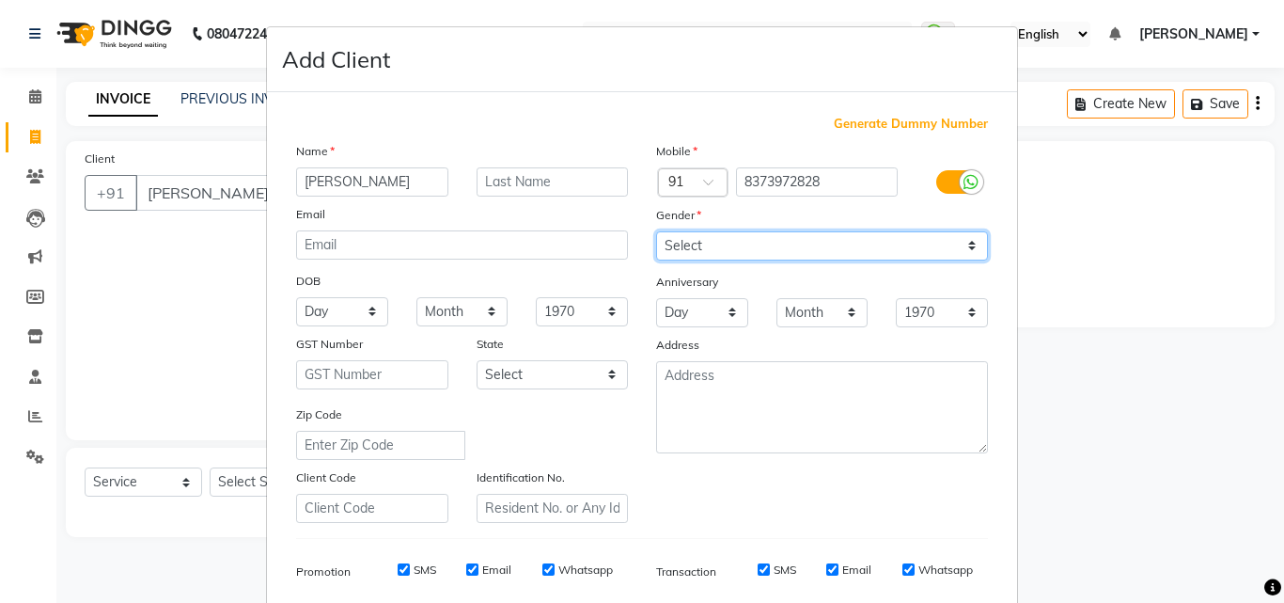
click at [656, 231] on select "Select [DEMOGRAPHIC_DATA] [DEMOGRAPHIC_DATA] Other Prefer Not To Say" at bounding box center [822, 245] width 332 height 29
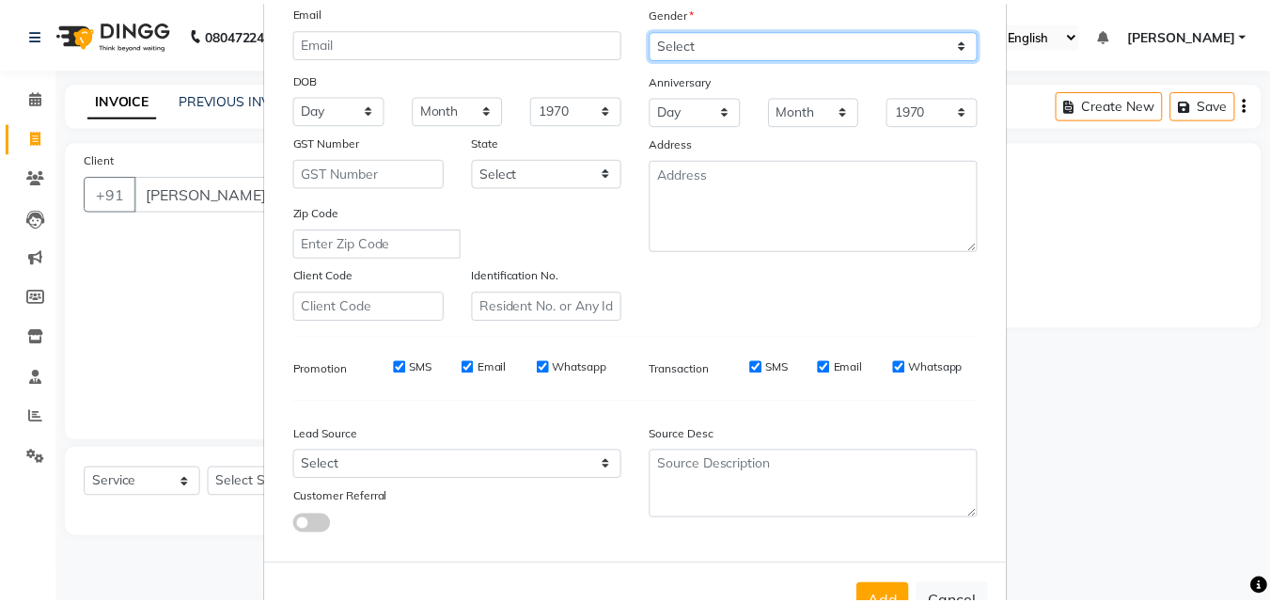
scroll to position [265, 0]
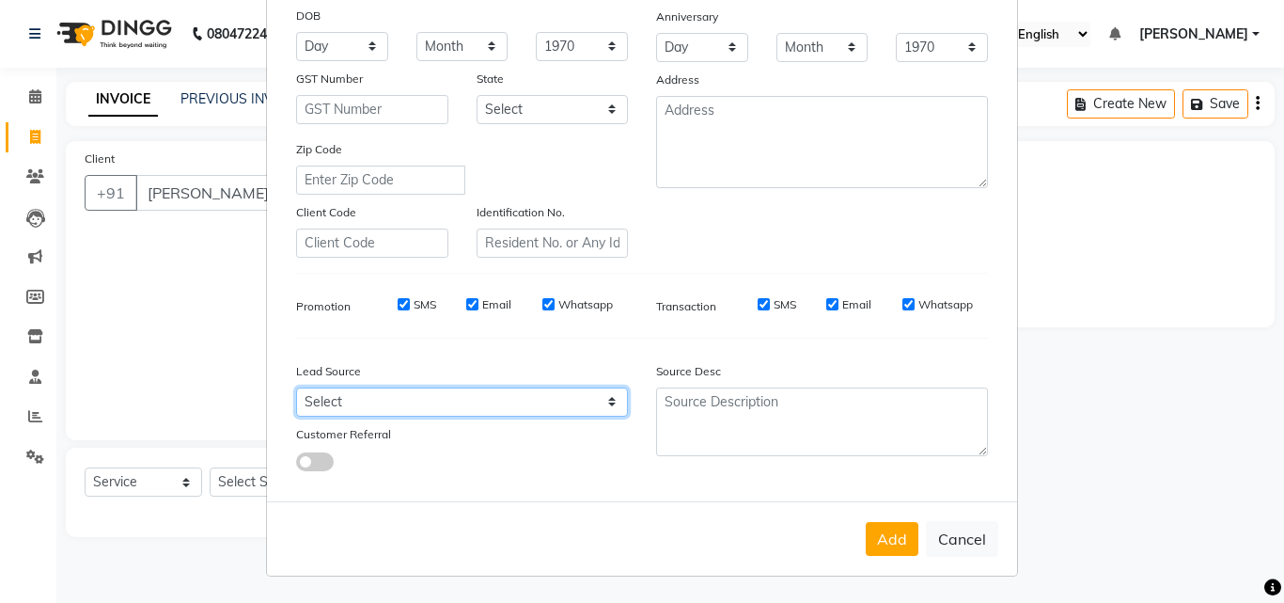
click at [529, 399] on select "Select Walk-in Referral Internet Friend Word of Mouth Advertisement Facebook Ju…" at bounding box center [462, 401] width 332 height 29
click at [296, 387] on select "Select Walk-in Referral Internet Friend Word of Mouth Advertisement Facebook Ju…" at bounding box center [462, 401] width 332 height 29
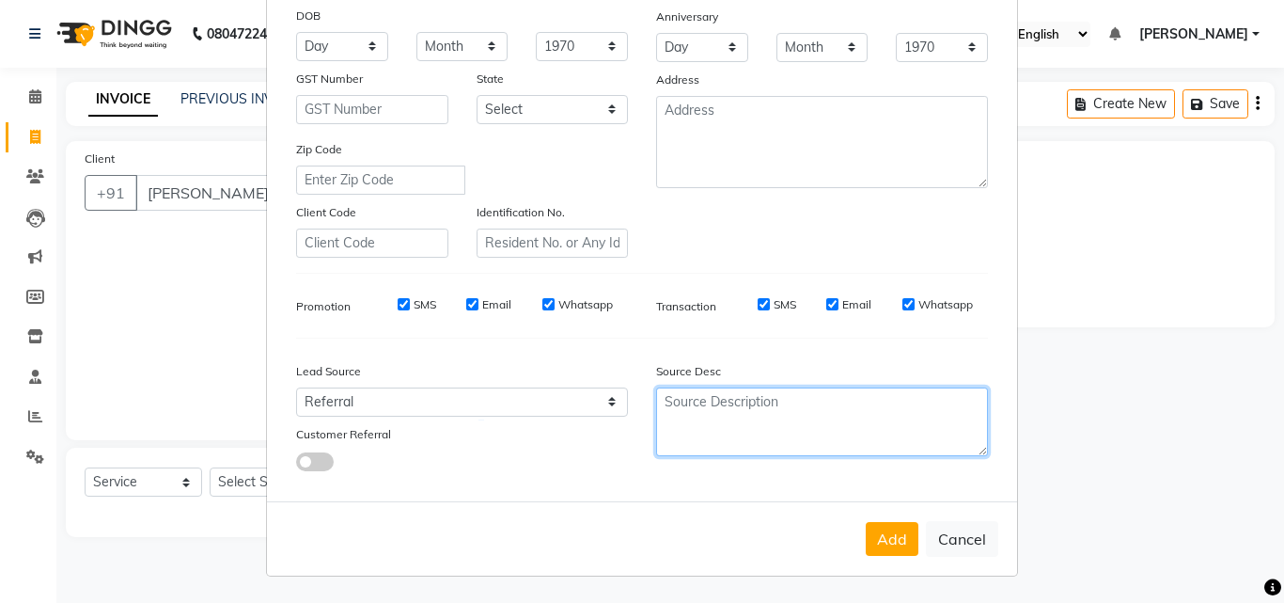
click at [725, 412] on textarea at bounding box center [822, 421] width 332 height 69
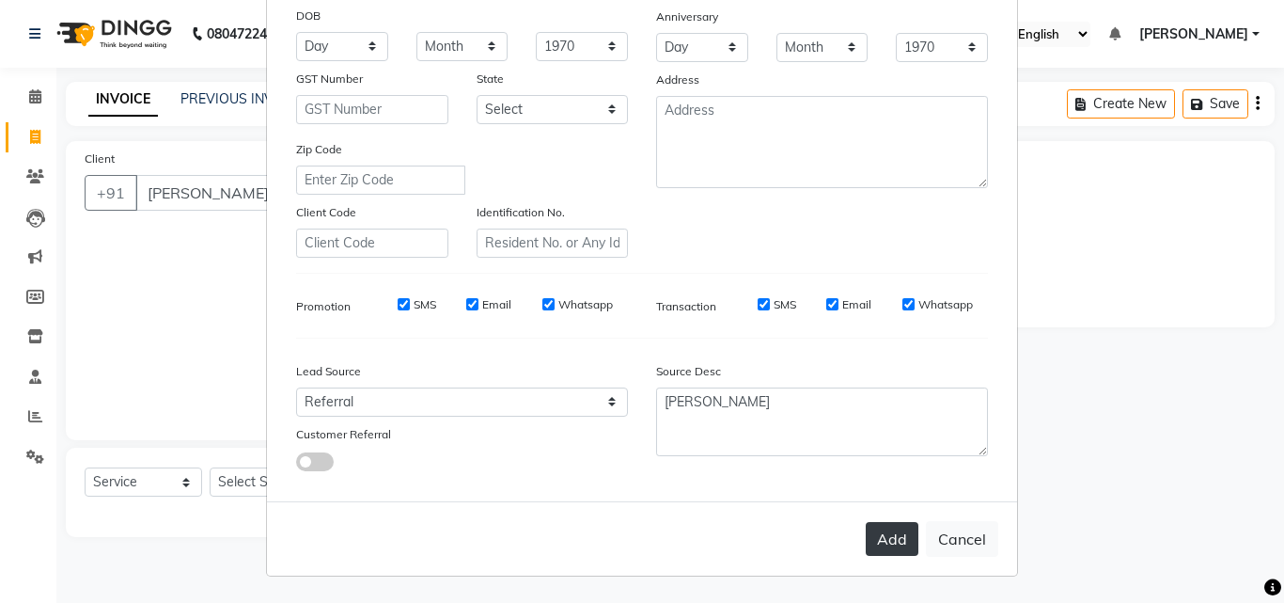
click at [884, 533] on button "Add" at bounding box center [892, 539] width 53 height 34
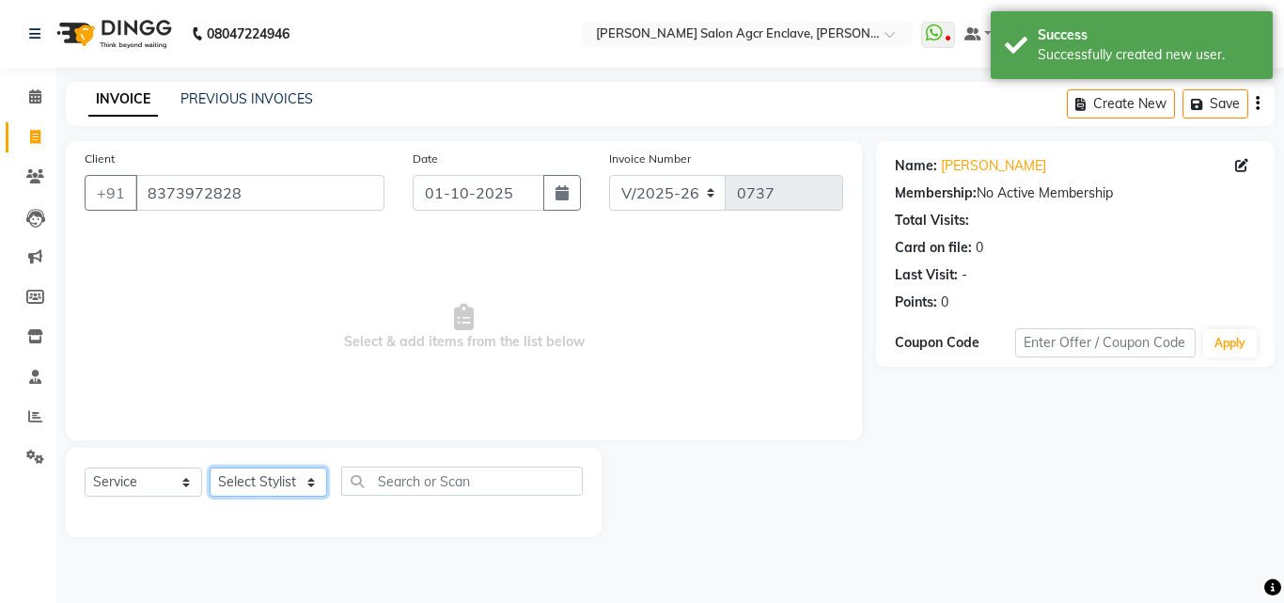
click at [266, 487] on select "Select Stylist Abhishek [PERSON_NAME] [PERSON_NAME] [PERSON_NAME] Lucky [PERSON…" at bounding box center [269, 481] width 118 height 29
click at [210, 467] on select "Select Stylist Abhishek [PERSON_NAME] [PERSON_NAME] [PERSON_NAME] Lucky [PERSON…" at bounding box center [269, 481] width 118 height 29
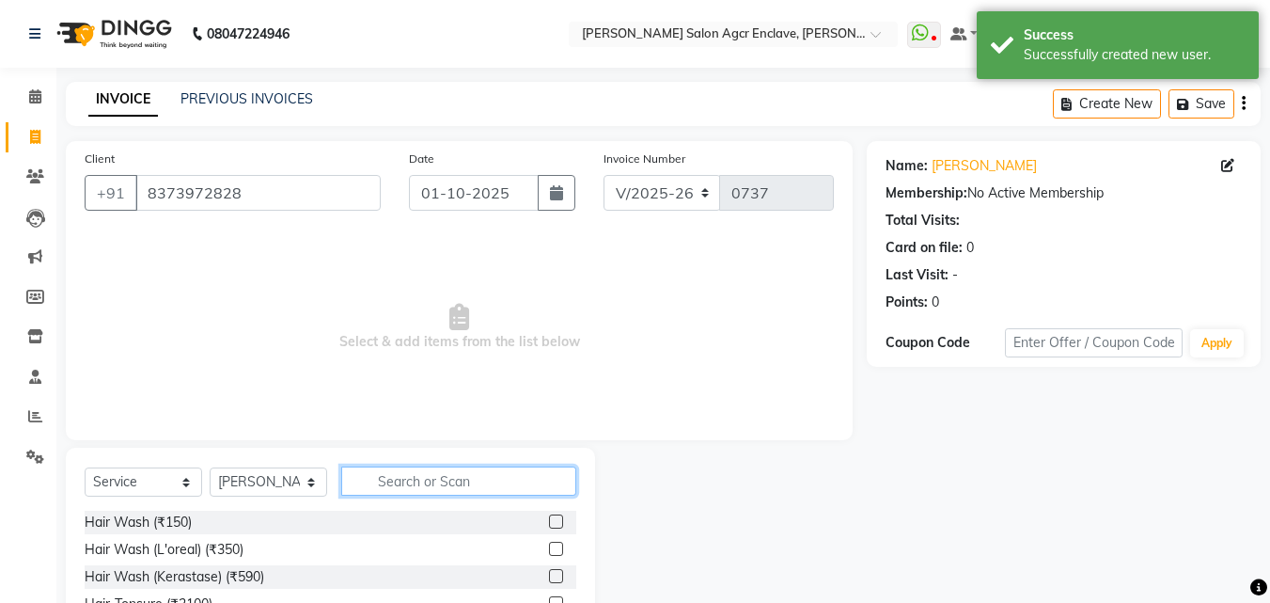
click at [377, 483] on input "text" at bounding box center [458, 480] width 235 height 29
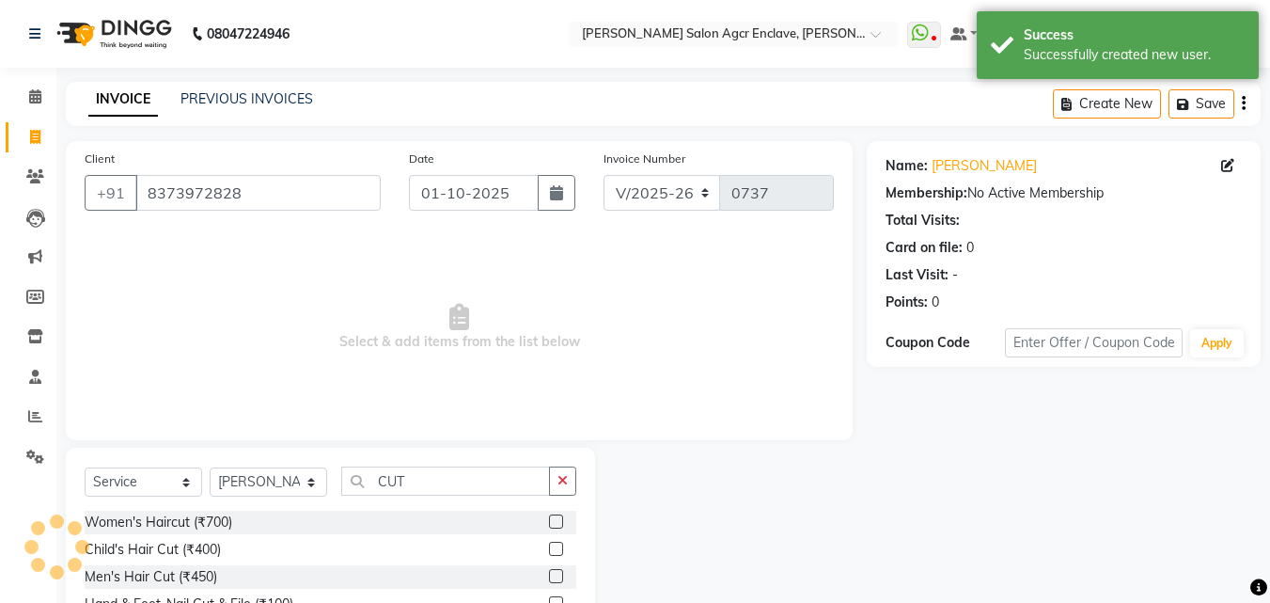
click at [559, 578] on label at bounding box center [556, 576] width 14 height 14
click at [559, 578] on input "checkbox" at bounding box center [555, 577] width 12 height 12
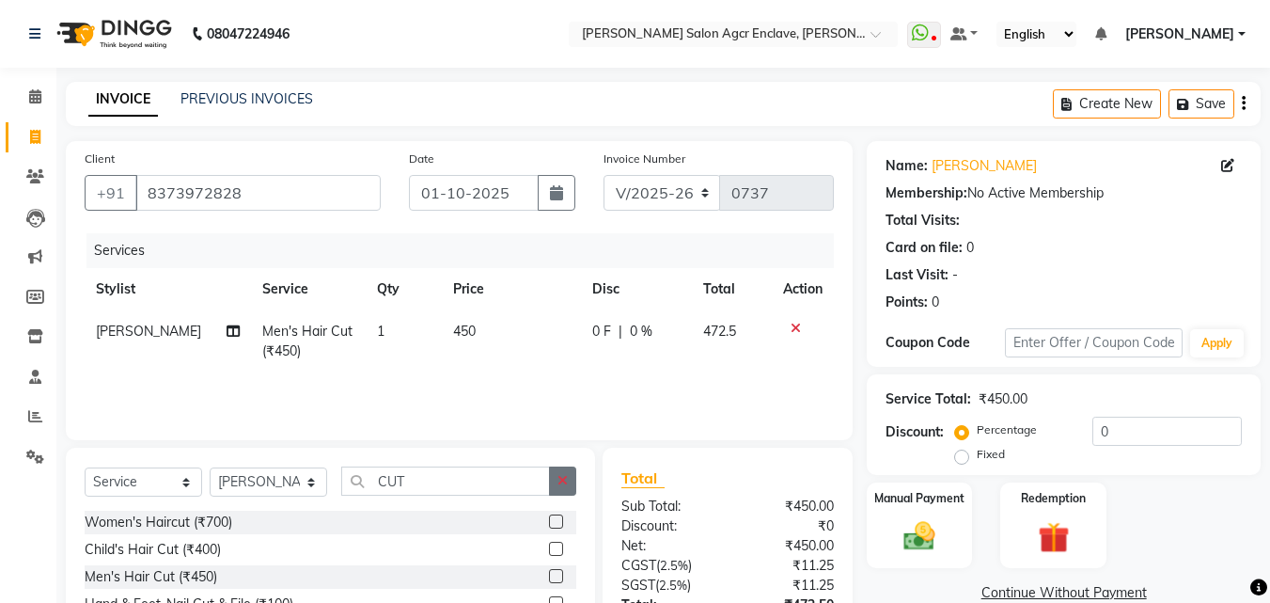
click at [562, 470] on button "button" at bounding box center [562, 480] width 27 height 29
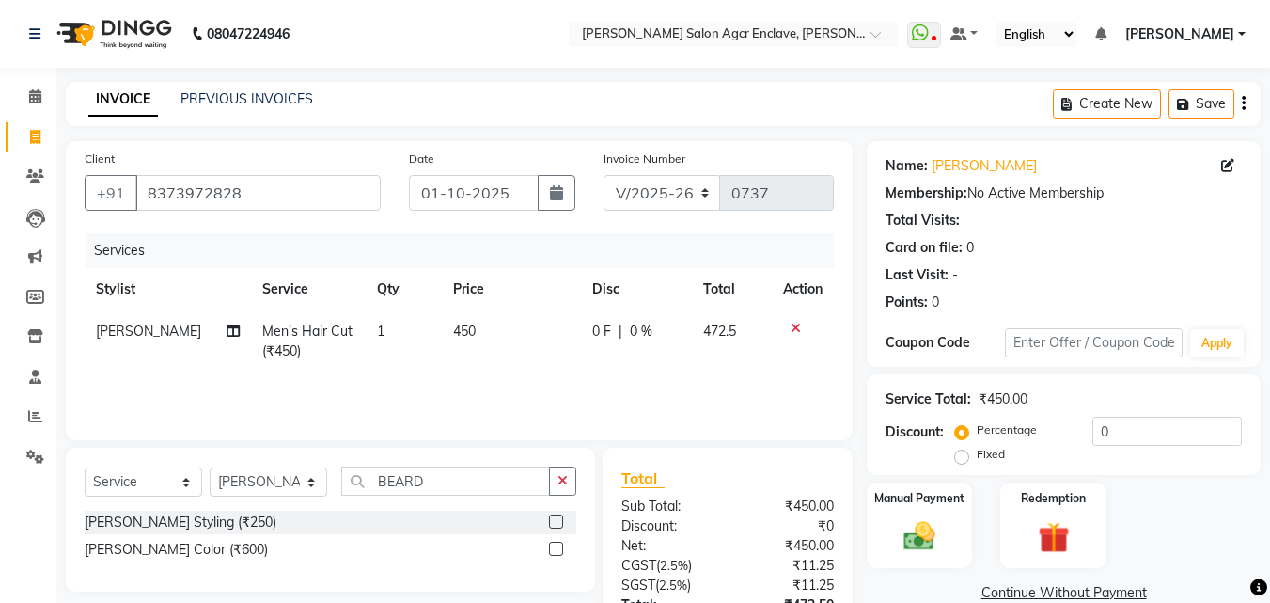
click at [557, 518] on label at bounding box center [556, 521] width 14 height 14
click at [557, 518] on input "checkbox" at bounding box center [555, 522] width 12 height 12
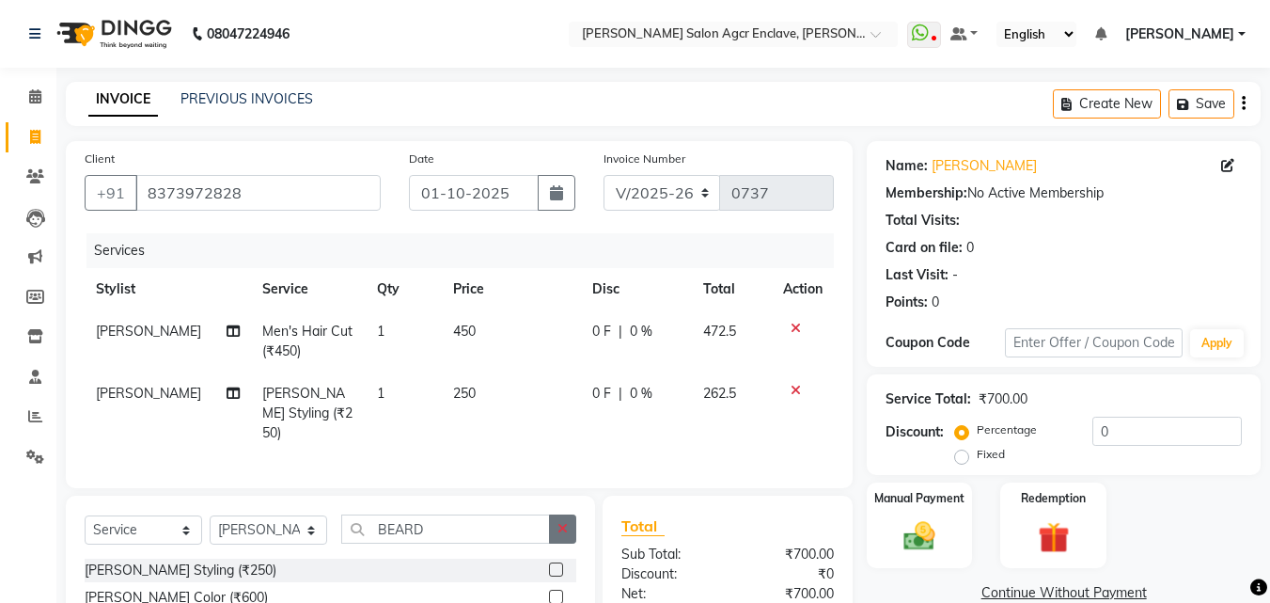
click at [561, 514] on button "button" at bounding box center [562, 528] width 27 height 29
click at [554, 566] on label at bounding box center [556, 569] width 14 height 14
click at [554, 566] on input "checkbox" at bounding box center [555, 570] width 12 height 12
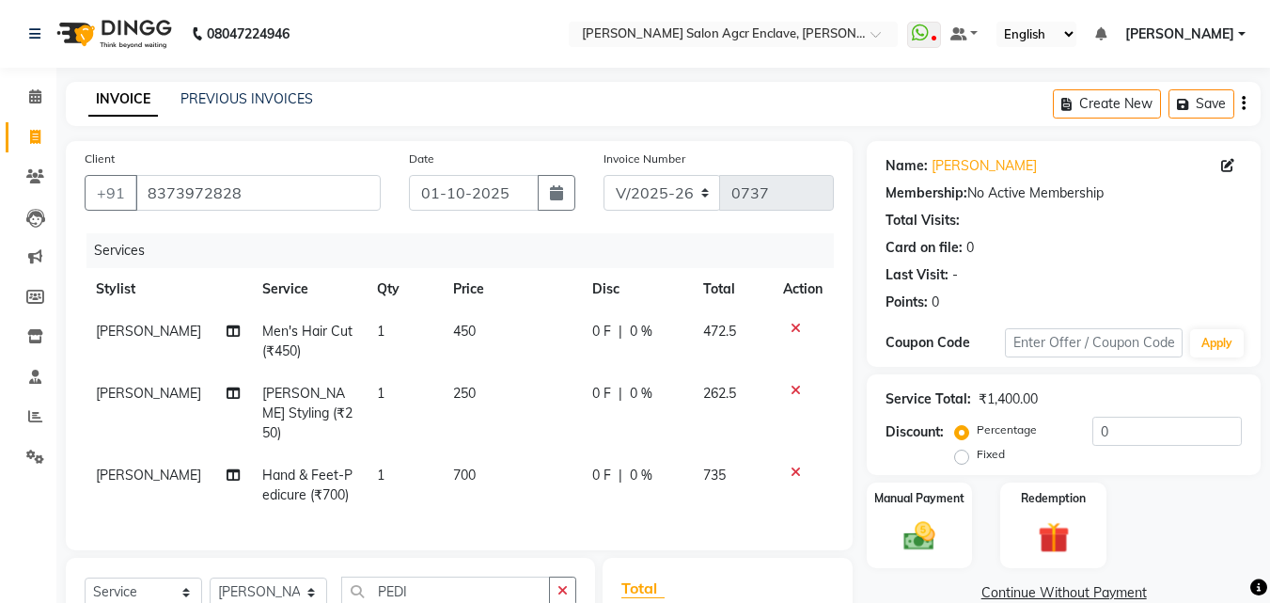
click at [119, 466] on span "[PERSON_NAME]" at bounding box center [148, 474] width 105 height 17
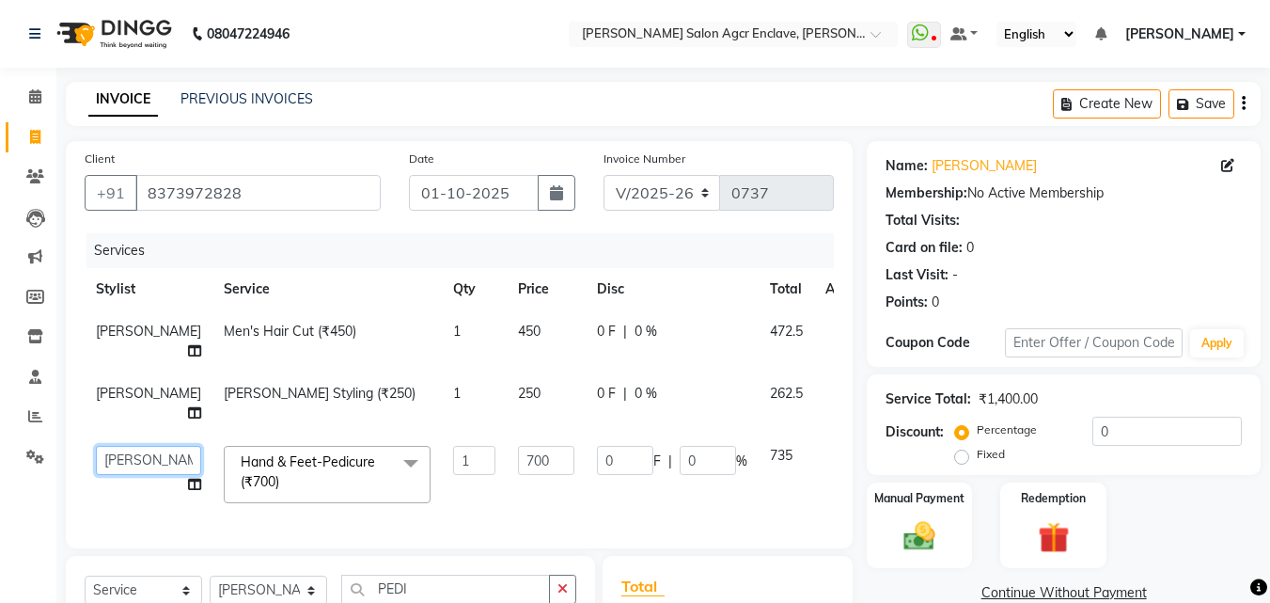
click at [119, 452] on select "Abhishek [PERSON_NAME] [PERSON_NAME] [PERSON_NAME] Lucky Naman [PERSON_NAME] [P…" at bounding box center [148, 460] width 105 height 29
click at [1244, 103] on icon "button" at bounding box center [1244, 103] width 4 height 1
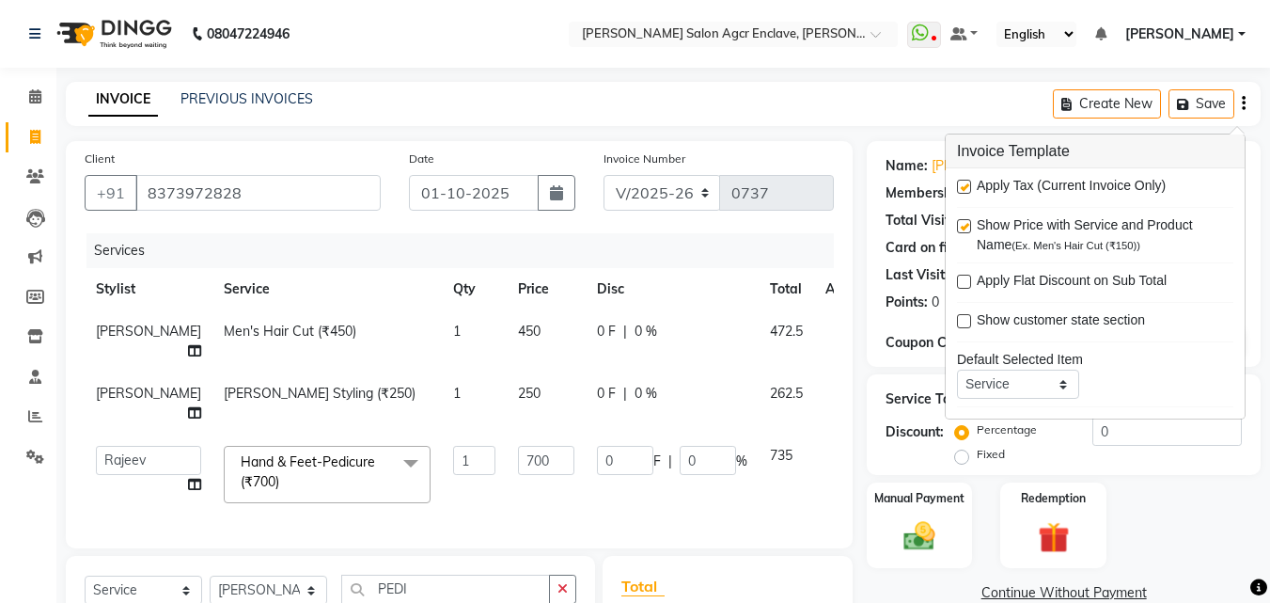
click at [962, 188] on label at bounding box center [964, 187] width 14 height 14
click at [962, 188] on input "checkbox" at bounding box center [963, 187] width 12 height 12
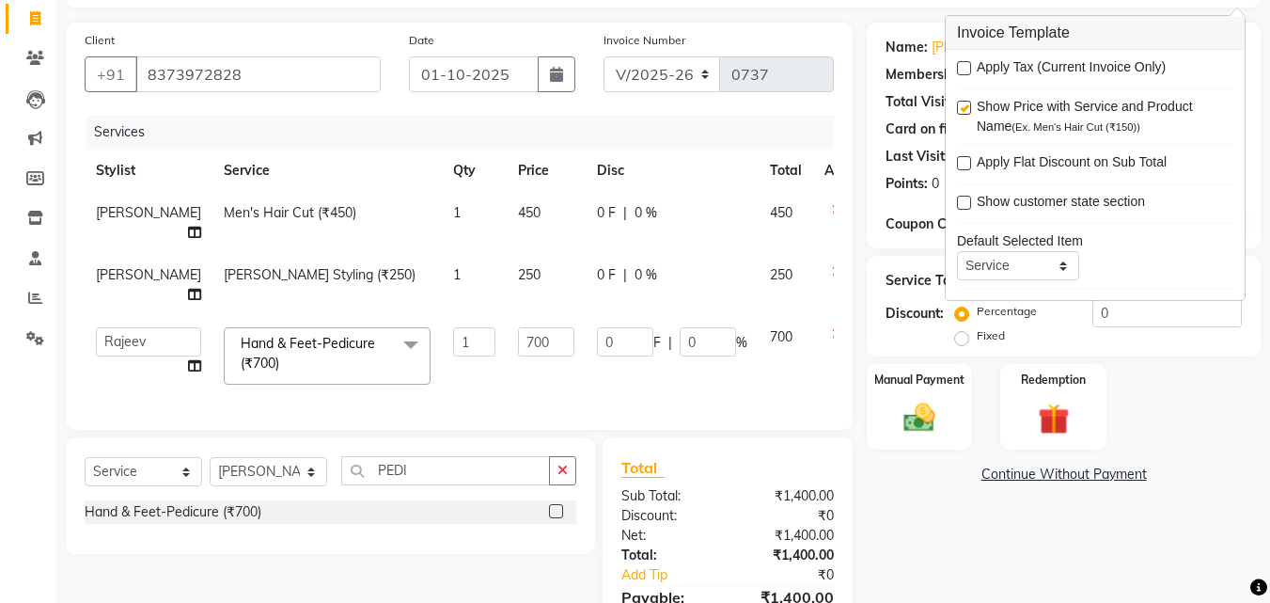
scroll to position [232, 0]
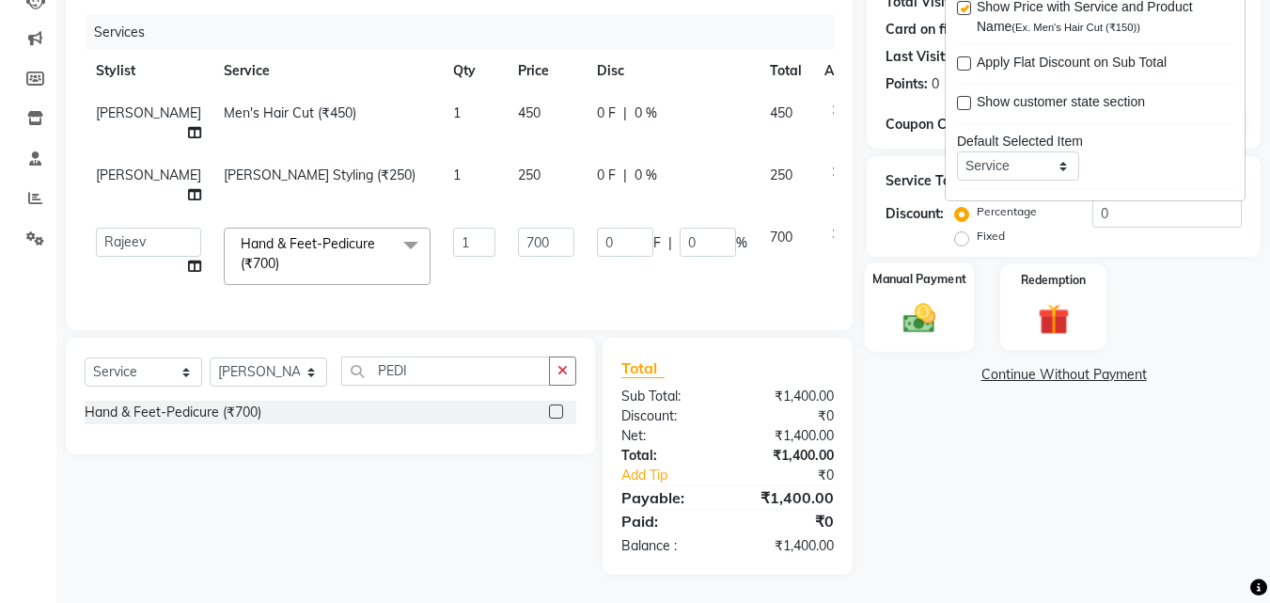
click at [926, 283] on div "Manual Payment" at bounding box center [920, 306] width 110 height 89
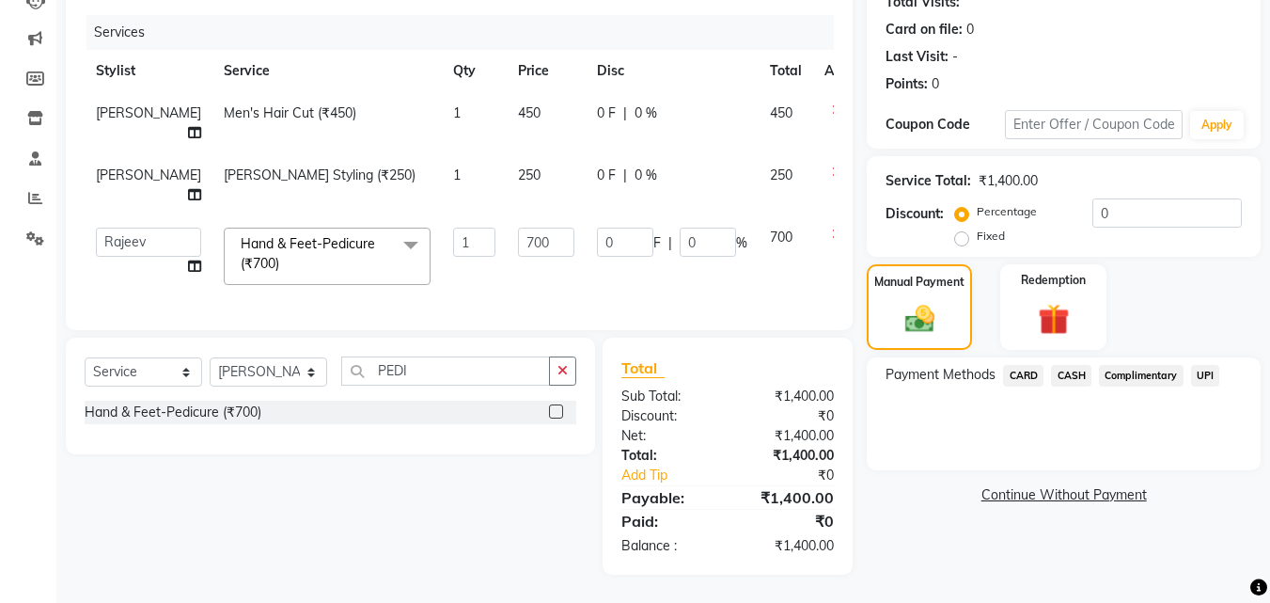
click at [1210, 365] on span "UPI" at bounding box center [1205, 376] width 29 height 22
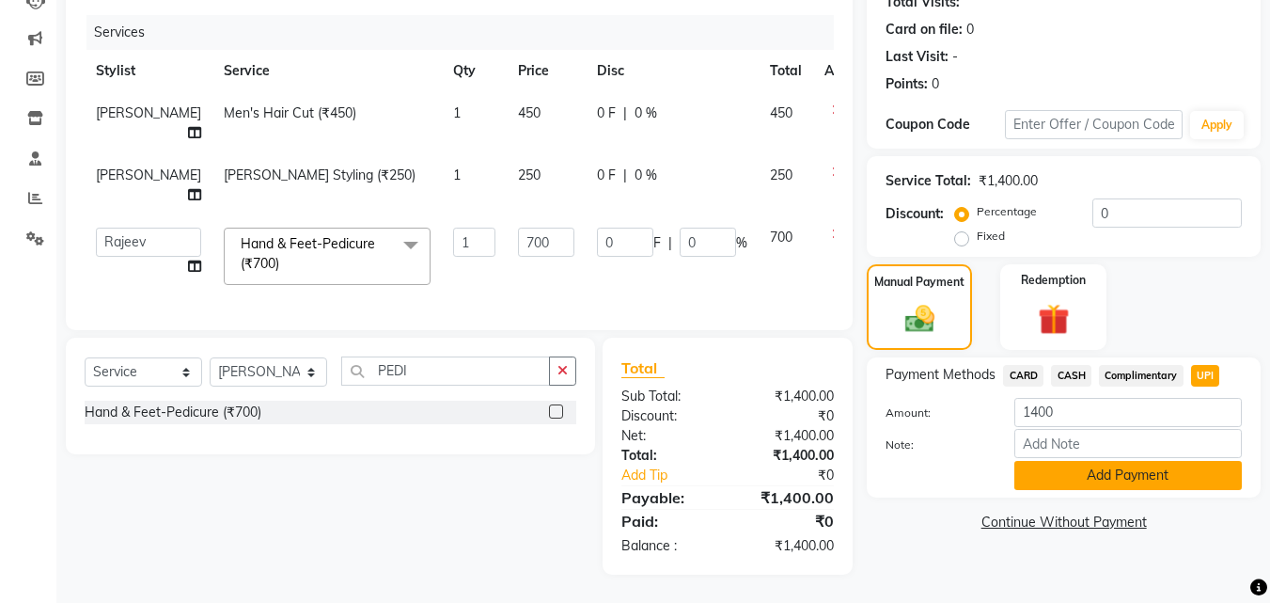
click at [1148, 461] on button "Add Payment" at bounding box center [1129, 475] width 228 height 29
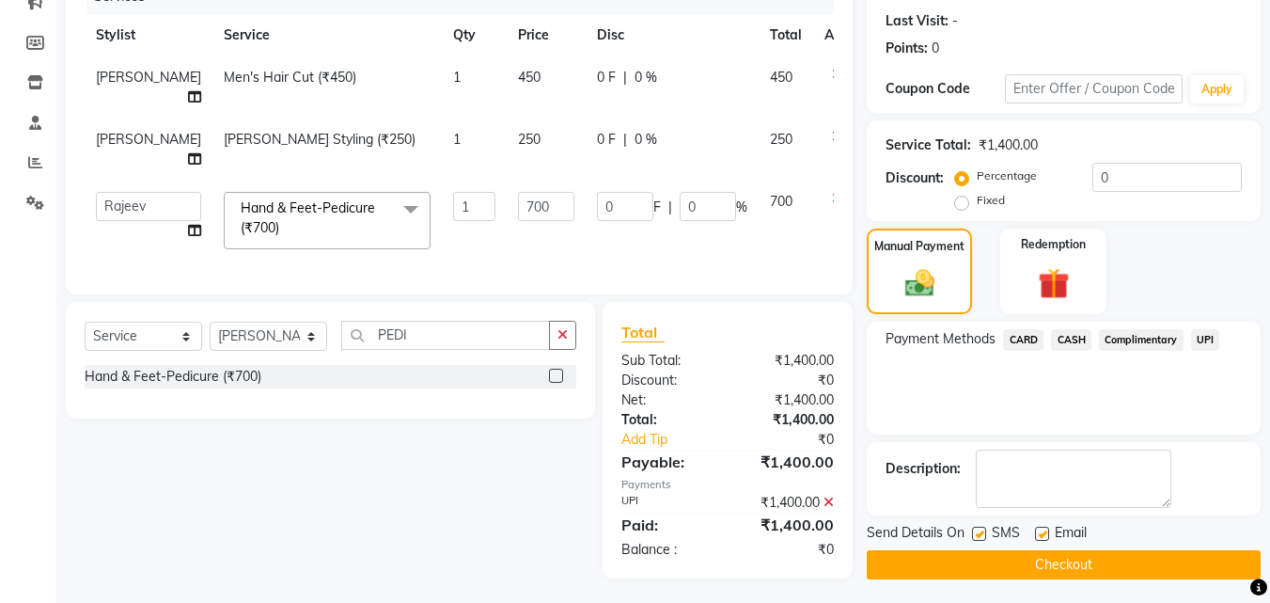
scroll to position [272, 0]
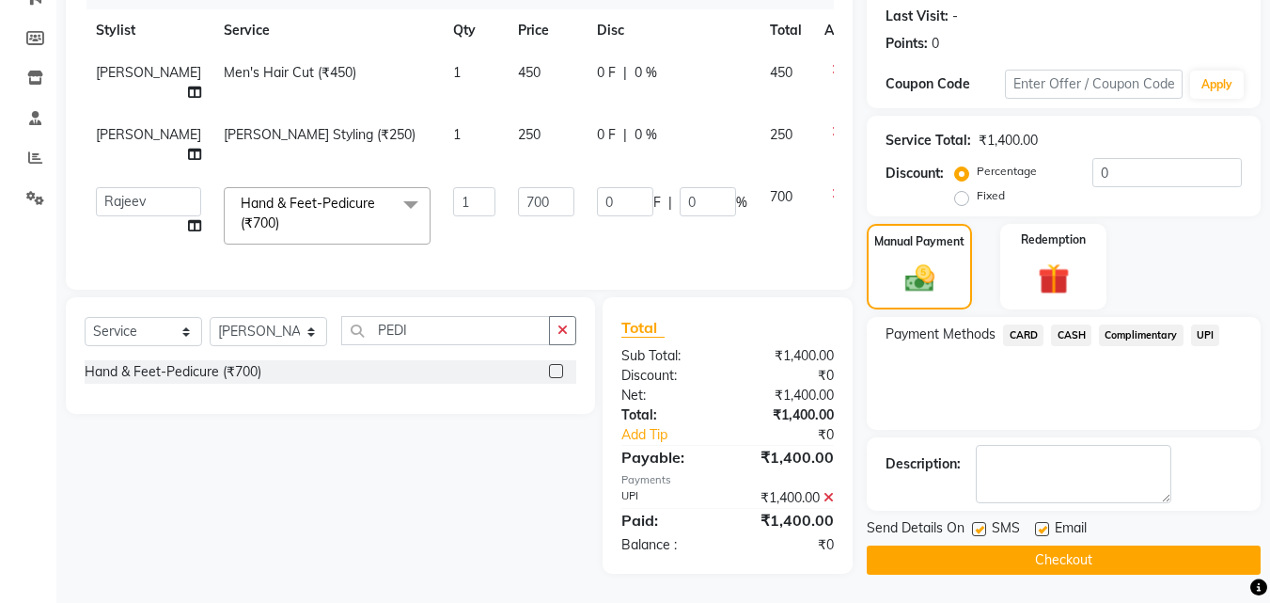
click at [1058, 548] on button "Checkout" at bounding box center [1064, 559] width 394 height 29
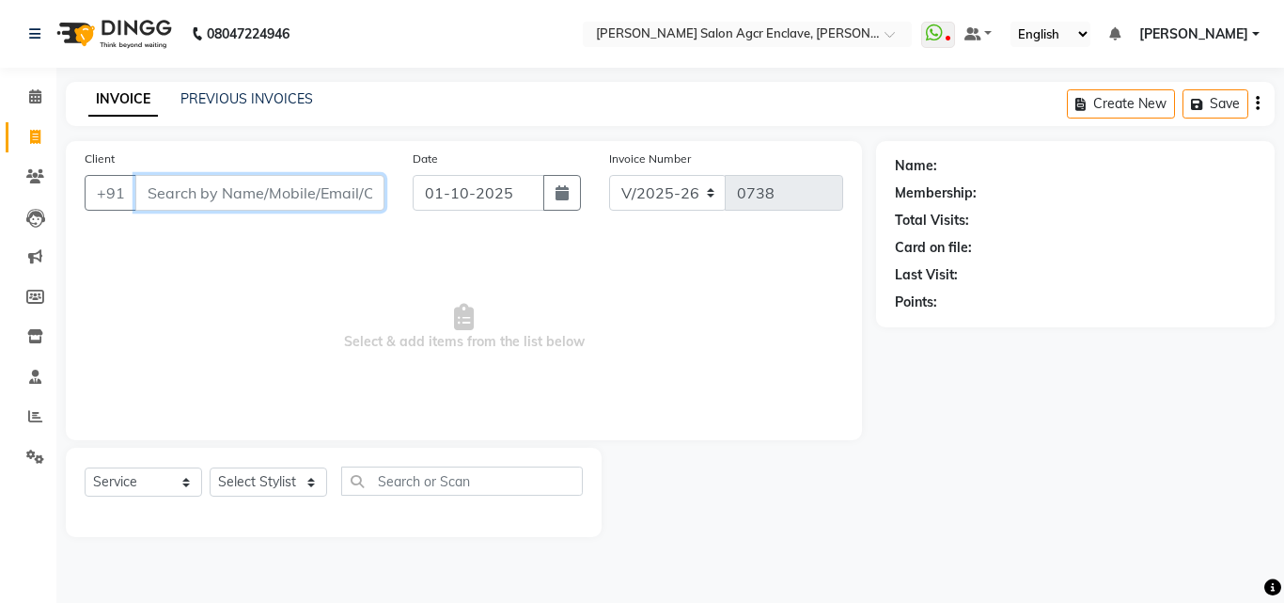
click at [260, 192] on input "Client" at bounding box center [259, 193] width 249 height 36
paste input "9810390717"
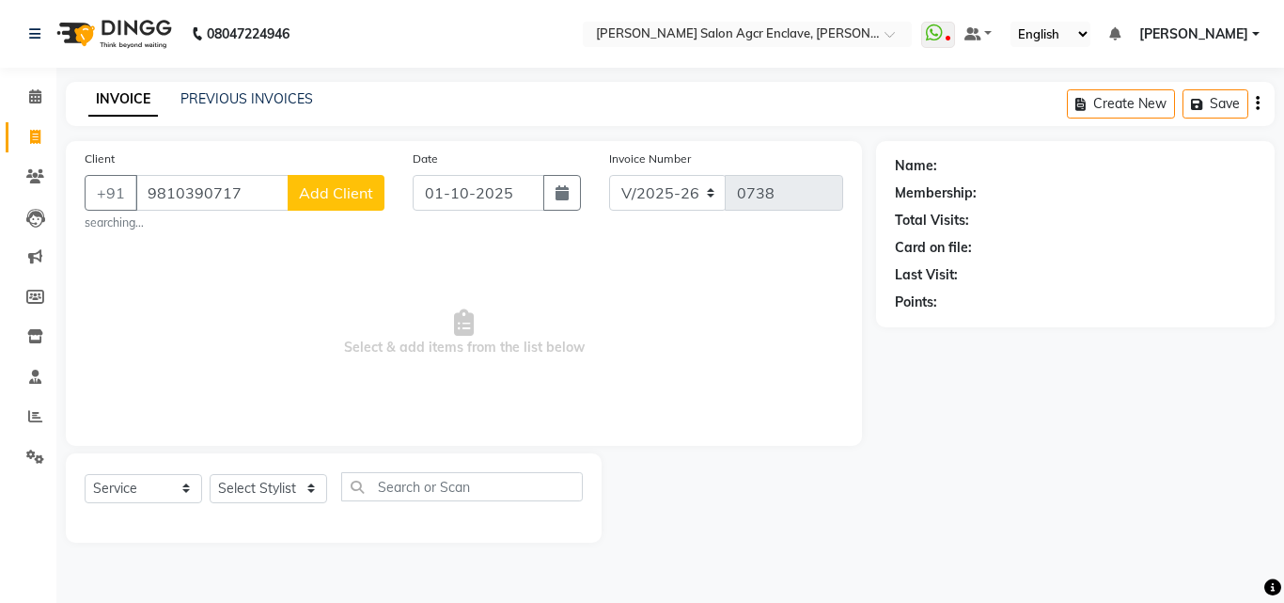
click at [329, 185] on span "Add Client" at bounding box center [336, 192] width 74 height 19
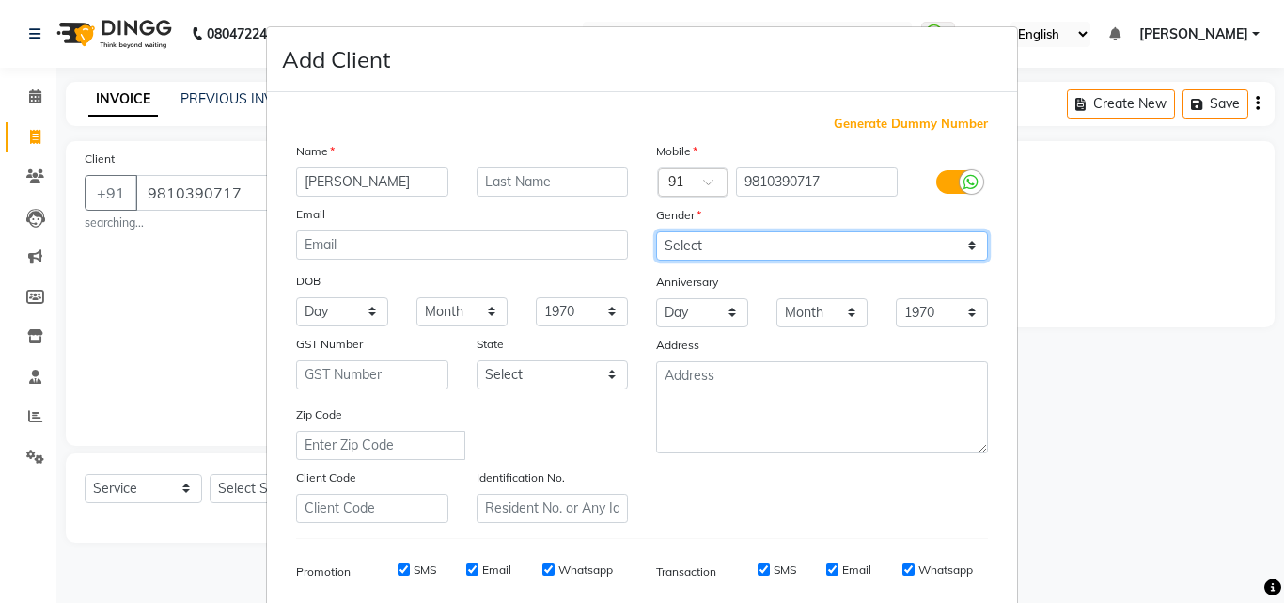
click at [749, 259] on select "Select [DEMOGRAPHIC_DATA] [DEMOGRAPHIC_DATA] Other Prefer Not To Say" at bounding box center [822, 245] width 332 height 29
click at [656, 231] on select "Select [DEMOGRAPHIC_DATA] [DEMOGRAPHIC_DATA] Other Prefer Not To Say" at bounding box center [822, 245] width 332 height 29
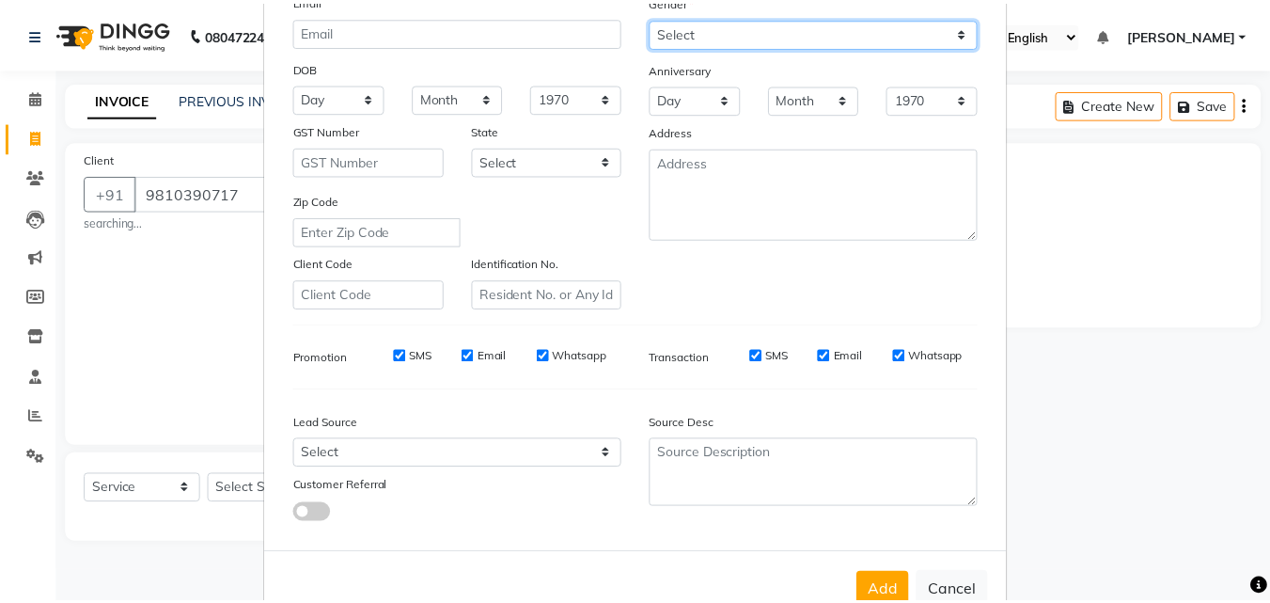
scroll to position [265, 0]
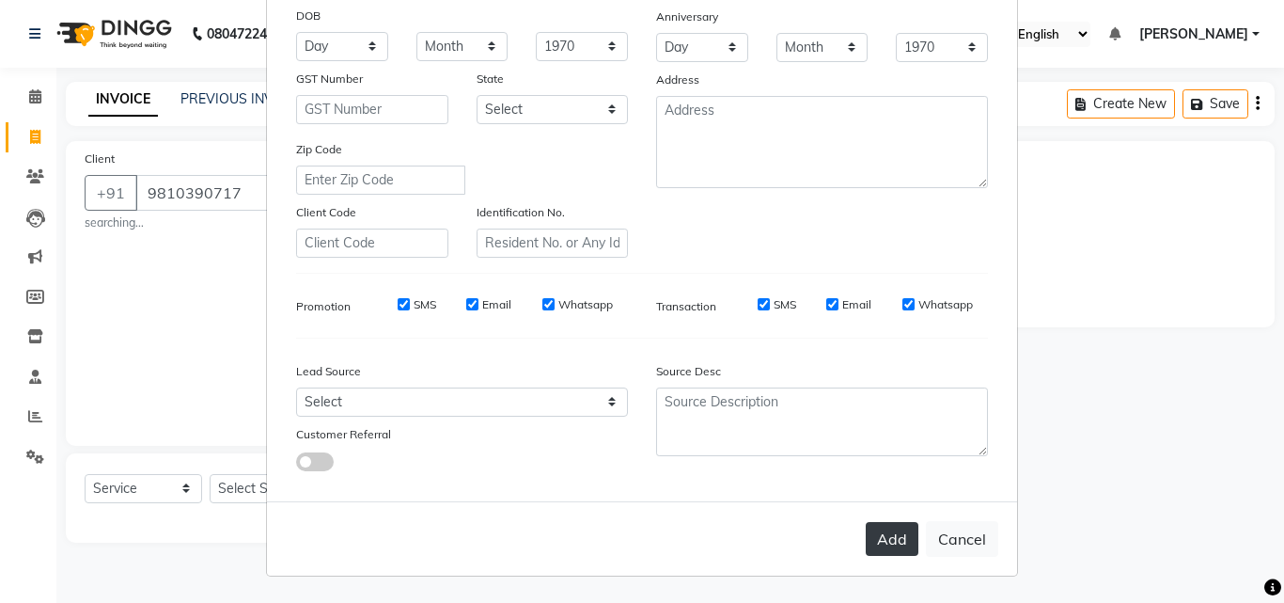
click at [878, 530] on button "Add" at bounding box center [892, 539] width 53 height 34
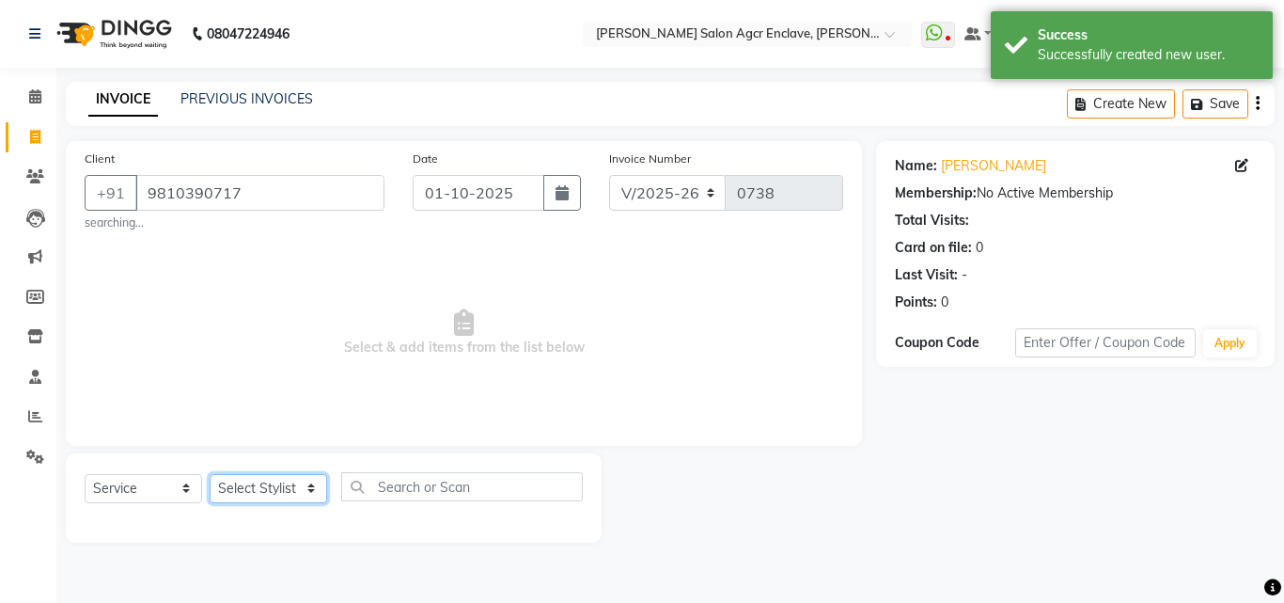
click at [264, 490] on select "Select Stylist Abhishek [PERSON_NAME] [PERSON_NAME] [PERSON_NAME] Lucky [PERSON…" at bounding box center [269, 488] width 118 height 29
click at [210, 474] on select "Select Stylist Abhishek [PERSON_NAME] [PERSON_NAME] [PERSON_NAME] Lucky [PERSON…" at bounding box center [269, 488] width 118 height 29
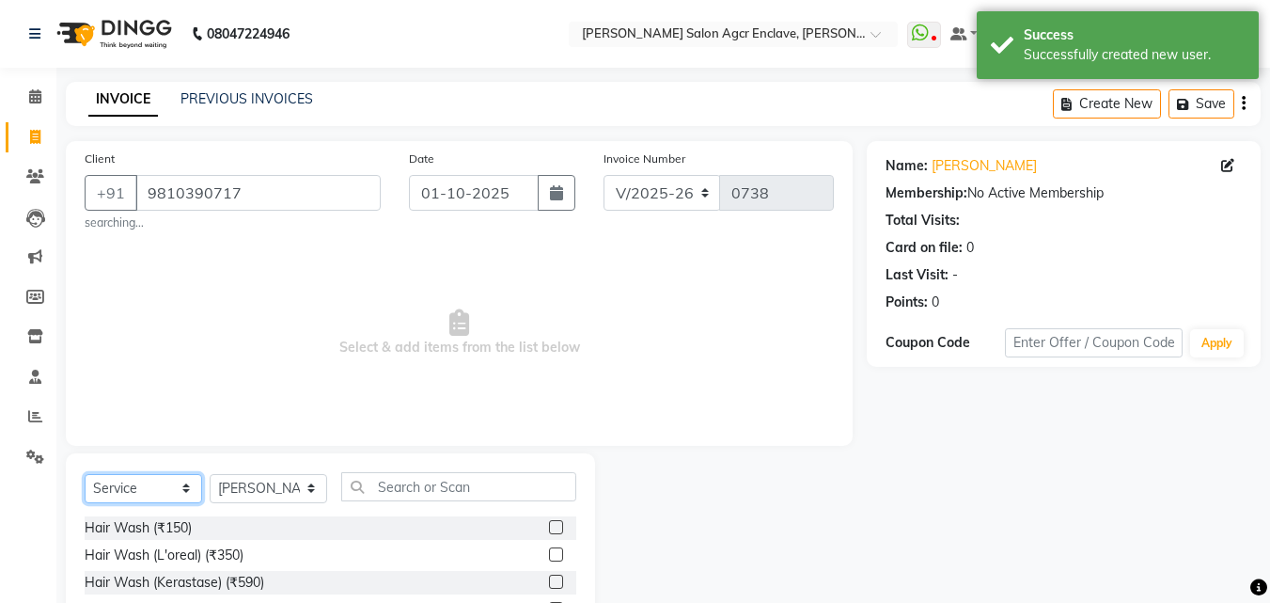
click at [172, 486] on select "Select Service Product Membership Package Voucher Prepaid Gift Card" at bounding box center [144, 488] width 118 height 29
click at [85, 474] on select "Select Service Product Membership Package Voucher Prepaid Gift Card" at bounding box center [144, 488] width 118 height 29
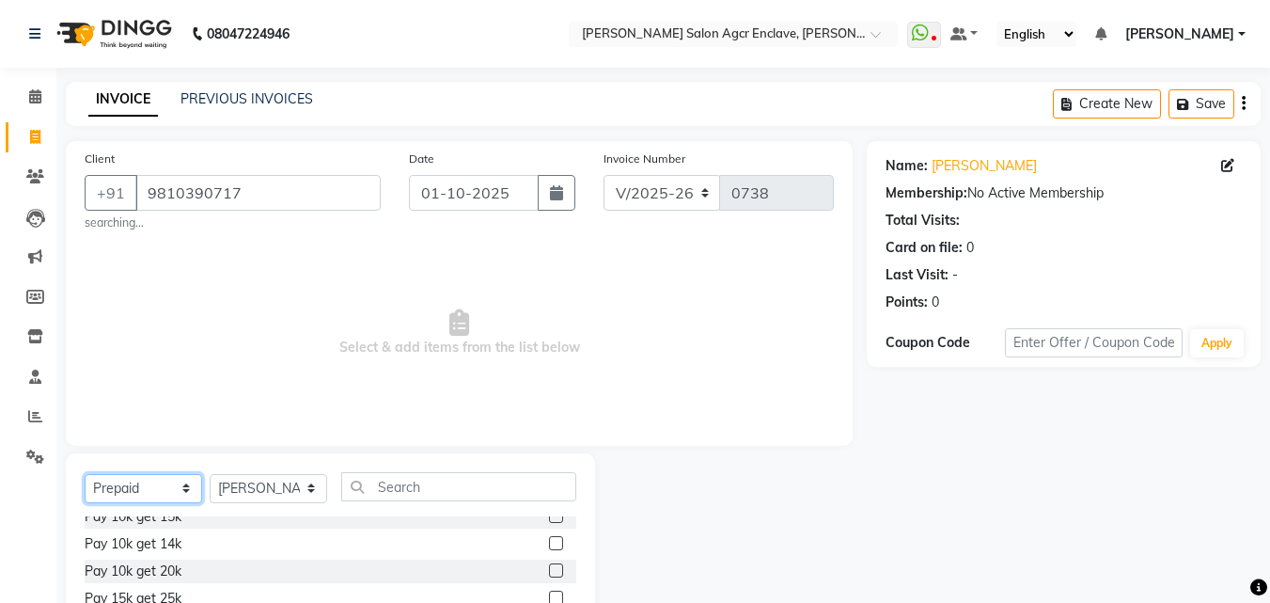
scroll to position [15, 0]
click at [549, 538] on label at bounding box center [556, 539] width 14 height 14
click at [549, 538] on input "checkbox" at bounding box center [555, 540] width 12 height 12
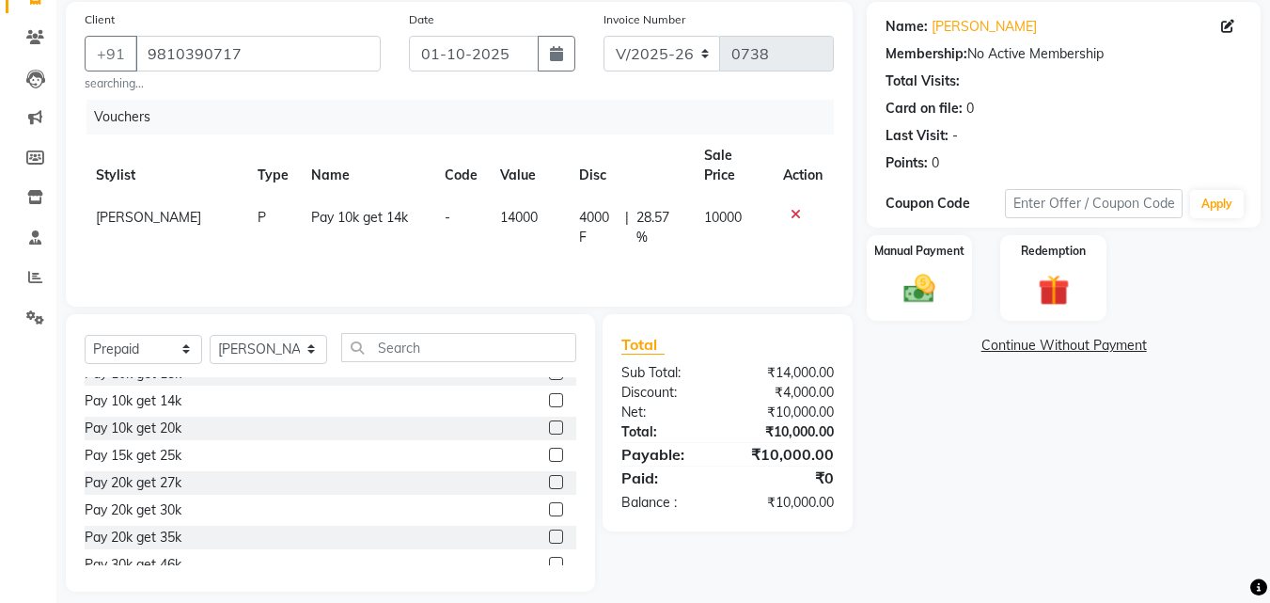
scroll to position [156, 0]
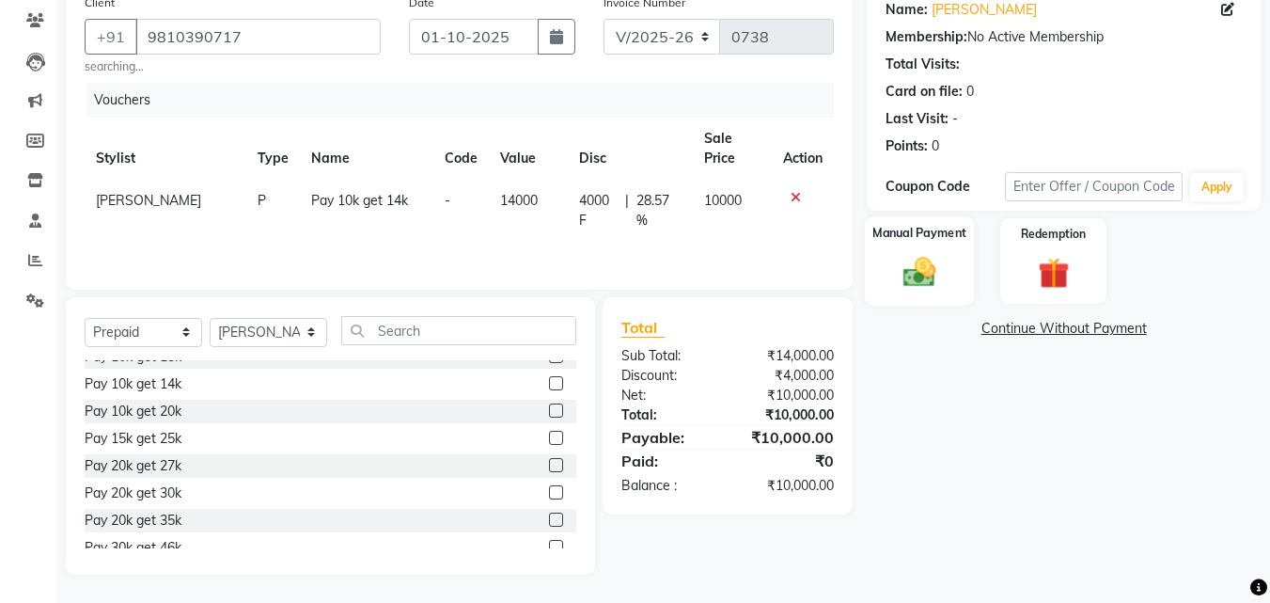
click at [913, 268] on img at bounding box center [919, 273] width 53 height 38
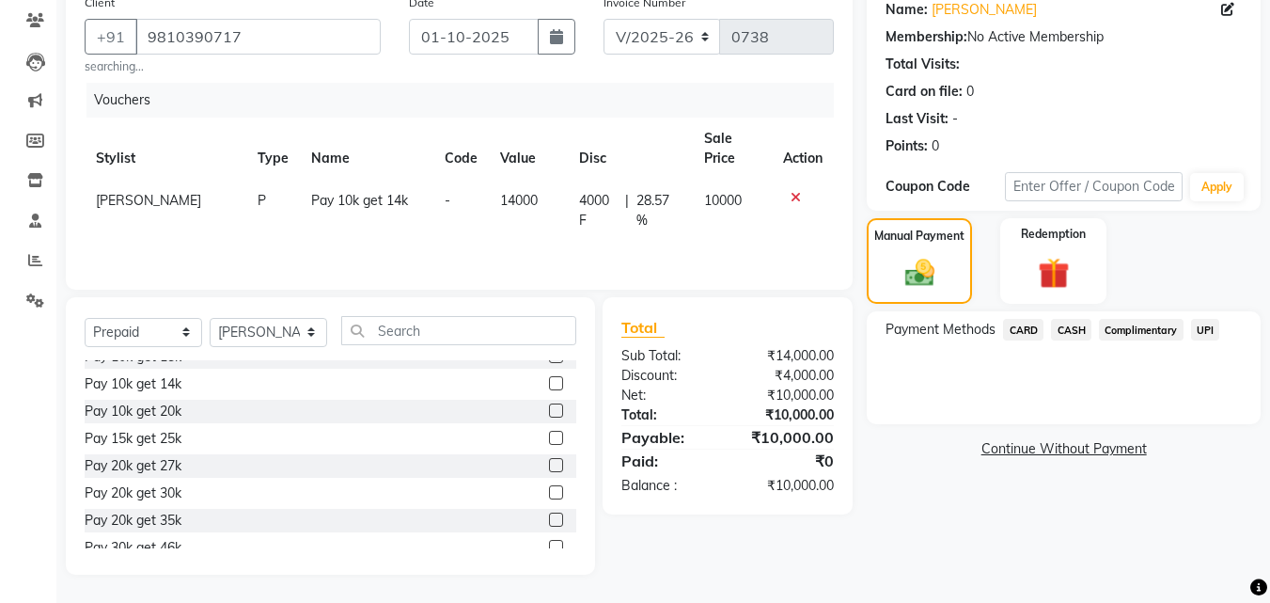
click at [1079, 328] on span "CASH" at bounding box center [1071, 330] width 40 height 22
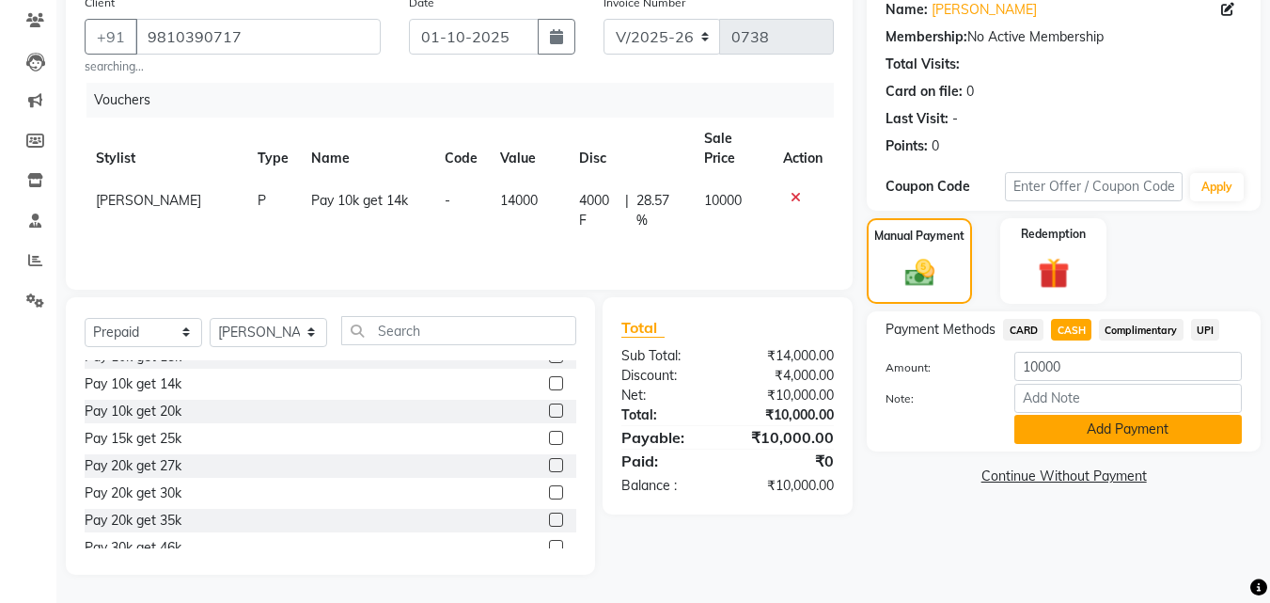
click at [1094, 430] on button "Add Payment" at bounding box center [1129, 429] width 228 height 29
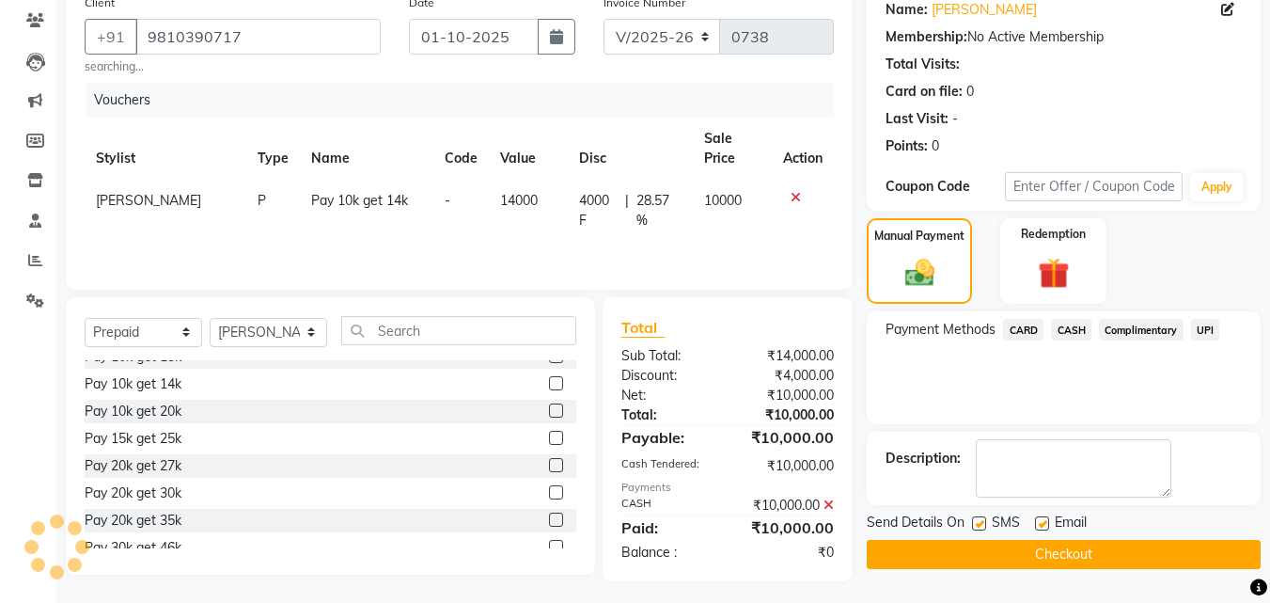
scroll to position [163, 0]
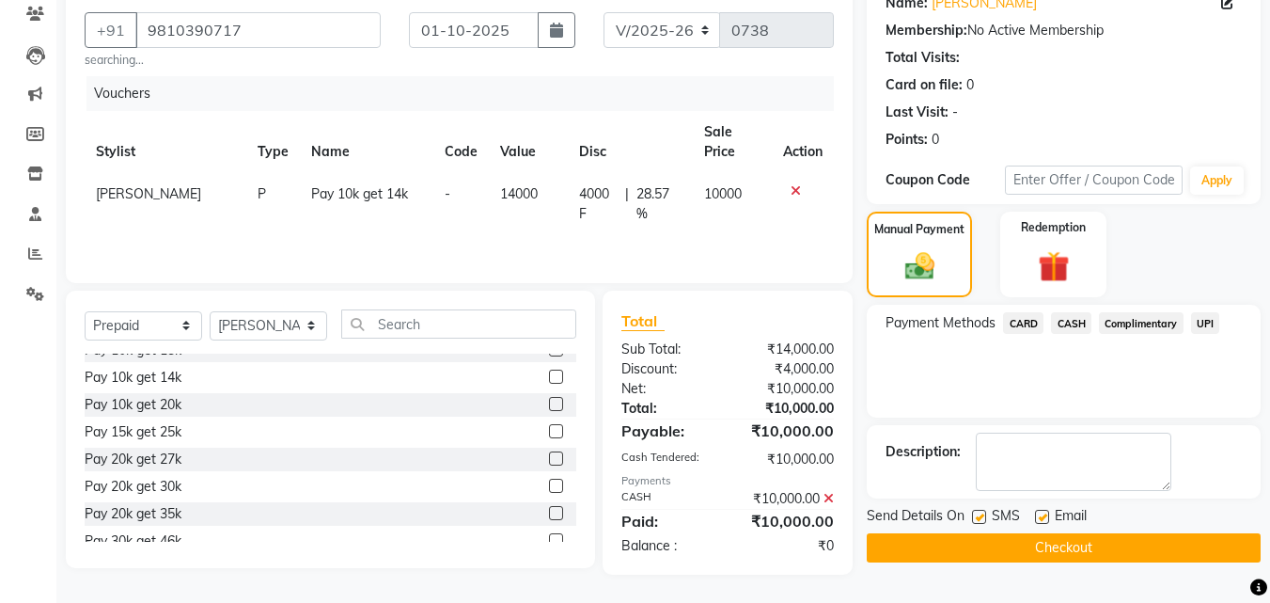
click at [1079, 543] on button "Checkout" at bounding box center [1064, 547] width 394 height 29
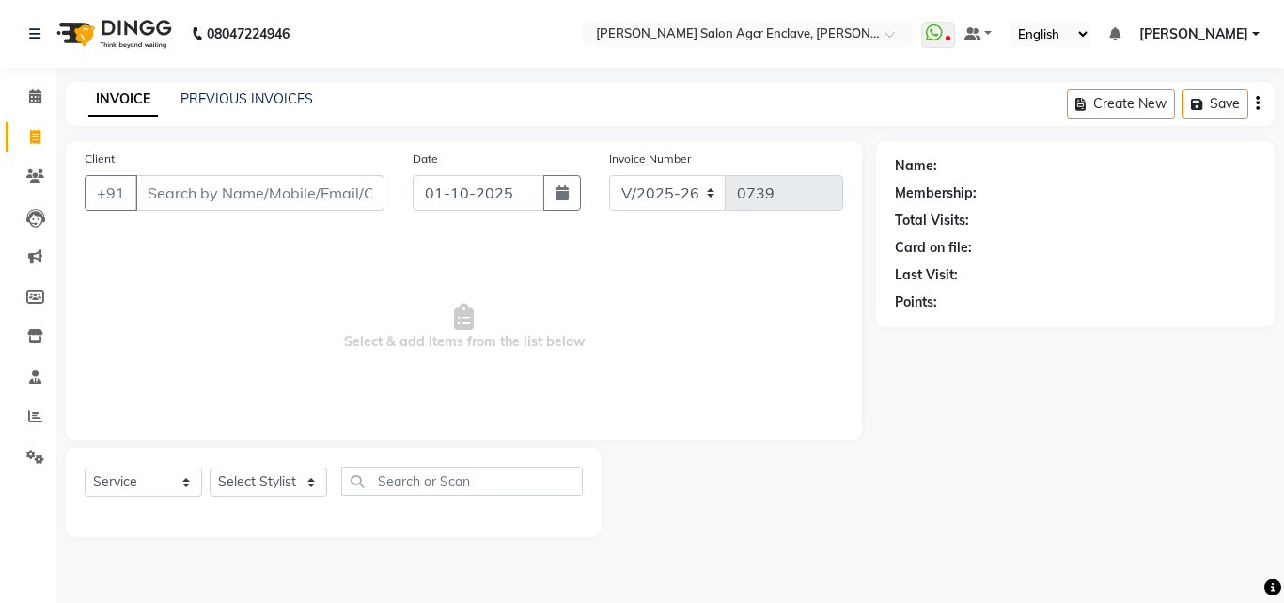
click at [260, 196] on input "Client" at bounding box center [259, 193] width 249 height 36
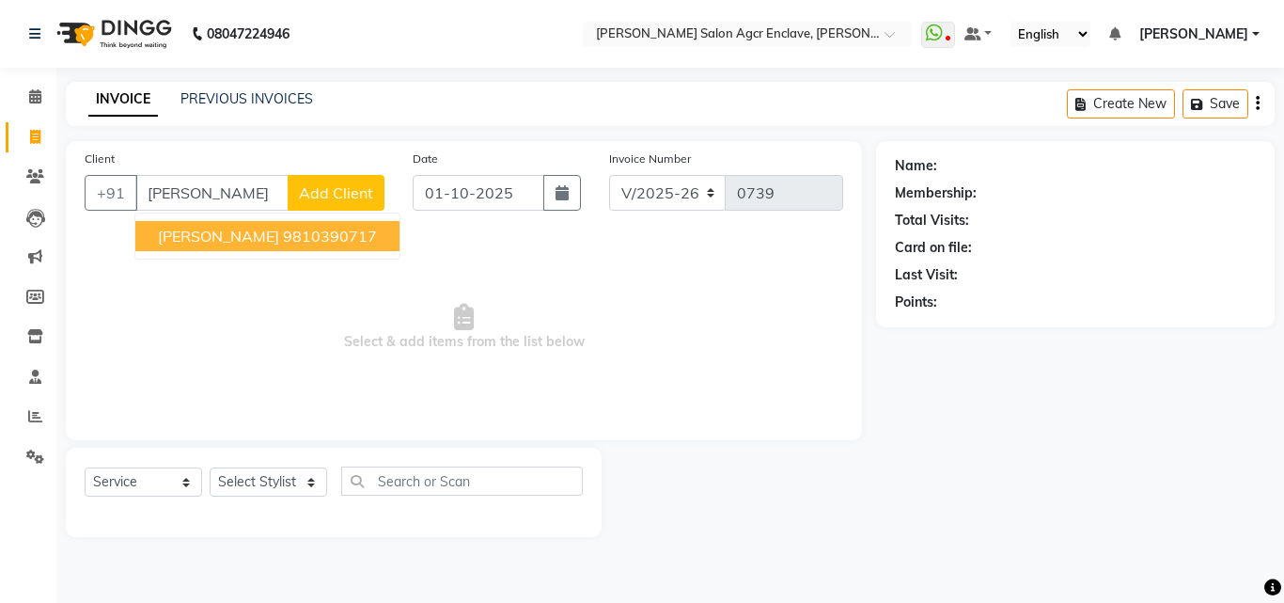
click at [283, 235] on ngb-highlight "9810390717" at bounding box center [330, 236] width 94 height 19
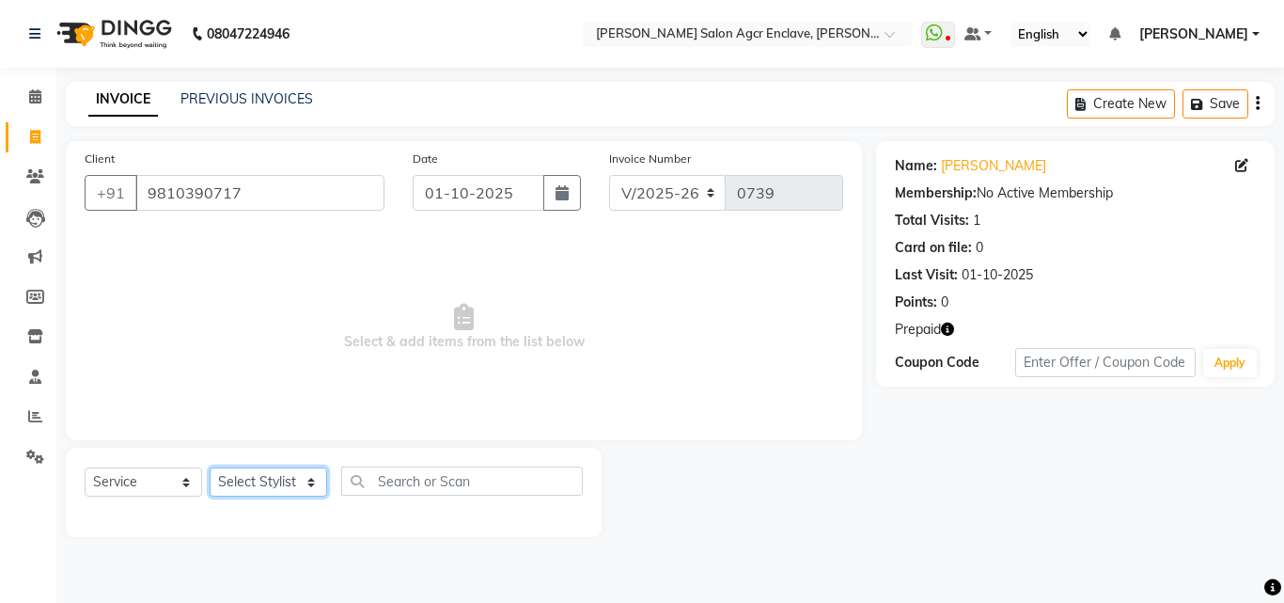
click at [278, 478] on select "Select Stylist Abhishek [PERSON_NAME] [PERSON_NAME] [PERSON_NAME] Lucky [PERSON…" at bounding box center [269, 481] width 118 height 29
click at [210, 467] on select "Select Stylist Abhishek [PERSON_NAME] [PERSON_NAME] [PERSON_NAME] Lucky [PERSON…" at bounding box center [269, 481] width 118 height 29
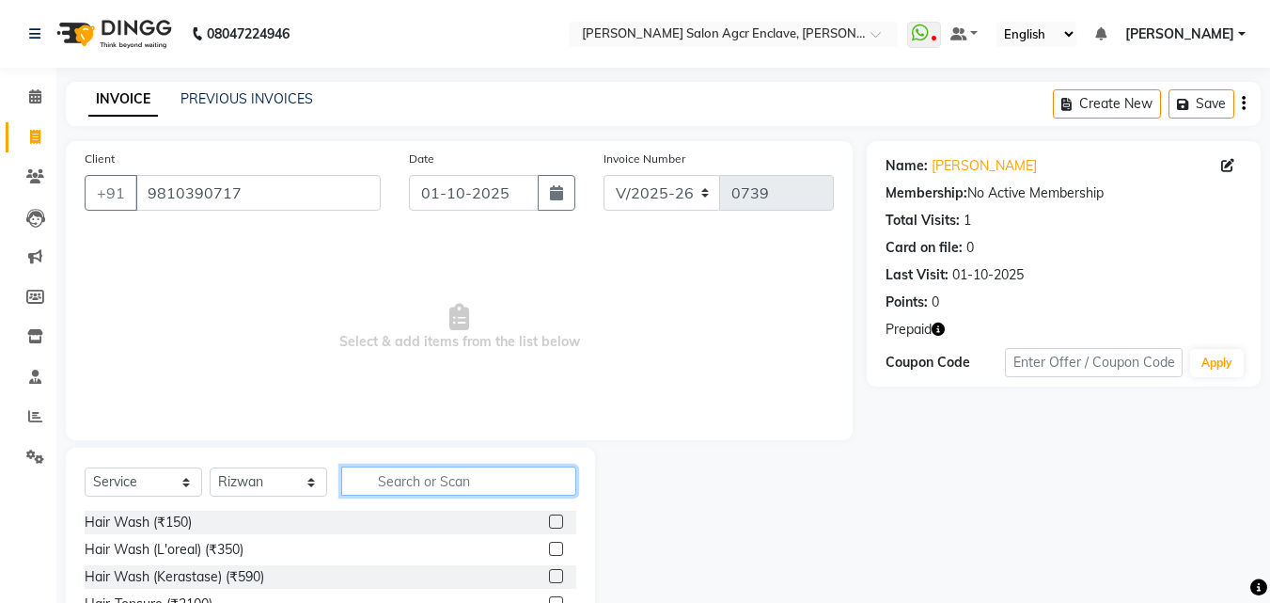
click at [390, 481] on input "text" at bounding box center [458, 480] width 235 height 29
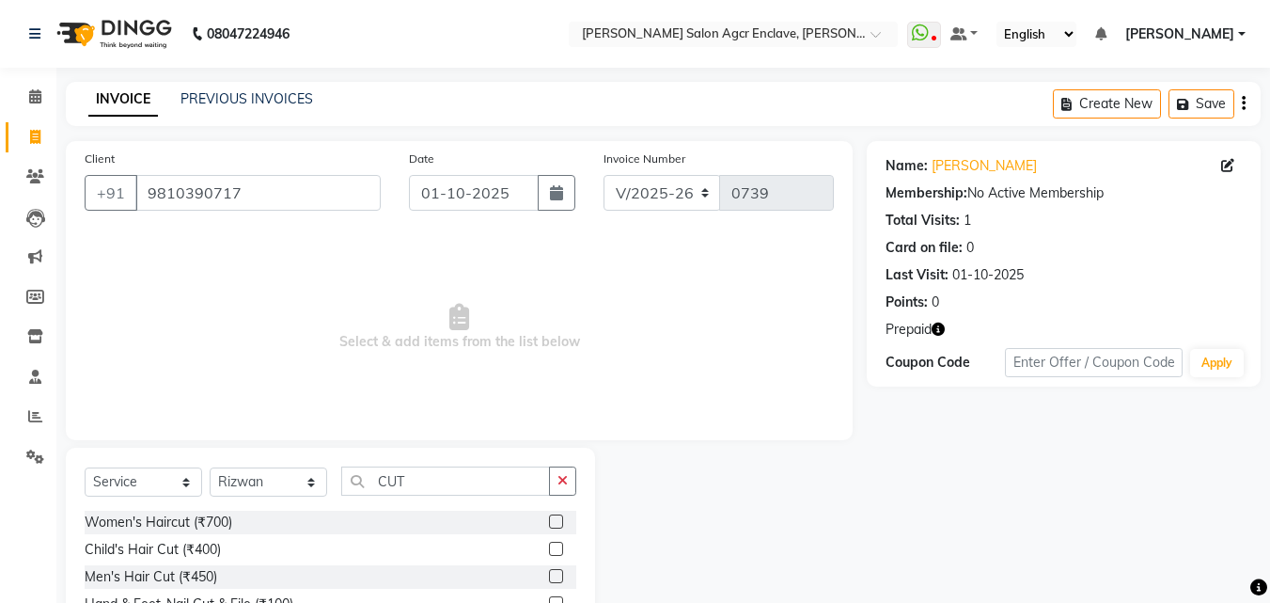
click at [552, 543] on label at bounding box center [556, 549] width 14 height 14
click at [552, 543] on input "checkbox" at bounding box center [555, 549] width 12 height 12
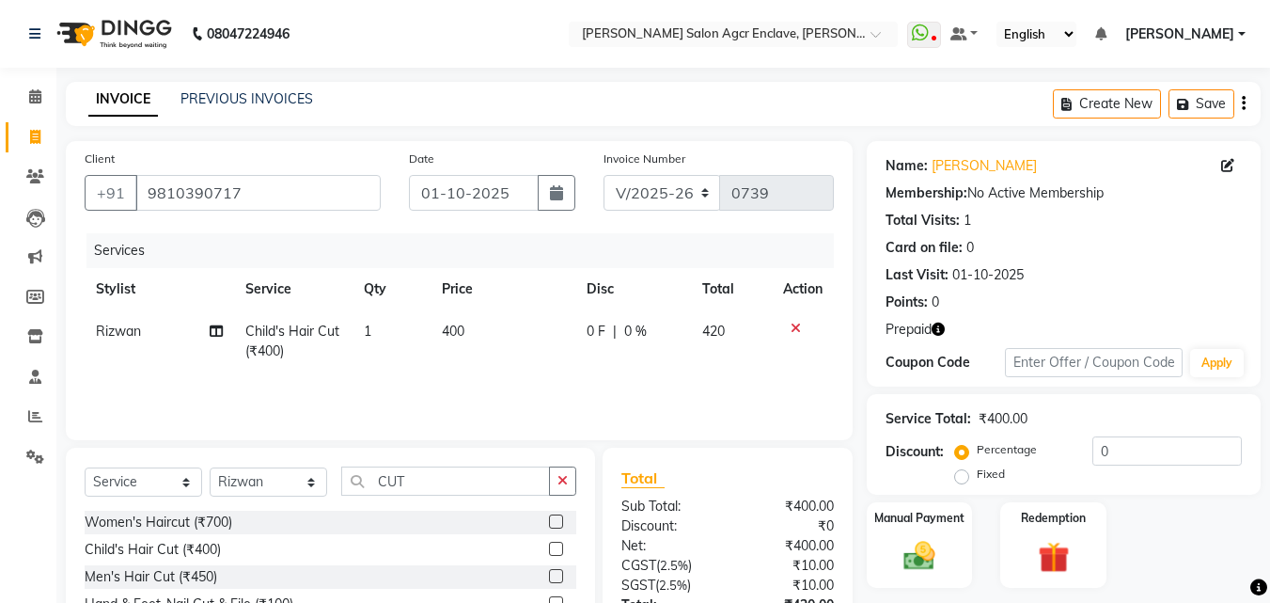
click at [552, 543] on label at bounding box center [556, 549] width 14 height 14
click at [552, 543] on input "checkbox" at bounding box center [555, 549] width 12 height 12
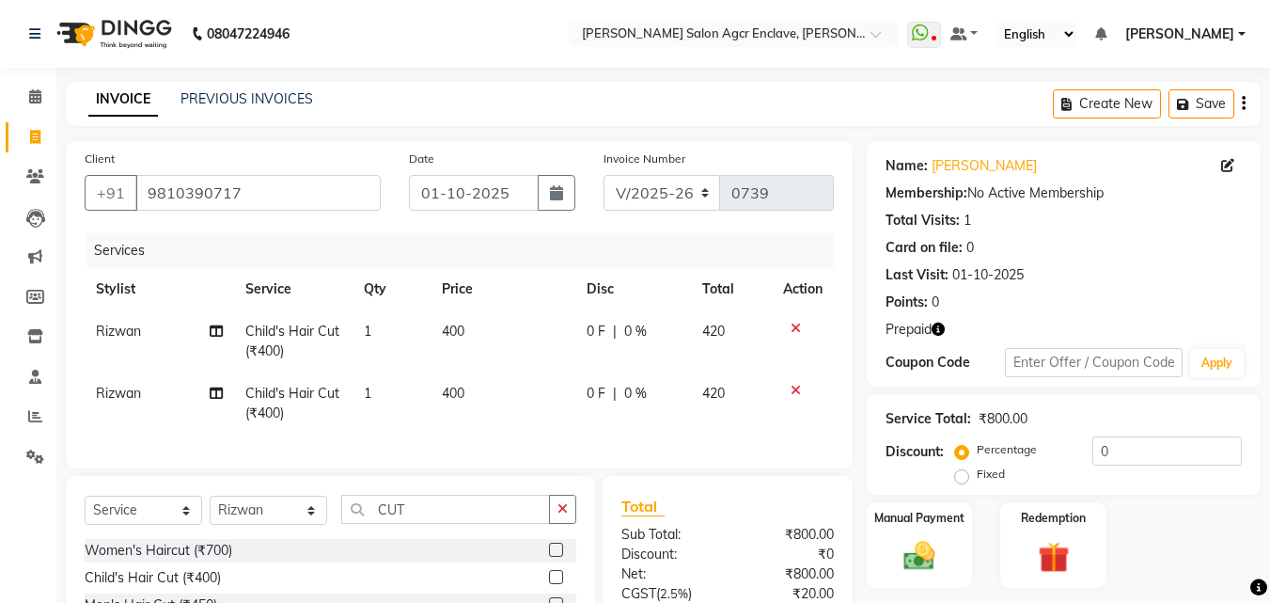
click at [109, 390] on span "Rizwan" at bounding box center [118, 393] width 45 height 17
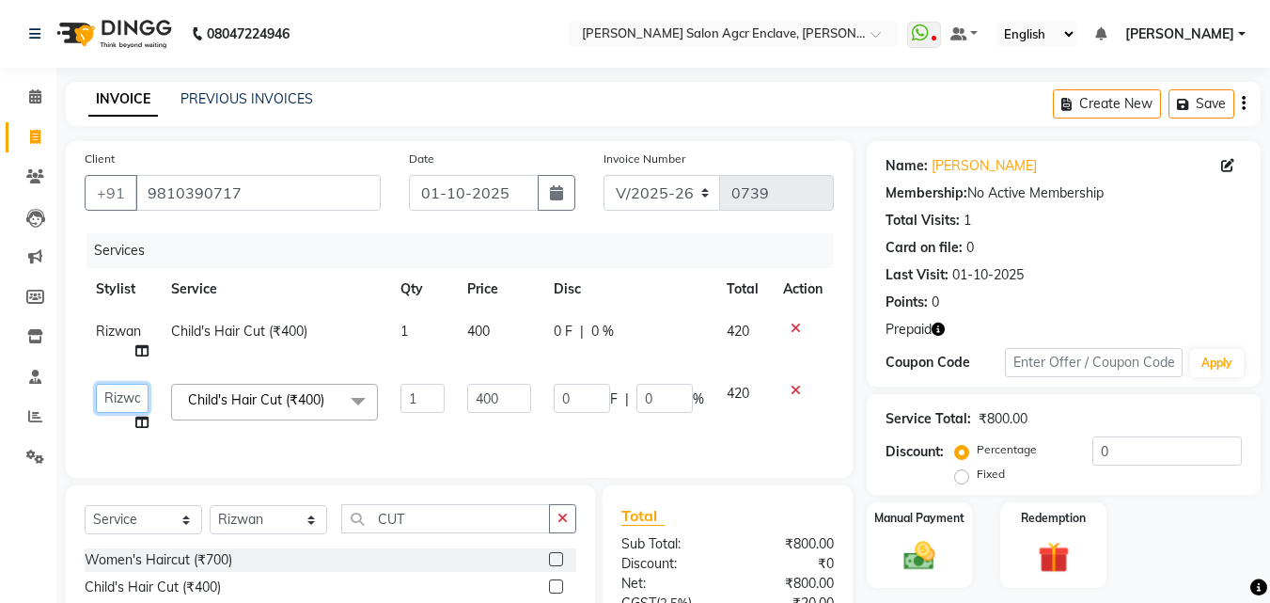
click at [109, 390] on select "Abhishek [PERSON_NAME] [PERSON_NAME] [PERSON_NAME] Lucky Naman [PERSON_NAME] [P…" at bounding box center [122, 398] width 53 height 29
click at [1244, 104] on icon "button" at bounding box center [1244, 103] width 4 height 1
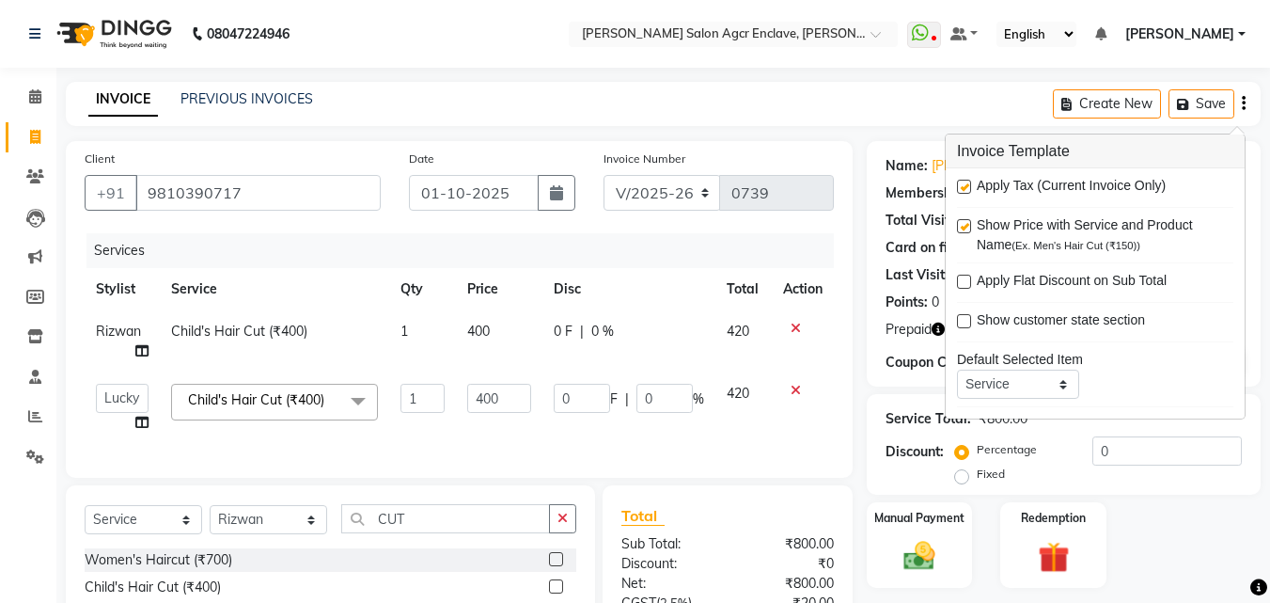
click at [964, 185] on label at bounding box center [964, 187] width 14 height 14
click at [964, 185] on input "checkbox" at bounding box center [963, 187] width 12 height 12
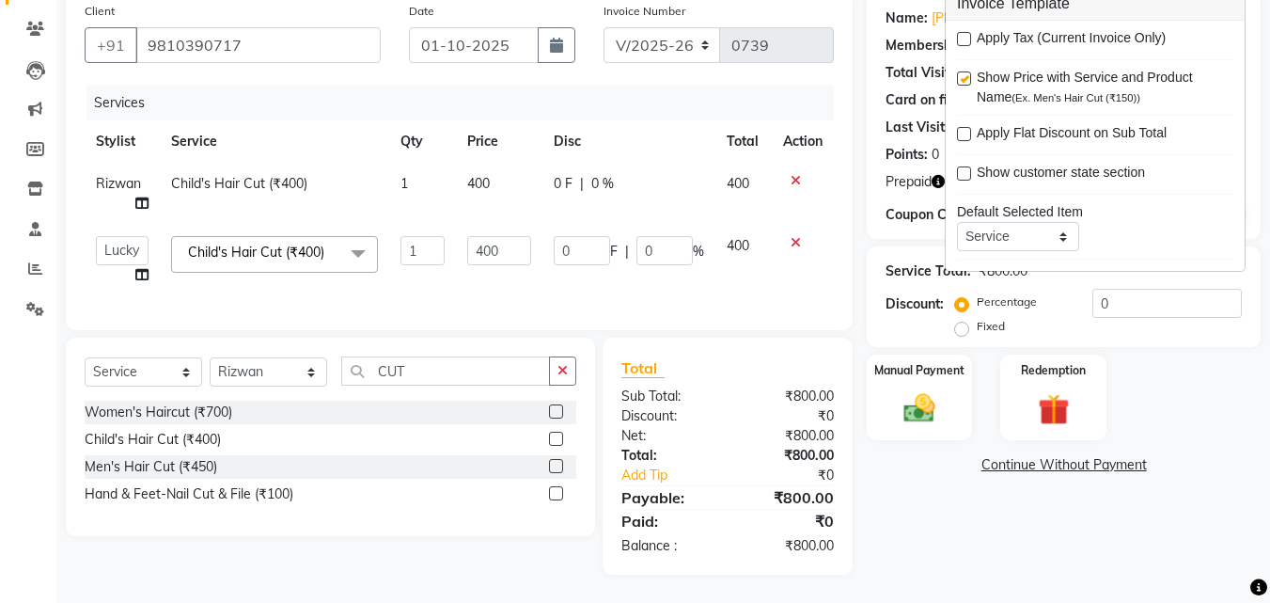
scroll to position [162, 0]
click at [911, 393] on img at bounding box center [919, 408] width 53 height 38
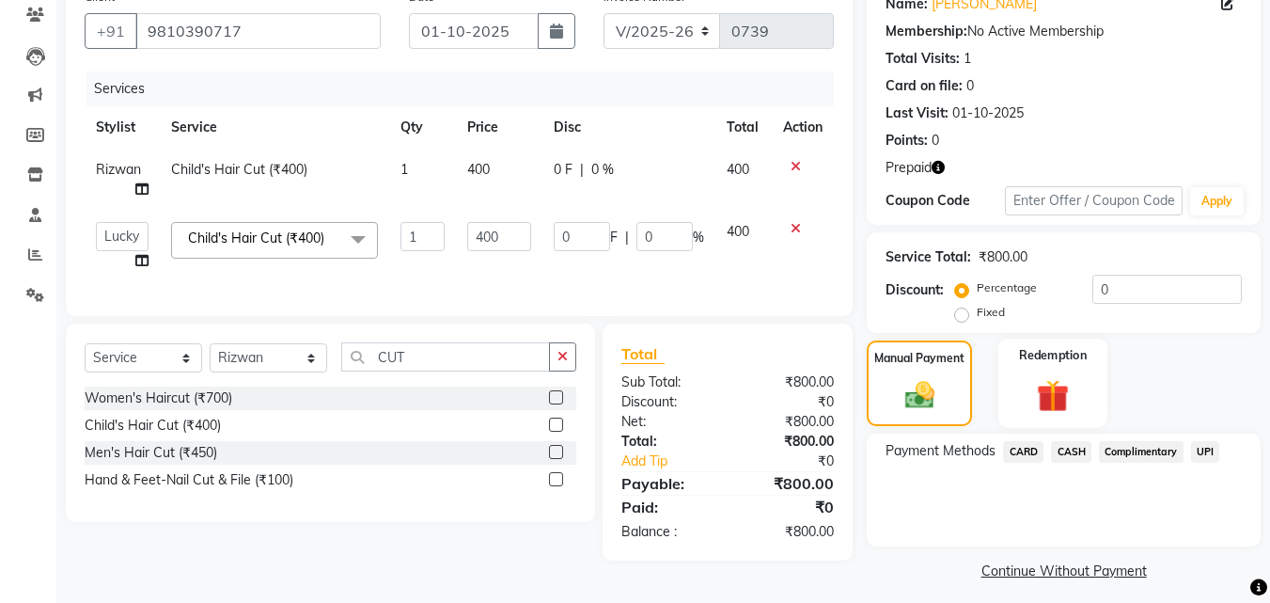
click at [1057, 356] on label "Redemption" at bounding box center [1054, 355] width 68 height 18
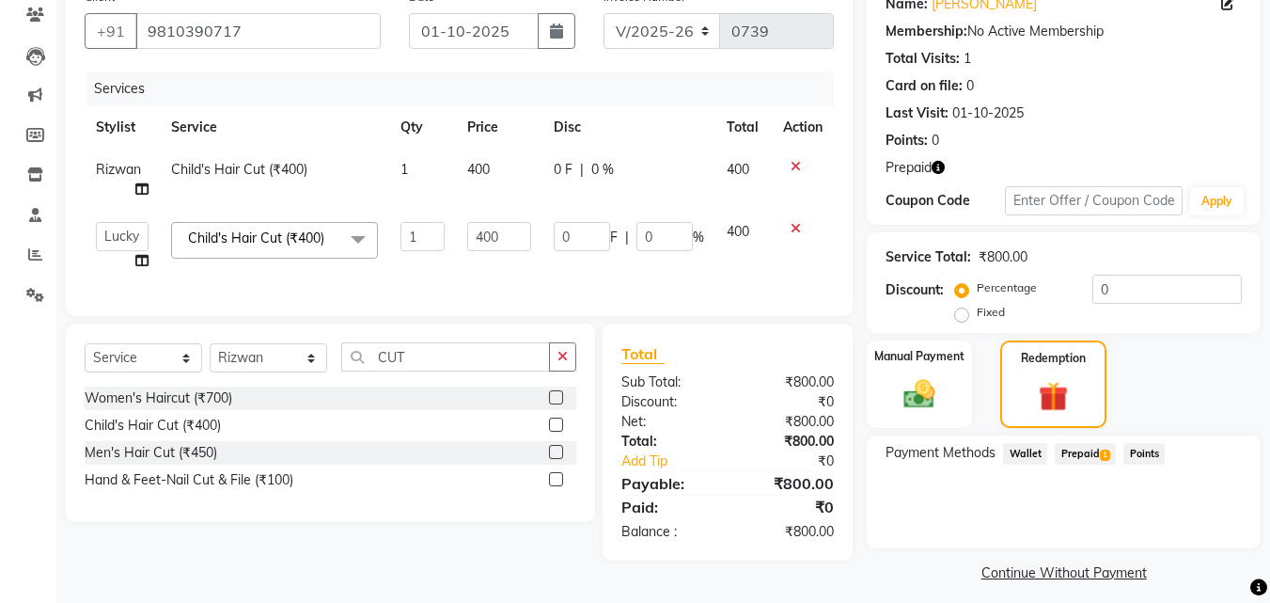
click at [1089, 450] on span "Prepaid 1" at bounding box center [1085, 454] width 61 height 22
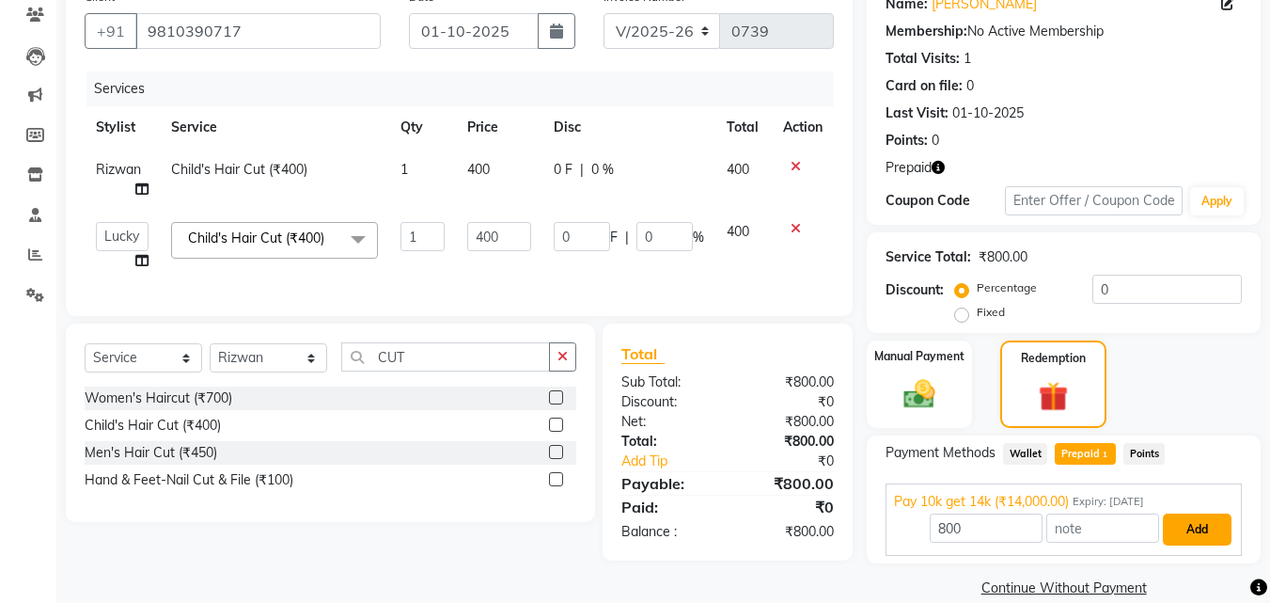
click at [1192, 526] on button "Add" at bounding box center [1197, 529] width 69 height 32
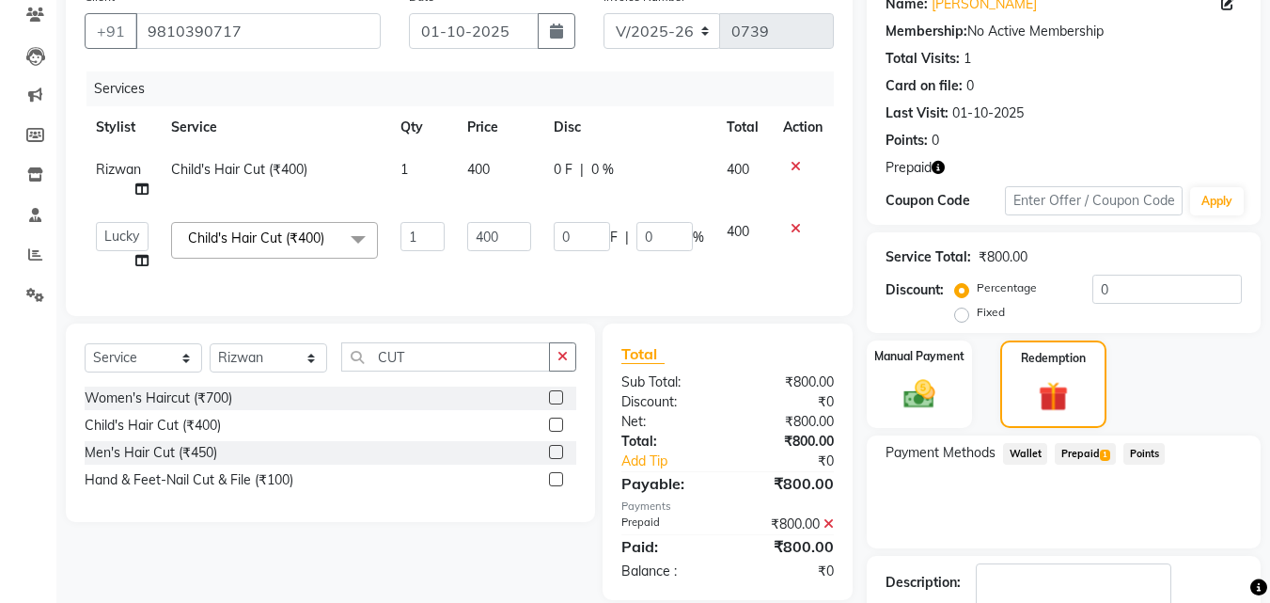
scroll to position [280, 0]
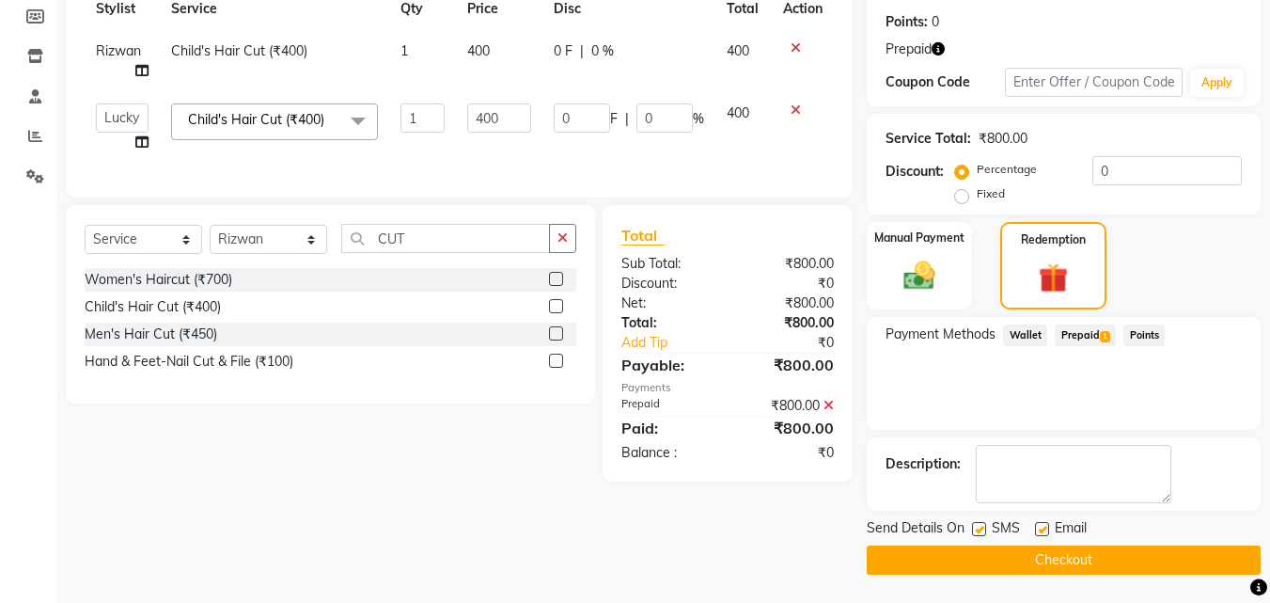
click at [1016, 558] on button "Checkout" at bounding box center [1064, 559] width 394 height 29
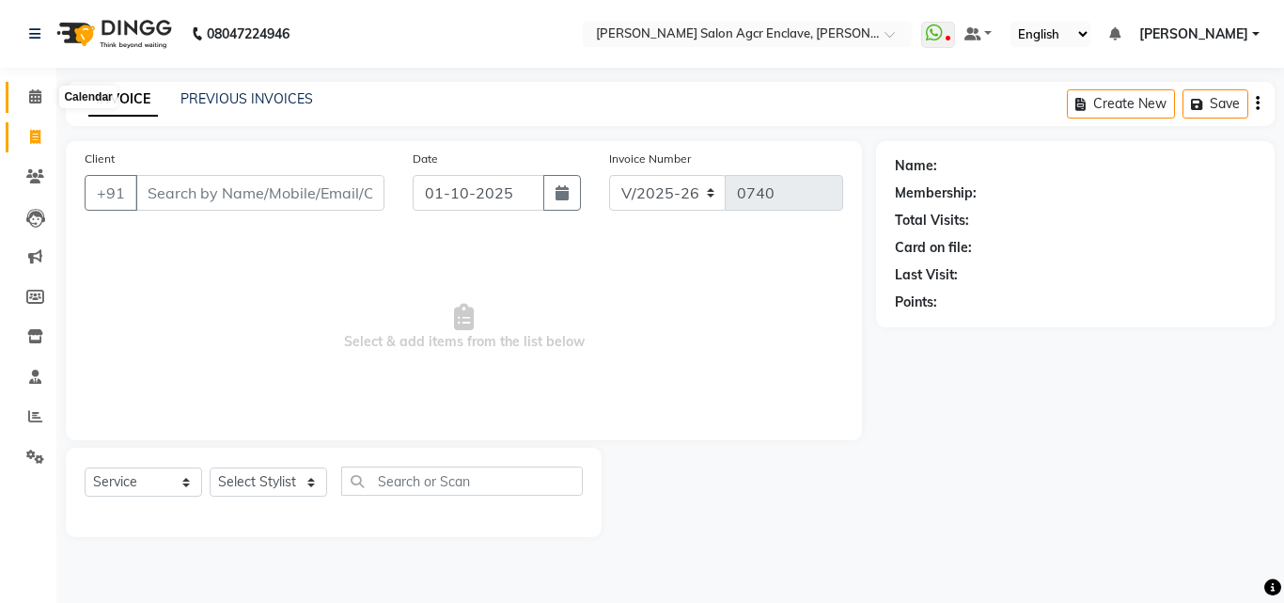
click at [19, 97] on span at bounding box center [35, 98] width 33 height 22
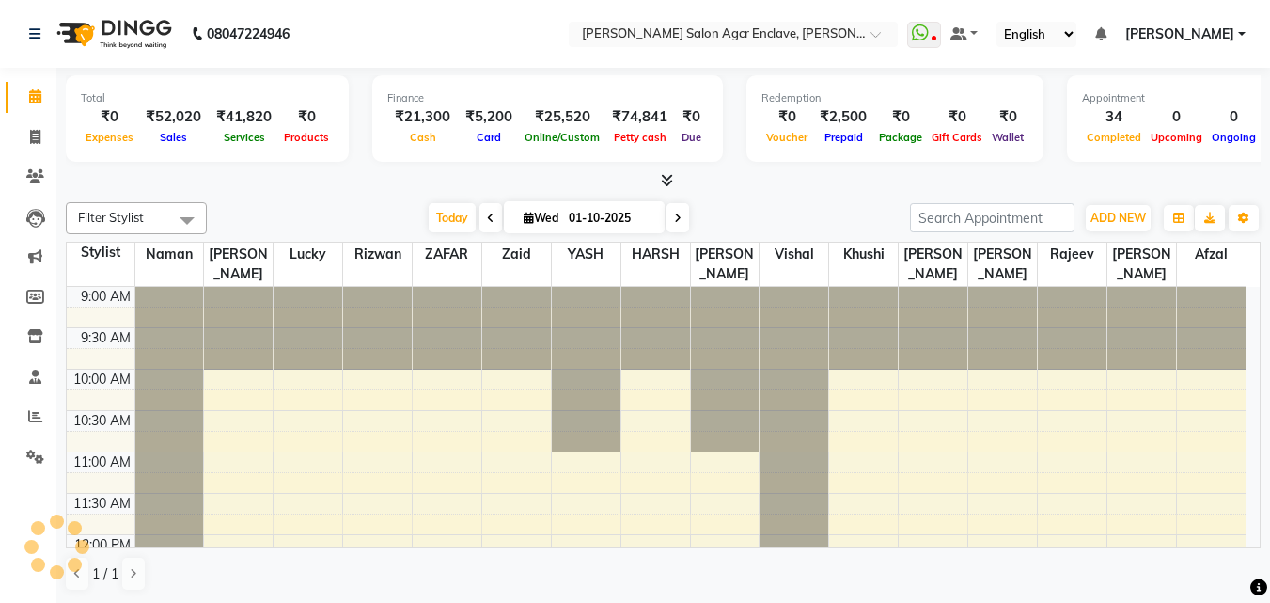
click at [29, 95] on icon at bounding box center [35, 96] width 12 height 14
click at [1132, 216] on span "ADD NEW" at bounding box center [1118, 218] width 55 height 14
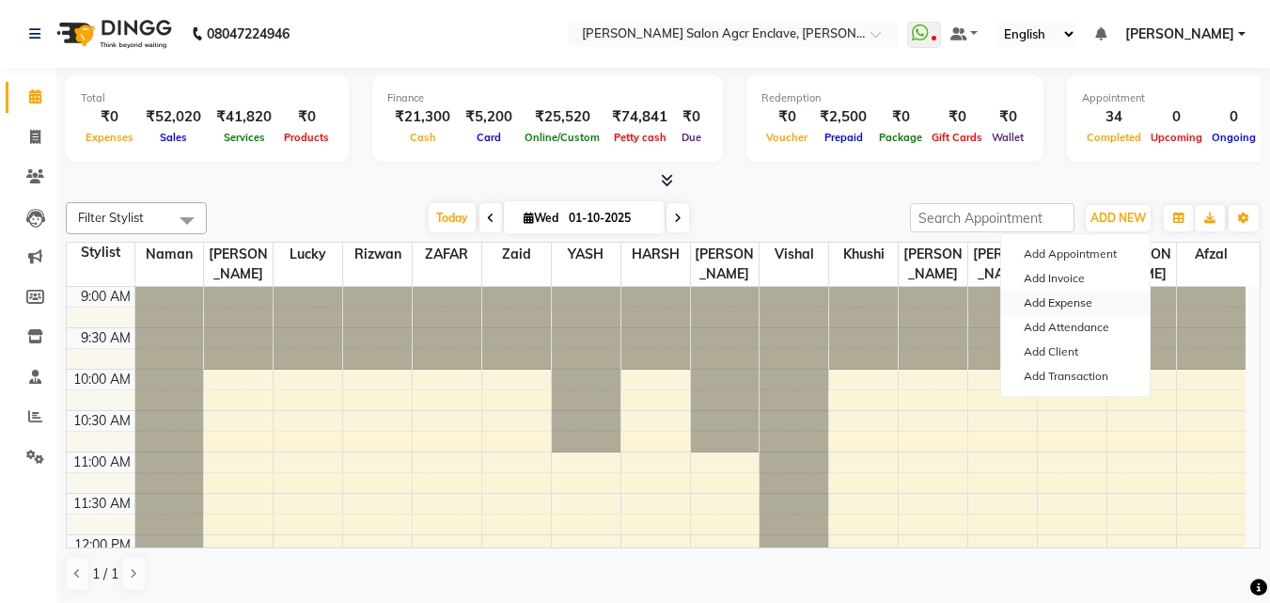
click at [1072, 293] on link "Add Expense" at bounding box center [1075, 303] width 149 height 24
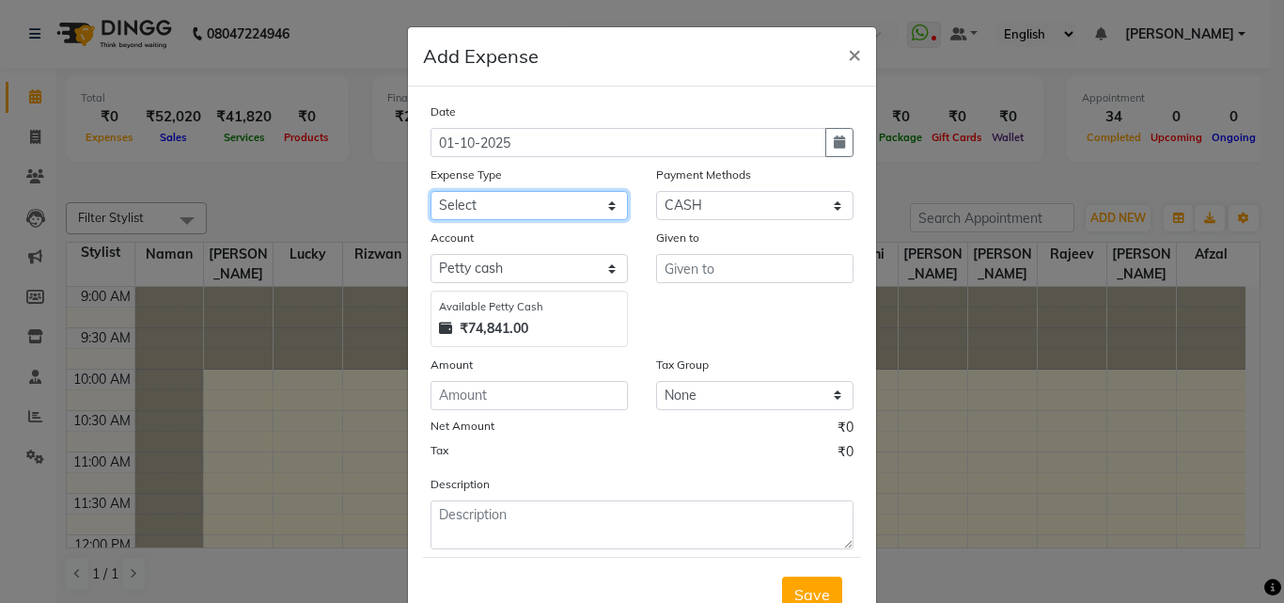
click at [539, 206] on select "Select Advance Salary BILLS client change paytm Client Snacks Coffee CONVEYANCE…" at bounding box center [529, 205] width 197 height 29
click at [431, 191] on select "Select Advance Salary BILLS client change paytm Client Snacks Coffee CONVEYANCE…" at bounding box center [529, 205] width 197 height 29
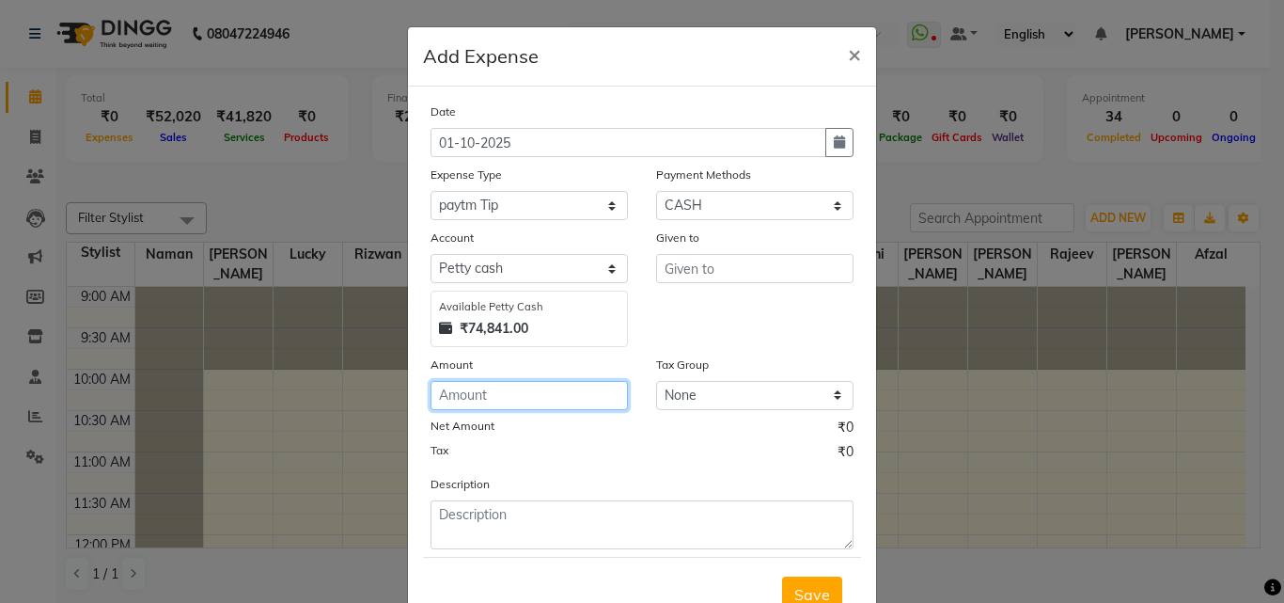
click at [487, 381] on input "number" at bounding box center [529, 395] width 197 height 29
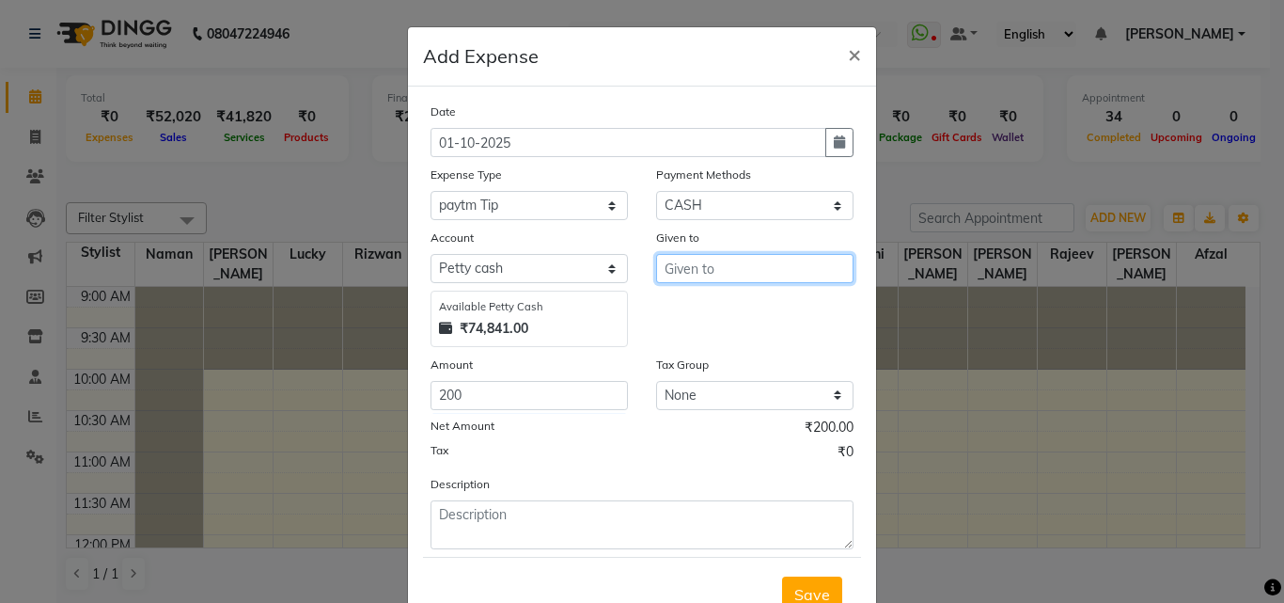
click at [691, 276] on input "text" at bounding box center [754, 268] width 197 height 29
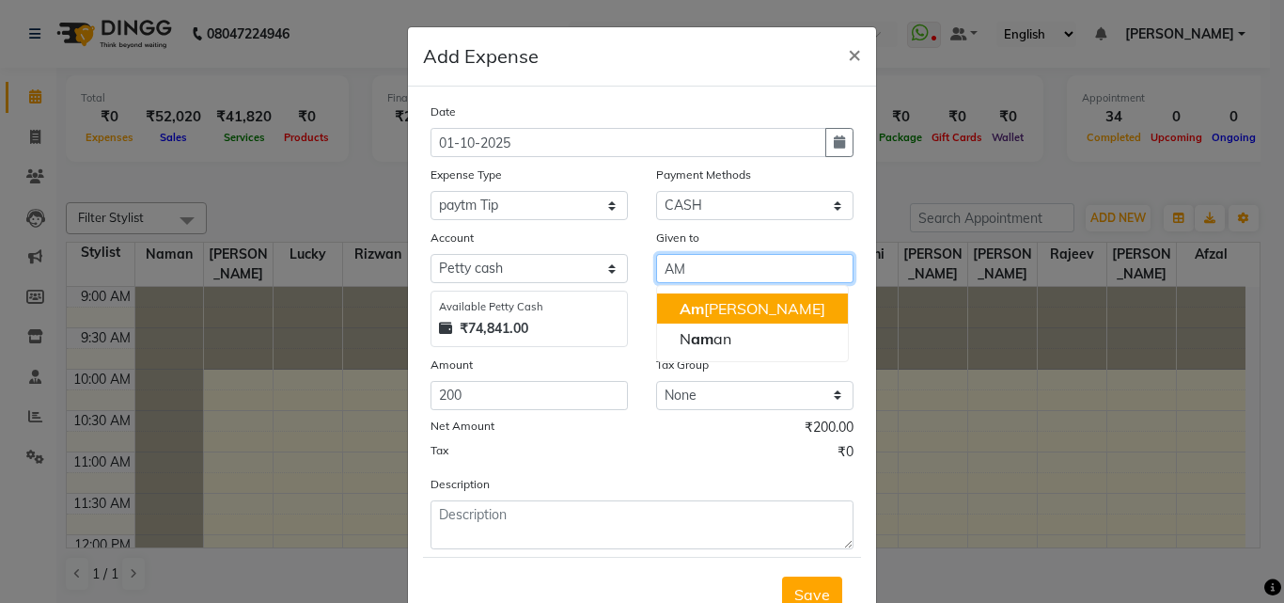
click at [697, 302] on ngb-highlight "Am [PERSON_NAME]" at bounding box center [753, 308] width 146 height 19
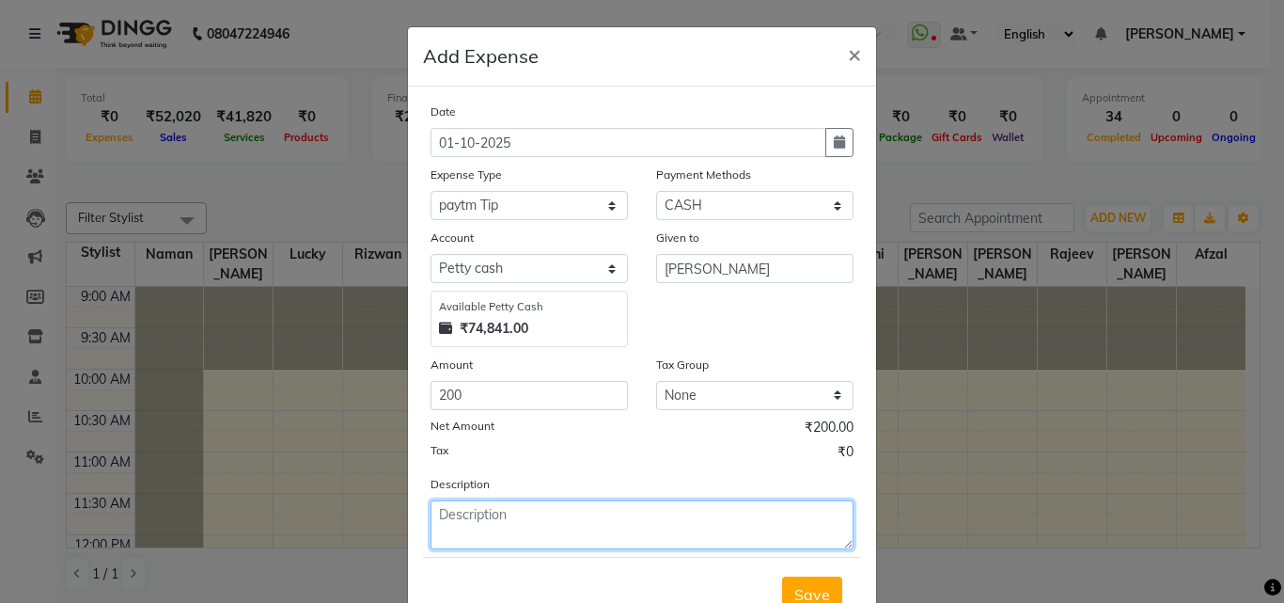
click at [459, 523] on textarea at bounding box center [642, 524] width 423 height 49
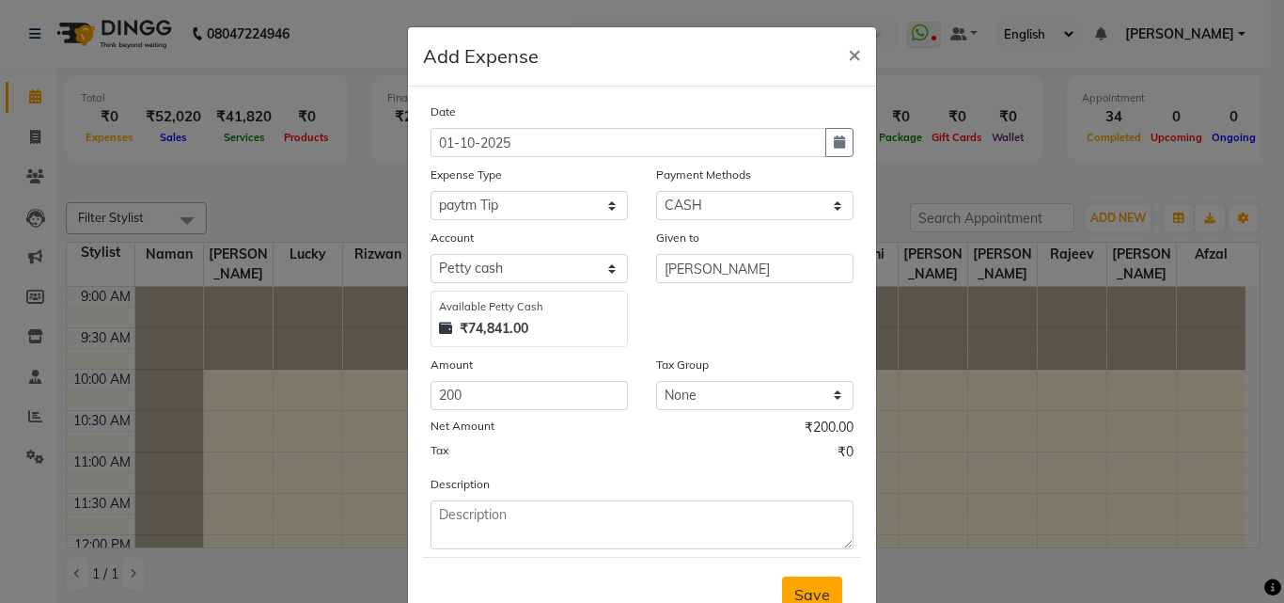
click at [810, 586] on span "Save" at bounding box center [813, 594] width 36 height 19
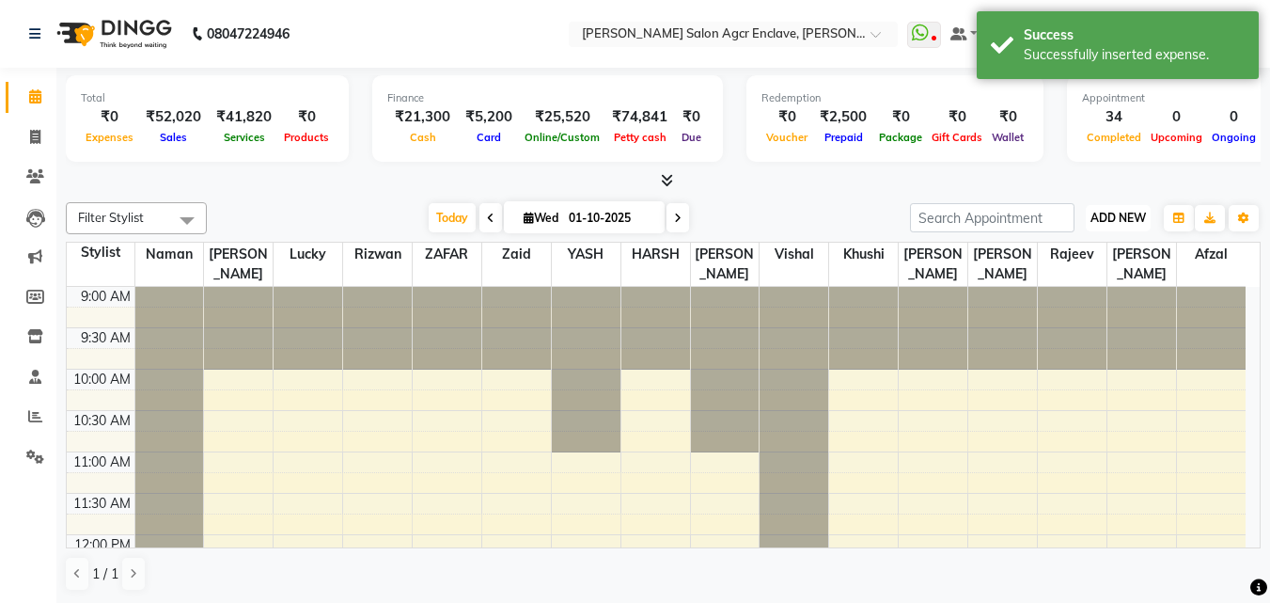
click at [1094, 211] on span "ADD NEW" at bounding box center [1118, 218] width 55 height 14
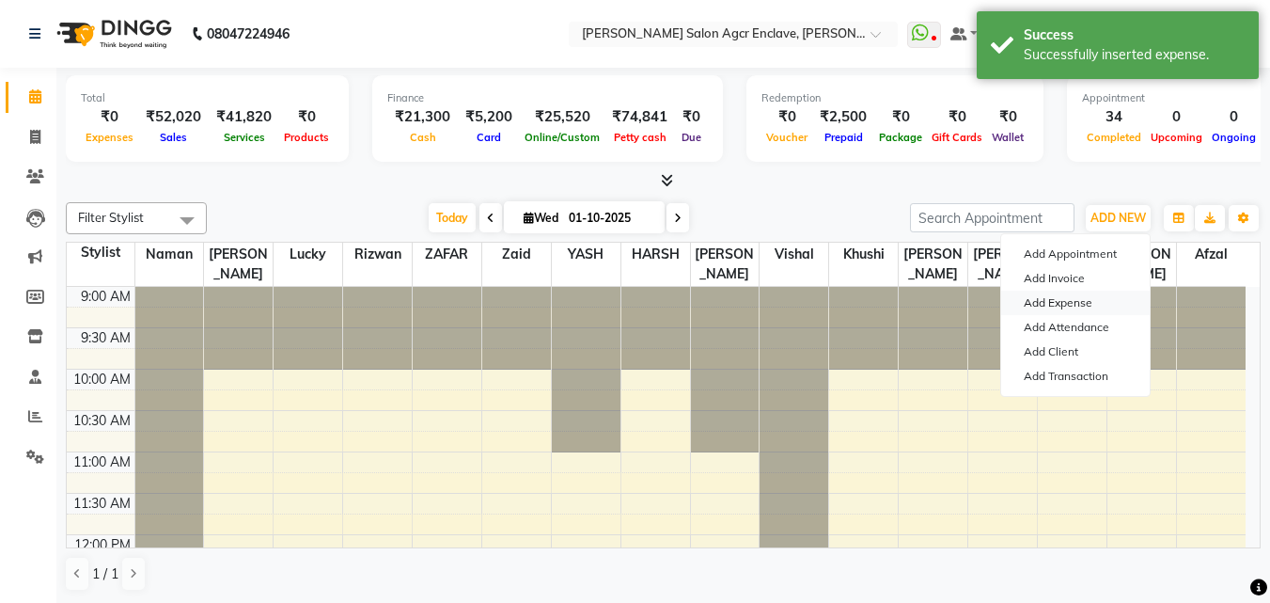
click at [1060, 298] on link "Add Expense" at bounding box center [1075, 303] width 149 height 24
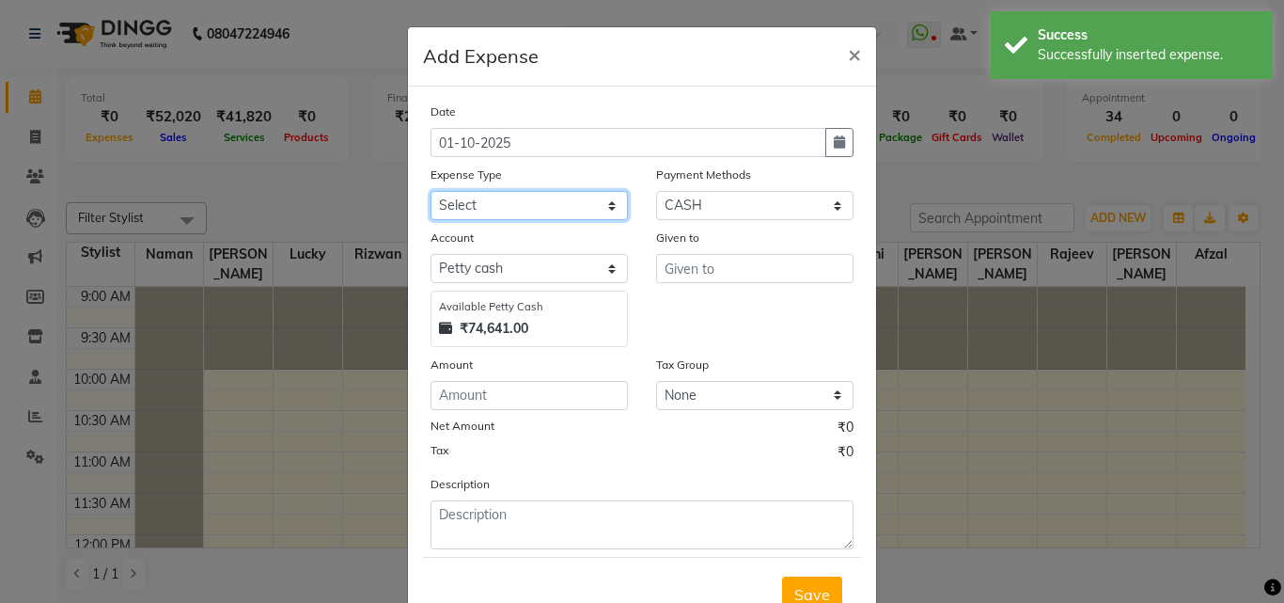
click at [505, 208] on select "Select Advance Salary BILLS client change paytm Client Snacks Coffee CONVEYANCE…" at bounding box center [529, 205] width 197 height 29
click at [431, 191] on select "Select Advance Salary BILLS client change paytm Client Snacks Coffee CONVEYANCE…" at bounding box center [529, 205] width 197 height 29
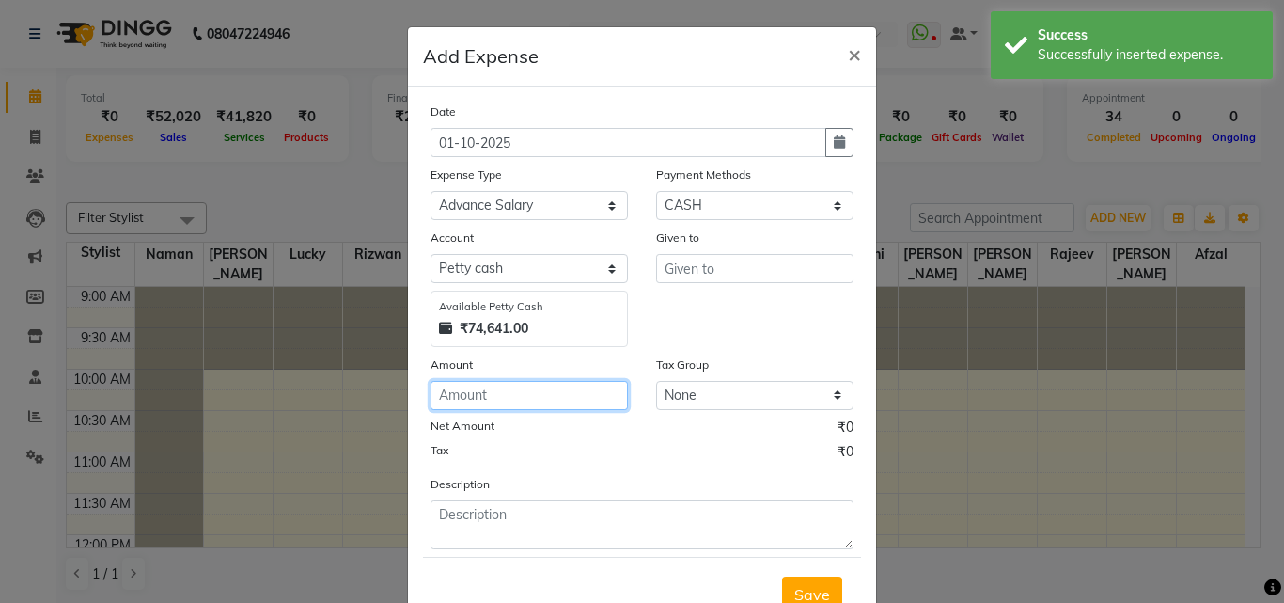
click at [488, 398] on input "number" at bounding box center [529, 395] width 197 height 29
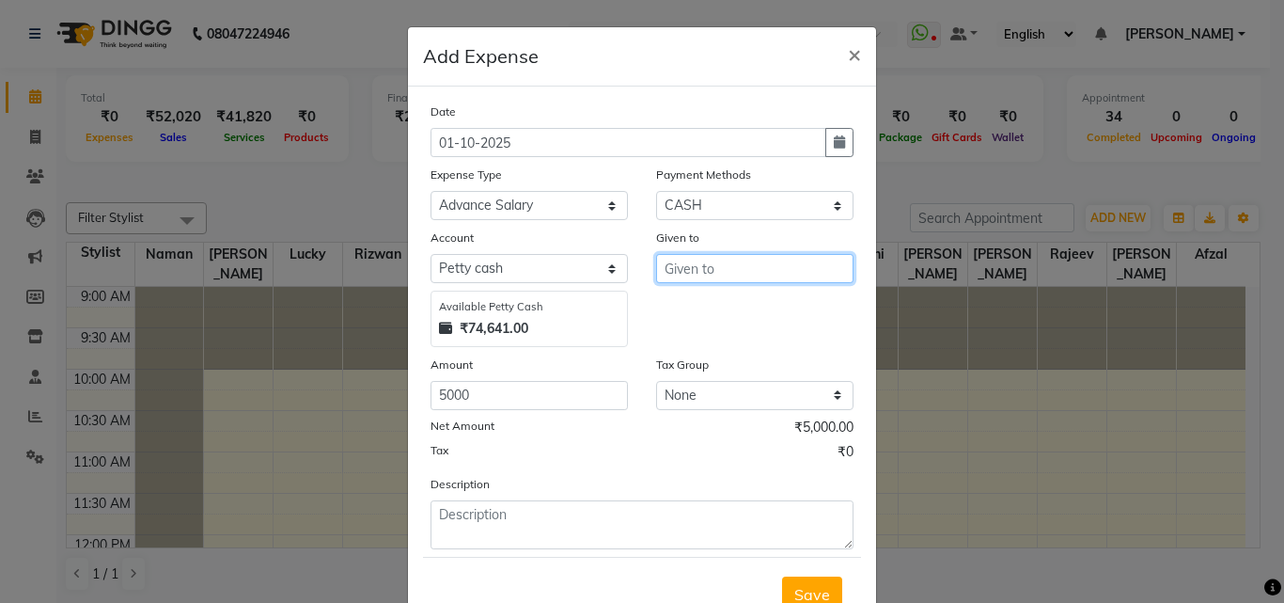
click at [712, 266] on input "text" at bounding box center [754, 268] width 197 height 29
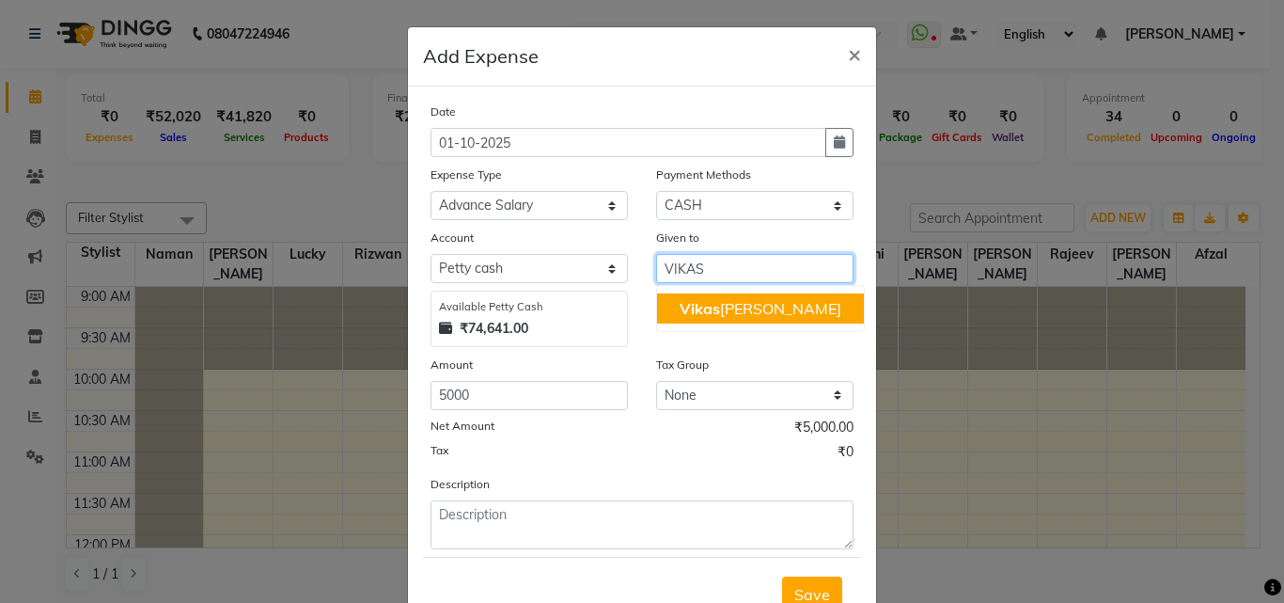
click at [712, 304] on span "Vikas" at bounding box center [700, 308] width 40 height 19
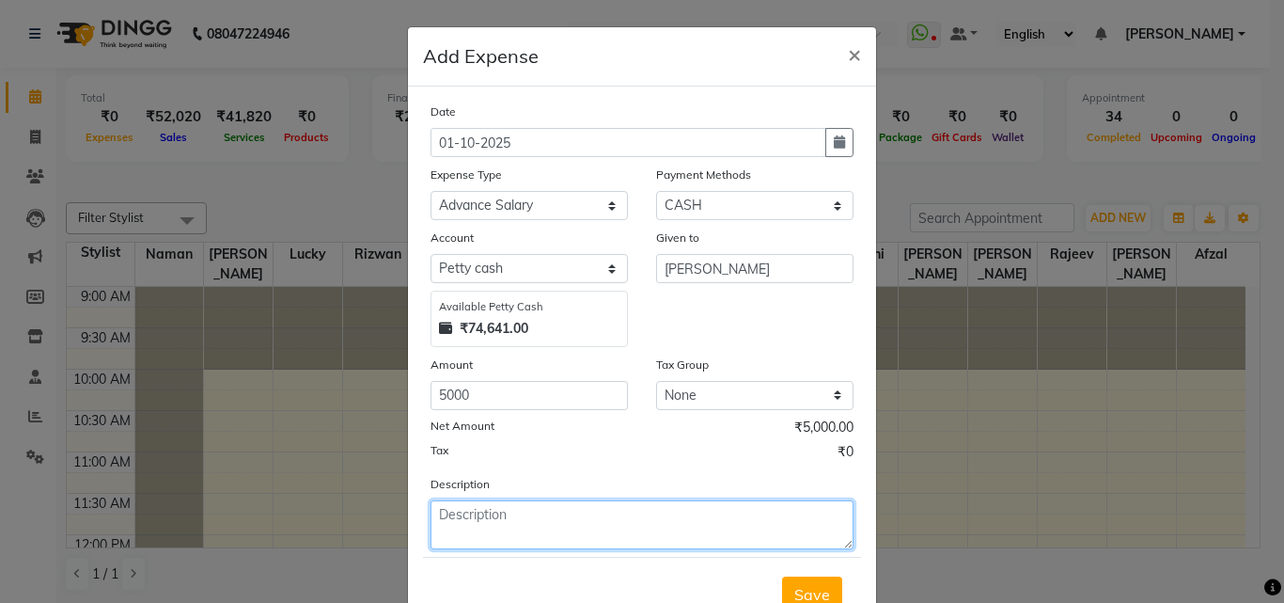
click at [529, 518] on textarea at bounding box center [642, 524] width 423 height 49
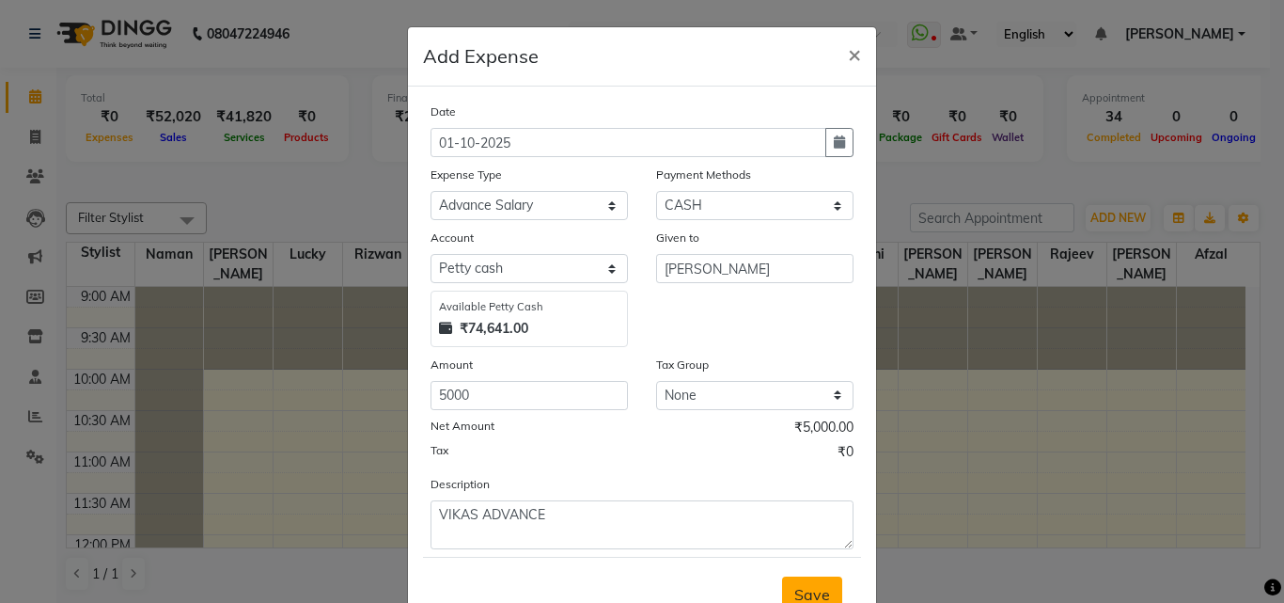
click at [795, 586] on span "Save" at bounding box center [813, 594] width 36 height 19
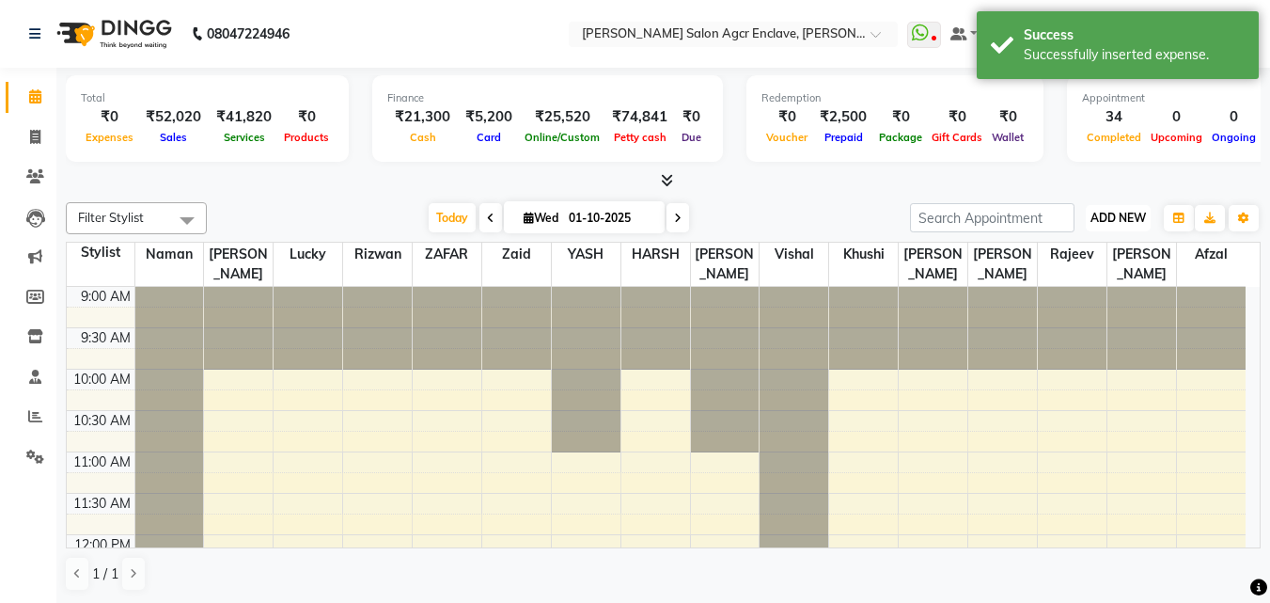
click at [1134, 212] on span "ADD NEW" at bounding box center [1118, 218] width 55 height 14
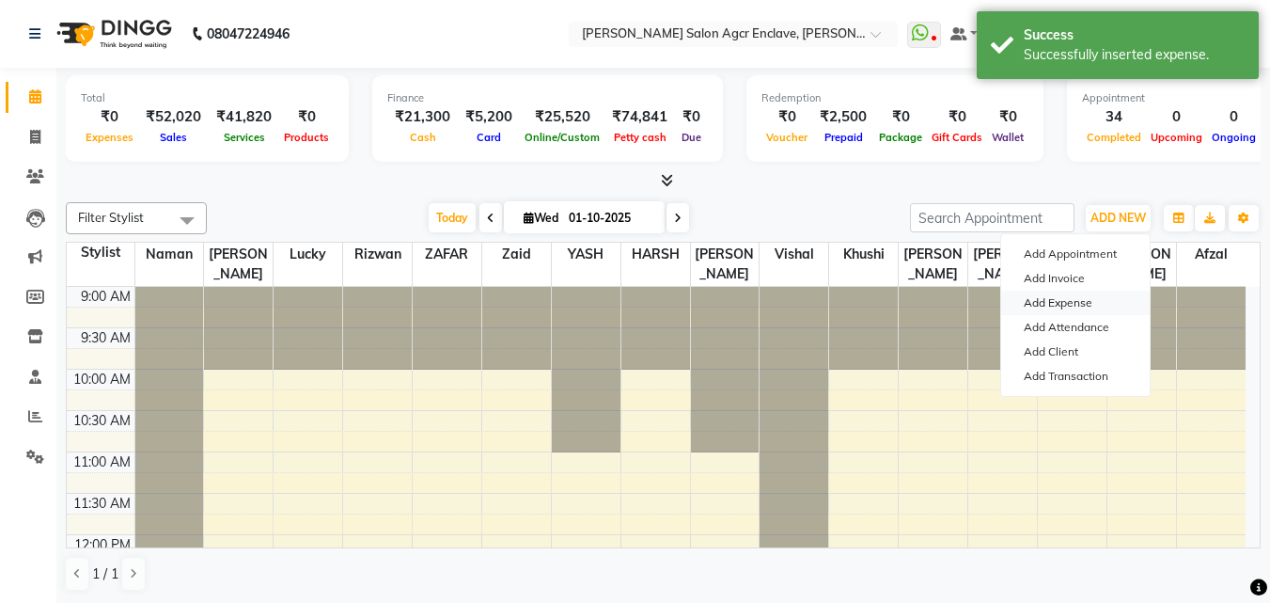
click at [1076, 301] on link "Add Expense" at bounding box center [1075, 303] width 149 height 24
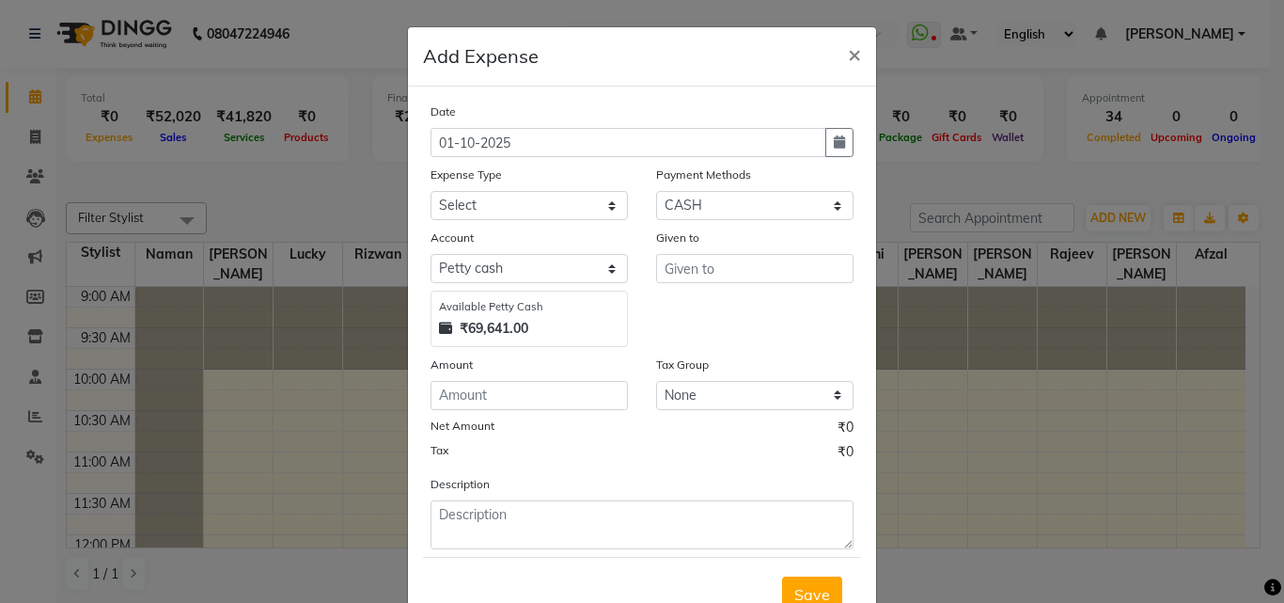
click at [513, 221] on div "Date [DATE] Expense Type Select Advance Salary BILLS client change paytm Client…" at bounding box center [642, 326] width 423 height 448
click at [512, 206] on select "Select Advance Salary BILLS client change paytm Client Snacks Coffee CONVEYANCE…" at bounding box center [529, 205] width 197 height 29
click at [431, 191] on select "Select Advance Salary BILLS client change paytm Client Snacks Coffee CONVEYANCE…" at bounding box center [529, 205] width 197 height 29
click at [509, 400] on input "number" at bounding box center [529, 395] width 197 height 29
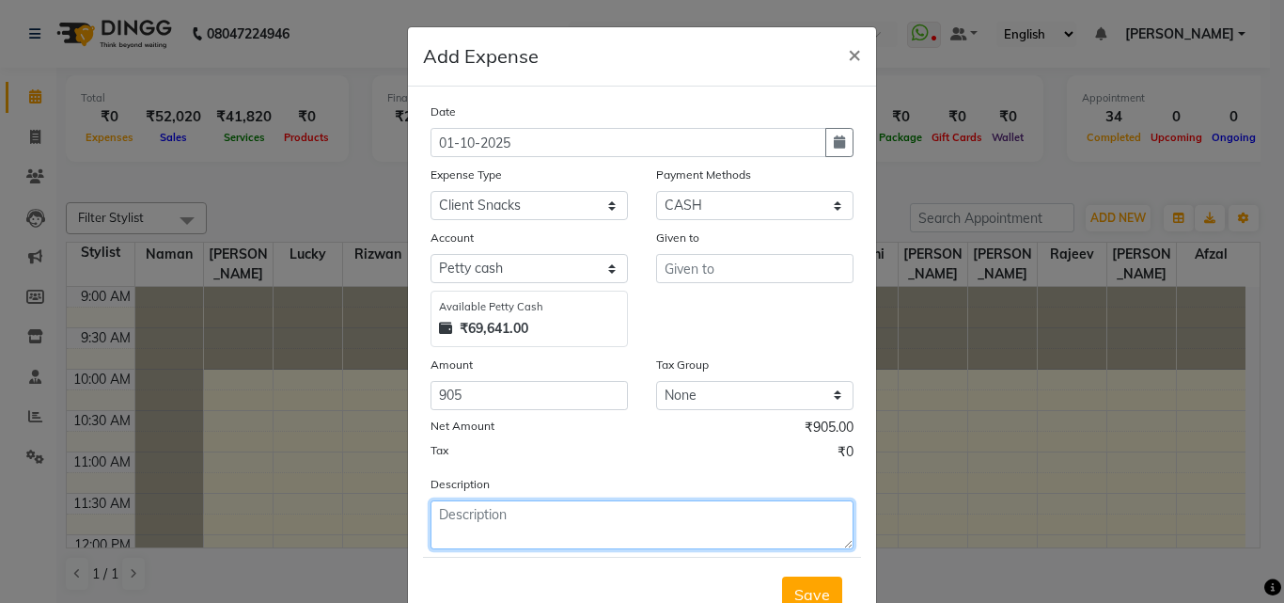
click at [497, 524] on textarea at bounding box center [642, 524] width 423 height 49
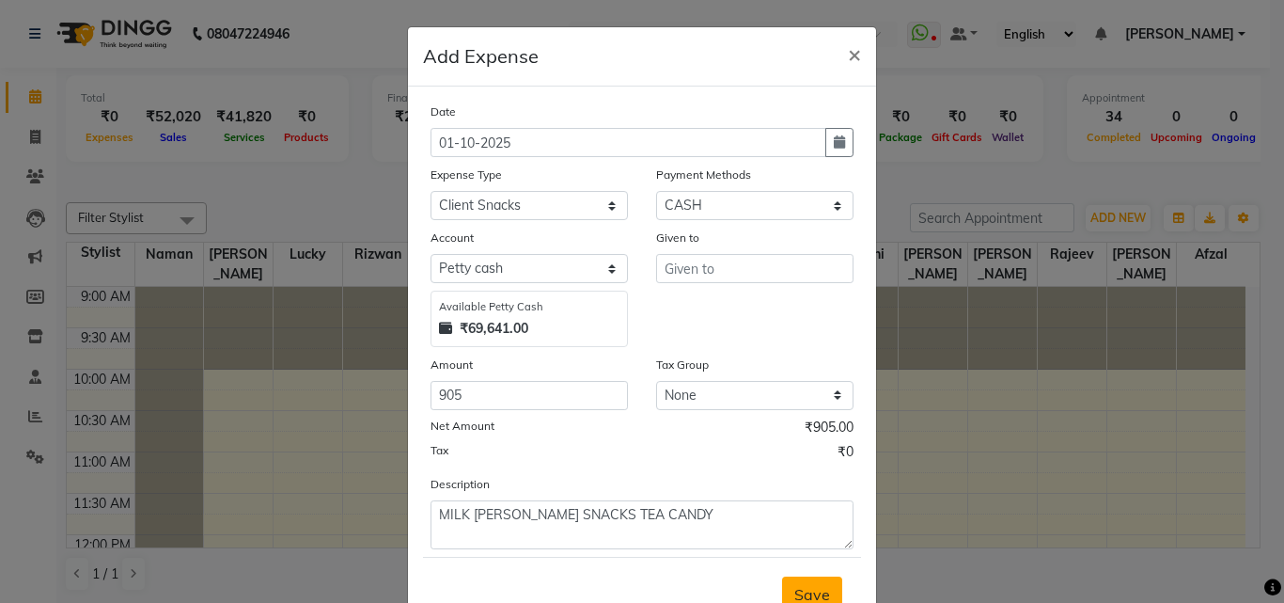
click at [811, 586] on span "Save" at bounding box center [813, 594] width 36 height 19
click at [748, 269] on input "text" at bounding box center [754, 268] width 197 height 29
click at [811, 583] on button "Save" at bounding box center [812, 594] width 60 height 36
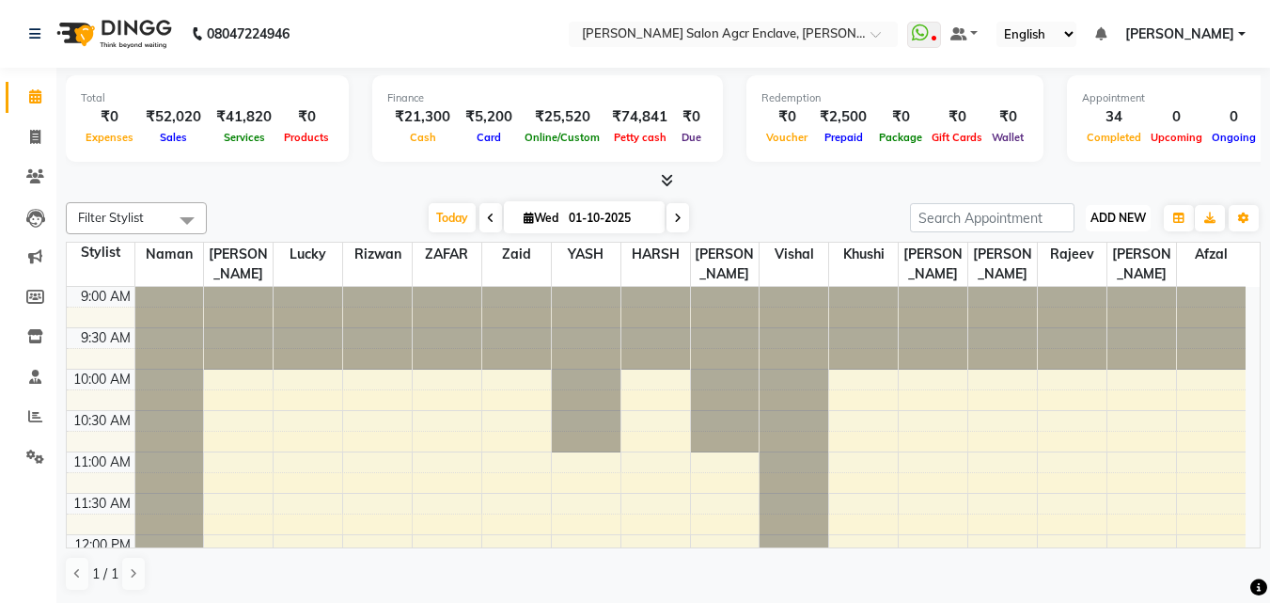
click at [1108, 205] on button "ADD NEW Toggle Dropdown" at bounding box center [1118, 218] width 65 height 26
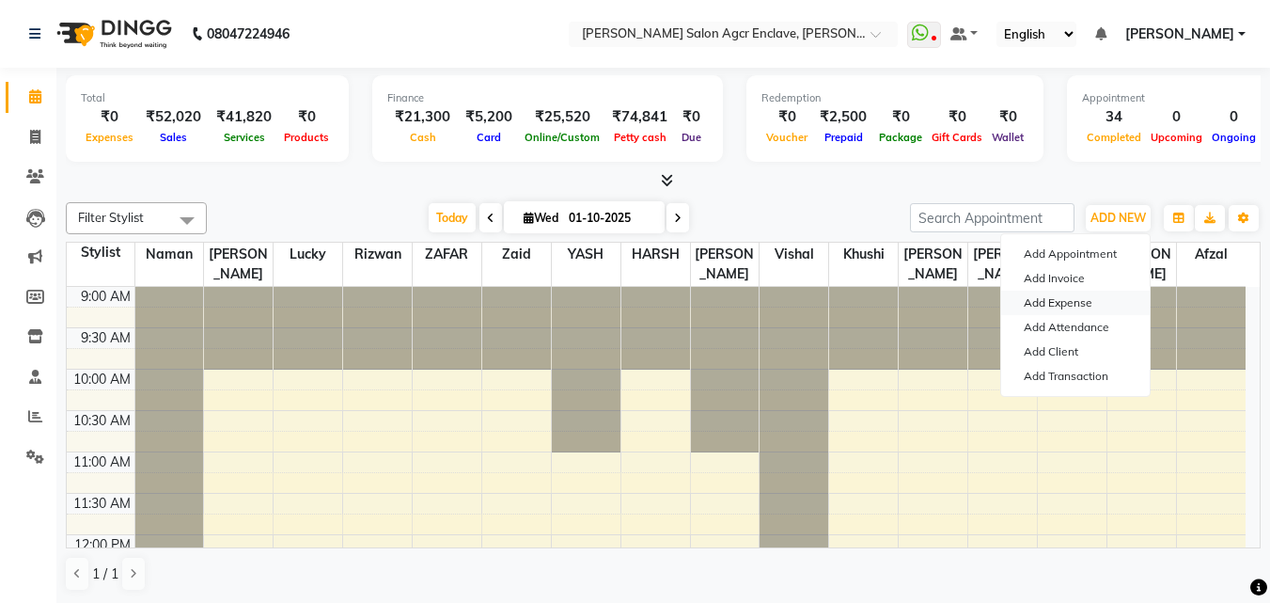
click at [1063, 292] on link "Add Expense" at bounding box center [1075, 303] width 149 height 24
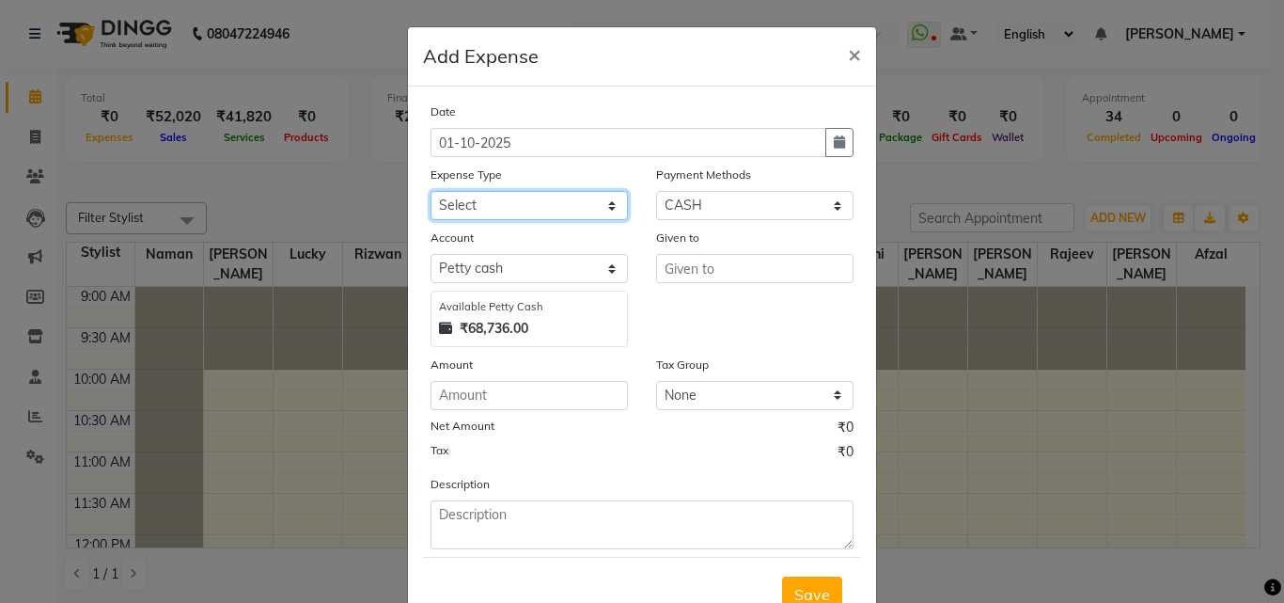
click at [500, 197] on select "Select Advance Salary BILLS client change paytm Client Snacks Coffee CONVEYANCE…" at bounding box center [529, 205] width 197 height 29
click at [431, 191] on select "Select Advance Salary BILLS client change paytm Client Snacks Coffee CONVEYANCE…" at bounding box center [529, 205] width 197 height 29
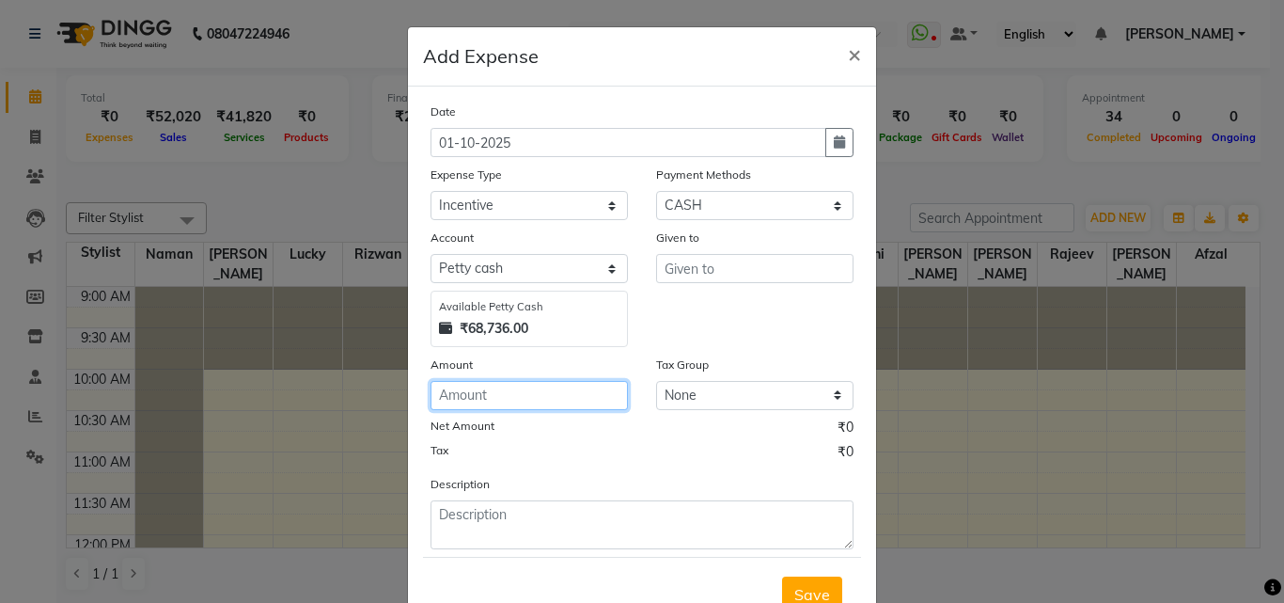
click at [475, 394] on input "number" at bounding box center [529, 395] width 197 height 29
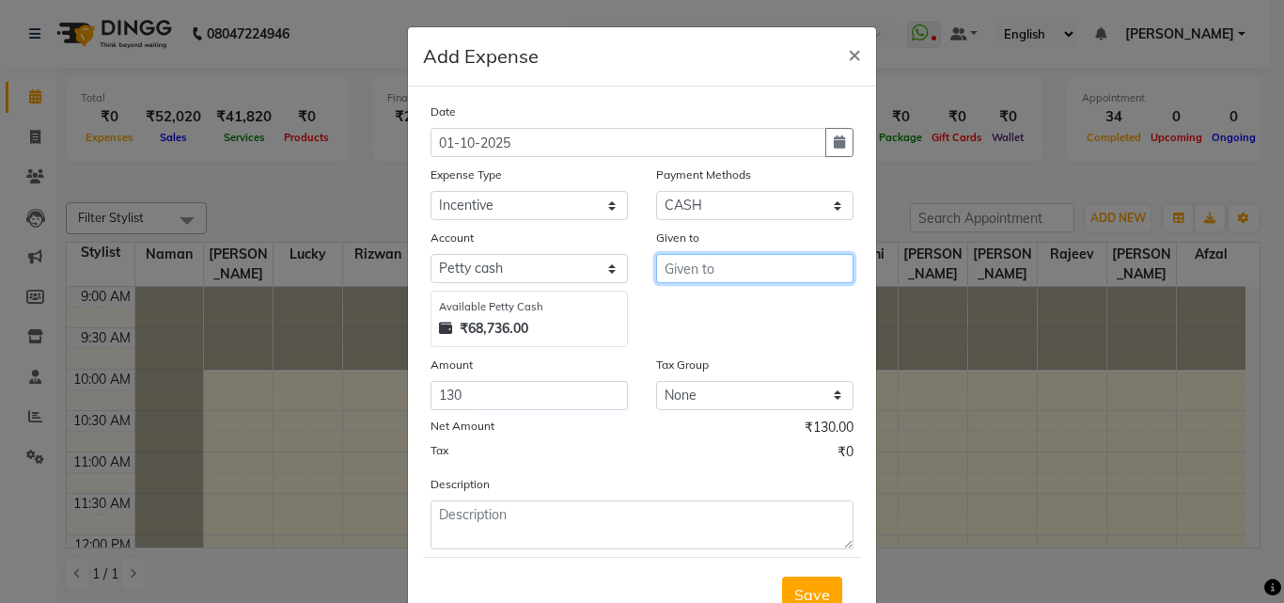
click at [721, 273] on input "text" at bounding box center [754, 268] width 197 height 29
click at [725, 307] on ngb-highlight "[PERSON_NAME]" at bounding box center [713, 308] width 66 height 19
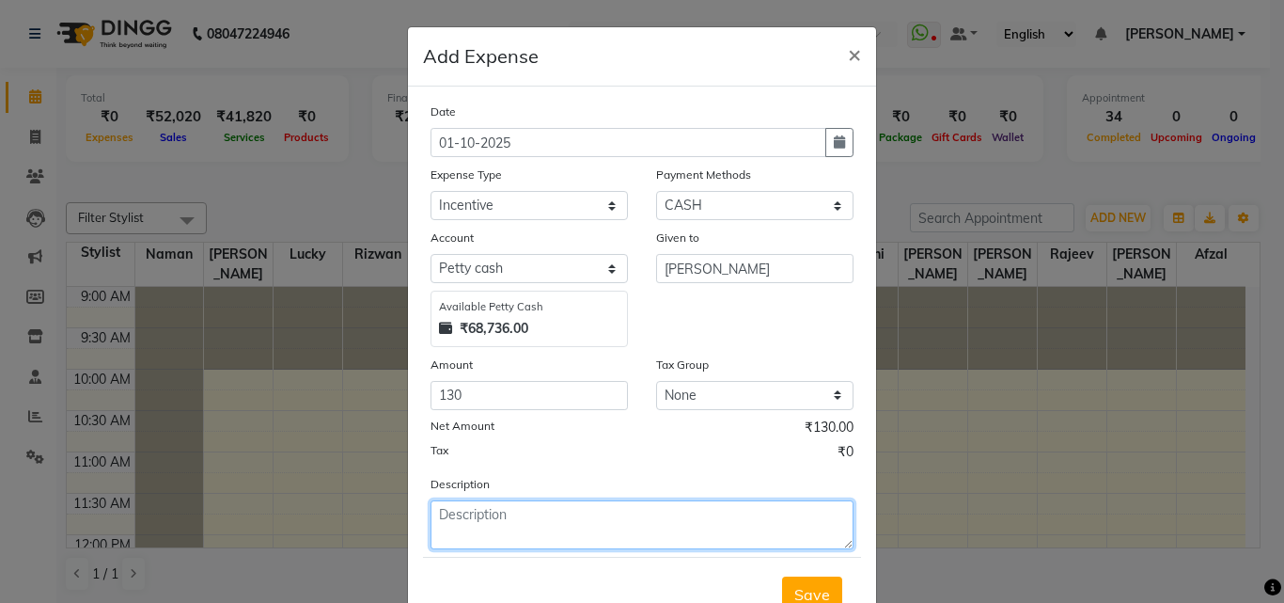
click at [542, 516] on textarea at bounding box center [642, 524] width 423 height 49
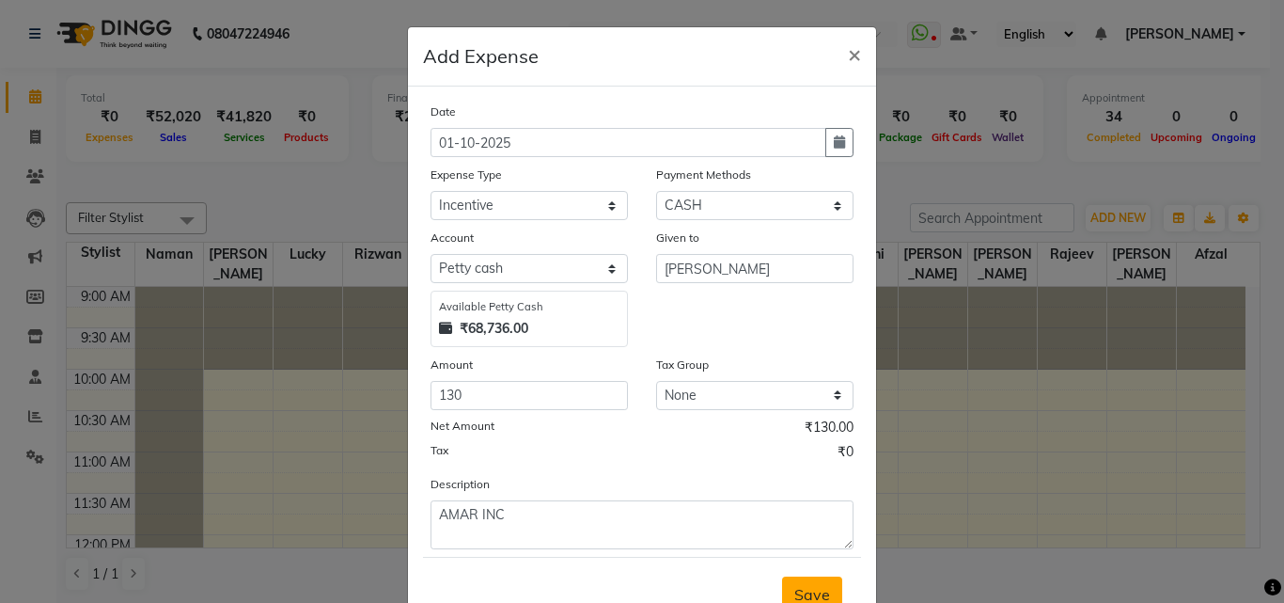
click at [785, 587] on button "Save" at bounding box center [812, 594] width 60 height 36
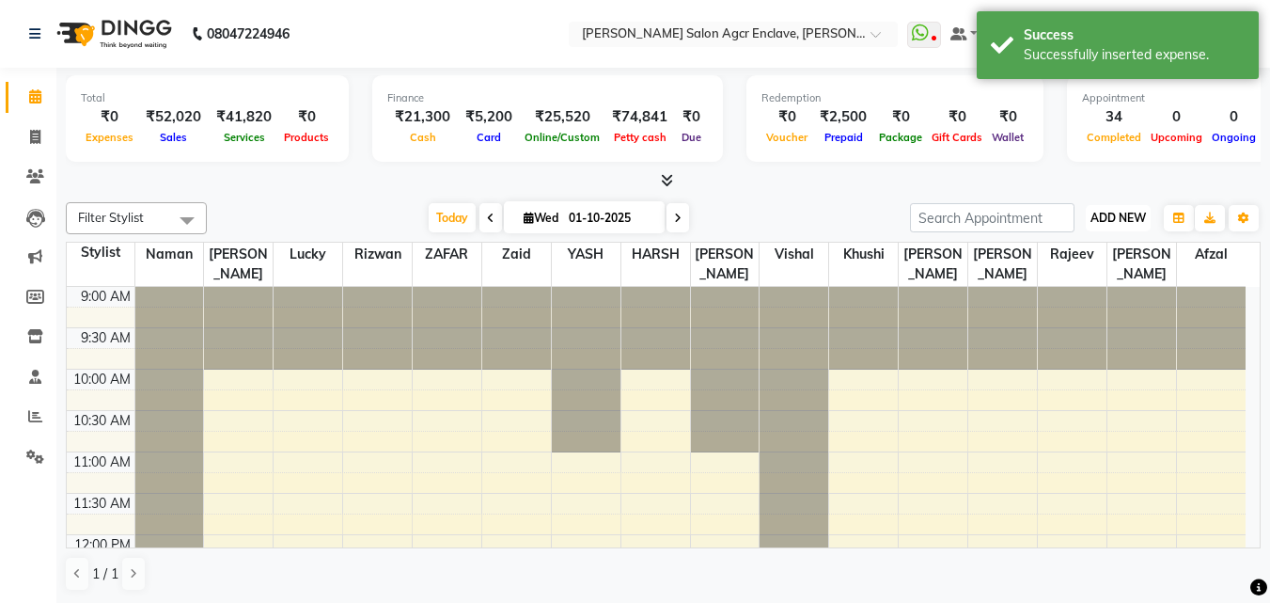
click at [1114, 217] on span "ADD NEW" at bounding box center [1118, 218] width 55 height 14
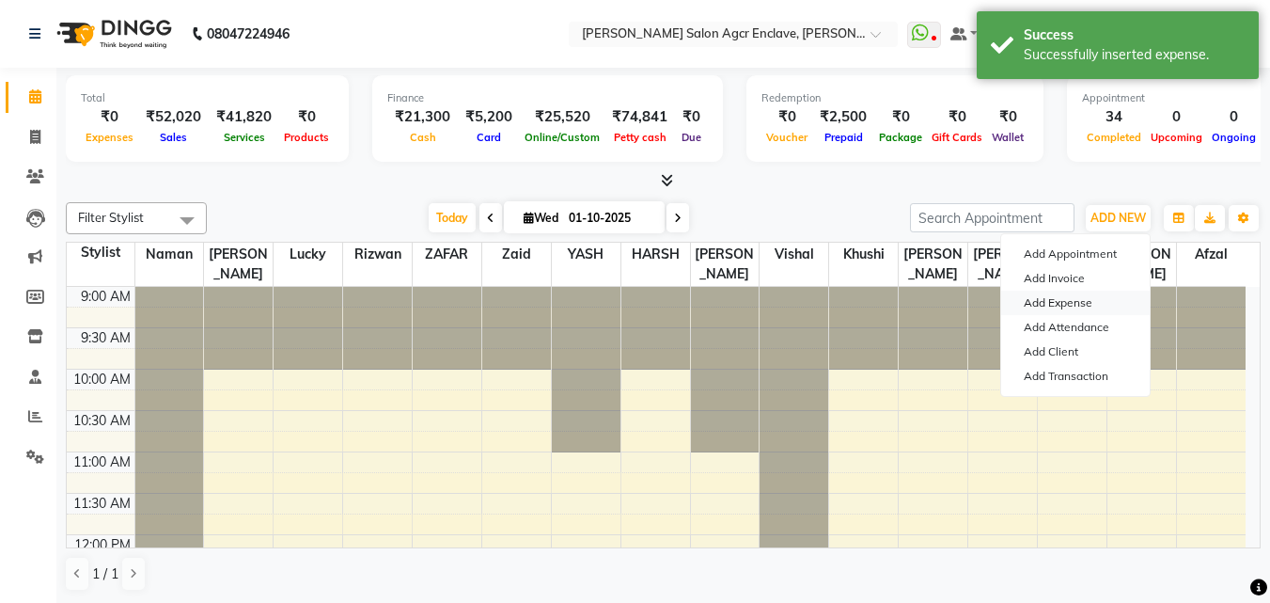
click at [1070, 292] on link "Add Expense" at bounding box center [1075, 303] width 149 height 24
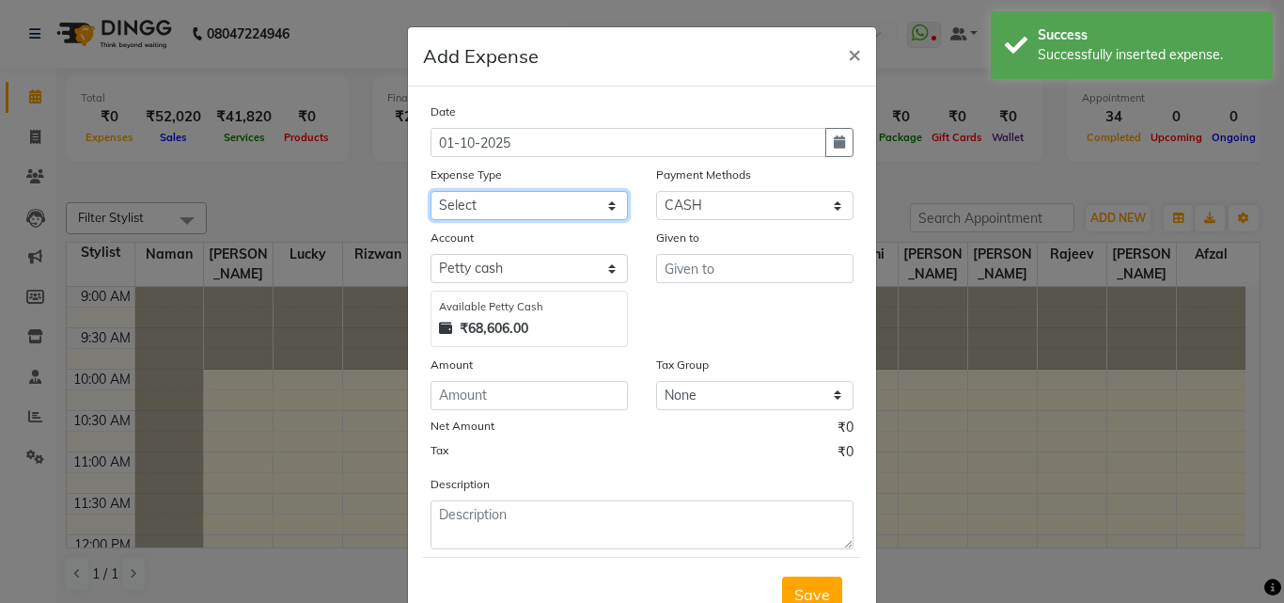
click at [541, 197] on select "Select Advance Salary BILLS client change paytm Client Snacks Coffee CONVEYANCE…" at bounding box center [529, 205] width 197 height 29
click at [431, 191] on select "Select Advance Salary BILLS client change paytm Client Snacks Coffee CONVEYANCE…" at bounding box center [529, 205] width 197 height 29
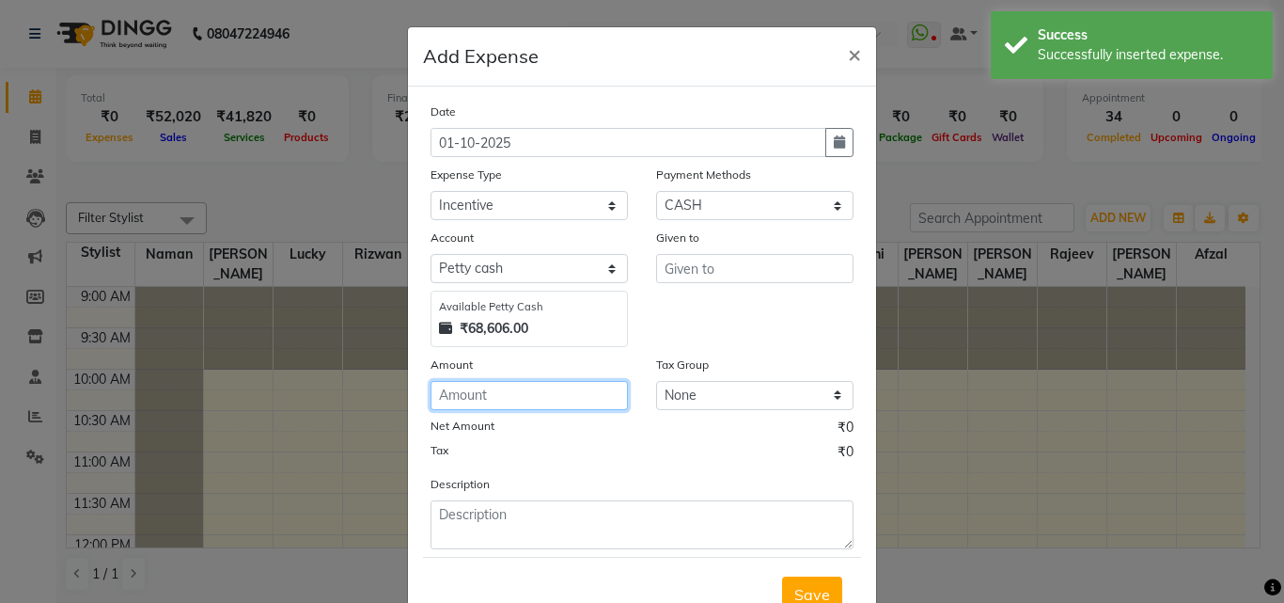
click at [548, 394] on input "number" at bounding box center [529, 395] width 197 height 29
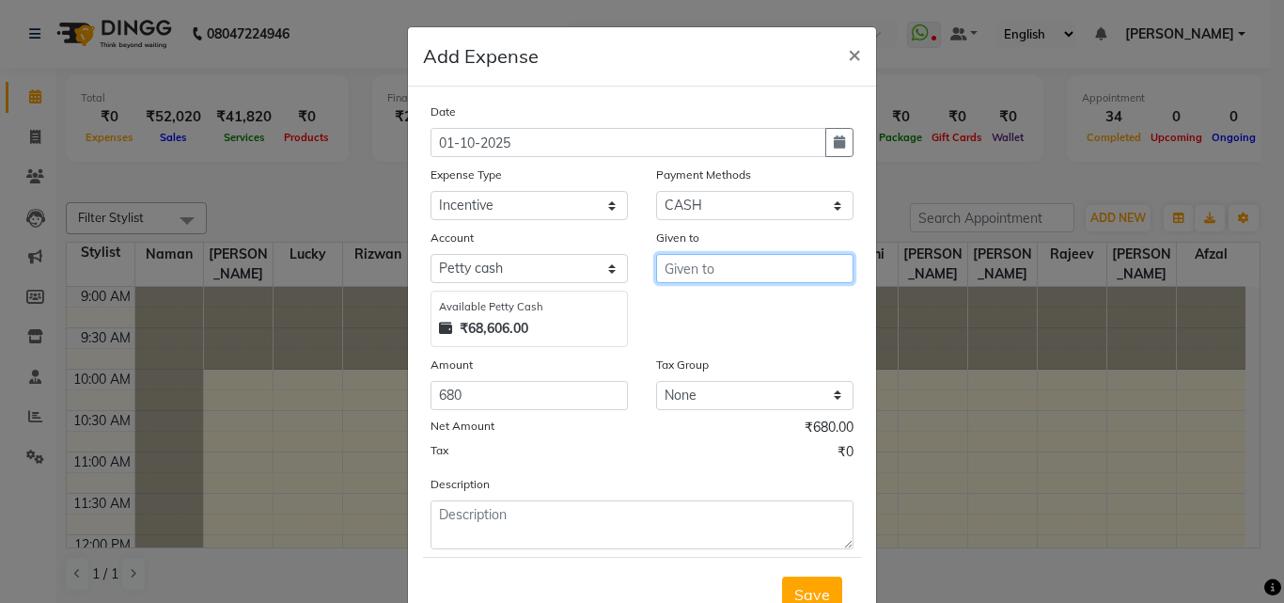
click at [690, 267] on input "text" at bounding box center [754, 268] width 197 height 29
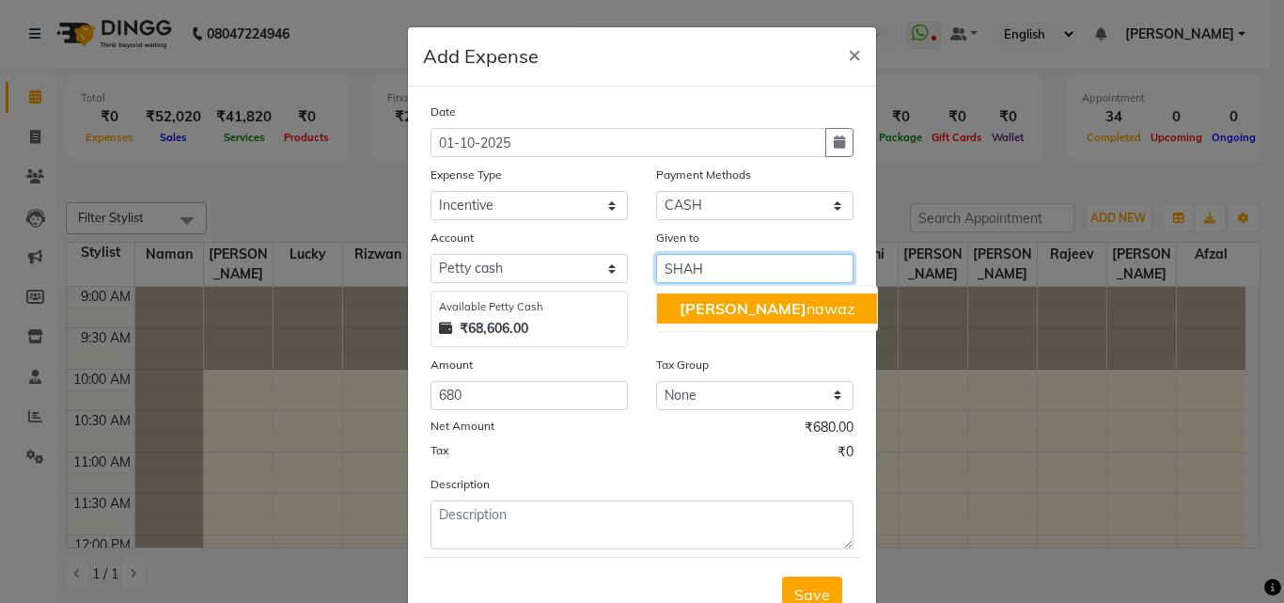
click at [697, 305] on span "[PERSON_NAME]" at bounding box center [743, 308] width 127 height 19
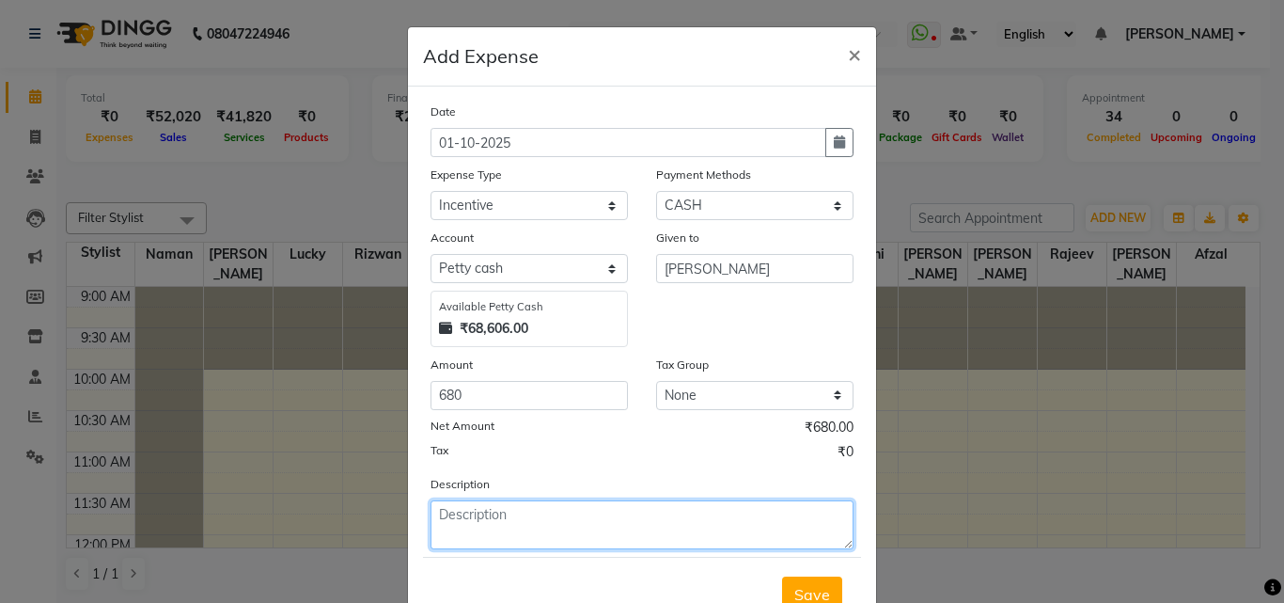
click at [530, 545] on textarea at bounding box center [642, 524] width 423 height 49
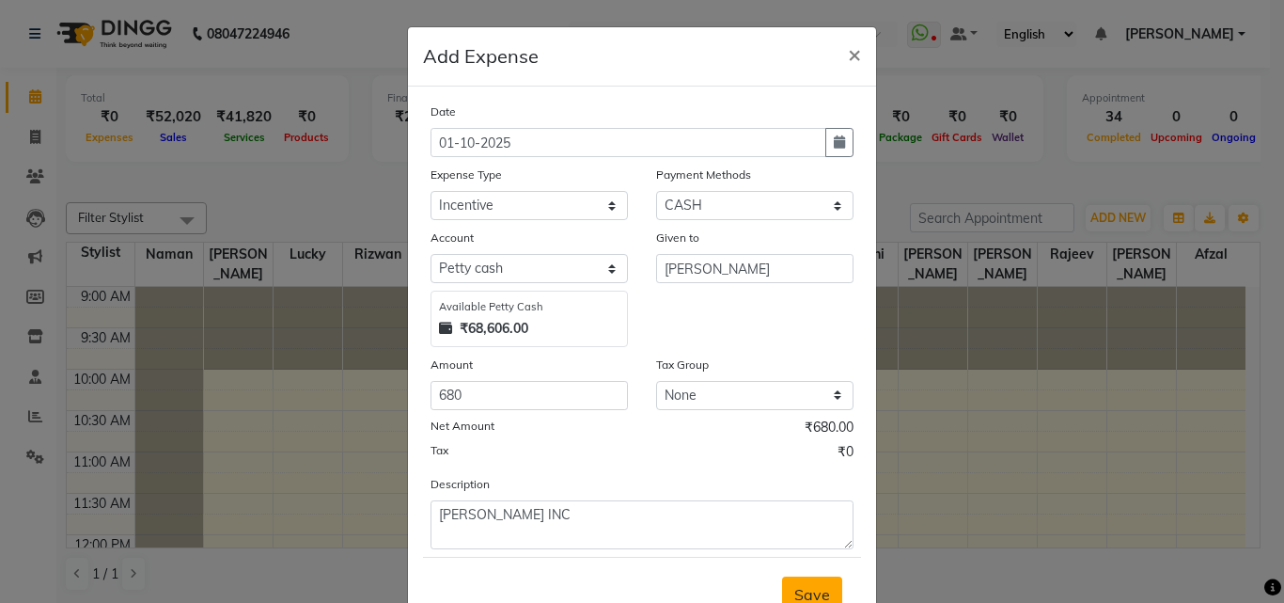
click at [821, 585] on span "Save" at bounding box center [813, 594] width 36 height 19
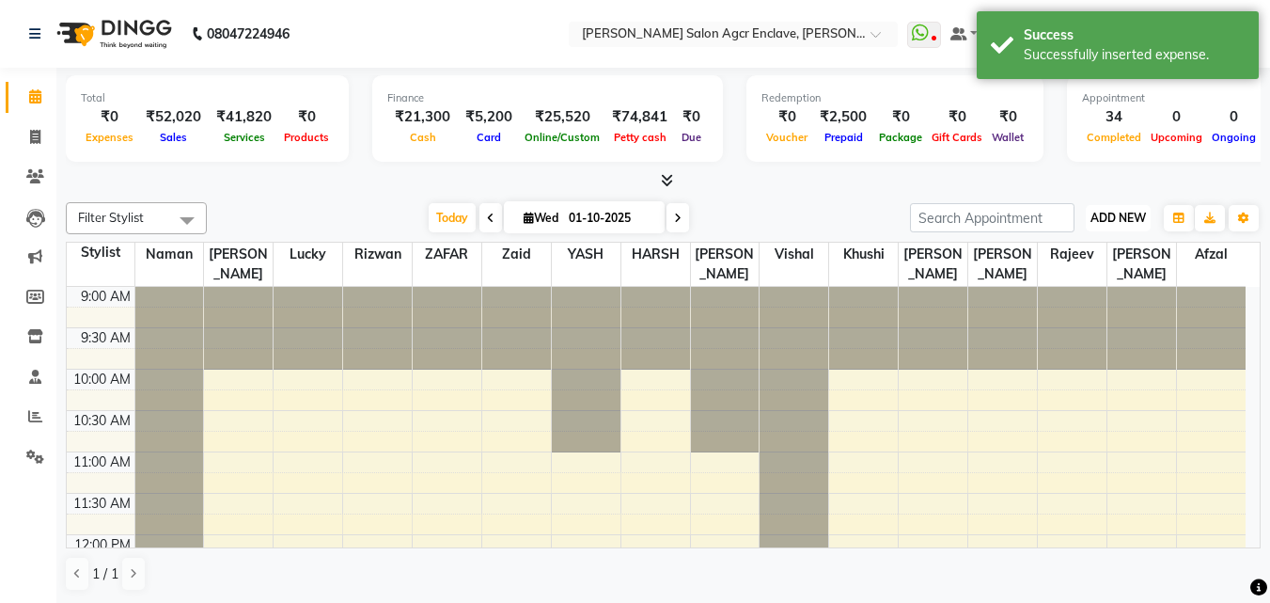
click at [1114, 223] on span "ADD NEW" at bounding box center [1118, 218] width 55 height 14
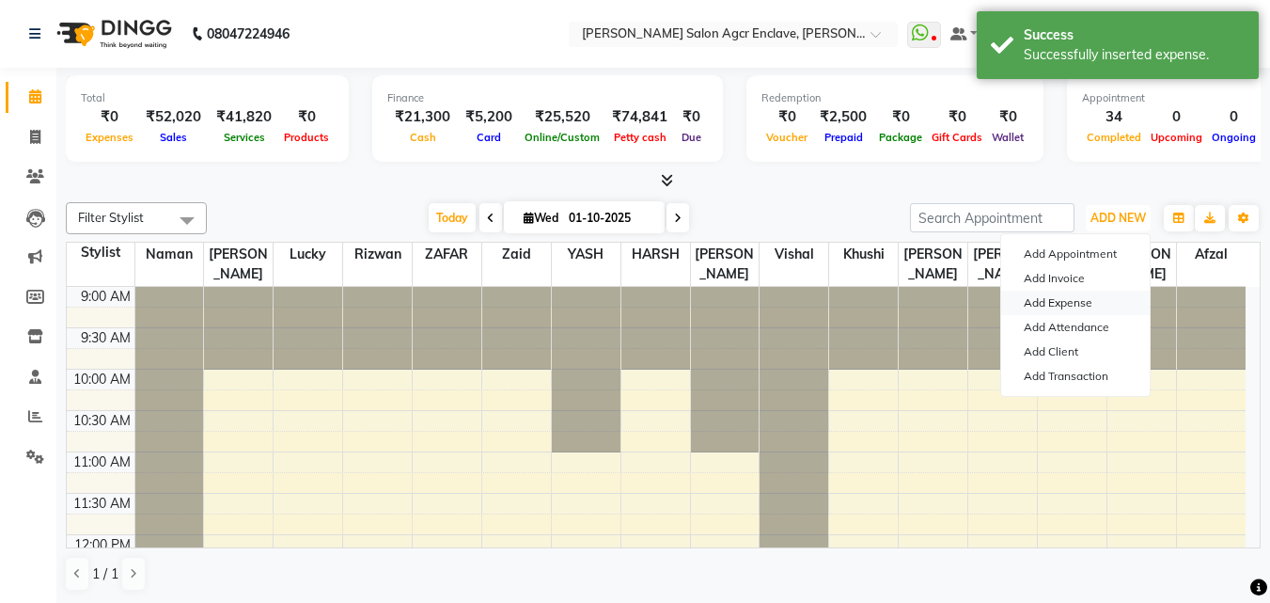
drag, startPoint x: 1114, startPoint y: 223, endPoint x: 1056, endPoint y: 307, distance: 102.8
click at [1084, 233] on div "ADD NEW Toggle Dropdown Add Appointment Add Invoice Add Expense Add Attendance …" at bounding box center [1118, 218] width 69 height 30
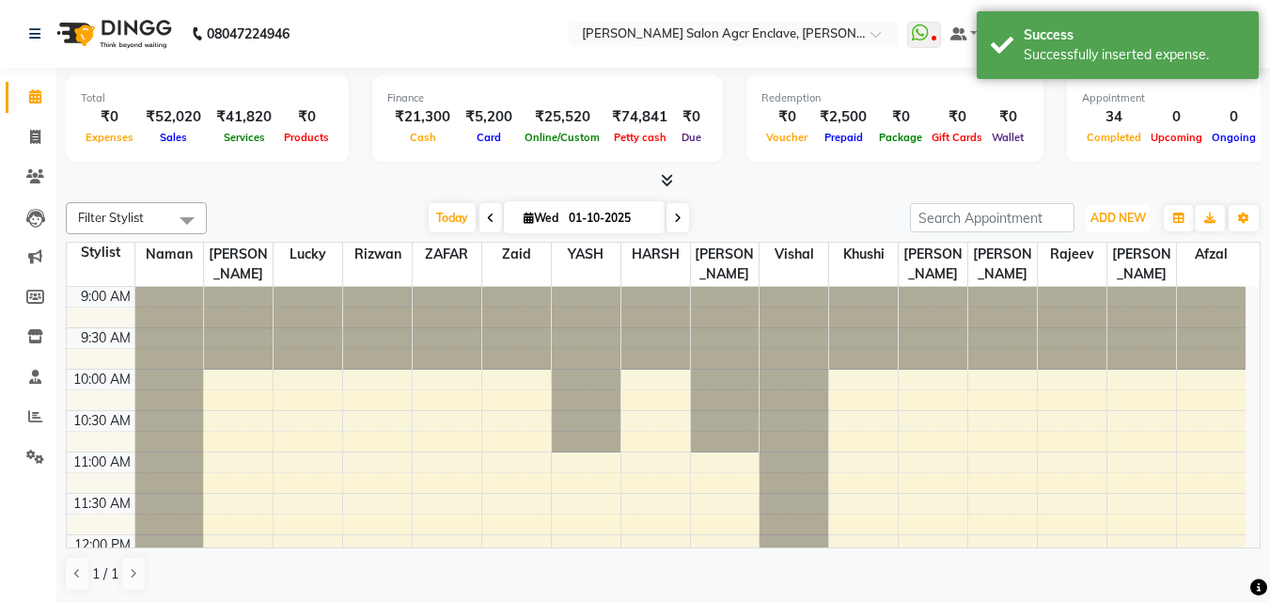
click at [1056, 307] on div at bounding box center [1072, 328] width 69 height 83
click at [1116, 216] on span "ADD NEW" at bounding box center [1118, 218] width 55 height 14
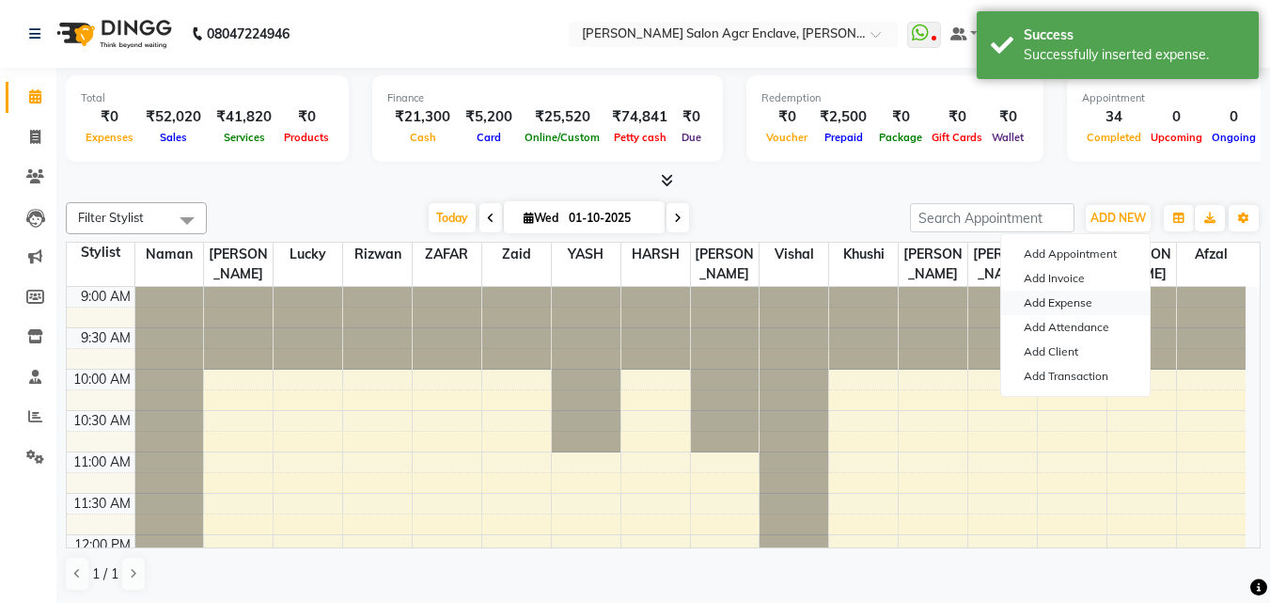
click at [1060, 304] on link "Add Expense" at bounding box center [1075, 303] width 149 height 24
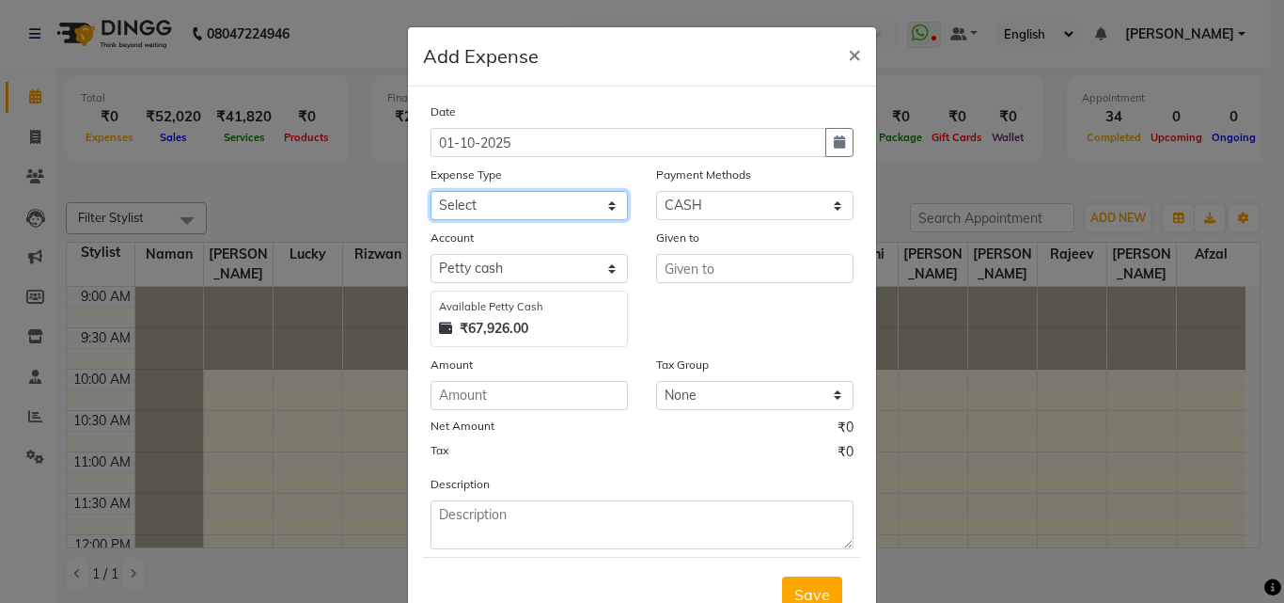
click at [509, 196] on select "Select Advance Salary BILLS client change paytm Client Snacks Coffee CONVEYANCE…" at bounding box center [529, 205] width 197 height 29
click at [431, 191] on select "Select Advance Salary BILLS client change paytm Client Snacks Coffee CONVEYANCE…" at bounding box center [529, 205] width 197 height 29
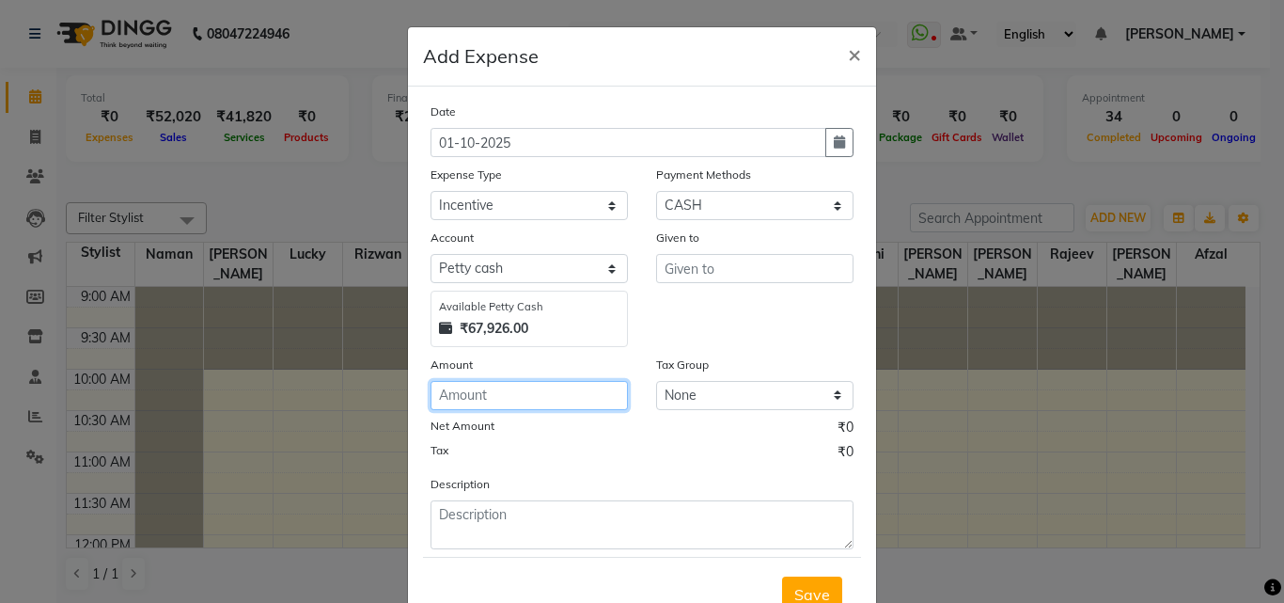
click at [486, 391] on input "number" at bounding box center [529, 395] width 197 height 29
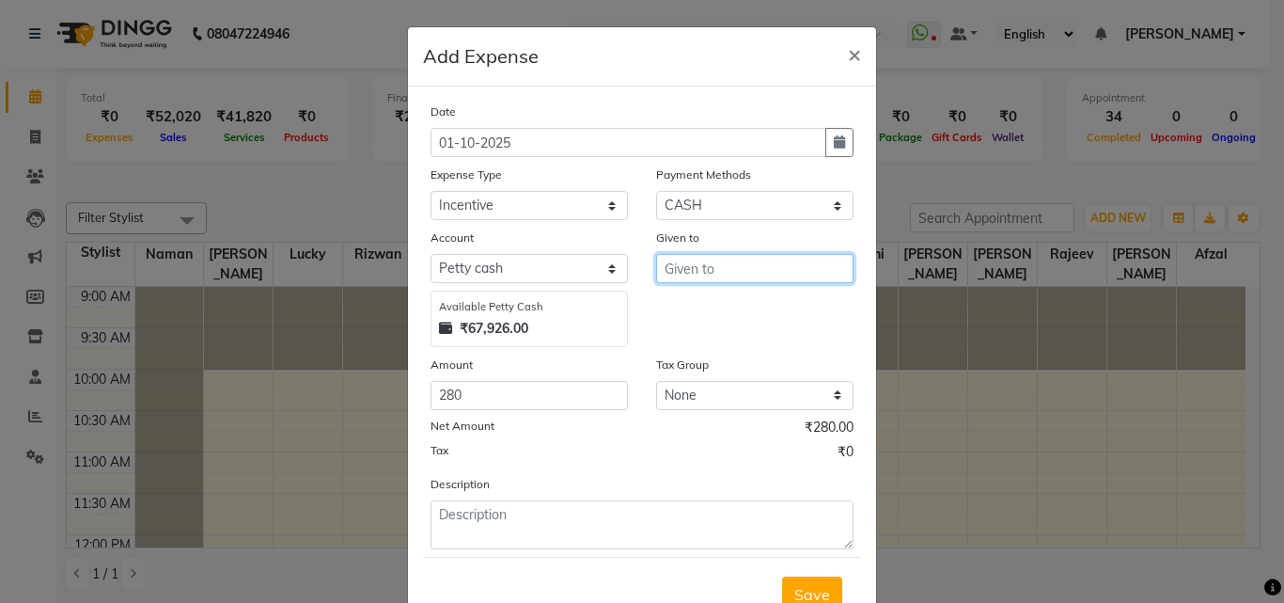
click at [685, 273] on input "text" at bounding box center [754, 268] width 197 height 29
click at [686, 298] on button "Lucky" at bounding box center [731, 308] width 149 height 30
click at [796, 590] on span "Save" at bounding box center [813, 594] width 36 height 19
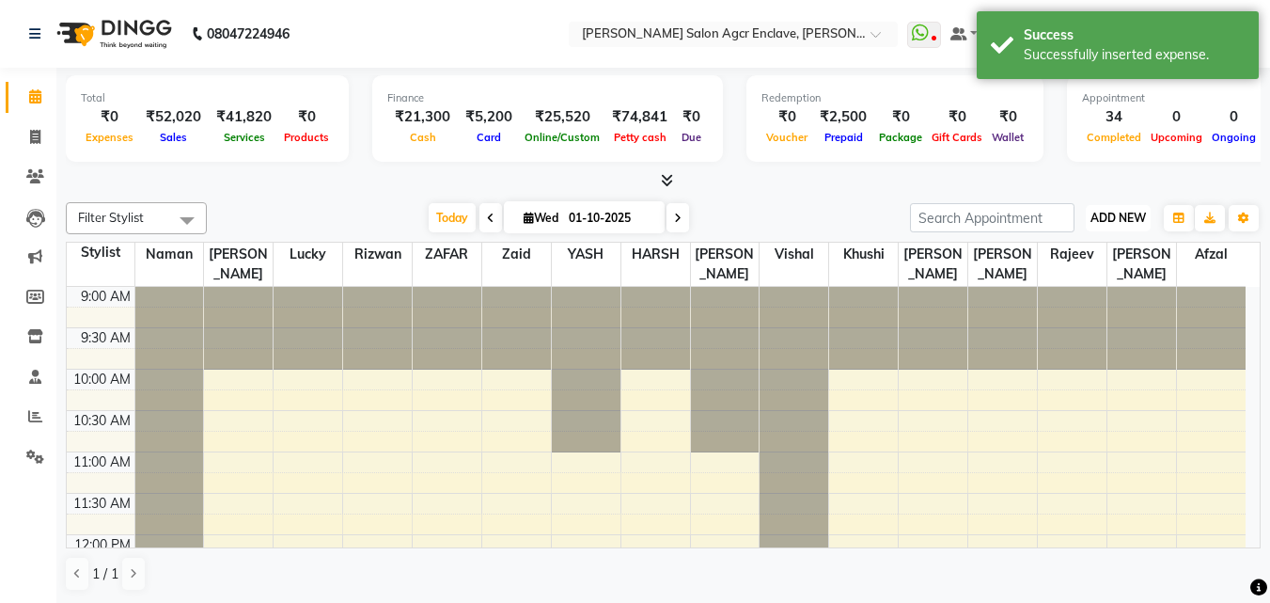
click at [1105, 217] on span "ADD NEW" at bounding box center [1118, 218] width 55 height 14
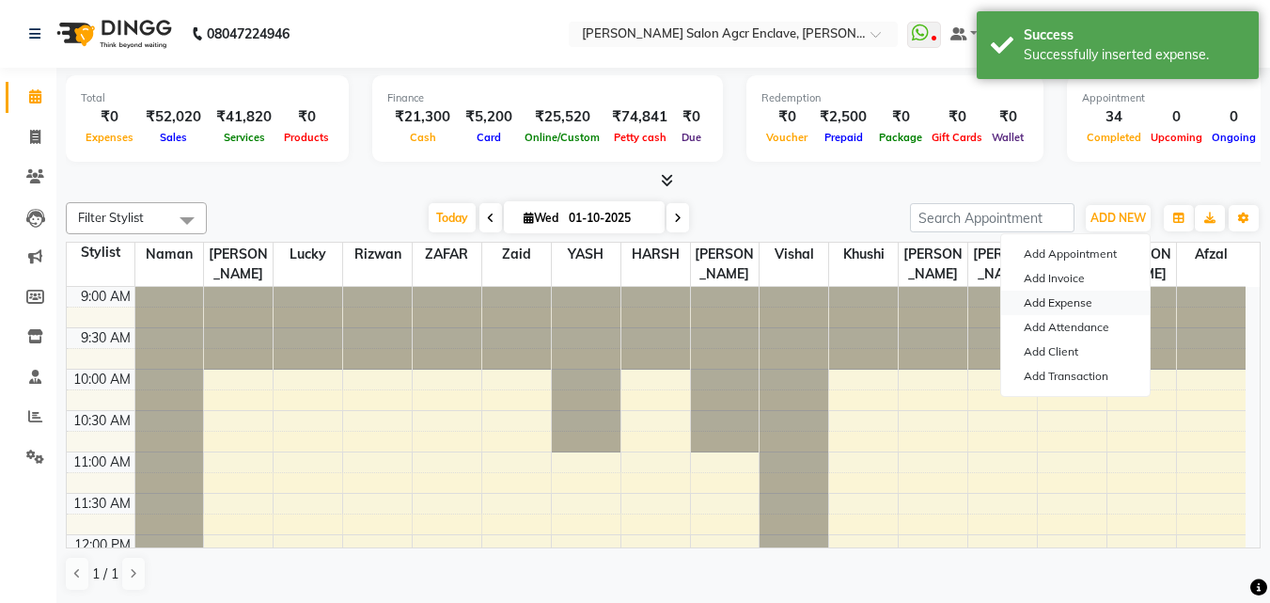
click at [1031, 298] on link "Add Expense" at bounding box center [1075, 303] width 149 height 24
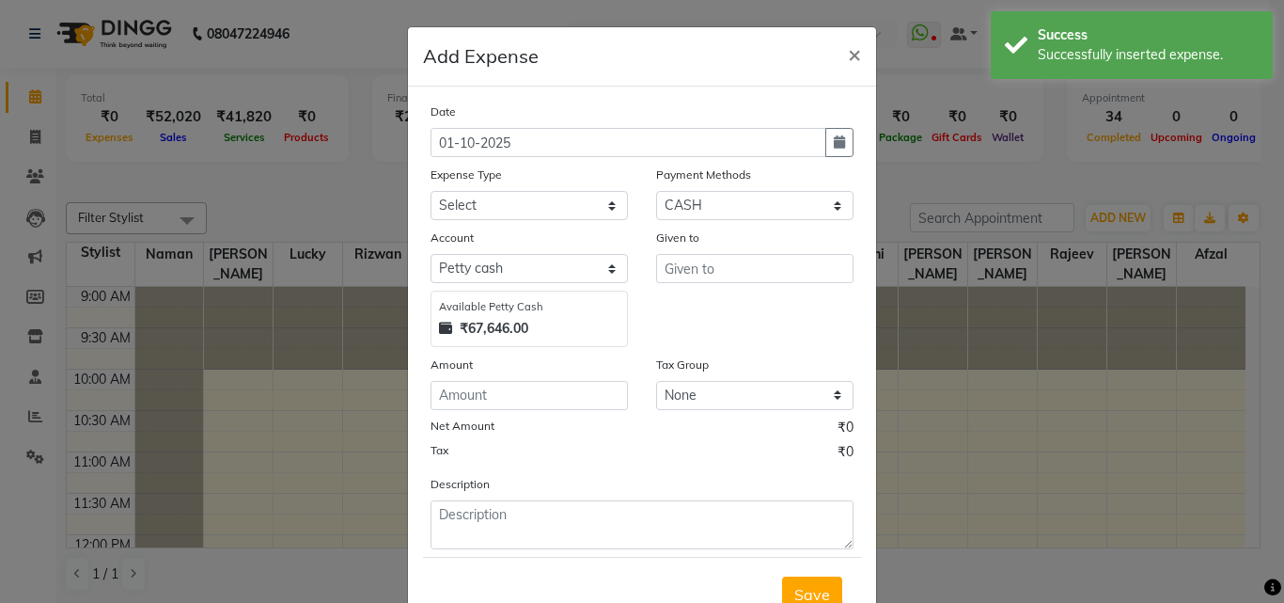
click at [550, 190] on div "Expense Type" at bounding box center [529, 178] width 197 height 26
click at [549, 203] on select "Select Advance Salary BILLS client change paytm Client Snacks Coffee CONVEYANCE…" at bounding box center [529, 205] width 197 height 29
click at [431, 191] on select "Select Advance Salary BILLS client change paytm Client Snacks Coffee CONVEYANCE…" at bounding box center [529, 205] width 197 height 29
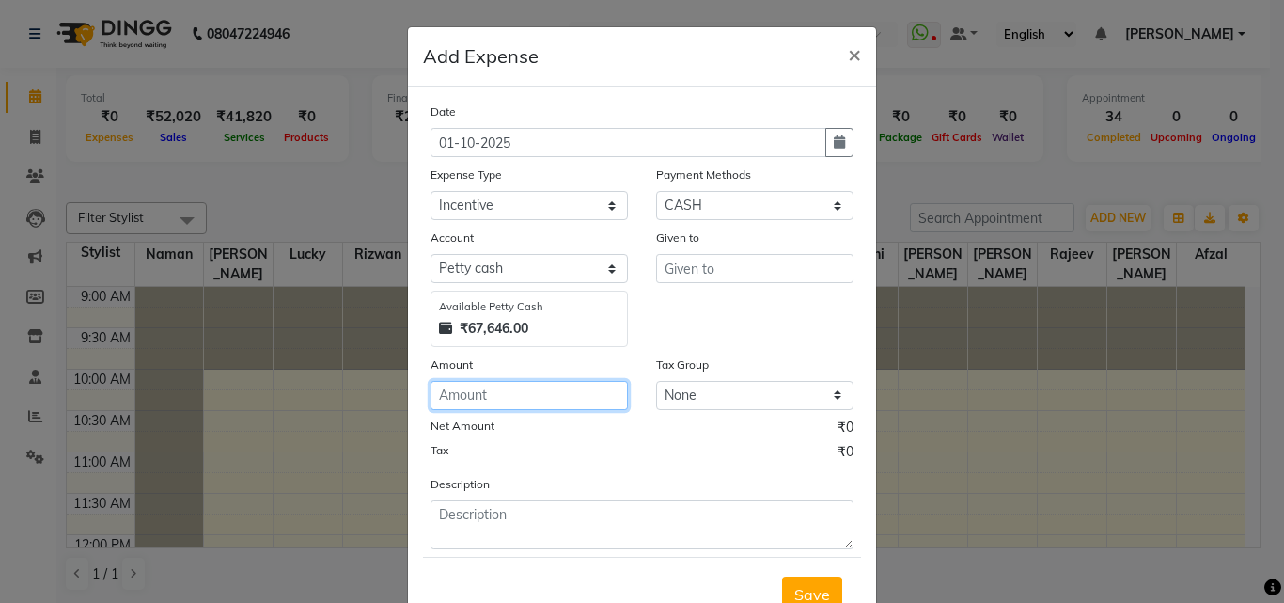
click at [466, 400] on input "number" at bounding box center [529, 395] width 197 height 29
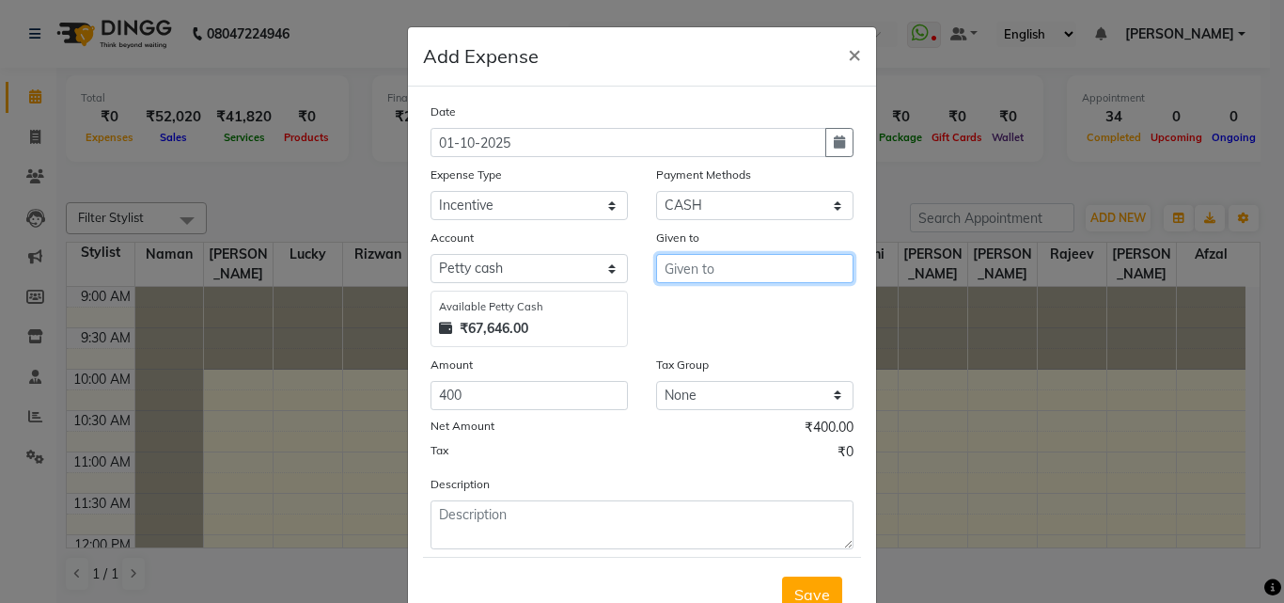
click at [715, 264] on input "text" at bounding box center [754, 268] width 197 height 29
click at [712, 327] on ngb-typeahead-window "Rizwan" at bounding box center [731, 308] width 150 height 47
click at [712, 308] on span "Rizwan" at bounding box center [707, 308] width 54 height 19
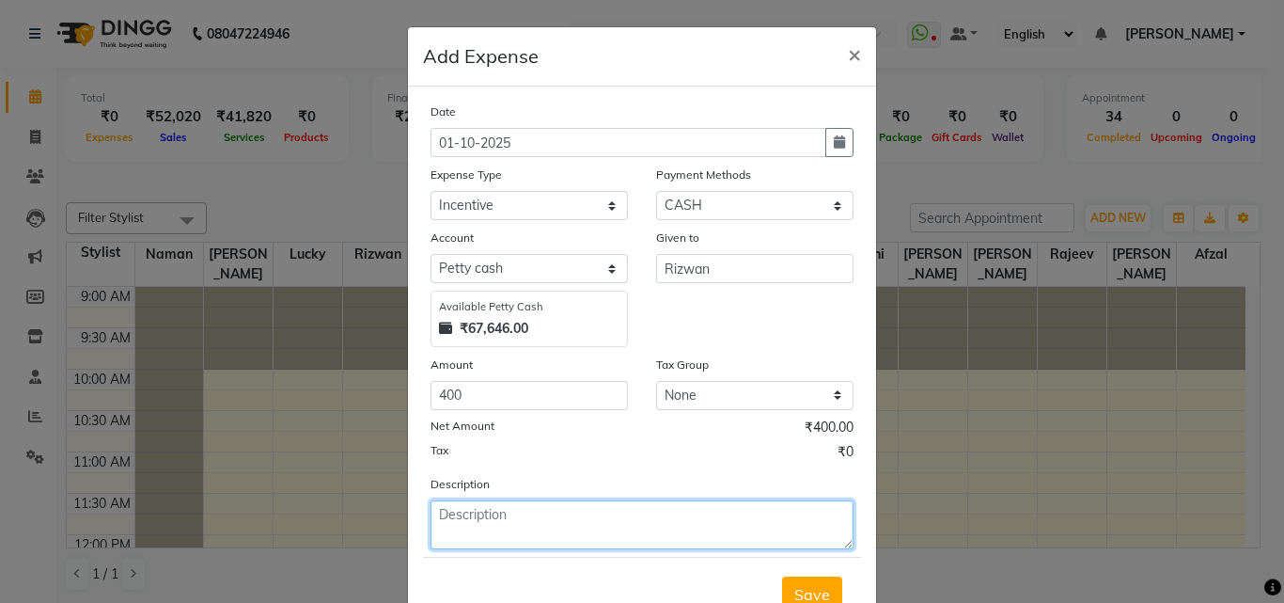
click at [538, 508] on textarea at bounding box center [642, 524] width 423 height 49
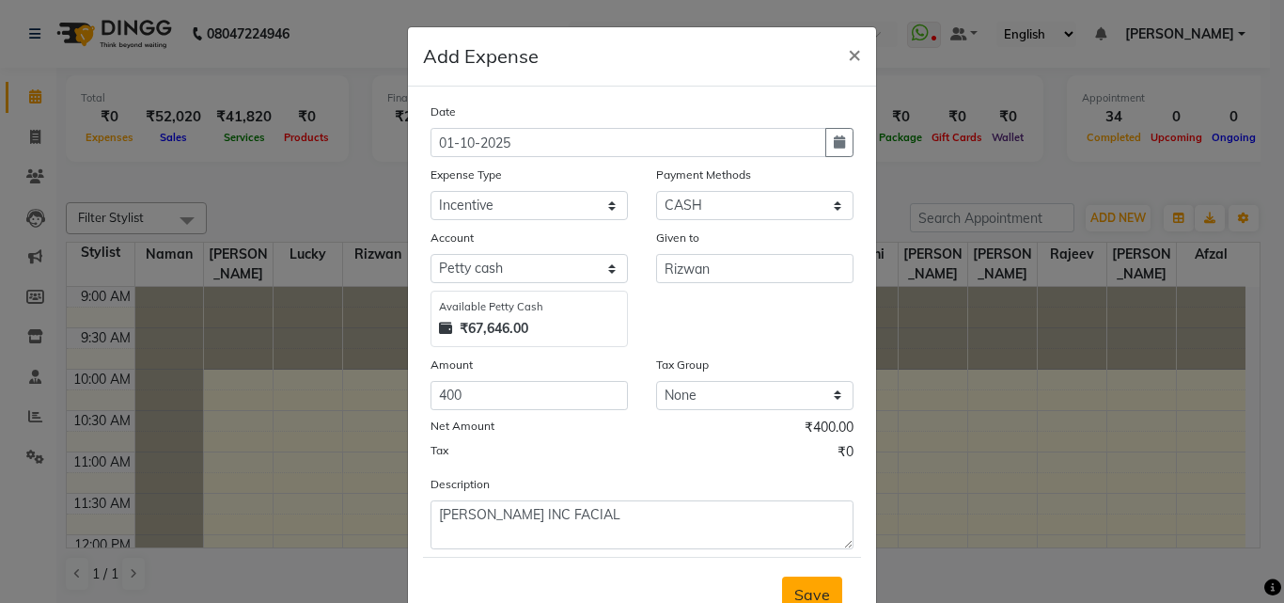
click at [810, 582] on button "Save" at bounding box center [812, 594] width 60 height 36
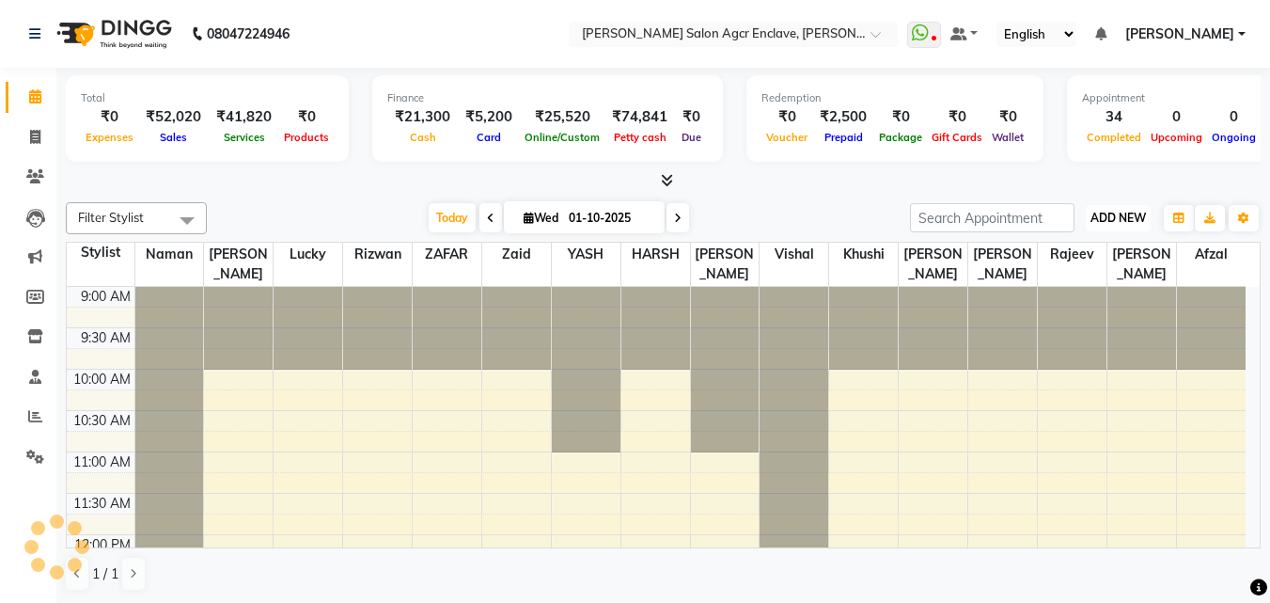
click at [1119, 218] on span "ADD NEW" at bounding box center [1118, 218] width 55 height 14
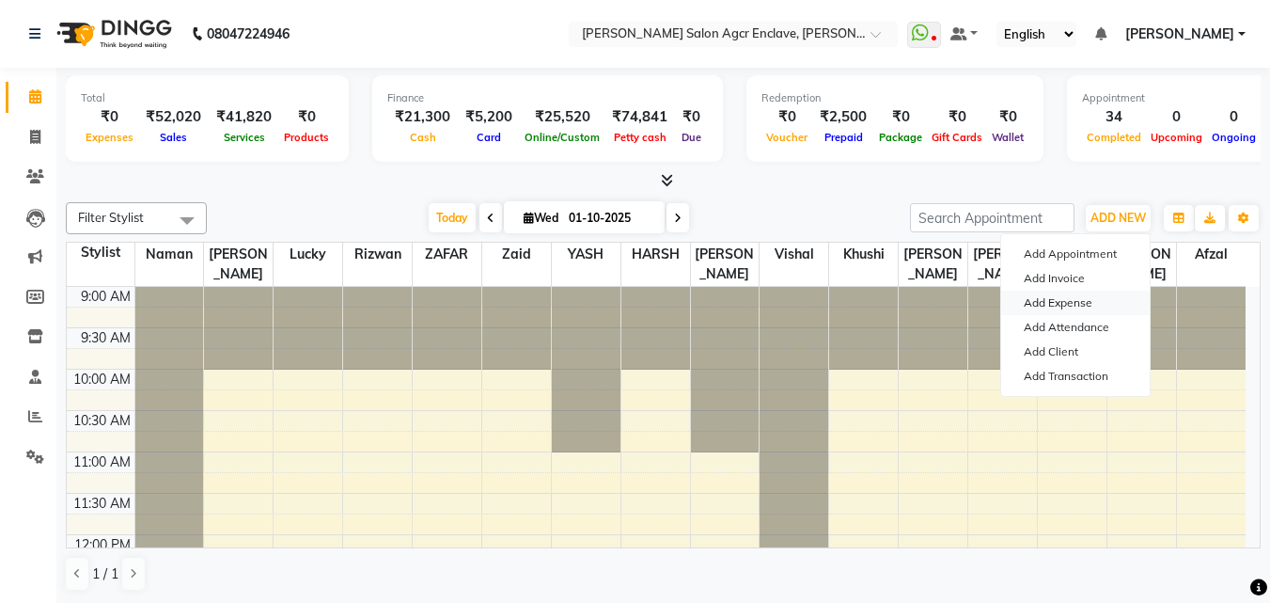
click at [1077, 297] on link "Add Expense" at bounding box center [1075, 303] width 149 height 24
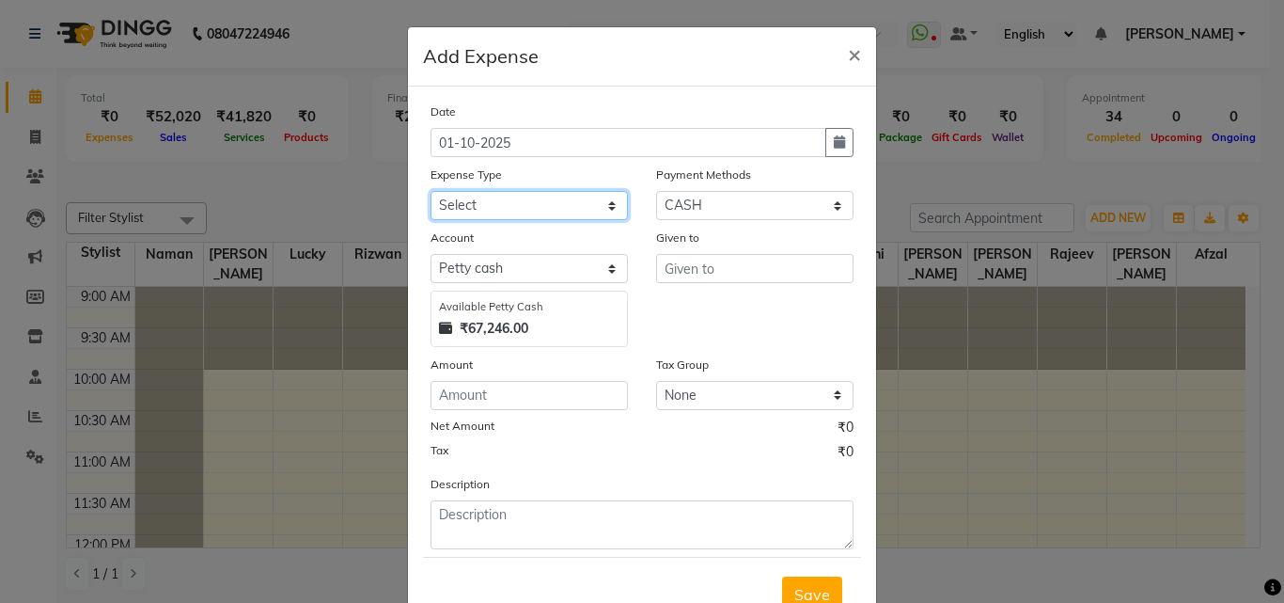
click at [526, 196] on select "Select Advance Salary BILLS client change paytm Client Snacks Coffee CONVEYANCE…" at bounding box center [529, 205] width 197 height 29
click at [431, 191] on select "Select Advance Salary BILLS client change paytm Client Snacks Coffee CONVEYANCE…" at bounding box center [529, 205] width 197 height 29
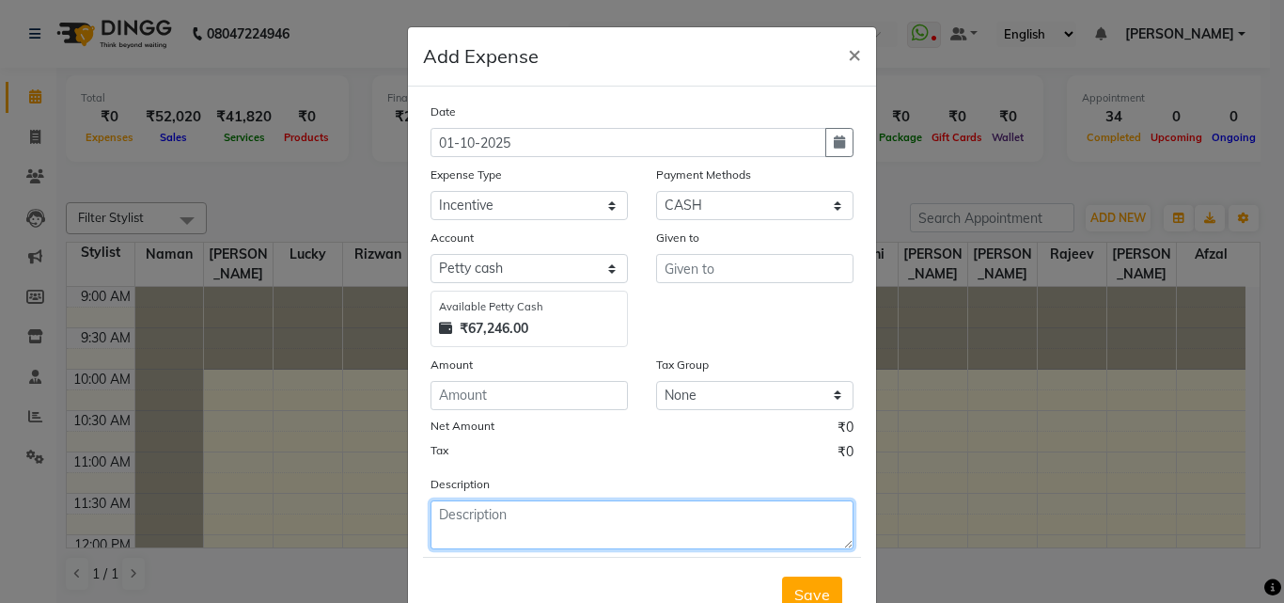
click at [494, 519] on textarea at bounding box center [642, 524] width 423 height 49
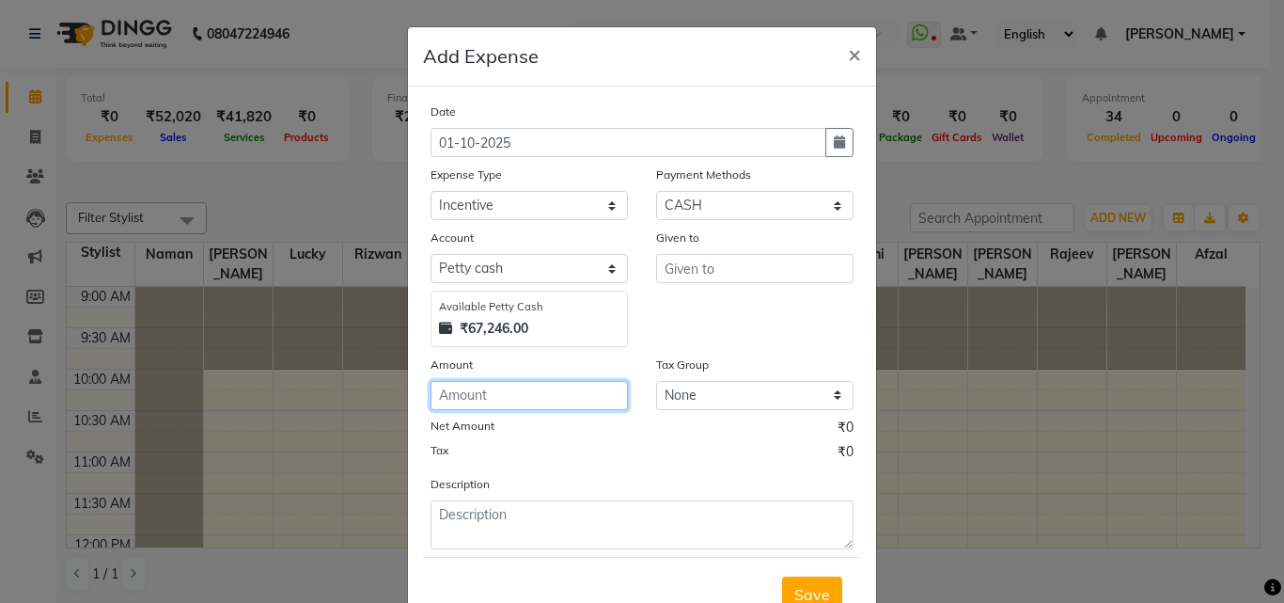
click at [477, 393] on input "number" at bounding box center [529, 395] width 197 height 29
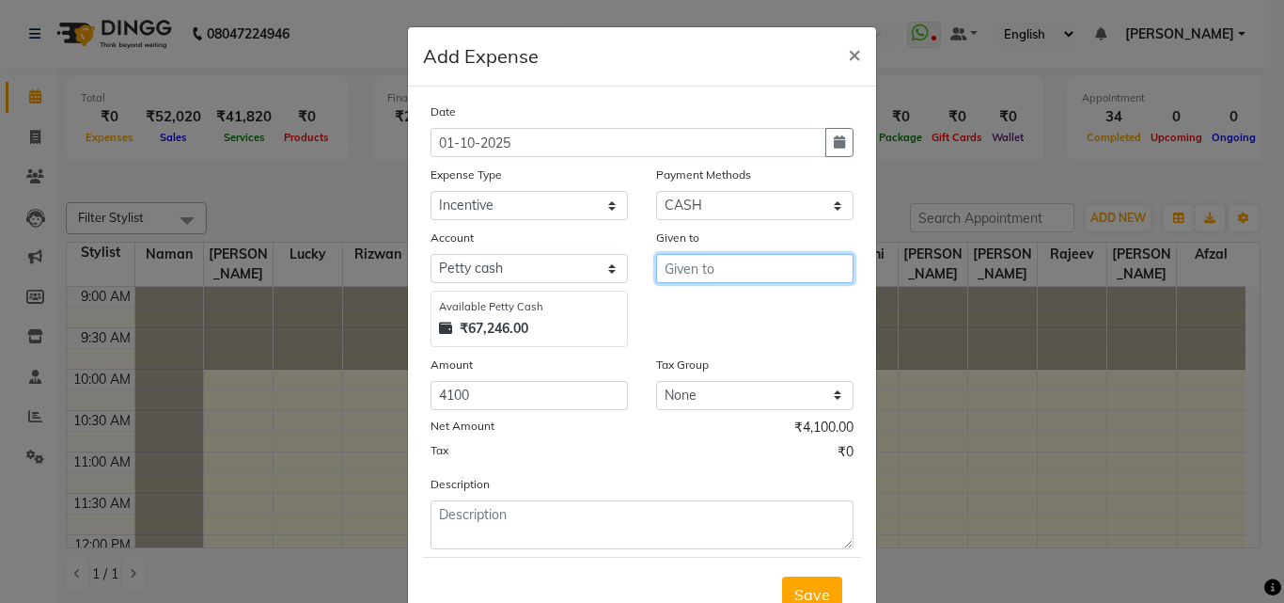
click at [701, 266] on input "text" at bounding box center [754, 268] width 197 height 29
click at [699, 318] on button "Rizwan" at bounding box center [731, 308] width 149 height 30
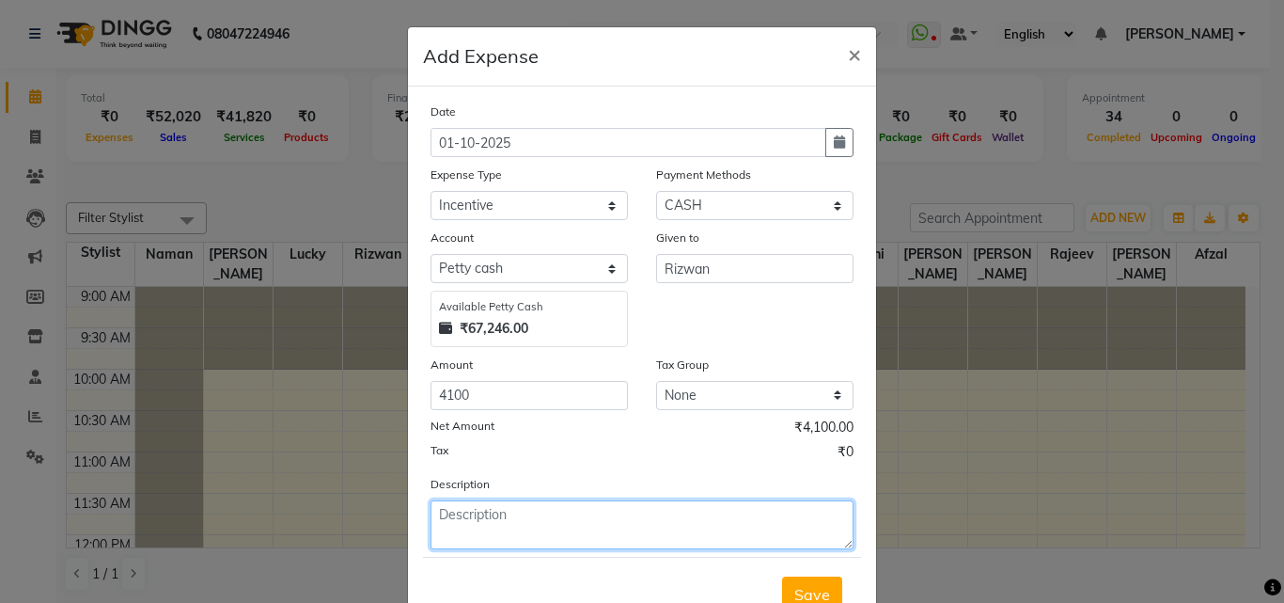
click at [510, 528] on textarea at bounding box center [642, 524] width 423 height 49
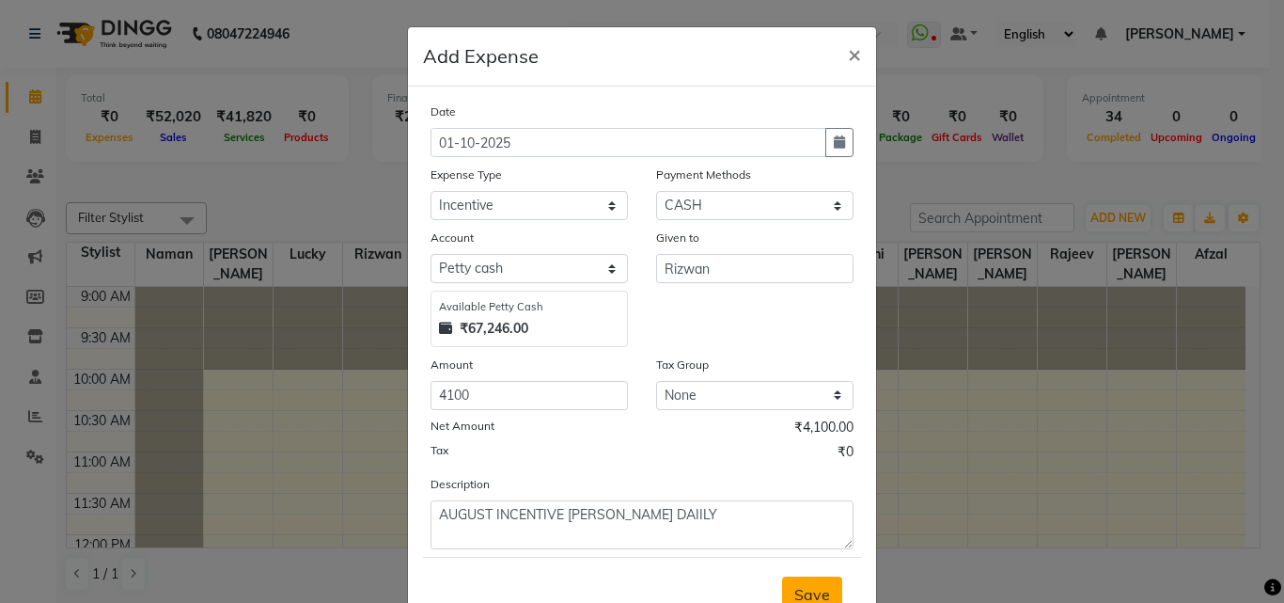
click at [825, 586] on button "Save" at bounding box center [812, 594] width 60 height 36
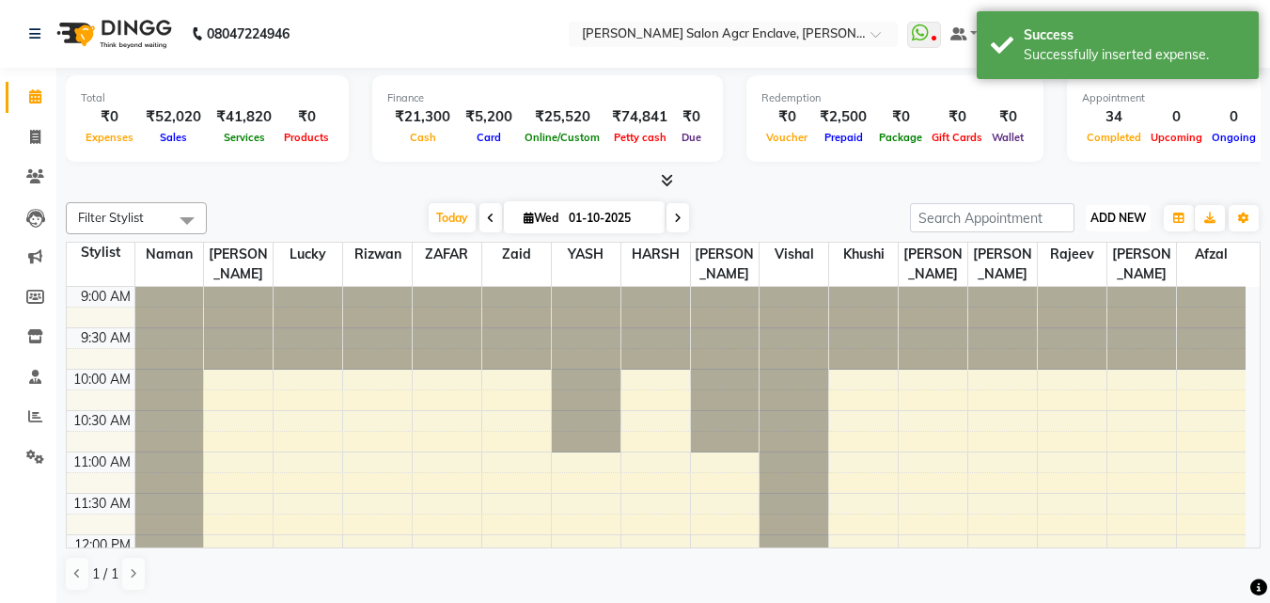
click at [1115, 223] on span "ADD NEW" at bounding box center [1118, 218] width 55 height 14
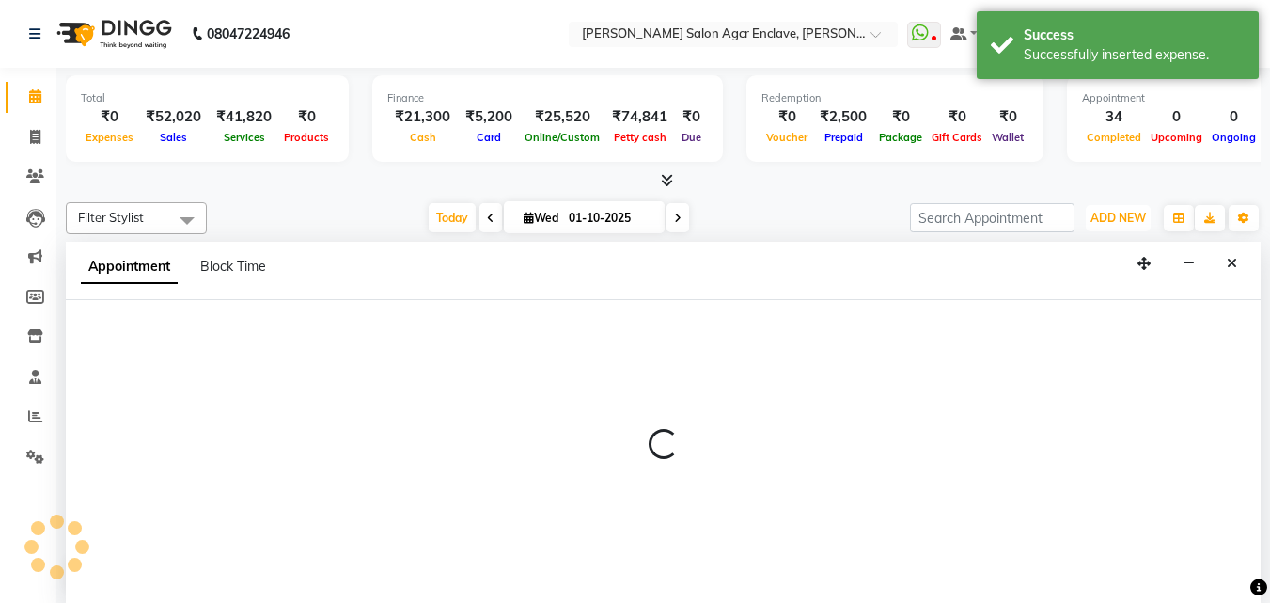
scroll to position [1, 0]
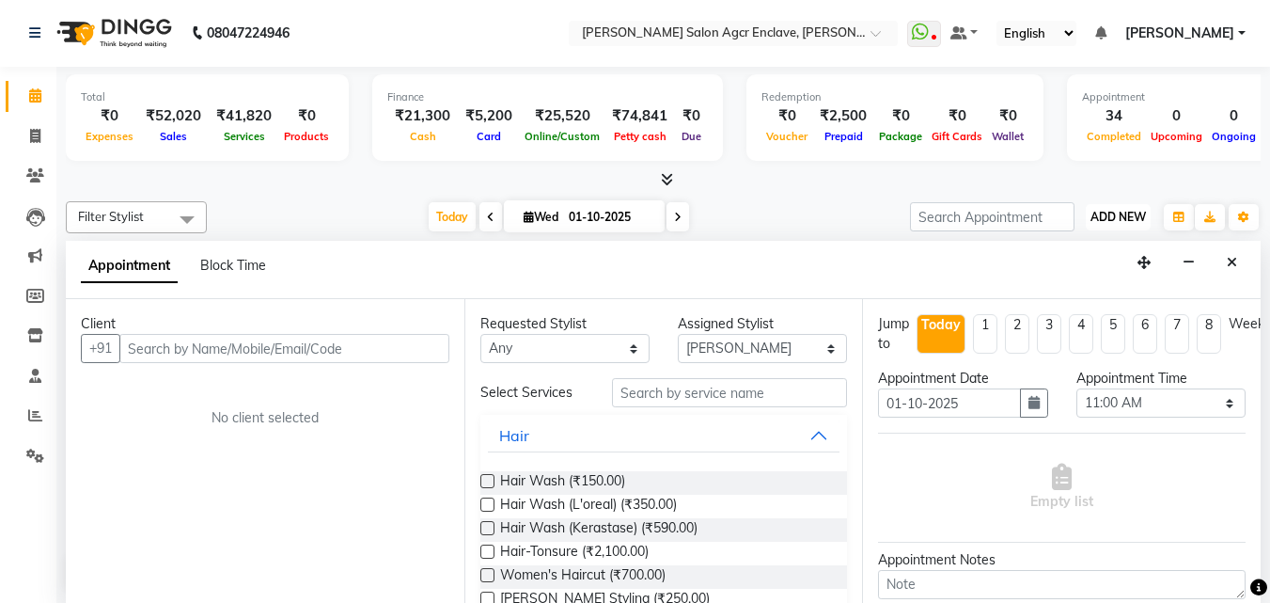
click at [1111, 224] on button "ADD NEW Toggle Dropdown" at bounding box center [1118, 217] width 65 height 26
click at [1110, 212] on span "ADD NEW" at bounding box center [1118, 217] width 55 height 14
click at [1104, 208] on button "ADD NEW Toggle Dropdown" at bounding box center [1118, 217] width 65 height 26
click at [32, 132] on icon at bounding box center [35, 136] width 10 height 14
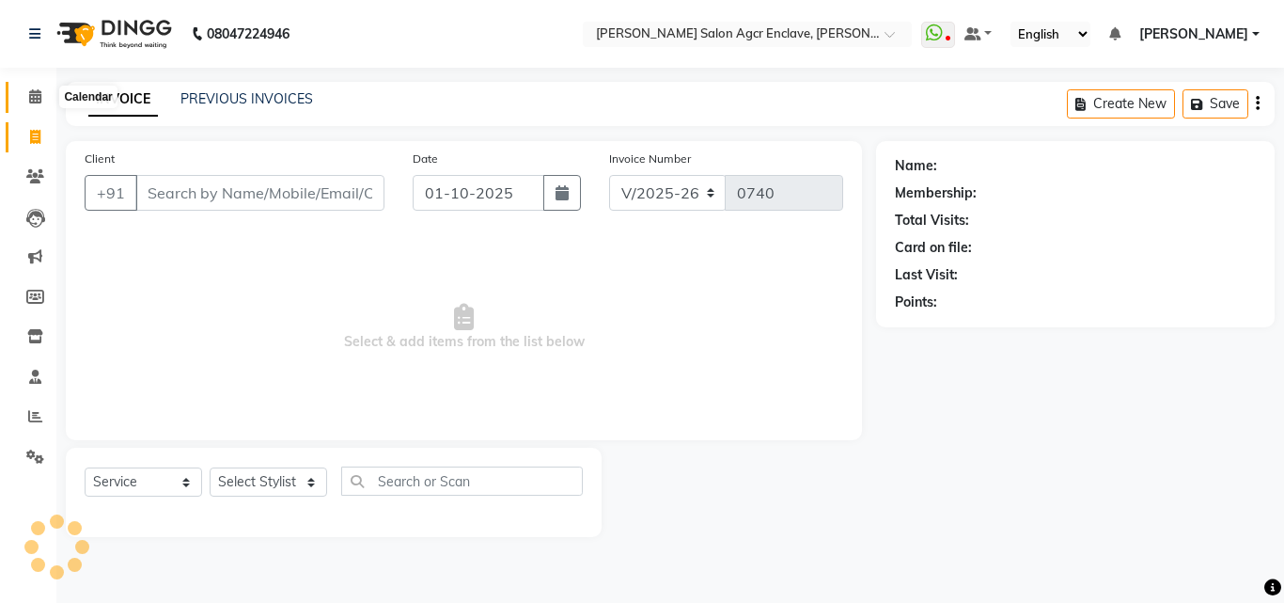
click at [35, 98] on icon at bounding box center [35, 96] width 12 height 14
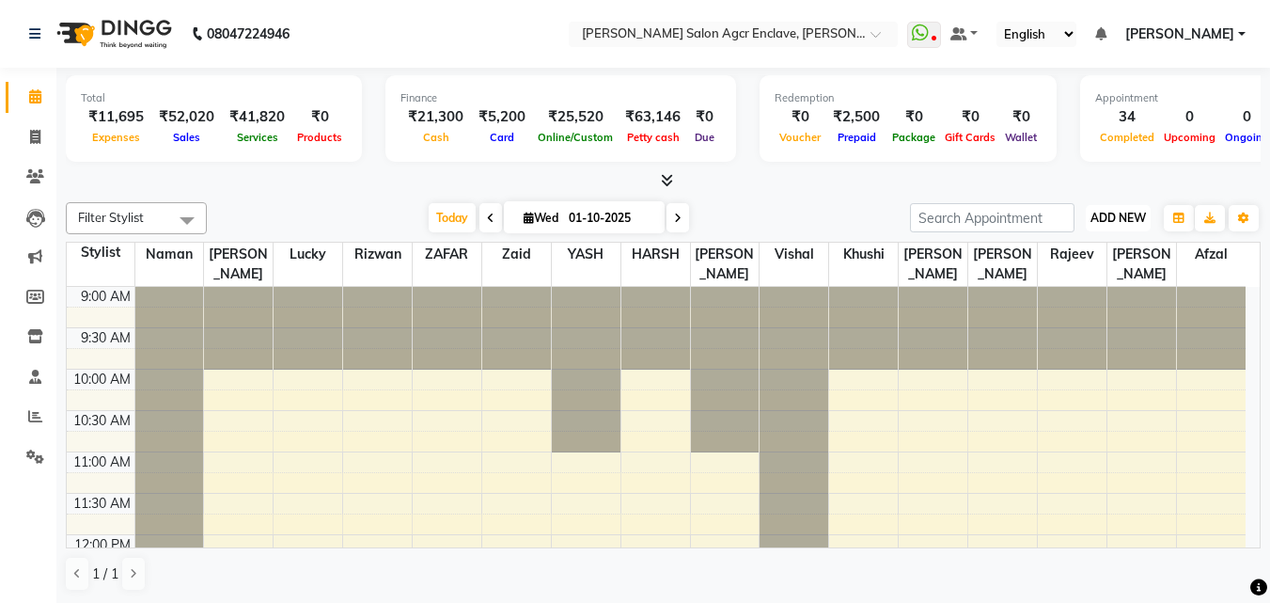
click at [1134, 216] on span "ADD NEW" at bounding box center [1118, 218] width 55 height 14
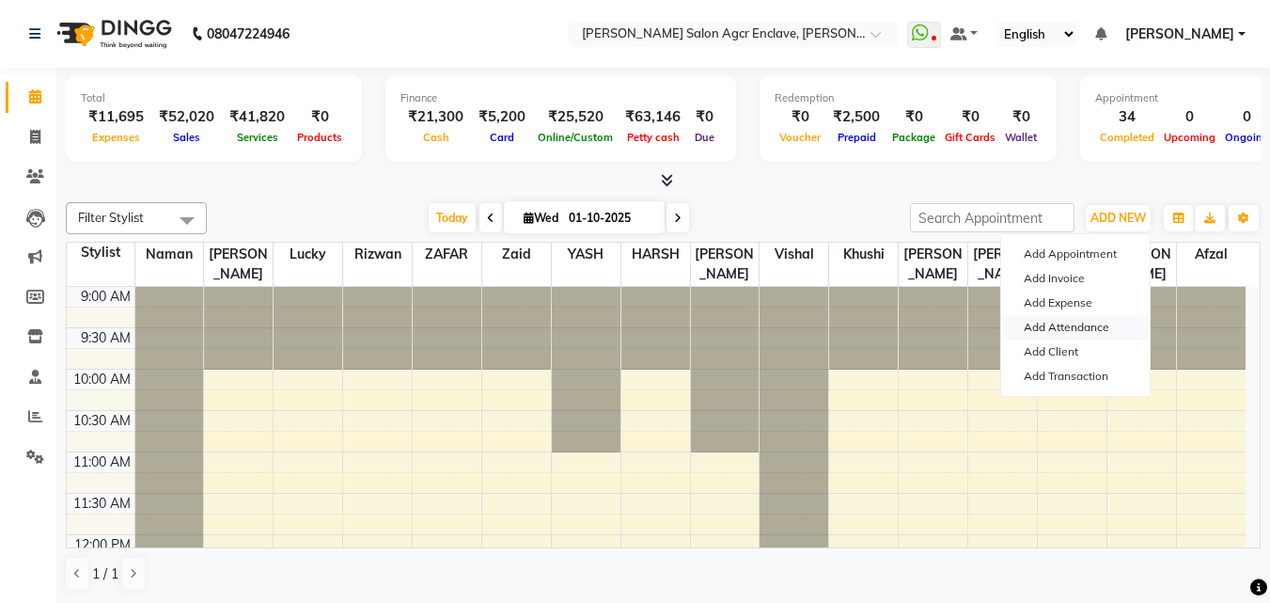
click at [1073, 319] on link "Add Attendance" at bounding box center [1075, 327] width 149 height 24
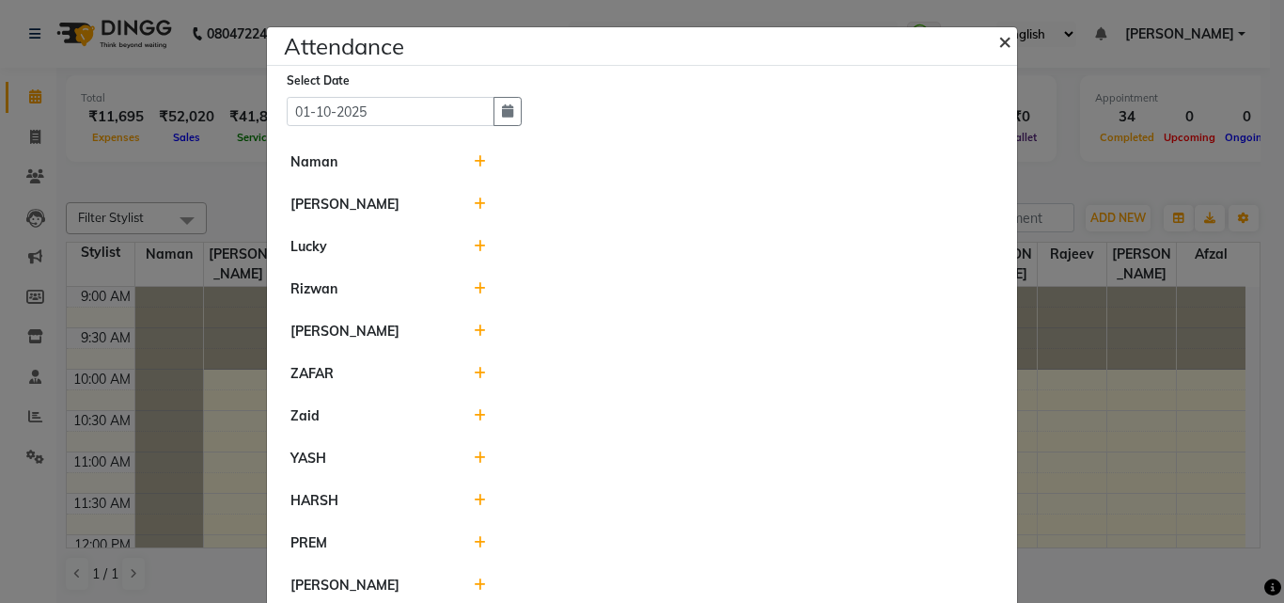
click at [1003, 50] on span "×" at bounding box center [1005, 40] width 13 height 28
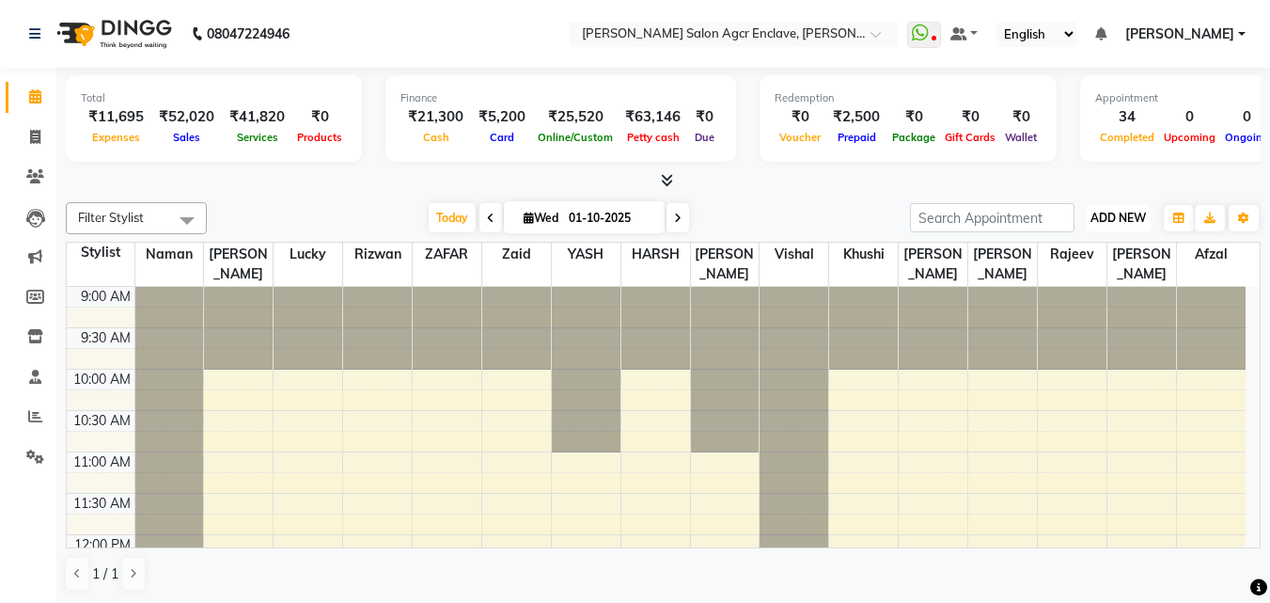
click at [1103, 226] on button "ADD NEW Toggle Dropdown" at bounding box center [1118, 218] width 65 height 26
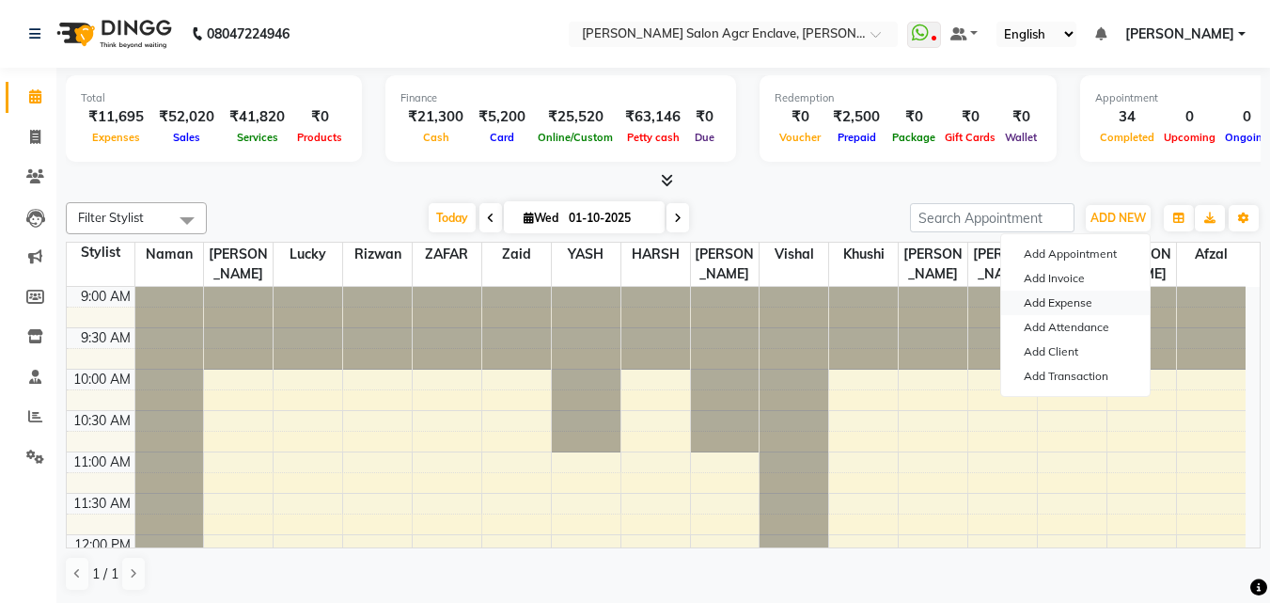
click at [1064, 297] on link "Add Expense" at bounding box center [1075, 303] width 149 height 24
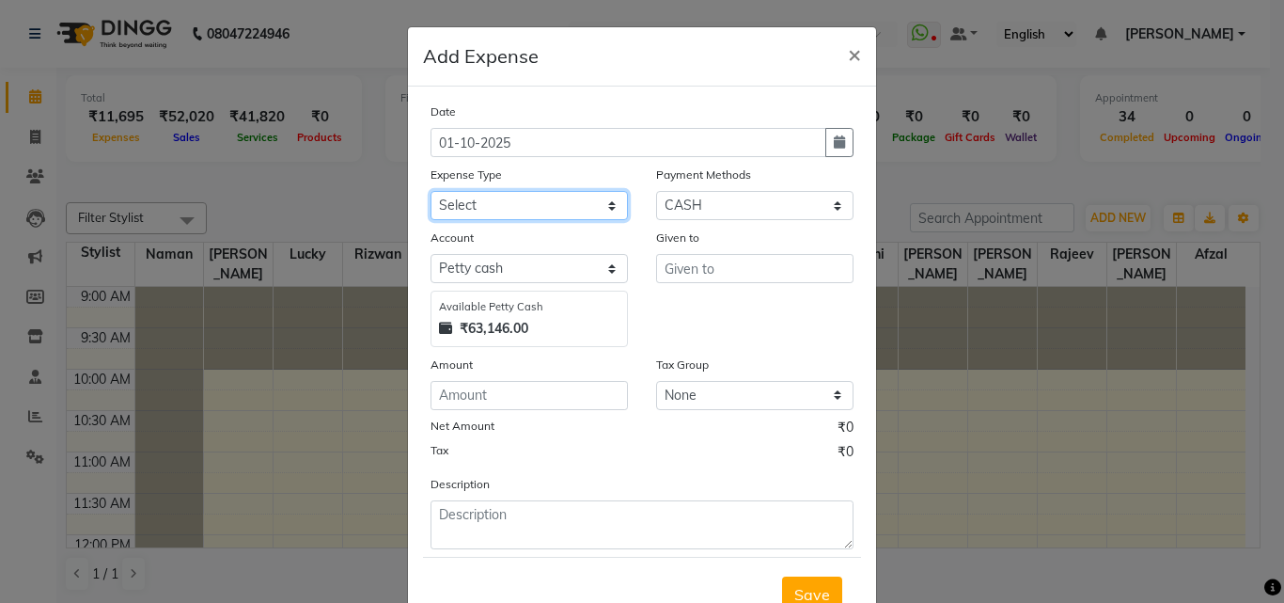
click at [577, 199] on select "Select Advance Salary BILLS client change paytm Client Snacks Coffee CONVEYANCE…" at bounding box center [529, 205] width 197 height 29
click at [431, 191] on select "Select Advance Salary BILLS client change paytm Client Snacks Coffee CONVEYANCE…" at bounding box center [529, 205] width 197 height 29
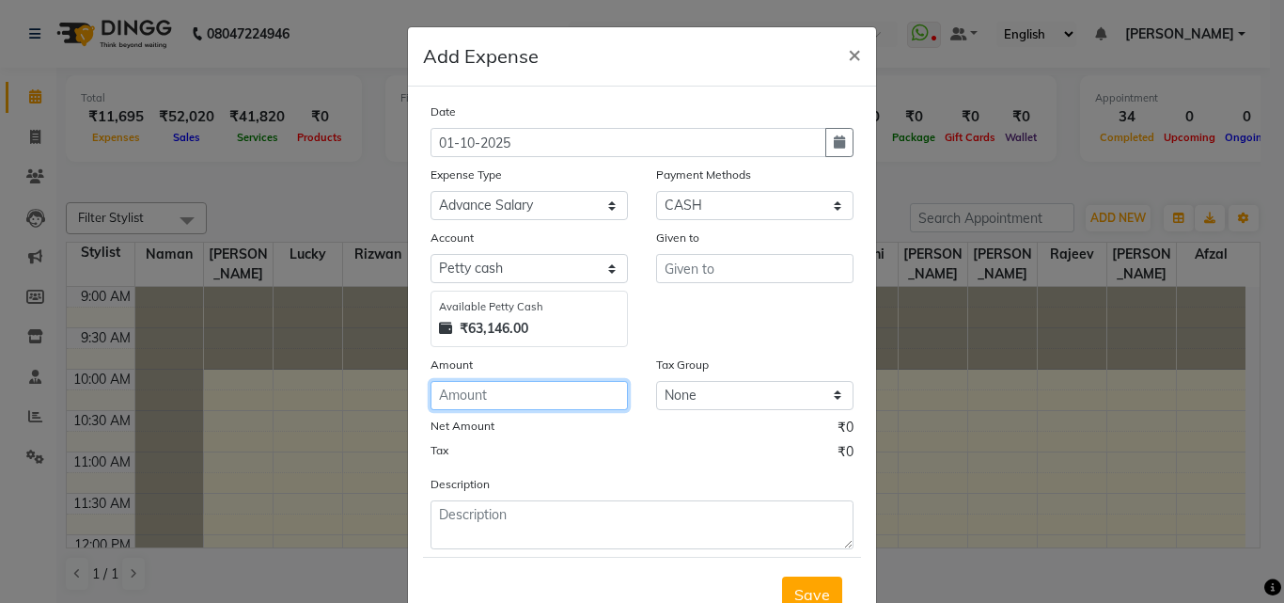
click at [492, 402] on input "number" at bounding box center [529, 395] width 197 height 29
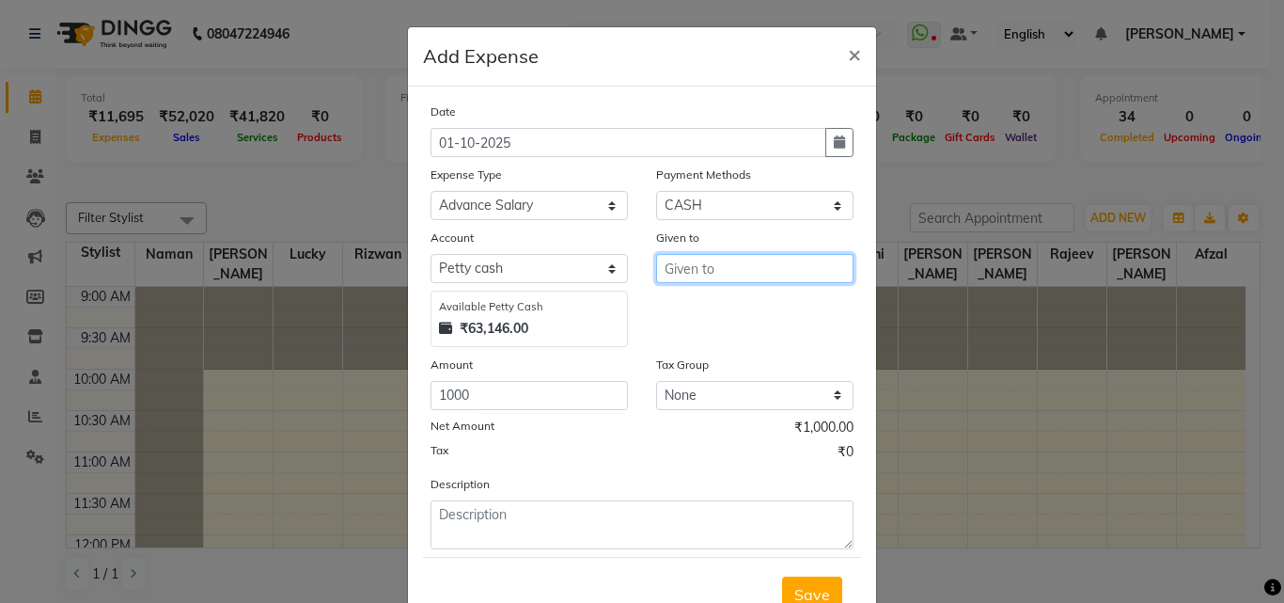
click at [727, 260] on input "text" at bounding box center [754, 268] width 197 height 29
click at [717, 304] on button "Vishal" at bounding box center [731, 308] width 149 height 30
click at [786, 590] on button "Save" at bounding box center [812, 594] width 60 height 36
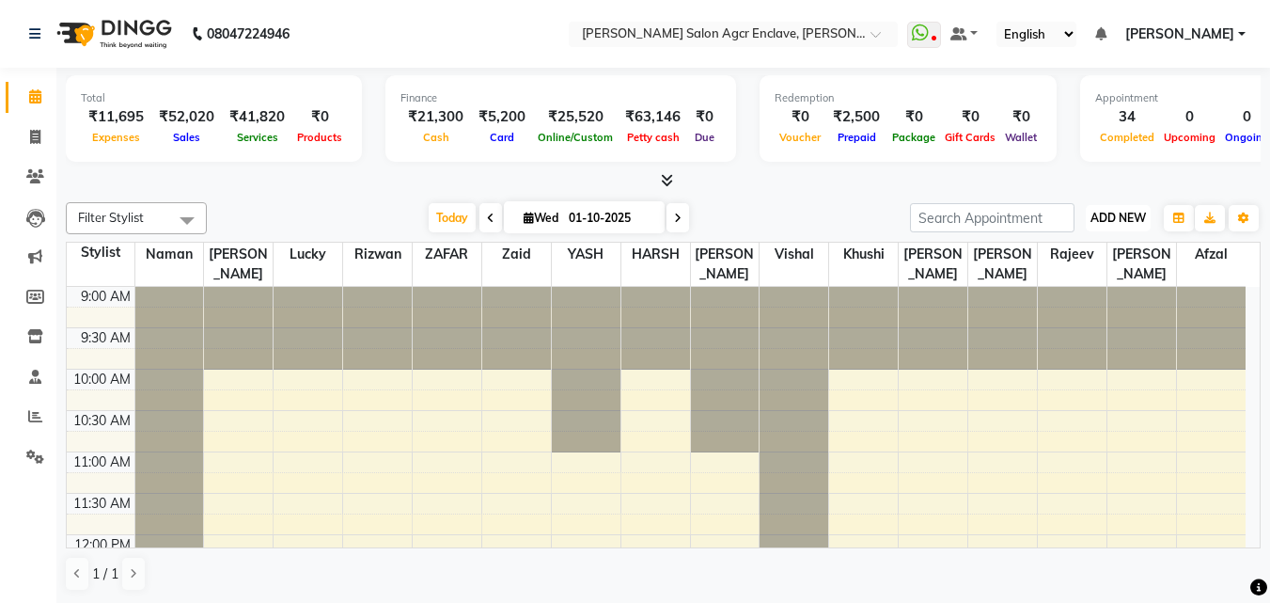
click at [1110, 212] on span "ADD NEW" at bounding box center [1118, 218] width 55 height 14
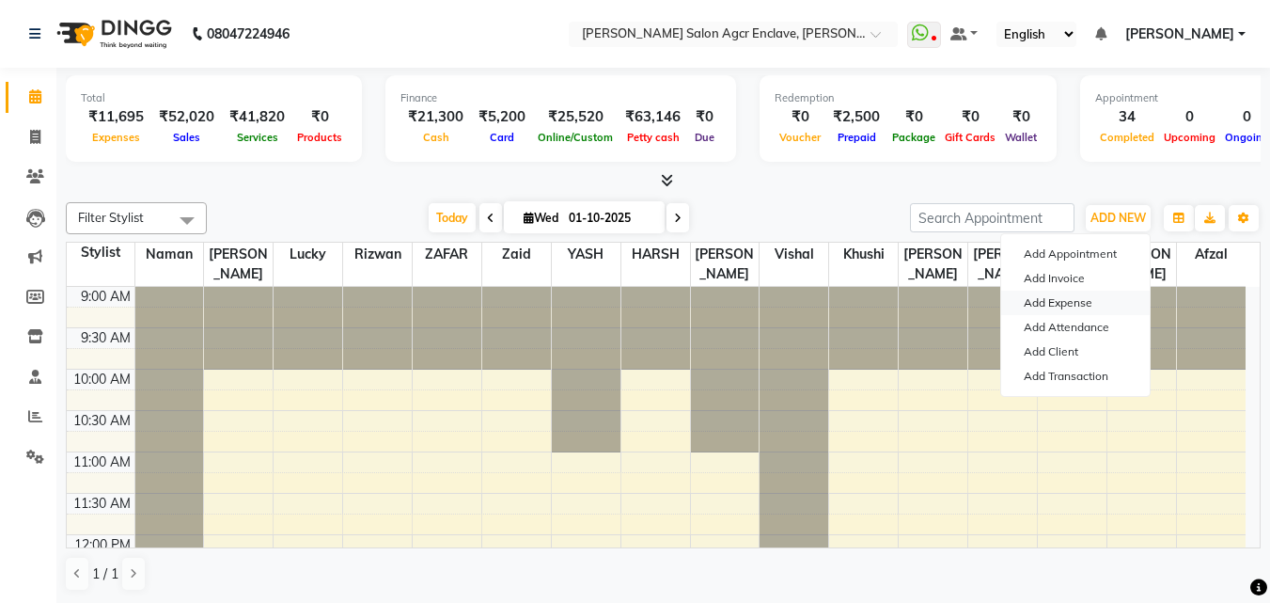
click at [1079, 294] on link "Add Expense" at bounding box center [1075, 303] width 149 height 24
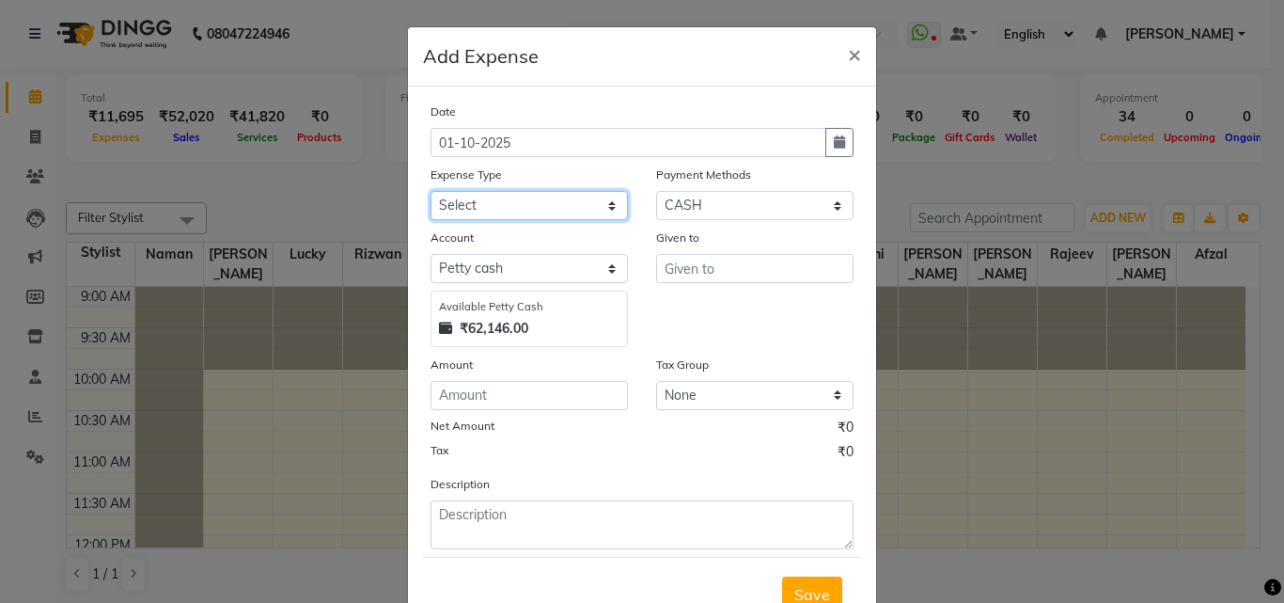
click at [468, 198] on select "Select Advance Salary BILLS client change paytm Client Snacks Coffee CONVEYANCE…" at bounding box center [529, 205] width 197 height 29
click at [431, 191] on select "Select Advance Salary BILLS client change paytm Client Snacks Coffee CONVEYANCE…" at bounding box center [529, 205] width 197 height 29
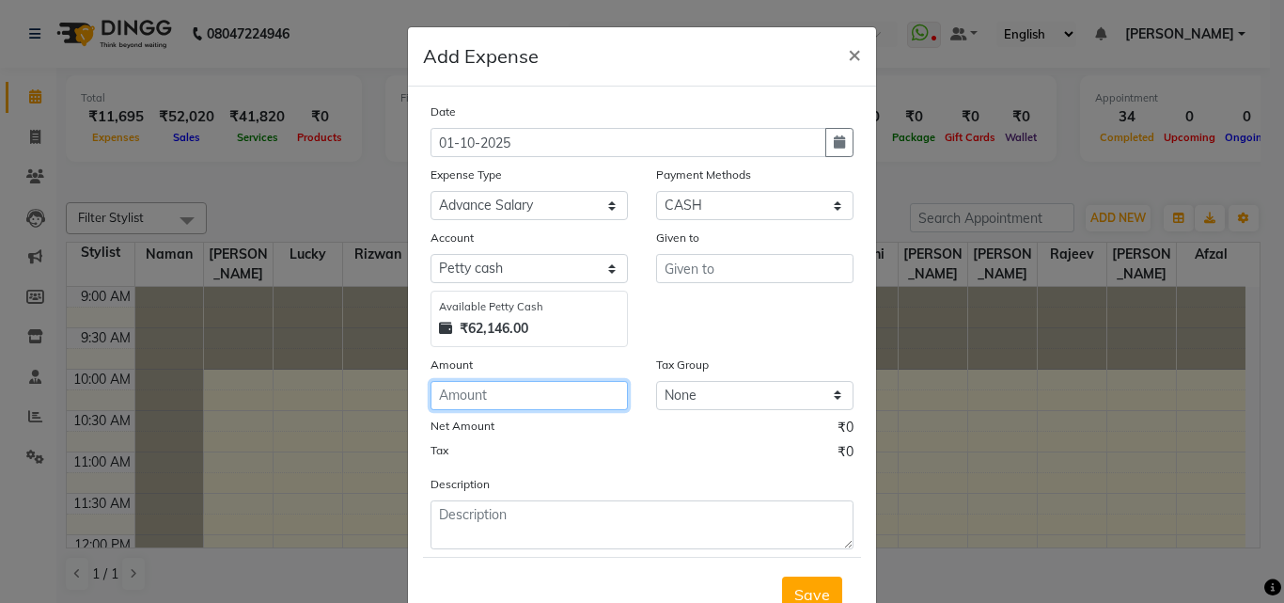
click at [472, 398] on input "number" at bounding box center [529, 395] width 197 height 29
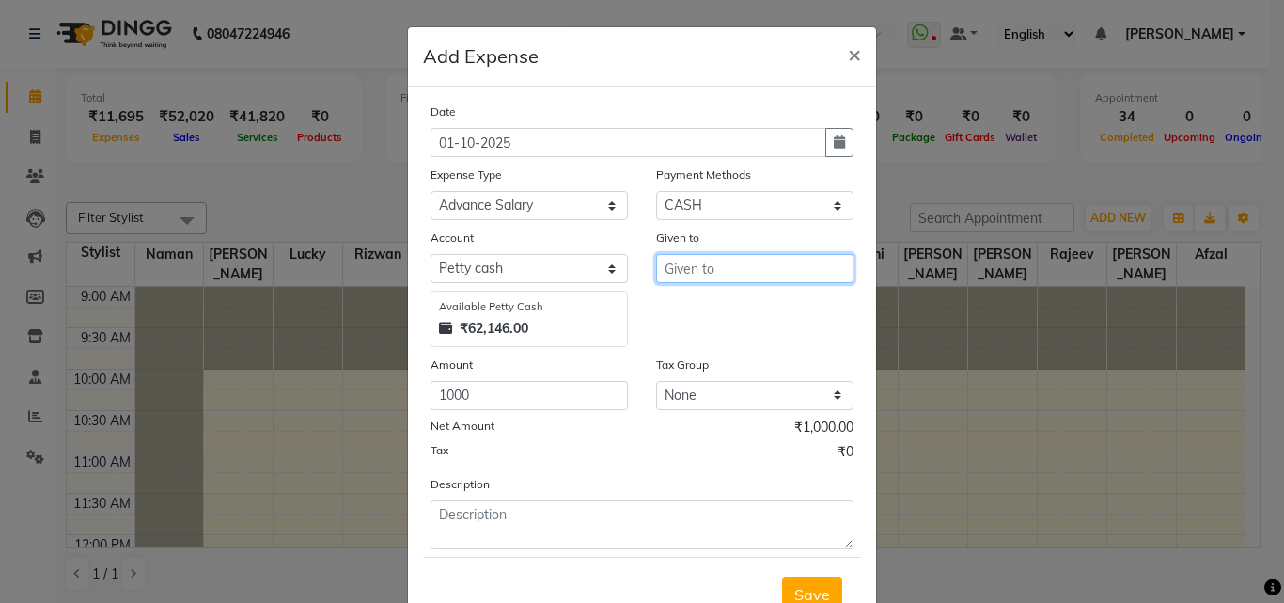
click at [670, 270] on input "text" at bounding box center [754, 268] width 197 height 29
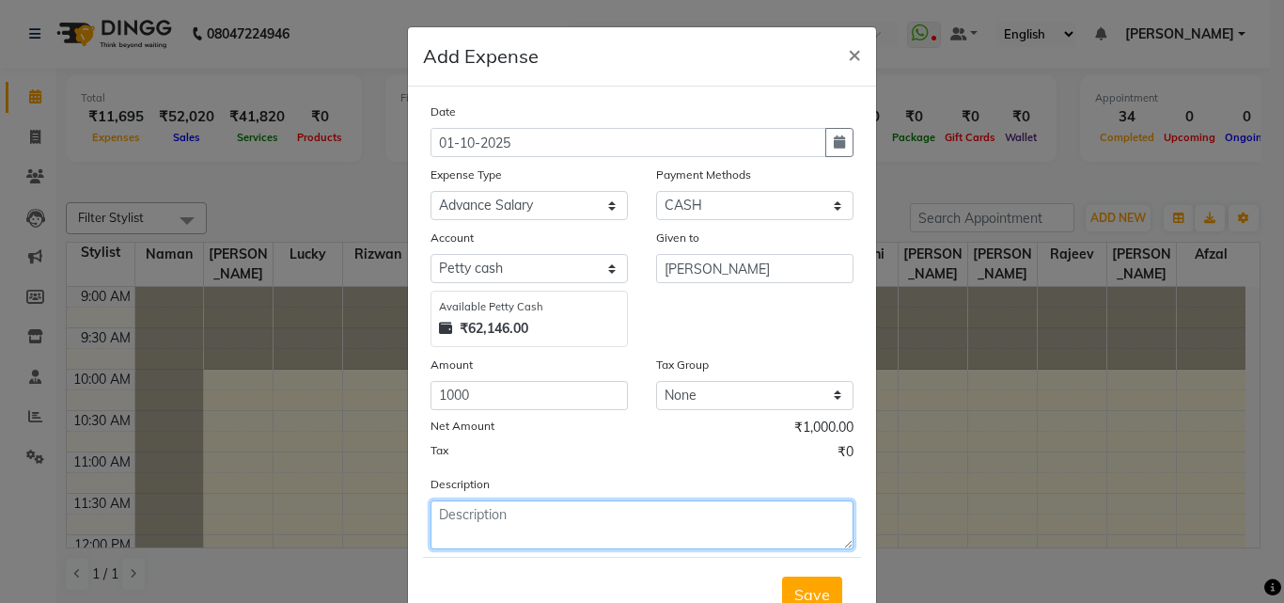
click at [491, 522] on textarea at bounding box center [642, 524] width 423 height 49
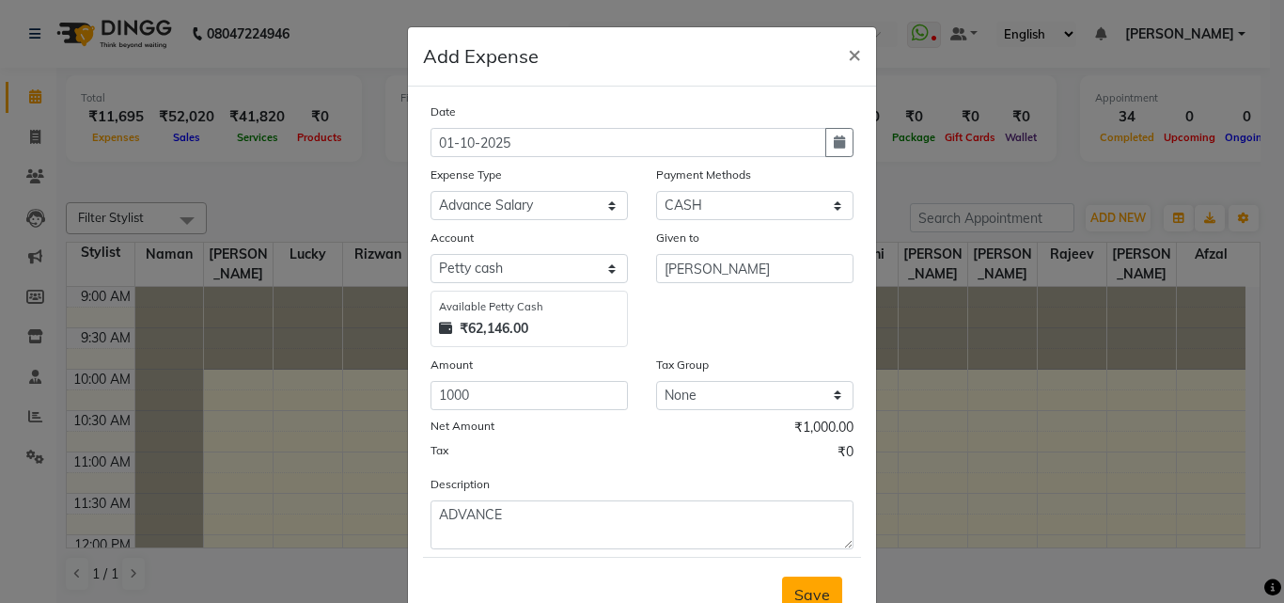
click at [834, 591] on button "Save" at bounding box center [812, 594] width 60 height 36
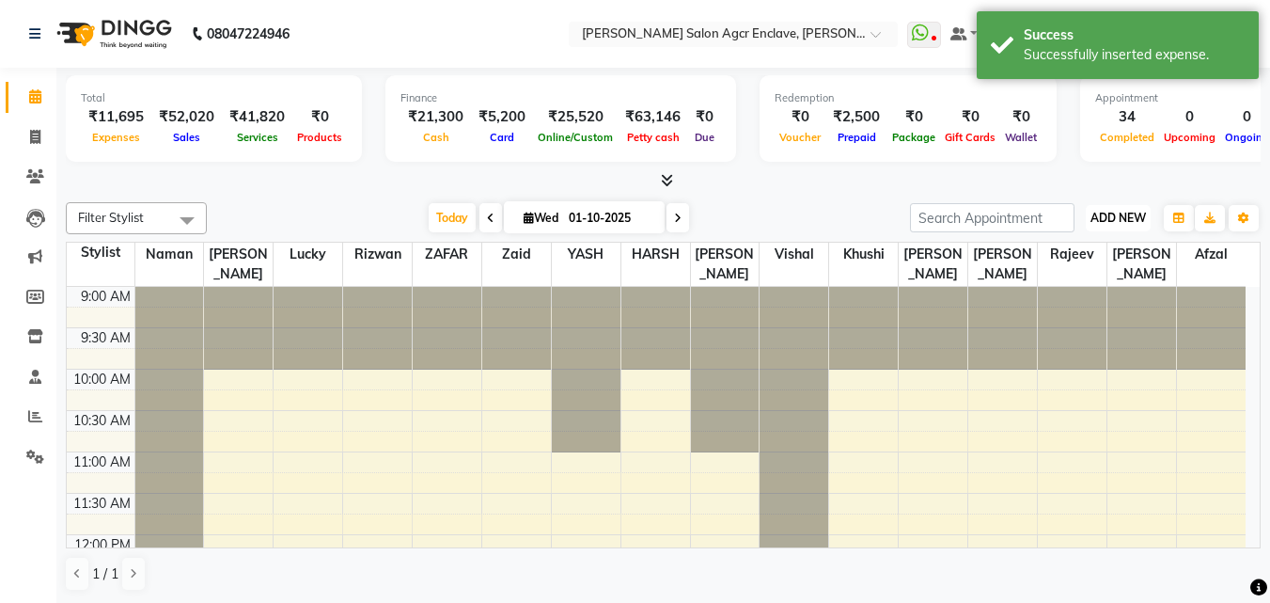
click at [1123, 219] on span "ADD NEW" at bounding box center [1118, 218] width 55 height 14
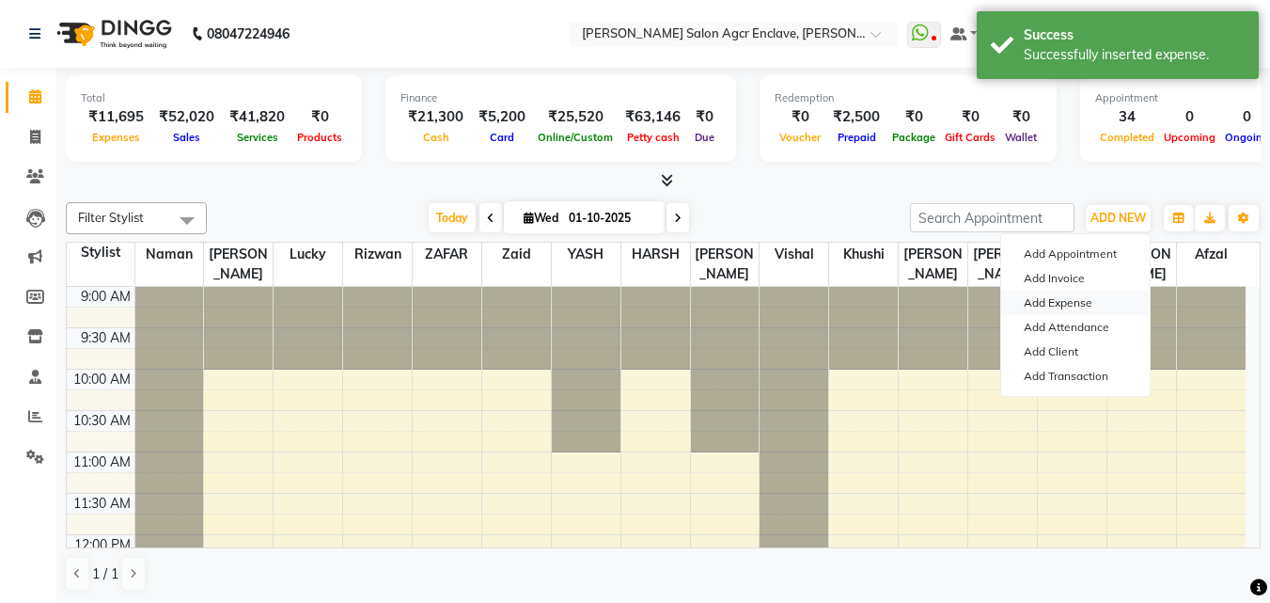
click at [1037, 292] on link "Add Expense" at bounding box center [1075, 303] width 149 height 24
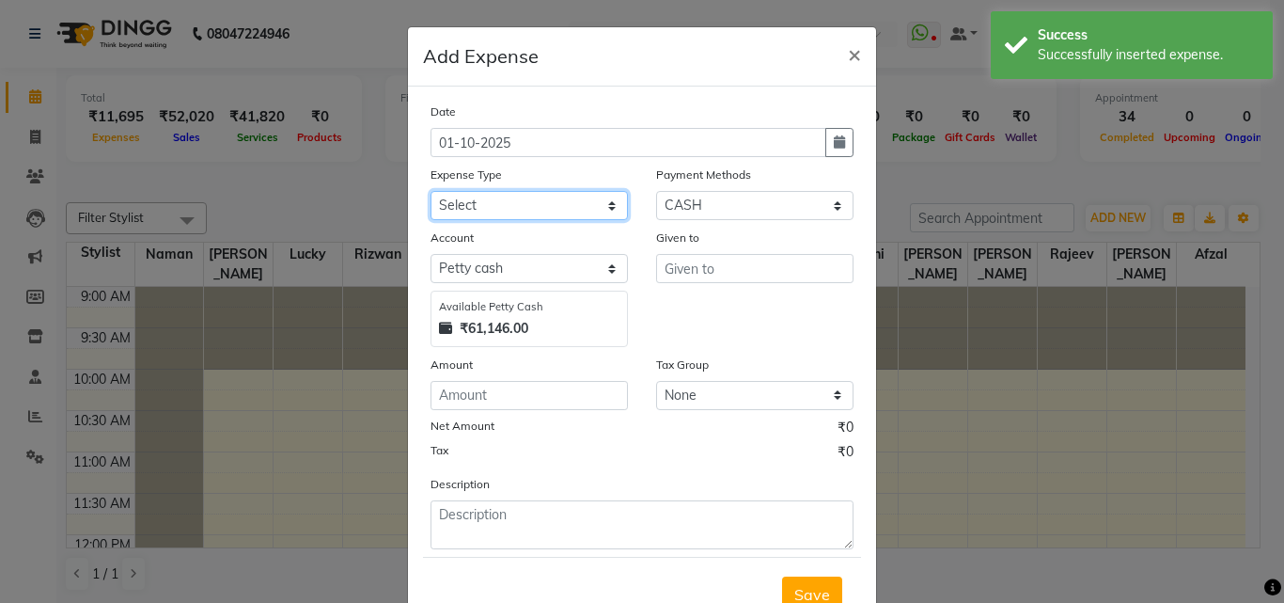
click at [523, 202] on select "Select Advance Salary BILLS client change paytm Client Snacks Coffee CONVEYANCE…" at bounding box center [529, 205] width 197 height 29
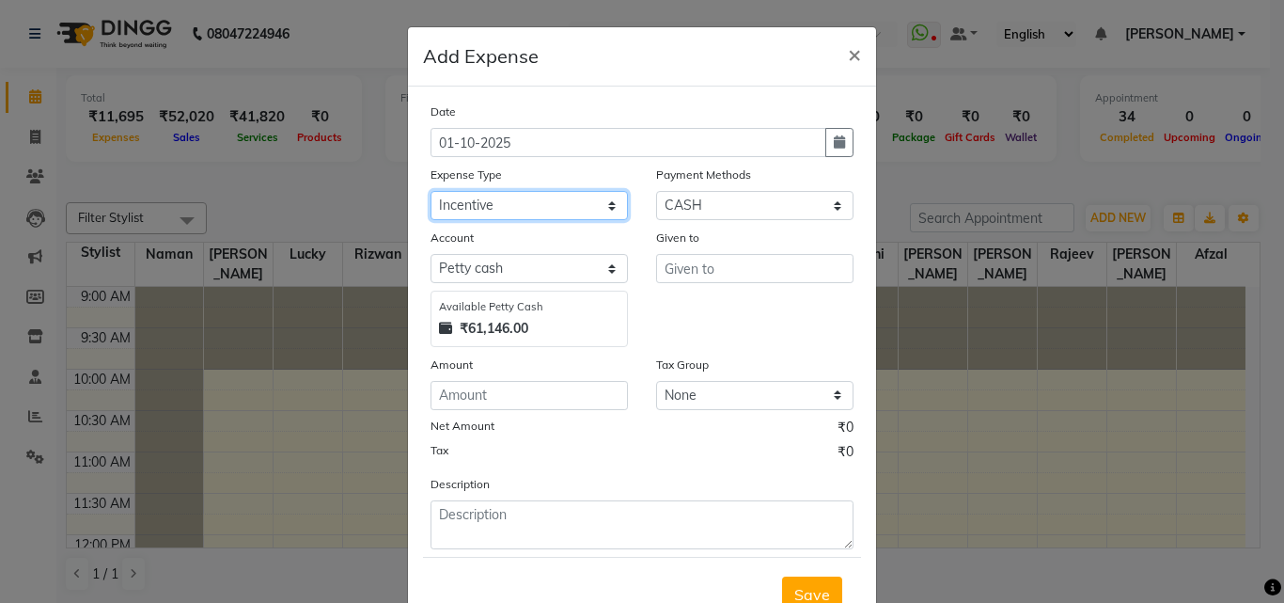
click at [431, 191] on select "Select Advance Salary BILLS client change paytm Client Snacks Coffee CONVEYANCE…" at bounding box center [529, 205] width 197 height 29
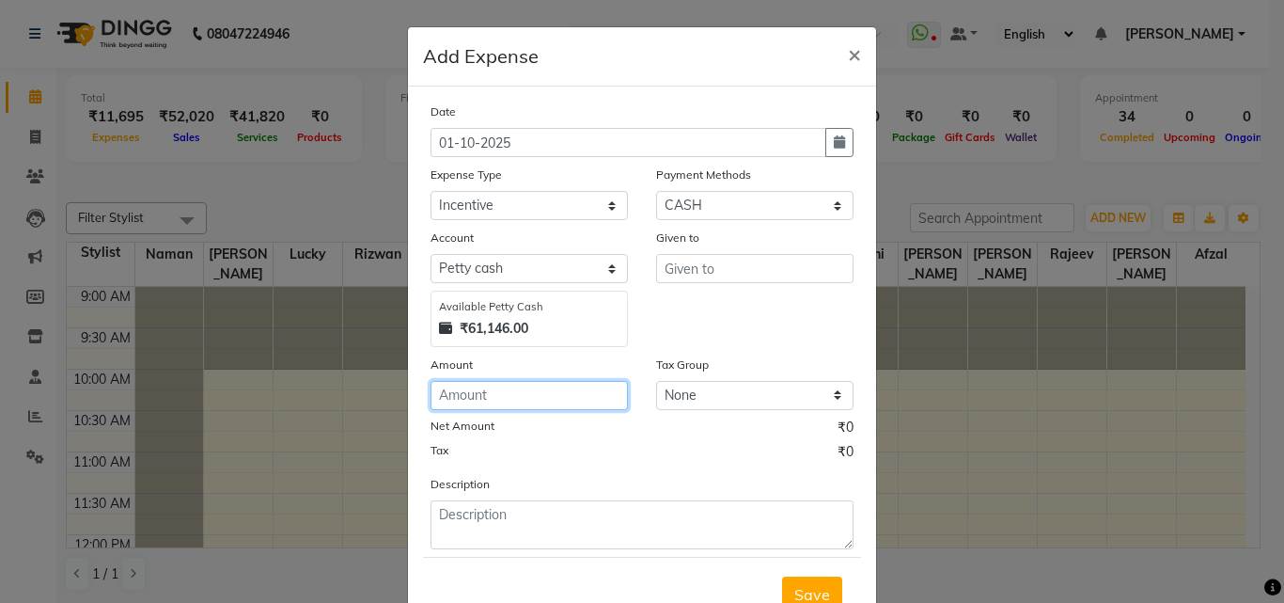
click at [494, 397] on input "number" at bounding box center [529, 395] width 197 height 29
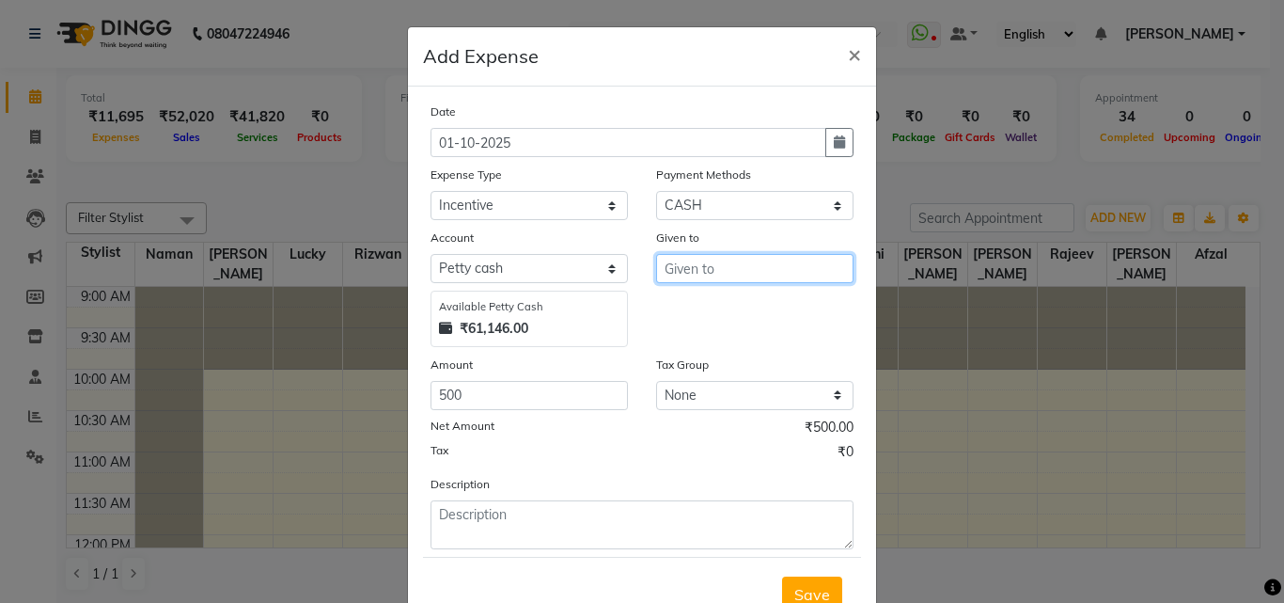
click at [689, 279] on input "text" at bounding box center [754, 268] width 197 height 29
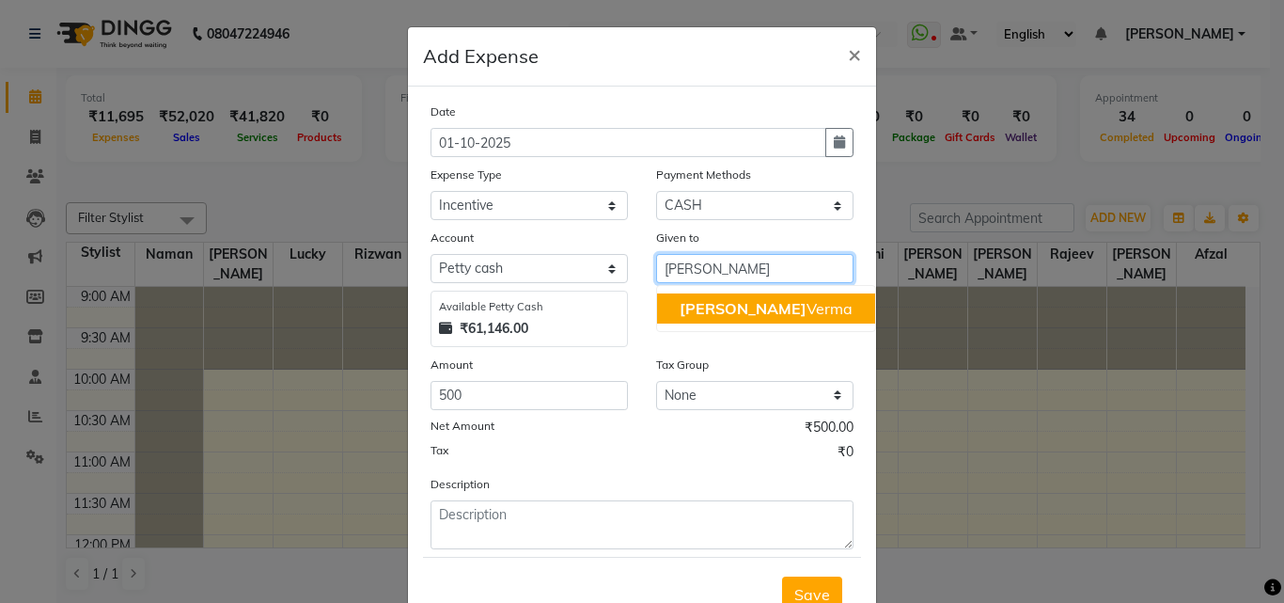
click at [695, 305] on span "[PERSON_NAME]" at bounding box center [743, 308] width 127 height 19
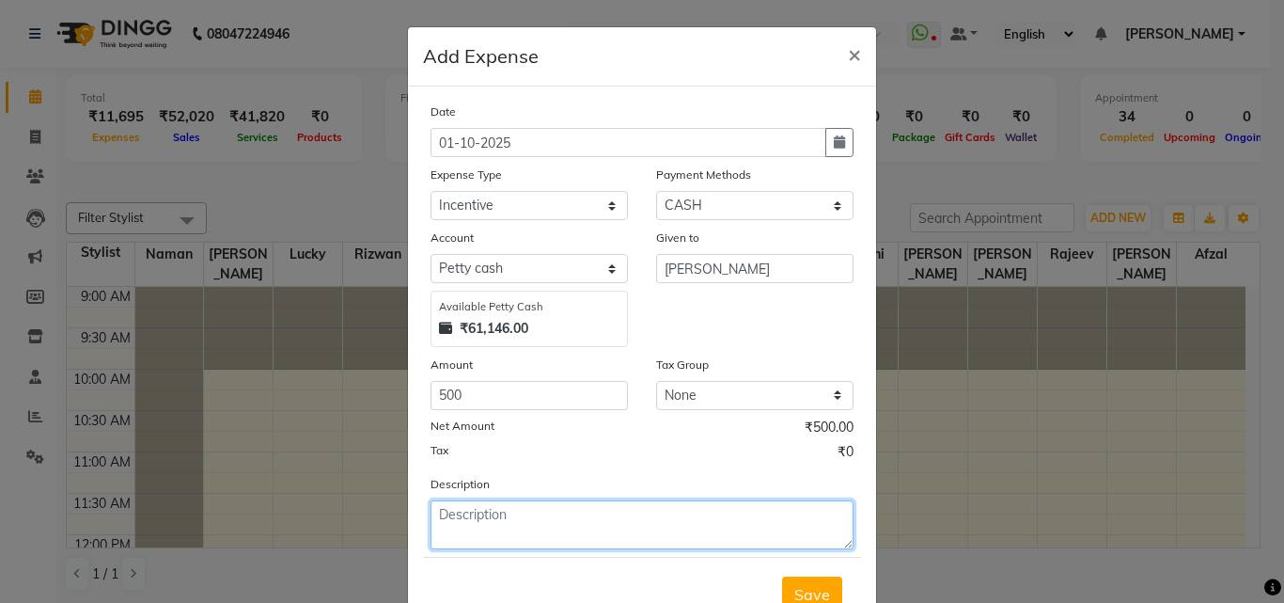
click at [494, 510] on textarea at bounding box center [642, 524] width 423 height 49
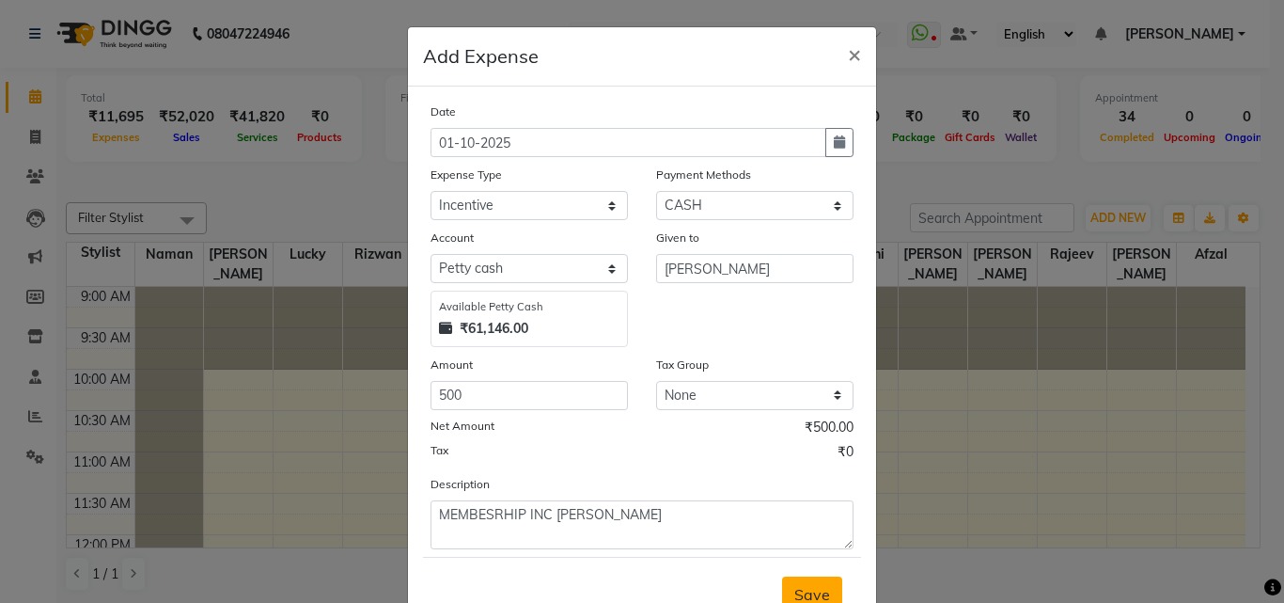
click at [795, 583] on button "Save" at bounding box center [812, 594] width 60 height 36
